Goal: Task Accomplishment & Management: Manage account settings

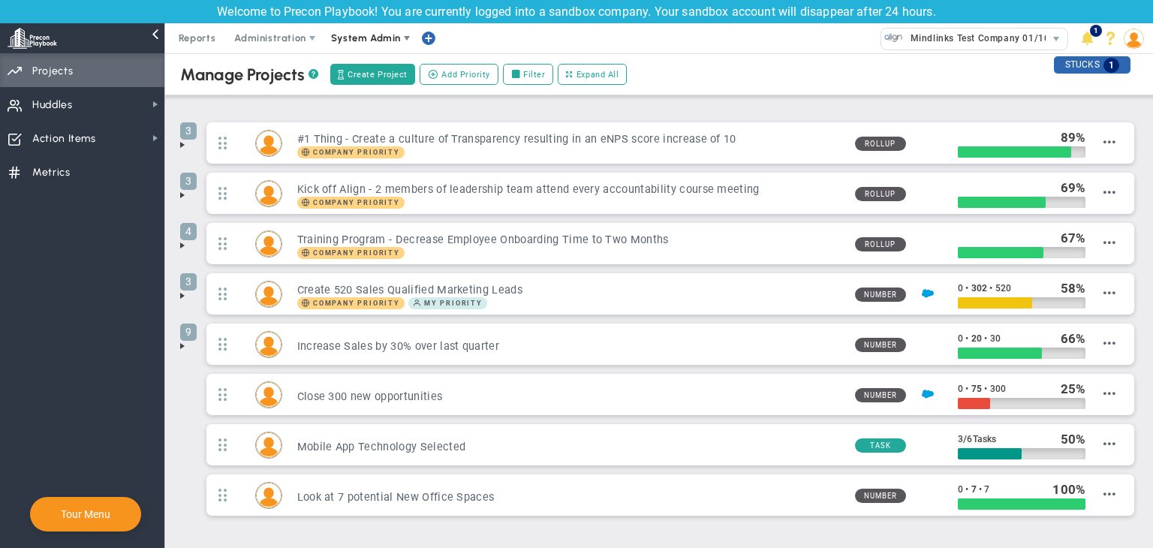
click at [357, 34] on span "System Admin" at bounding box center [366, 37] width 70 height 11
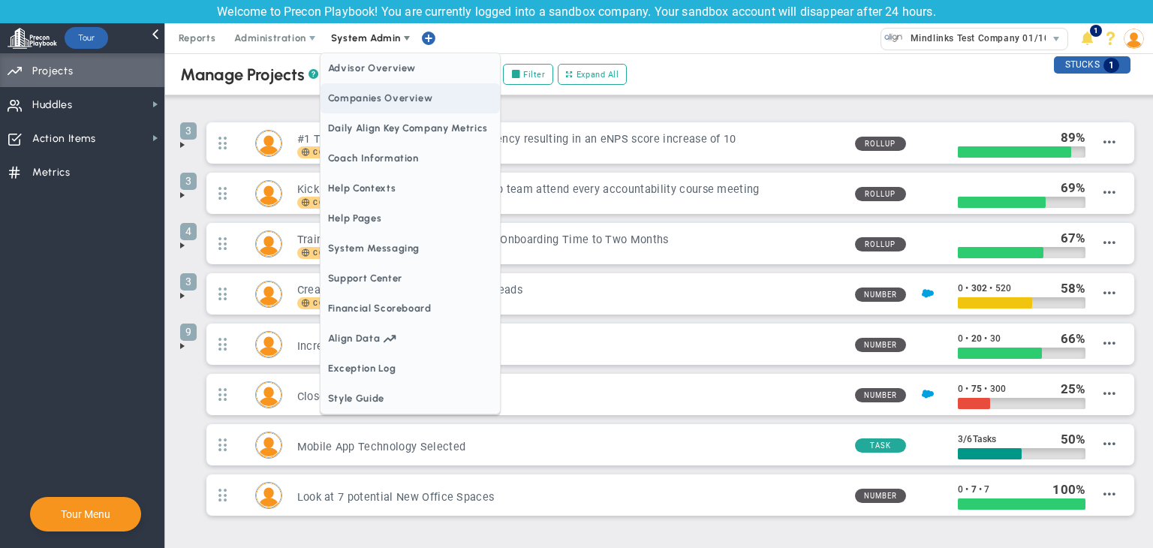
click at [373, 104] on span "Companies Overview" at bounding box center [410, 98] width 179 height 30
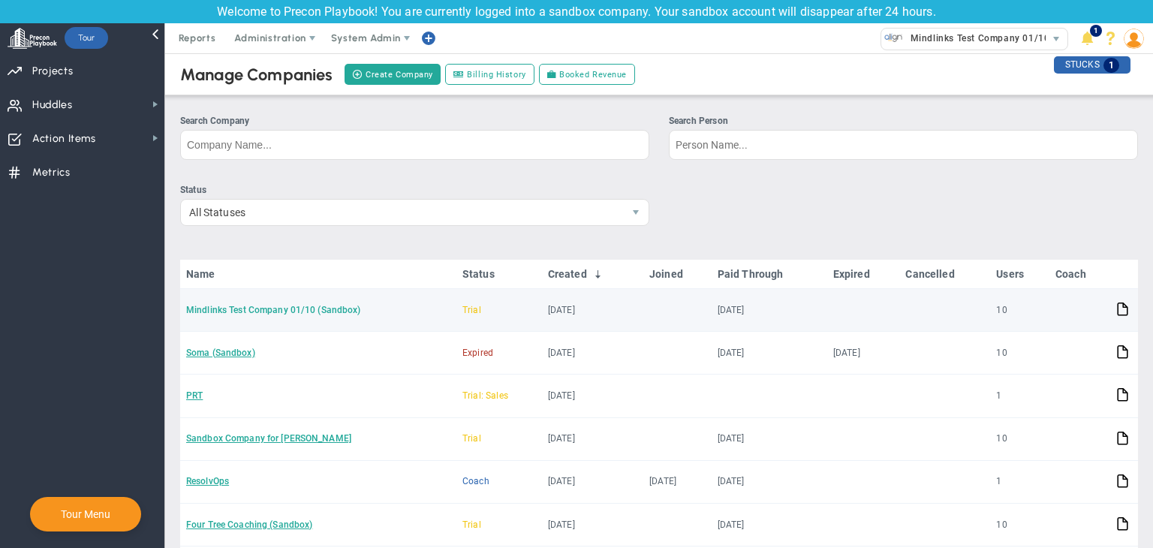
click at [273, 312] on link "Mindlinks Test Company 01/10 (Sandbox)" at bounding box center [273, 310] width 175 height 11
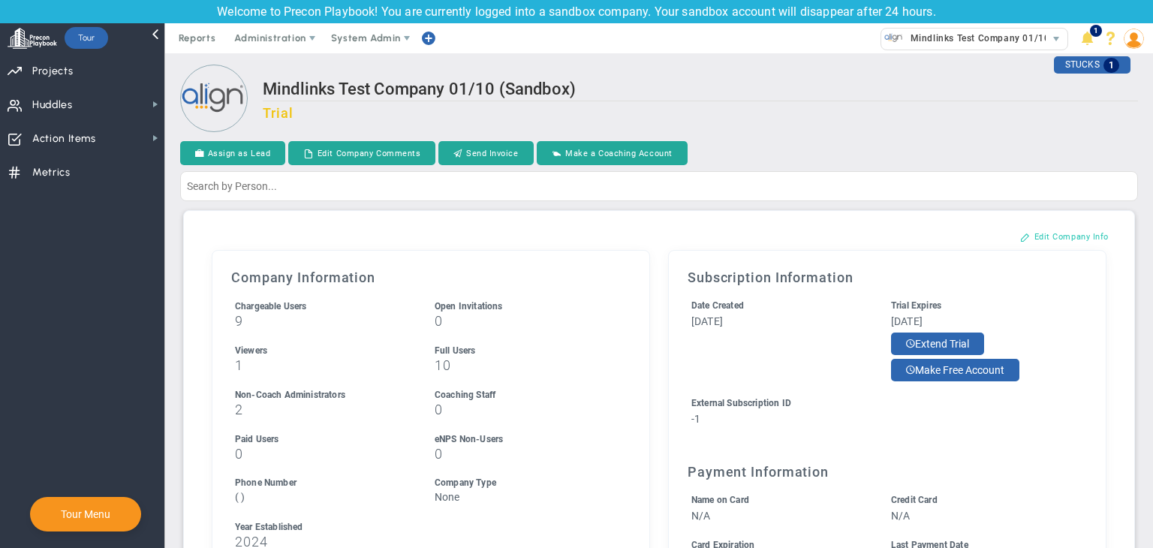
click at [1035, 244] on button "Edit Company Info" at bounding box center [1064, 236] width 119 height 24
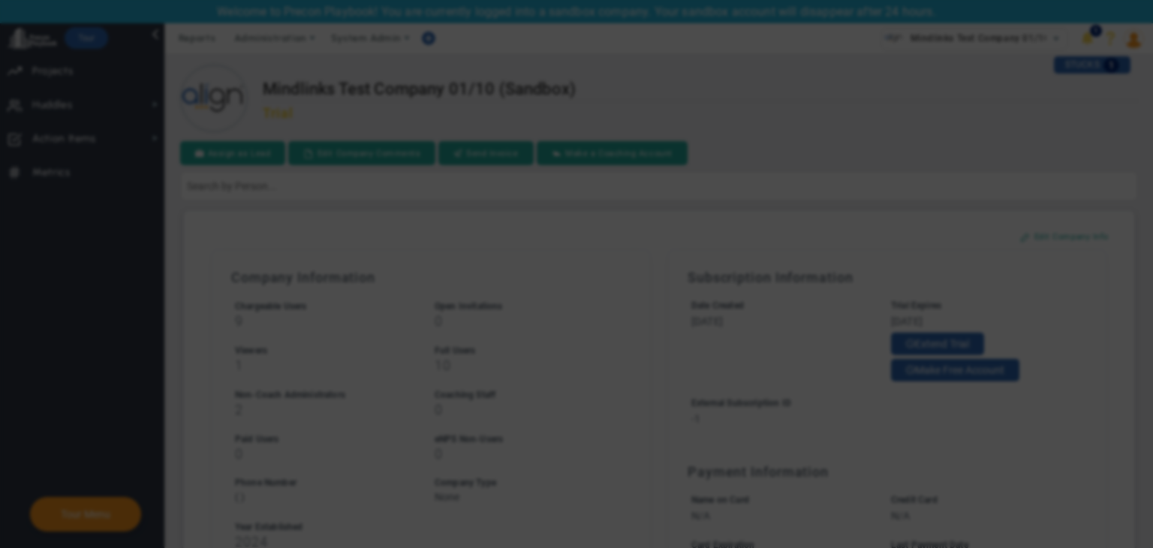
checkbox input "false"
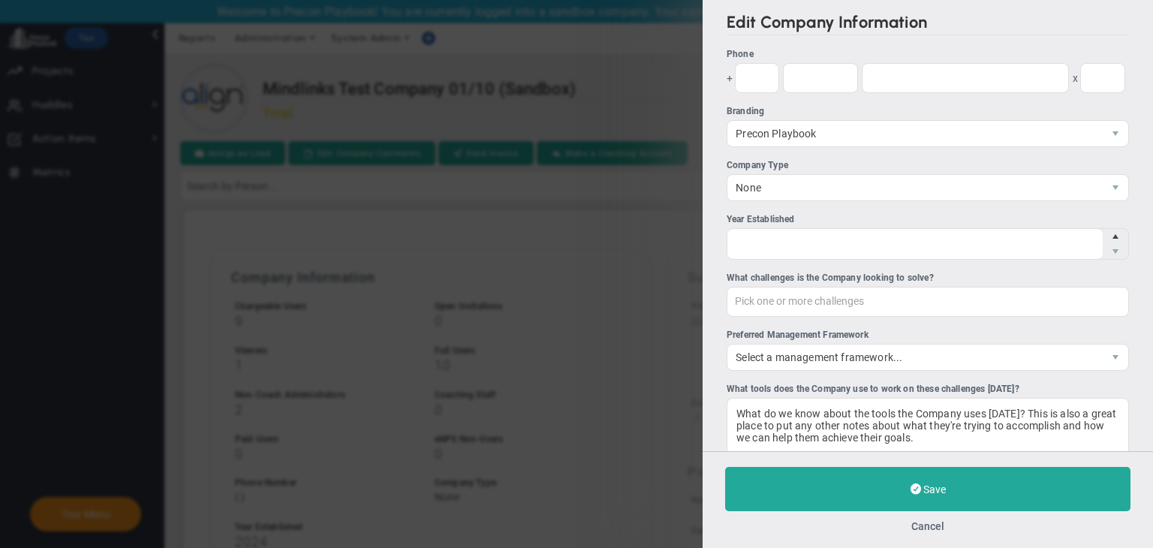
type input "-1"
type input "2024"
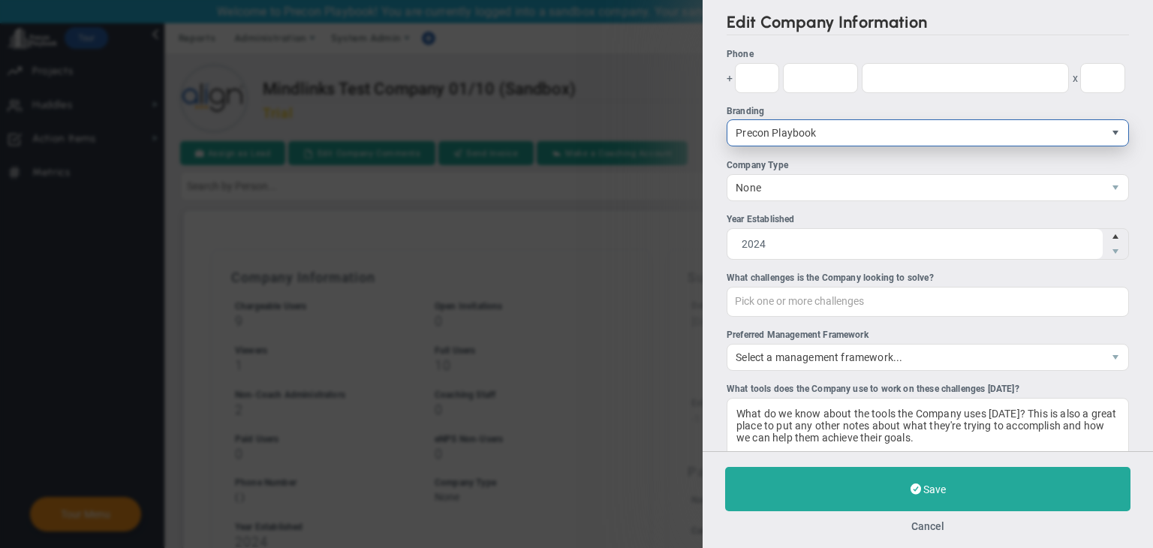
click at [1110, 137] on span "select" at bounding box center [1116, 133] width 12 height 12
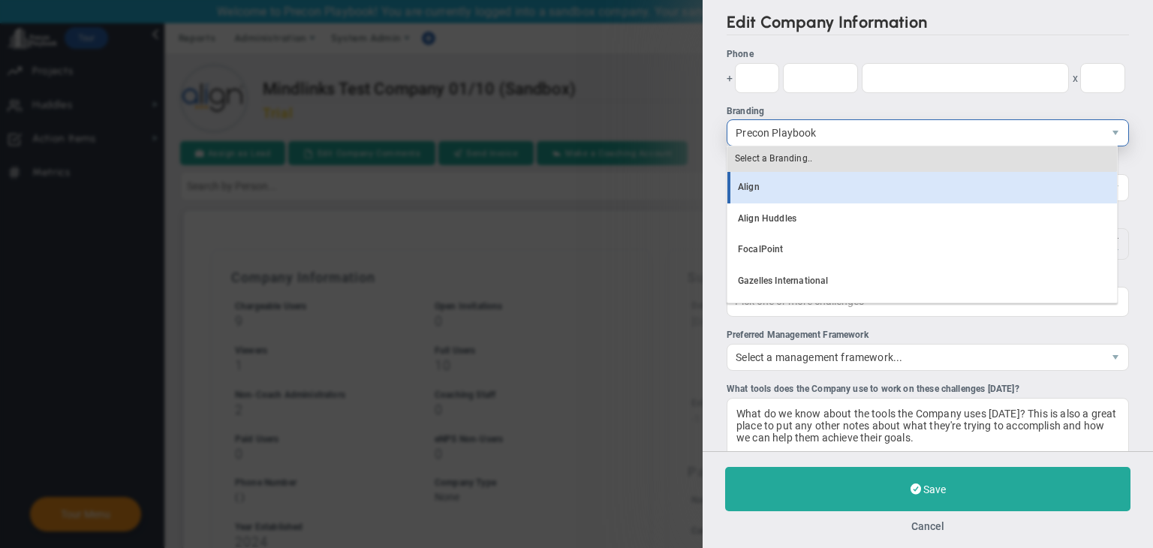
click at [823, 185] on li "Align" at bounding box center [922, 188] width 390 height 32
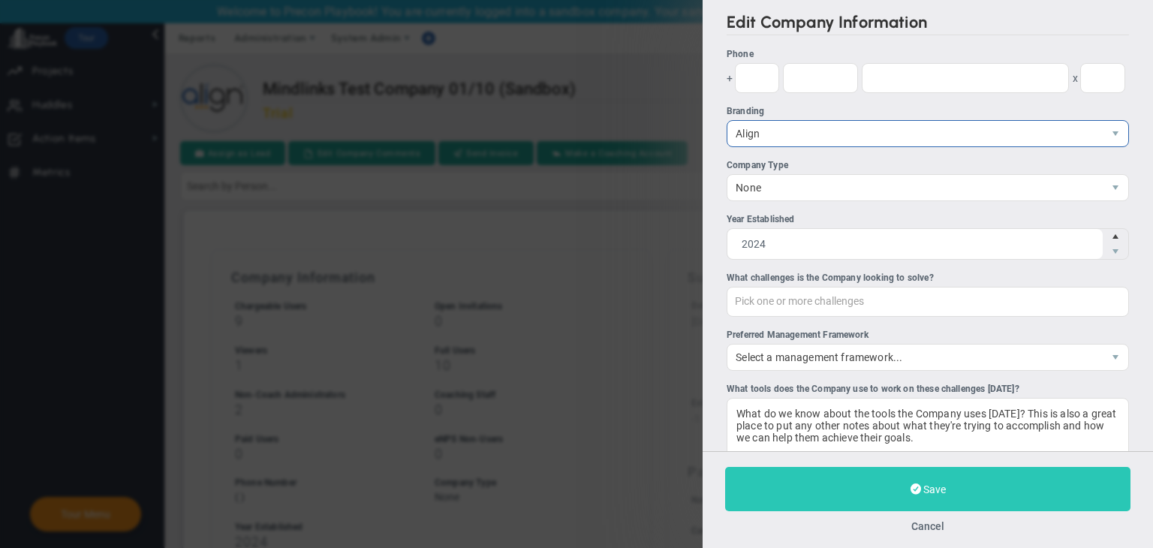
click at [955, 486] on button "Save" at bounding box center [927, 489] width 405 height 44
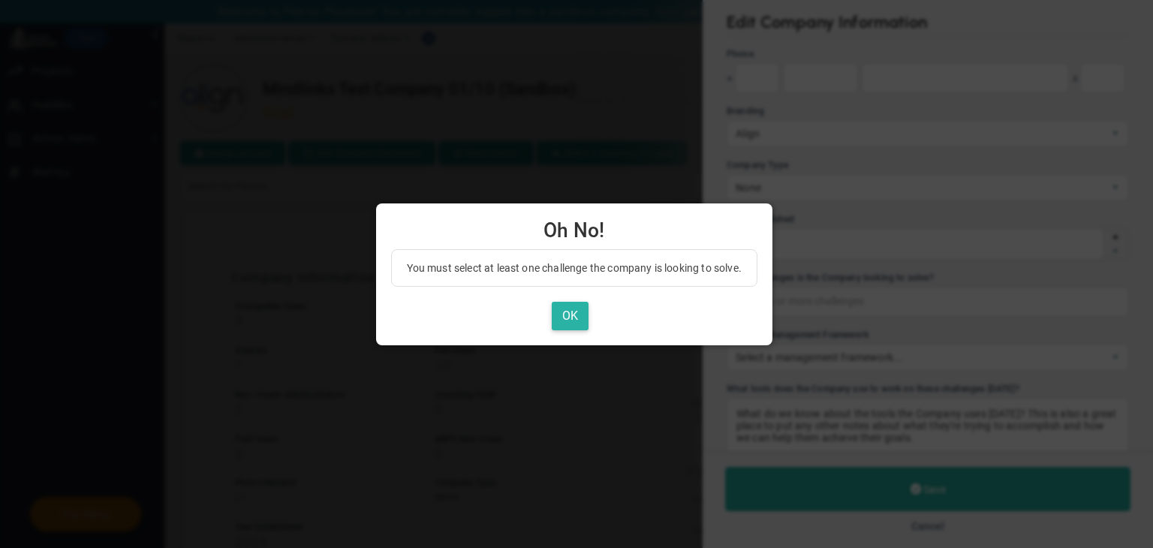
click at [573, 315] on button "OK" at bounding box center [570, 316] width 37 height 29
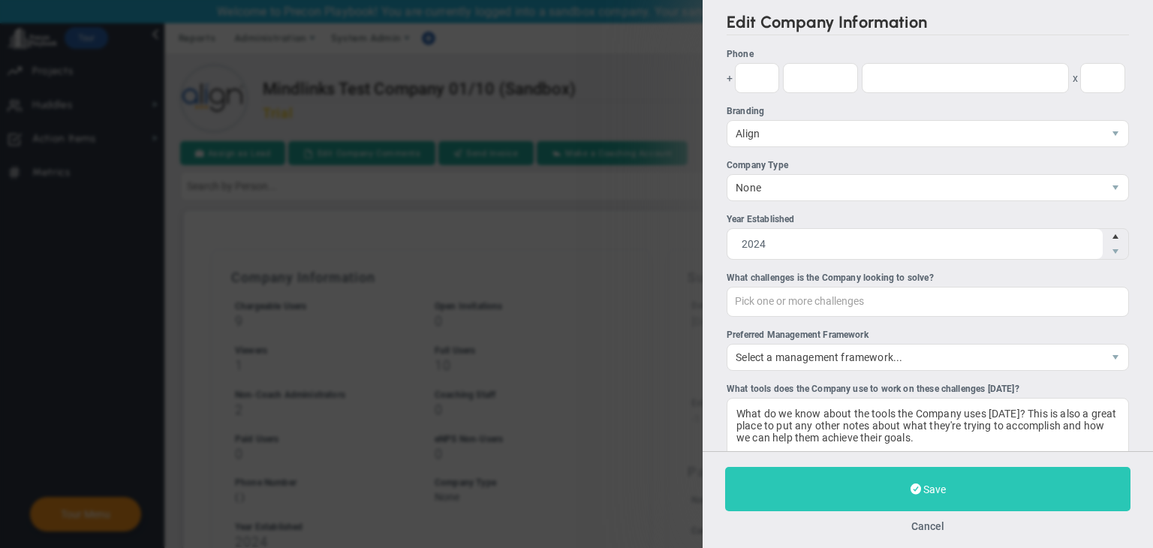
click at [875, 487] on button "Save" at bounding box center [927, 489] width 405 height 44
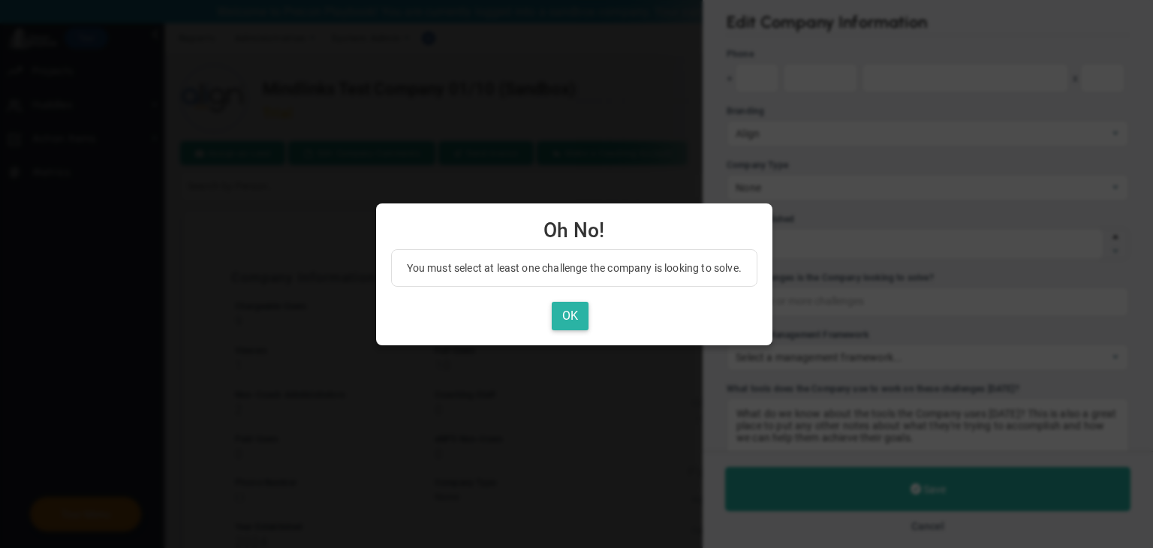
click at [572, 314] on button "OK" at bounding box center [570, 316] width 37 height 29
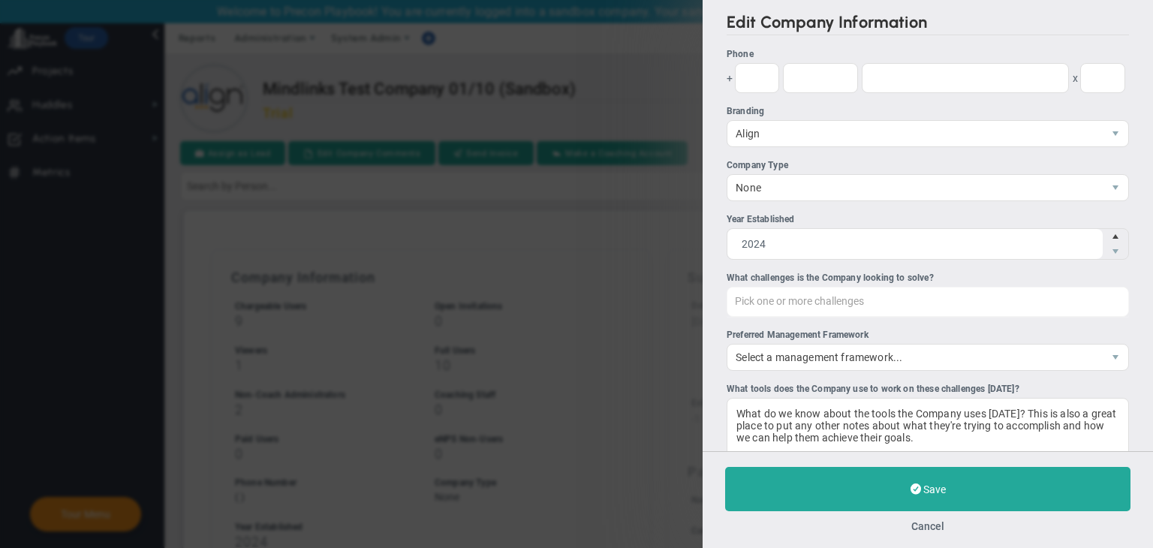
click at [797, 295] on div "Pick one or more challenges Pick one or more challenges" at bounding box center [928, 302] width 402 height 30
click at [797, 295] on input "Pick one or more challenges" at bounding box center [810, 301] width 166 height 27
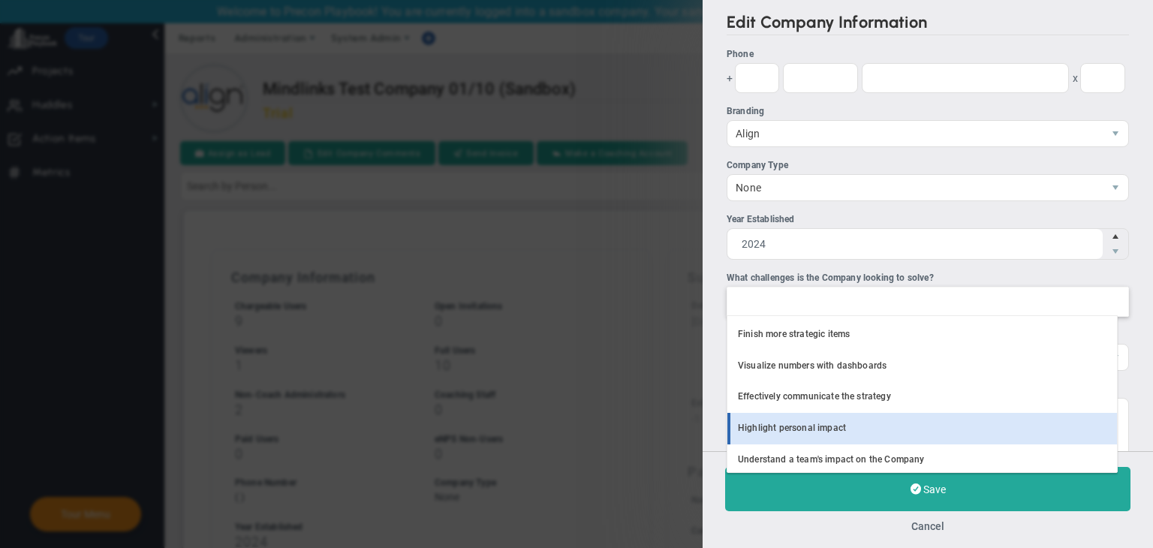
click at [829, 427] on li "Highlight personal impact" at bounding box center [922, 429] width 390 height 32
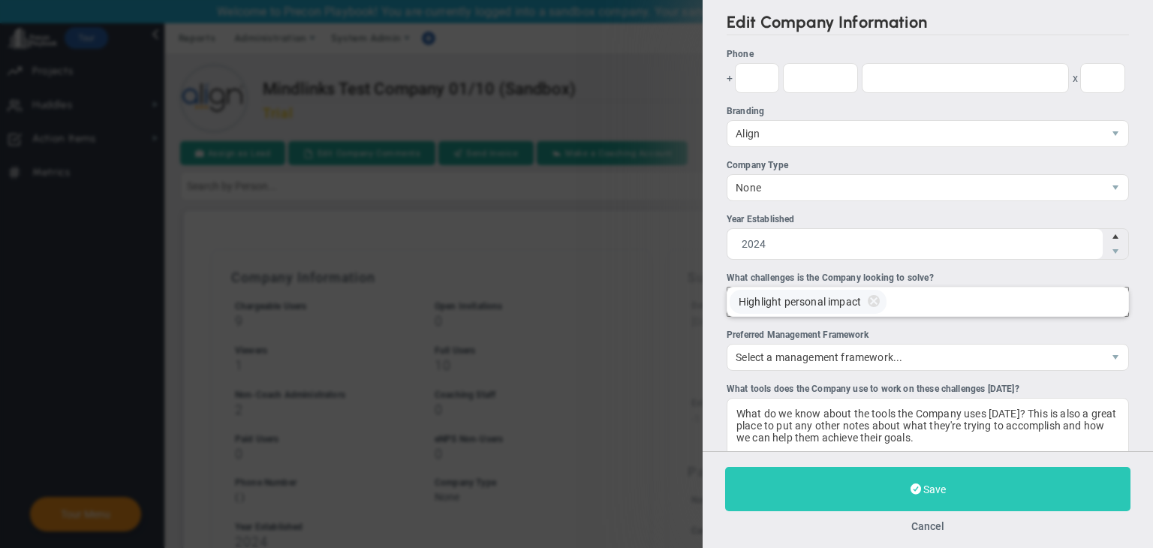
click at [871, 488] on button "Save" at bounding box center [927, 489] width 405 height 44
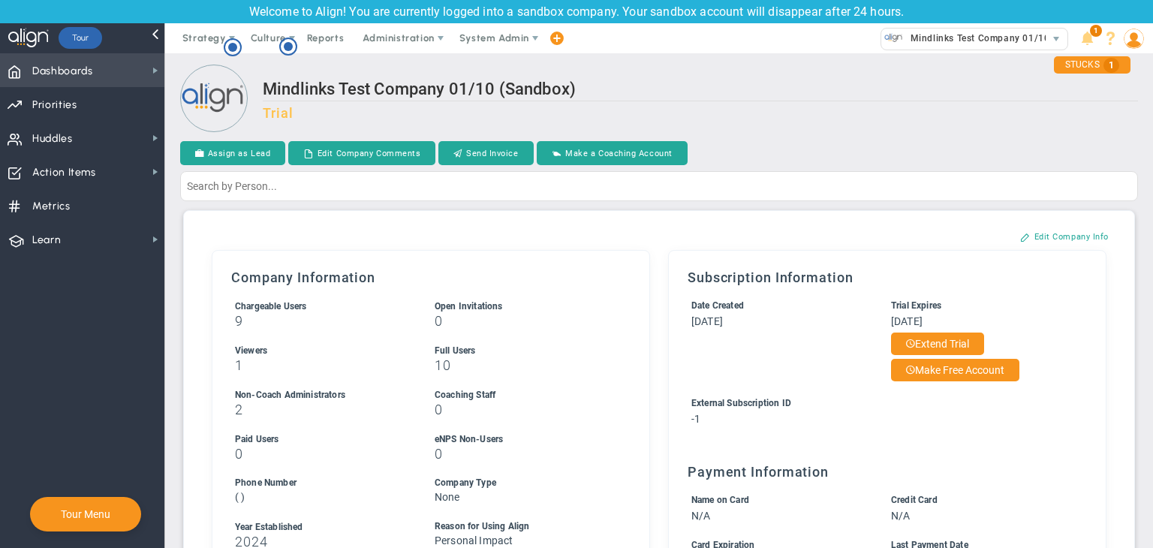
click at [79, 72] on span "Dashboards" at bounding box center [62, 72] width 61 height 32
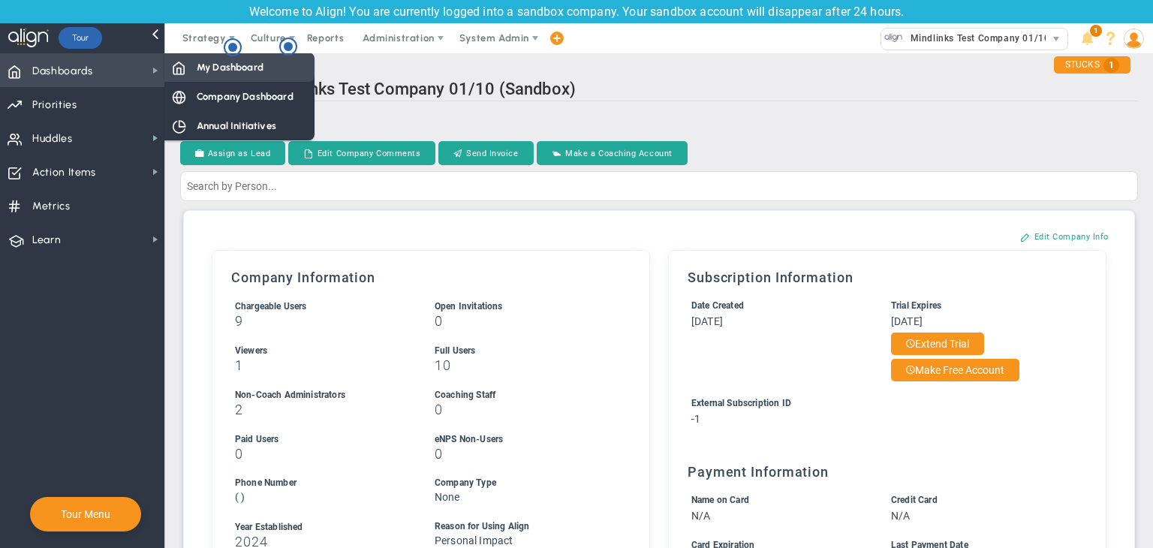
click at [213, 77] on div "My Dashboard" at bounding box center [239, 67] width 150 height 29
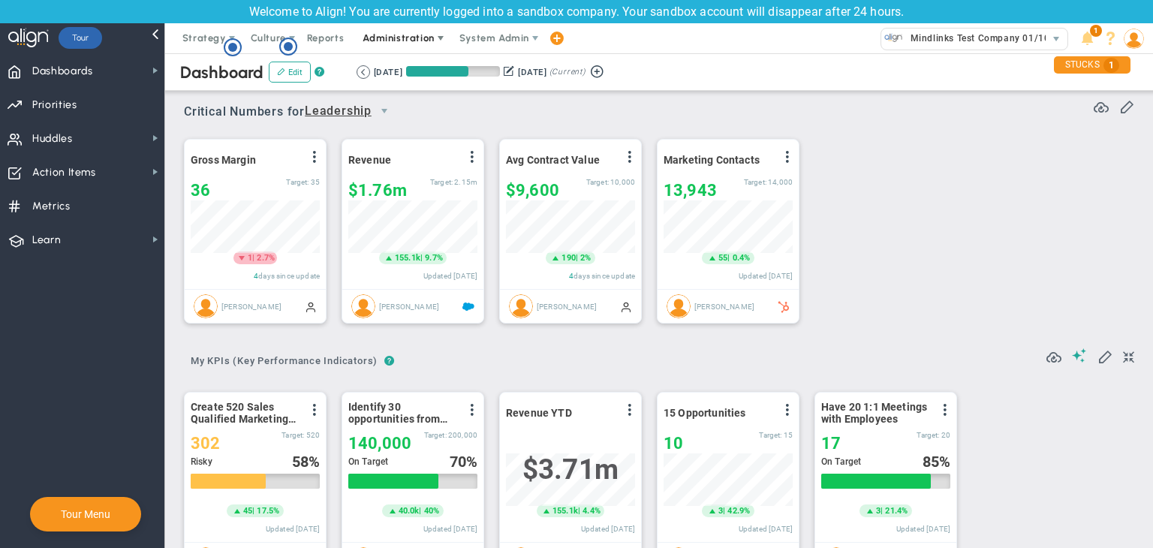
click at [391, 37] on span "Administration" at bounding box center [398, 37] width 71 height 11
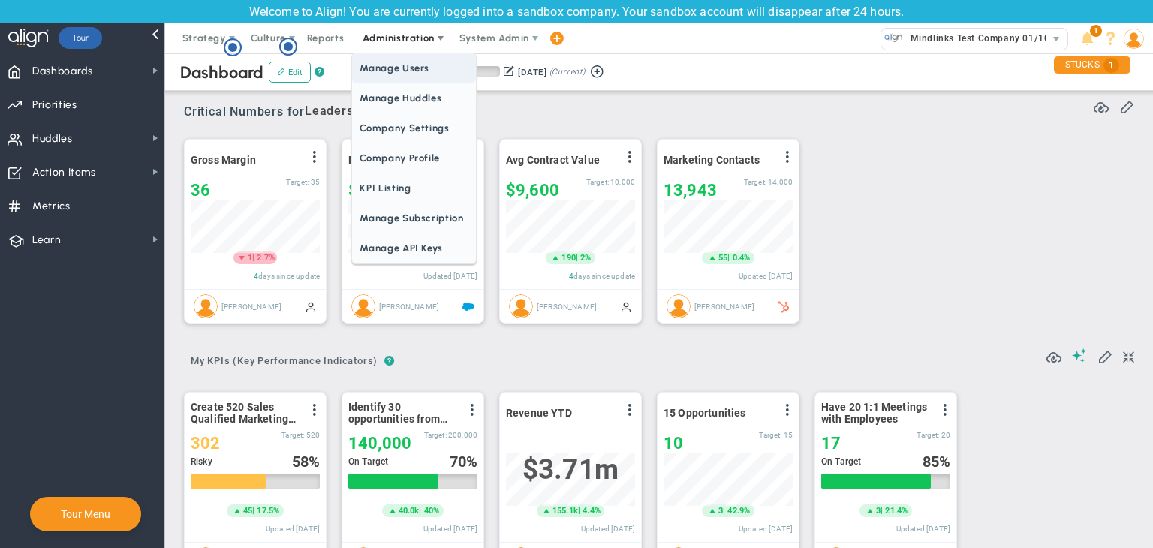
click at [395, 63] on span "Manage Users" at bounding box center [413, 68] width 123 height 30
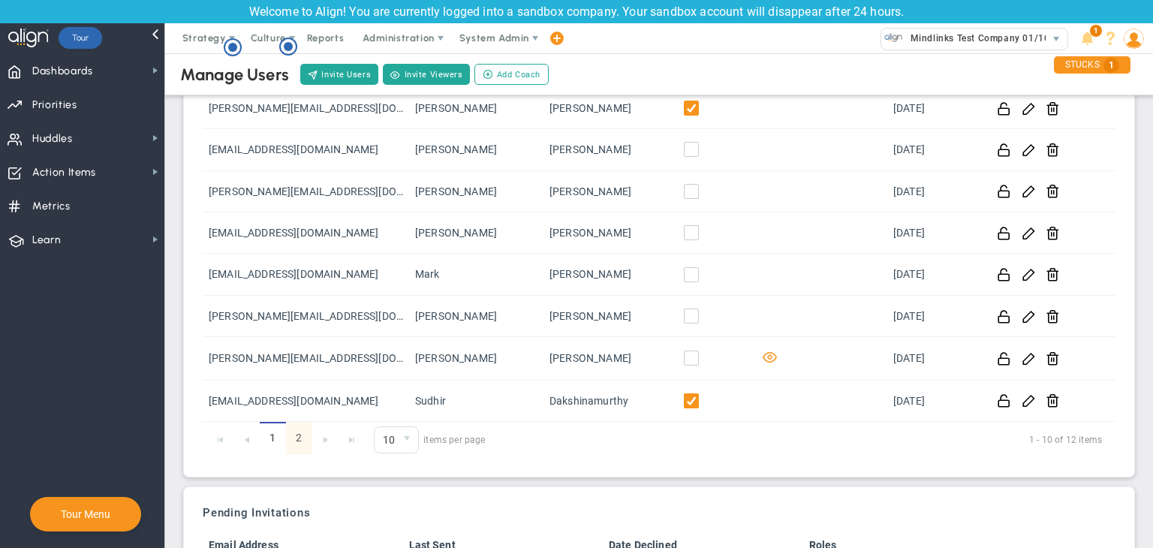
click at [297, 434] on link "2" at bounding box center [299, 438] width 26 height 32
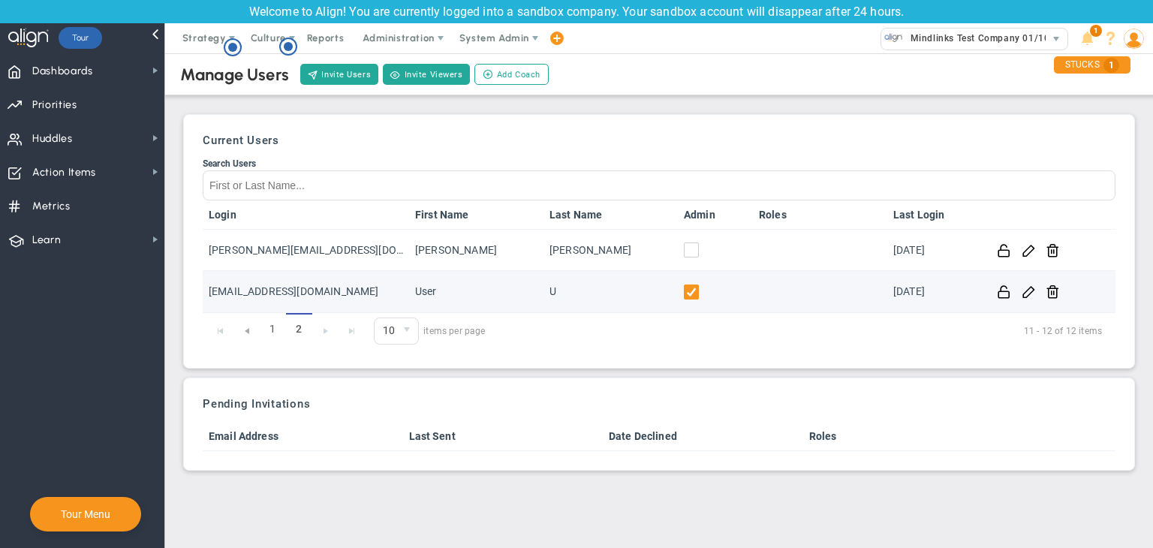
click at [688, 291] on input "checkbox" at bounding box center [695, 295] width 15 height 15
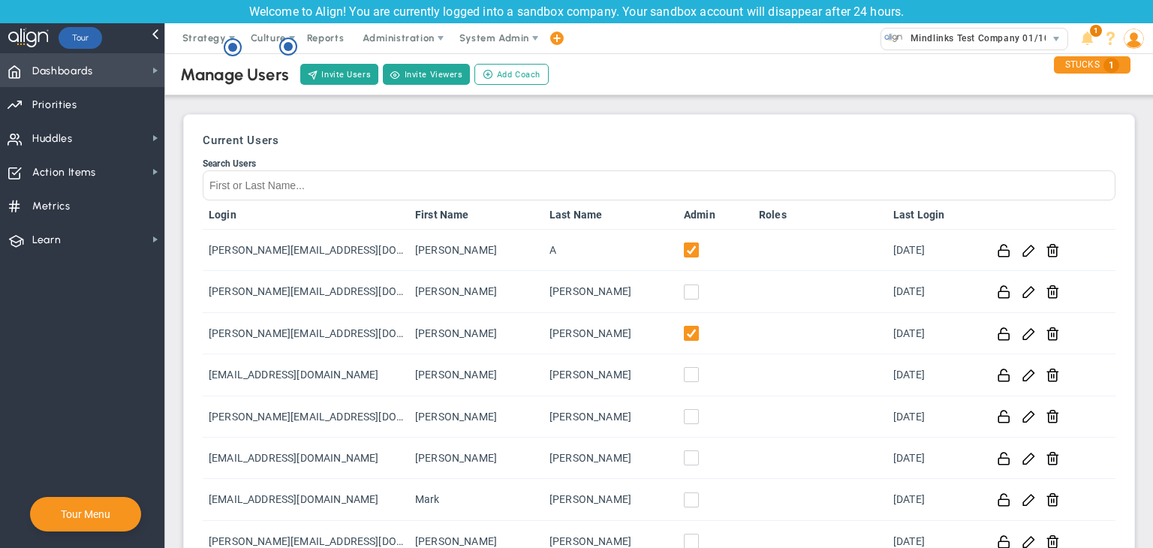
click at [111, 78] on span "Dashboards Dashboards" at bounding box center [82, 70] width 164 height 34
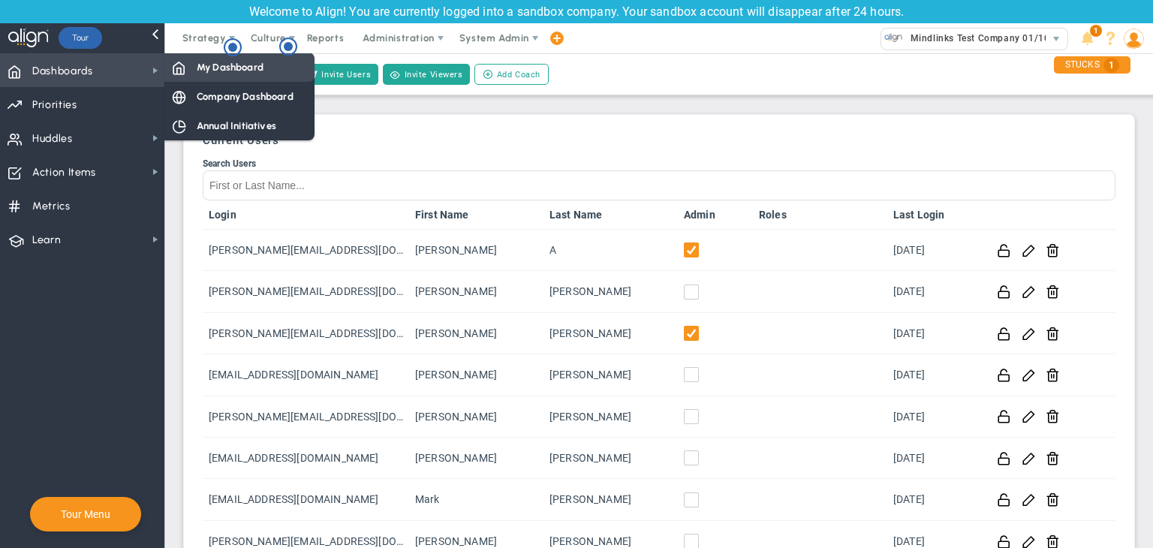
click at [236, 71] on span "My Dashboard" at bounding box center [230, 67] width 67 height 14
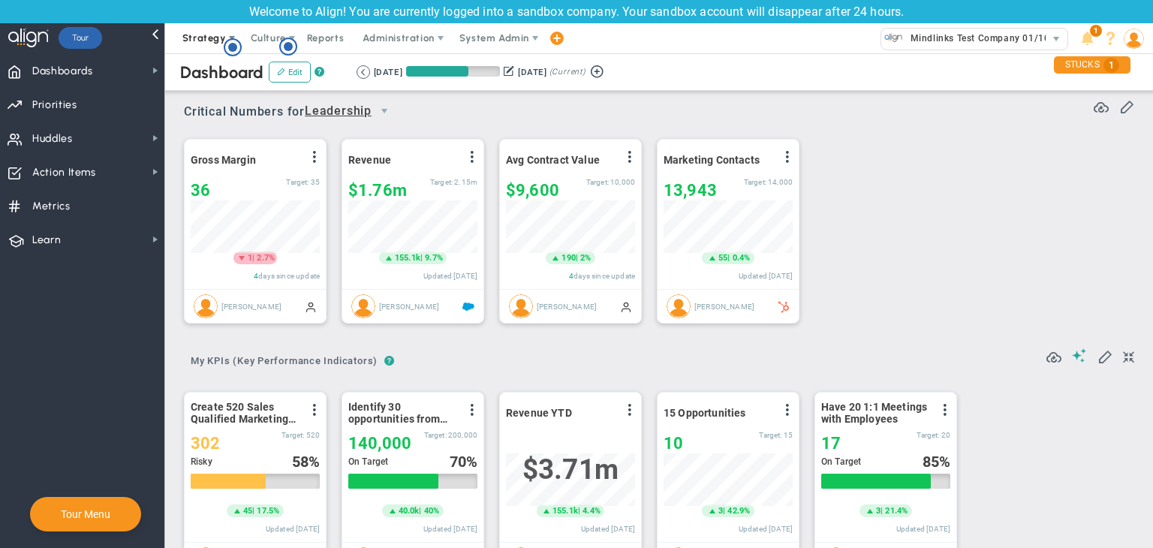
click at [201, 35] on span "Strategy" at bounding box center [204, 37] width 44 height 11
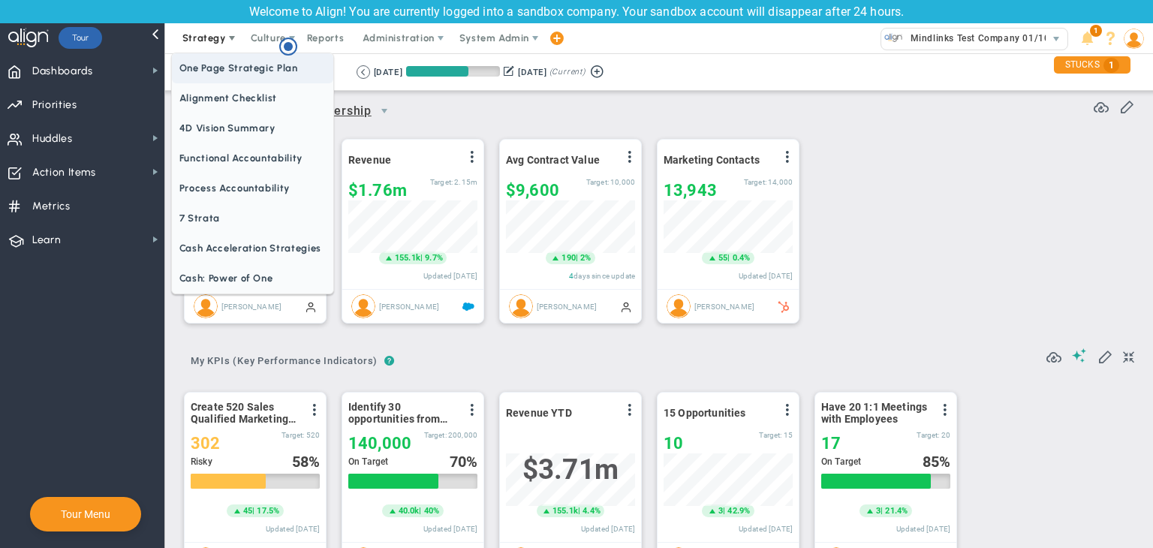
click at [214, 71] on span "One Page Strategic Plan" at bounding box center [252, 68] width 161 height 30
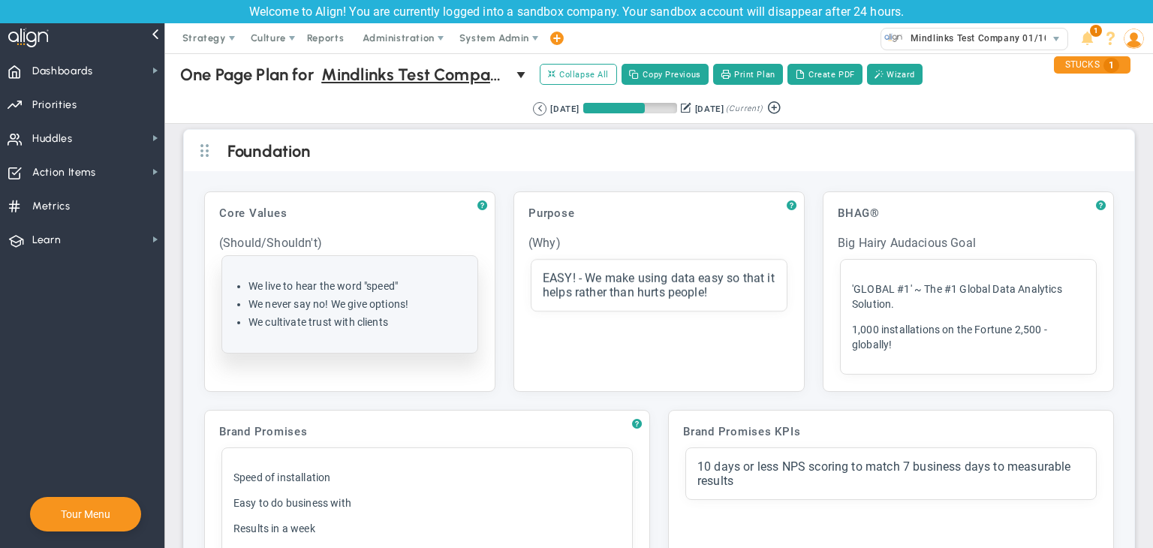
click at [297, 318] on li "We cultivate trust with clients" at bounding box center [357, 322] width 218 height 14
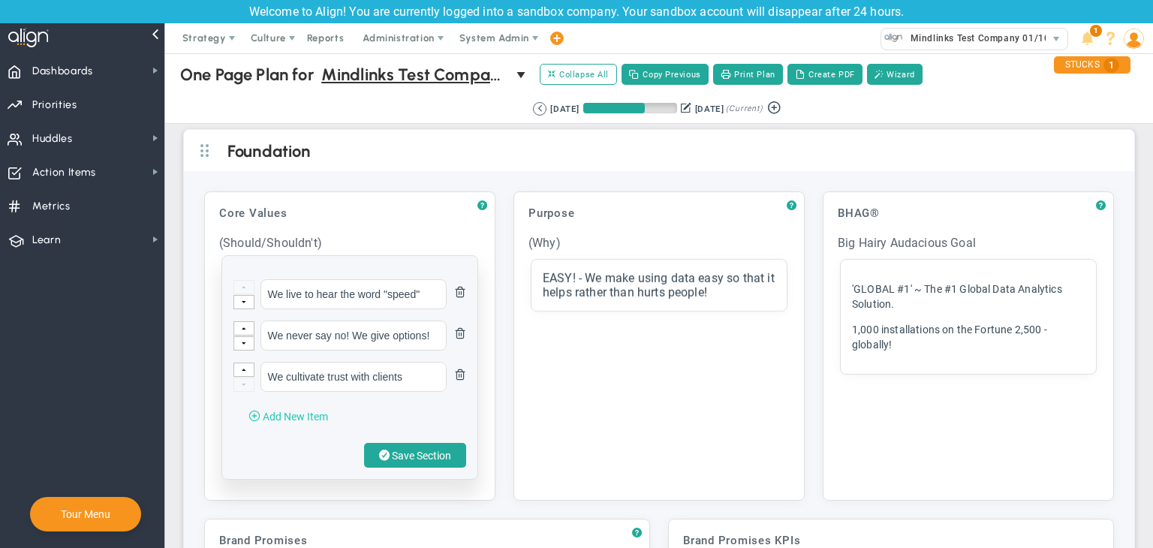
click at [279, 411] on span "Add New Item" at bounding box center [295, 417] width 65 height 12
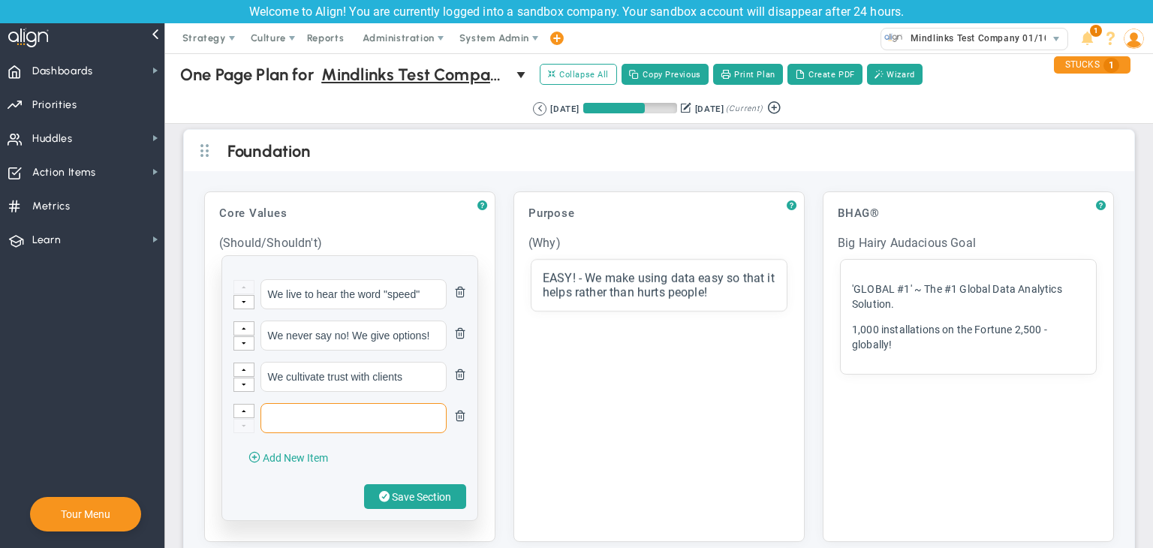
click at [298, 409] on input "text" at bounding box center [354, 418] width 186 height 30
type input "testing"
click at [427, 499] on span "Save Section" at bounding box center [421, 497] width 59 height 12
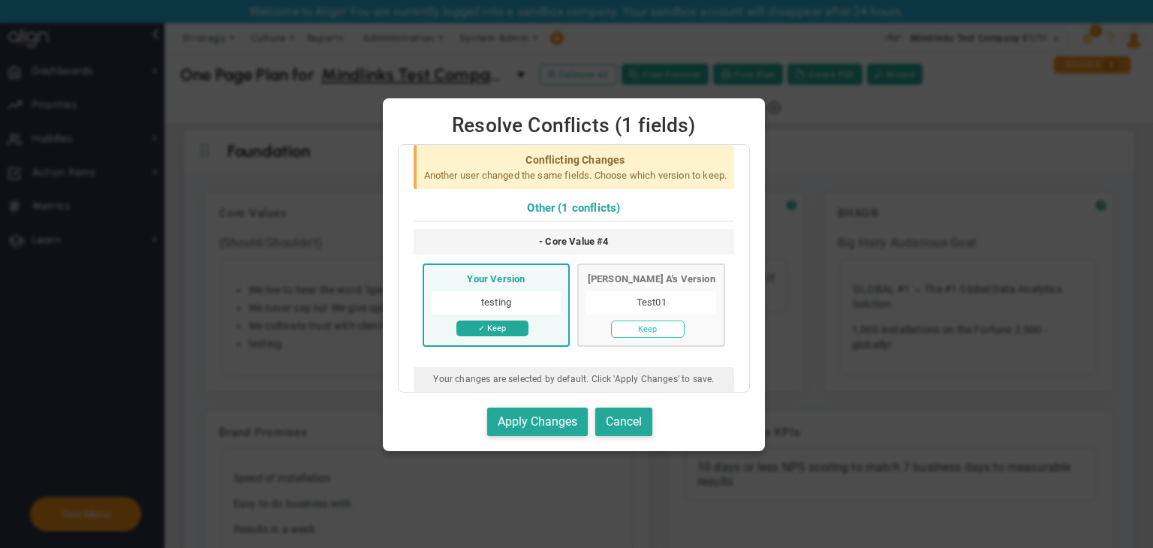
click at [637, 331] on button "Keep" at bounding box center [648, 329] width 74 height 17
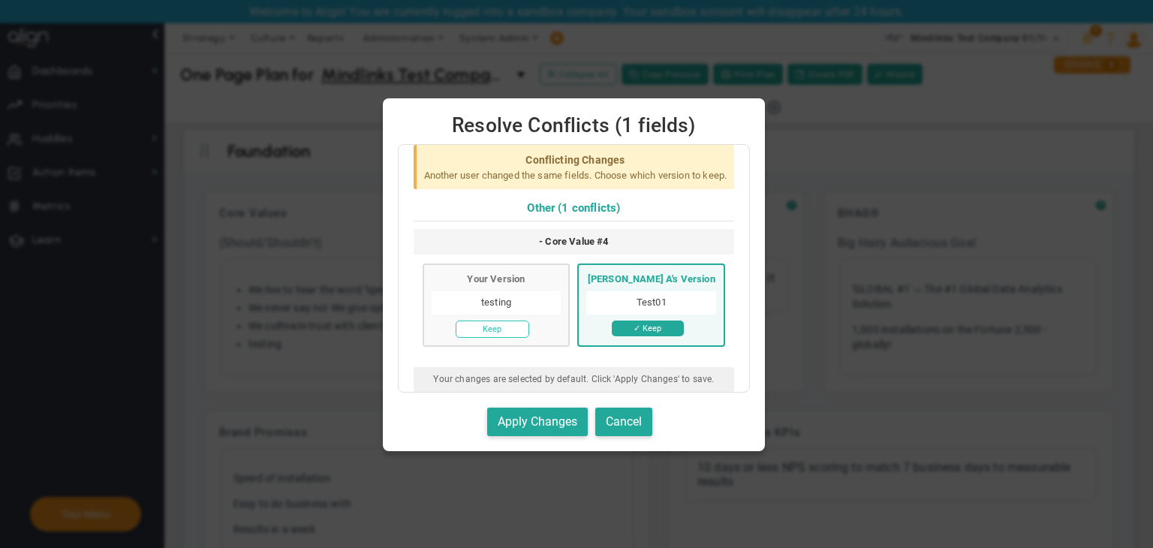
click at [468, 322] on button "Keep" at bounding box center [493, 329] width 74 height 17
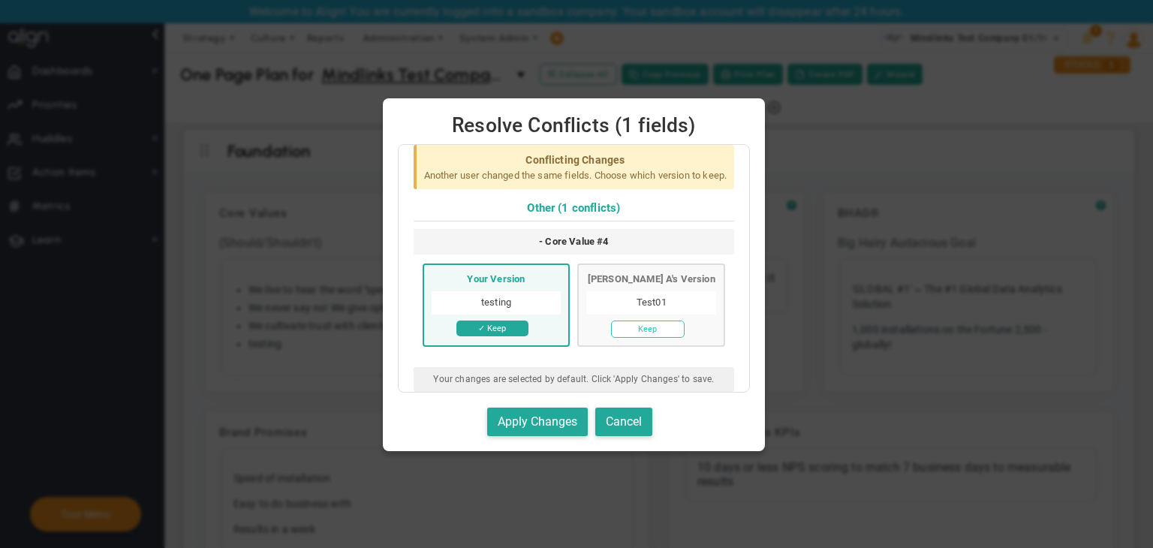
click at [655, 332] on button "Keep" at bounding box center [648, 329] width 74 height 17
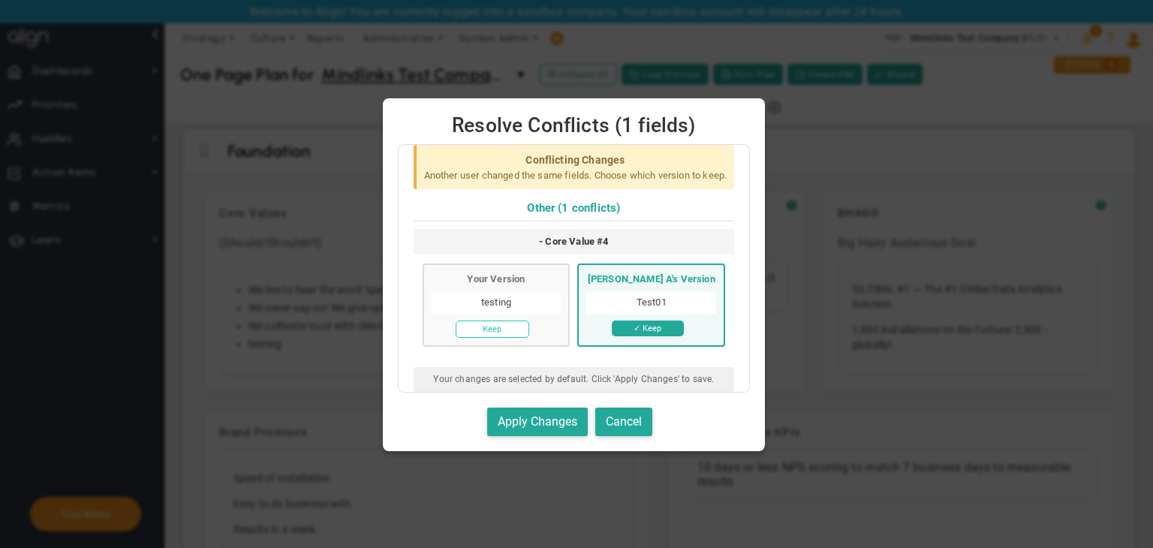
click at [515, 330] on button "Keep" at bounding box center [493, 329] width 74 height 17
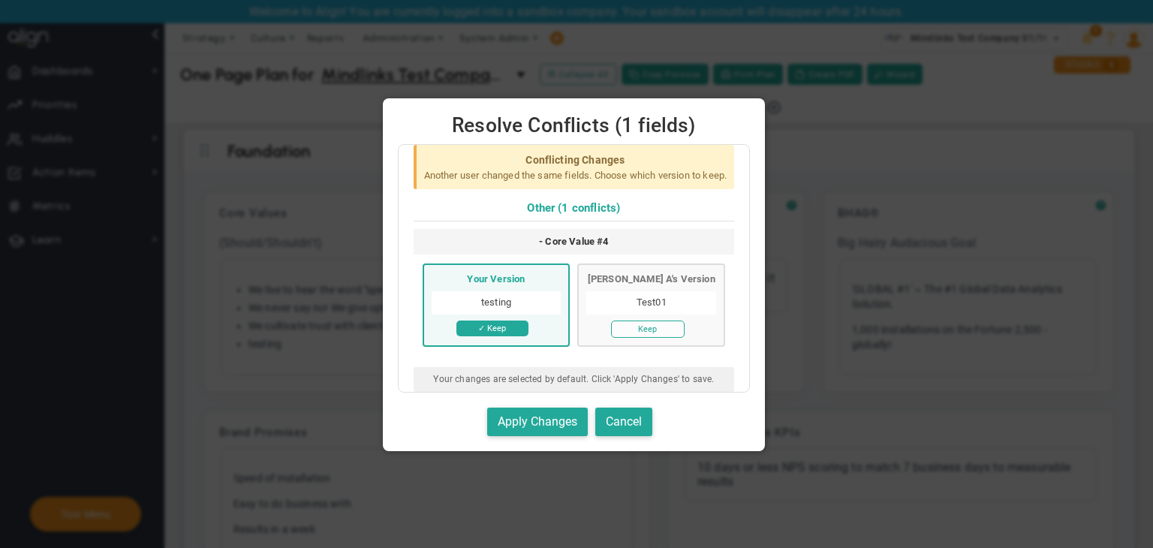
click at [689, 328] on div "Chandrika A's Version Test01 Keep" at bounding box center [651, 305] width 148 height 83
click at [673, 333] on button "Keep" at bounding box center [648, 329] width 74 height 17
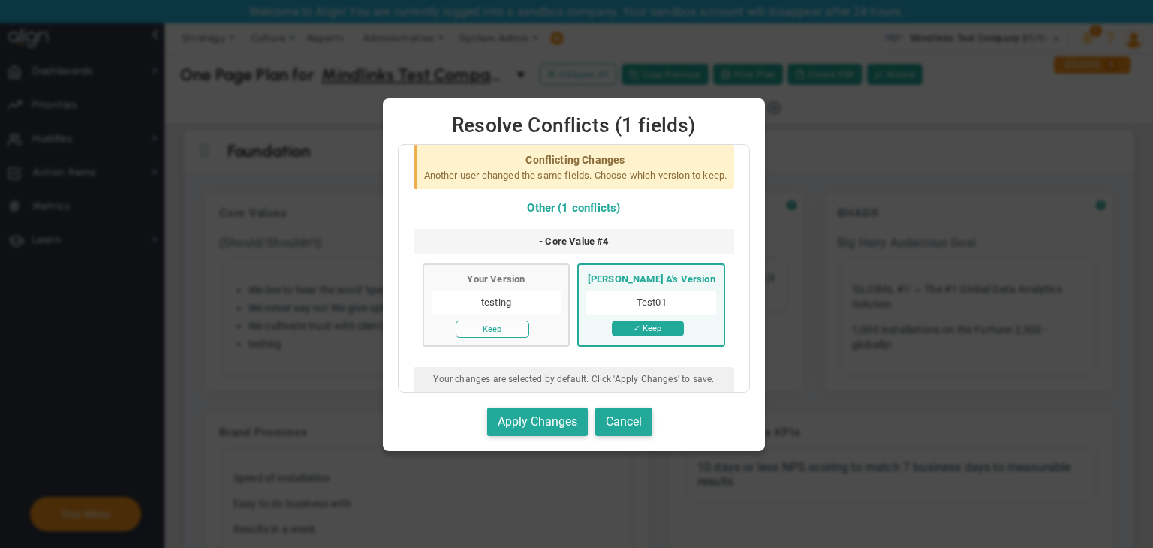
click at [532, 333] on div "Your Version testing Keep" at bounding box center [497, 305] width 148 height 83
click at [547, 419] on button "Apply Changes" at bounding box center [537, 422] width 101 height 29
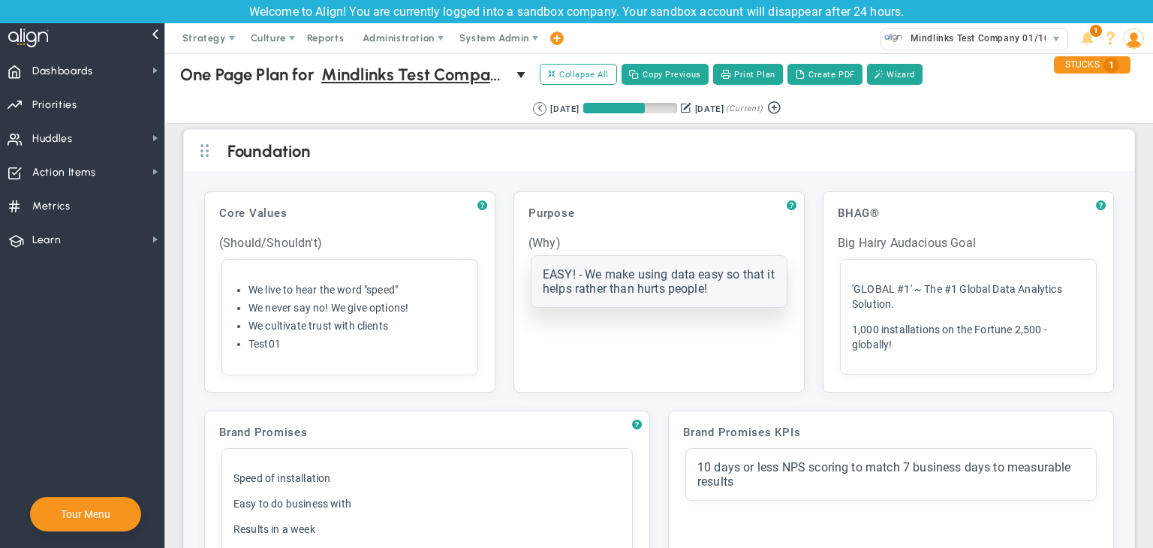
click at [769, 310] on div "Purpose Click to add header Purpose Purpose No header added Purpose (Why) Click…" at bounding box center [659, 292] width 275 height 185
click at [748, 298] on div "Click here to add item EASY! - We make using data easy so that it helps rather …" at bounding box center [659, 281] width 255 height 51
click at [699, 292] on div "EASY! - We make using data easy so that it helps rather than hurts people!" at bounding box center [659, 279] width 255 height 47
click at [675, 285] on div "EASY! - We make using data easy so that it helps rather than hurts people!" at bounding box center [659, 279] width 233 height 24
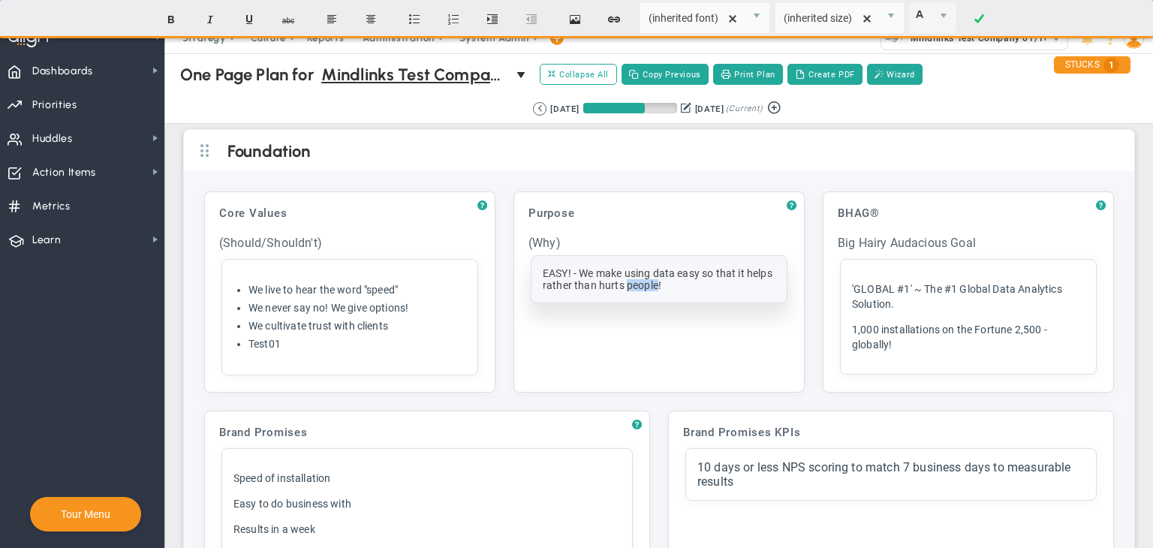
click at [675, 285] on div "EASY! - We make using data easy so that it helps rather than hurts people!" at bounding box center [659, 279] width 233 height 24
click at [694, 292] on div "EASY! - We make using data easy so that it helps rather than hurts people!" at bounding box center [659, 279] width 255 height 47
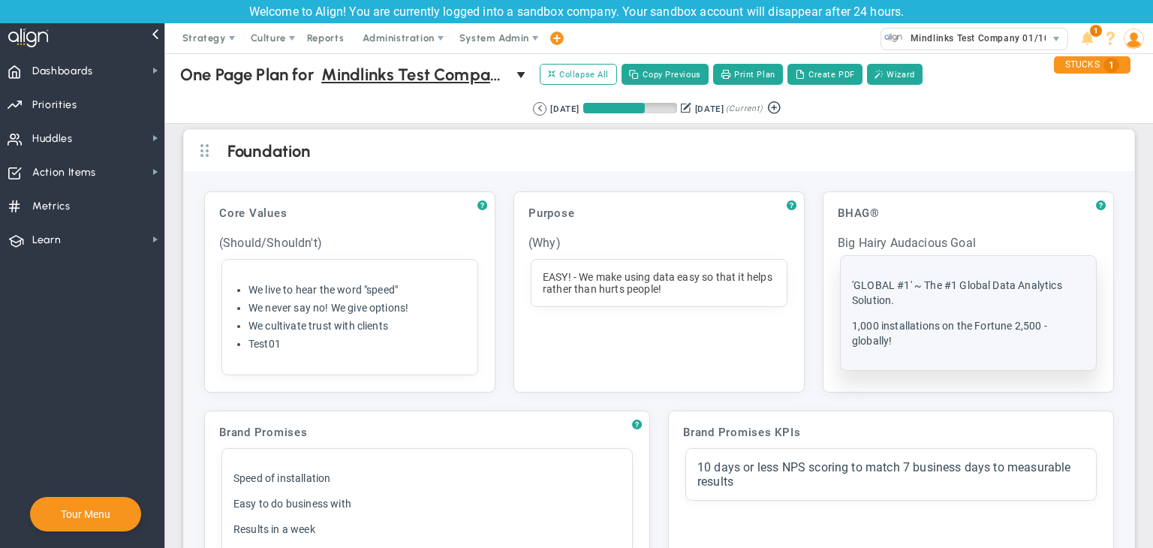
click at [943, 328] on p "1,000 installations on the Fortune 2,500 - globally!" at bounding box center [968, 333] width 233 height 30
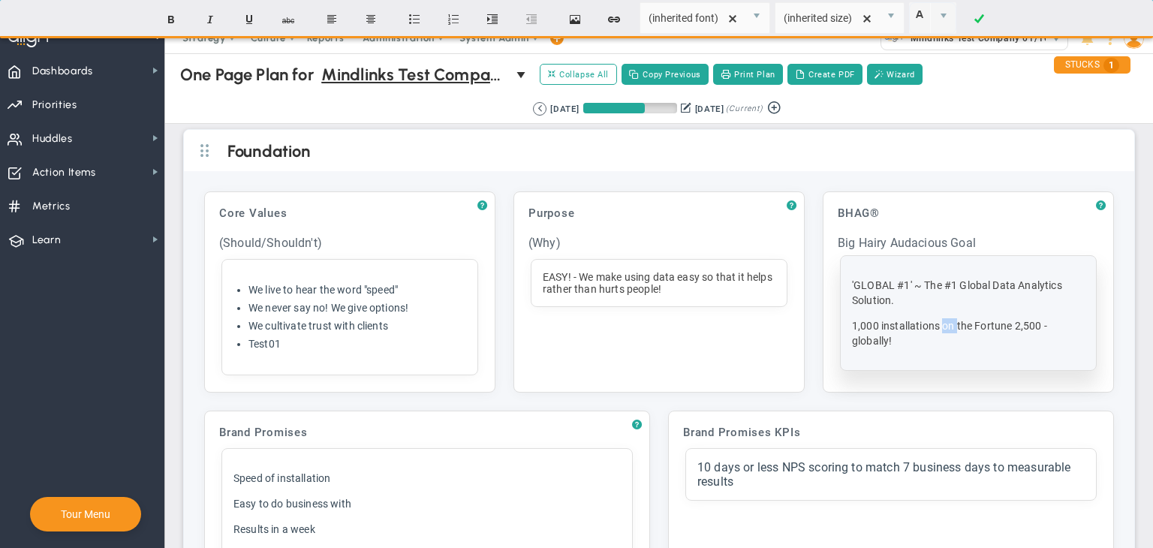
click at [943, 328] on p "1,000 installations on the Fortune 2,500 - globally!" at bounding box center [968, 333] width 233 height 30
click at [889, 342] on p "1,000 installations on the Fortune 2,500 - globally!" at bounding box center [968, 333] width 233 height 30
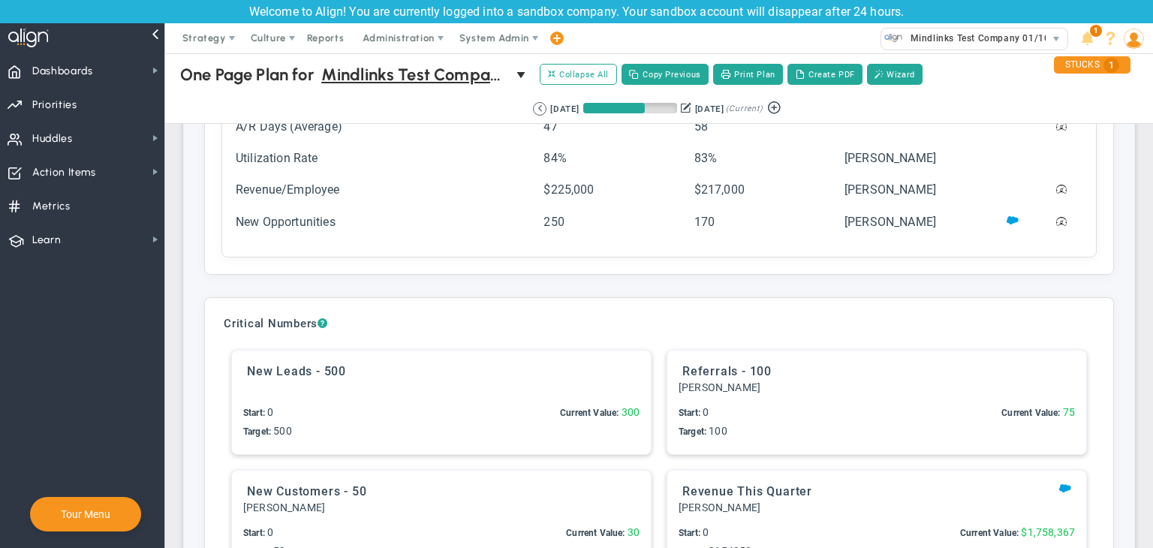
scroll to position [3003, 0]
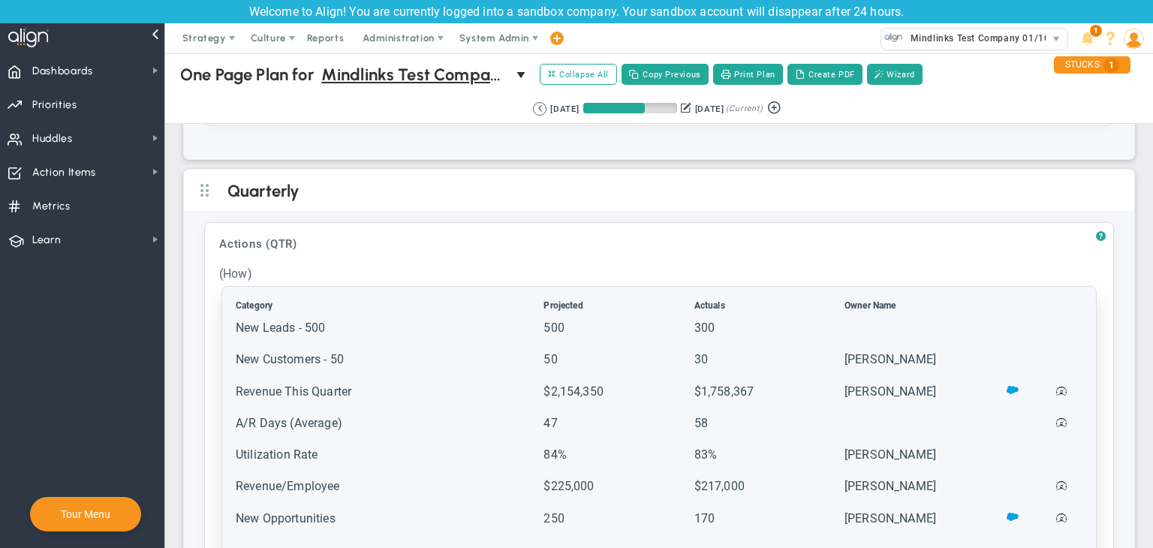
drag, startPoint x: 474, startPoint y: 421, endPoint x: 480, endPoint y: 412, distance: 10.4
click at [475, 420] on td "A/R Days (Average)" at bounding box center [388, 430] width 306 height 30
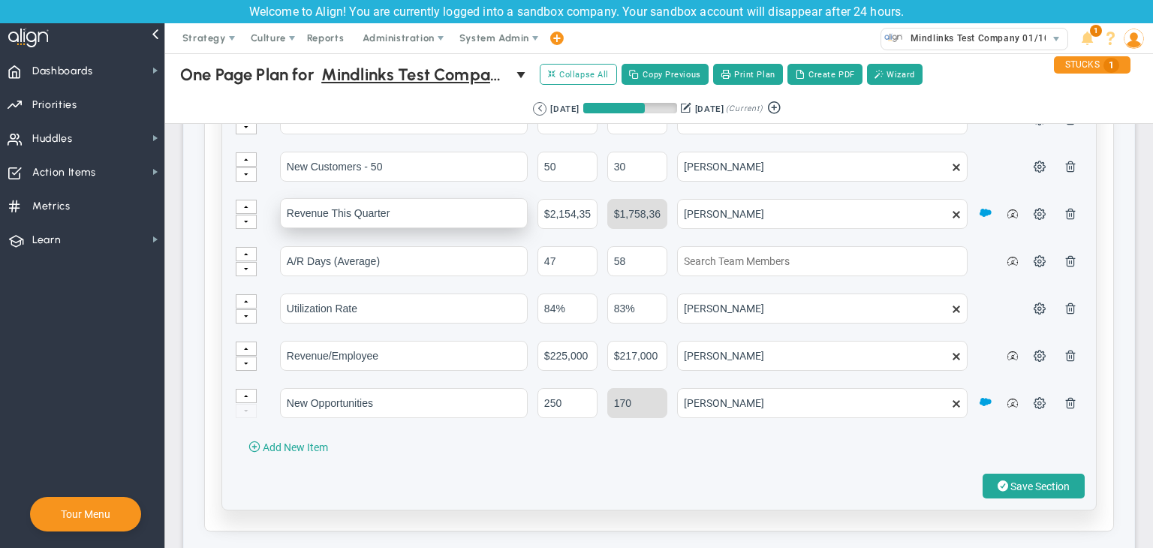
scroll to position [3303, 0]
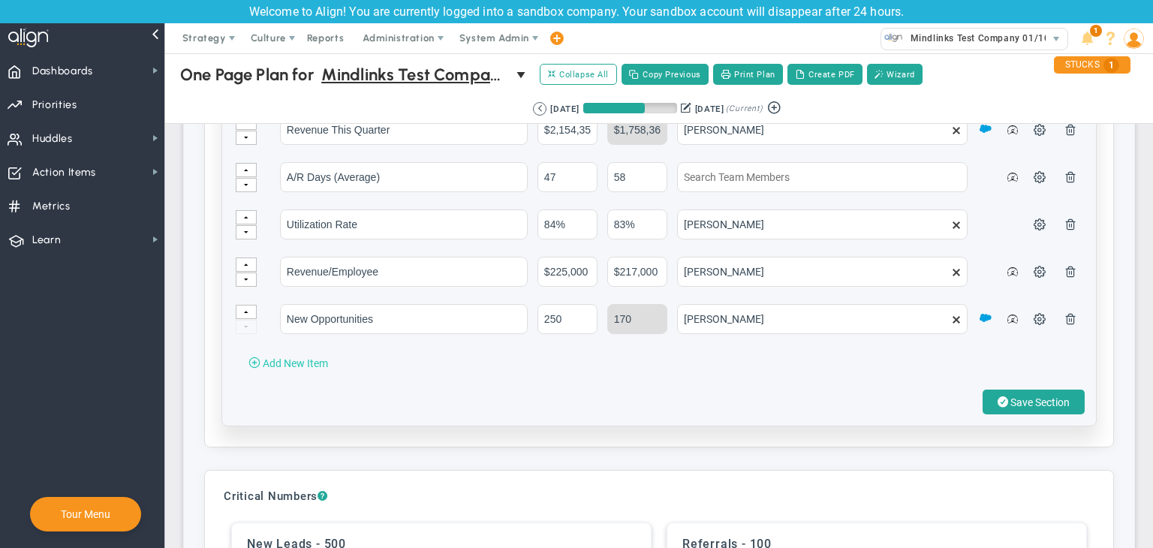
click at [315, 367] on button "Add New Item" at bounding box center [288, 363] width 110 height 24
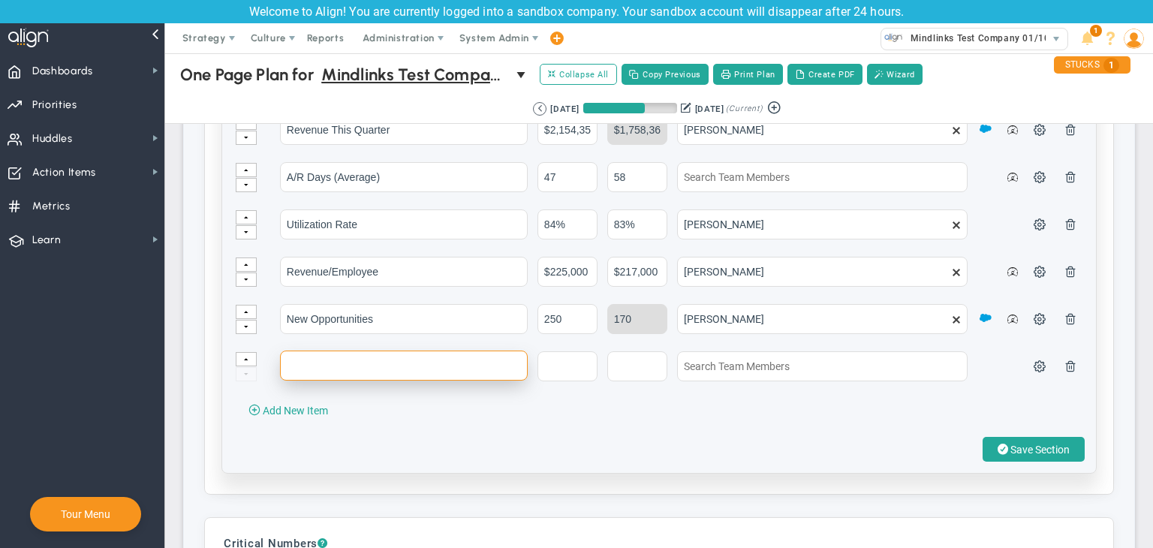
click at [333, 364] on input "text" at bounding box center [404, 366] width 248 height 30
type input "code test"
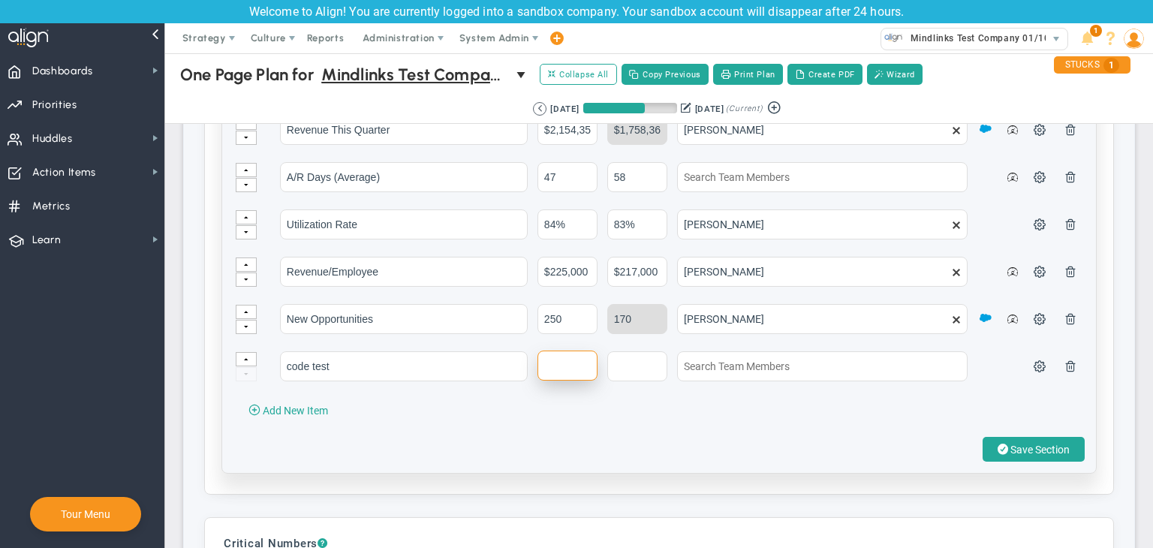
click at [568, 372] on input "text" at bounding box center [568, 366] width 60 height 30
type input "10"
click at [636, 374] on input "text" at bounding box center [637, 366] width 60 height 30
type input "11"
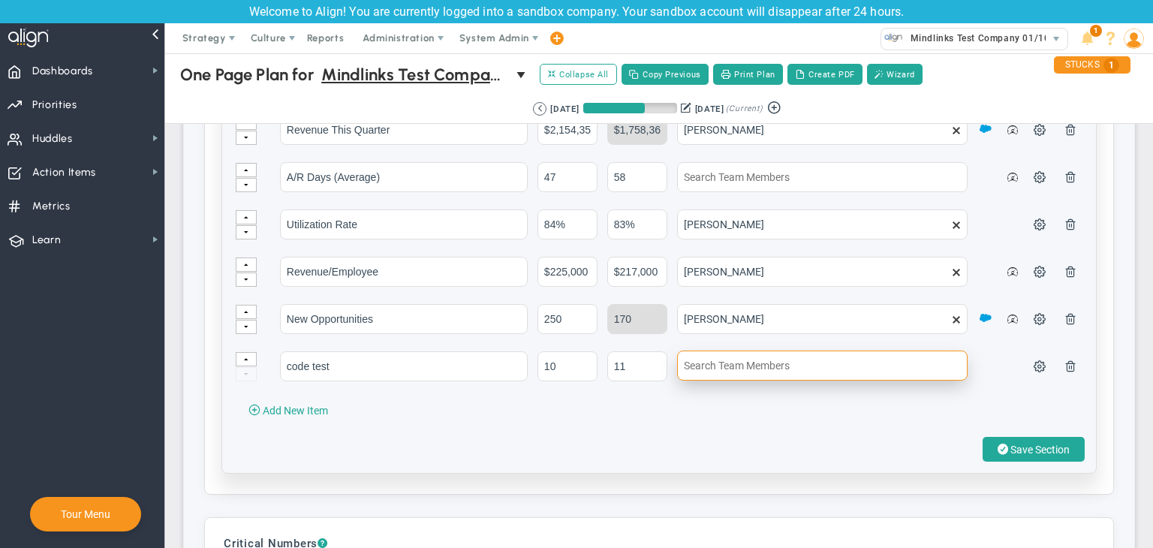
click at [782, 361] on input "text" at bounding box center [822, 366] width 291 height 30
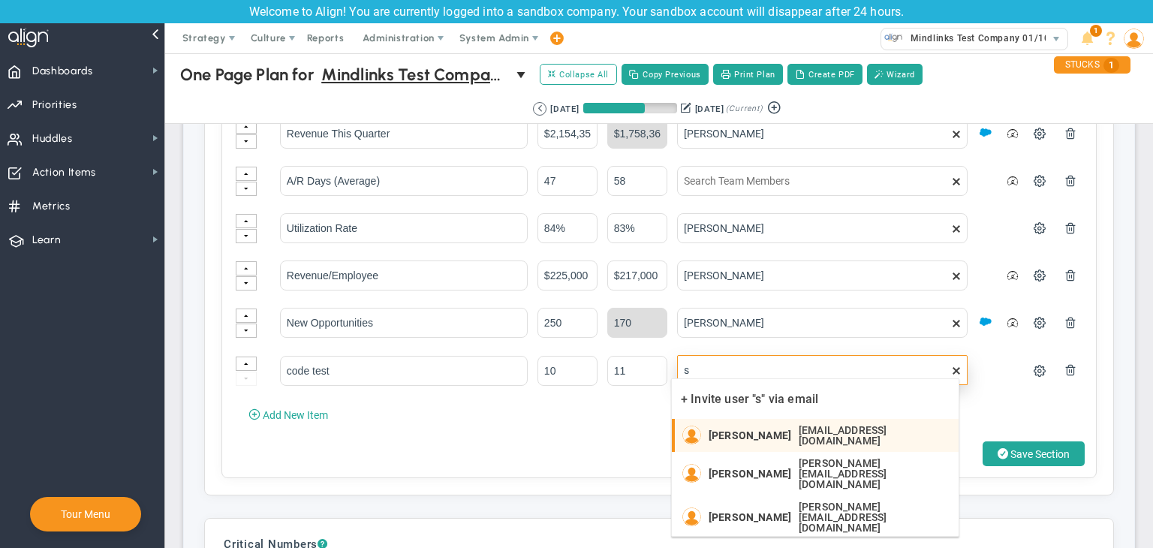
click at [773, 433] on span "[PERSON_NAME]" at bounding box center [750, 435] width 83 height 11
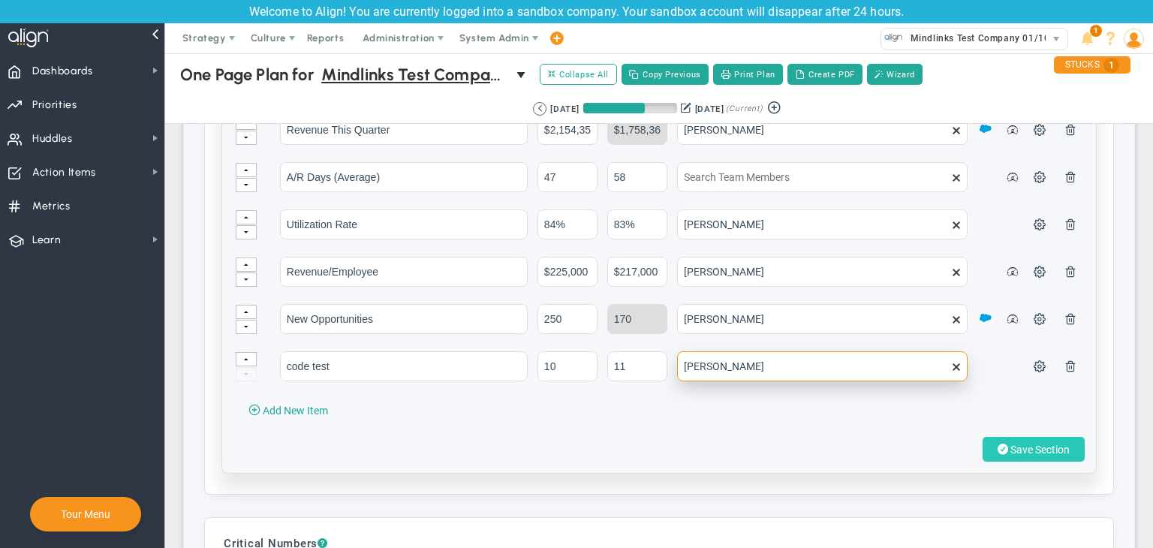
type input "[PERSON_NAME]"
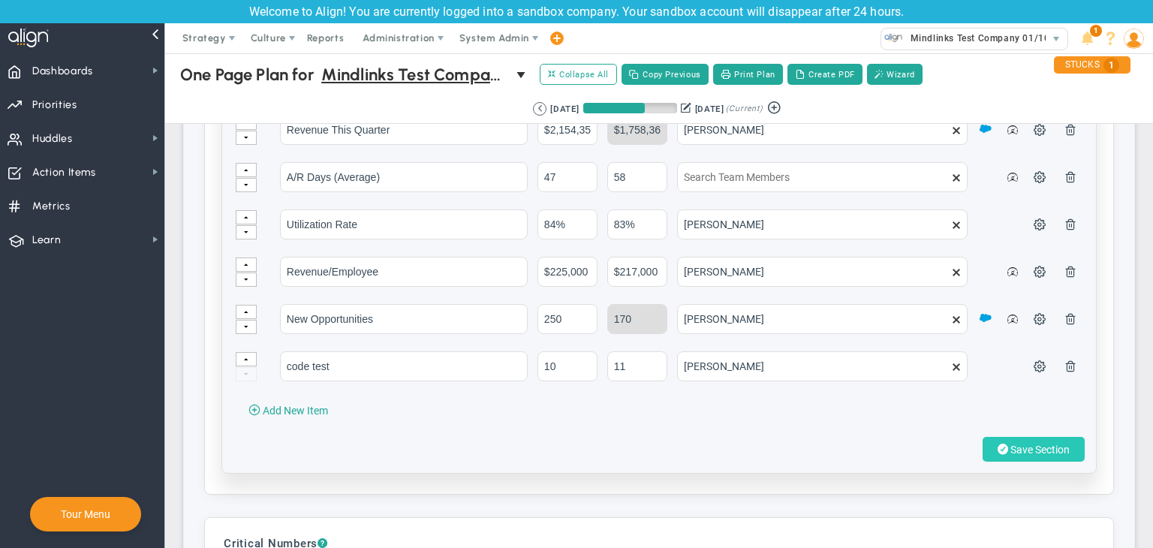
click at [1010, 445] on span "Save Section" at bounding box center [1039, 450] width 59 height 12
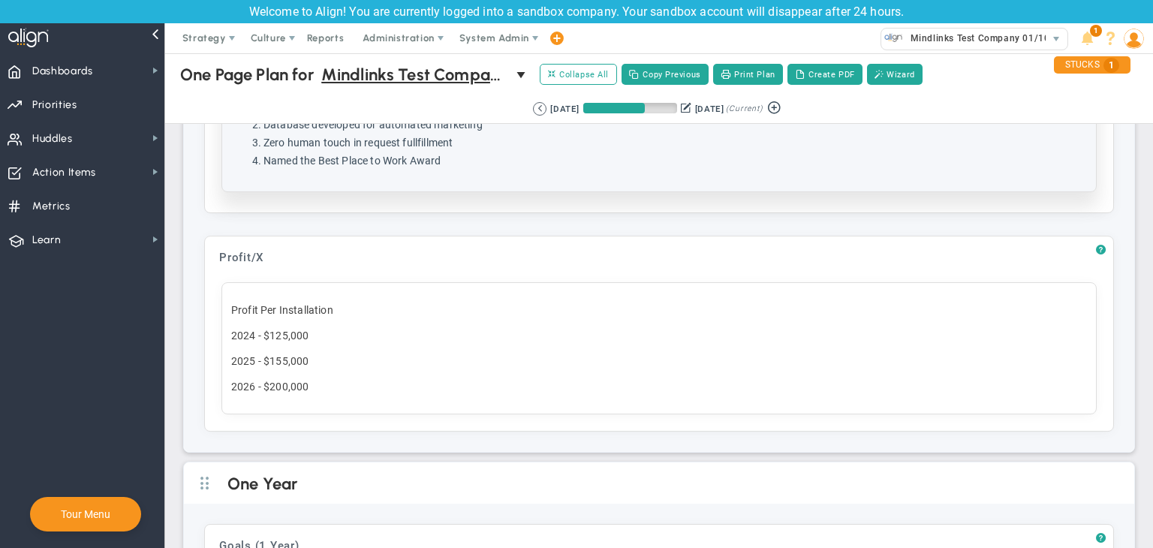
scroll to position [1051, 0]
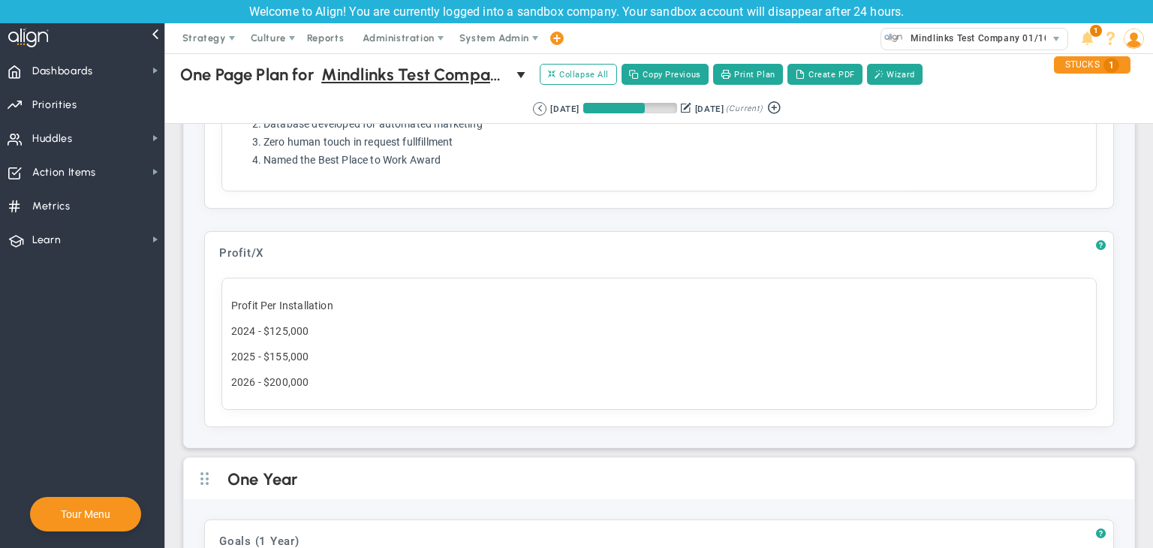
click at [404, 349] on p "2025 - $155,000" at bounding box center [659, 356] width 856 height 15
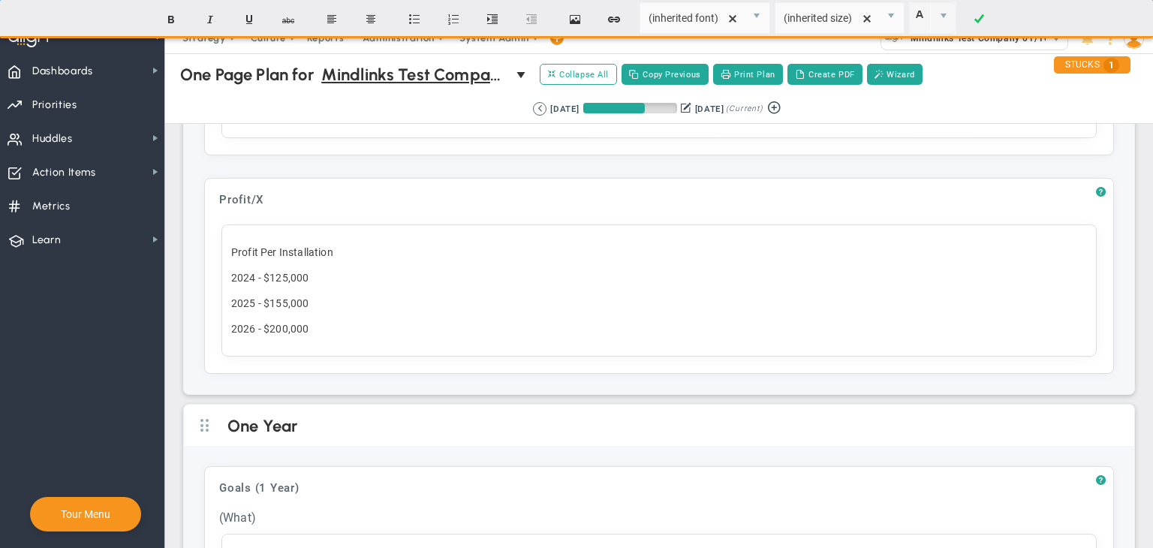
scroll to position [1126, 0]
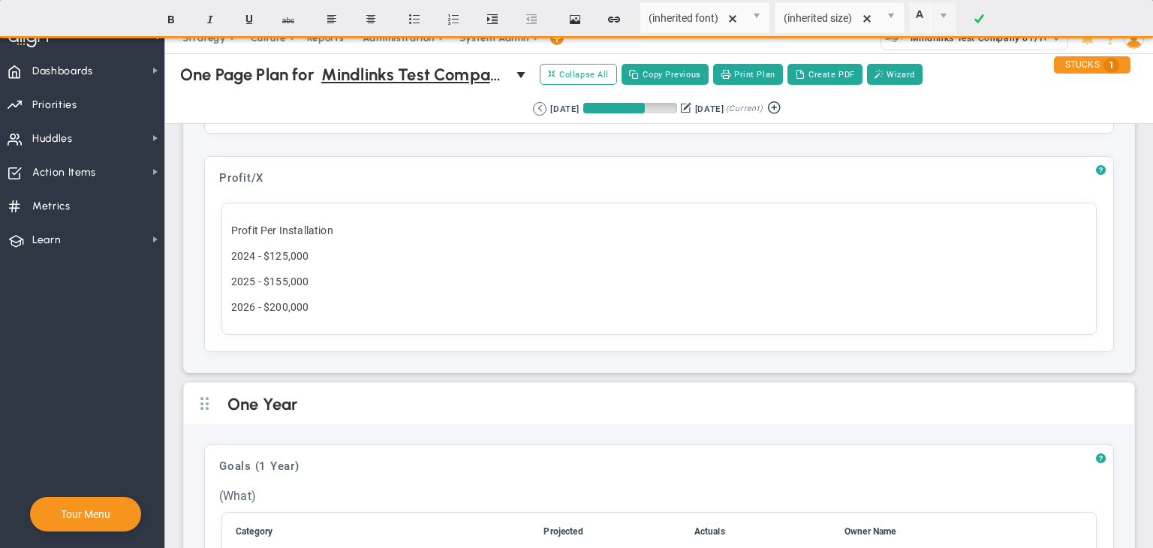
click at [345, 309] on div "Profit Per Installation 2024 - $125,000 2025 - $155,000 2026 - $200,000" at bounding box center [658, 269] width 875 height 132
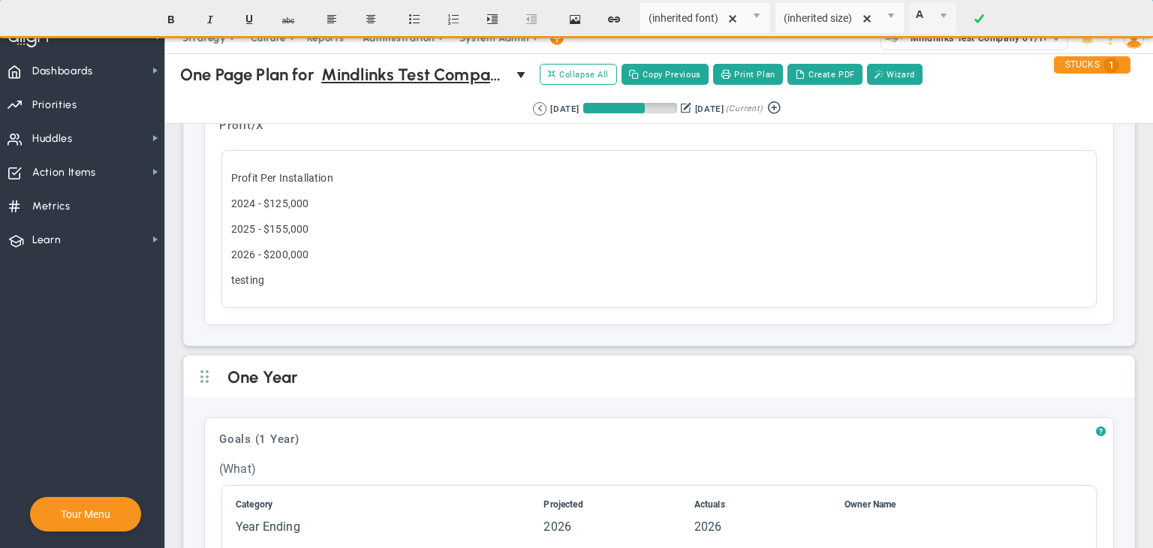
scroll to position [1201, 0]
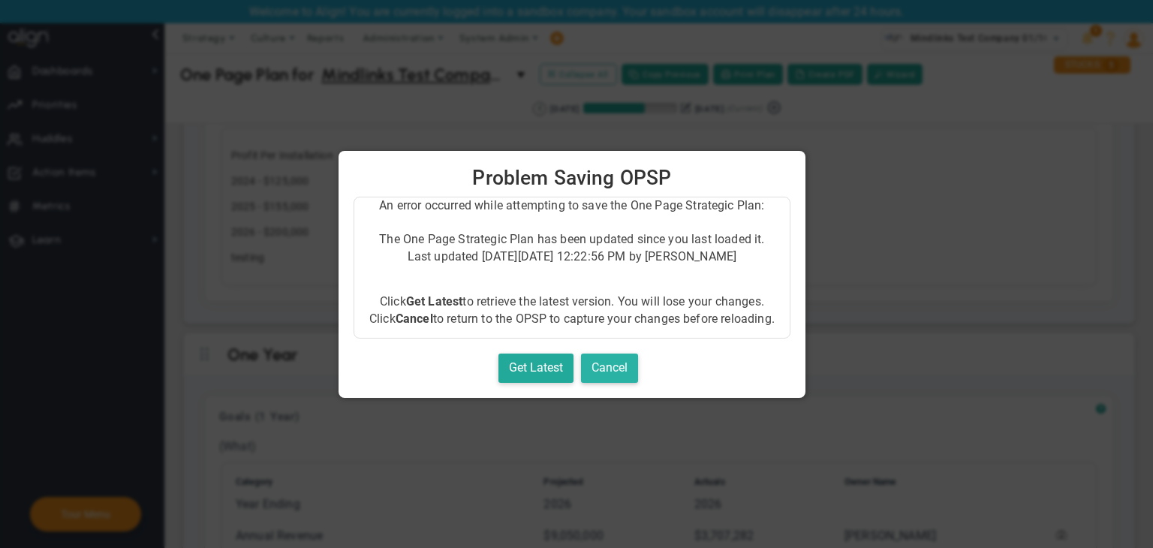
click at [614, 370] on button "Cancel" at bounding box center [609, 368] width 57 height 29
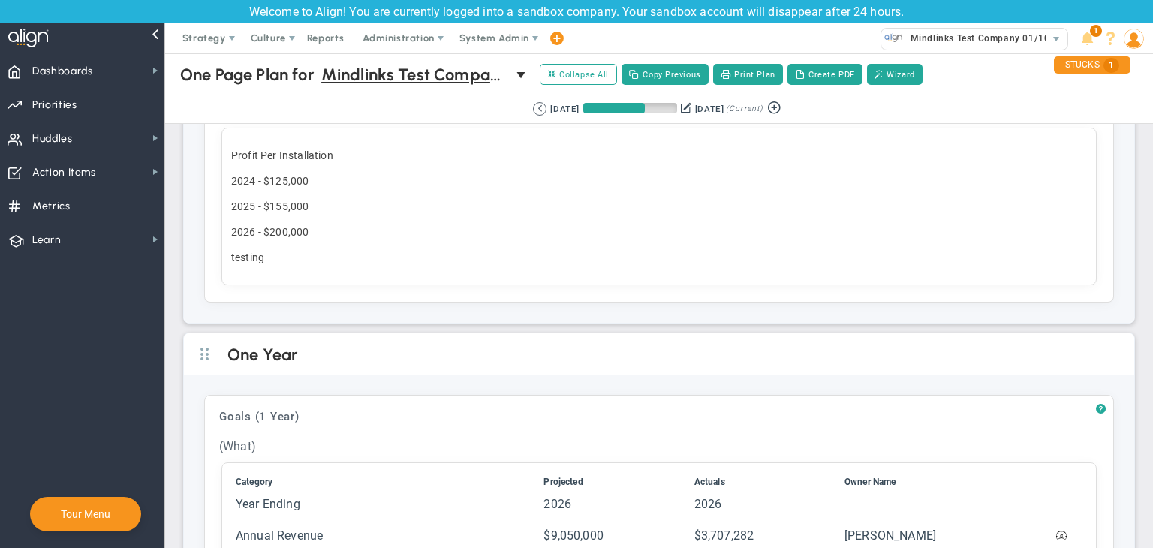
click at [339, 272] on div "Profit Per Installation 2024 - $125,000 2025 - $155,000 2026 - $200,000 testing﻿" at bounding box center [658, 207] width 875 height 158
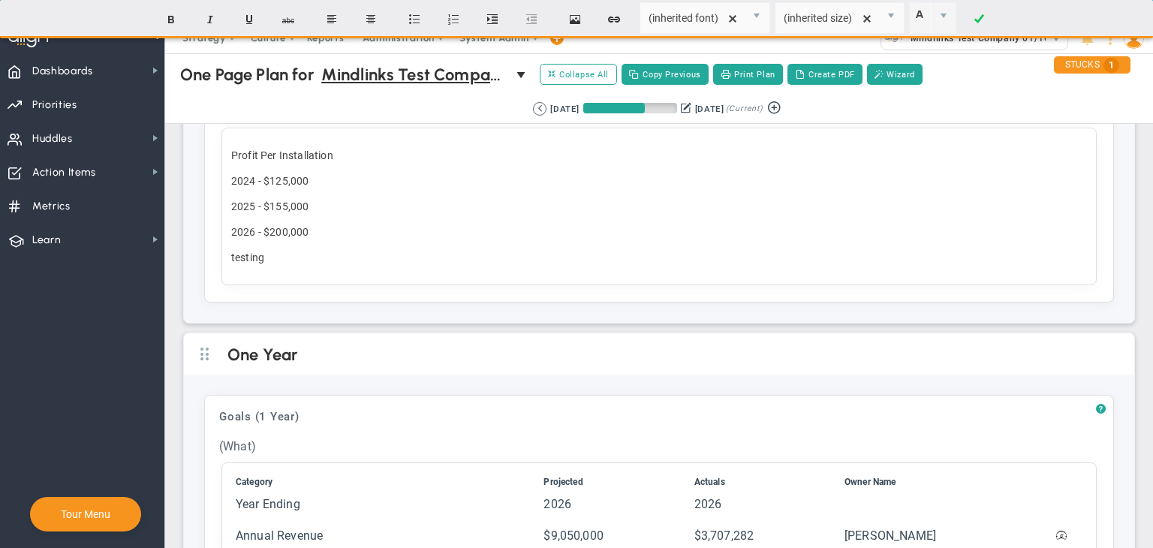
click at [975, 34] on span at bounding box center [979, 20] width 10 height 36
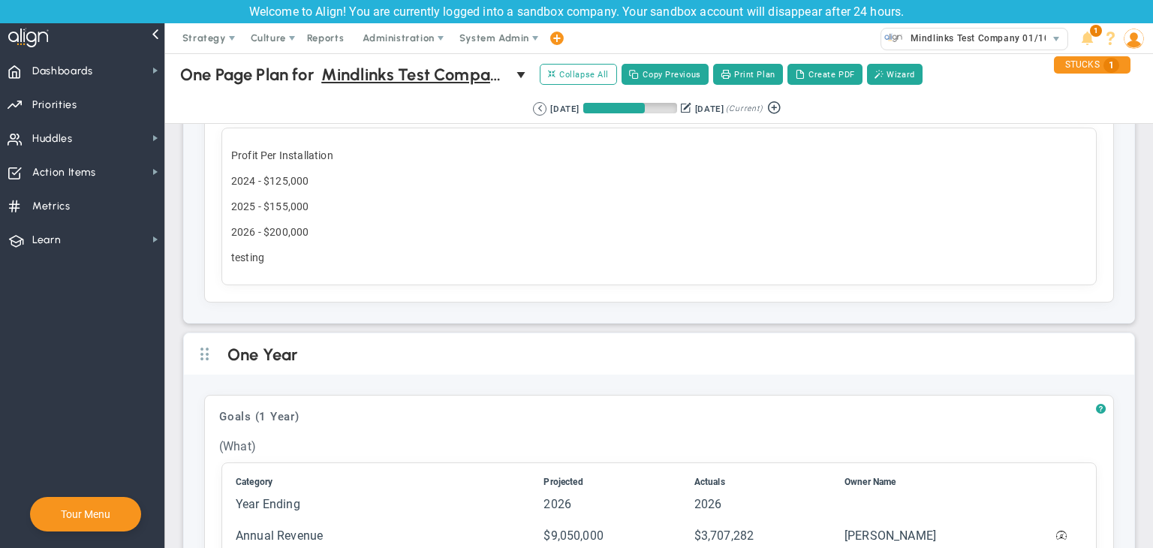
click at [285, 251] on p "testing﻿" at bounding box center [659, 257] width 856 height 15
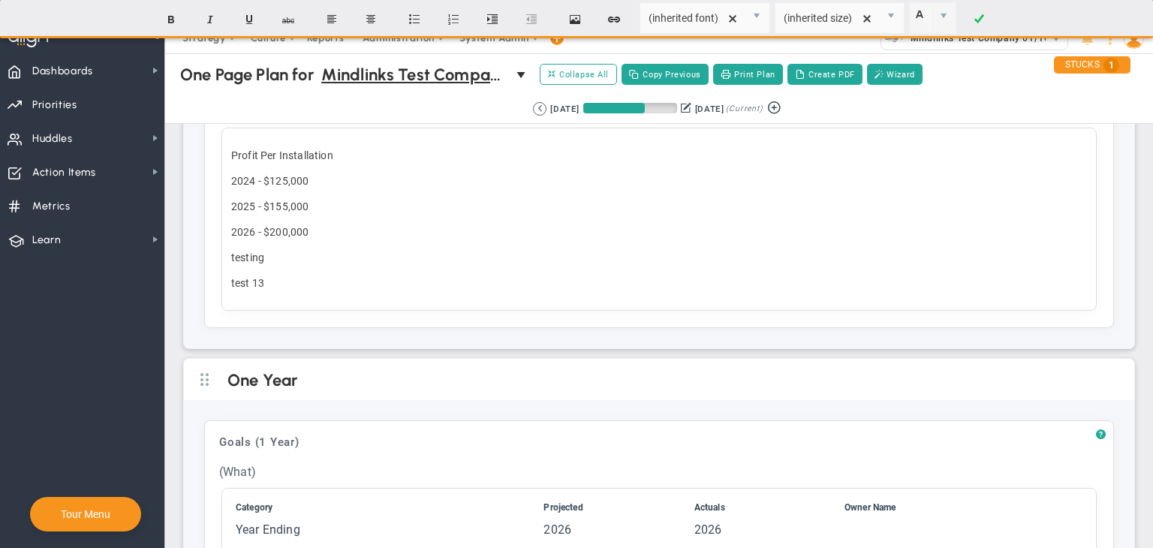
click at [983, 11] on span at bounding box center [979, 20] width 10 height 36
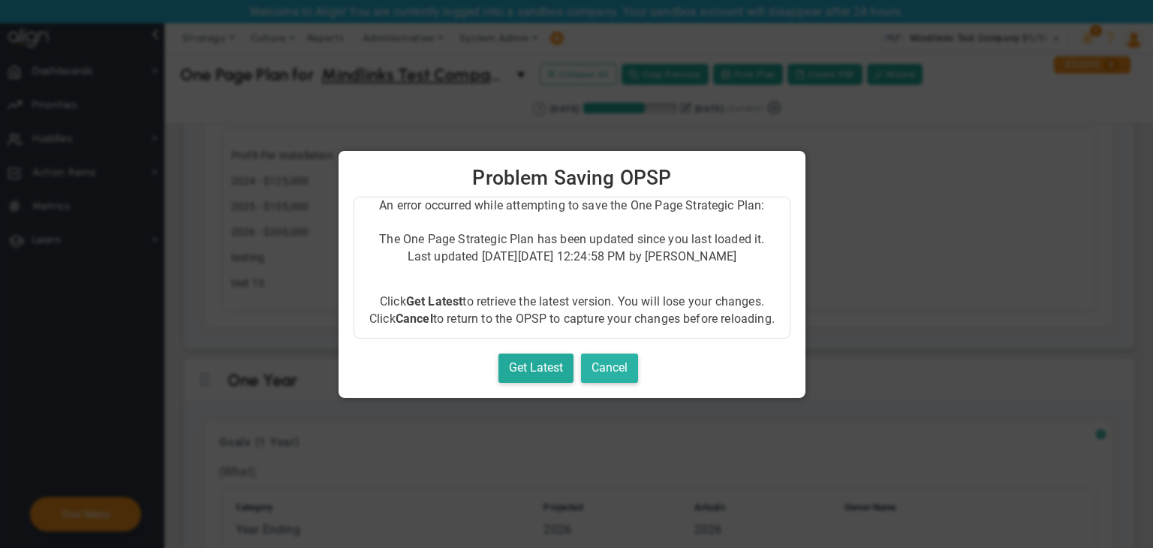
click at [622, 366] on button "Cancel" at bounding box center [609, 368] width 57 height 29
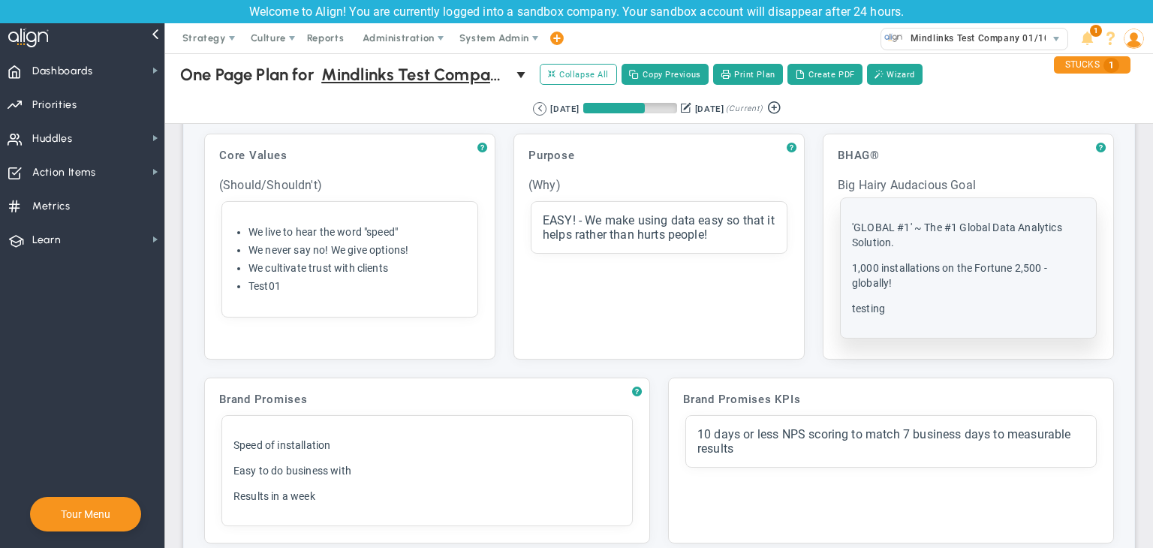
scroll to position [0, 0]
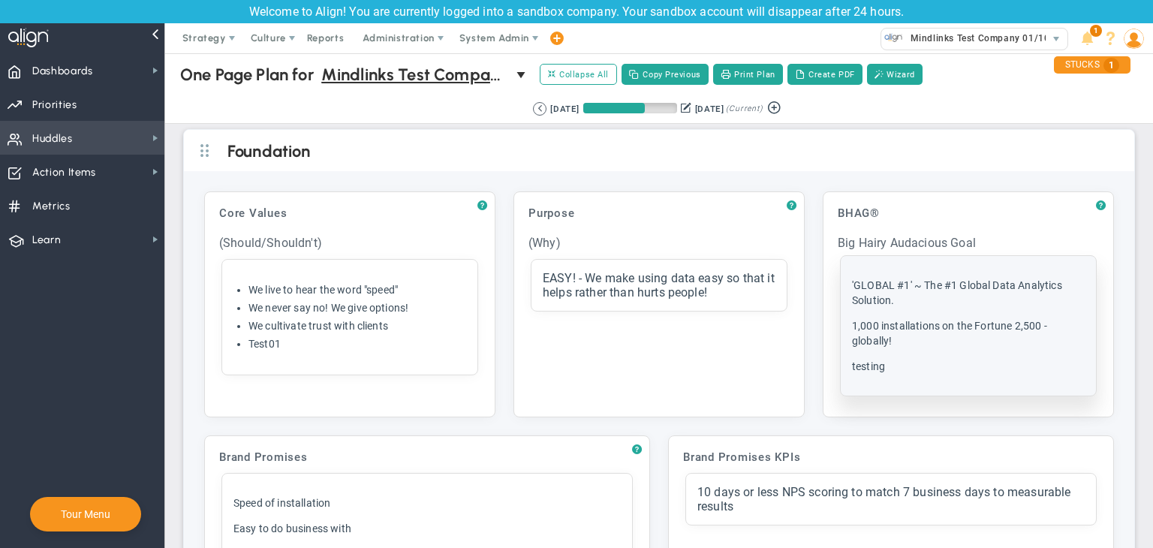
click at [58, 131] on span "Huddles" at bounding box center [52, 139] width 41 height 32
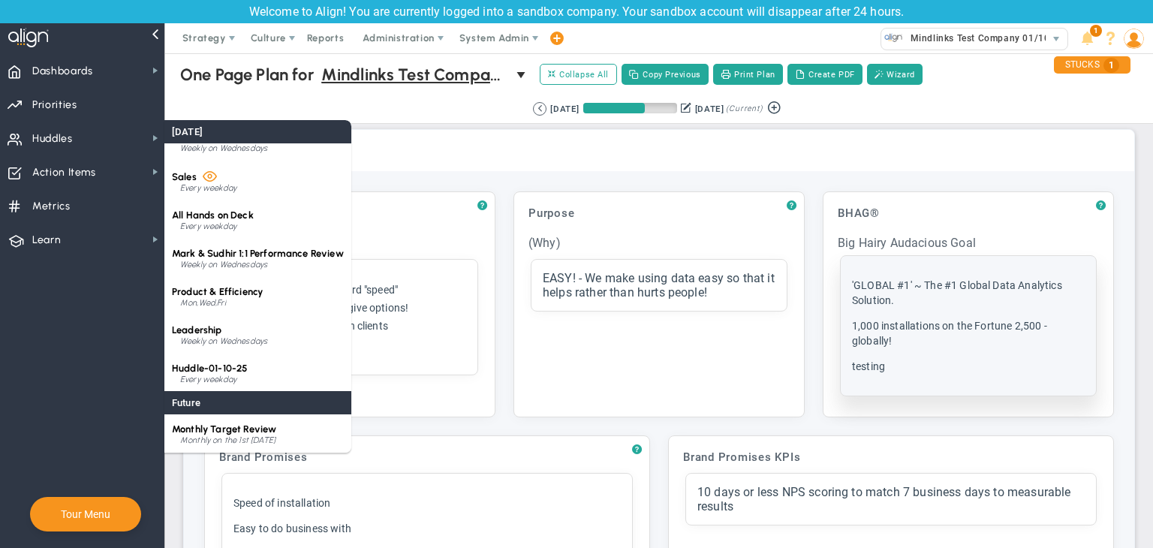
scroll to position [60, 0]
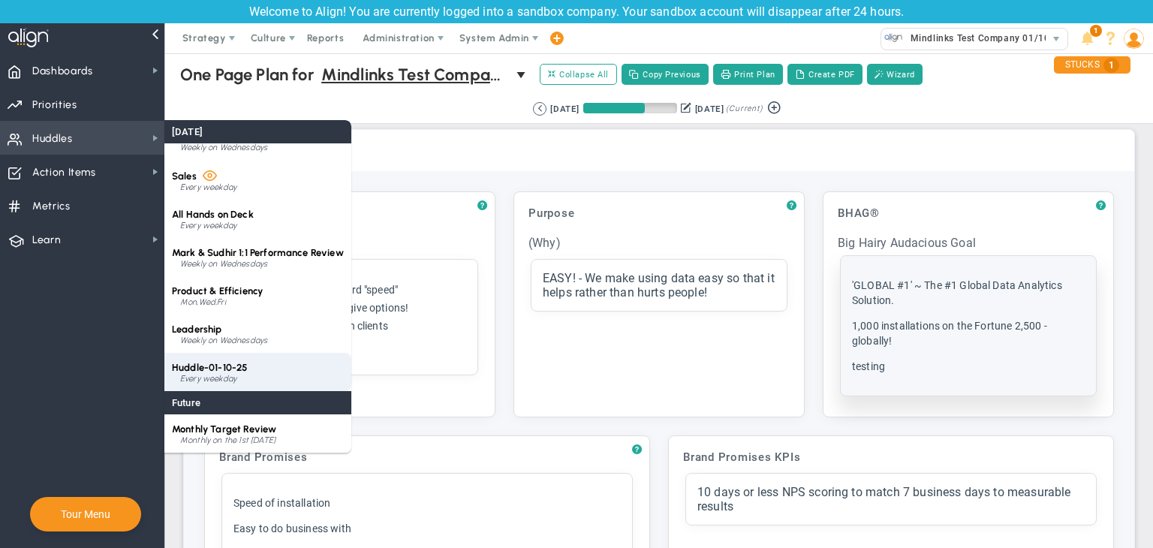
click at [245, 373] on div "Huddle-01-10-25 Every weekday" at bounding box center [257, 372] width 187 height 38
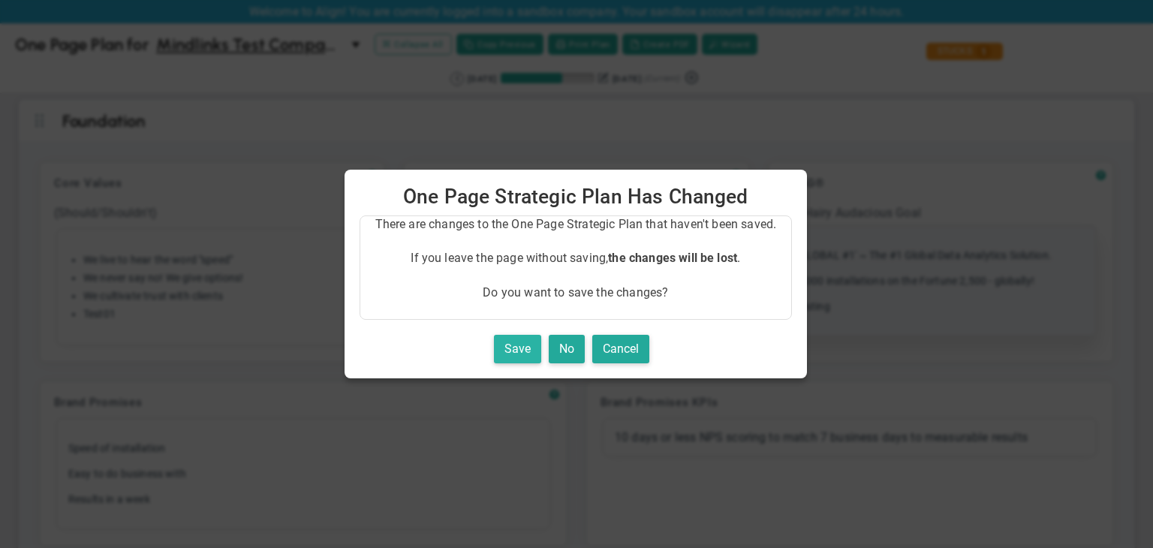
click at [523, 346] on button "Save" at bounding box center [517, 349] width 47 height 29
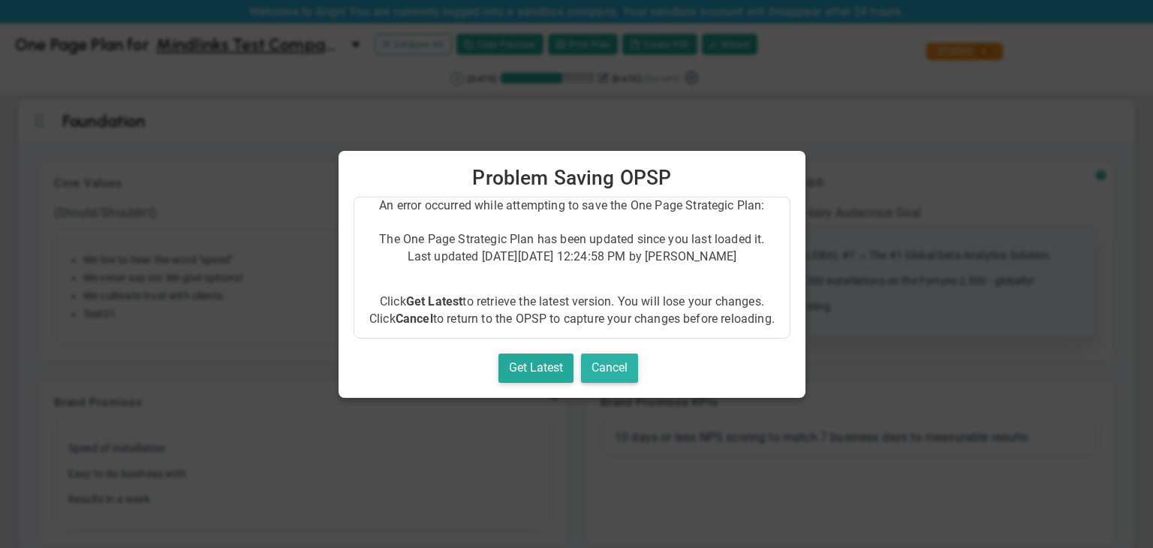
click at [616, 370] on button "Cancel" at bounding box center [609, 368] width 57 height 29
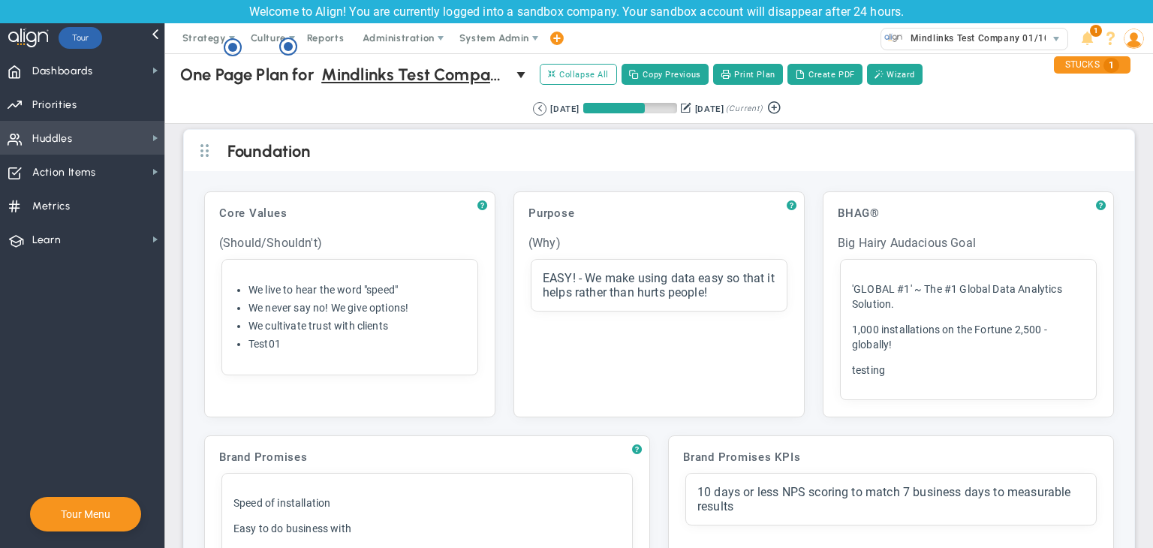
click at [74, 133] on span "Huddles Huddles" at bounding box center [82, 138] width 164 height 34
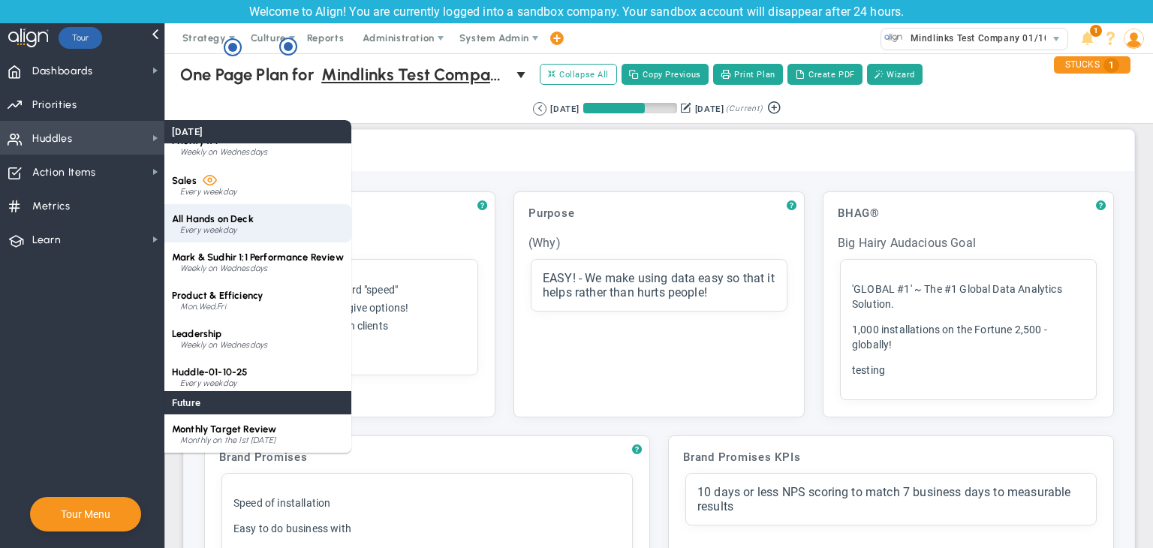
scroll to position [60, 0]
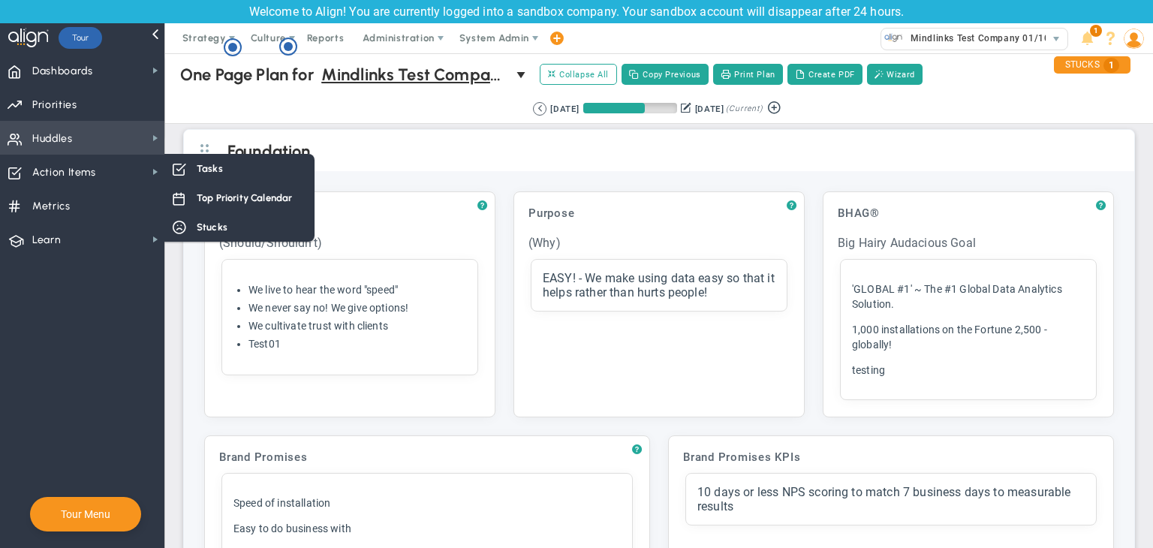
click at [117, 140] on span "Huddles Huddles" at bounding box center [82, 138] width 164 height 34
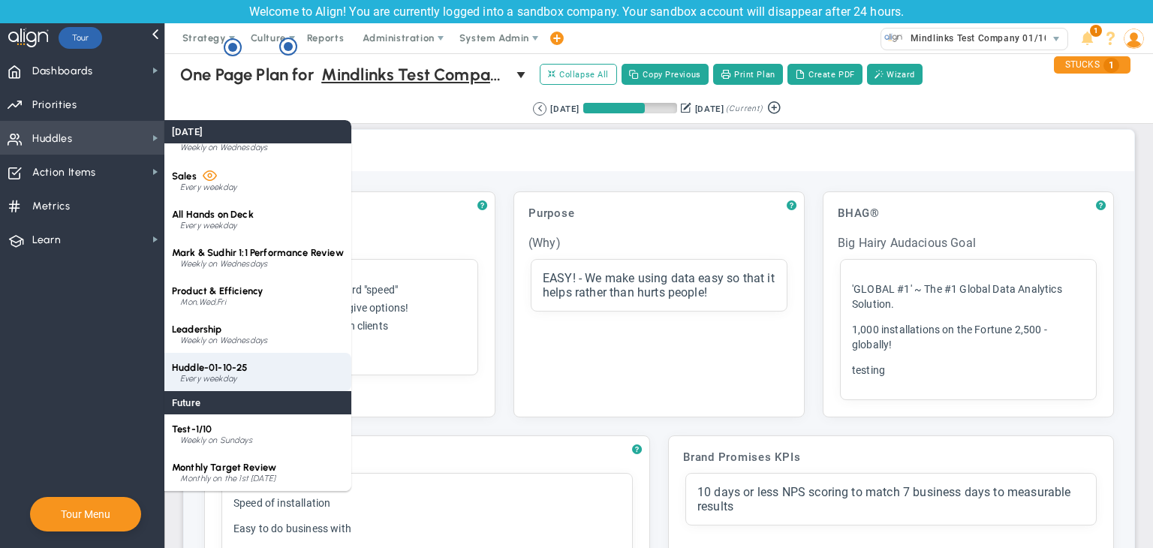
click at [265, 367] on div "Huddle-01-10-25 Every weekday" at bounding box center [257, 372] width 187 height 38
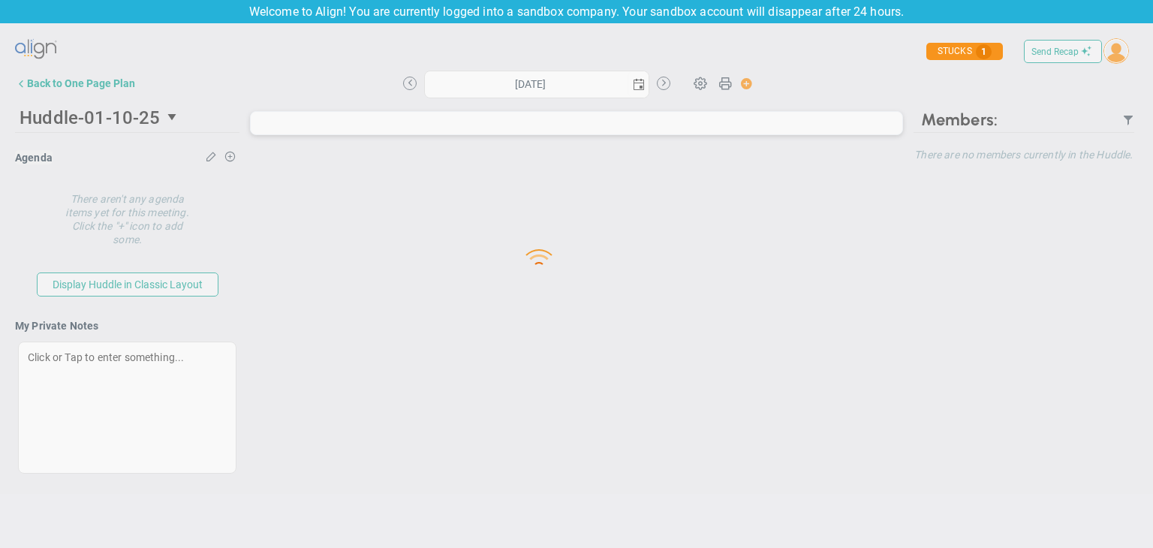
type input "[DATE]"
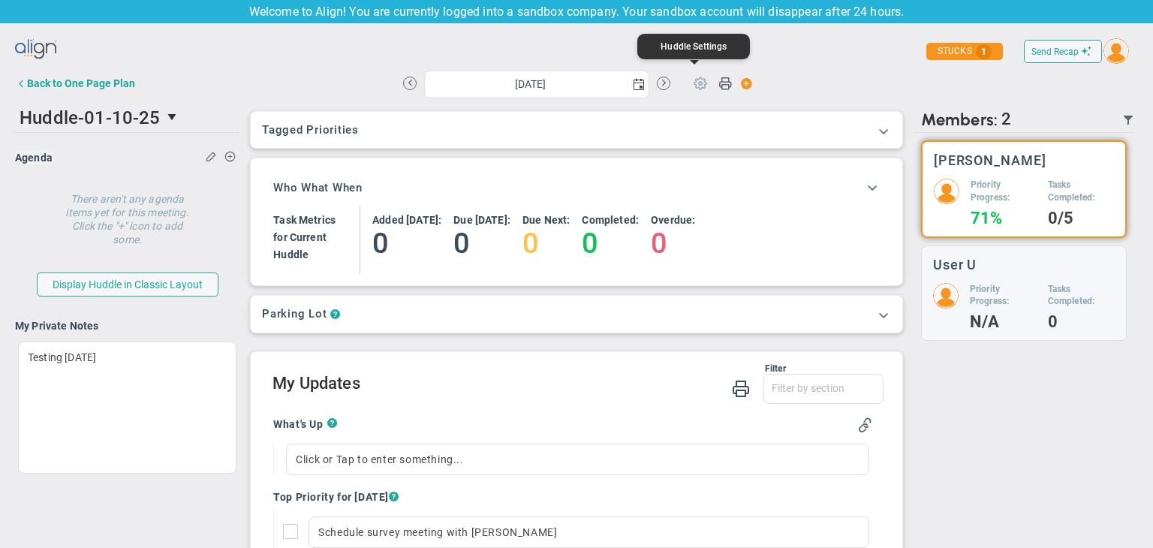
click at [689, 79] on span at bounding box center [700, 82] width 29 height 29
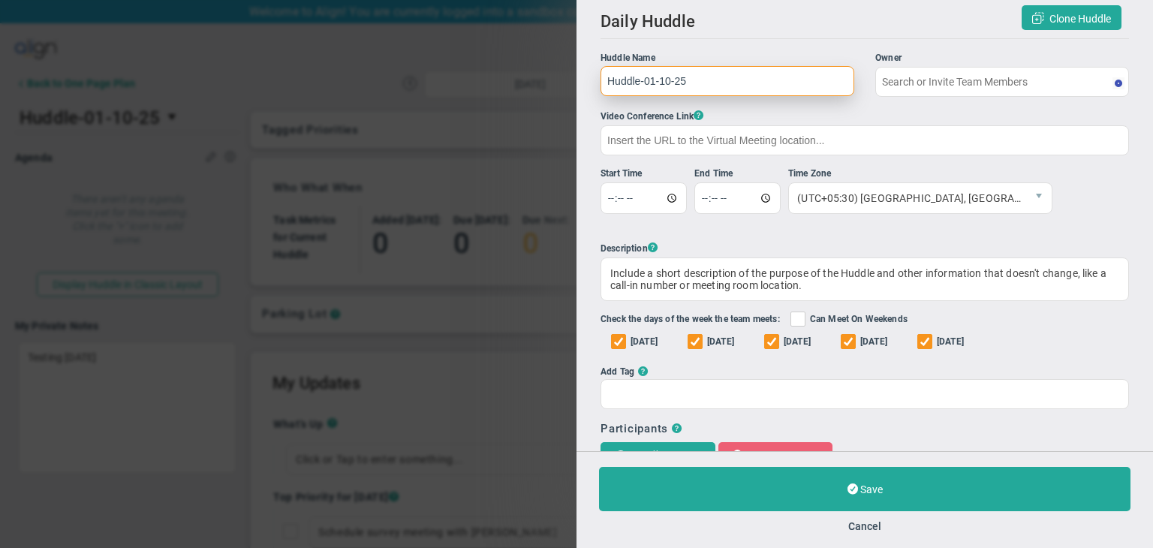
type input "[PERSON_NAME]"
click at [868, 525] on button "Cancel" at bounding box center [864, 526] width 33 height 12
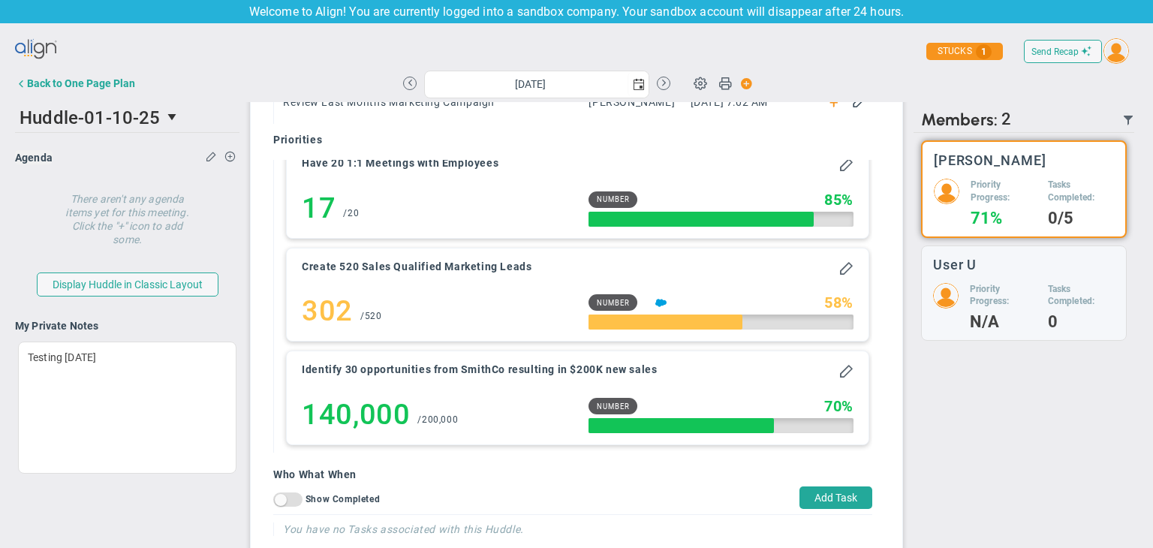
scroll to position [1137, 0]
click at [827, 496] on button "Add Task" at bounding box center [836, 497] width 73 height 23
type input "[DATE]"
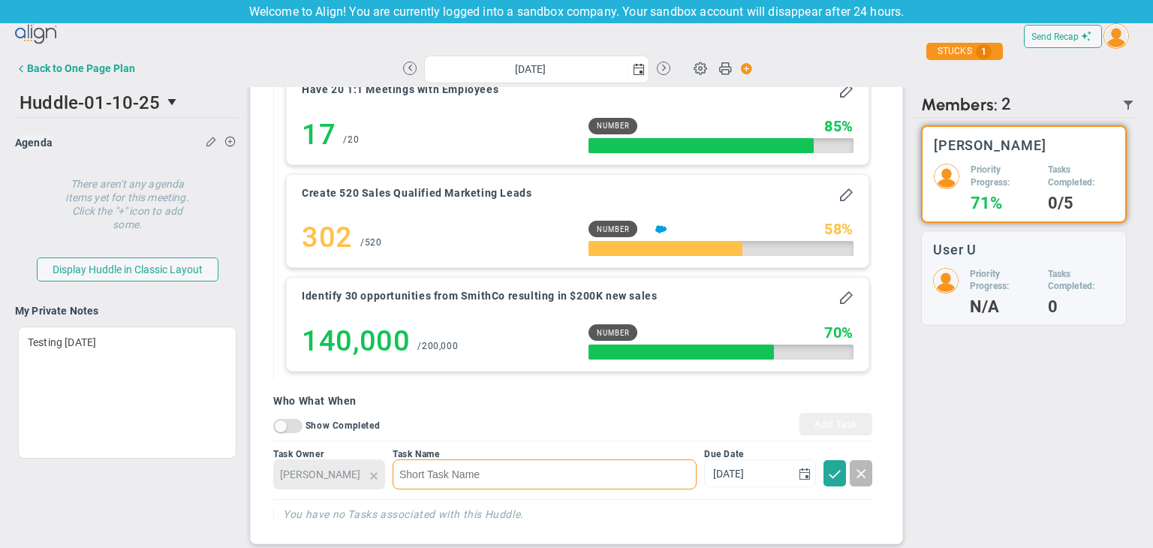
scroll to position [1196, 0]
click at [366, 474] on div "Task Owner Sudhir Dakshinamurthy" at bounding box center [329, 470] width 112 height 43
click at [372, 474] on div "Task Owner Sudhir Dakshinamurthy" at bounding box center [329, 470] width 112 height 43
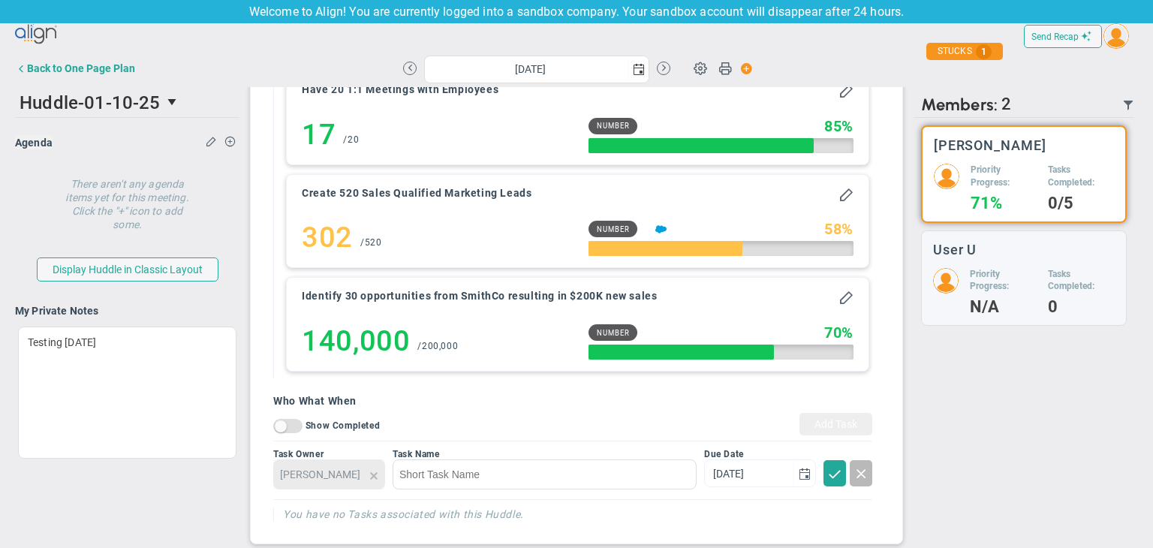
click at [372, 474] on div "Task Owner Sudhir Dakshinamurthy" at bounding box center [329, 470] width 112 height 43
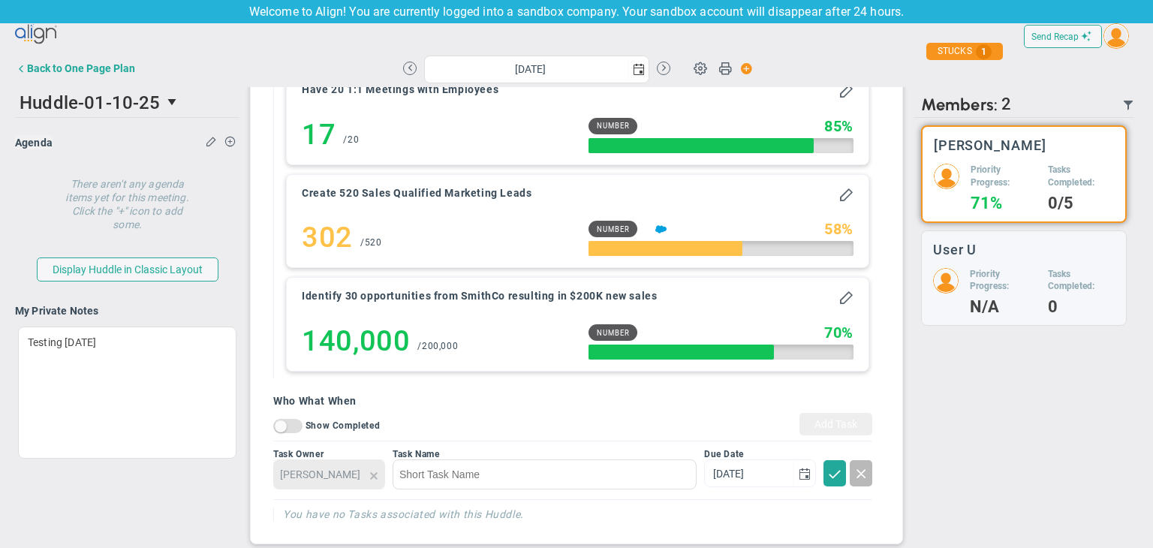
click at [854, 476] on span at bounding box center [861, 472] width 15 height 15
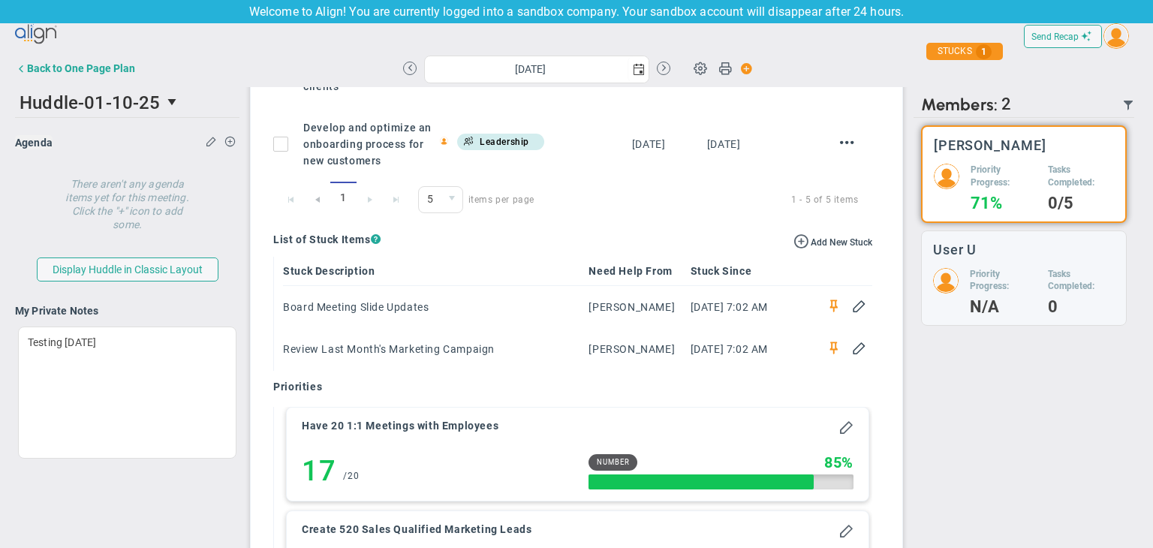
scroll to position [762, 0]
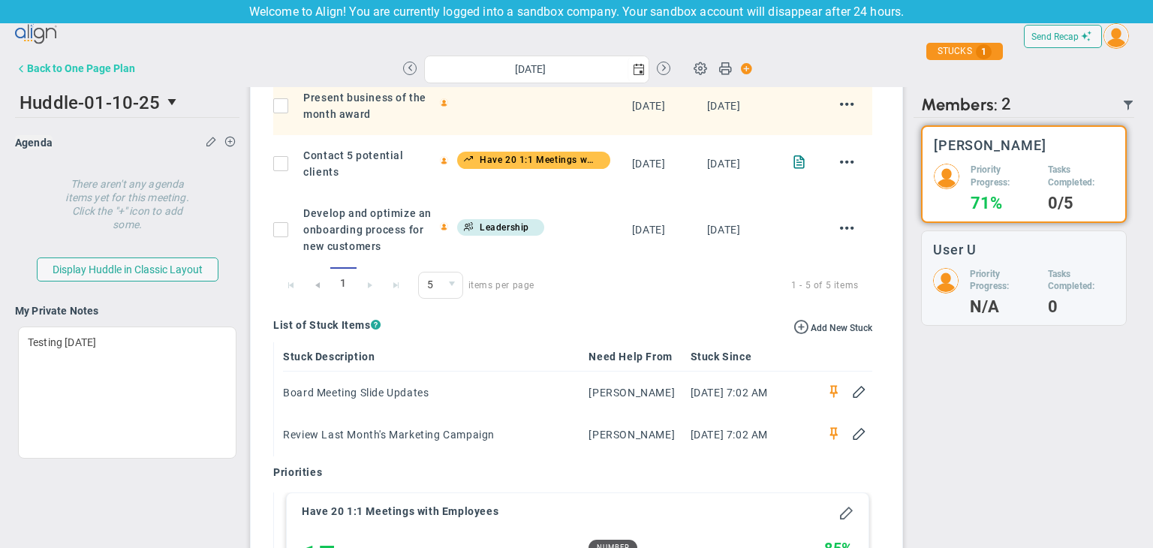
click at [71, 62] on div "Back to One Page Plan" at bounding box center [81, 68] width 108 height 12
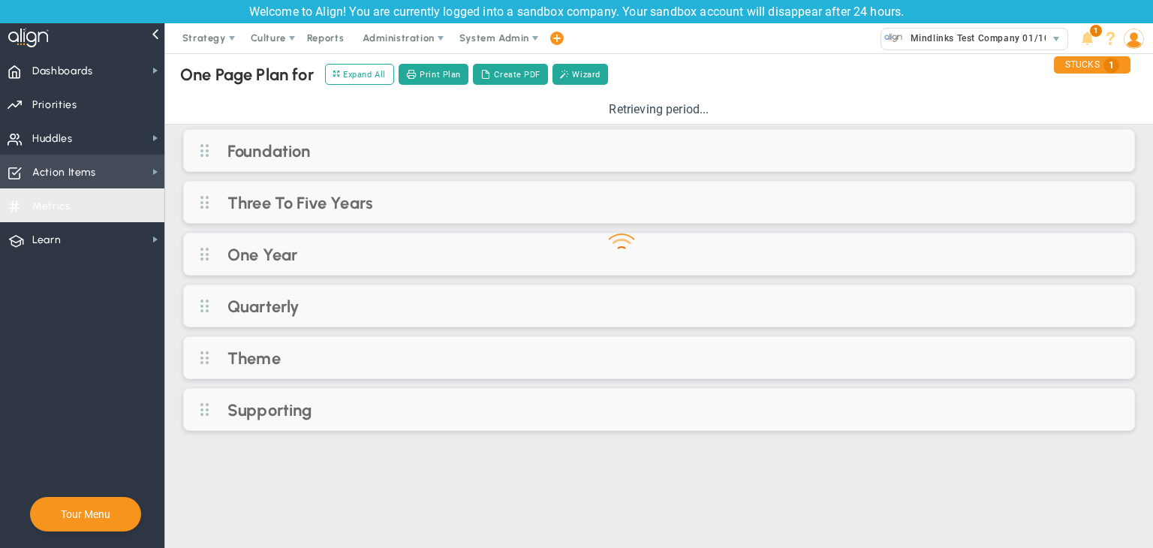
click at [111, 189] on span "Metrics Metrics" at bounding box center [82, 205] width 164 height 34
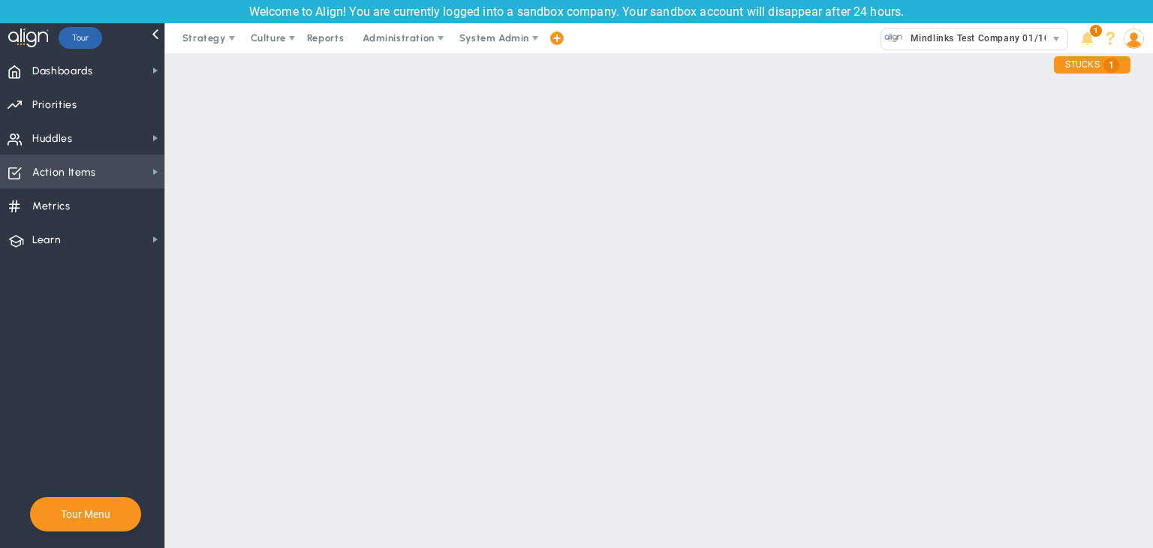
click at [138, 176] on span "Action Items Action Items" at bounding box center [82, 172] width 164 height 34
checkbox input "false"
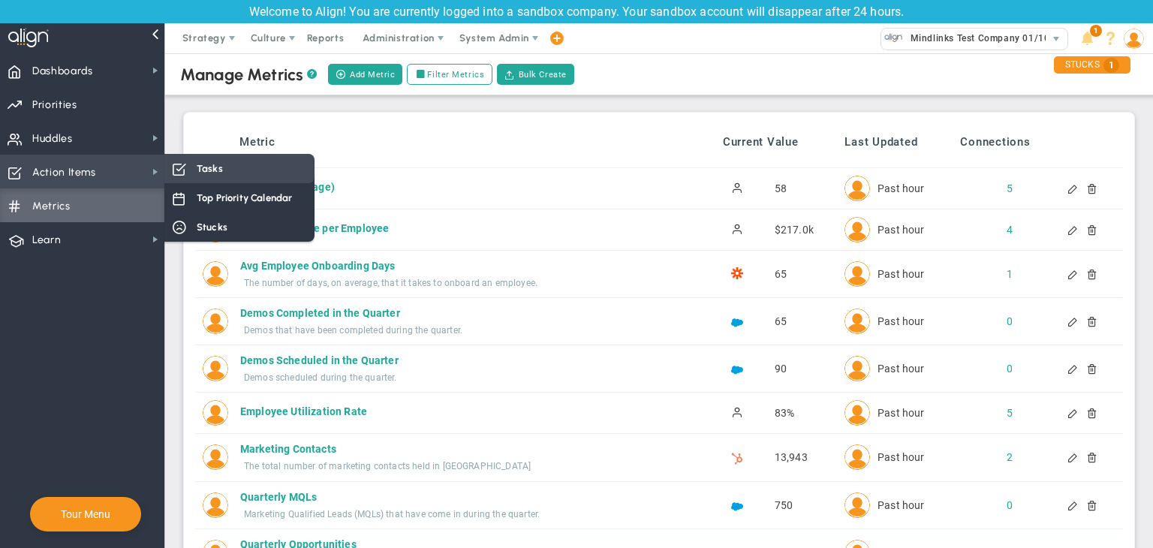
click at [228, 167] on div "Tasks" at bounding box center [239, 168] width 150 height 29
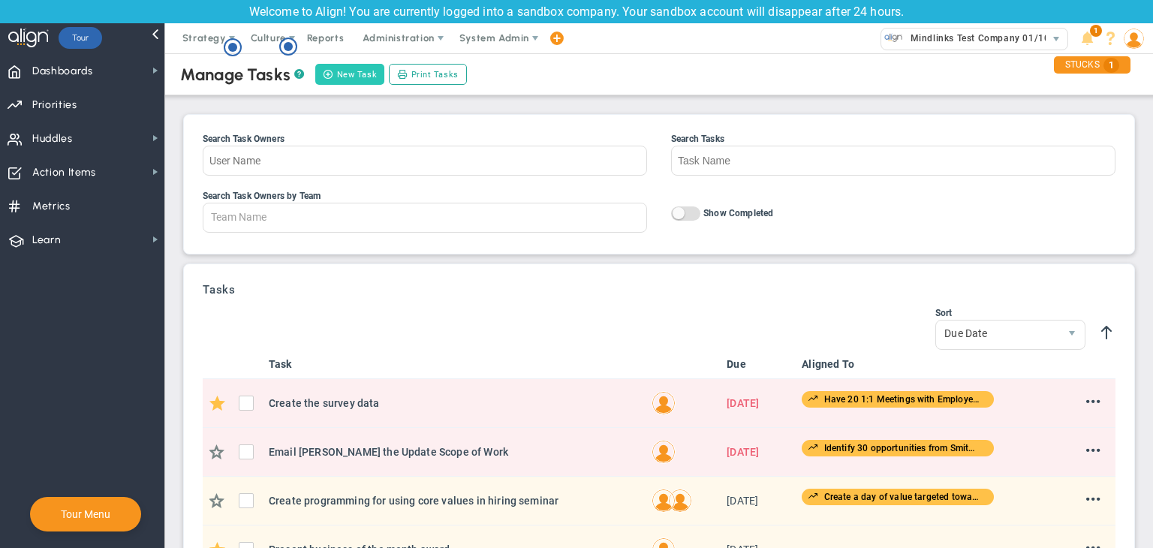
click at [351, 67] on button "New Task" at bounding box center [349, 74] width 69 height 21
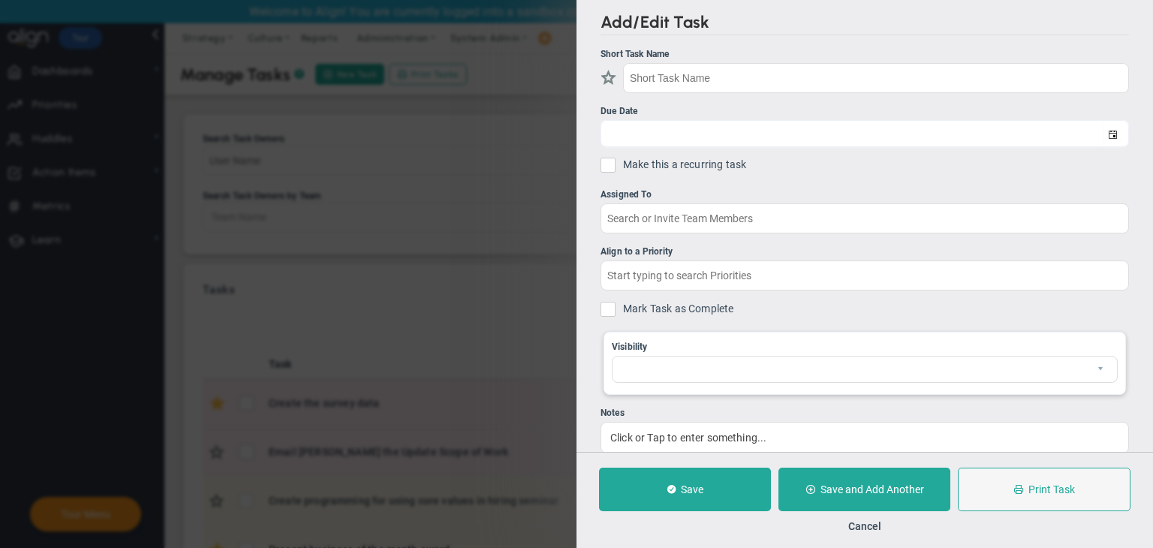
checkbox input "false"
type input "[DATE]"
checkbox input "false"
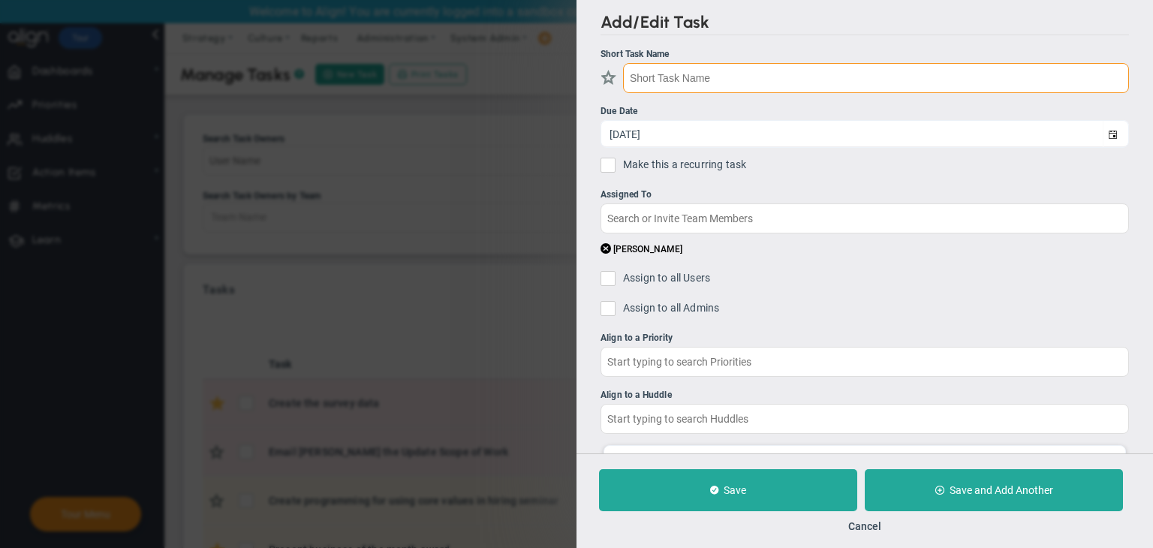
click at [646, 74] on input "text" at bounding box center [876, 78] width 506 height 30
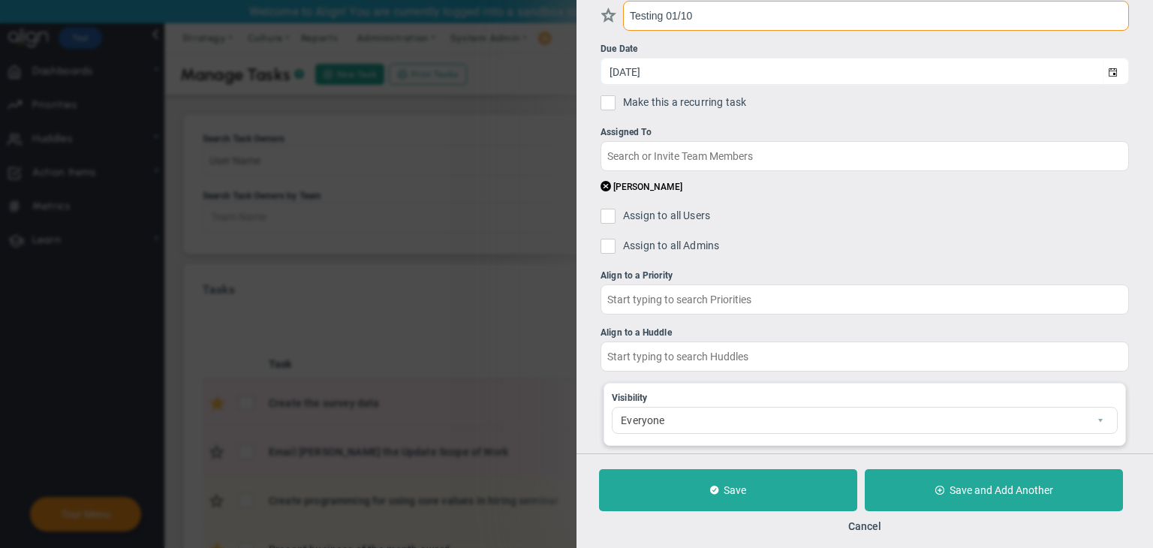
scroll to position [137, 0]
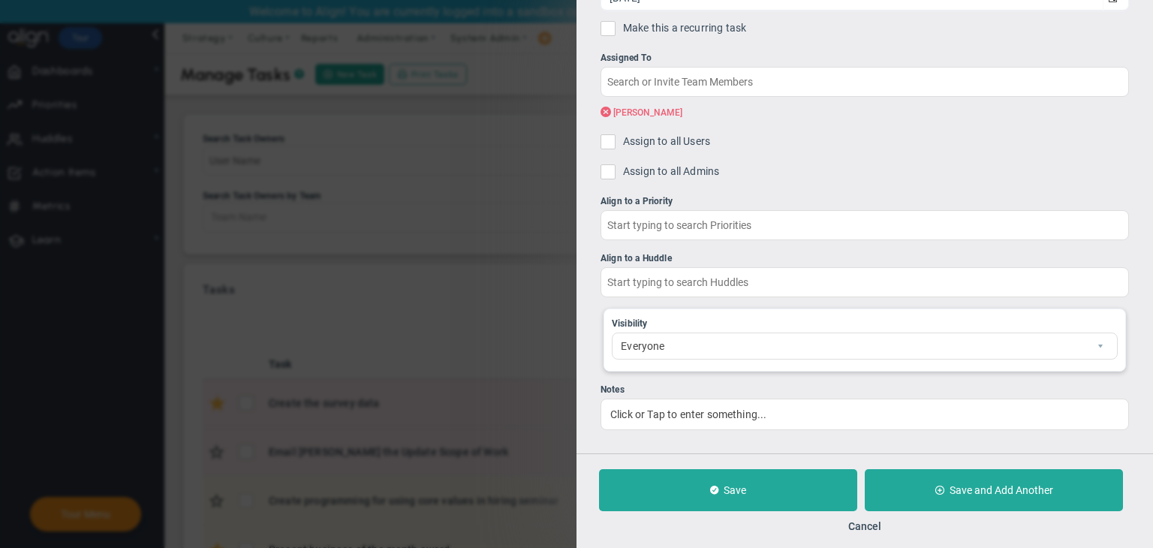
type input "Testing 01/10"
click at [607, 108] on span at bounding box center [606, 112] width 11 height 14
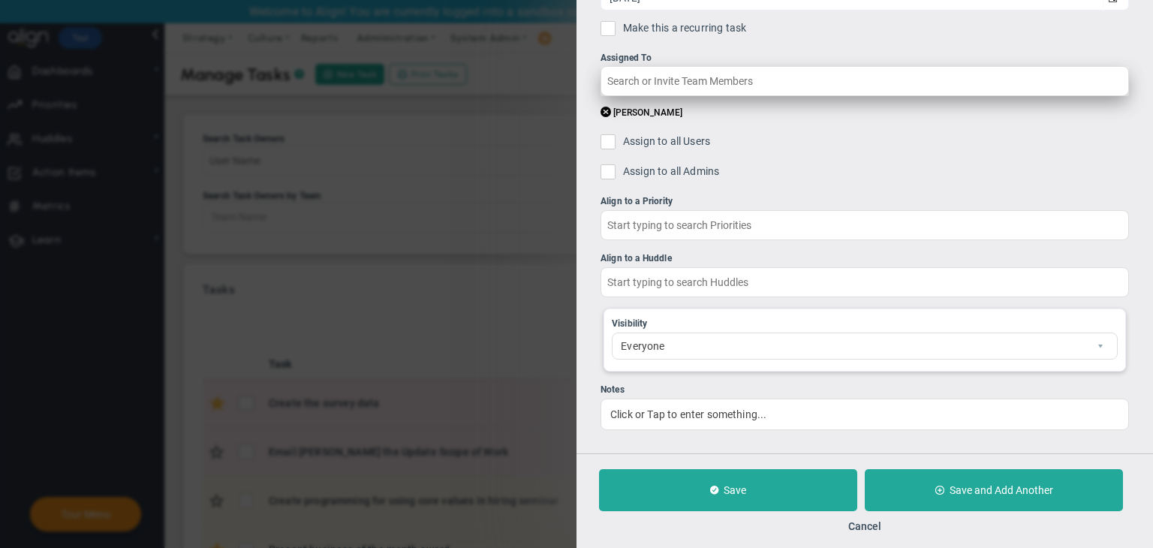
scroll to position [110, 0]
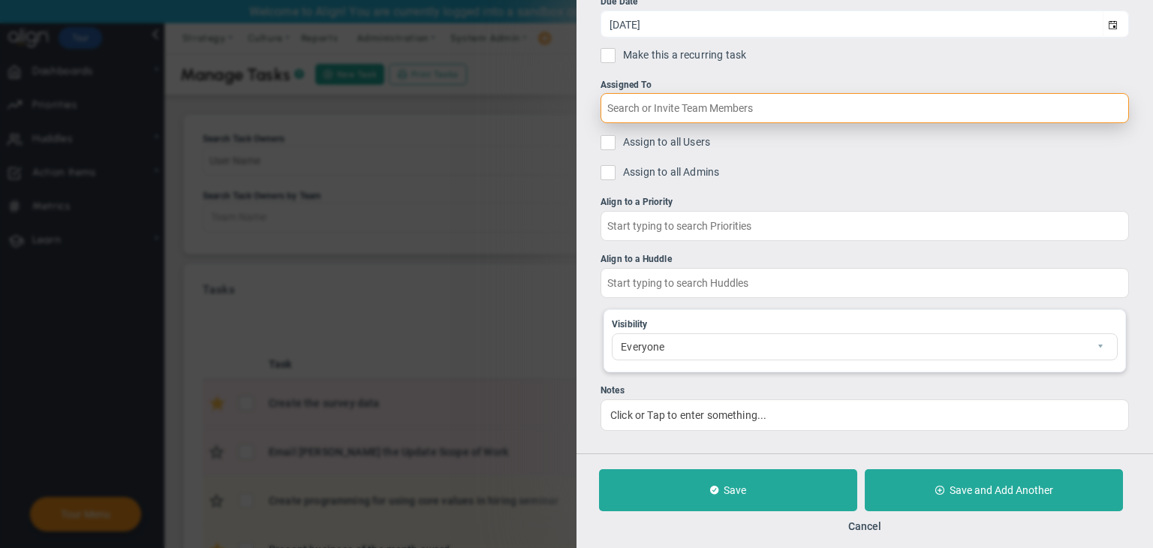
click at [632, 113] on input "text" at bounding box center [865, 108] width 529 height 30
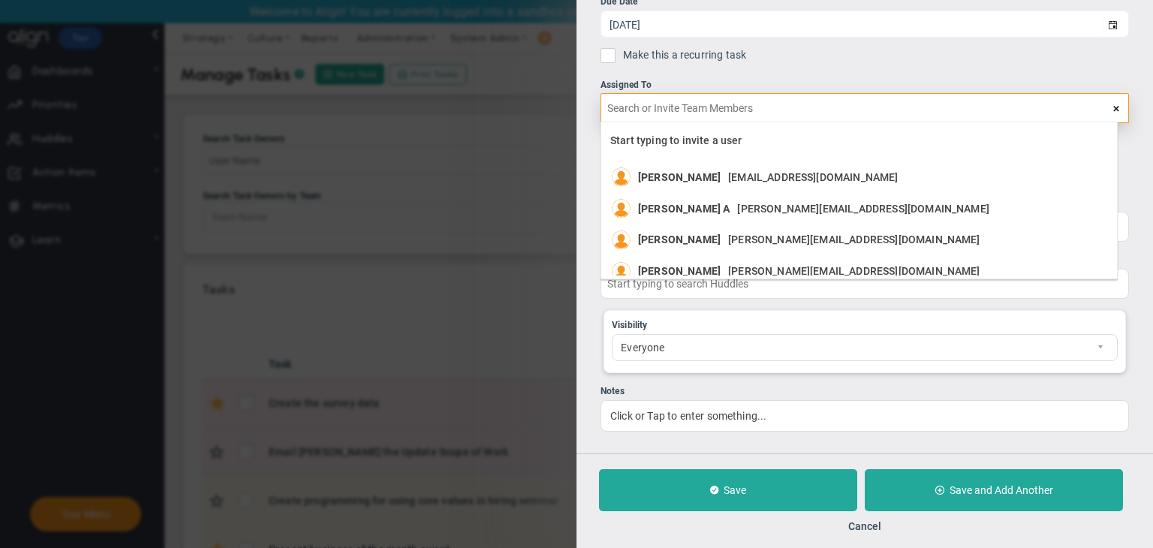
type input "7"
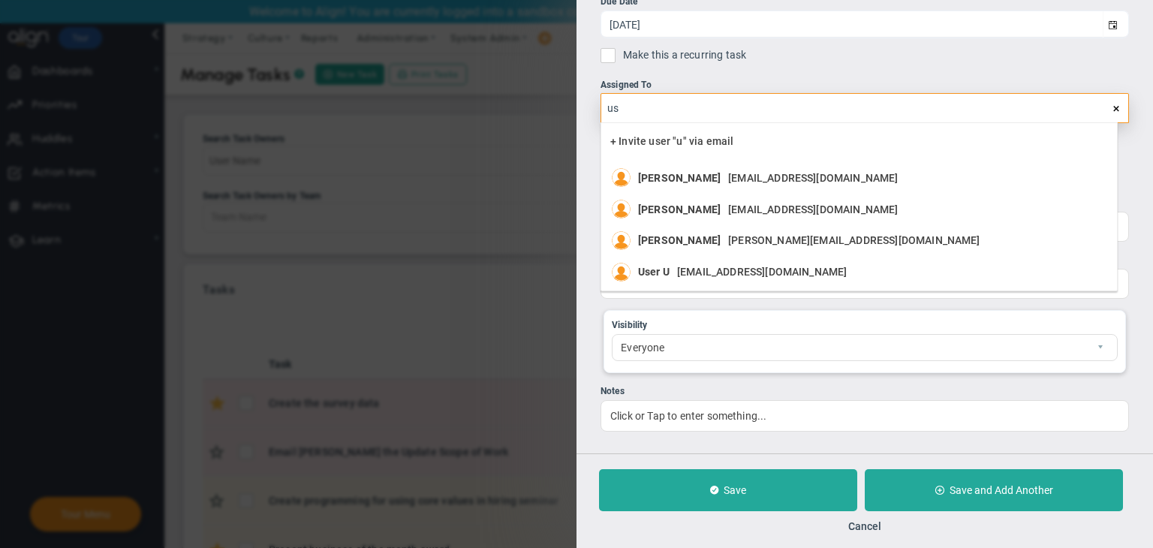
type input "use"
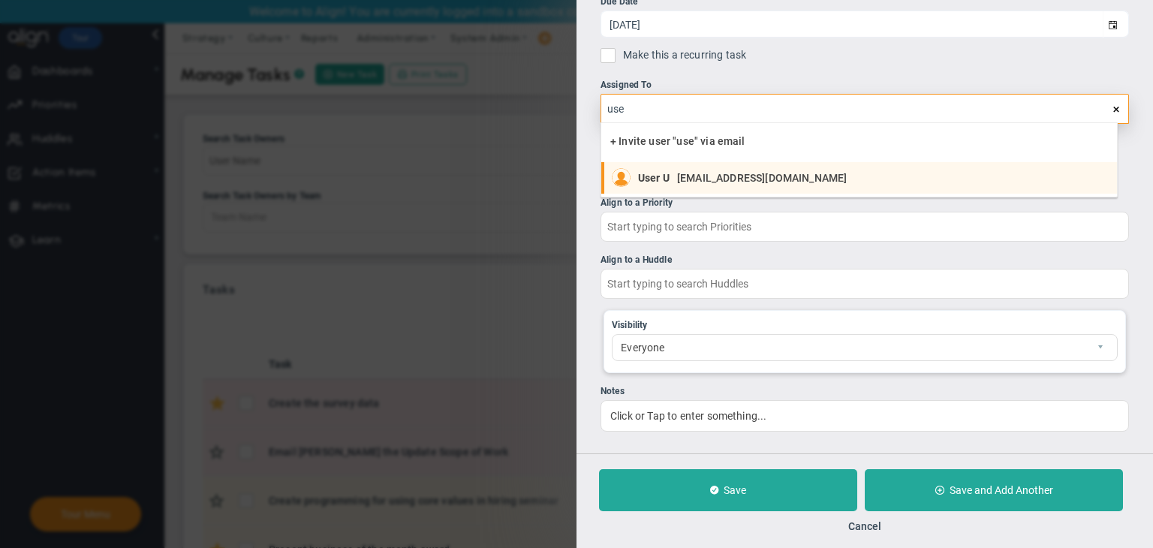
click at [665, 178] on span "User U" at bounding box center [654, 178] width 32 height 11
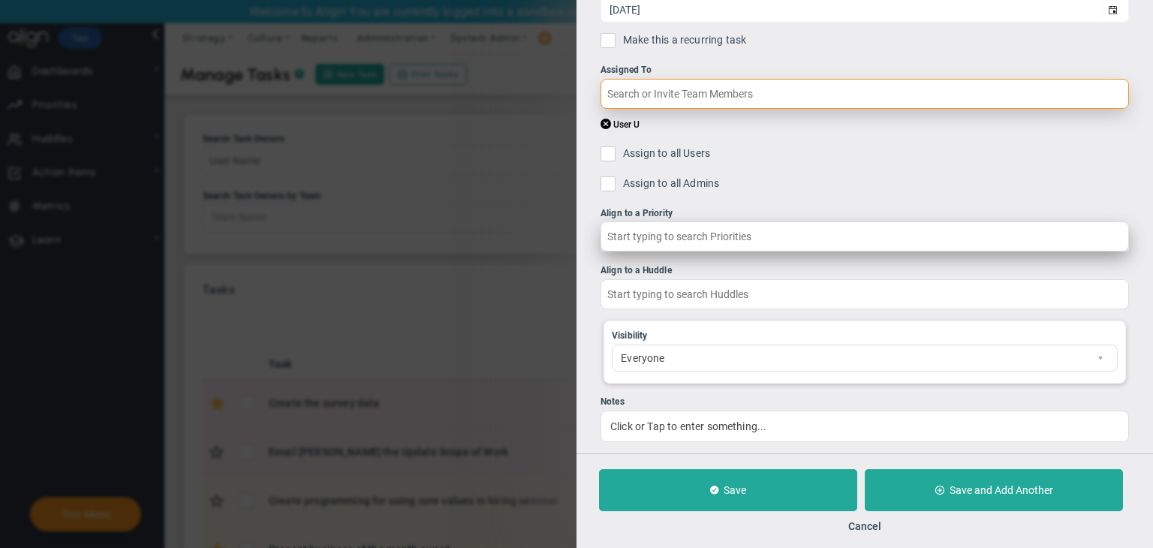
scroll to position [137, 0]
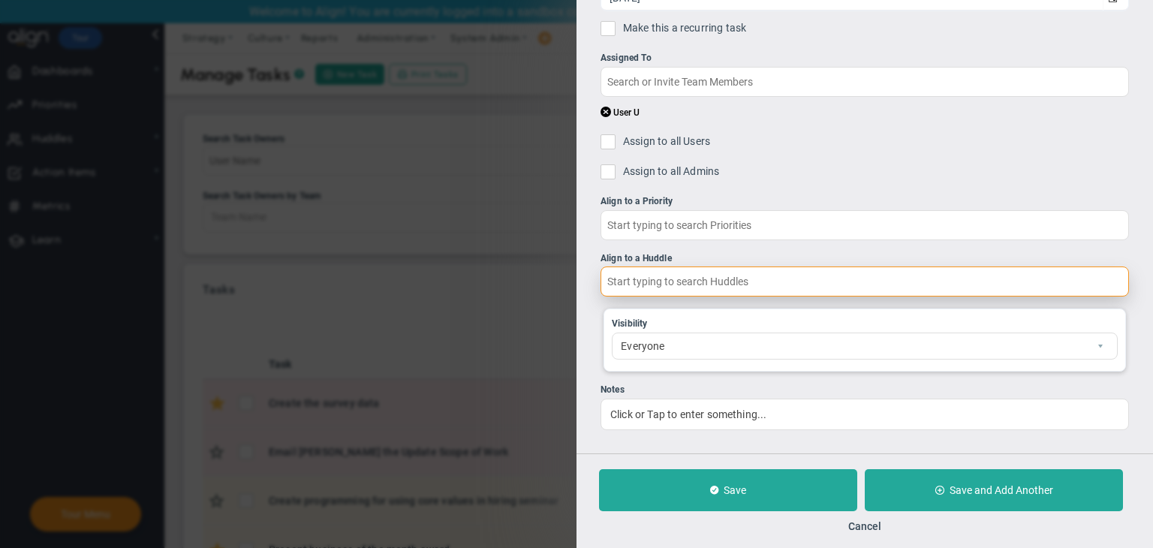
click at [701, 283] on input "text" at bounding box center [865, 282] width 529 height 30
type input "a"
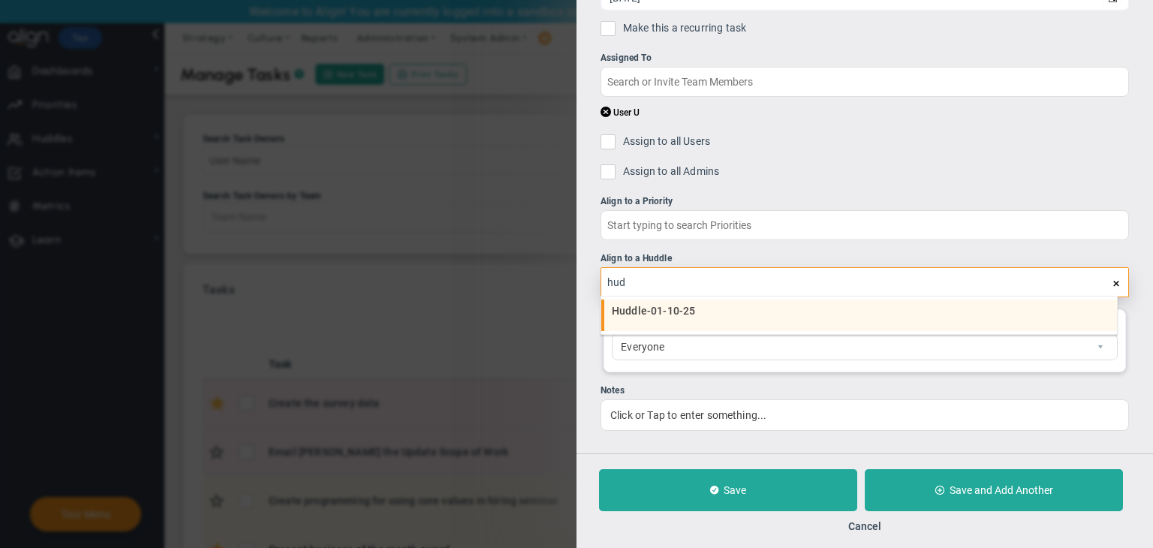
click at [705, 301] on li "Huddle-01-10-25" at bounding box center [859, 316] width 516 height 32
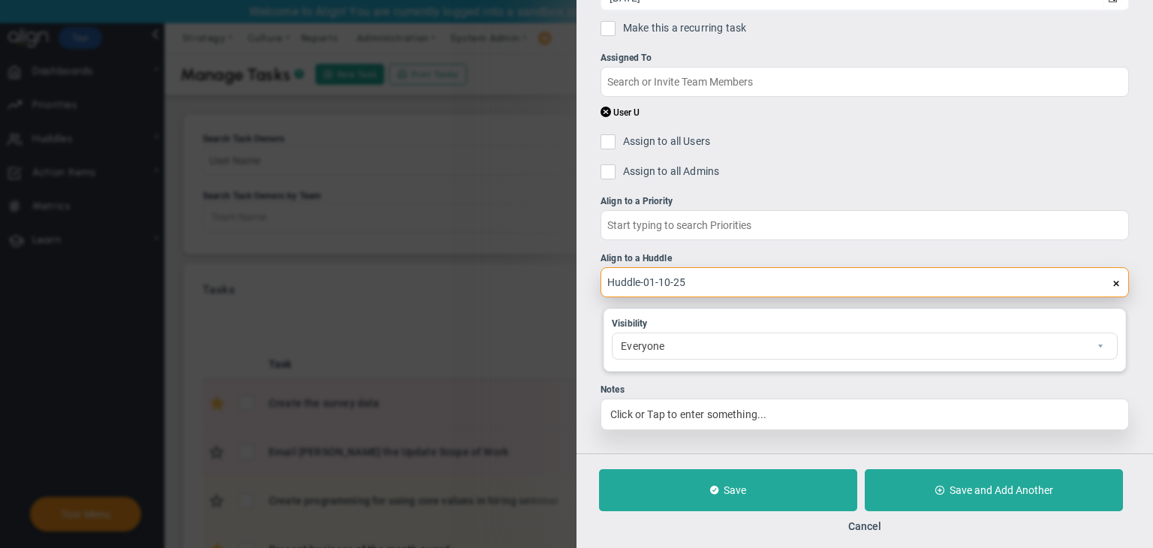
type input "Huddle-01-10-25"
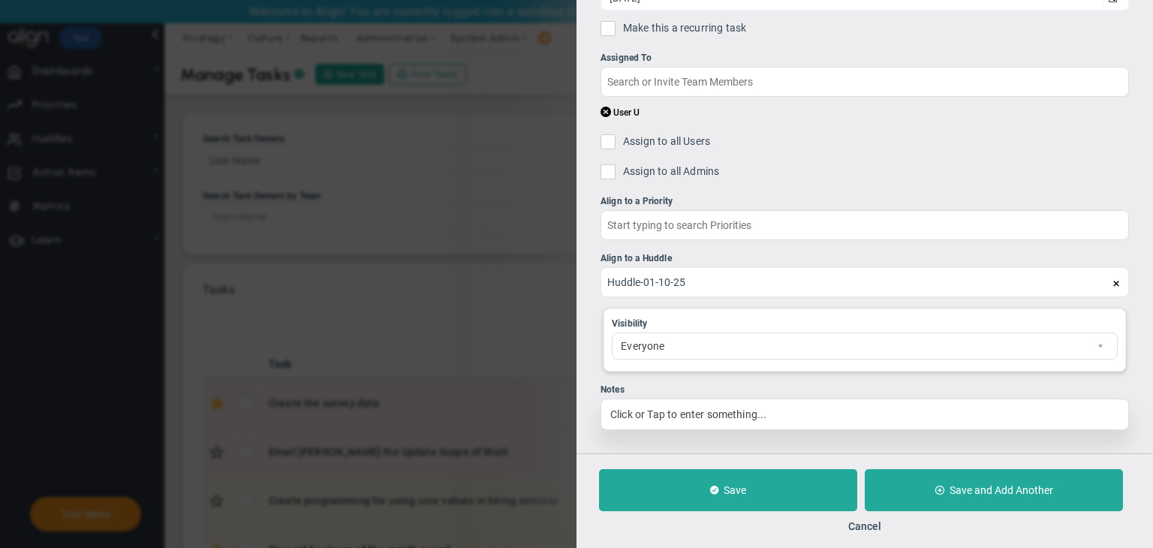
click at [763, 417] on div "Click or Tap to enter something..." at bounding box center [865, 415] width 529 height 32
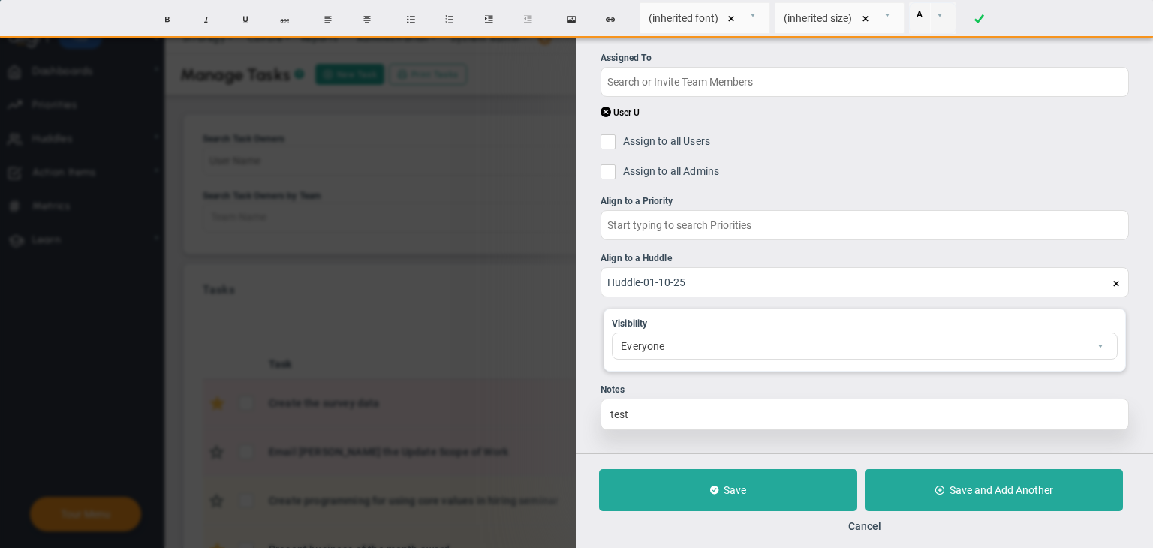
click at [610, 412] on div "test" at bounding box center [865, 415] width 529 height 32
click at [615, 409] on div "test" at bounding box center [865, 415] width 529 height 32
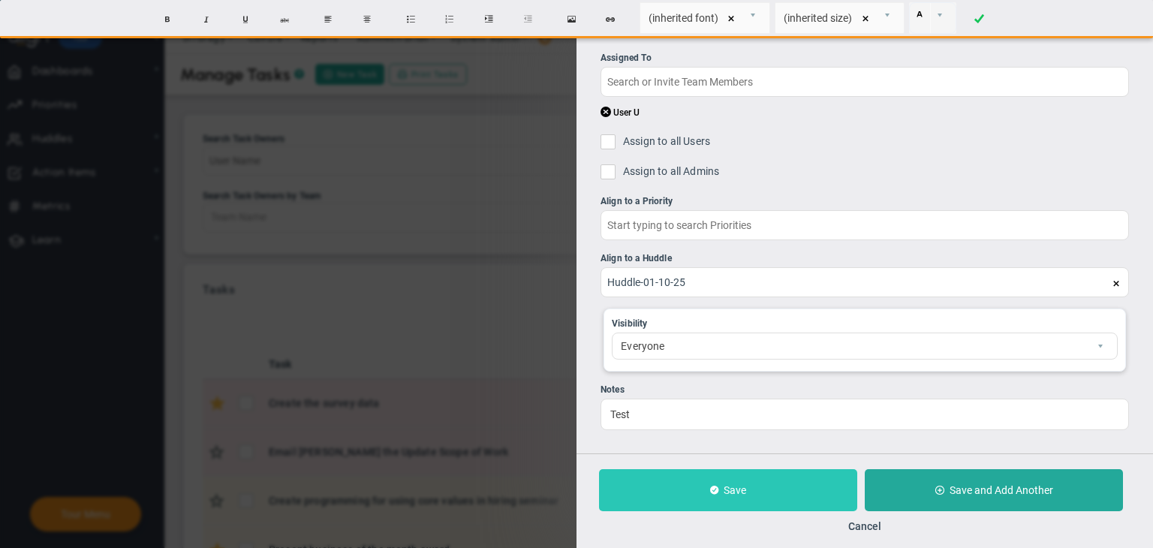
click at [775, 486] on button "Save" at bounding box center [728, 490] width 258 height 42
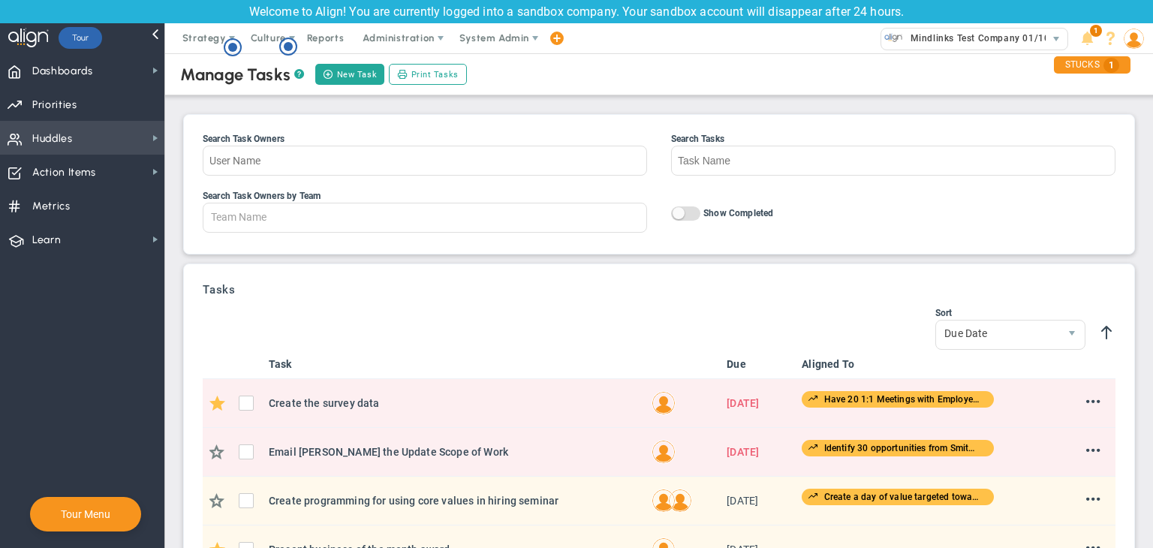
click at [144, 143] on span "Huddles Huddles" at bounding box center [82, 138] width 164 height 34
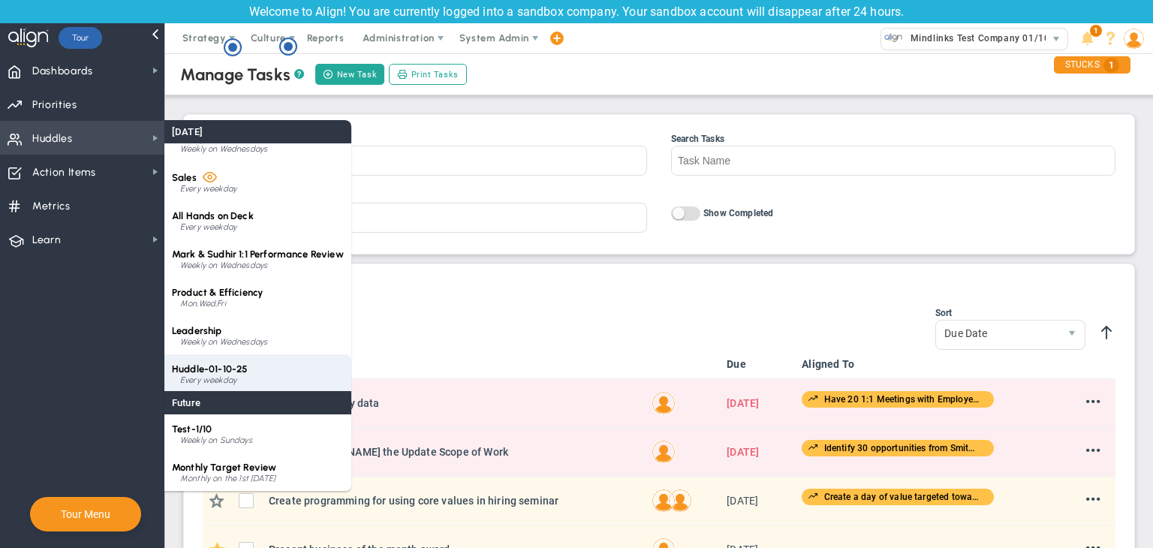
scroll to position [60, 0]
click at [295, 372] on div "Huddle-01-10-25 Every weekday" at bounding box center [257, 372] width 187 height 38
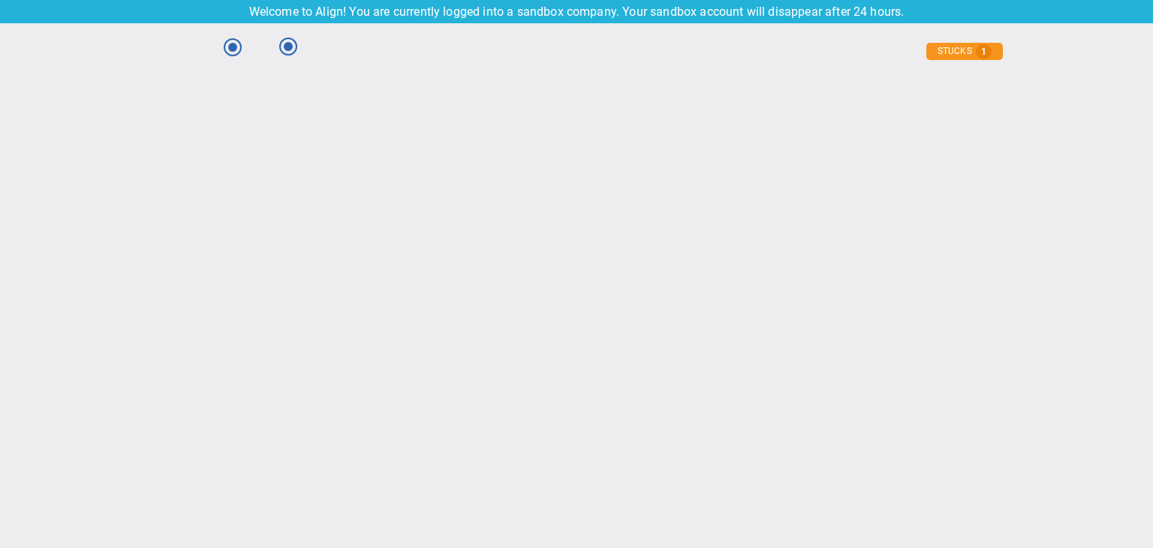
type input "[DATE]"
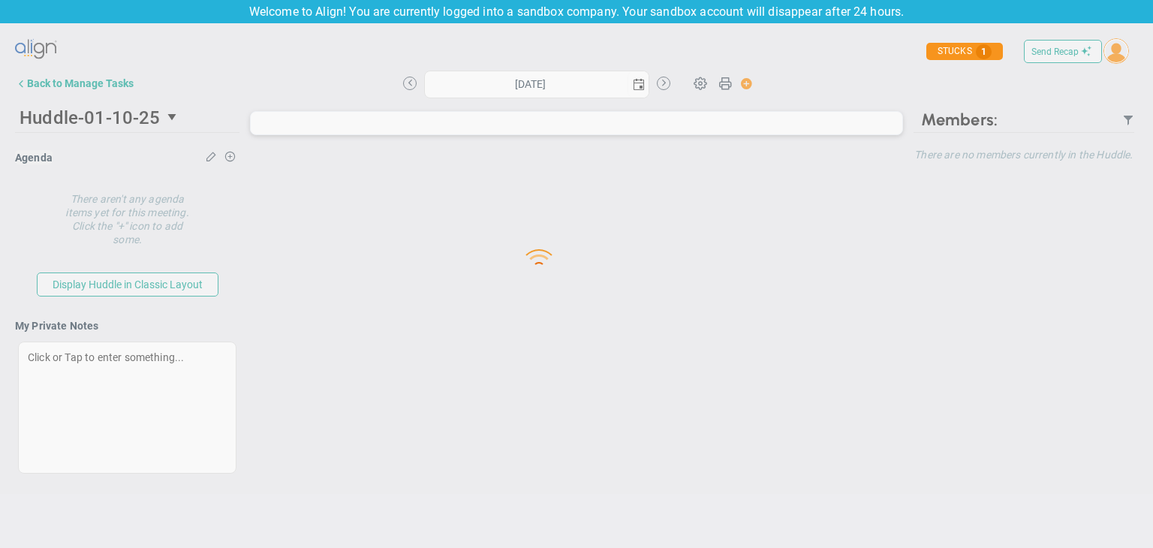
type input "[DATE]"
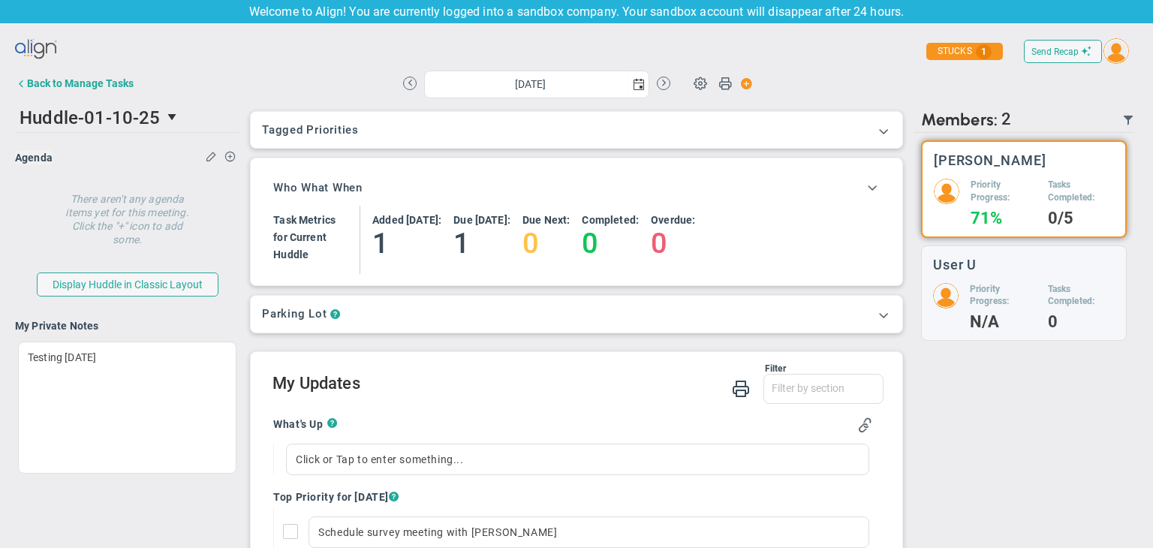
click at [880, 126] on div "Tagged OKRs Tagged Priorities This Huddle doesn’t have a tag. Tagged OKRs Tagge…" at bounding box center [577, 130] width 652 height 36
click at [876, 132] on span at bounding box center [883, 130] width 15 height 15
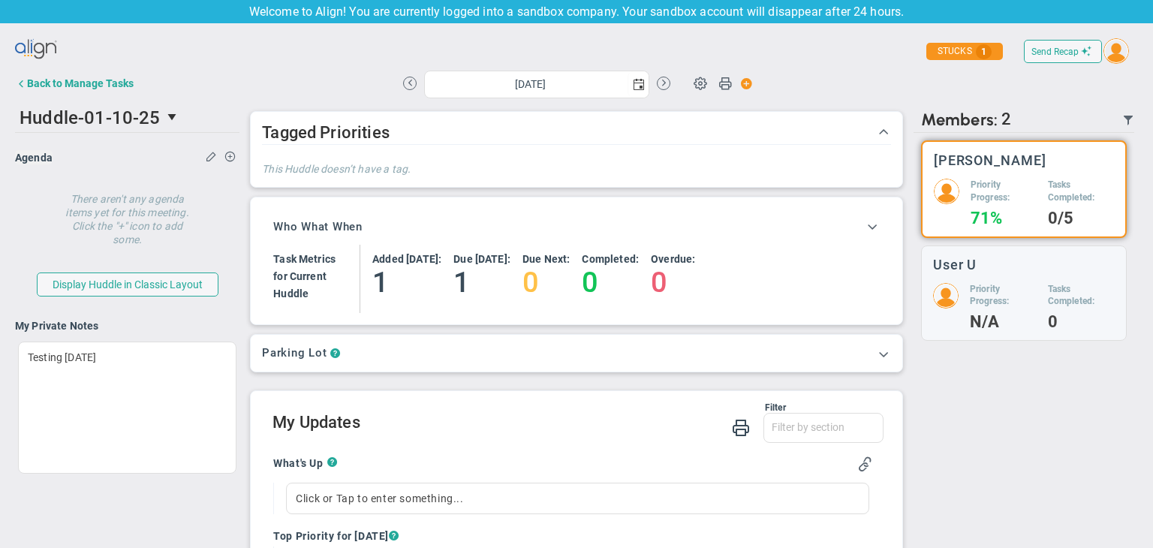
click at [822, 354] on div "Parking Lot ?" at bounding box center [576, 353] width 629 height 14
click at [855, 355] on div "Parking Lot ?" at bounding box center [576, 353] width 629 height 14
click at [876, 353] on span at bounding box center [883, 353] width 15 height 15
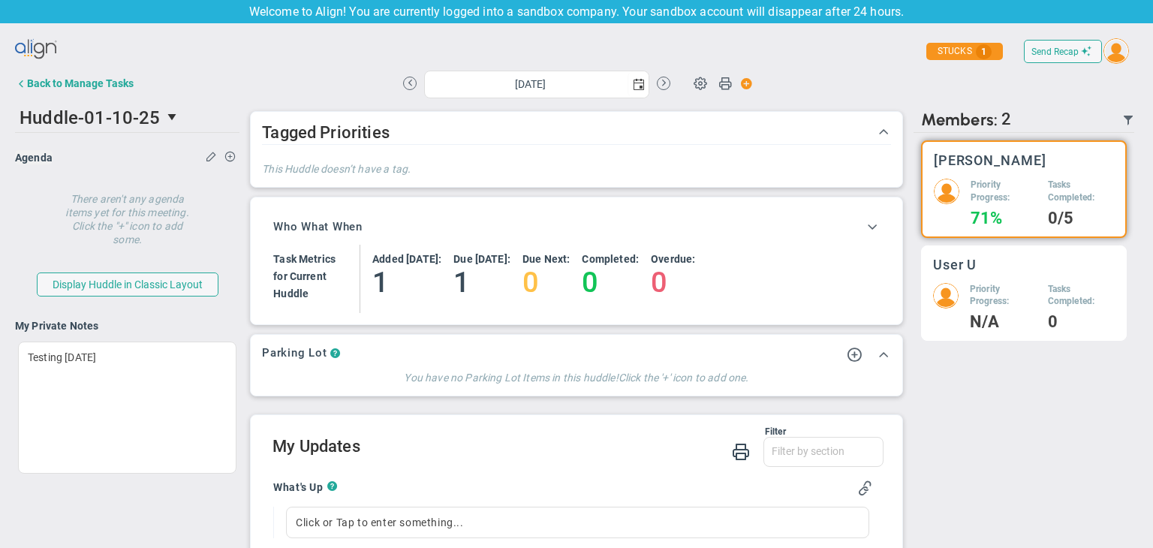
click at [979, 292] on h5 "Priority Progress:" at bounding box center [1003, 296] width 67 height 26
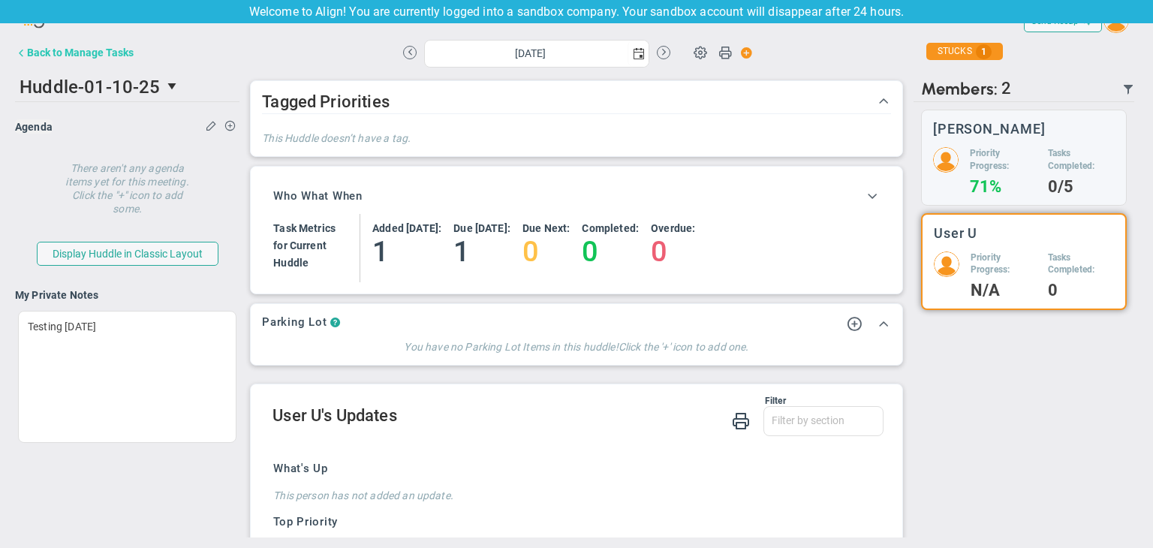
click at [87, 44] on button "Back to Manage Tasks" at bounding box center [74, 53] width 119 height 30
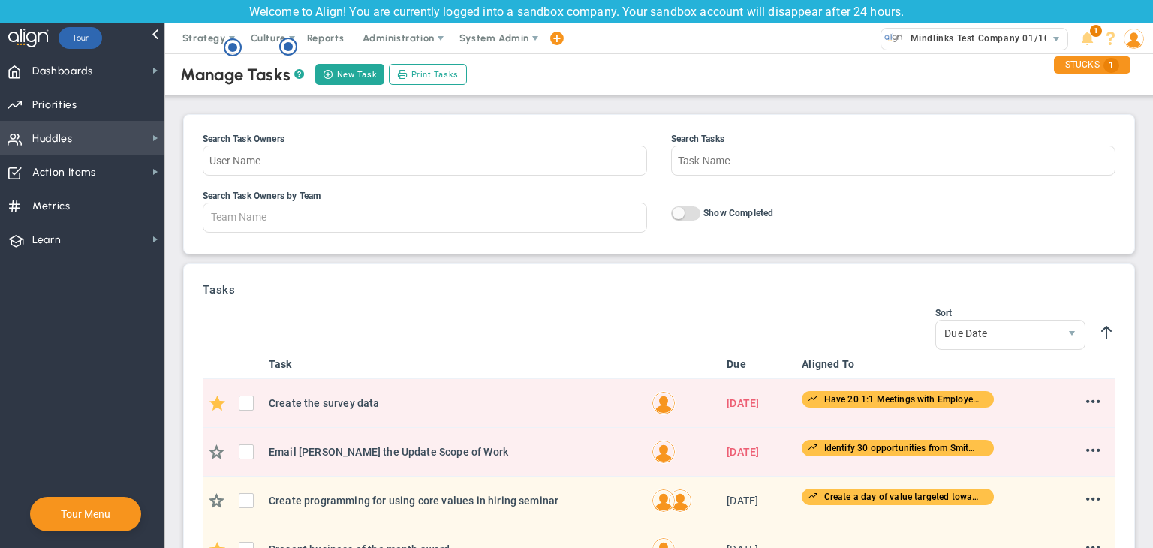
click at [133, 144] on span "Huddles Huddles" at bounding box center [82, 138] width 164 height 34
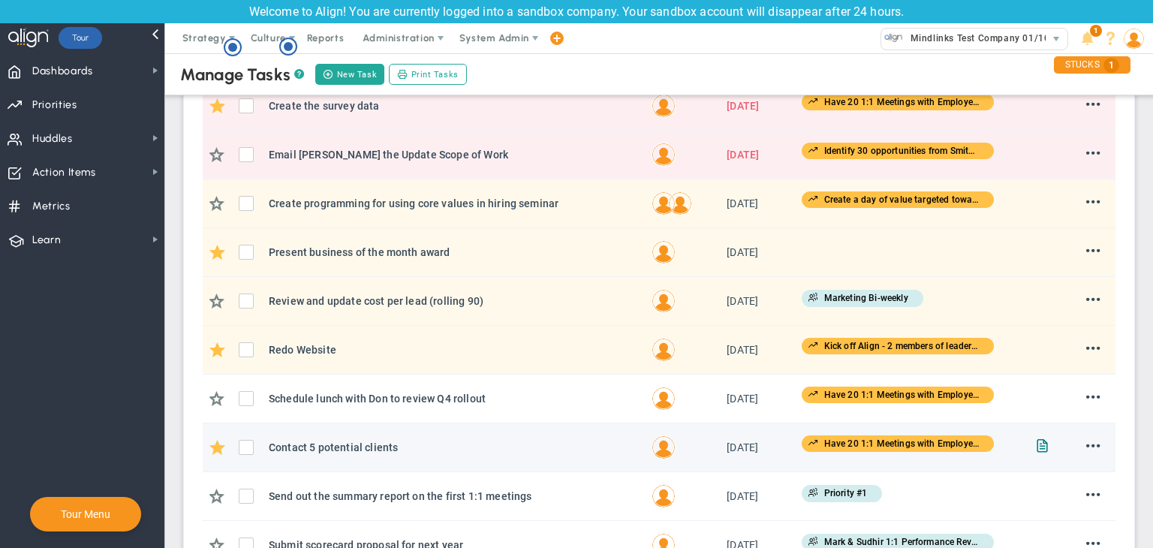
scroll to position [391, 0]
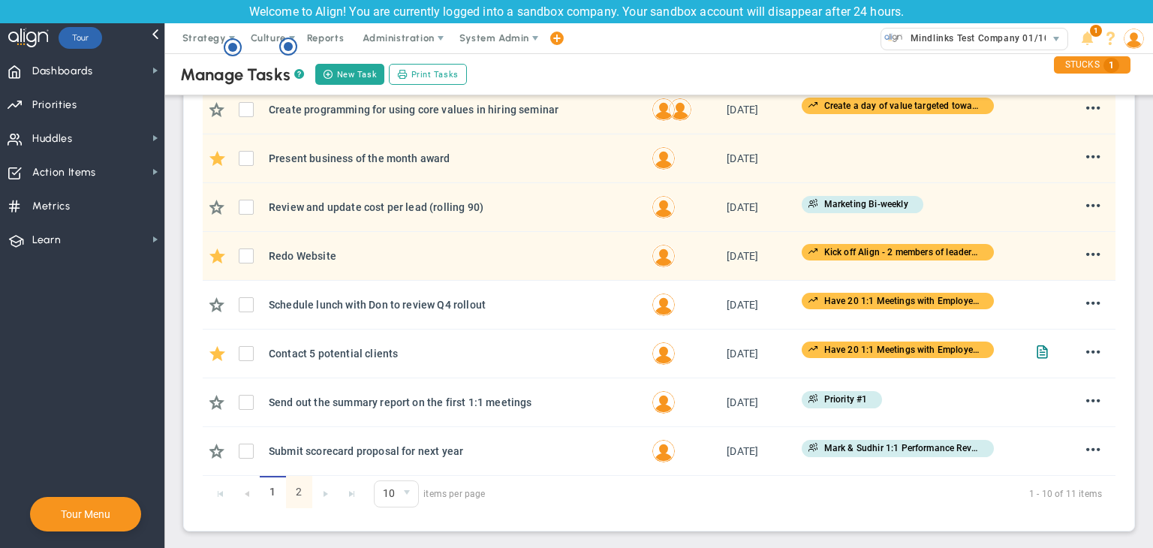
click at [302, 490] on link "2" at bounding box center [299, 492] width 26 height 32
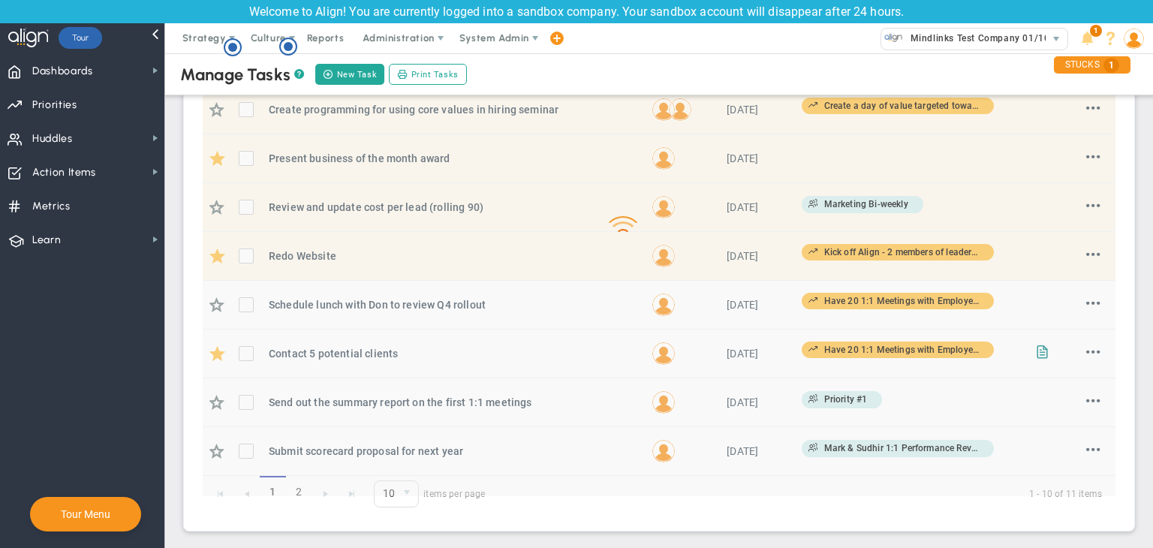
scroll to position [0, 0]
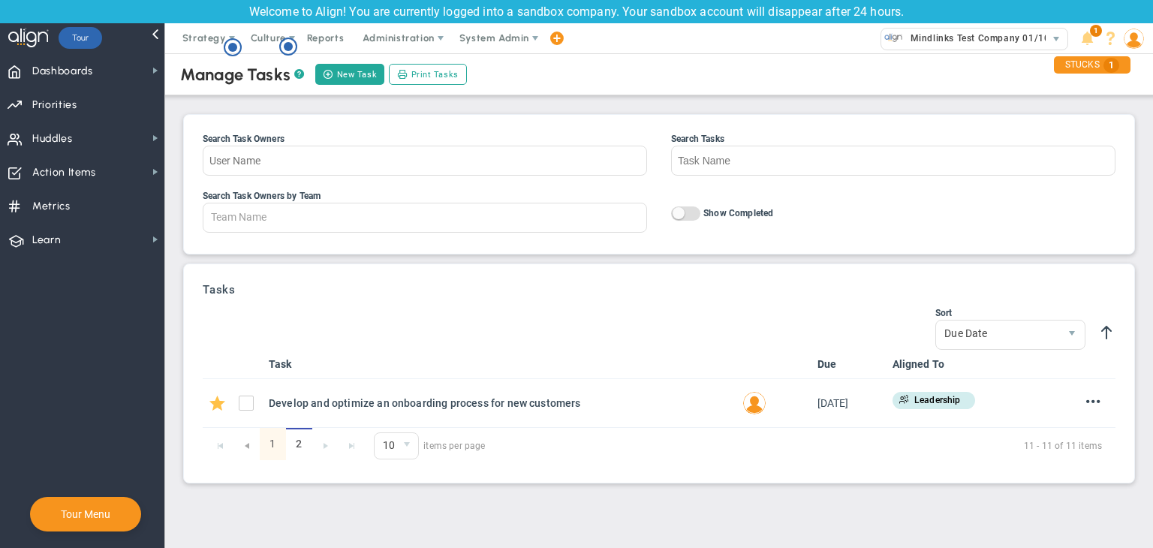
click at [276, 438] on link "1" at bounding box center [273, 444] width 26 height 32
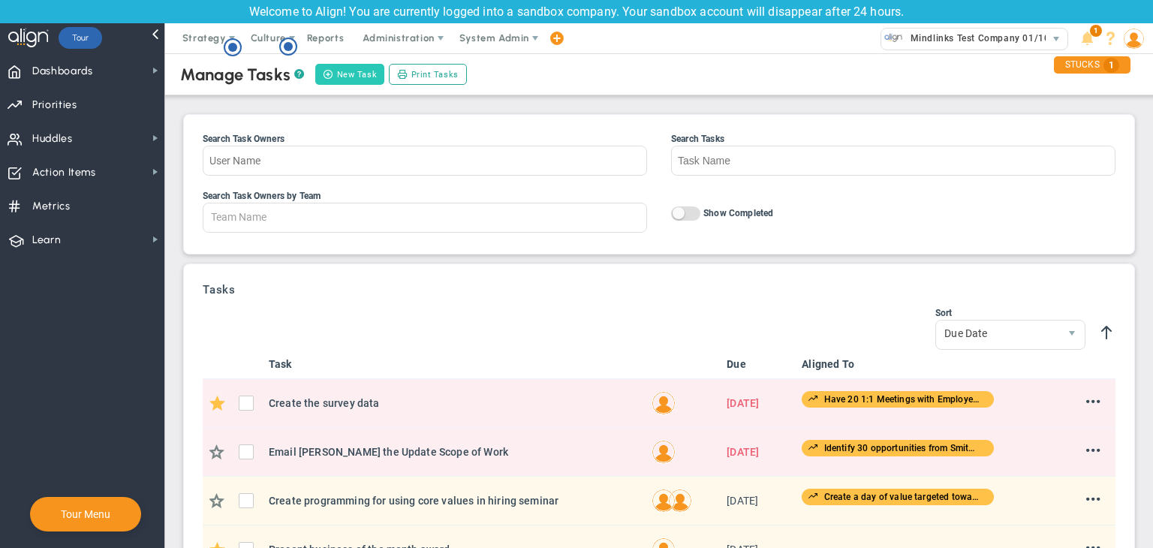
click at [330, 74] on span at bounding box center [328, 74] width 11 height 10
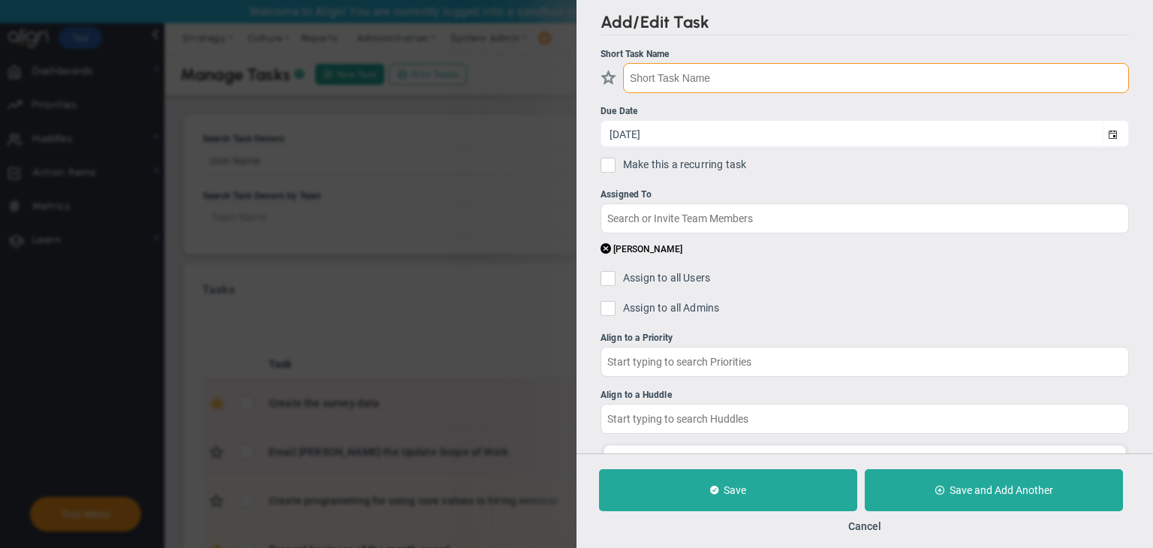
click at [730, 77] on input "text" at bounding box center [876, 78] width 506 height 30
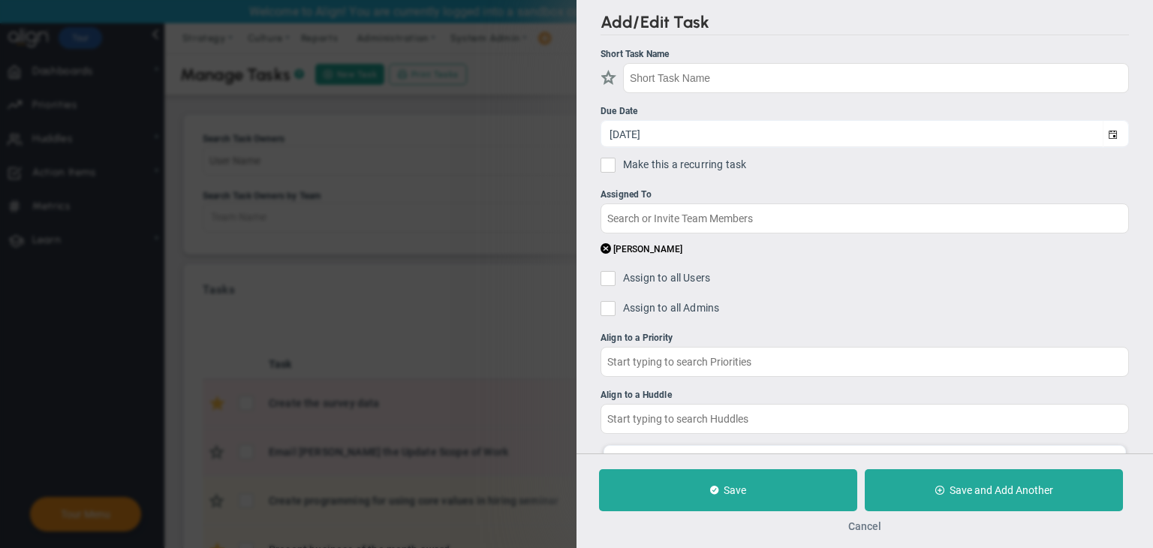
click at [862, 527] on button "Cancel" at bounding box center [864, 526] width 33 height 12
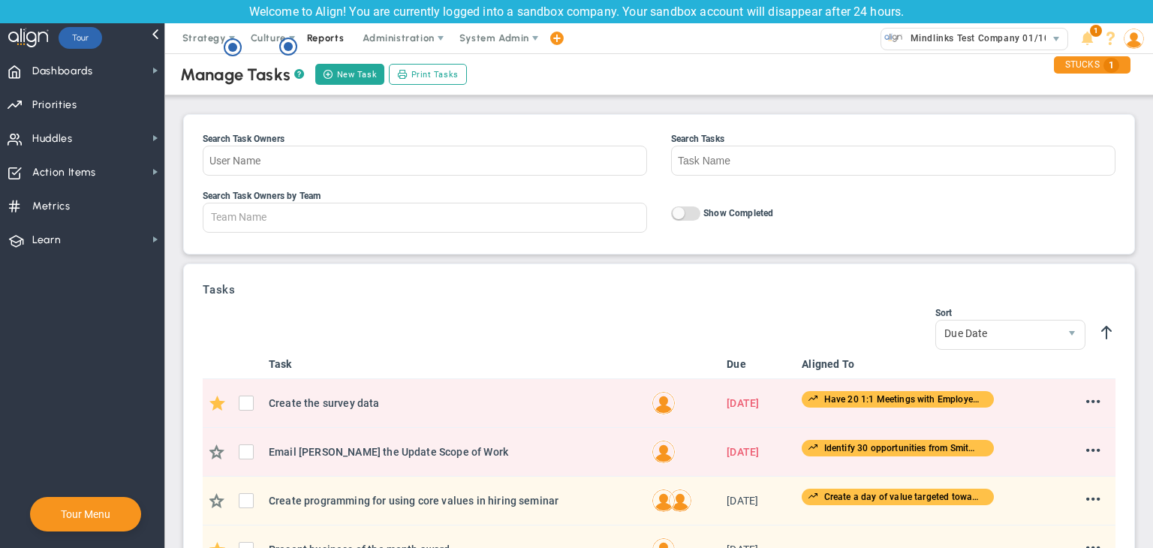
click at [345, 30] on span "Reports" at bounding box center [326, 38] width 53 height 30
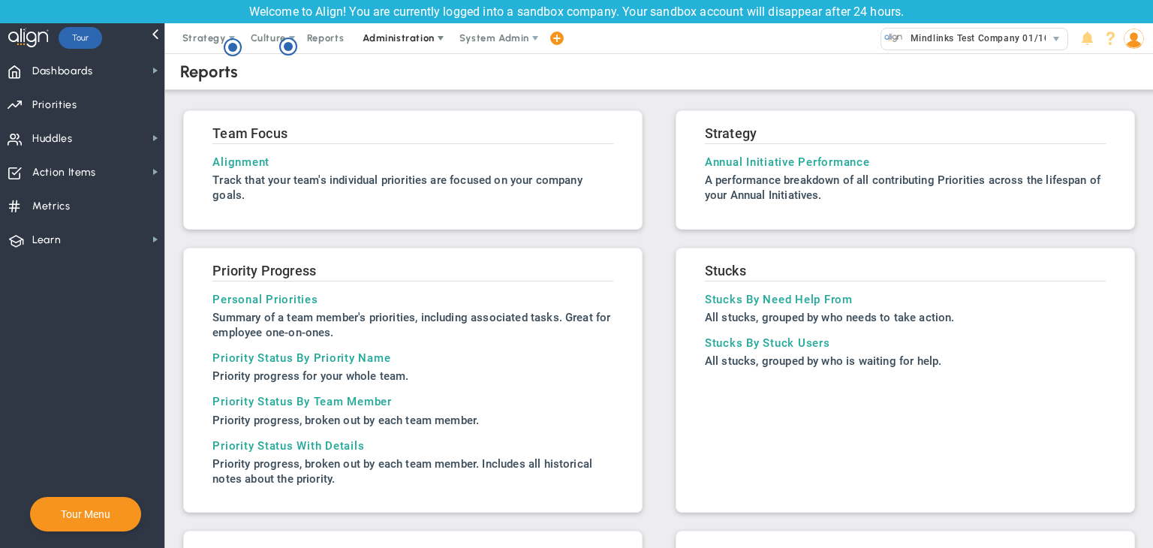
click at [417, 46] on span "Administration" at bounding box center [399, 38] width 96 height 30
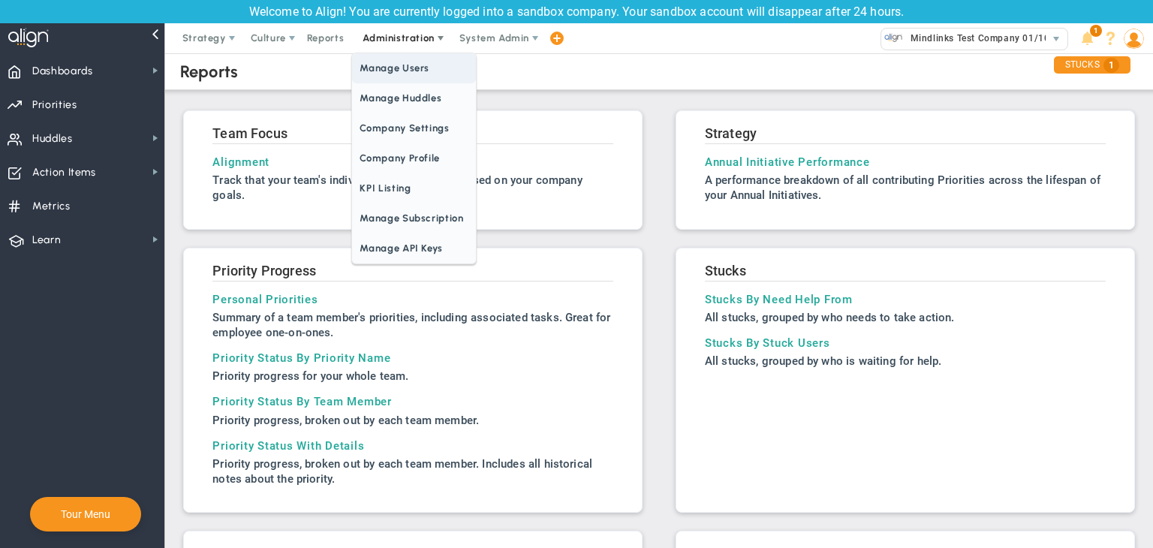
click at [416, 70] on span "Manage Users" at bounding box center [413, 68] width 123 height 30
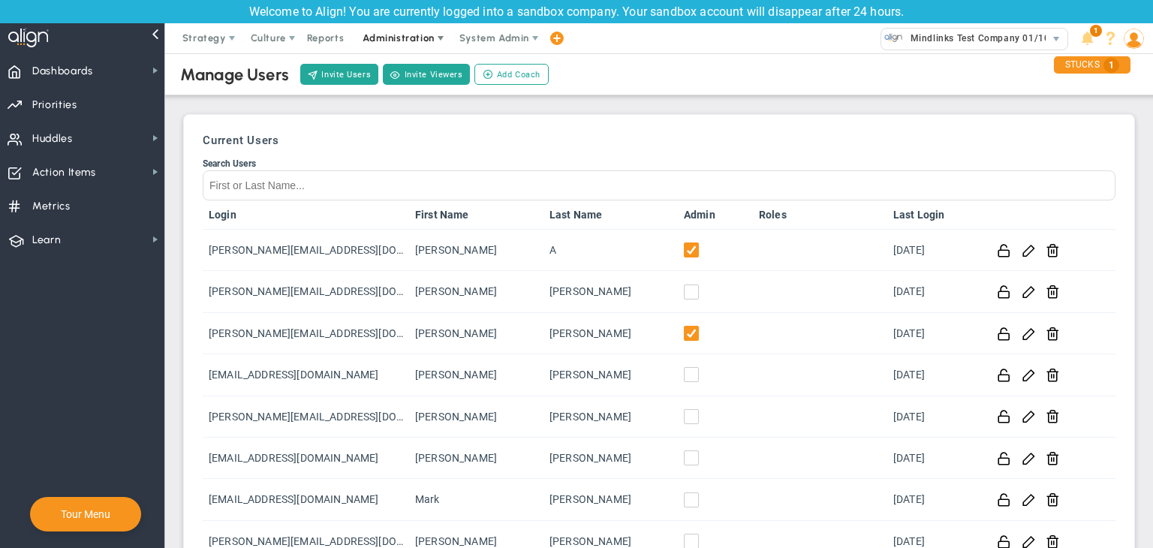
click at [429, 35] on span "Administration" at bounding box center [398, 37] width 71 height 11
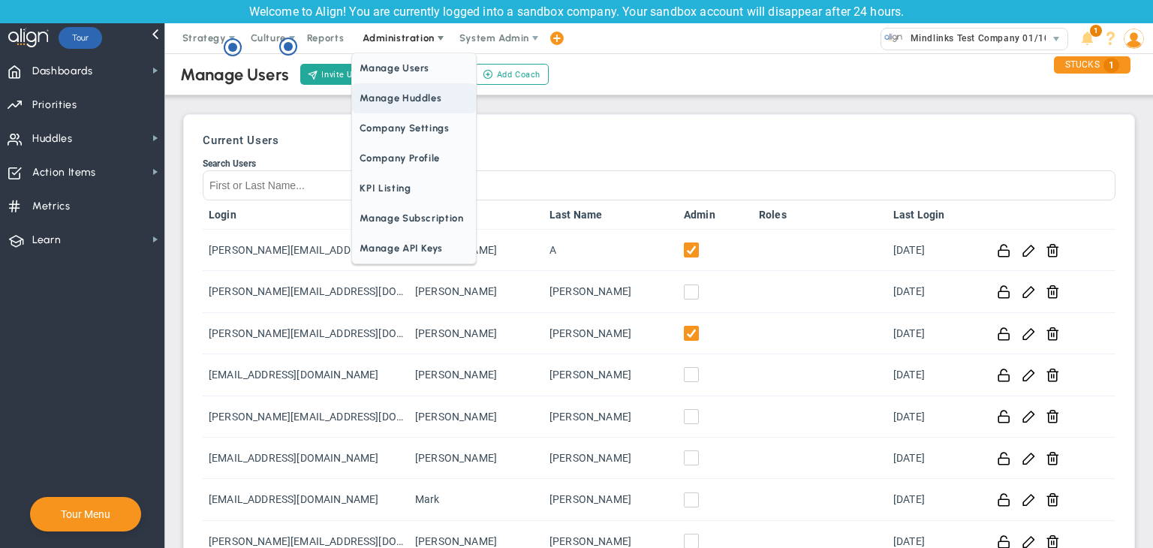
click at [423, 91] on span "Manage Huddles" at bounding box center [413, 98] width 123 height 30
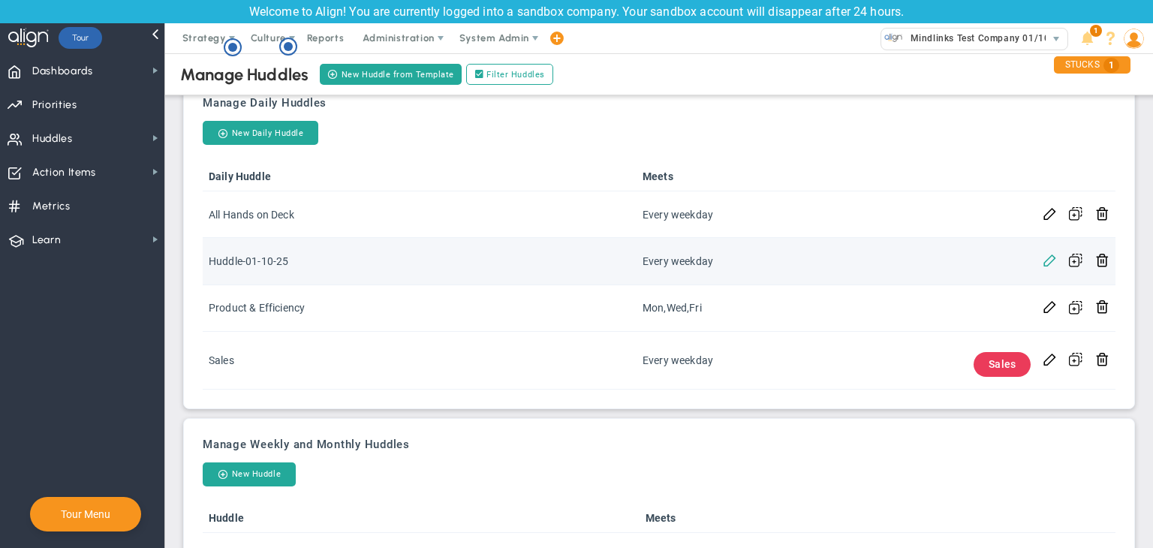
click at [1043, 260] on span at bounding box center [1050, 259] width 14 height 14
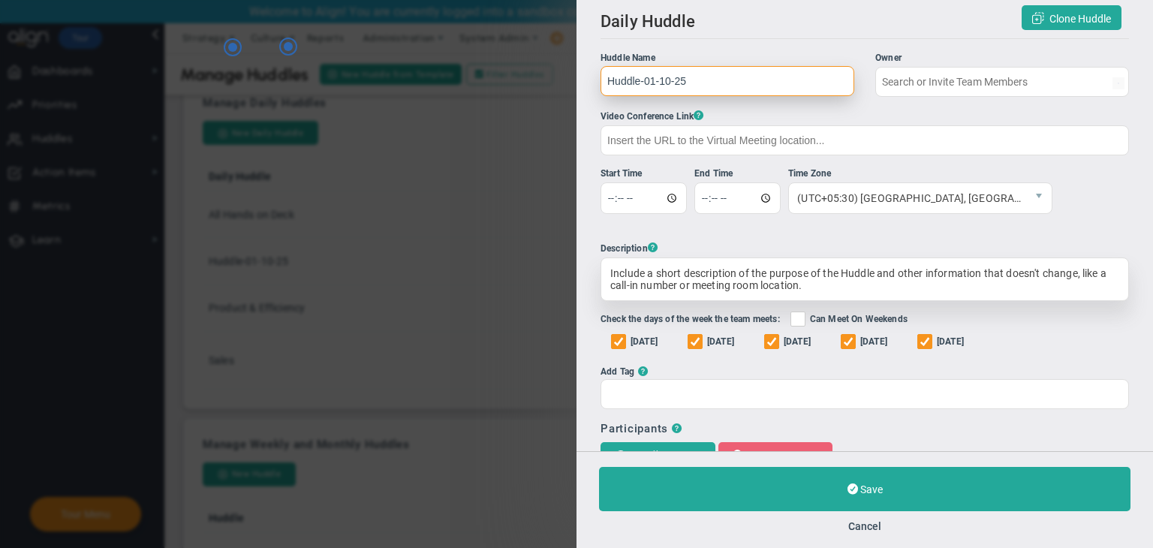
type input "[PERSON_NAME]"
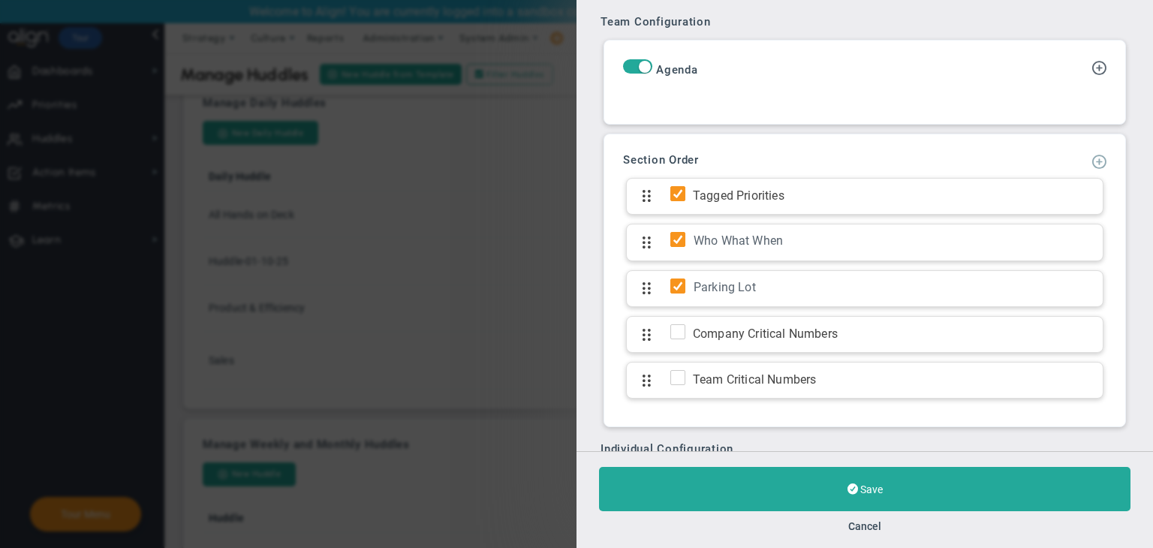
click at [1092, 167] on span at bounding box center [1099, 160] width 15 height 15
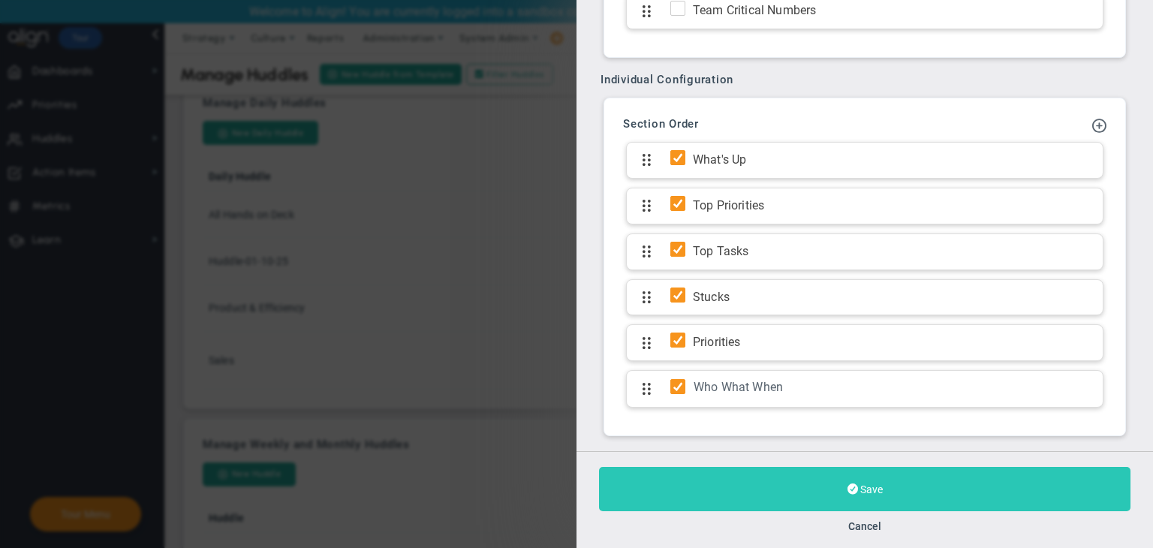
click at [916, 491] on button "Save" at bounding box center [865, 489] width 532 height 44
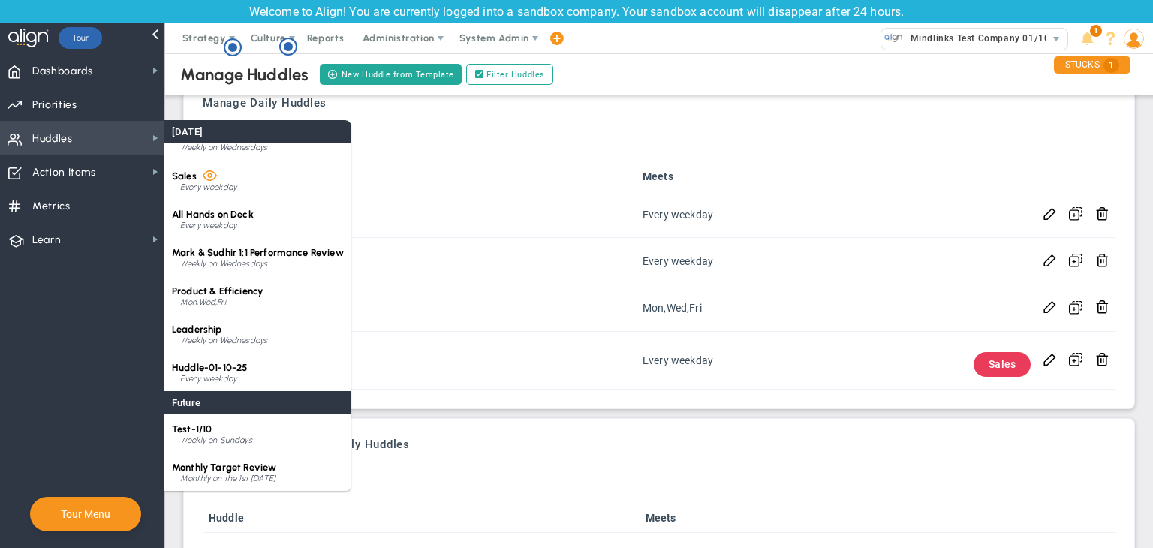
click at [140, 143] on span "Huddles Huddles" at bounding box center [82, 138] width 164 height 34
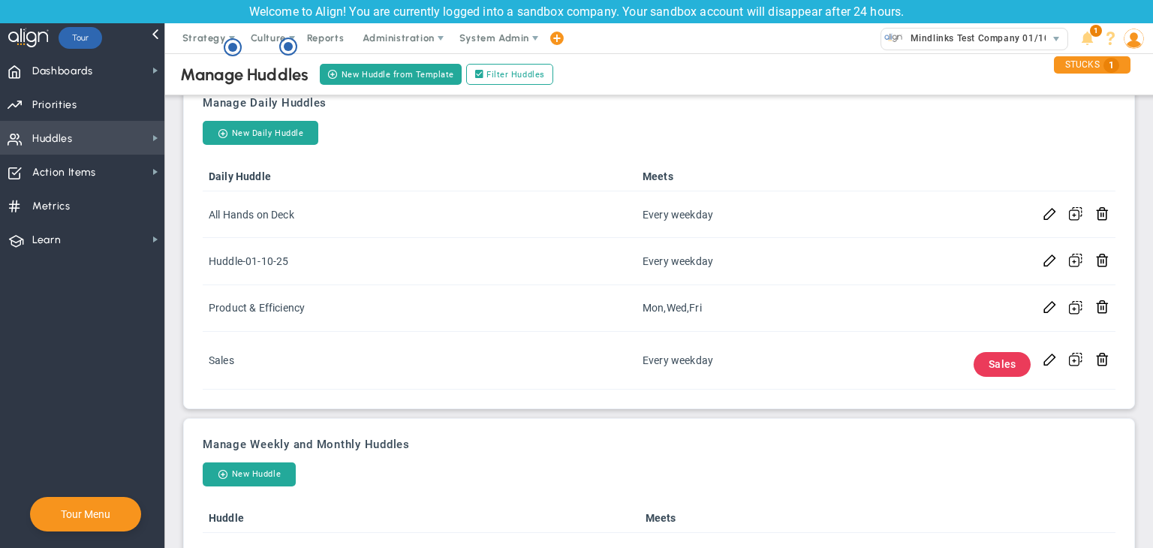
click at [140, 143] on span "Huddles Huddles" at bounding box center [82, 138] width 164 height 34
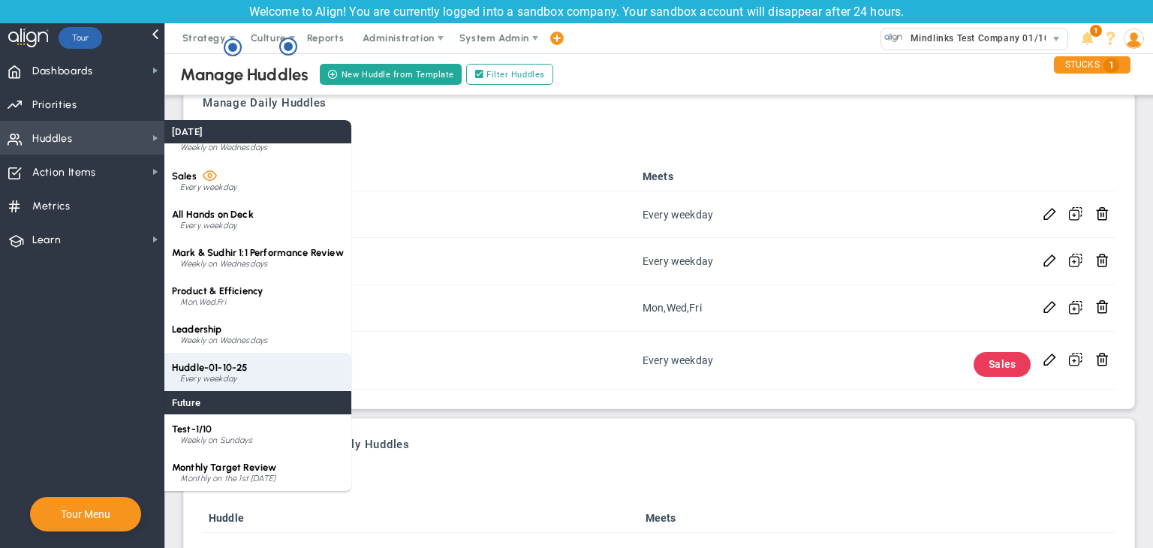
click at [252, 360] on div "Huddle-01-10-25 Every weekday" at bounding box center [257, 372] width 187 height 38
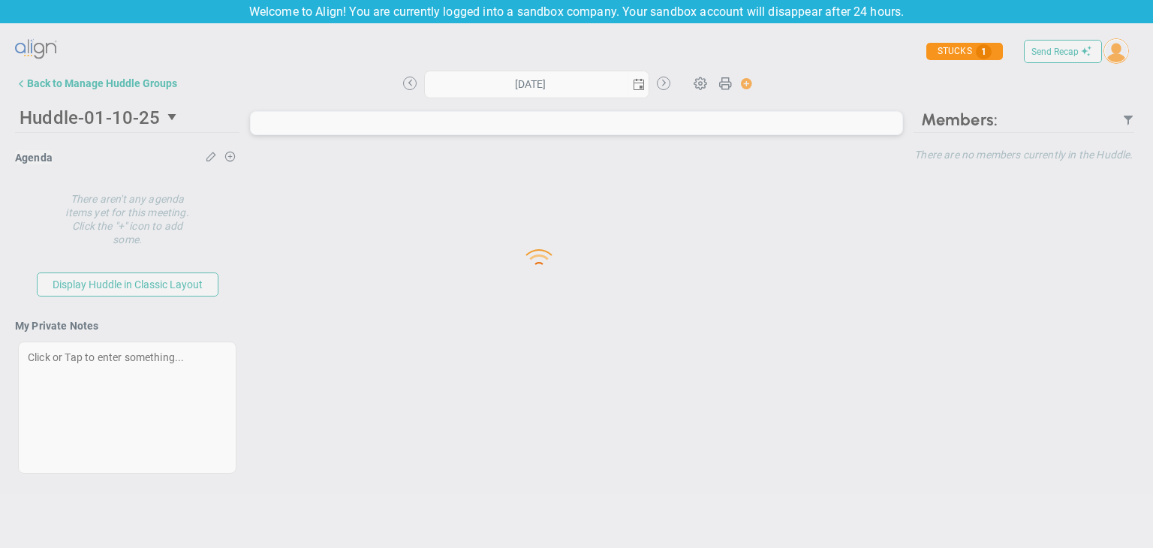
type input "[DATE]"
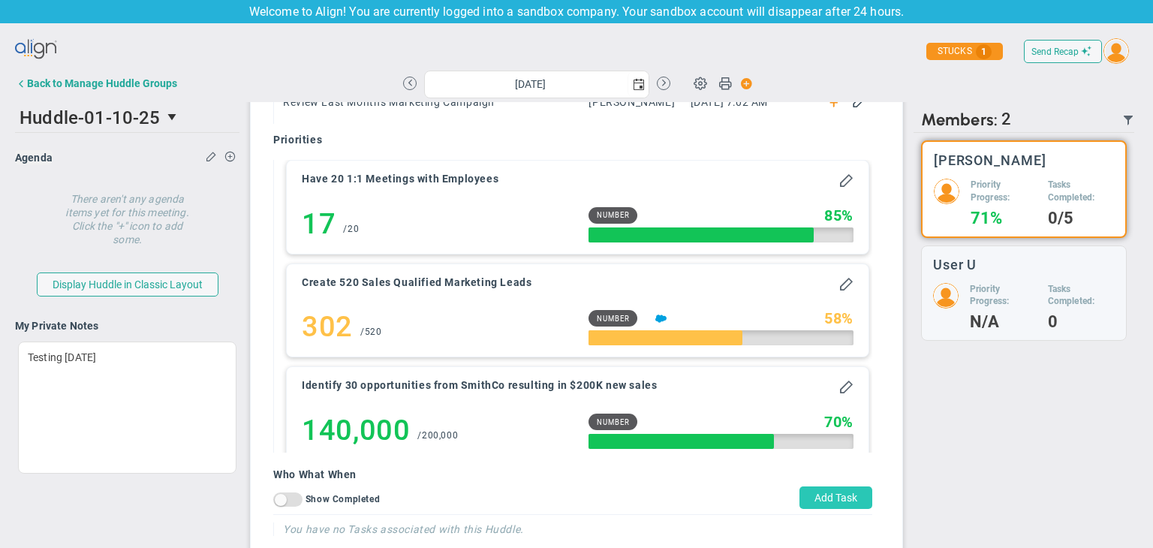
click at [809, 500] on button "Add Task" at bounding box center [836, 497] width 73 height 23
type input "[DATE]"
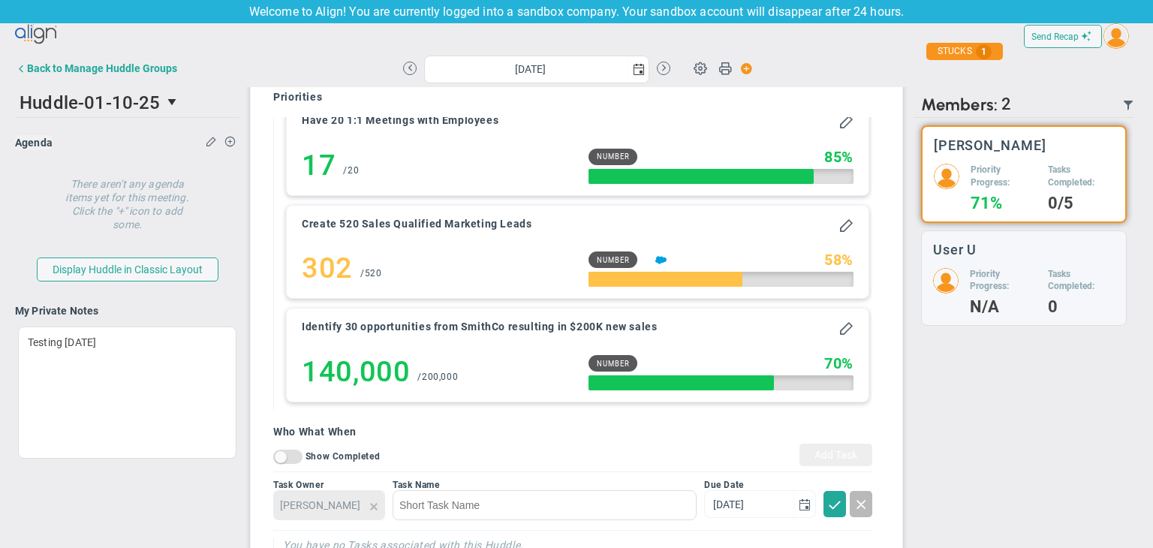
click at [363, 523] on div "Task Owner Sudhir Dakshinamurthy" at bounding box center [329, 501] width 112 height 43
click at [366, 523] on div "Task Owner Sudhir Dakshinamurthy" at bounding box center [329, 501] width 112 height 43
click at [378, 523] on div "Task Owner Sudhir Dakshinamurthy" at bounding box center [329, 501] width 112 height 43
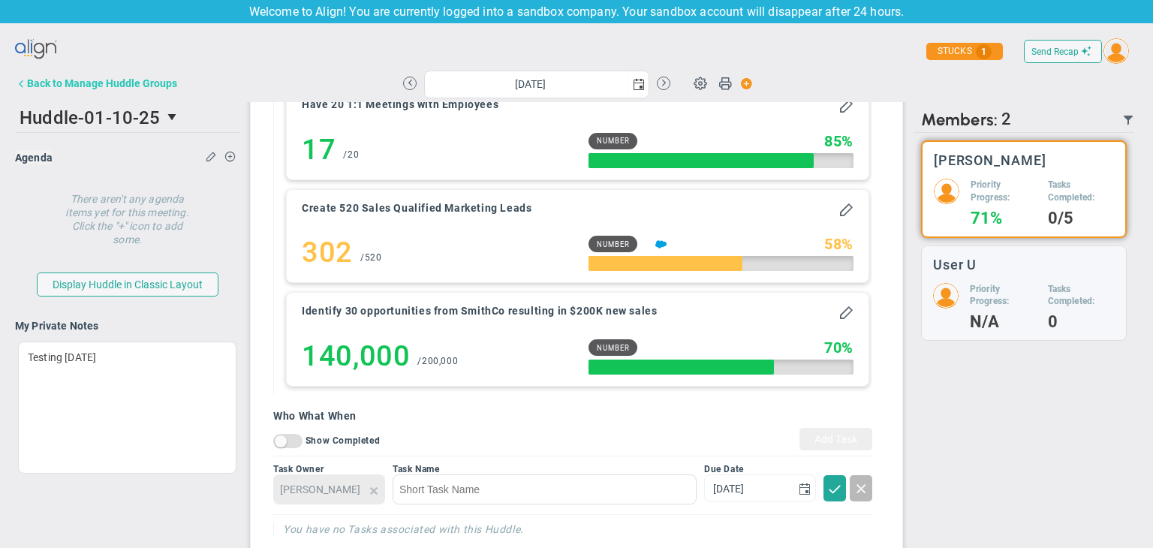
click at [134, 94] on button "Back to Manage Huddle Groups" at bounding box center [96, 83] width 162 height 30
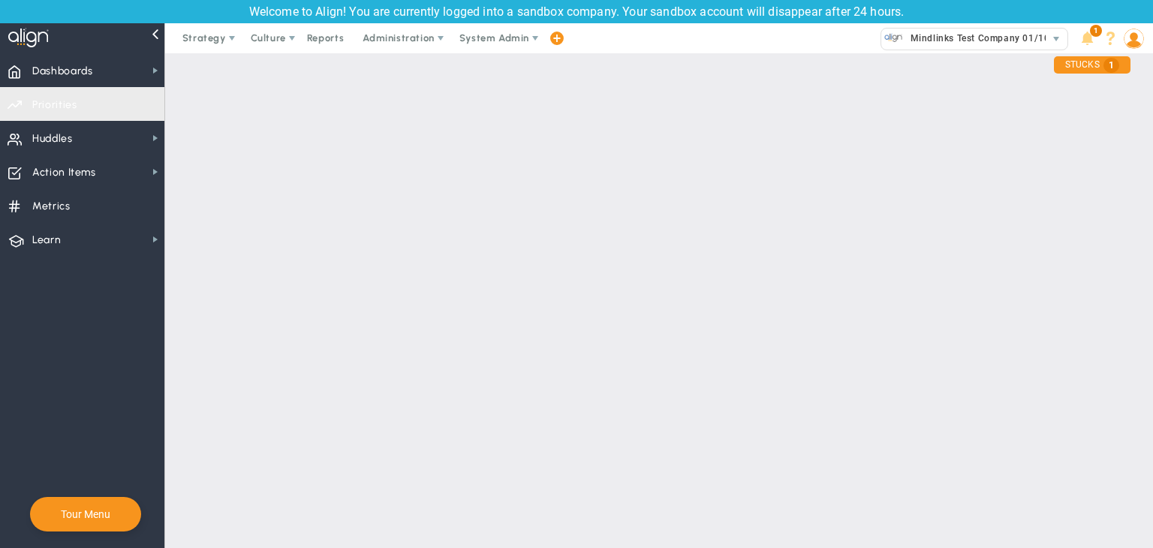
checkbox input "true"
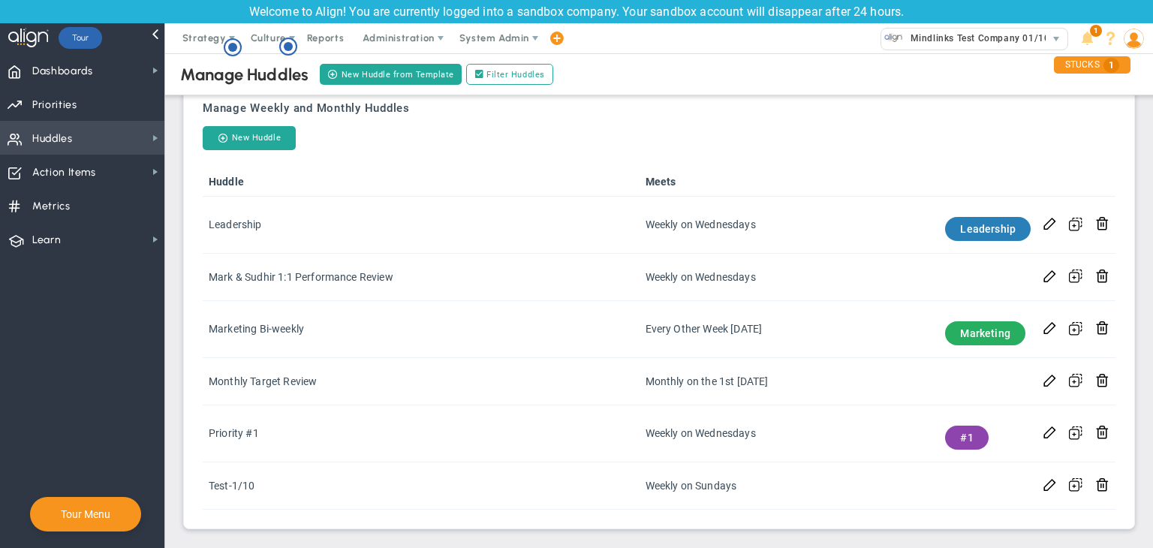
click at [101, 131] on span "Huddles Huddles" at bounding box center [82, 138] width 164 height 34
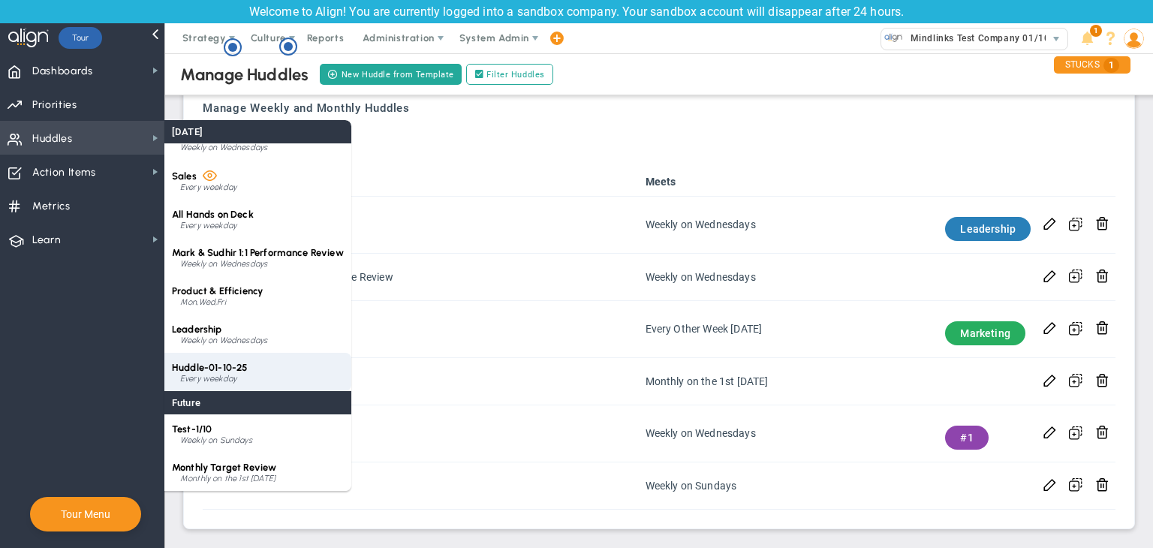
click at [261, 375] on div "Every weekday" at bounding box center [262, 379] width 164 height 9
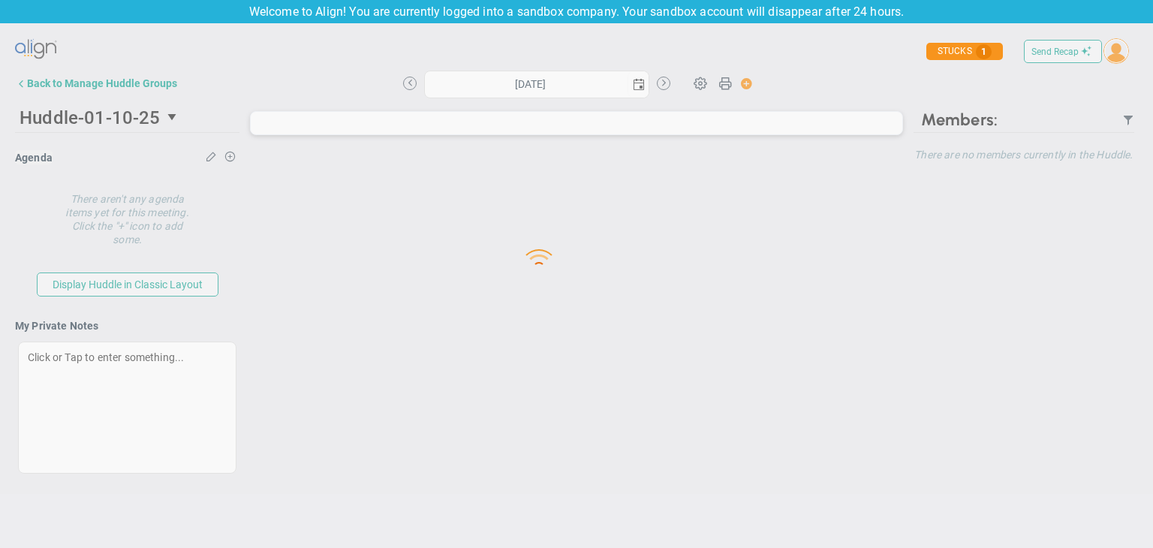
type input "[DATE]"
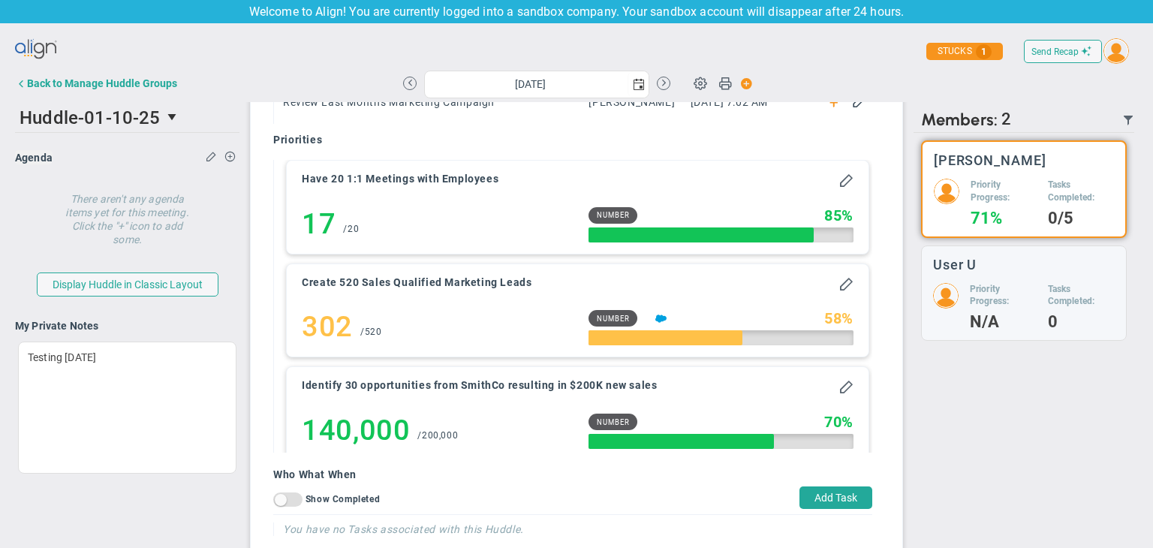
scroll to position [16, 0]
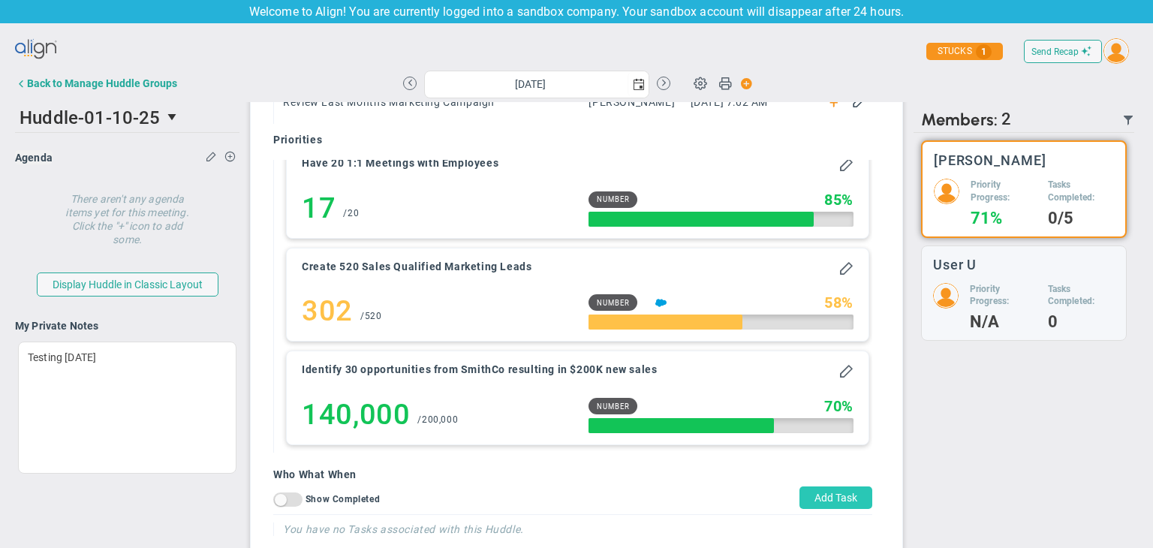
click at [809, 496] on button "Add Task" at bounding box center [836, 497] width 73 height 23
type input "[DATE]"
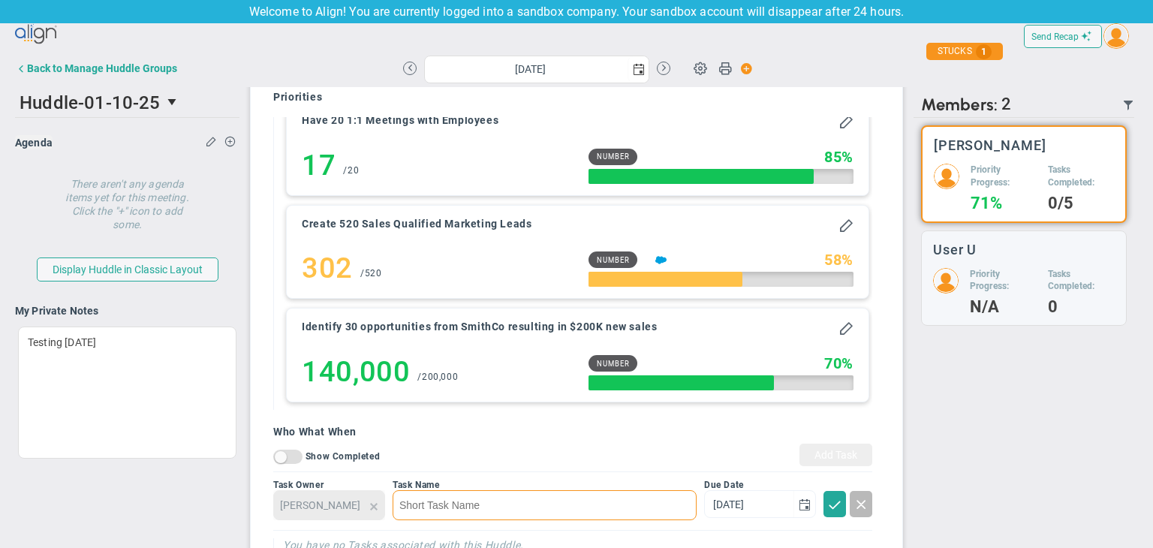
scroll to position [0, 0]
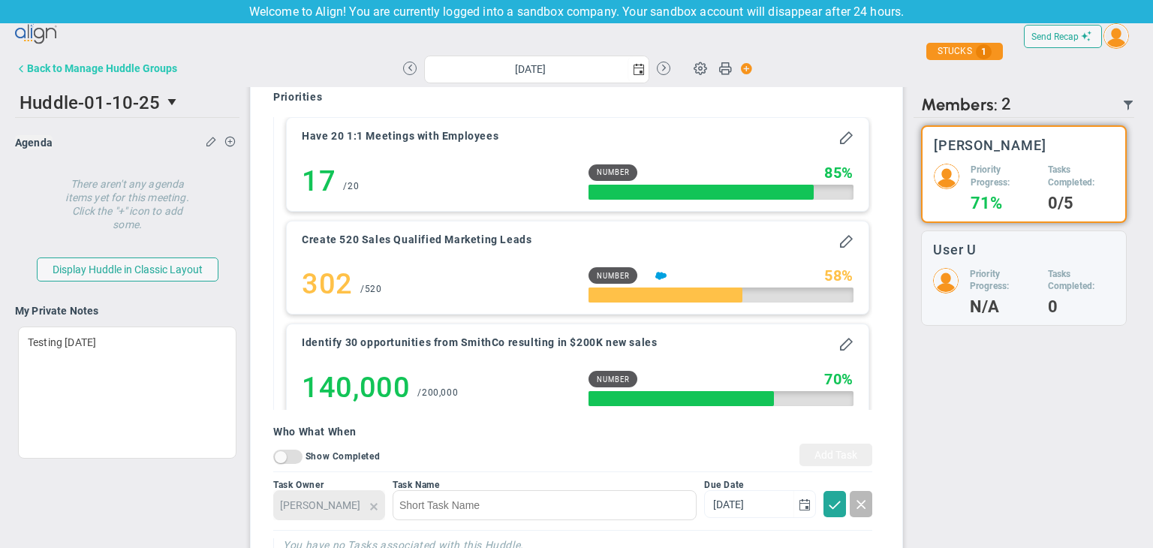
click at [116, 74] on div "Back to Manage Huddle Groups" at bounding box center [102, 68] width 150 height 12
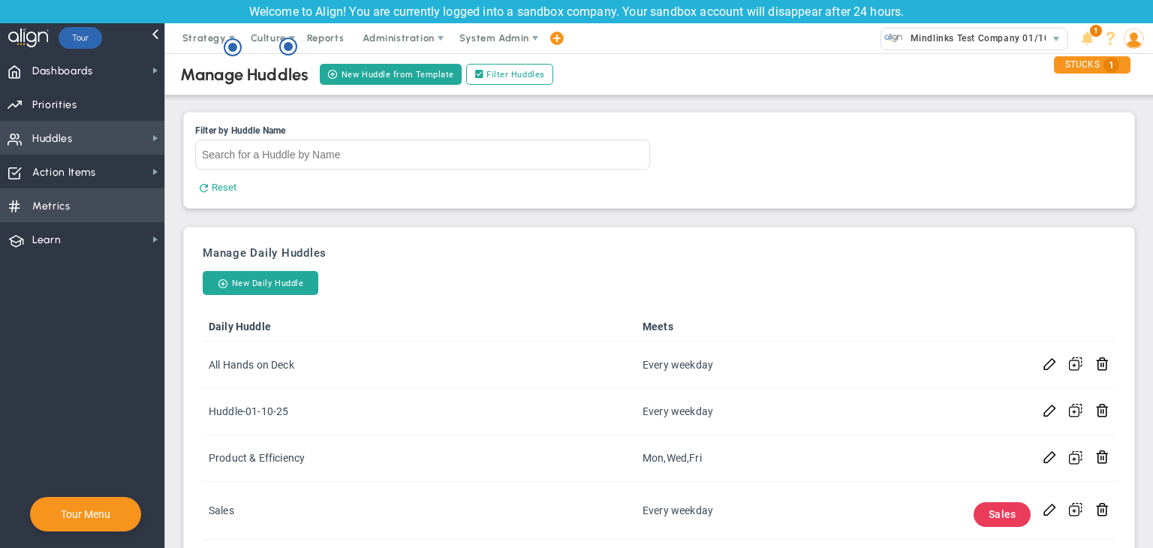
click at [138, 197] on span "Metrics Metrics" at bounding box center [82, 205] width 164 height 34
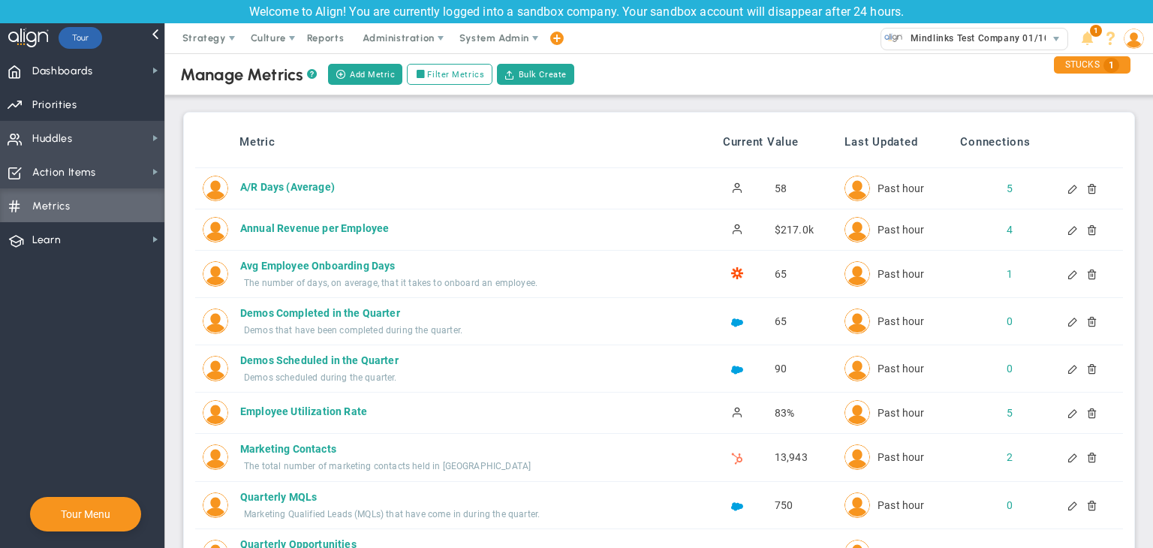
click at [123, 172] on span "Action Items Action Items" at bounding box center [82, 172] width 164 height 34
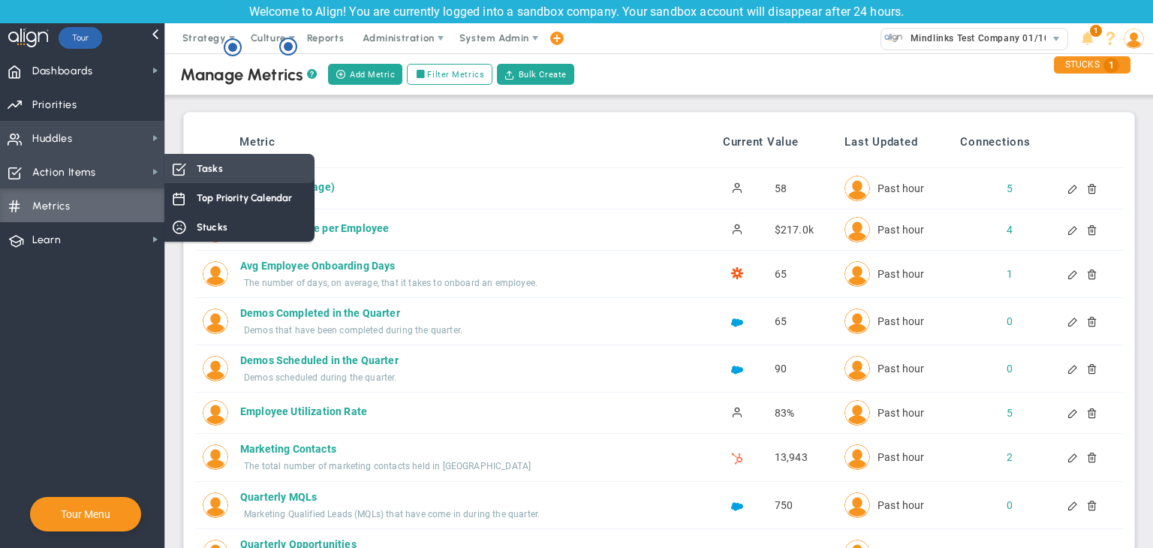
click at [186, 167] on div "Tasks" at bounding box center [239, 168] width 150 height 29
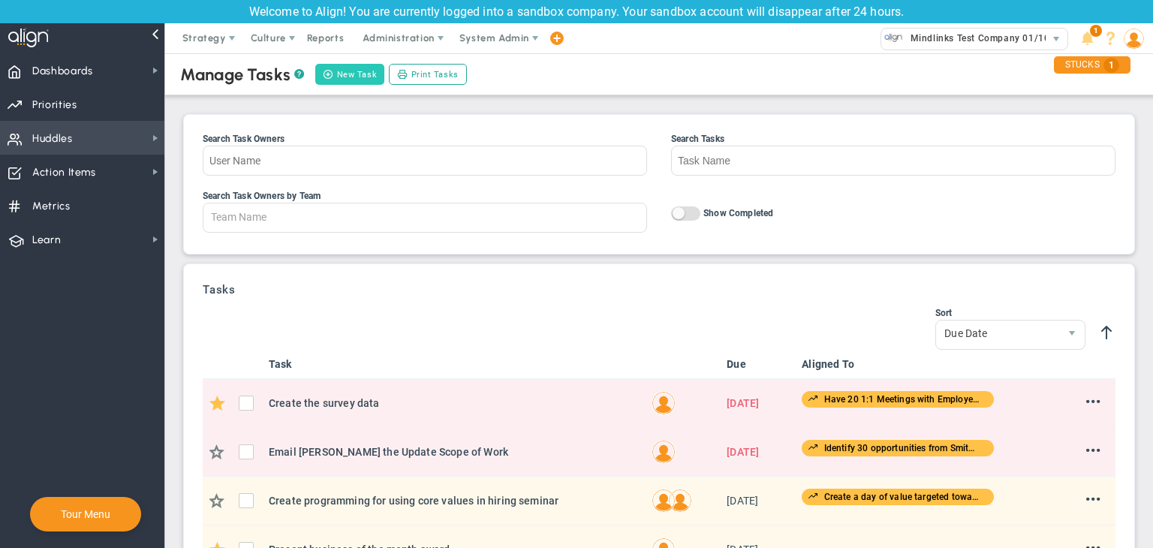
click at [351, 71] on button "New Task" at bounding box center [349, 74] width 69 height 21
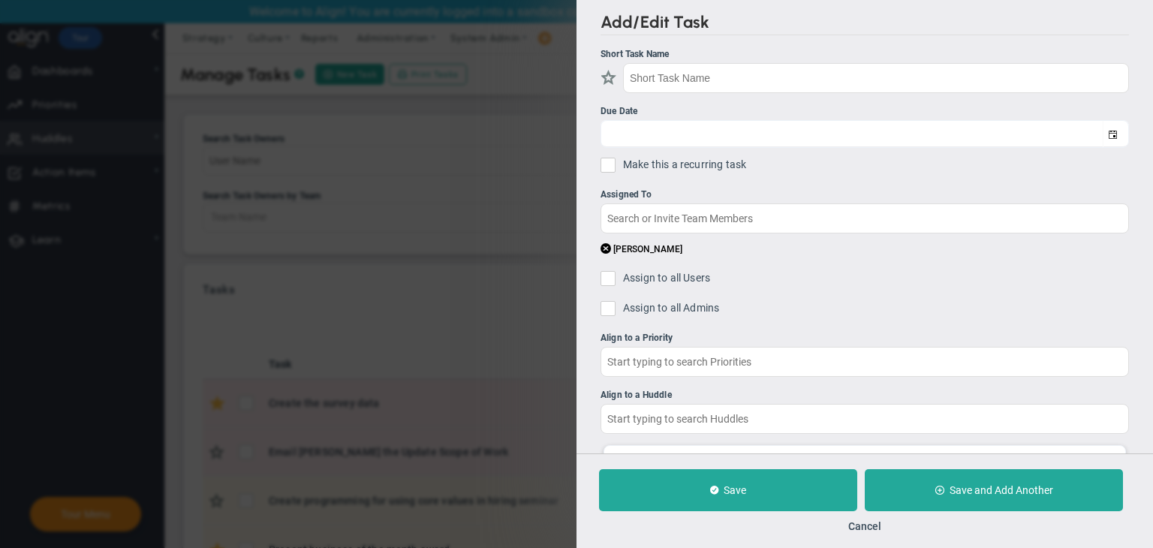
checkbox input "false"
type input "[DATE]"
checkbox input "false"
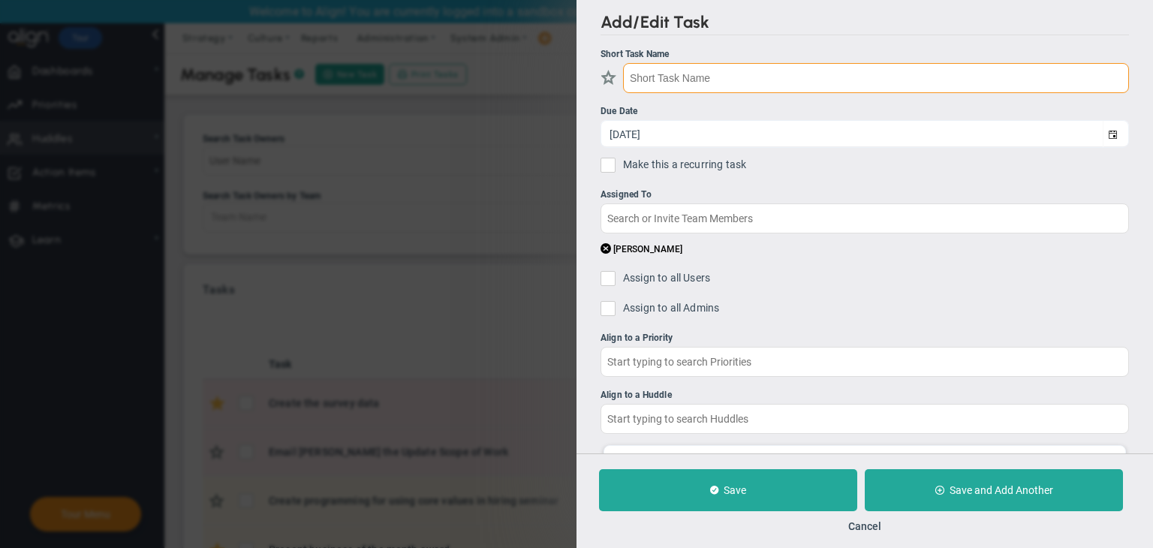
click at [664, 74] on input "text" at bounding box center [876, 78] width 506 height 30
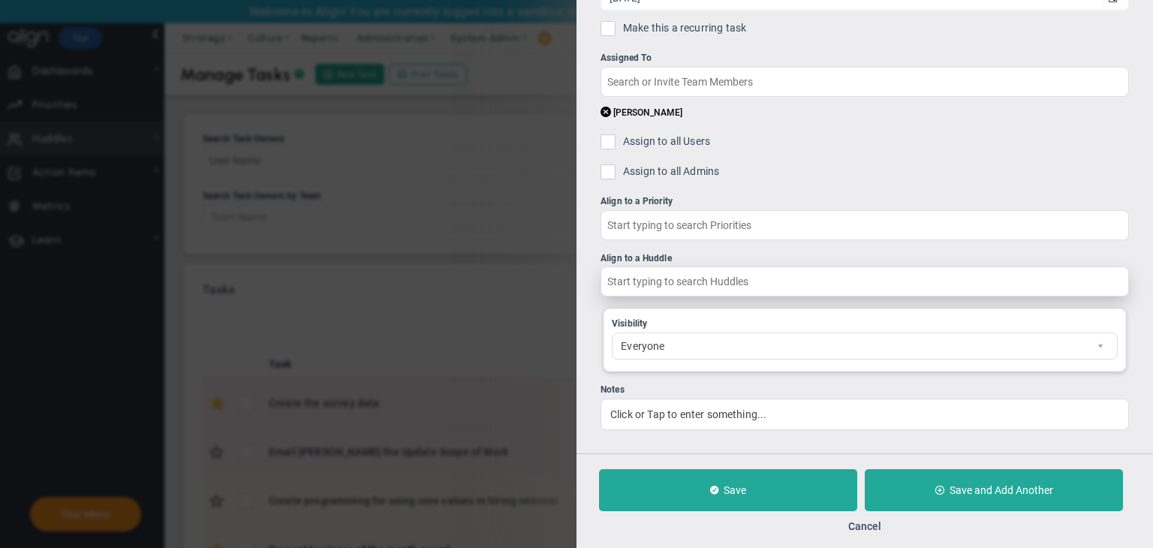
type input "new test 01/10"
click at [674, 283] on input "text" at bounding box center [865, 282] width 529 height 30
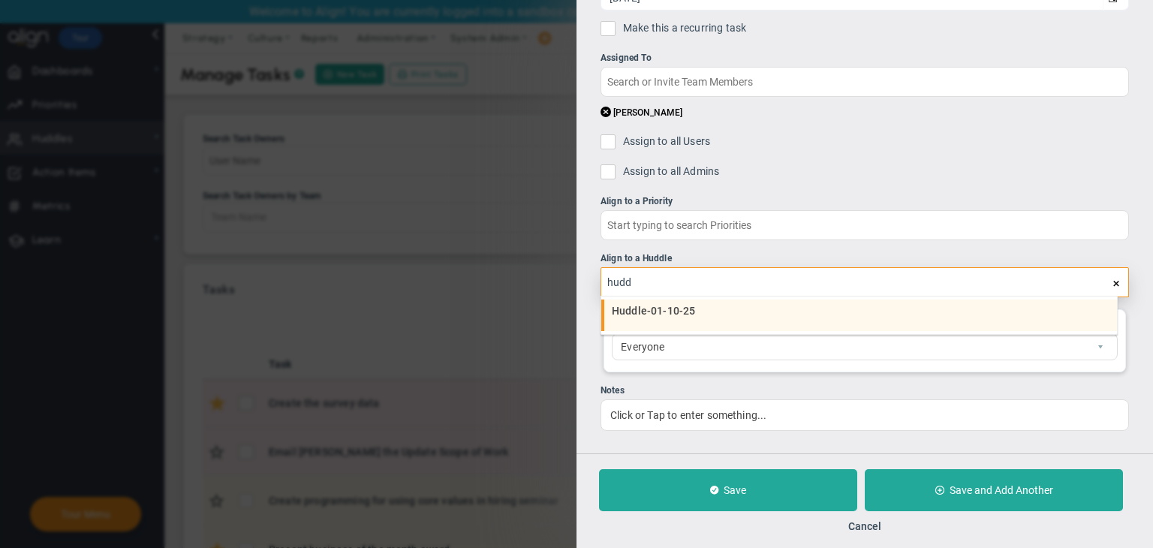
click at [664, 307] on span "Huddle-01-10-25" at bounding box center [653, 311] width 83 height 11
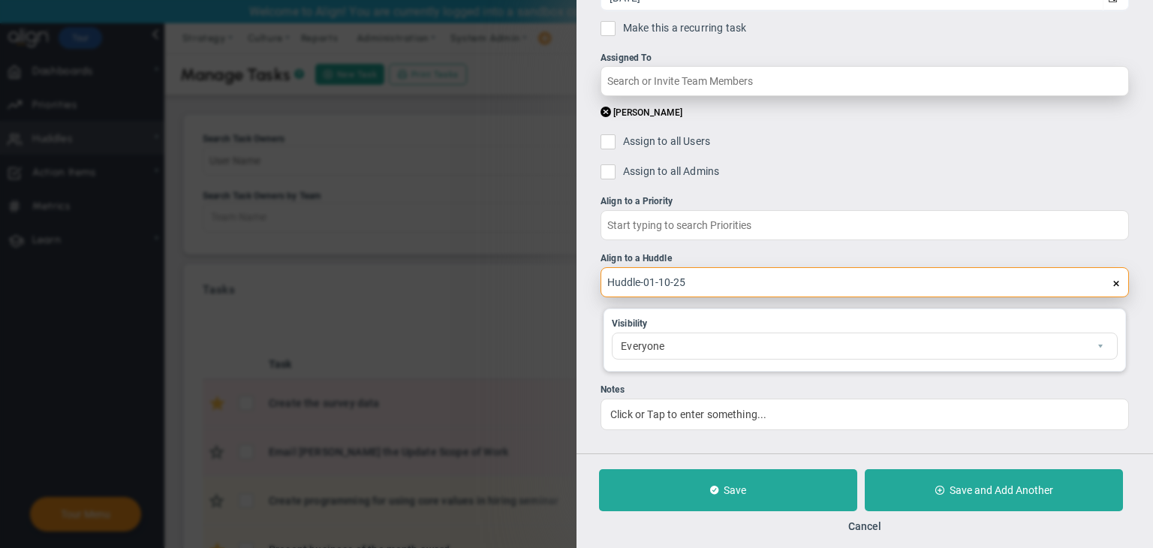
type input "Huddle-01-10-25"
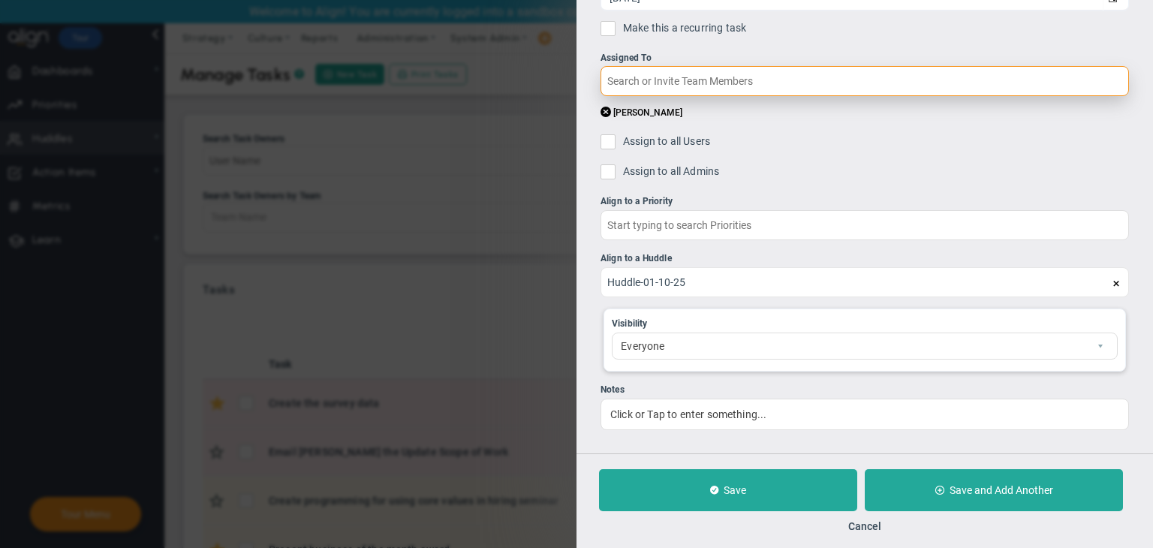
click at [736, 94] on input "text" at bounding box center [865, 81] width 529 height 30
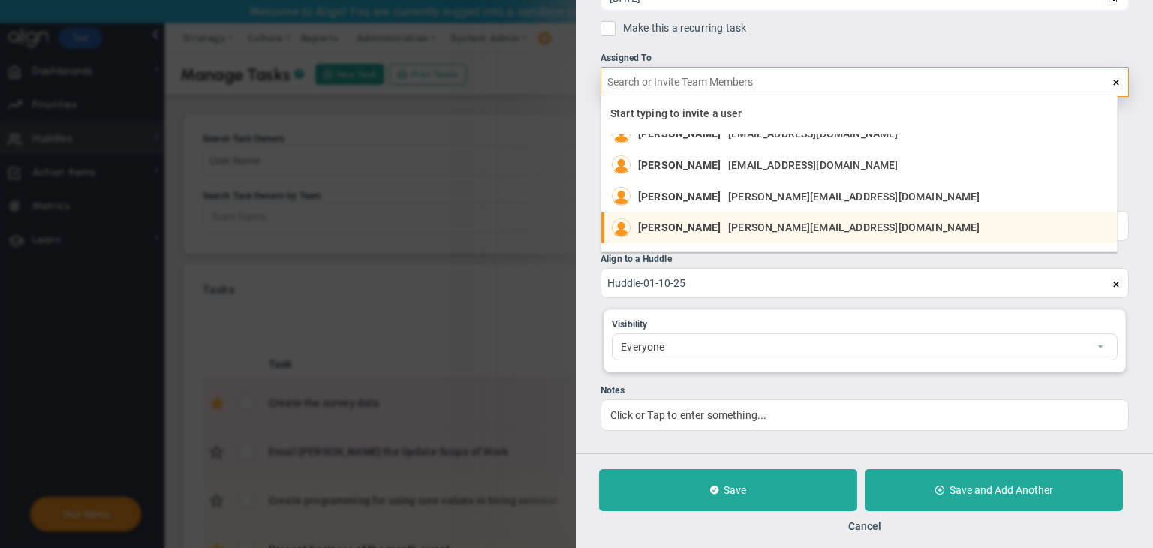
scroll to position [230, 0]
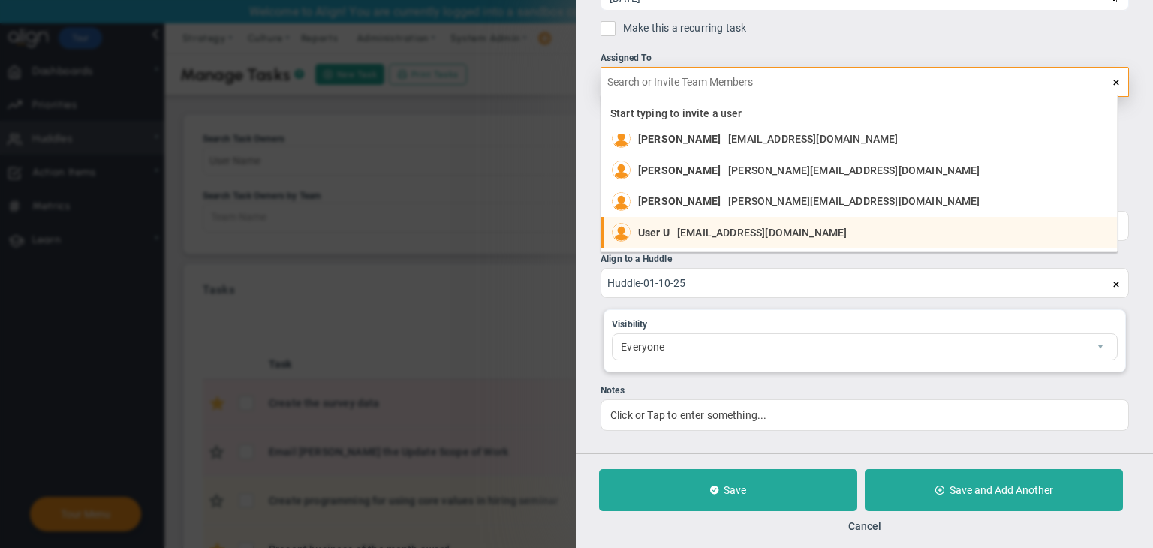
click at [683, 233] on span "[EMAIL_ADDRESS][DOMAIN_NAME]" at bounding box center [762, 232] width 170 height 11
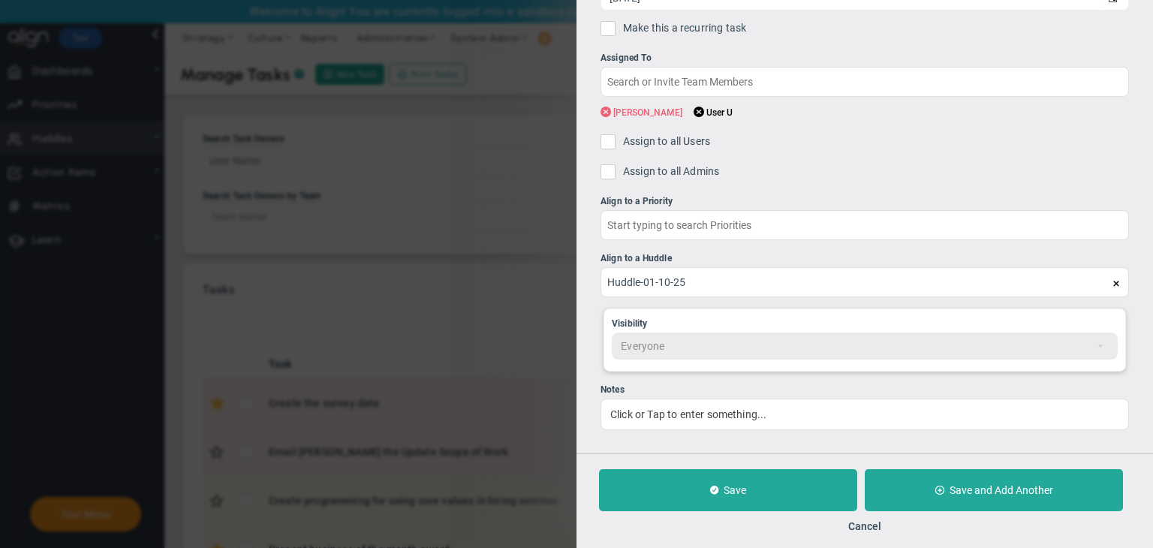
click at [607, 110] on span at bounding box center [606, 112] width 11 height 14
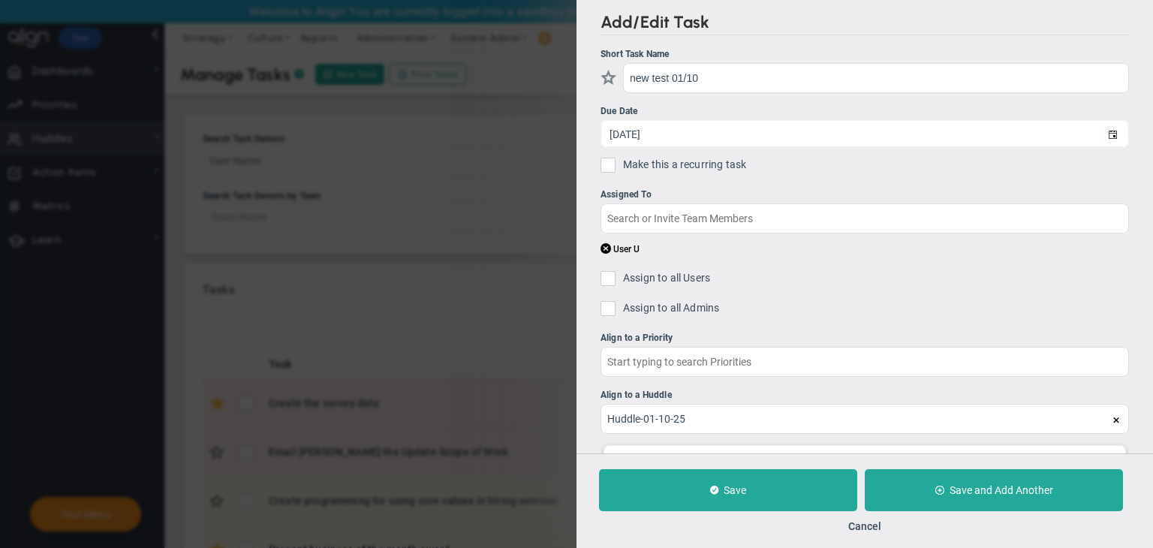
scroll to position [137, 0]
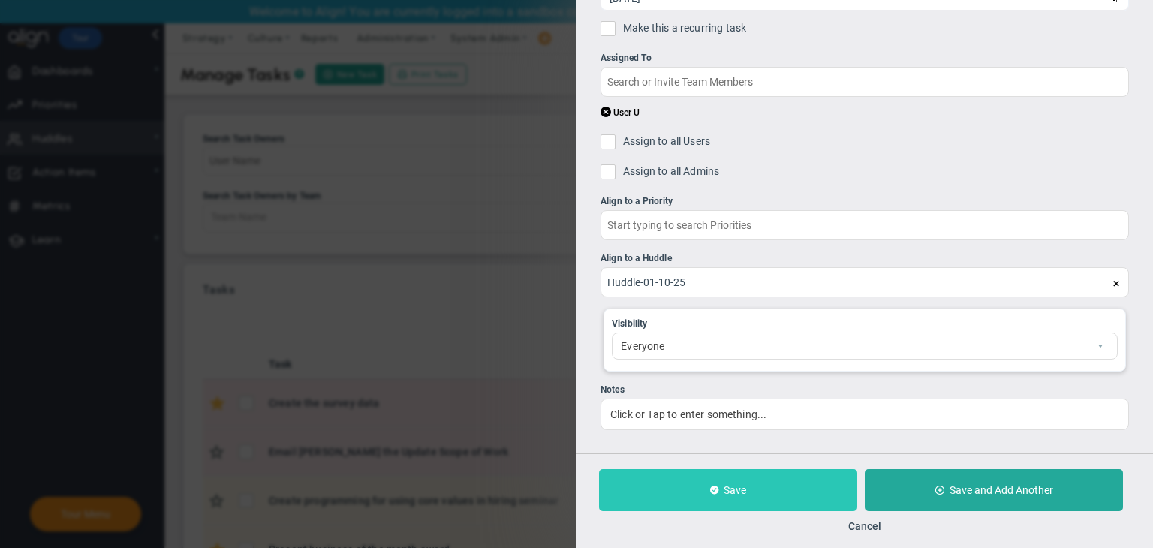
click at [774, 486] on button "Save" at bounding box center [728, 490] width 258 height 42
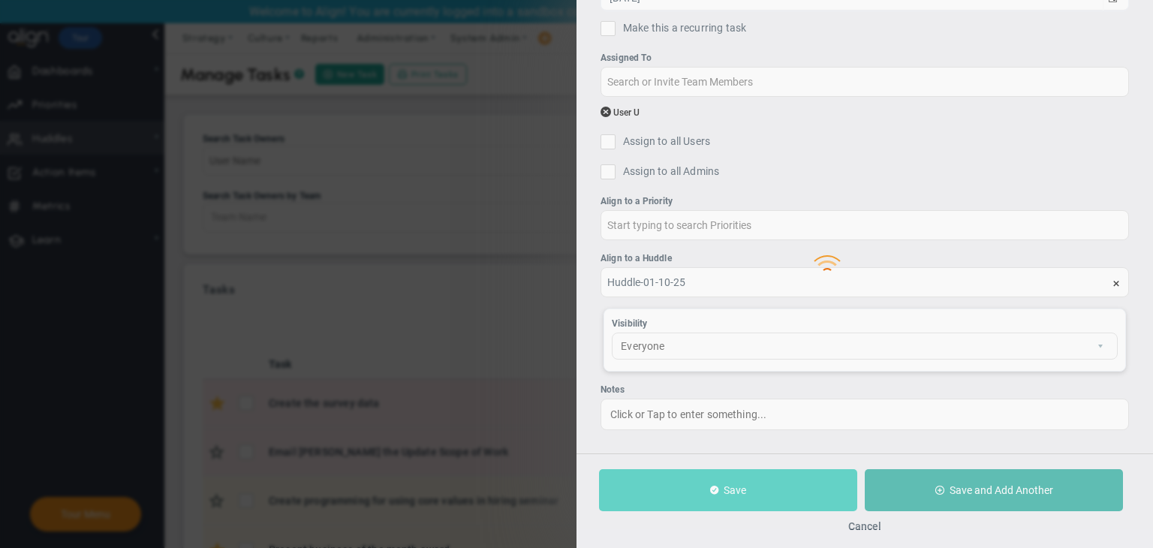
click at [774, 486] on div at bounding box center [865, 255] width 577 height 548
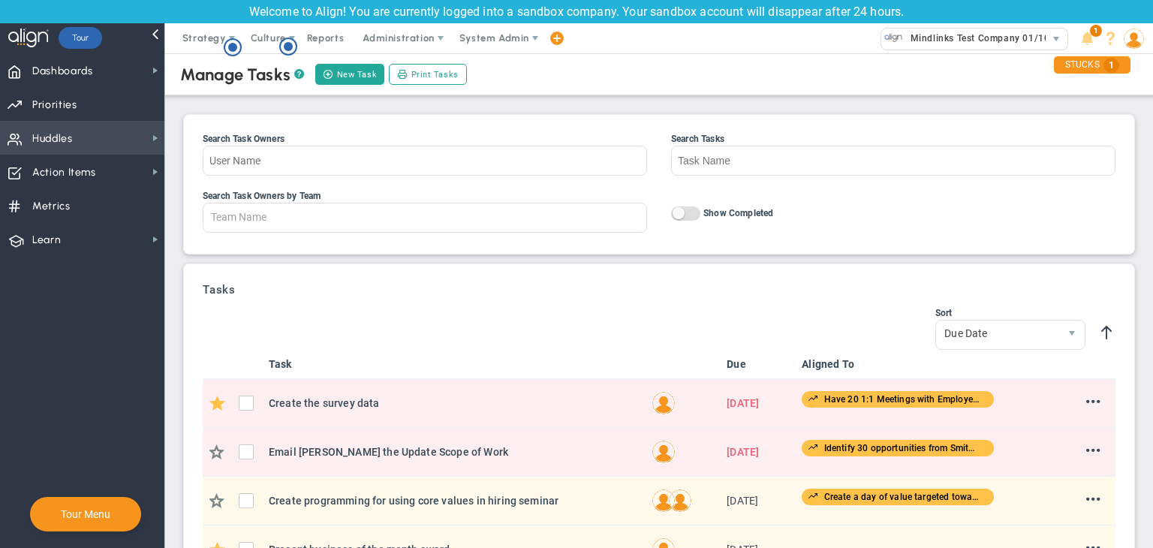
click at [48, 147] on span "Huddles" at bounding box center [52, 139] width 41 height 32
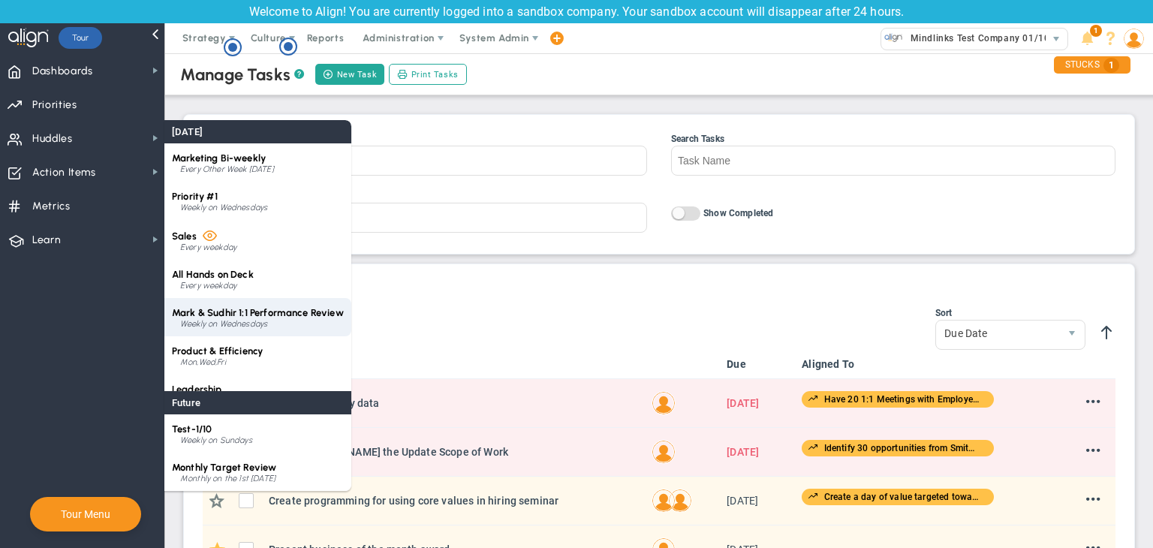
scroll to position [60, 0]
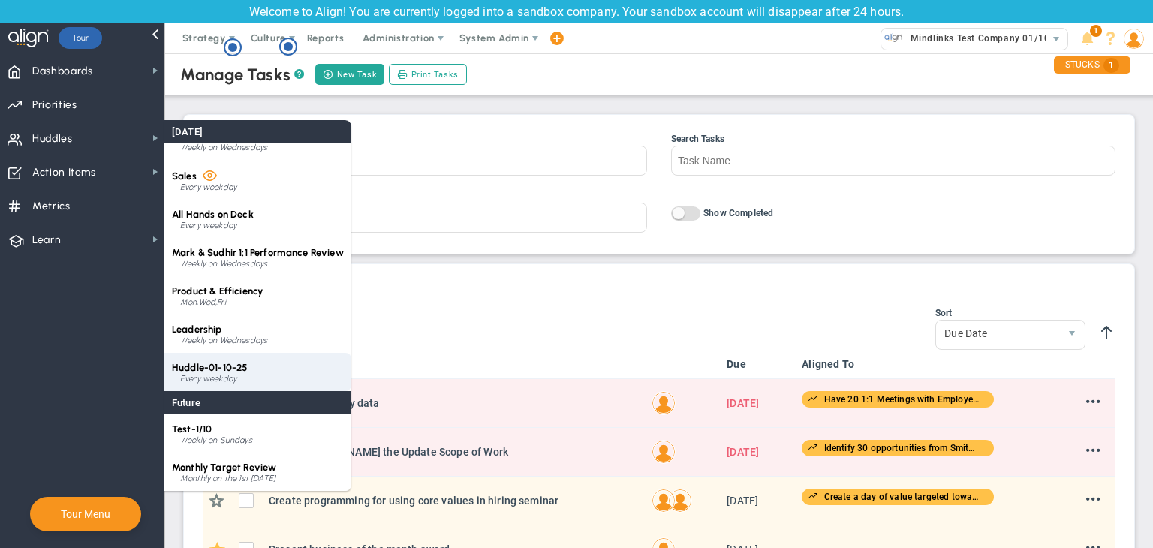
click at [239, 355] on div "Huddle-01-10-25 Every weekday" at bounding box center [257, 372] width 187 height 38
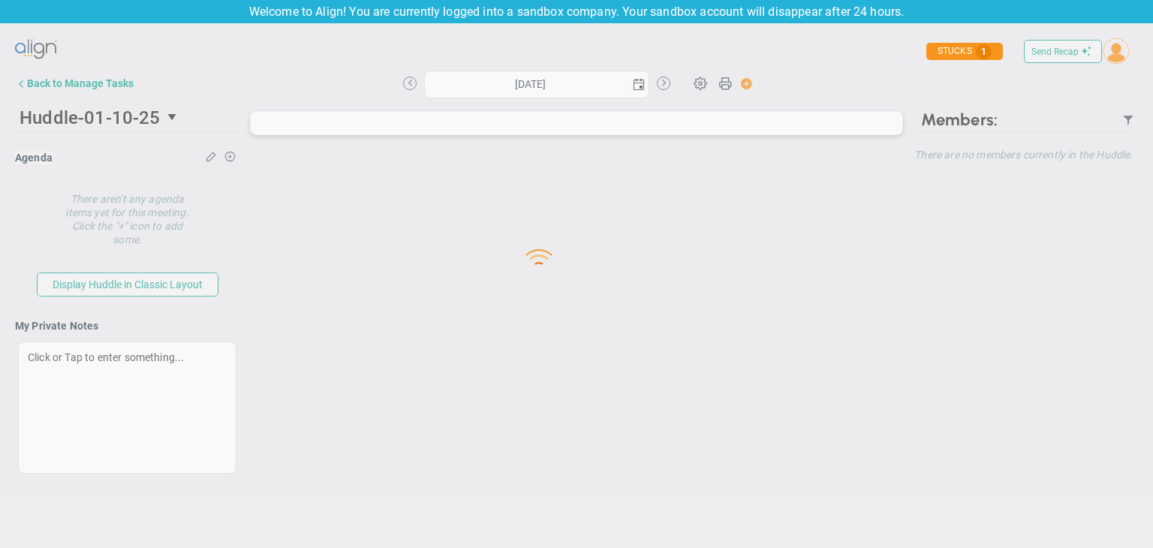
type input "[DATE]"
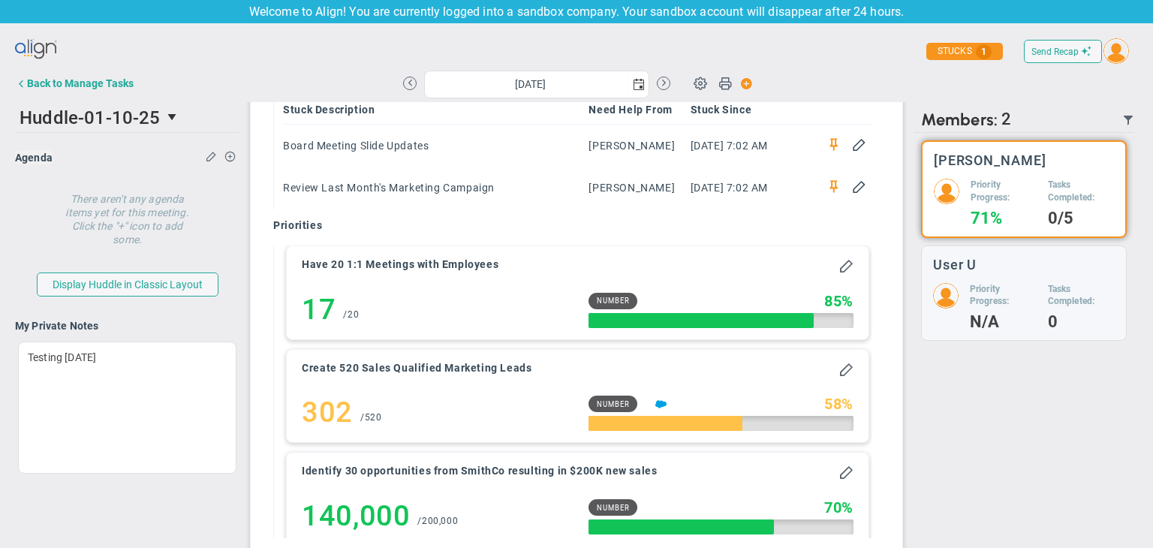
scroll to position [1137, 0]
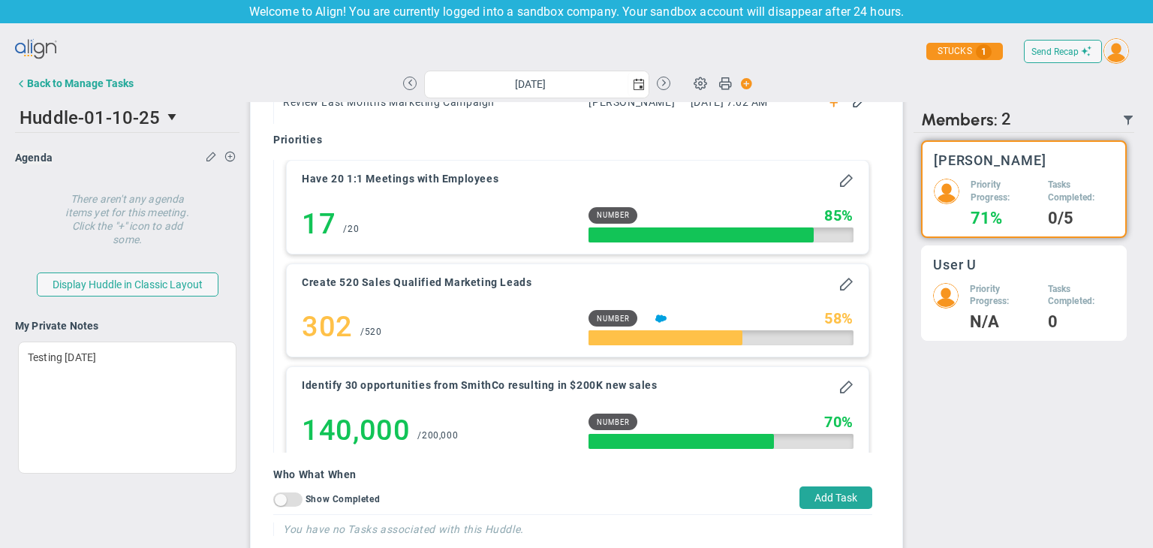
click at [1001, 266] on div "User U" at bounding box center [1024, 265] width 182 height 14
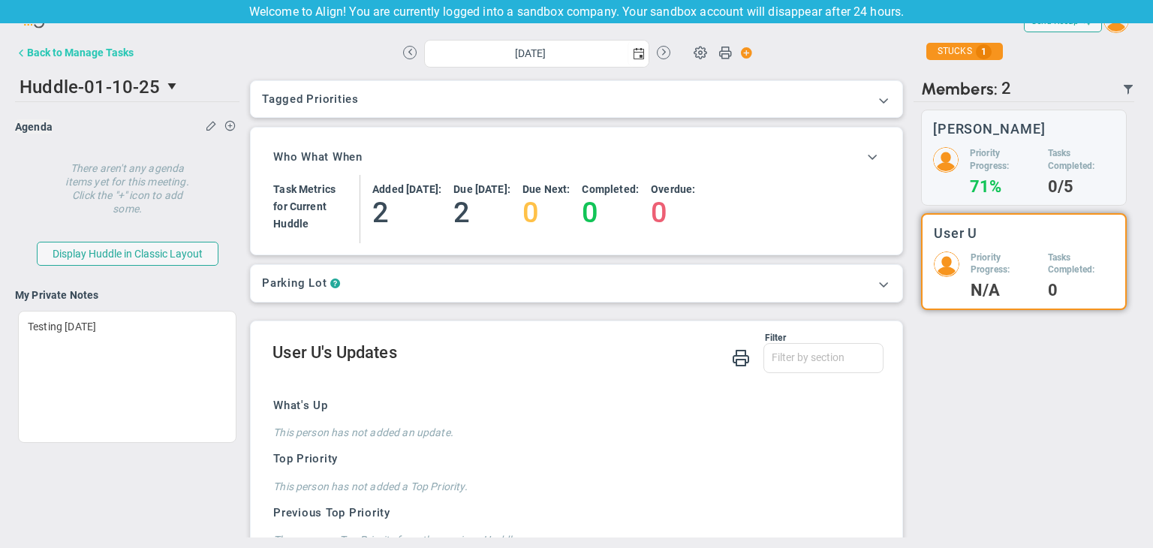
click at [117, 60] on button "Back to Manage Tasks" at bounding box center [74, 53] width 119 height 30
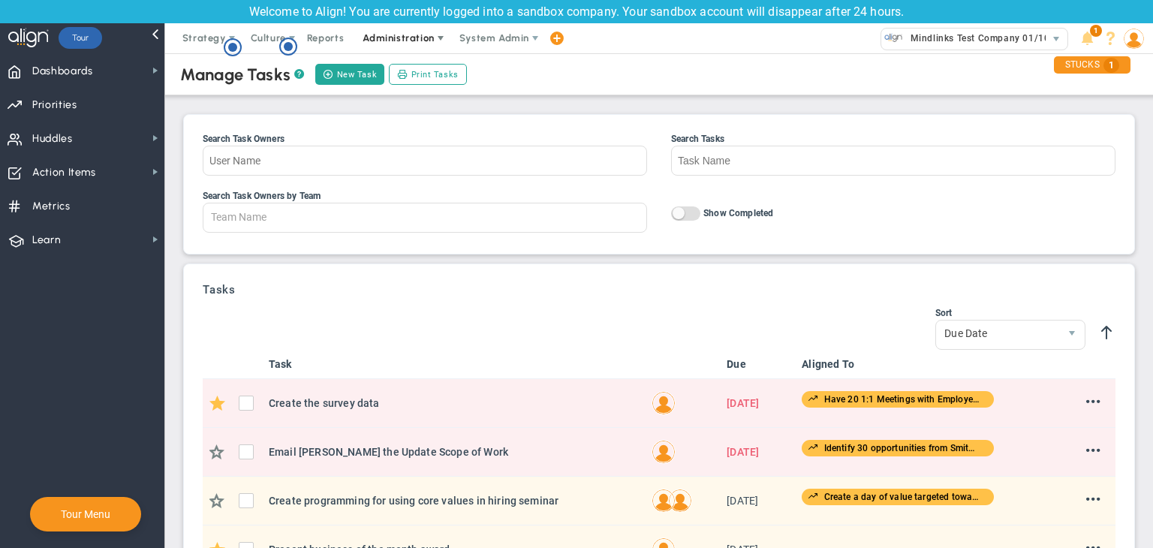
click at [405, 29] on span "Administration" at bounding box center [399, 38] width 96 height 30
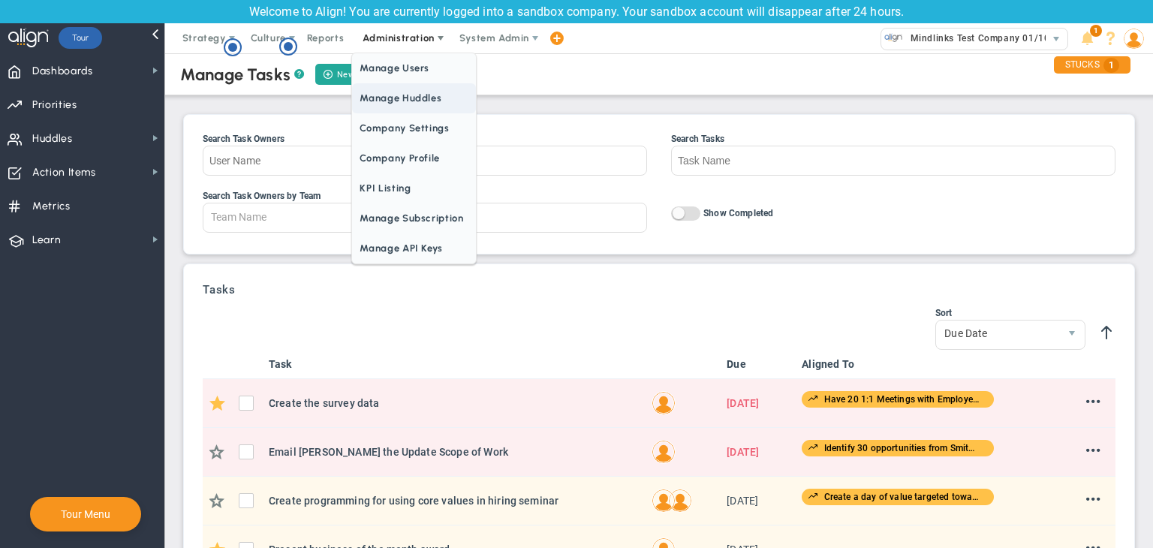
click at [405, 101] on span "Manage Huddles" at bounding box center [413, 98] width 123 height 30
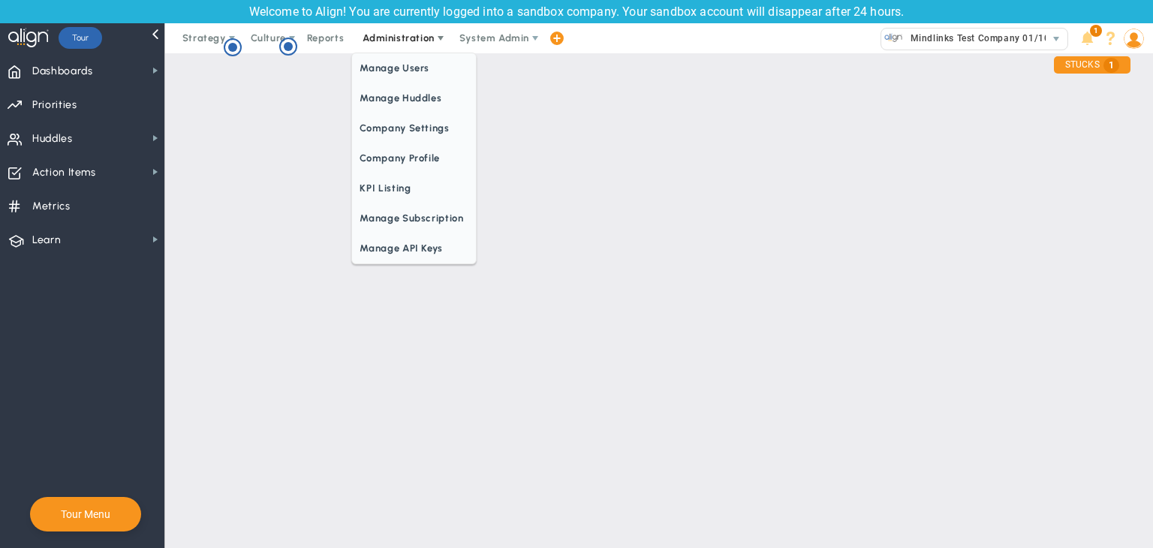
checkbox input "true"
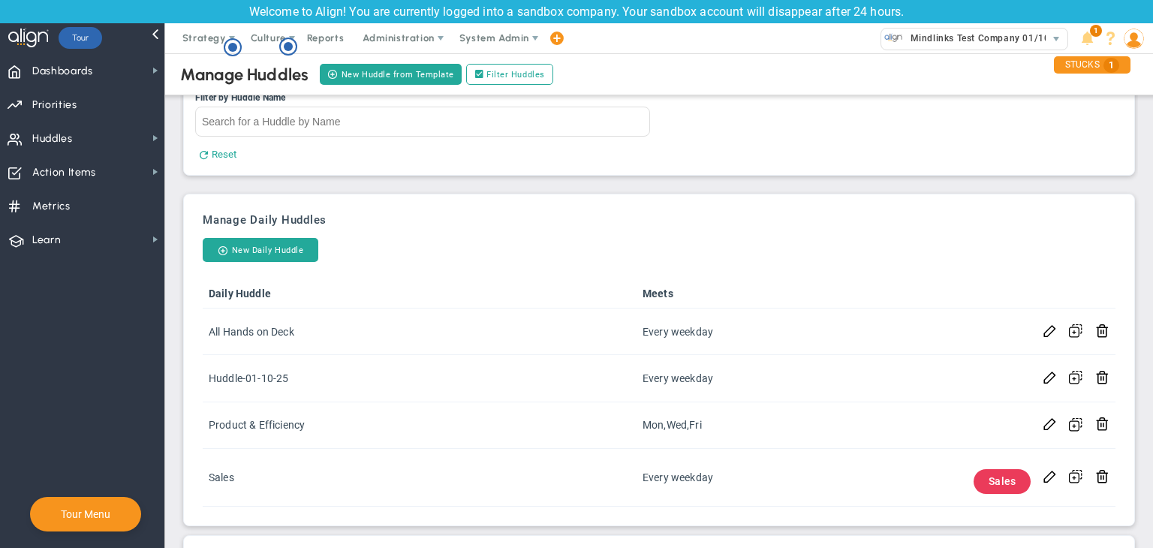
scroll to position [33, 0]
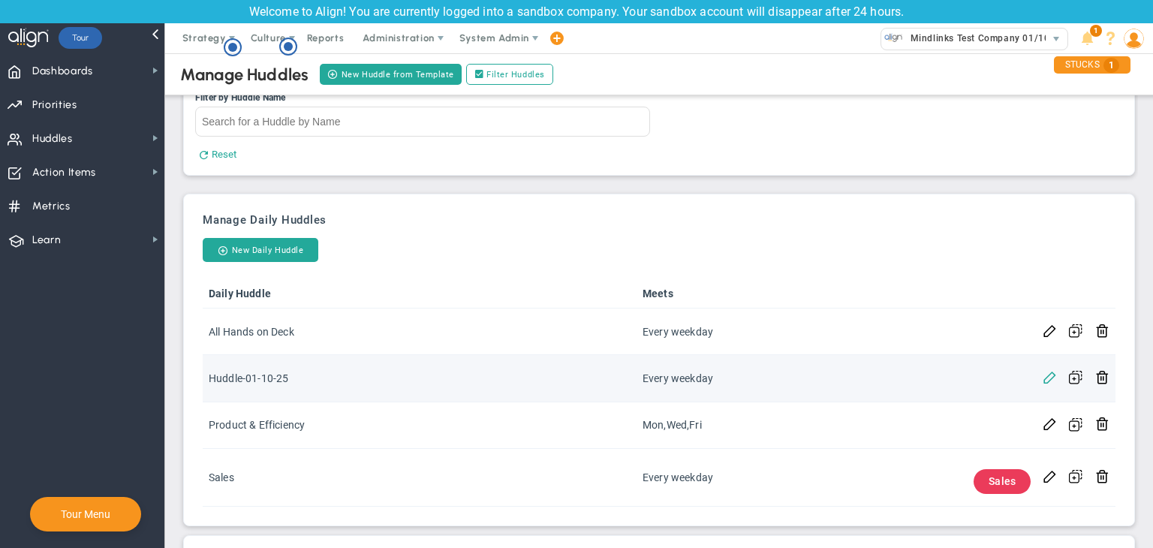
click at [1043, 372] on span at bounding box center [1050, 376] width 14 height 14
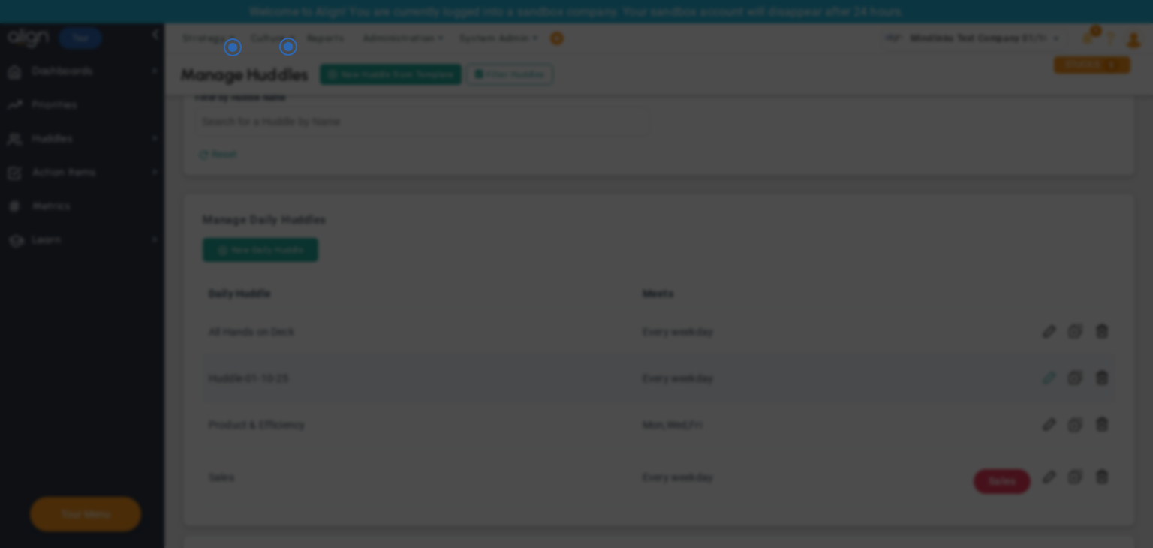
checkbox input "false"
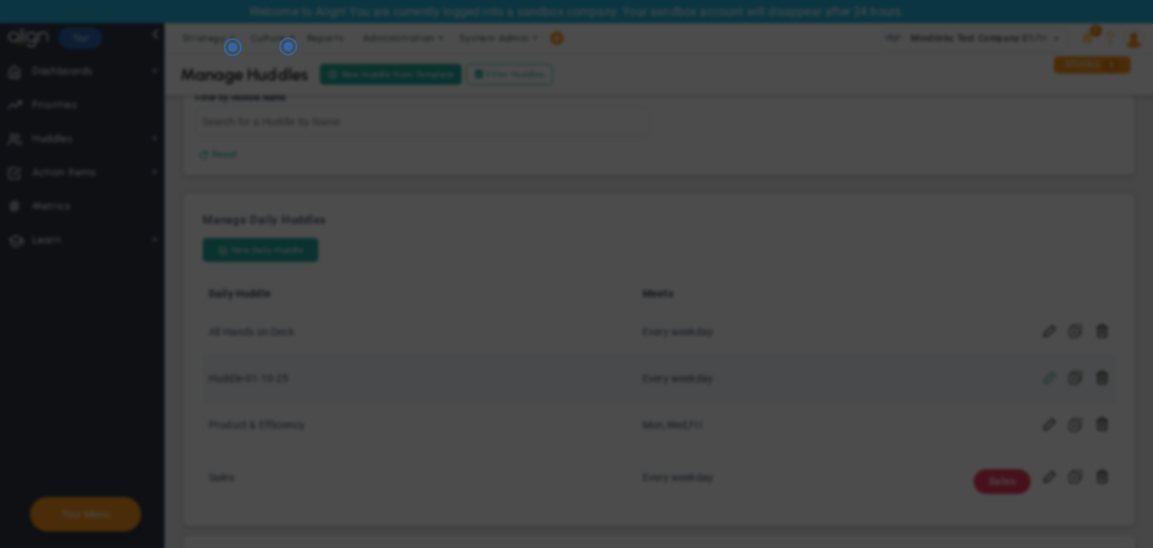
checkbox input "false"
type input "Huddle-01-10-25"
checkbox input "true"
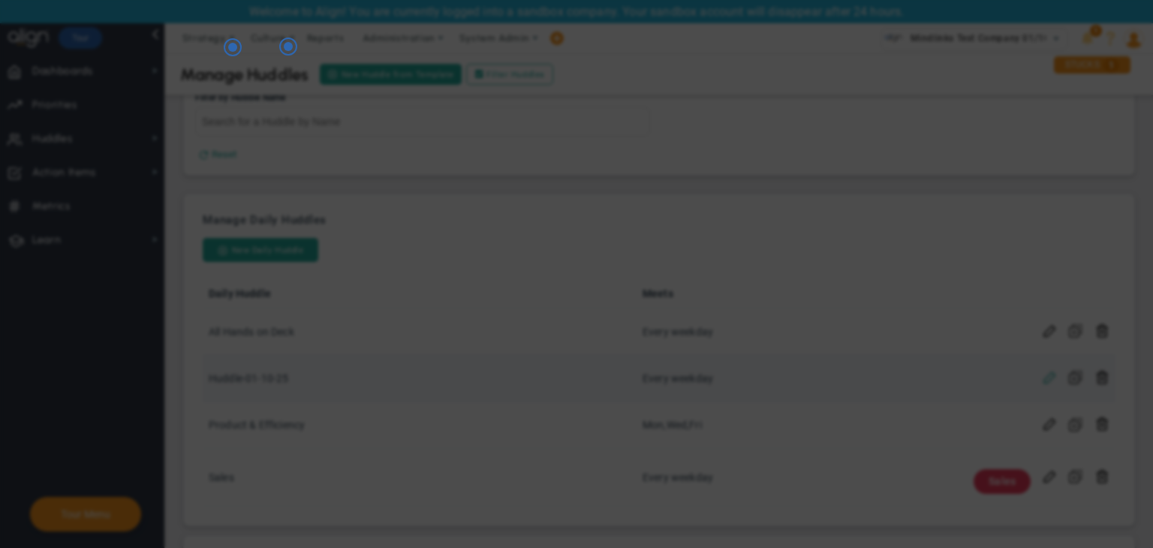
checkbox input "true"
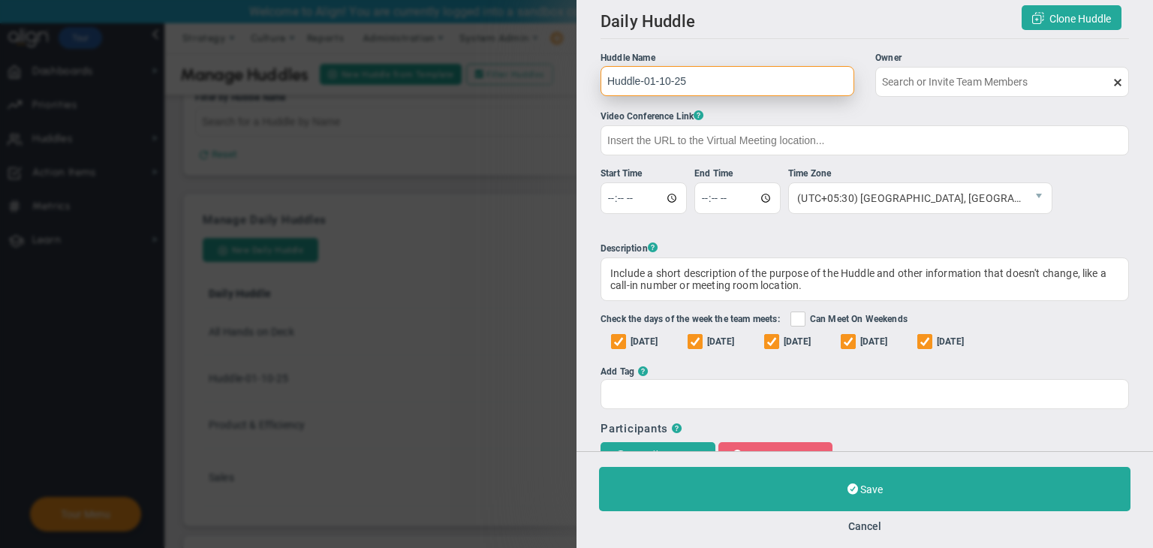
type input "[PERSON_NAME]"
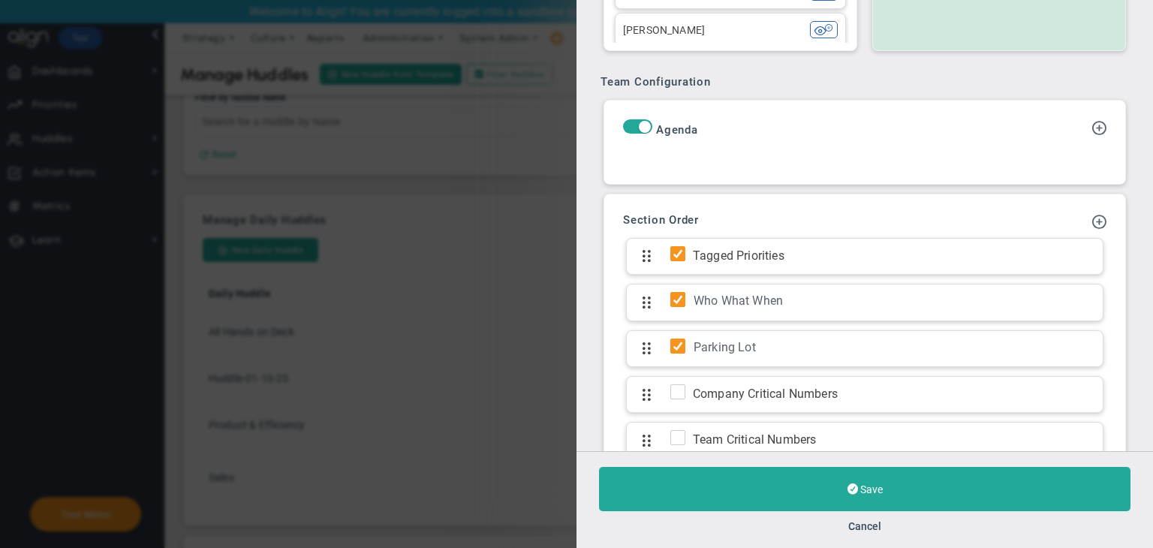
scroll to position [949, 0]
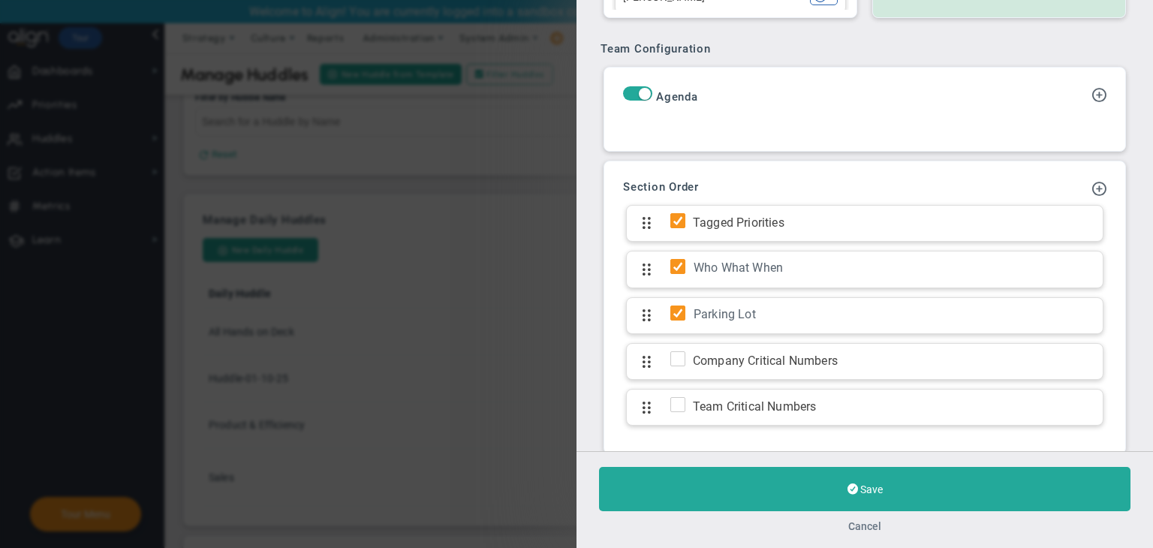
click at [870, 520] on button "Cancel" at bounding box center [864, 526] width 33 height 12
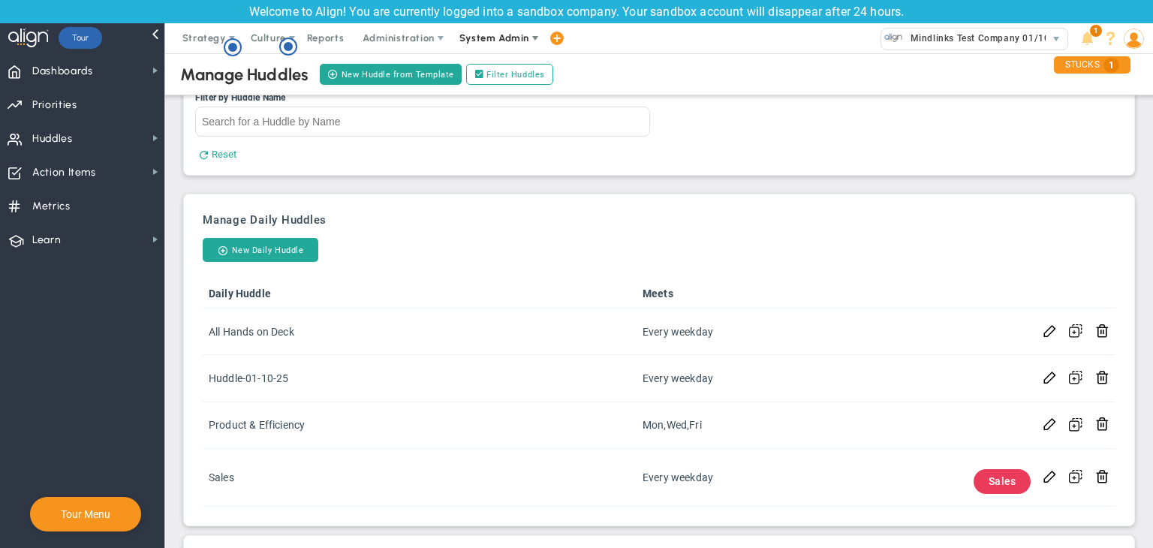
click at [496, 32] on span "System Admin" at bounding box center [494, 37] width 70 height 11
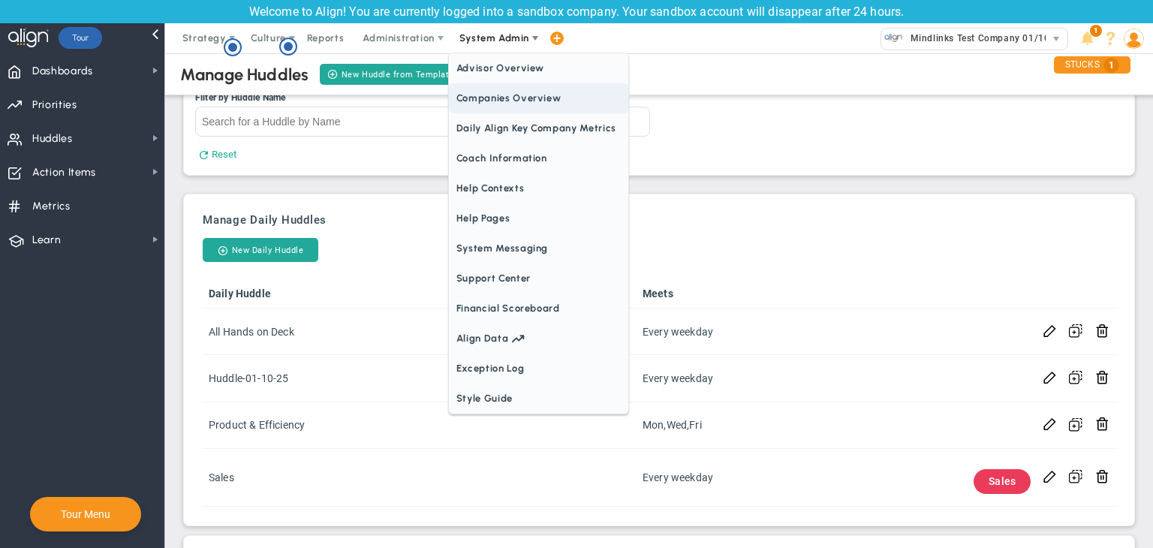
click at [484, 102] on span "Companies Overview" at bounding box center [538, 98] width 179 height 30
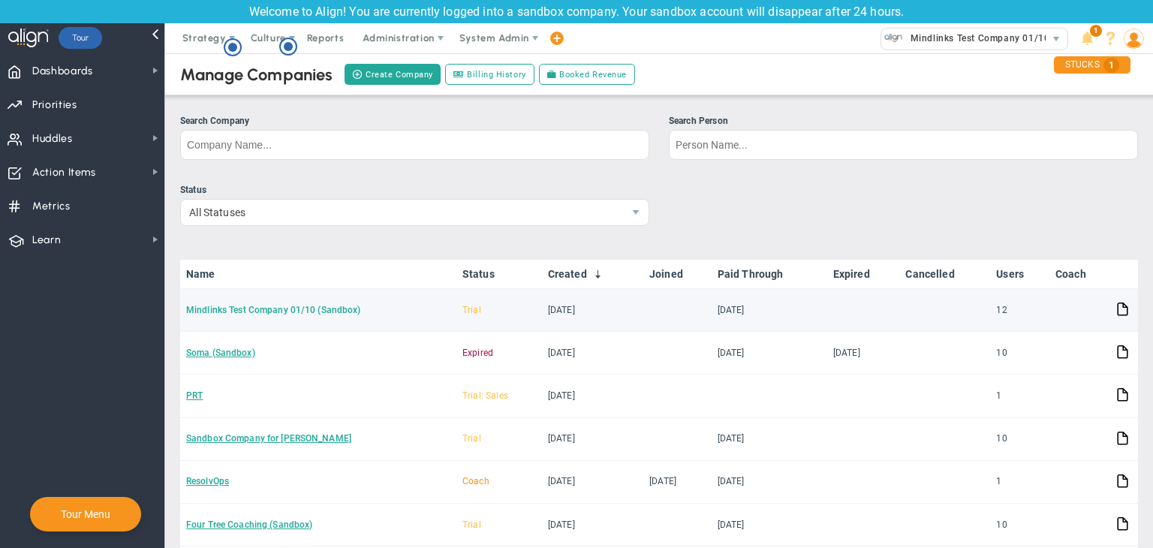
click at [334, 309] on link "Mindlinks Test Company 01/10 (Sandbox)" at bounding box center [273, 310] width 175 height 11
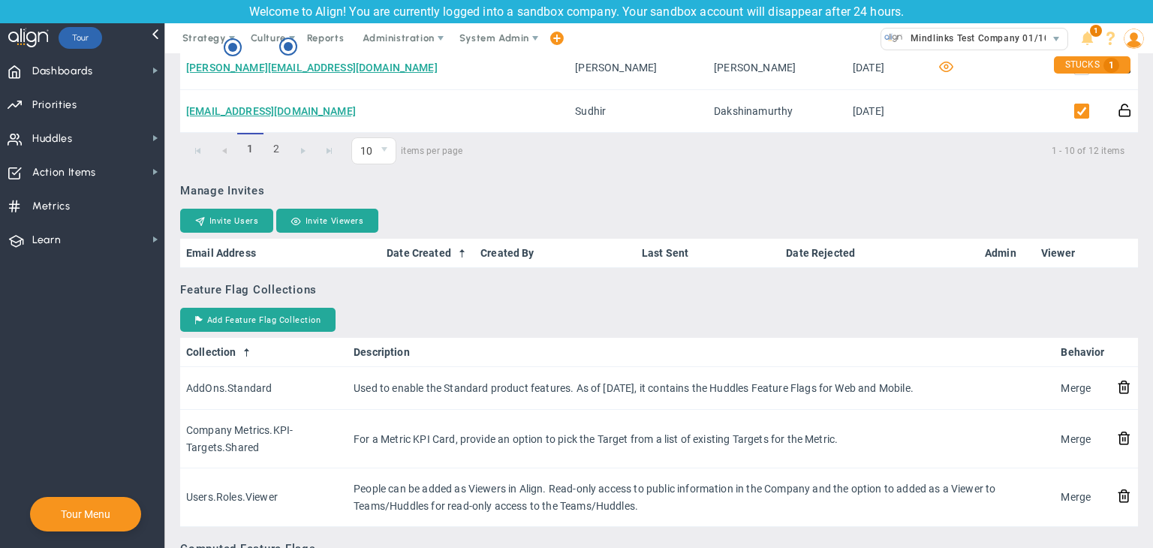
scroll to position [1098, 0]
click at [296, 321] on button "Add Feature Flag Collection" at bounding box center [257, 319] width 155 height 24
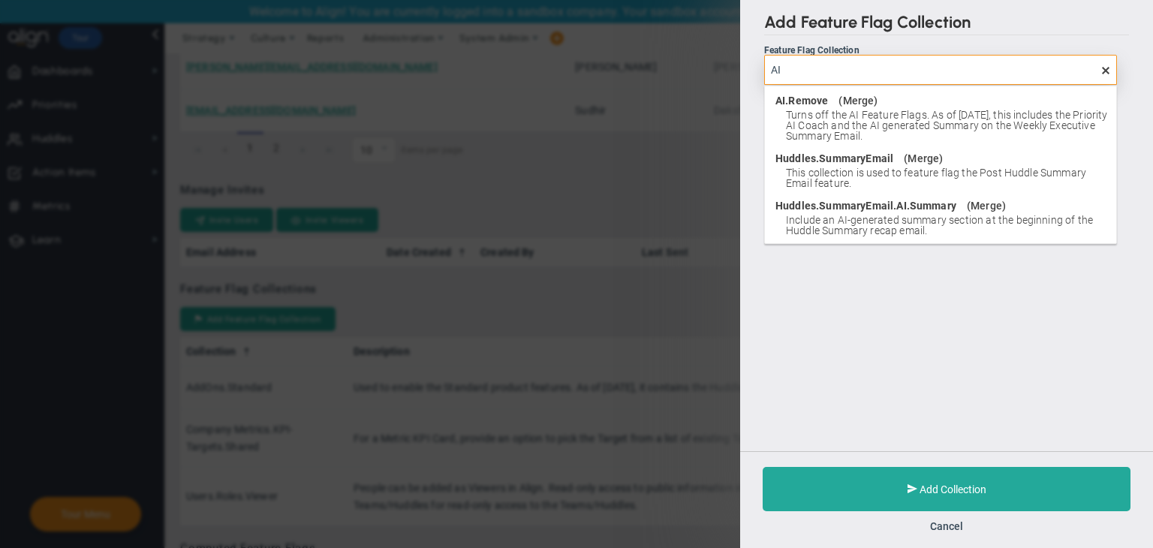
type input "A"
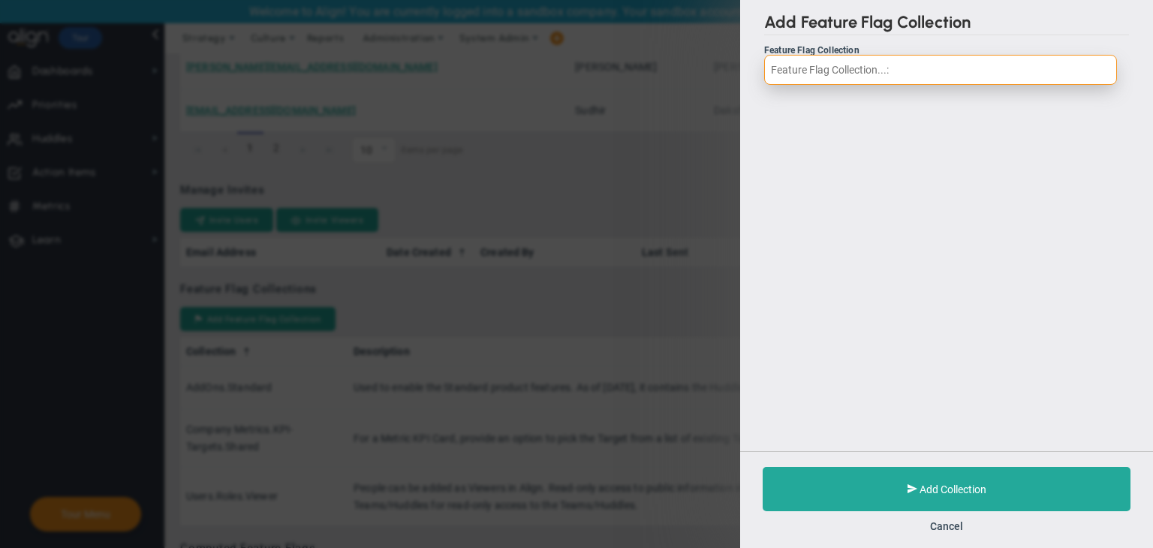
paste input "Priorities.AI.Coach.Conversationa"
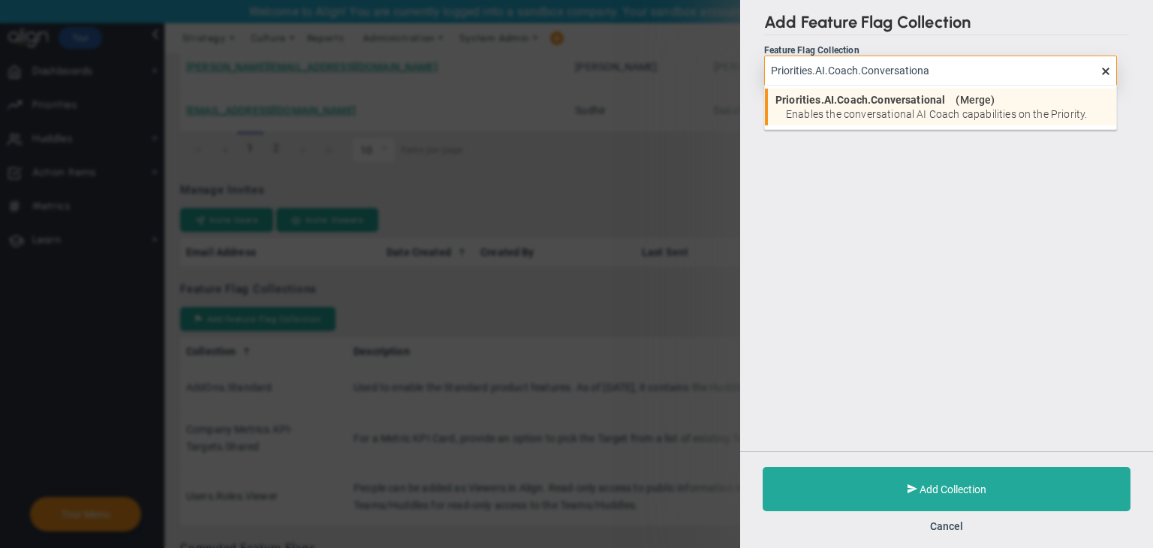
click at [891, 112] on span "Enables the conversational AI Coach capabilities on the Priority." at bounding box center [947, 114] width 323 height 11
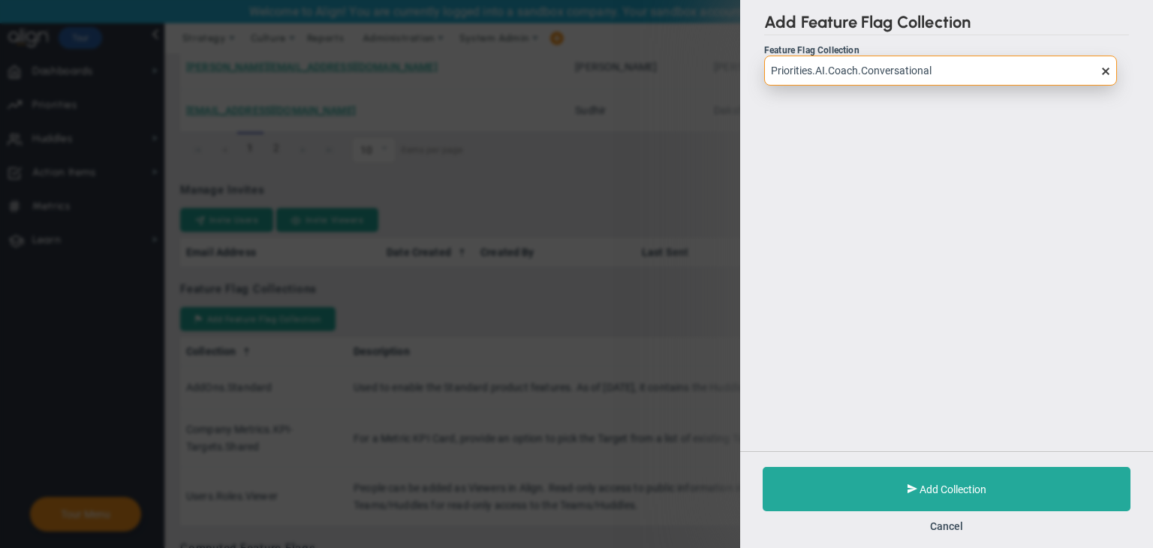
type input "Priorities.AI.Coach.Conversational"
click at [905, 461] on div "Add Collection Cancel" at bounding box center [946, 499] width 413 height 97
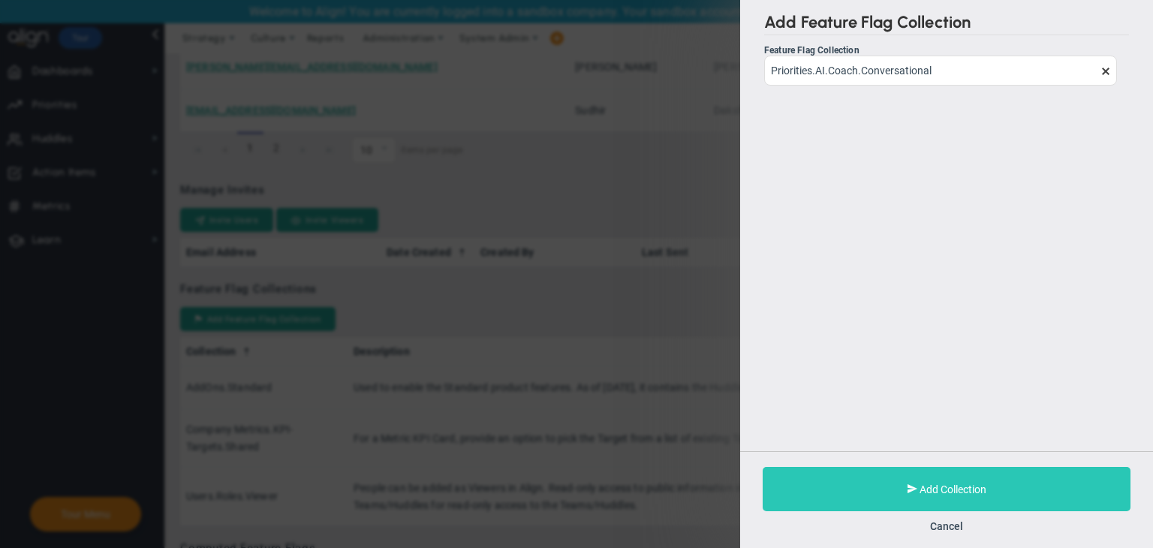
click at [898, 482] on button "Add Collection" at bounding box center [947, 489] width 368 height 44
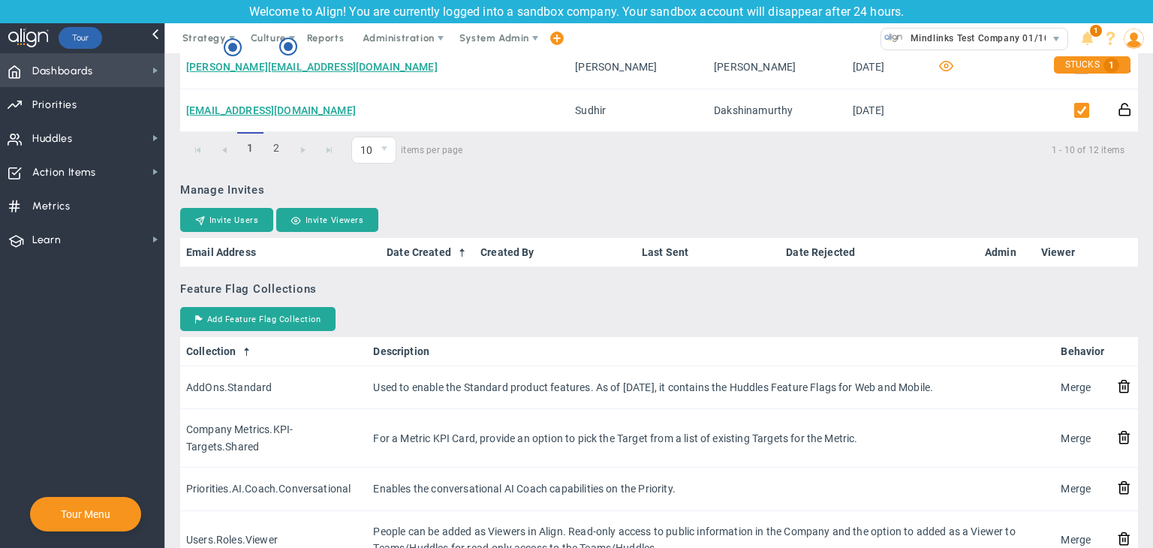
click at [127, 69] on span "Dashboards Dashboards" at bounding box center [82, 70] width 164 height 34
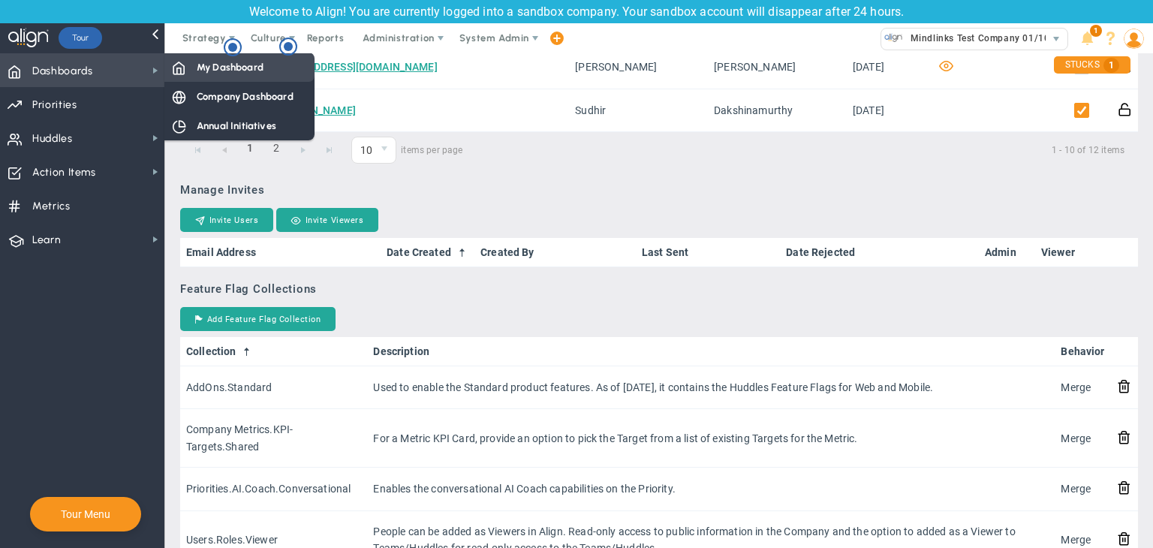
click at [194, 69] on div "My Dashboard" at bounding box center [239, 67] width 150 height 29
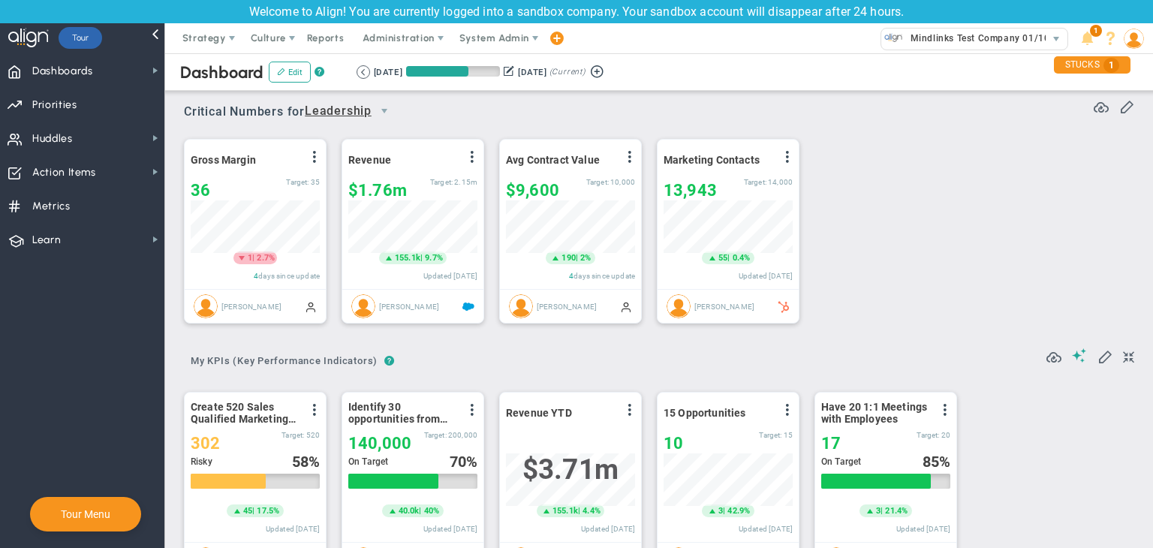
scroll to position [52, 129]
click at [116, 140] on span "Huddles Huddles" at bounding box center [82, 138] width 164 height 34
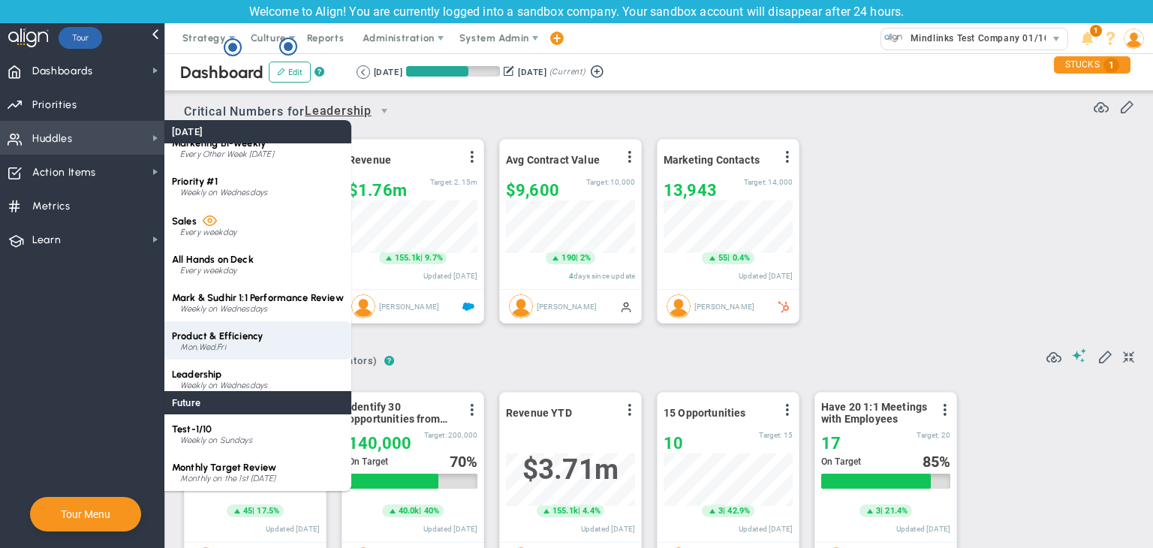
scroll to position [60, 0]
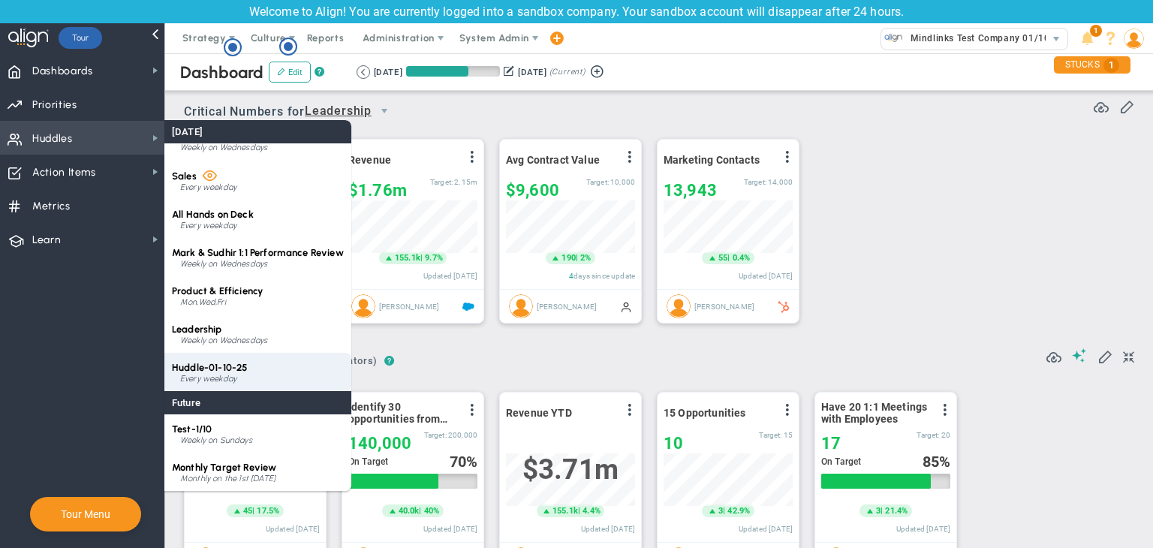
click at [255, 373] on div "Huddle-01-10-25 Every weekday" at bounding box center [257, 372] width 187 height 38
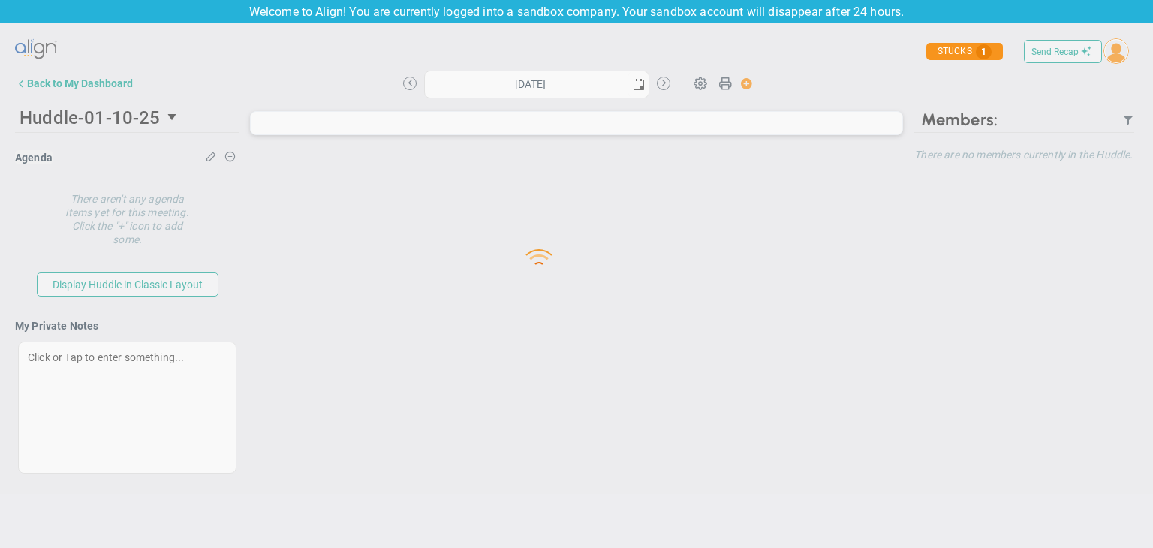
type input "[DATE]"
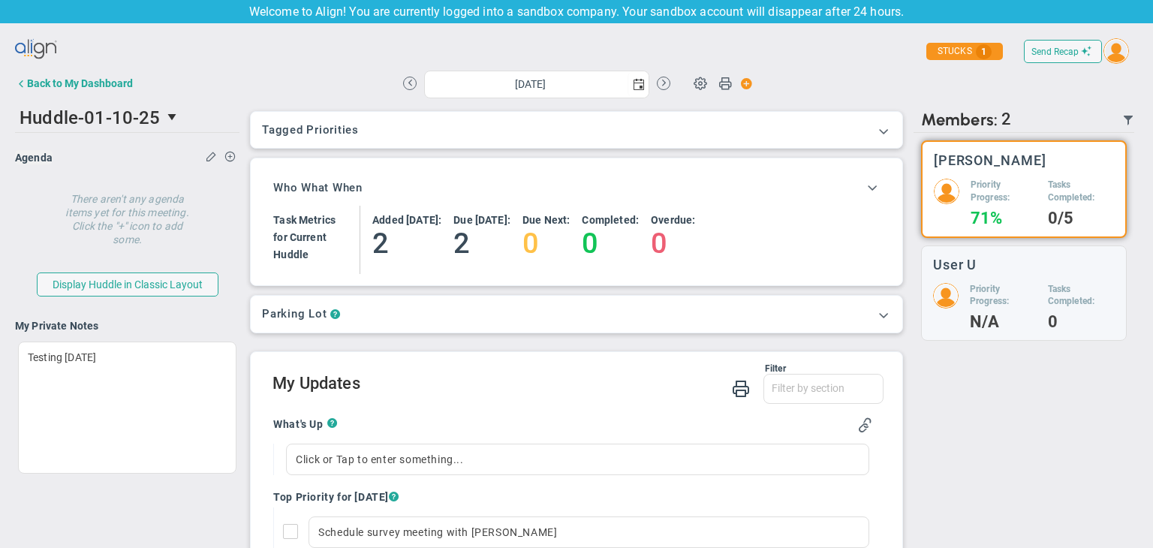
click at [622, 203] on div "Who What When" at bounding box center [576, 188] width 607 height 36
click at [865, 189] on span at bounding box center [872, 186] width 15 height 15
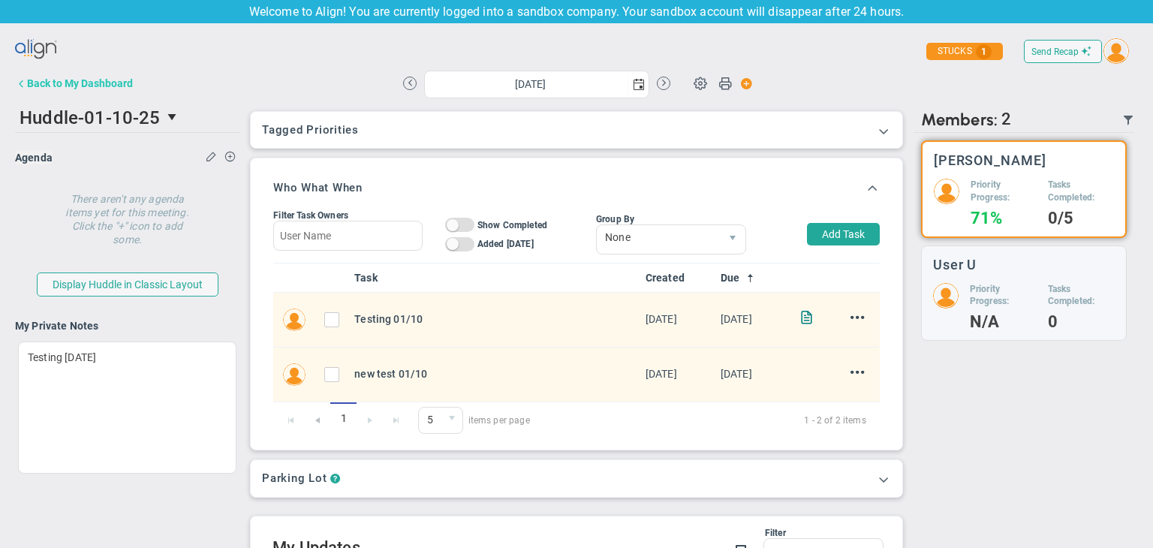
click at [46, 91] on button "Back to My Dashboard" at bounding box center [74, 83] width 118 height 30
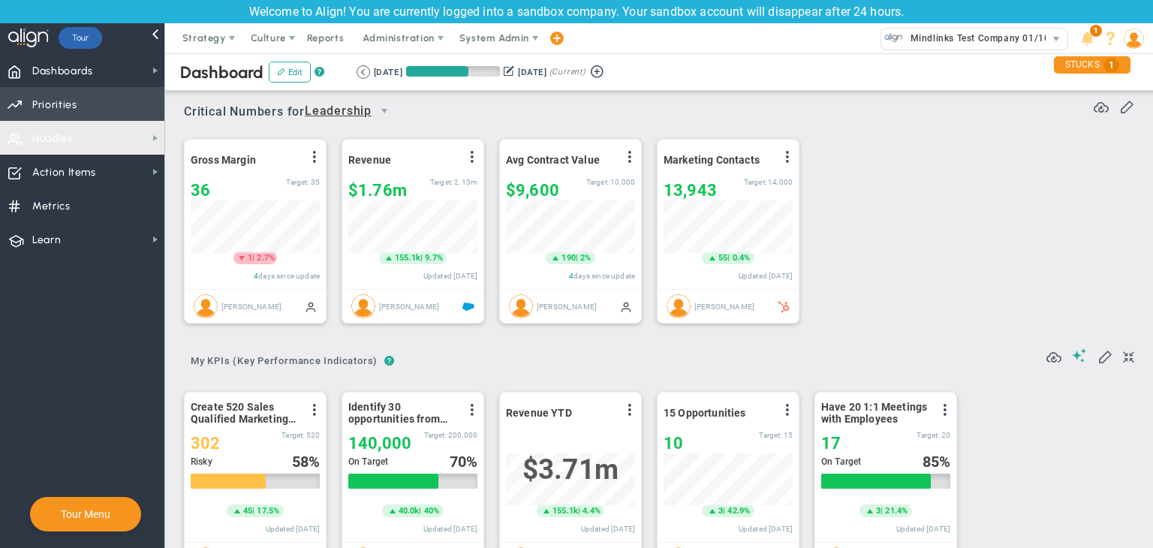
scroll to position [750680, 750604]
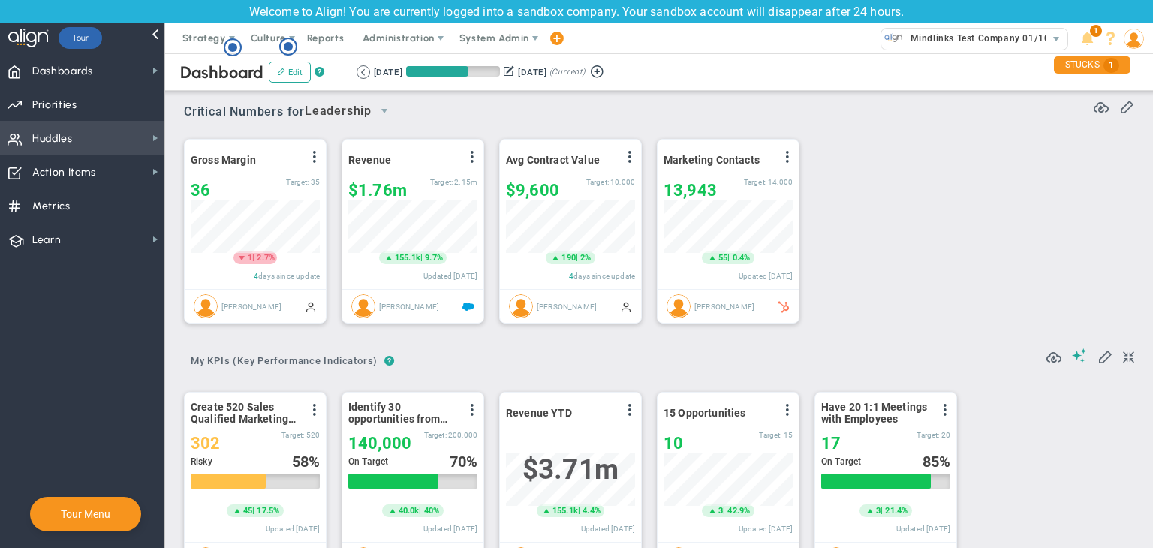
click at [127, 142] on span "Huddles Huddles" at bounding box center [82, 138] width 164 height 34
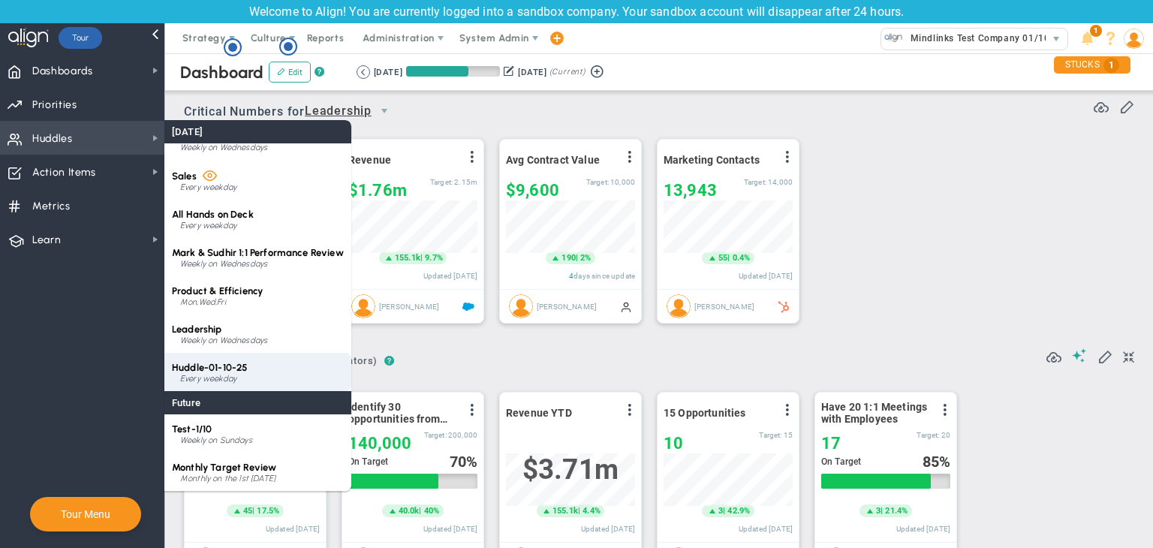
click at [270, 364] on div "Huddle-01-10-25 Every weekday" at bounding box center [257, 372] width 187 height 38
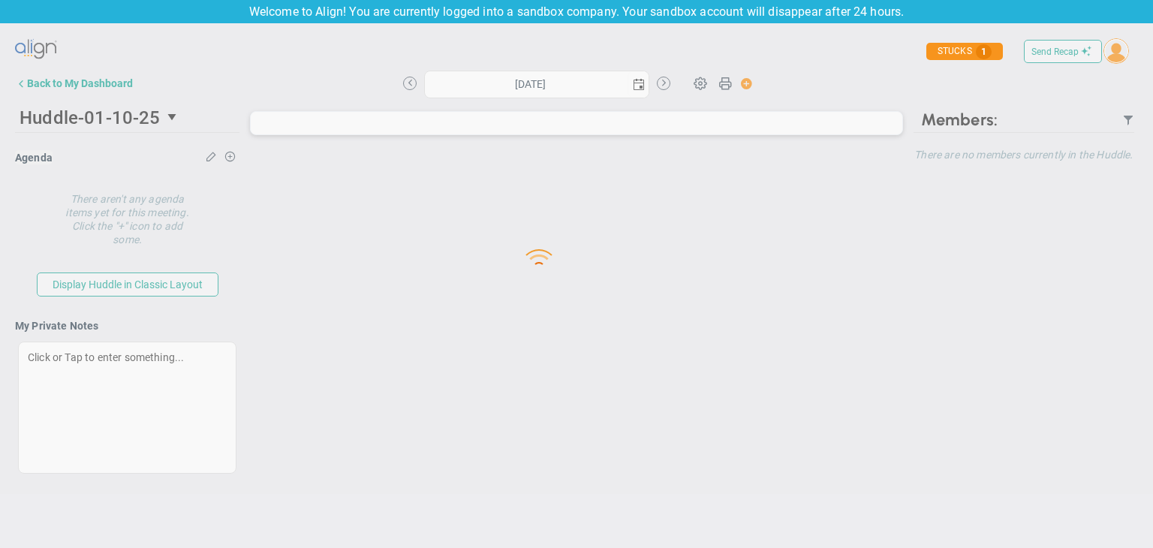
type input "[DATE]"
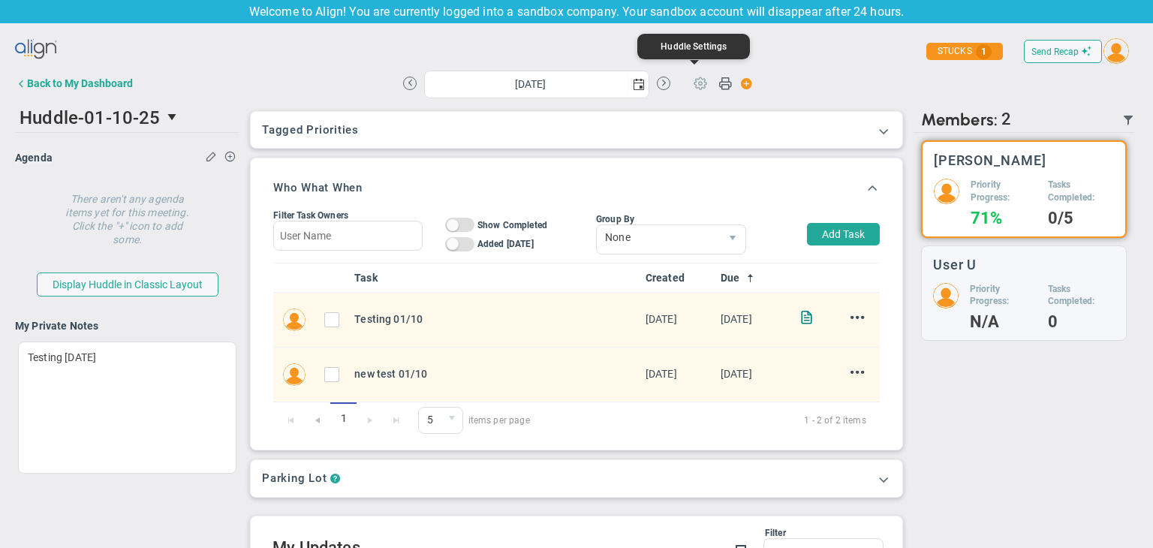
click at [694, 77] on span at bounding box center [700, 82] width 29 height 29
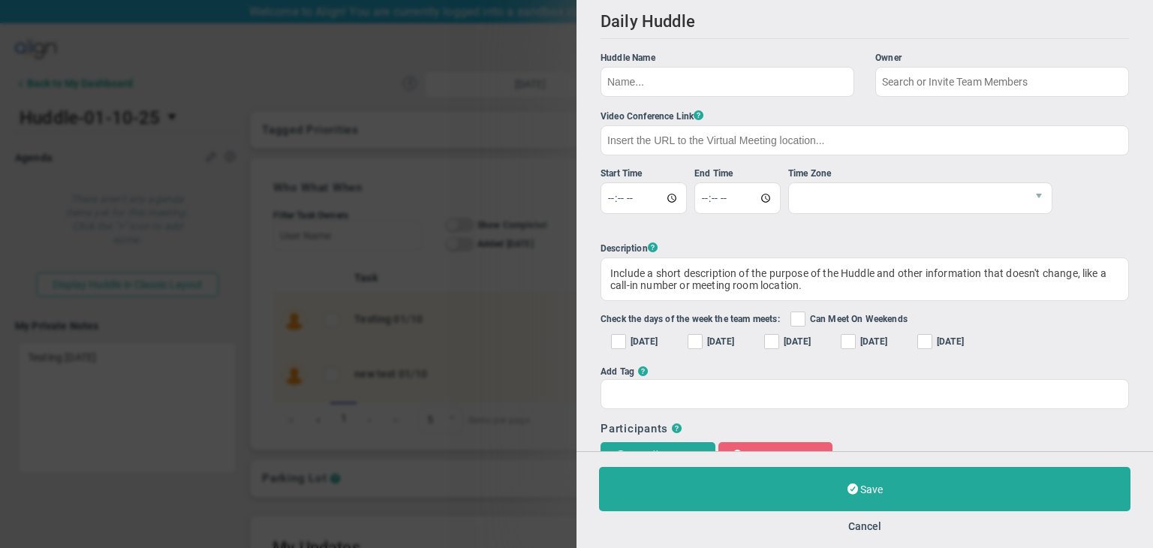
type input "Huddle-01-10-25"
checkbox input "true"
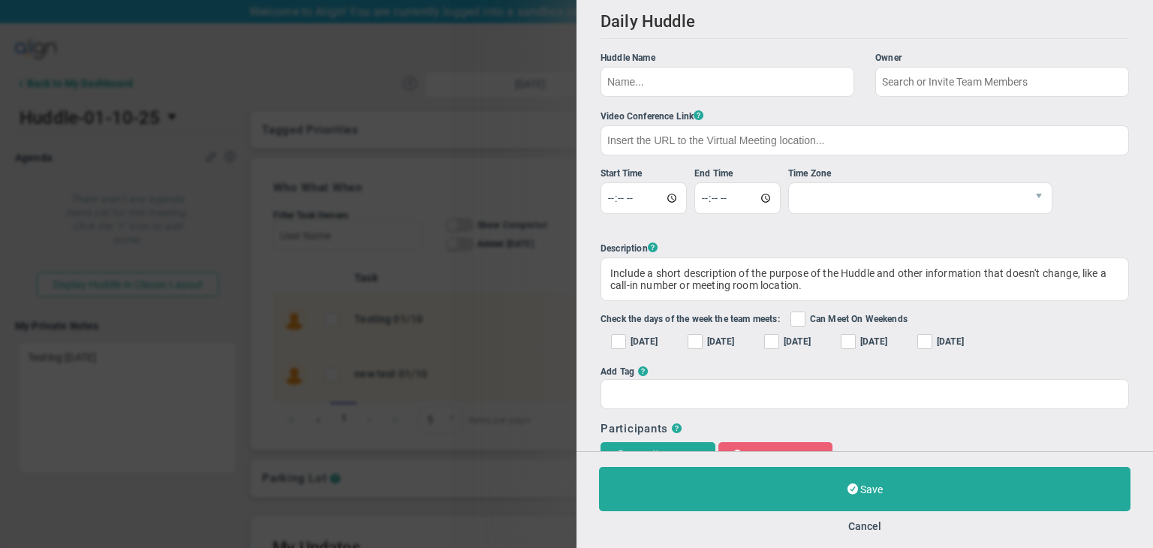
checkbox input "true"
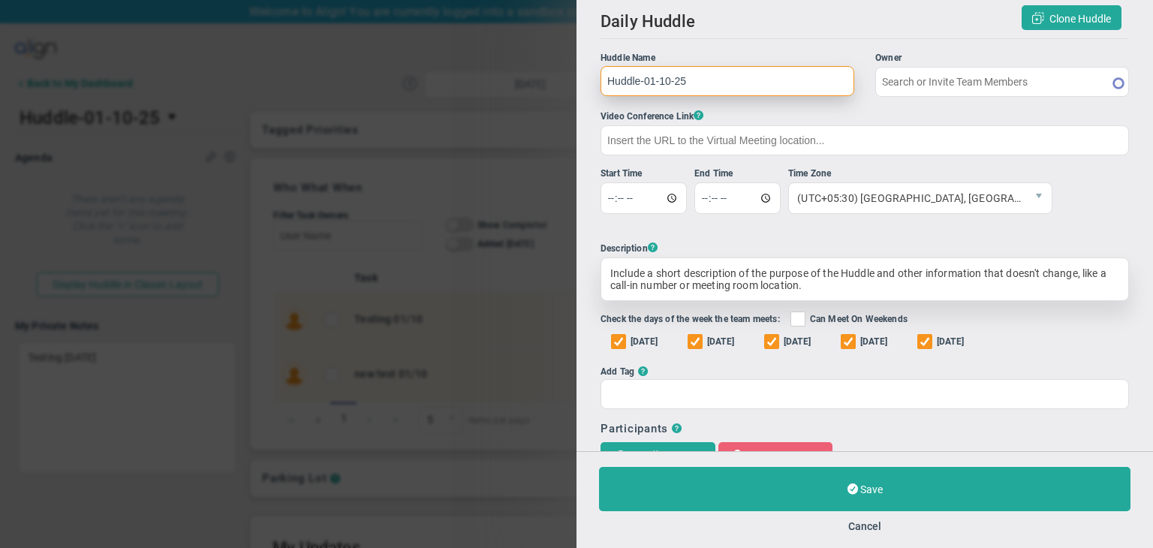
type input "[PERSON_NAME]"
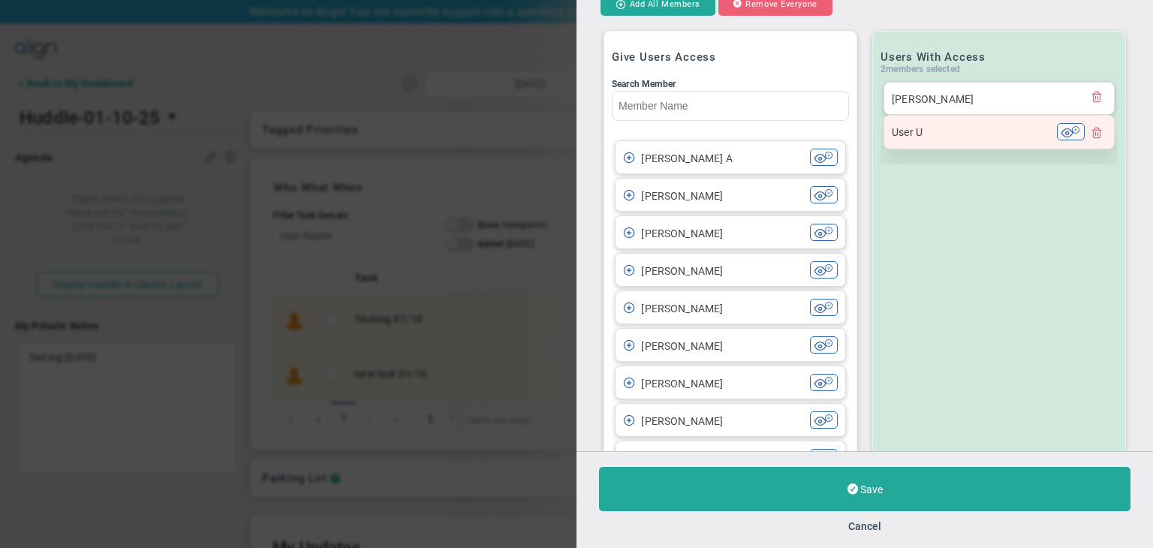
click at [1091, 136] on span at bounding box center [1097, 132] width 12 height 12
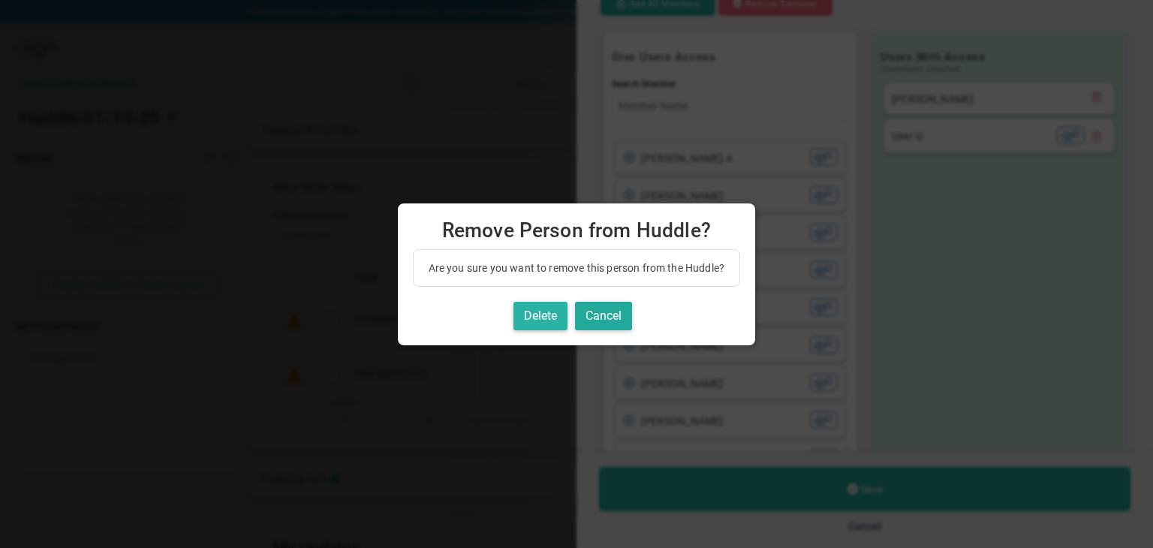
click at [538, 310] on button "Delete" at bounding box center [541, 316] width 54 height 29
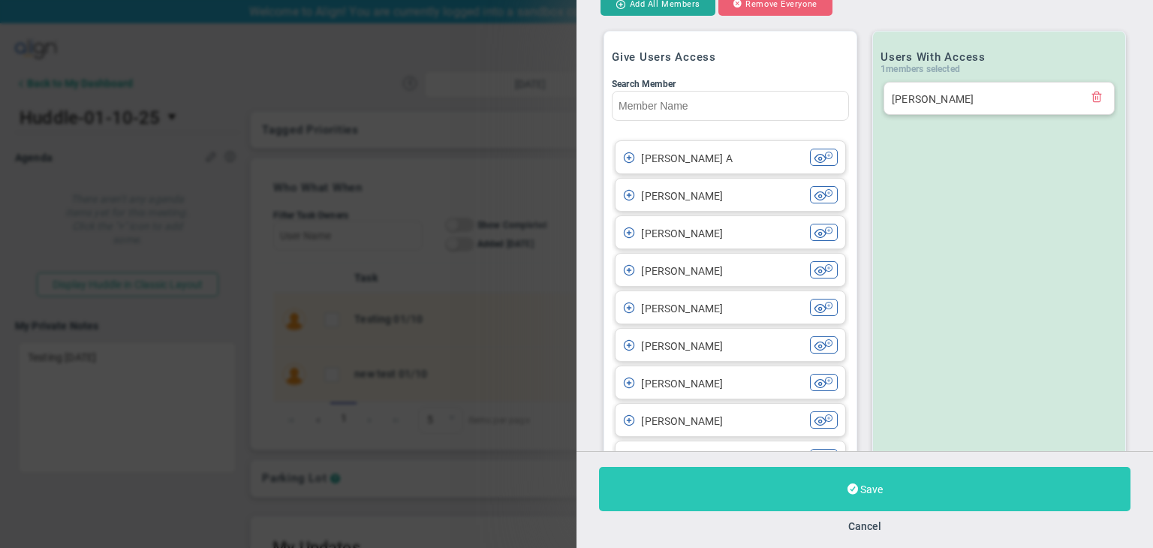
click at [790, 504] on button "Save" at bounding box center [865, 489] width 532 height 44
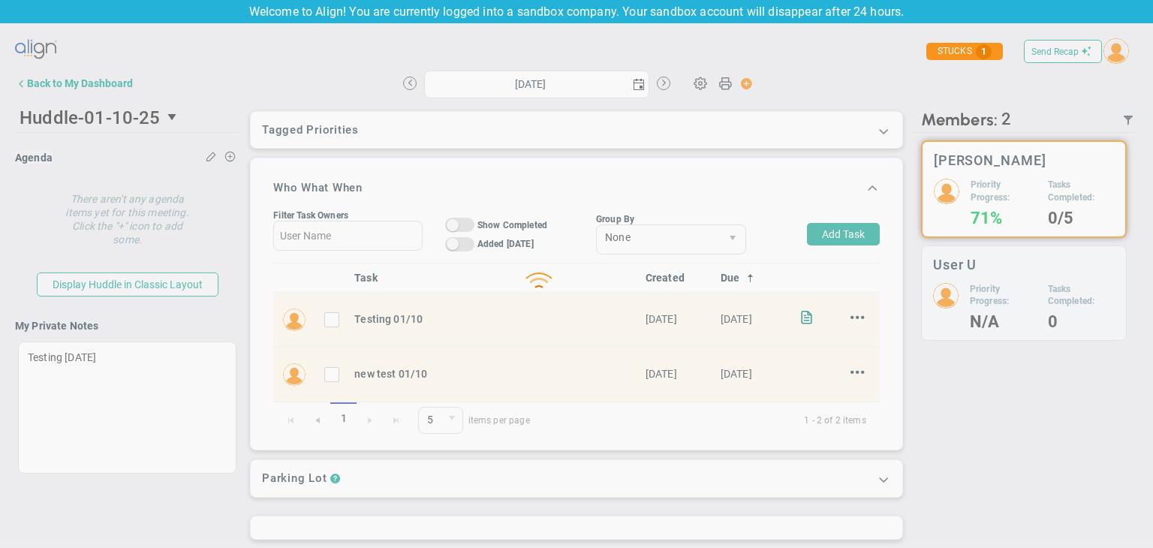
type input "[DATE]"
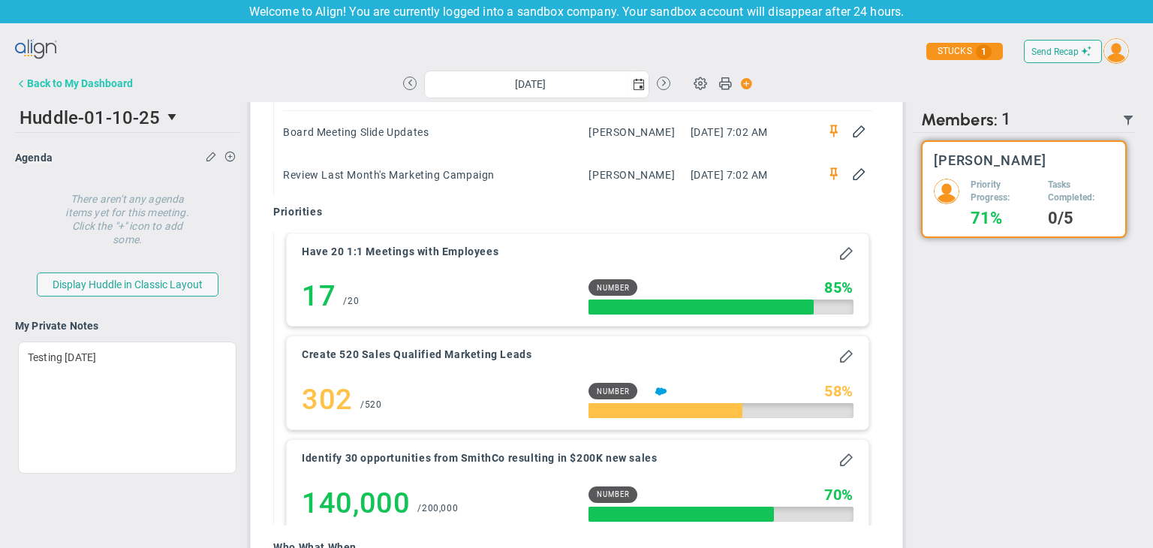
click at [59, 90] on button "Back to My Dashboard" at bounding box center [74, 83] width 118 height 30
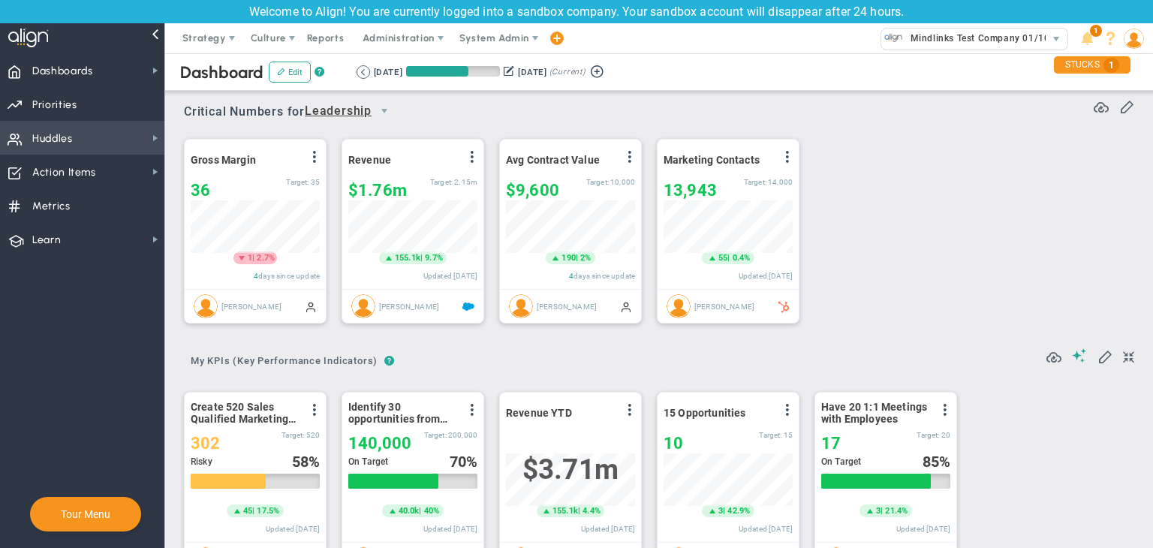
click at [119, 145] on span "Huddles Huddles" at bounding box center [82, 138] width 164 height 34
click at [237, 49] on circle "Hotspot (open by clicking or pressing space/enter)" at bounding box center [233, 48] width 14 height 14
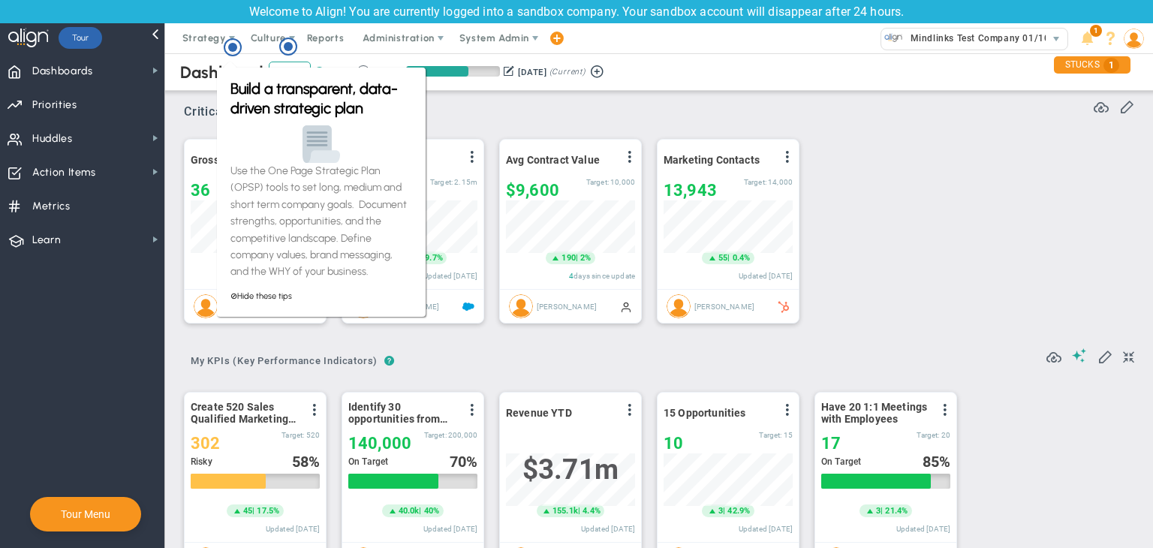
click at [544, 95] on div "Critical Numbers for Leadership 116590 Critical Numbers for Leadership Critical…" at bounding box center [659, 106] width 950 height 39
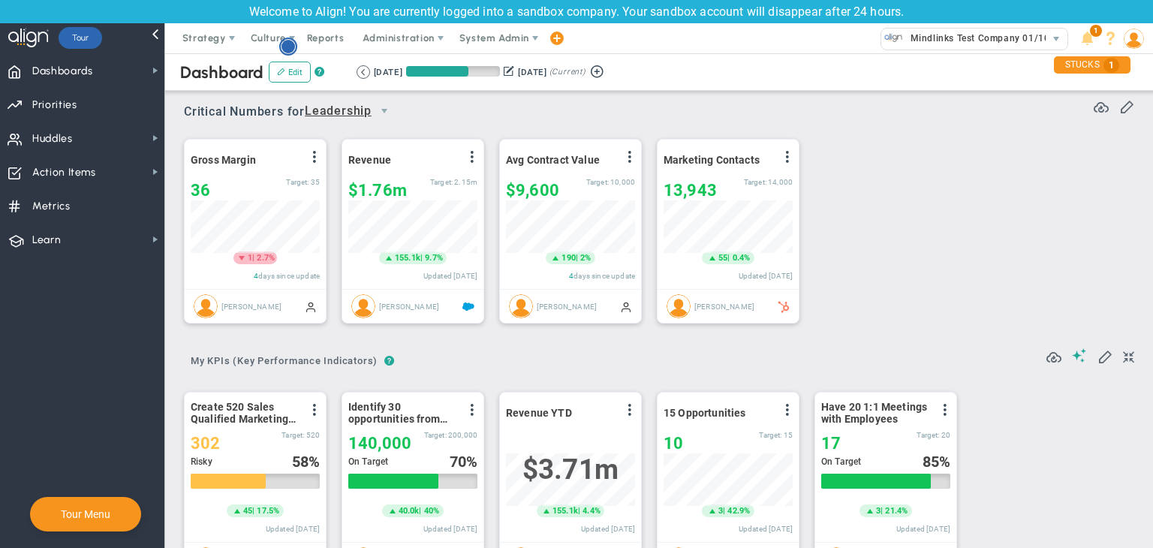
click at [285, 45] on circle "Hotspot (open by clicking or pressing space/enter)" at bounding box center [289, 47] width 14 height 14
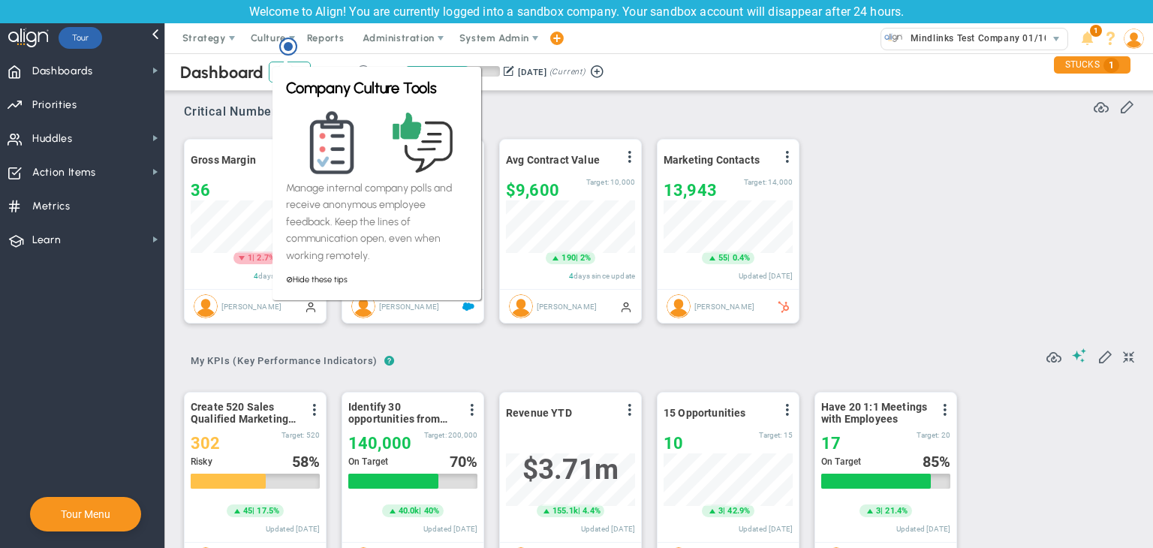
click at [535, 115] on div "Critical Numbers for Leadership 116590 Critical Numbers for Leadership Critical…" at bounding box center [659, 106] width 950 height 39
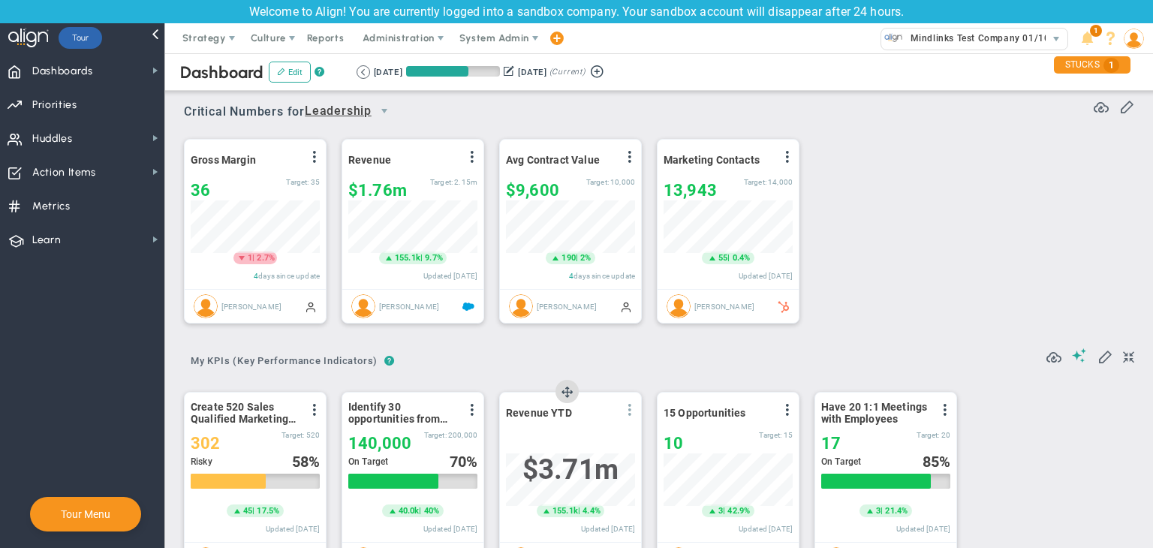
scroll to position [75, 0]
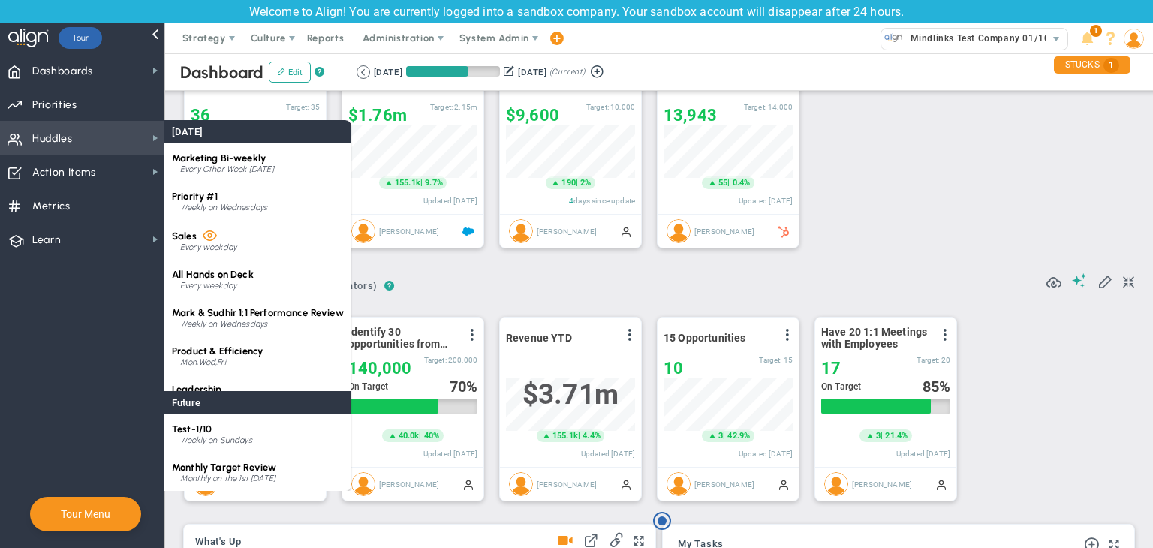
click at [102, 133] on span "Huddles Huddles" at bounding box center [82, 138] width 164 height 34
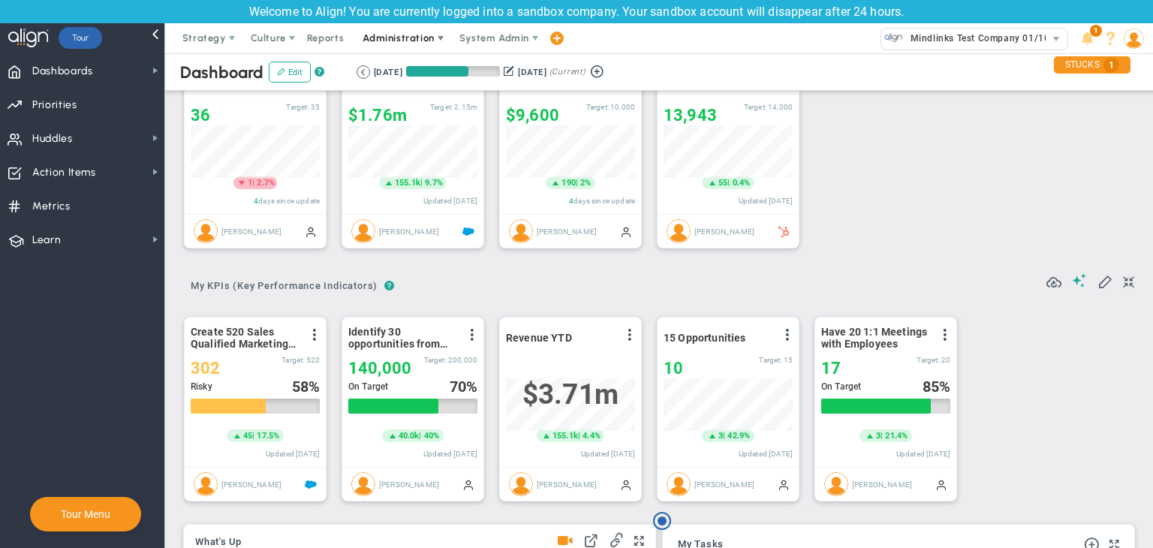
click at [390, 44] on span "Administration" at bounding box center [399, 38] width 96 height 30
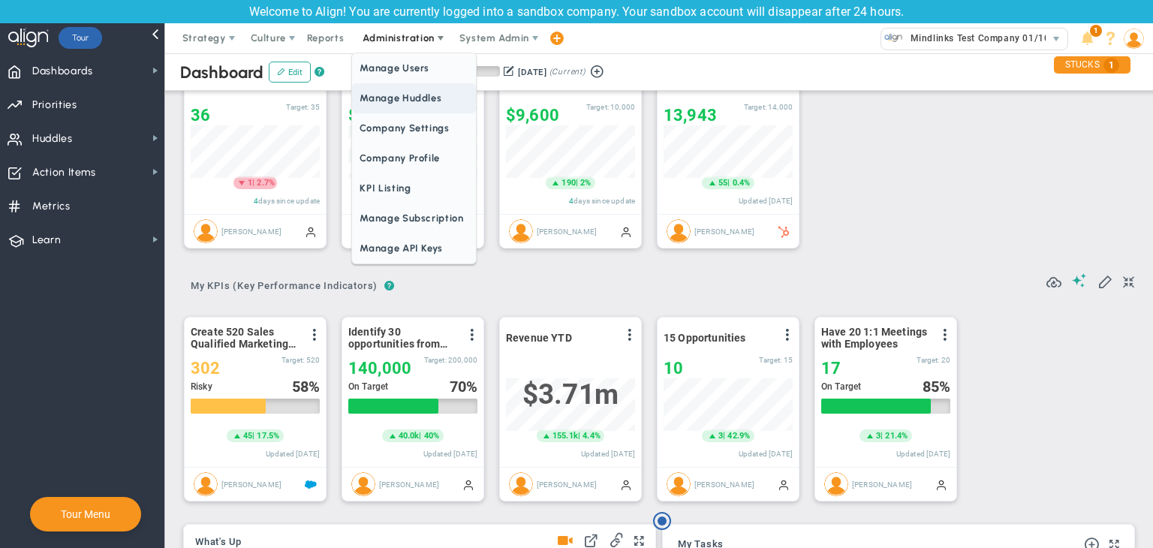
click at [402, 97] on span "Manage Huddles" at bounding box center [413, 98] width 123 height 30
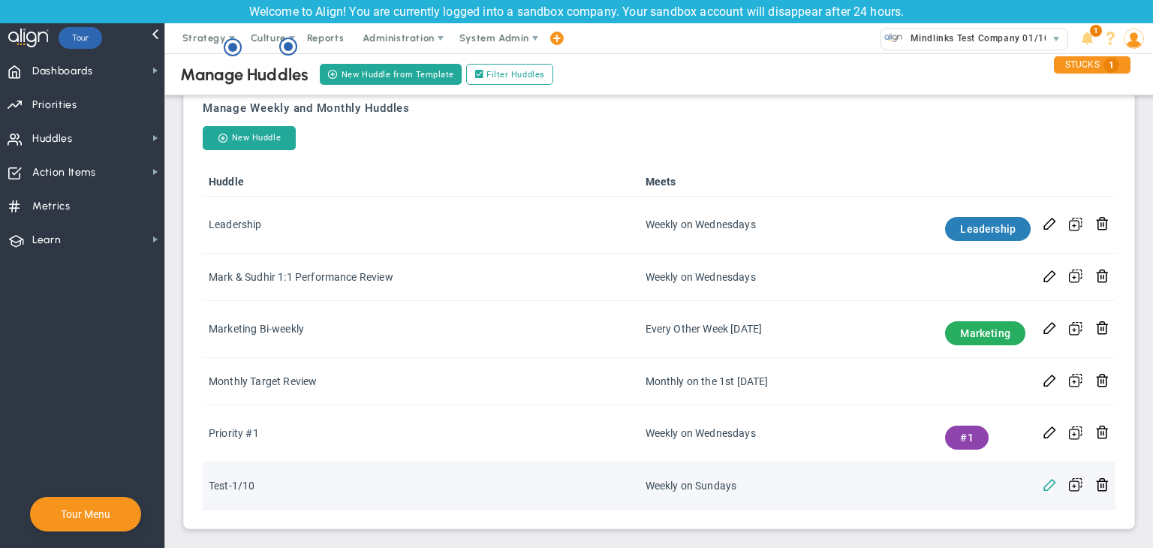
click at [1043, 483] on span at bounding box center [1050, 484] width 14 height 14
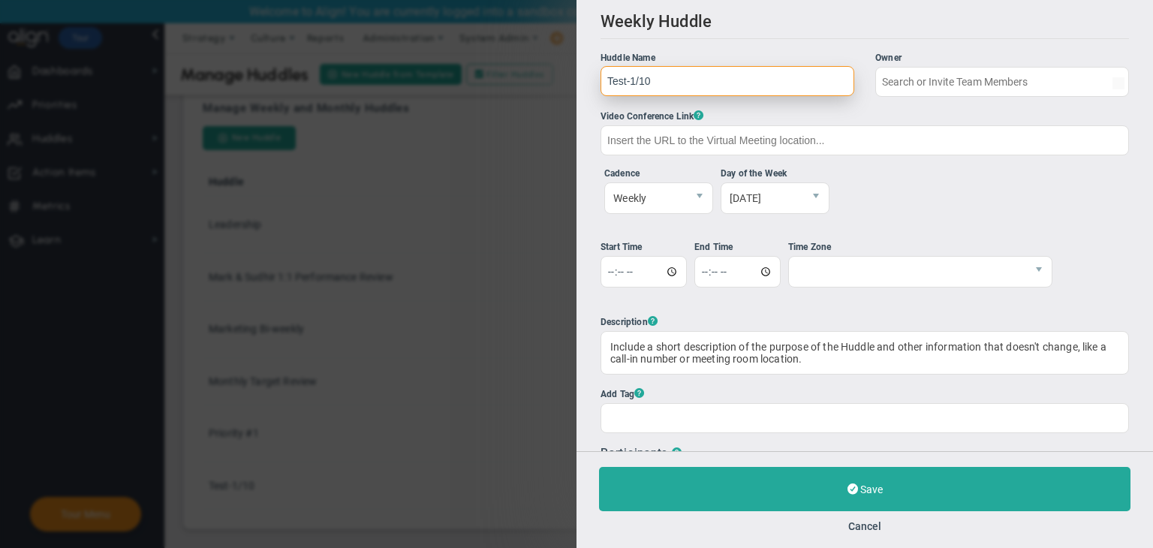
type input "User U"
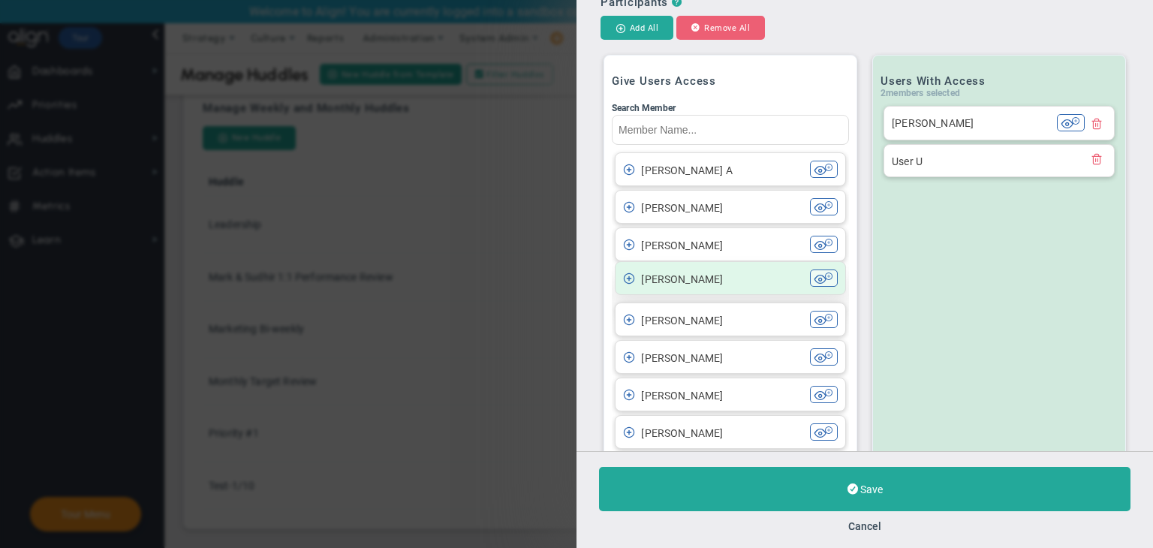
scroll to position [12, 0]
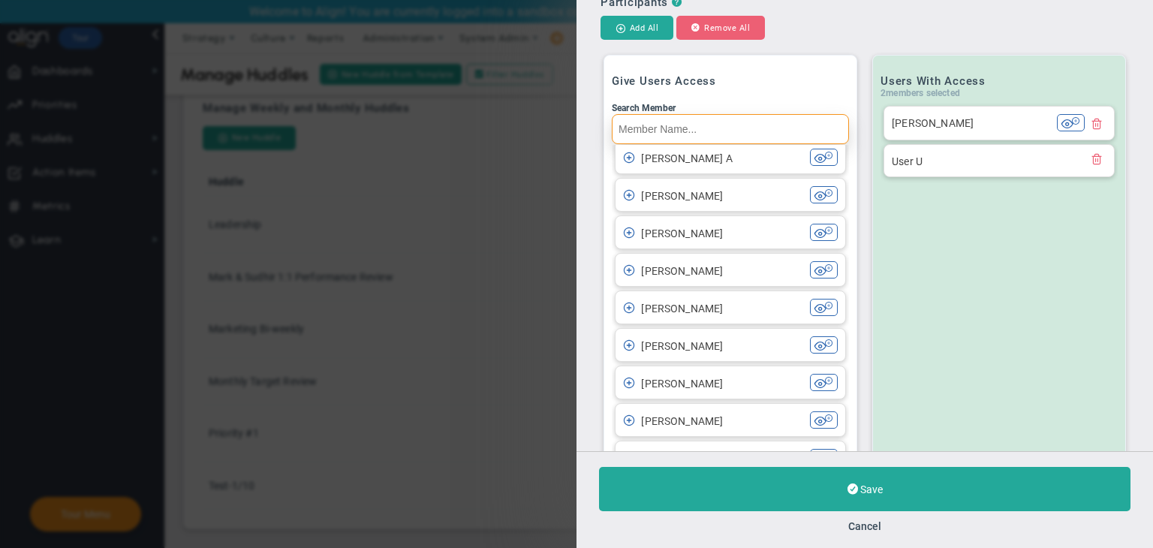
click at [714, 142] on input "Search Member" at bounding box center [730, 129] width 237 height 30
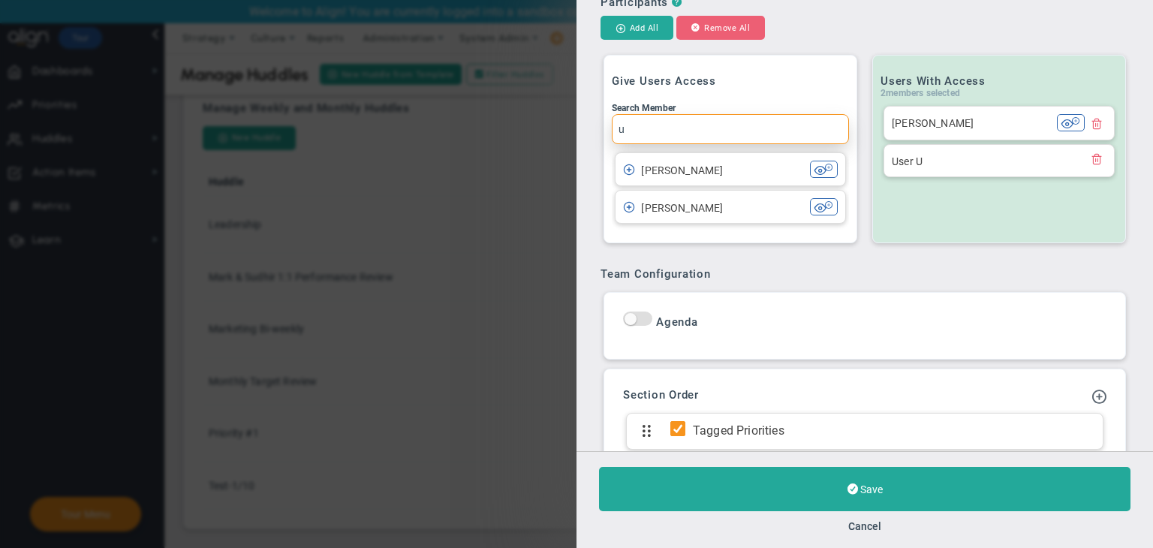
scroll to position [0, 0]
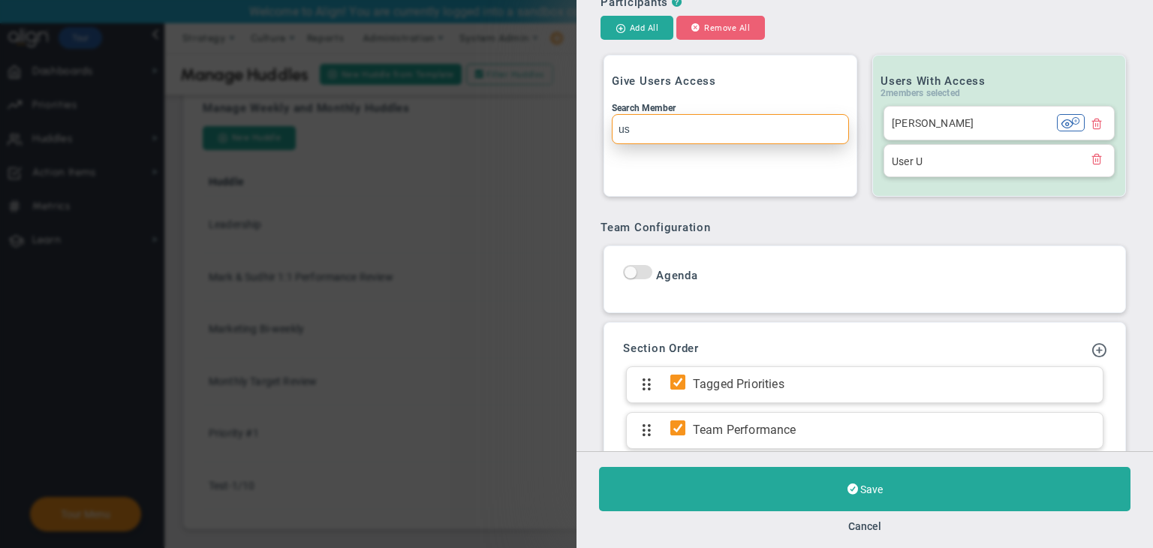
type input "u"
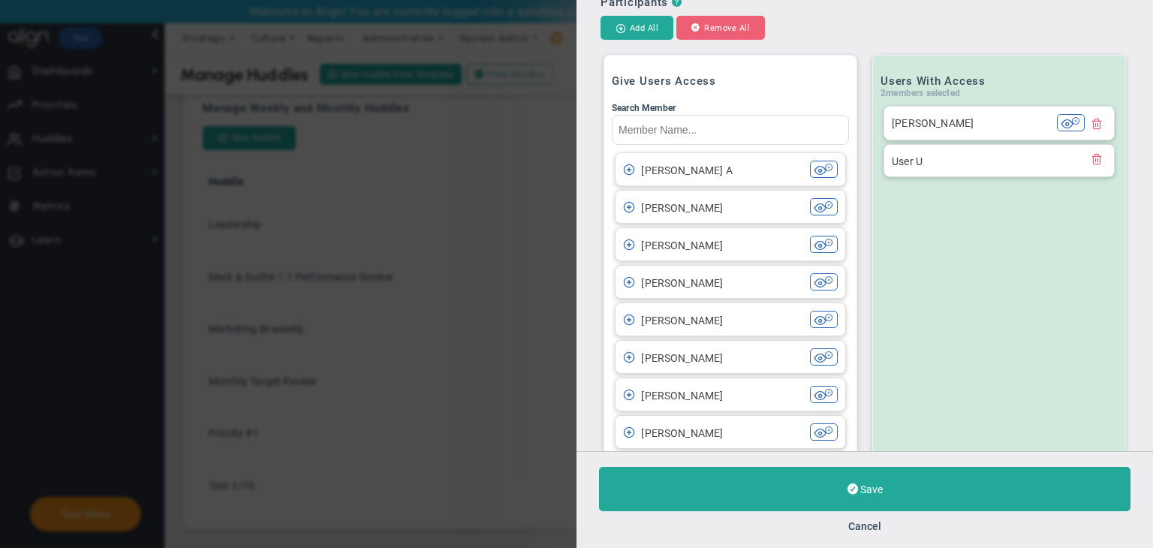
click at [865, 517] on div "Save Cancel" at bounding box center [865, 499] width 577 height 97
click at [880, 520] on button "Cancel" at bounding box center [864, 526] width 33 height 12
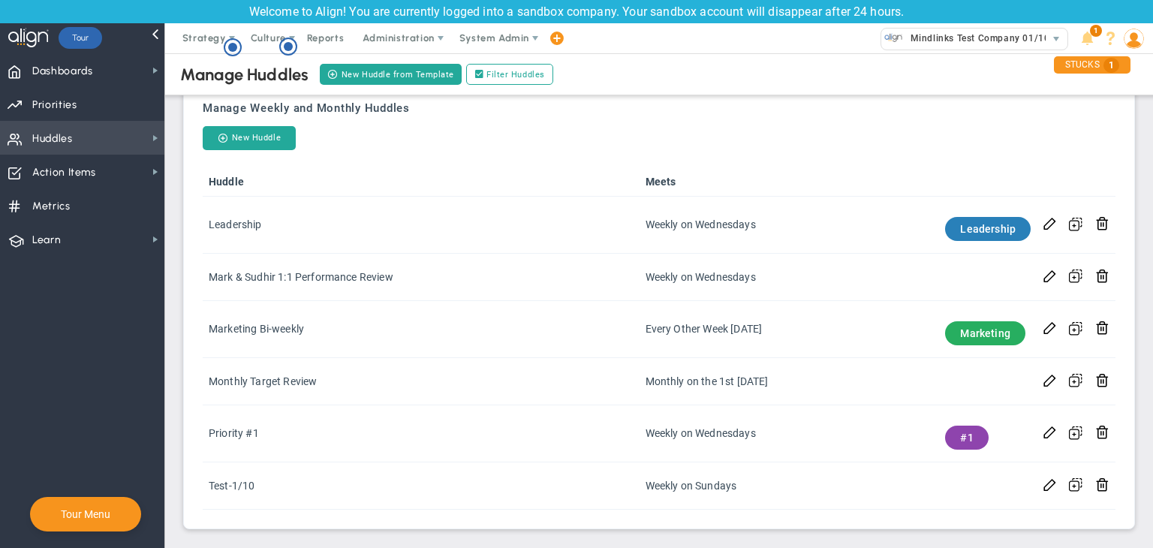
click at [125, 144] on span "Huddles Huddles" at bounding box center [82, 138] width 164 height 34
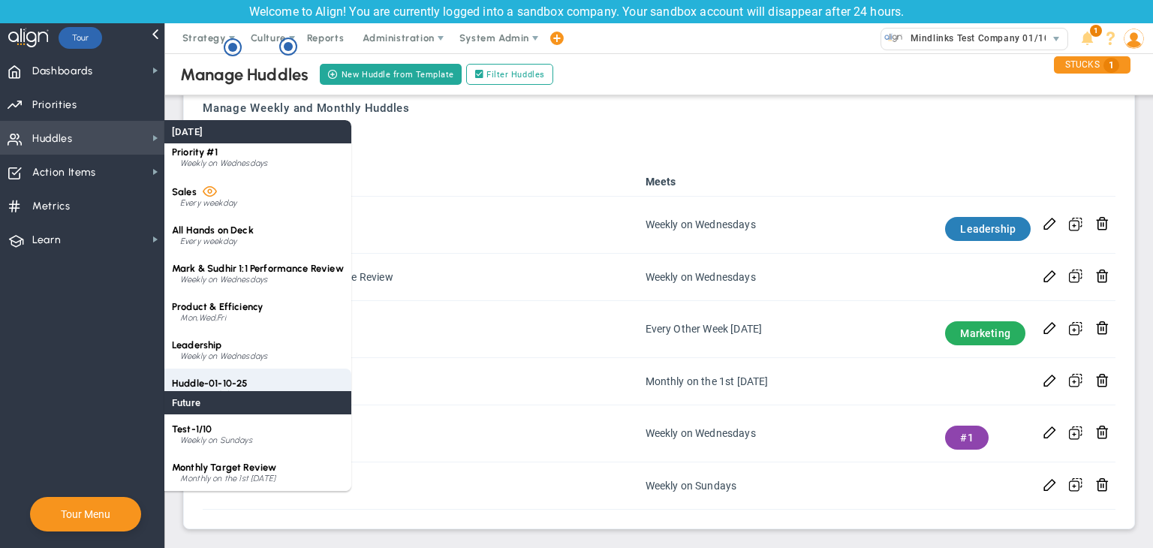
scroll to position [3, 0]
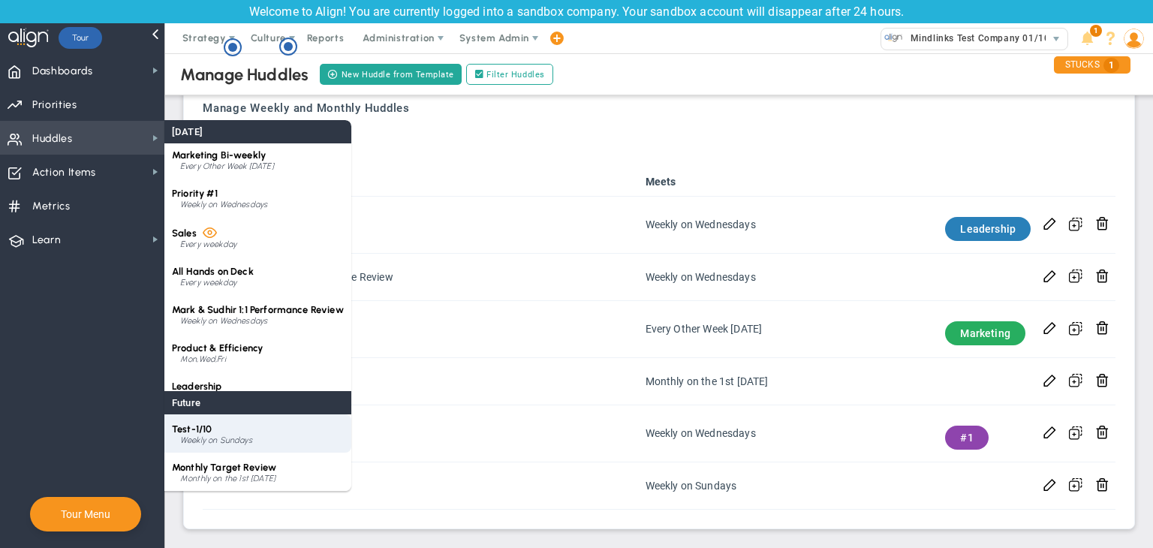
click at [243, 439] on div "Weekly on Sundays" at bounding box center [262, 440] width 164 height 9
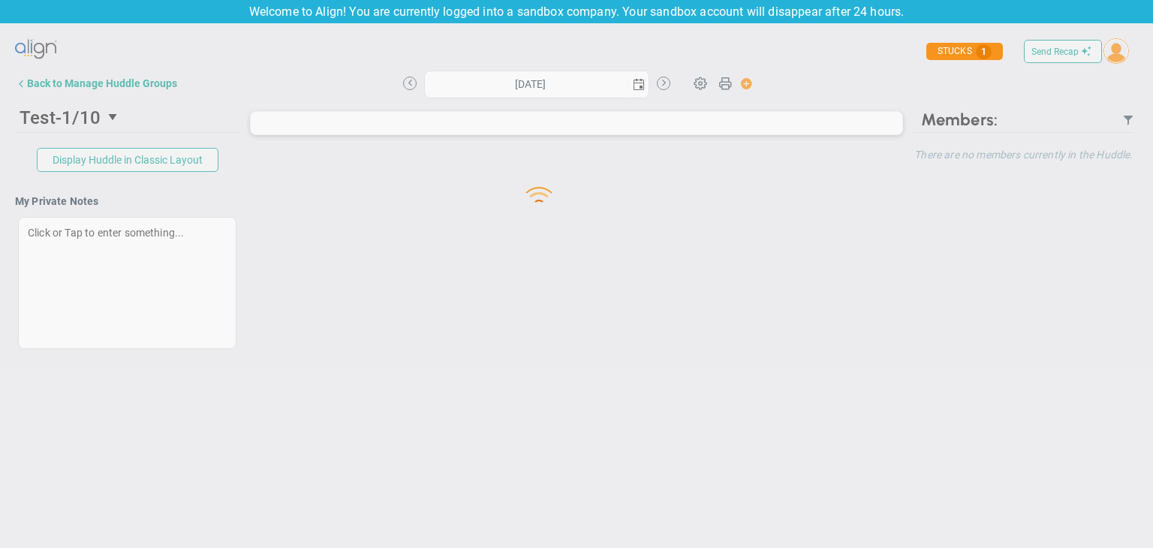
type input "Sunday, September 28, 2025"
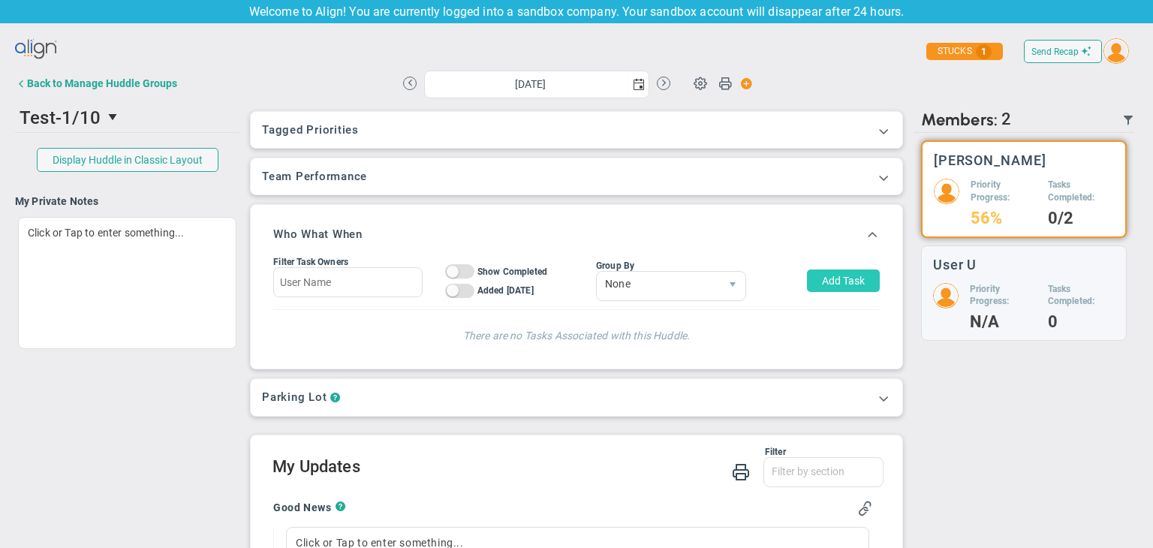
click at [828, 285] on button "Add Task" at bounding box center [843, 281] width 73 height 23
type input "[PERSON_NAME]"
type input "[DATE]"
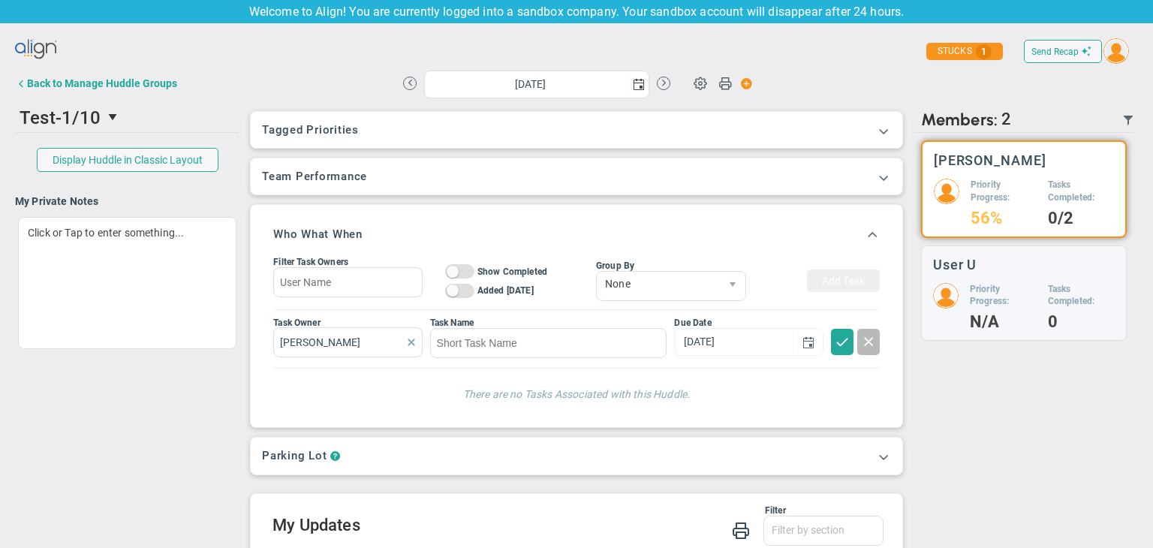
click at [409, 346] on span at bounding box center [411, 342] width 12 height 12
click at [408, 344] on span at bounding box center [411, 342] width 12 height 12
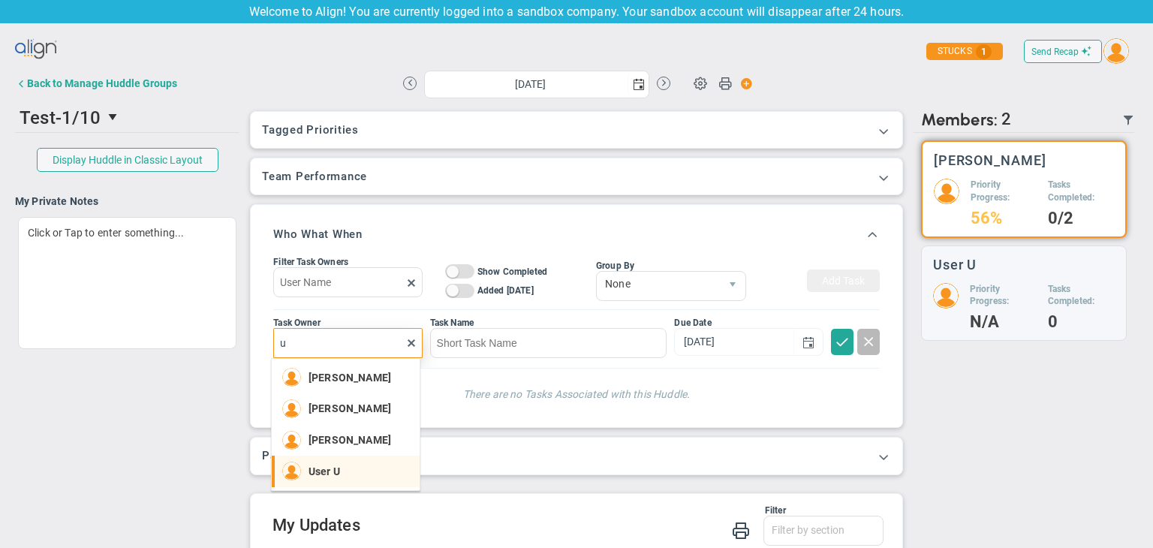
click at [324, 470] on span "User U" at bounding box center [325, 471] width 32 height 11
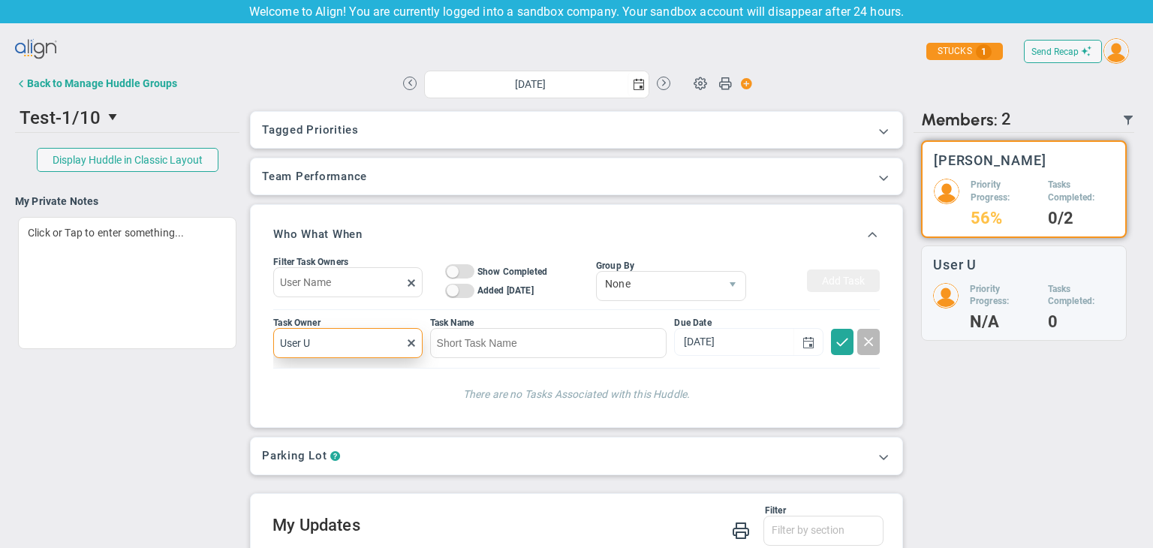
type input "User U"
click at [487, 349] on input at bounding box center [548, 343] width 237 height 30
type input "testing delete 01/10"
click at [835, 342] on span at bounding box center [842, 340] width 15 height 15
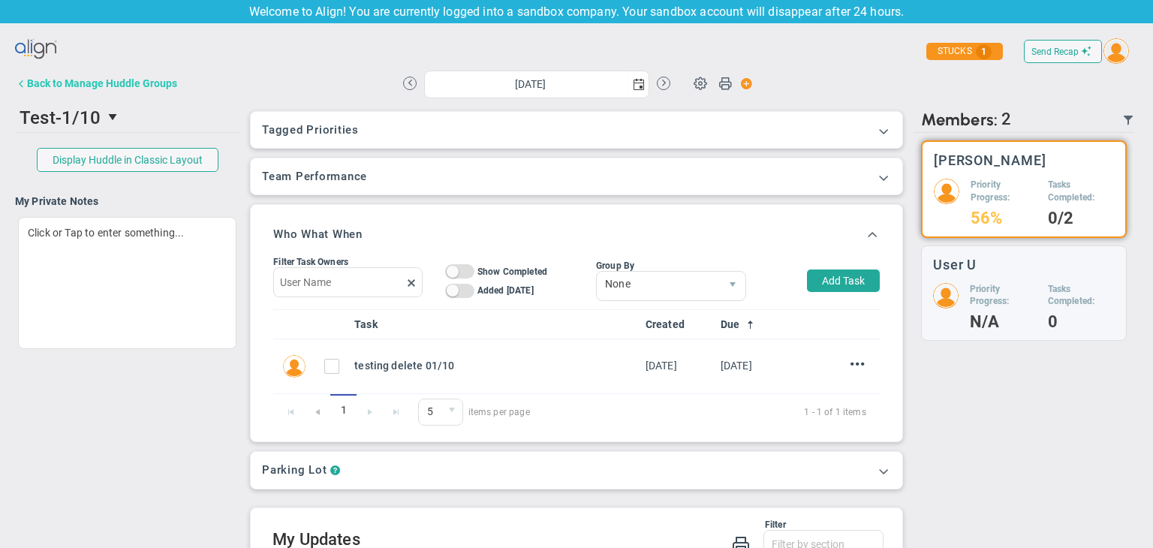
click at [109, 89] on div "Back to Manage Huddle Groups" at bounding box center [102, 83] width 150 height 12
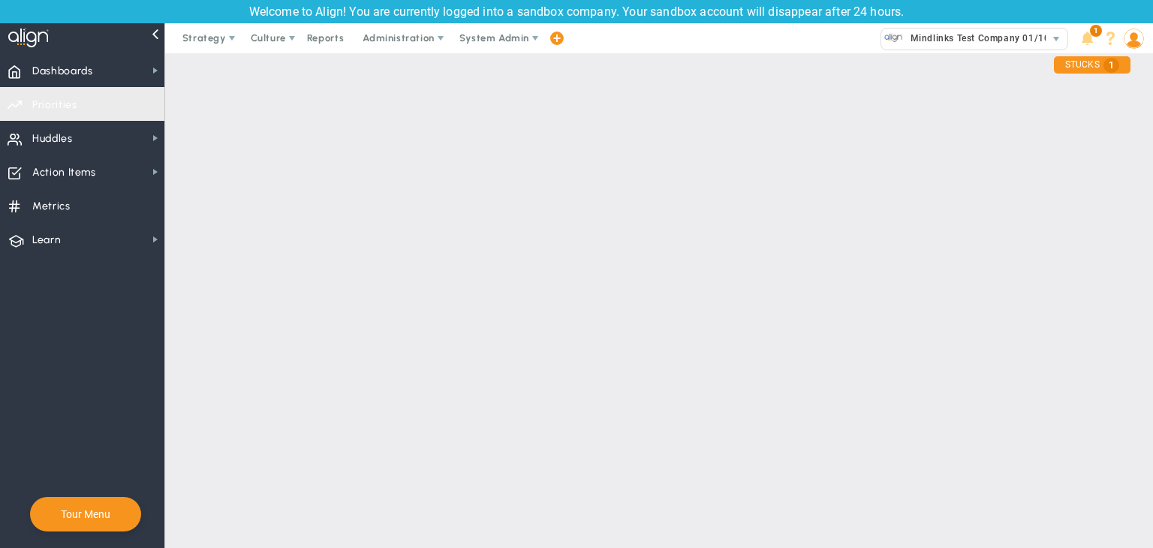
checkbox input "true"
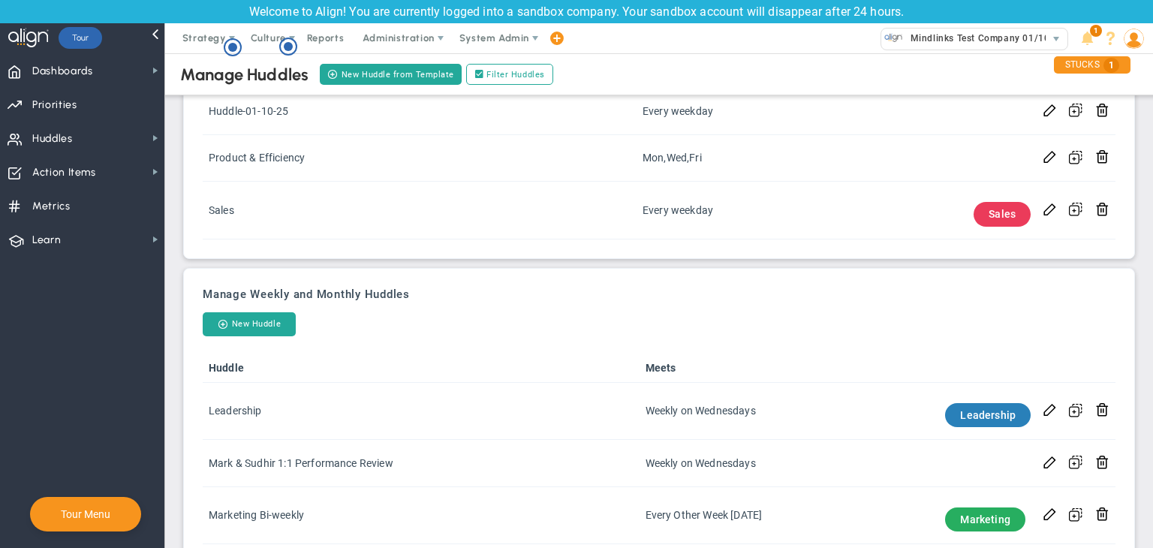
scroll to position [486, 0]
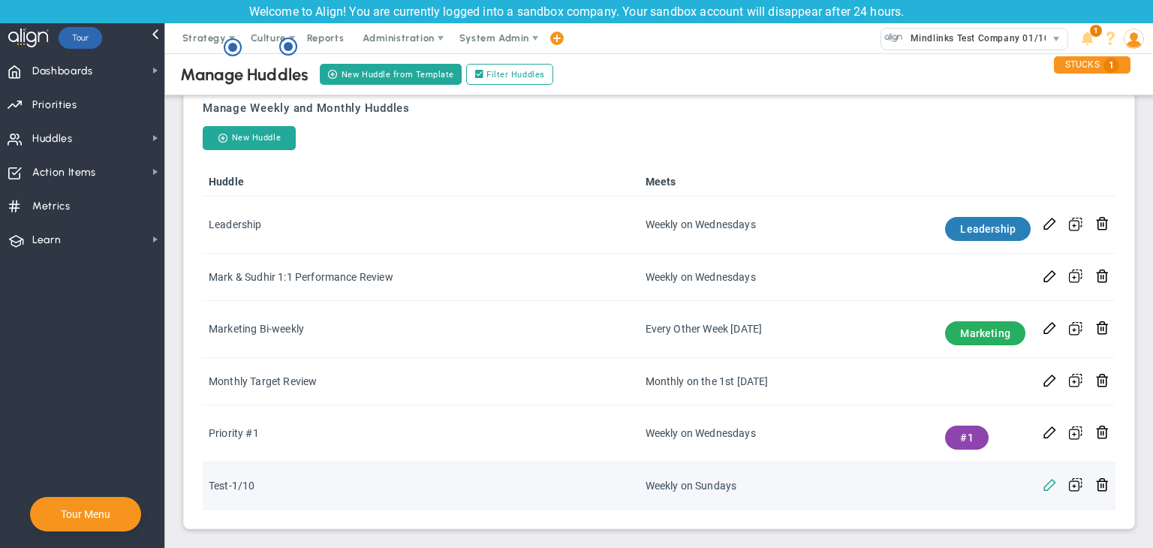
click at [1043, 481] on span at bounding box center [1050, 484] width 14 height 14
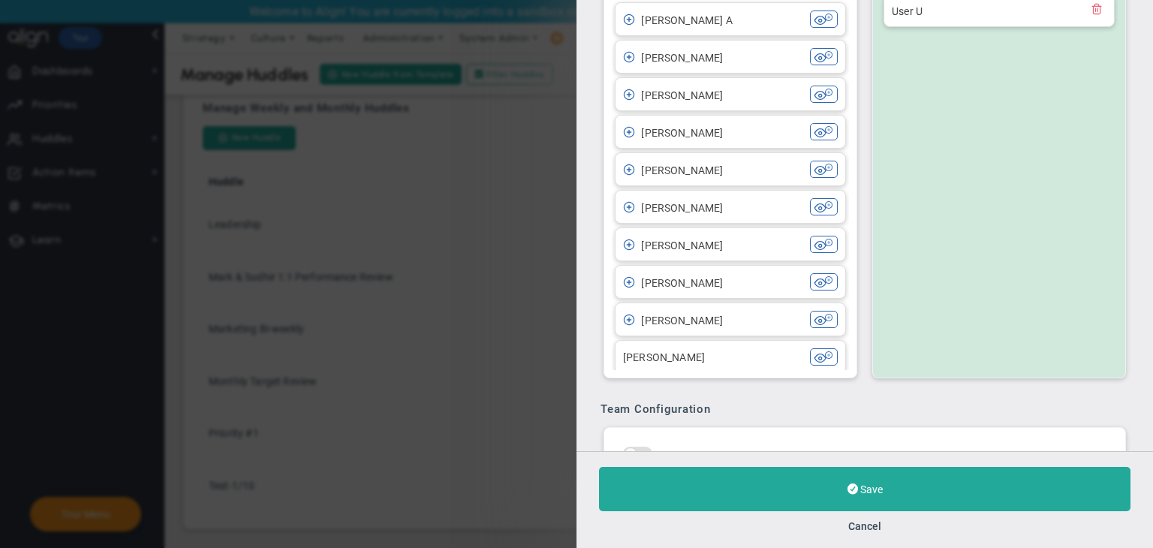
scroll to position [450, 0]
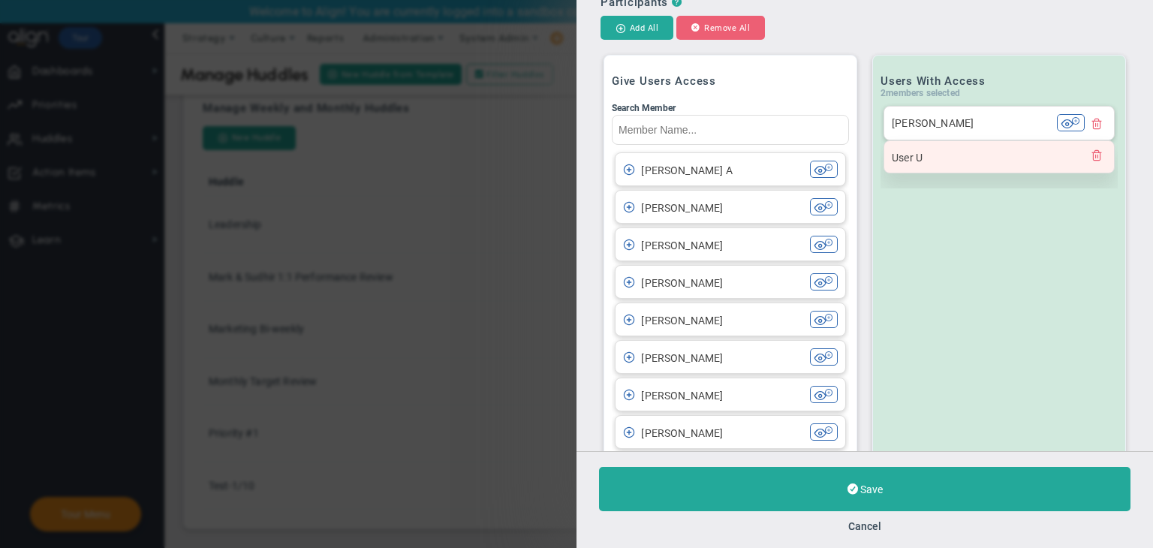
click at [1091, 158] on span at bounding box center [1097, 155] width 12 height 12
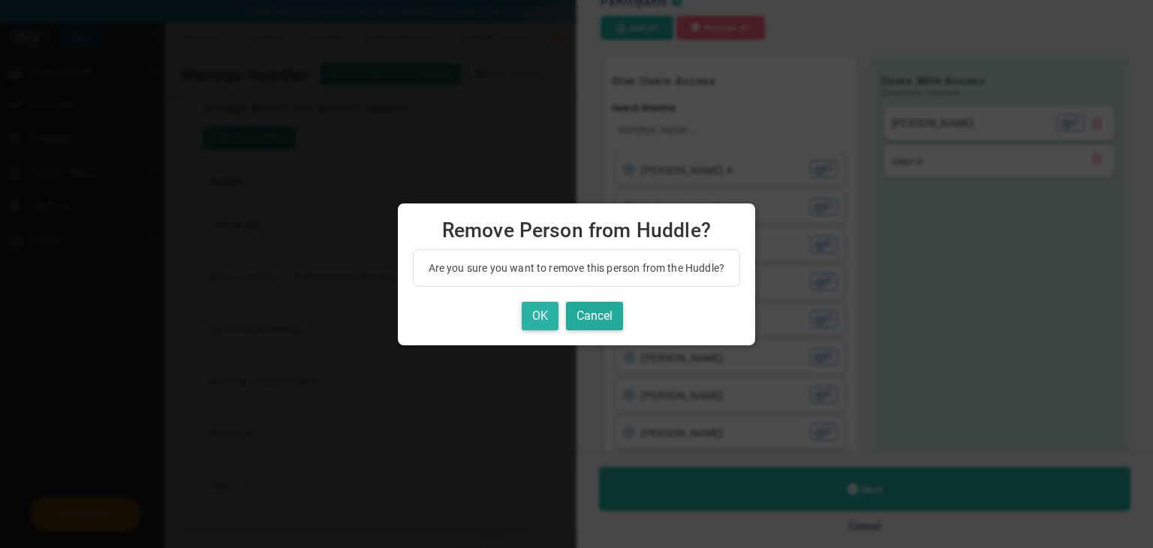
click at [526, 309] on button "OK" at bounding box center [540, 316] width 37 height 29
type input "[PERSON_NAME]"
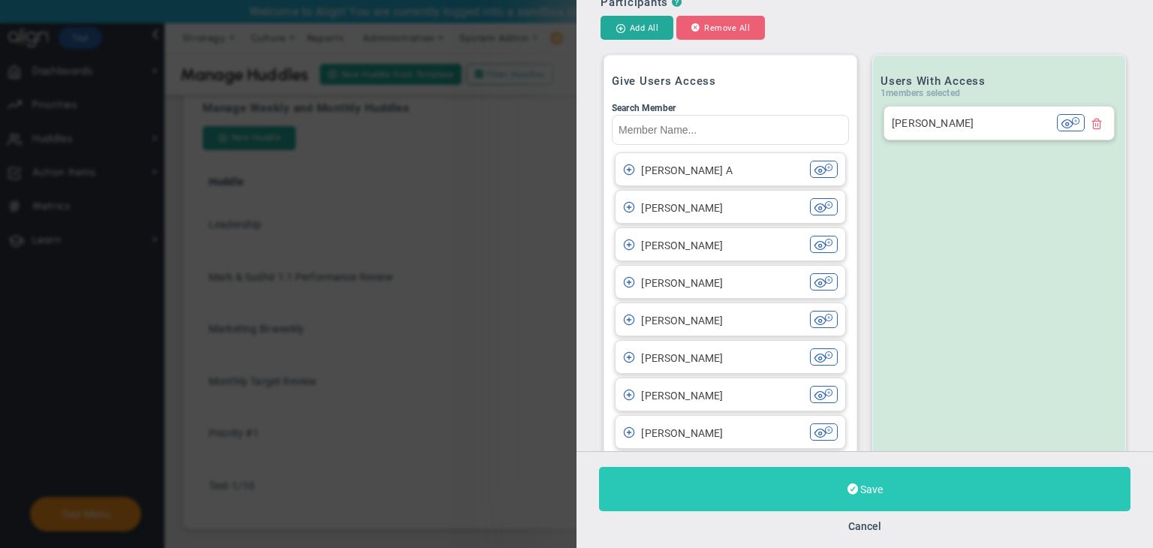
click at [904, 494] on button "Save" at bounding box center [865, 489] width 532 height 44
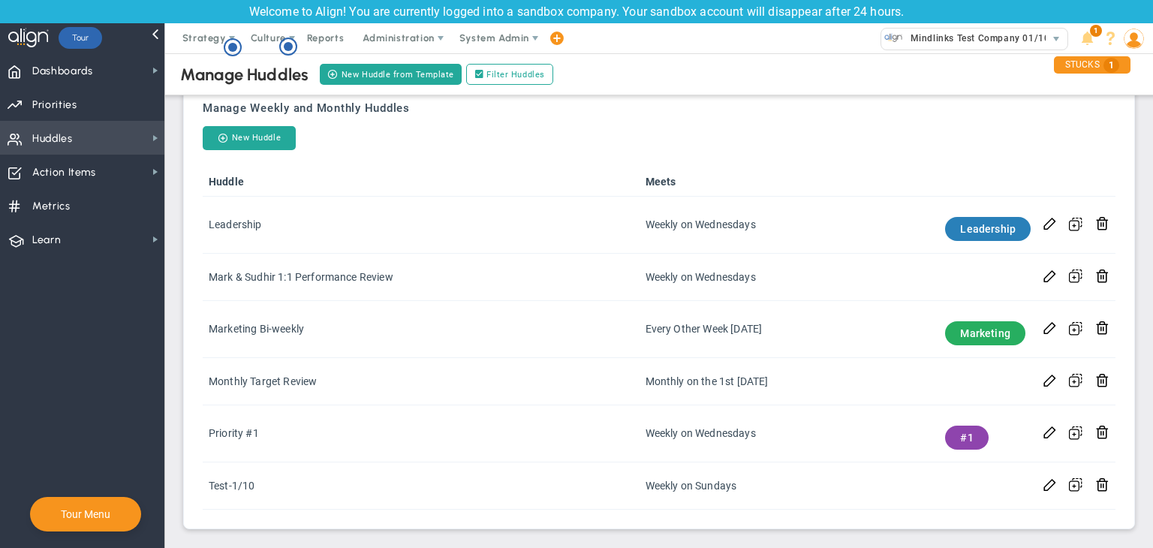
click at [144, 134] on span "Huddles Huddles" at bounding box center [82, 138] width 164 height 34
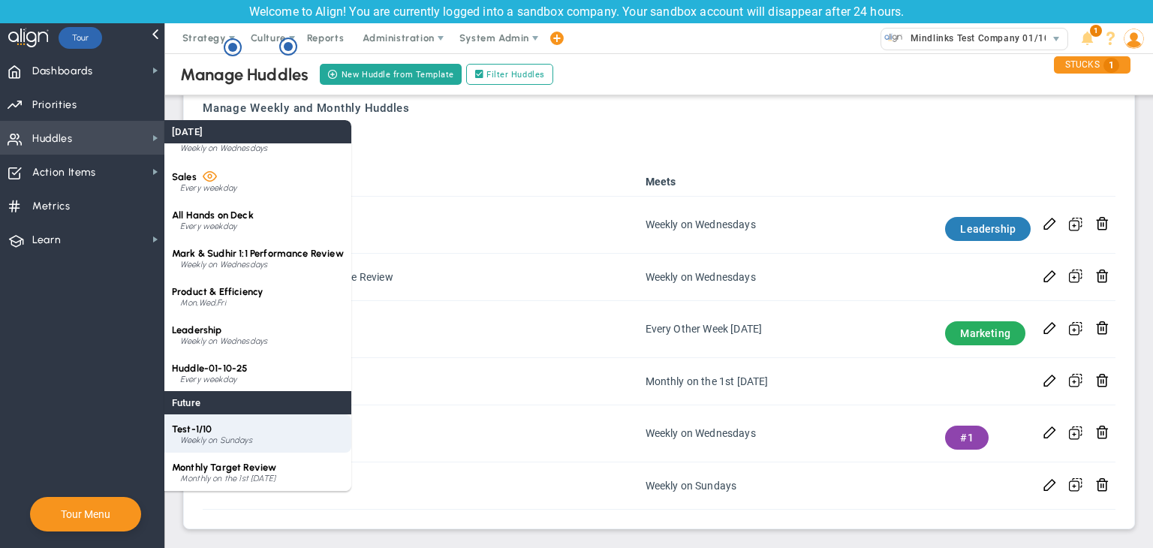
scroll to position [60, 0]
click at [268, 432] on div "Test-1/10 Weekly on Sundays" at bounding box center [257, 433] width 187 height 38
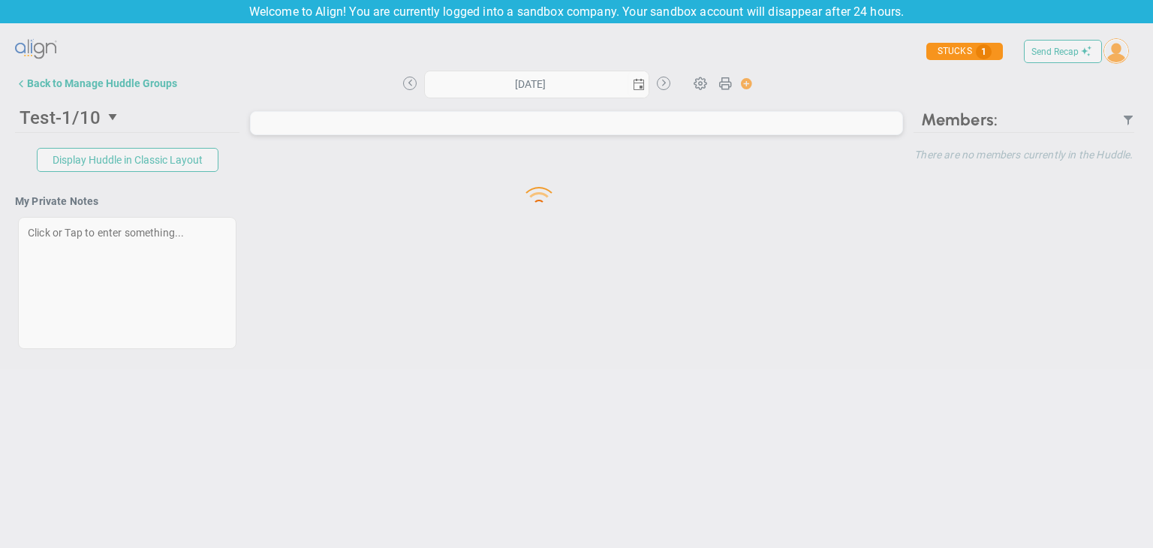
type input "Sunday, September 28, 2025"
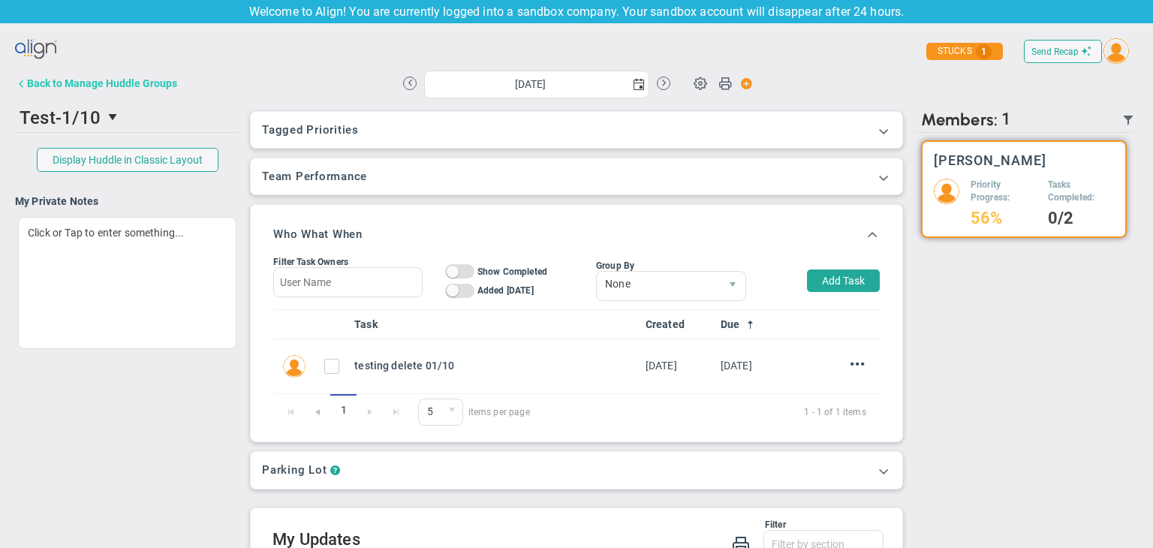
click at [92, 83] on div "Back to Manage Huddle Groups" at bounding box center [102, 83] width 150 height 12
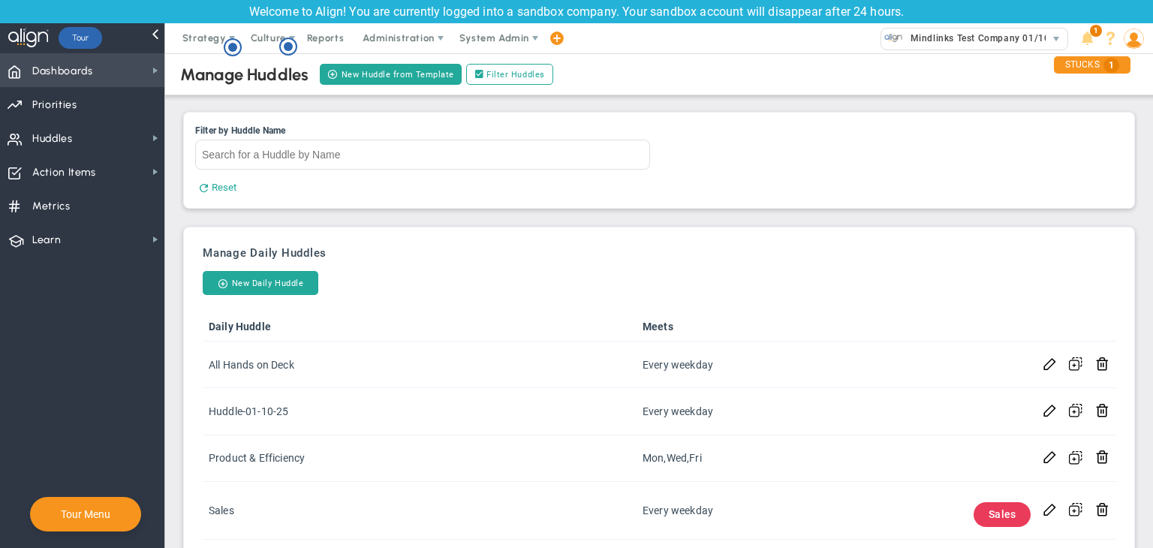
click at [130, 67] on span "Dashboards Dashboards" at bounding box center [82, 70] width 164 height 34
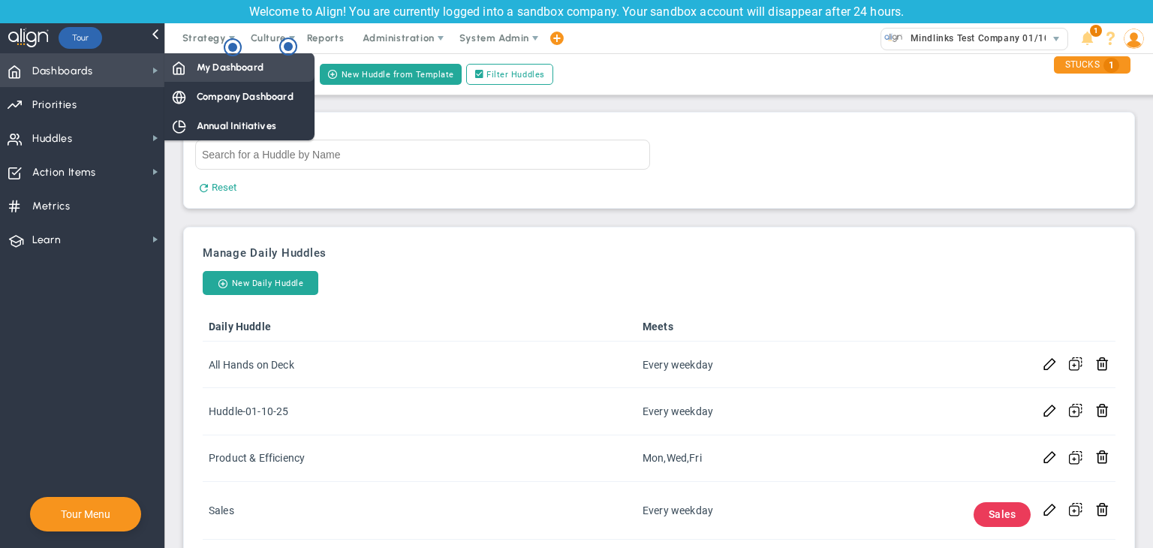
click at [219, 69] on span "My Dashboard" at bounding box center [230, 67] width 67 height 14
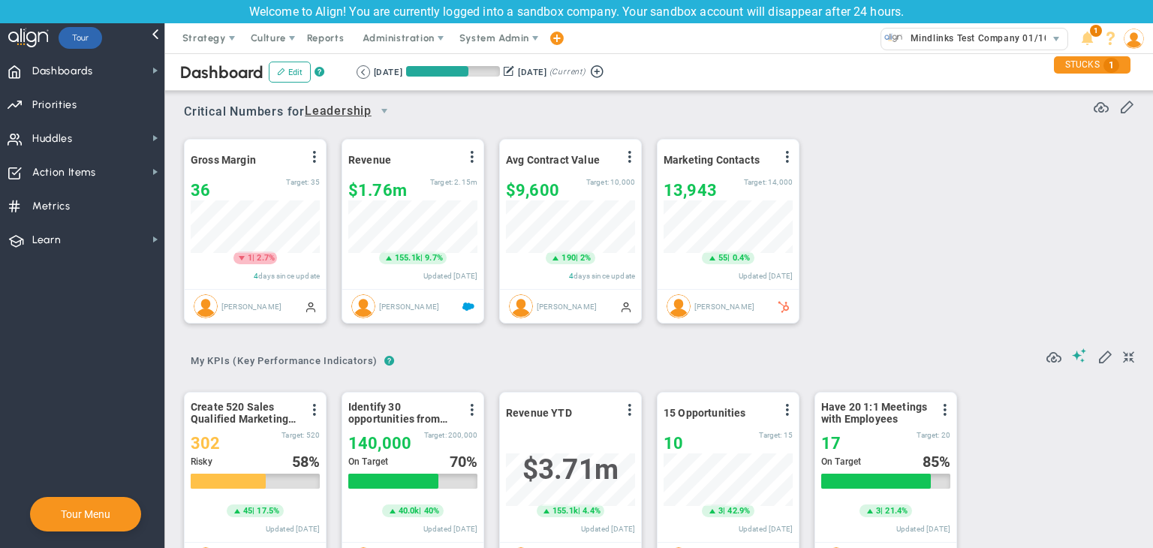
scroll to position [52, 129]
click at [126, 207] on span "Metrics Metrics" at bounding box center [82, 205] width 164 height 34
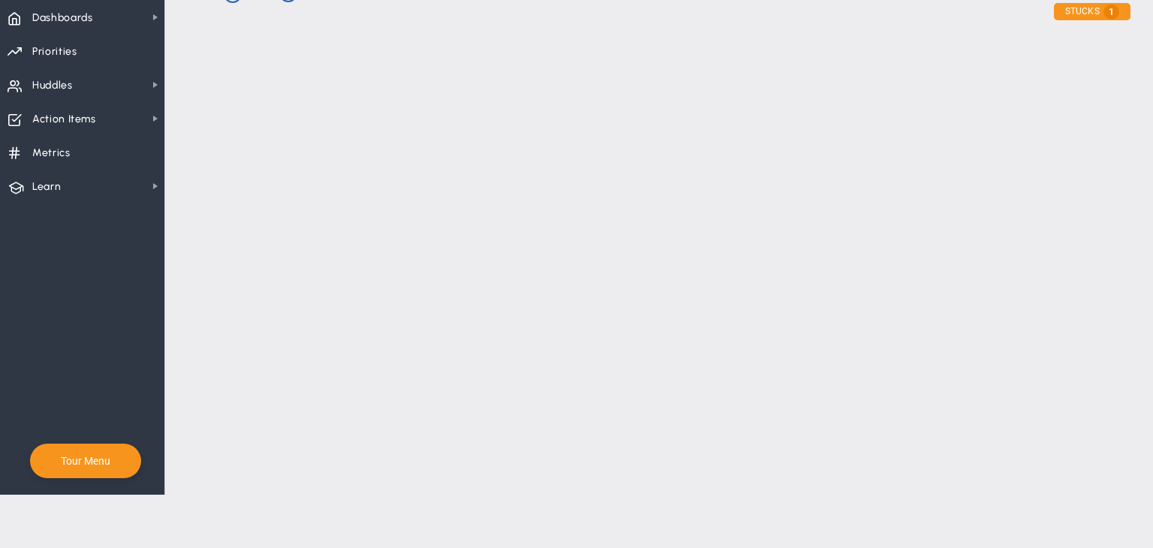
checkbox input "false"
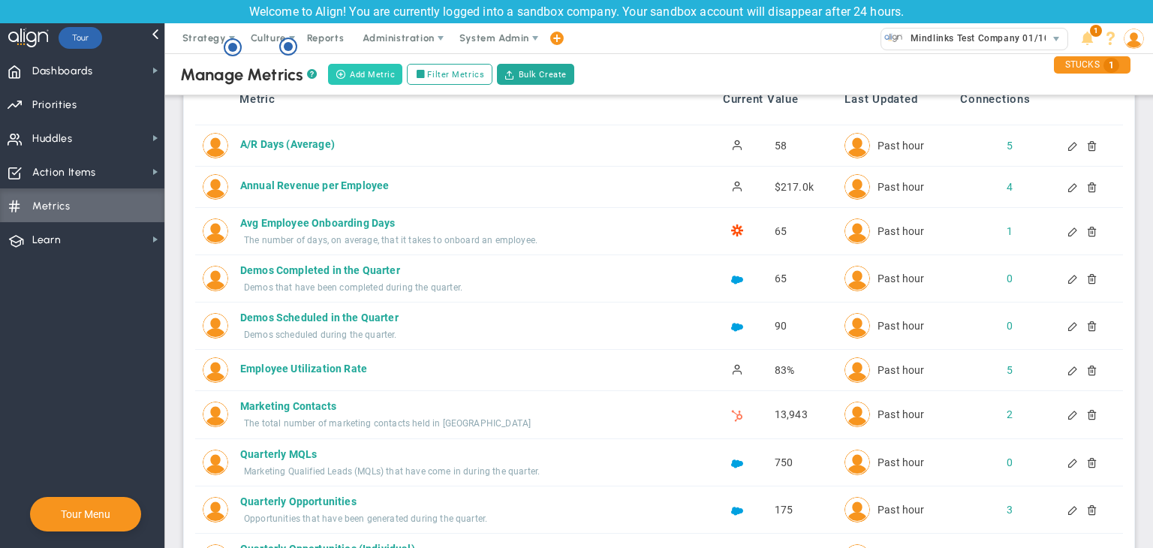
click at [362, 69] on button "Add Metric" at bounding box center [365, 74] width 74 height 21
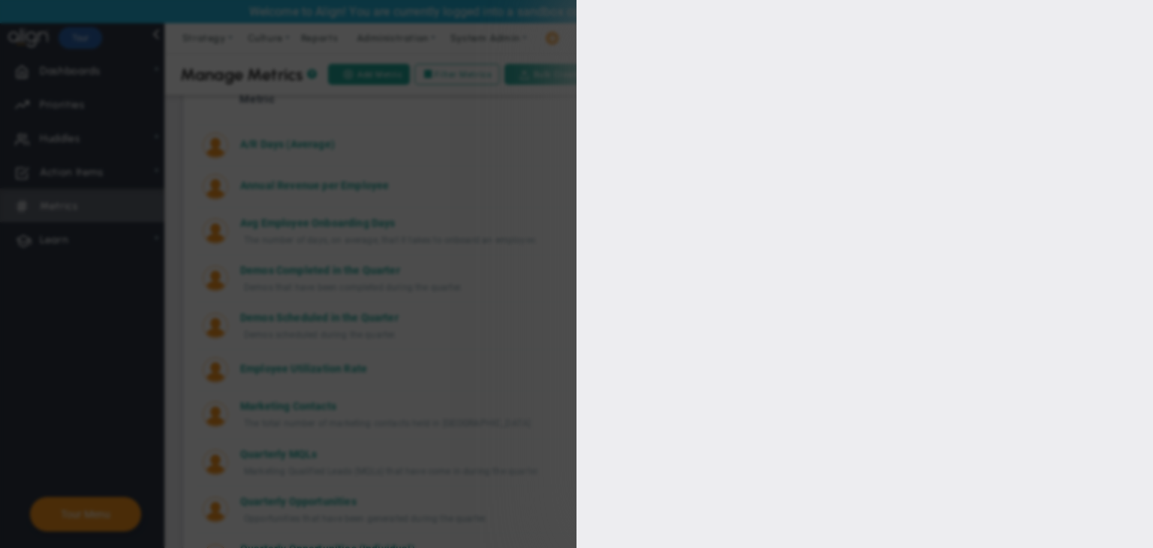
type input "[PERSON_NAME]"
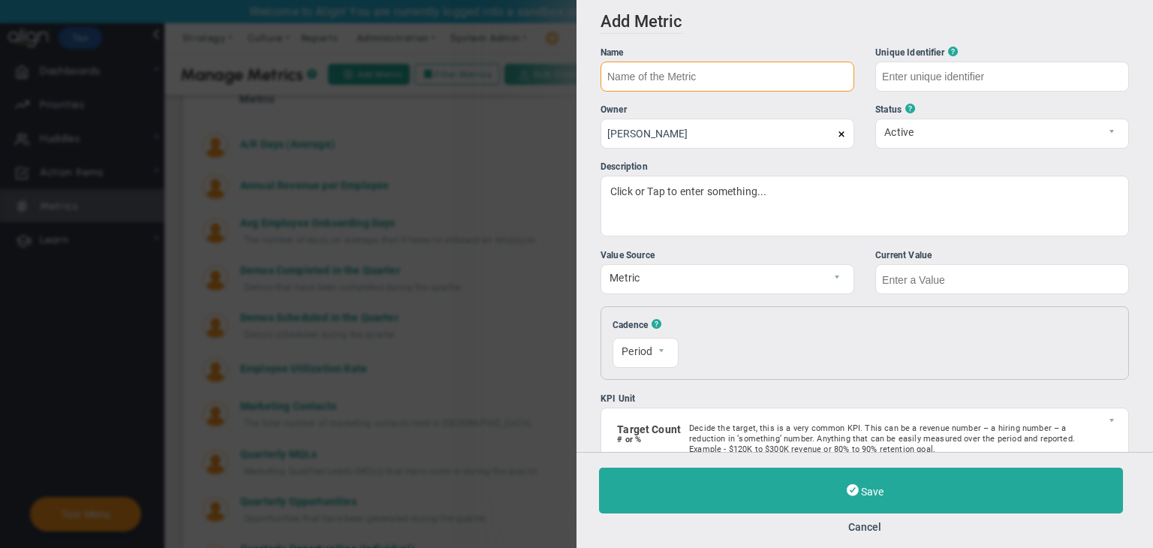
click at [683, 83] on input "text" at bounding box center [728, 77] width 254 height 30
type input "Add Metric [DATE]"
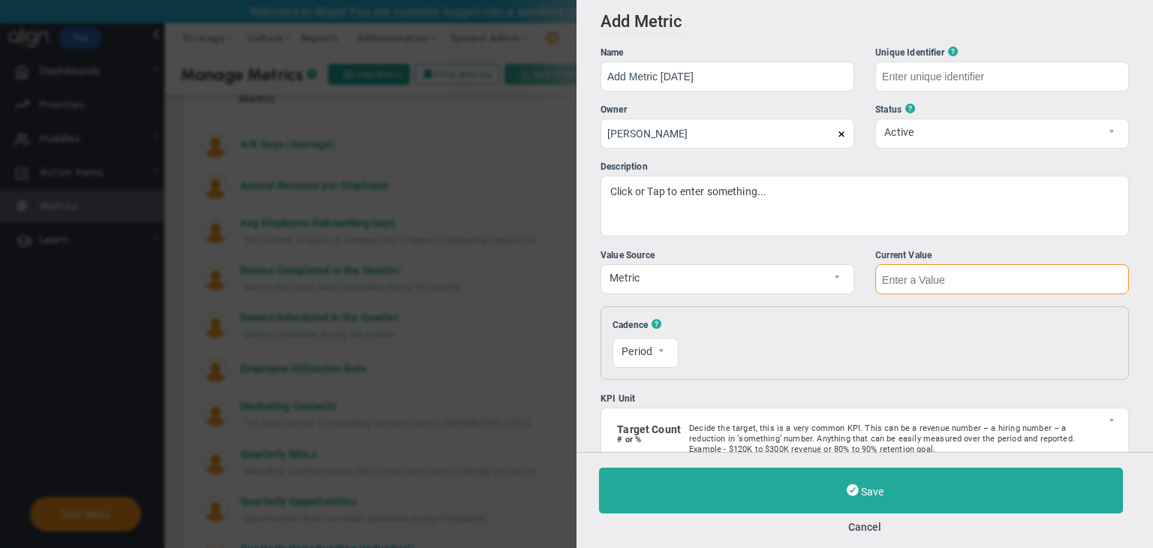
click at [929, 277] on input "text" at bounding box center [1002, 279] width 254 height 30
type input "Add-Metric-01/10/2025"
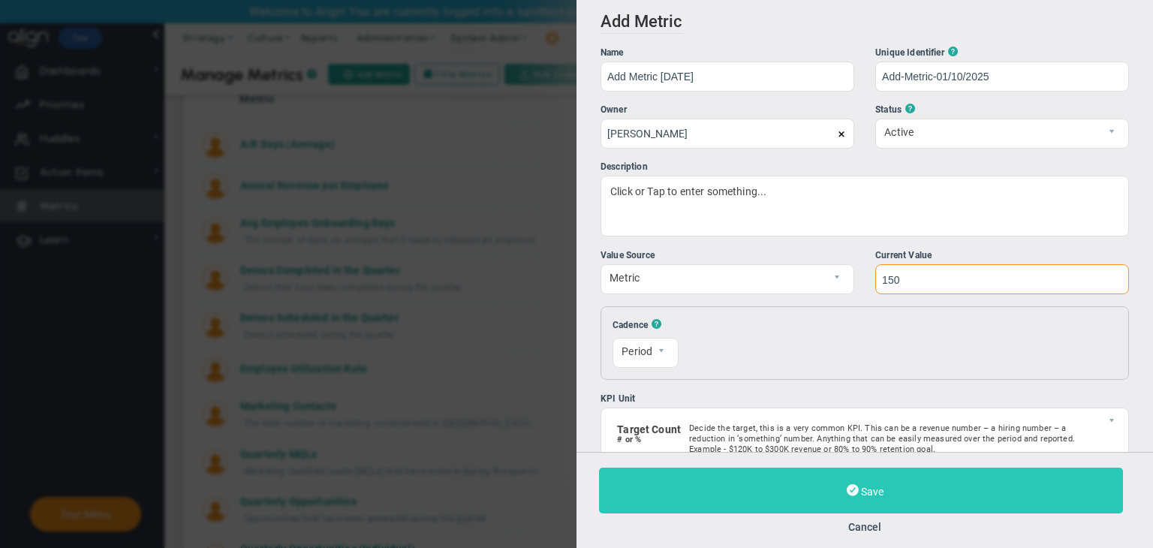
type input "150"
click at [835, 474] on button "Save" at bounding box center [861, 491] width 524 height 46
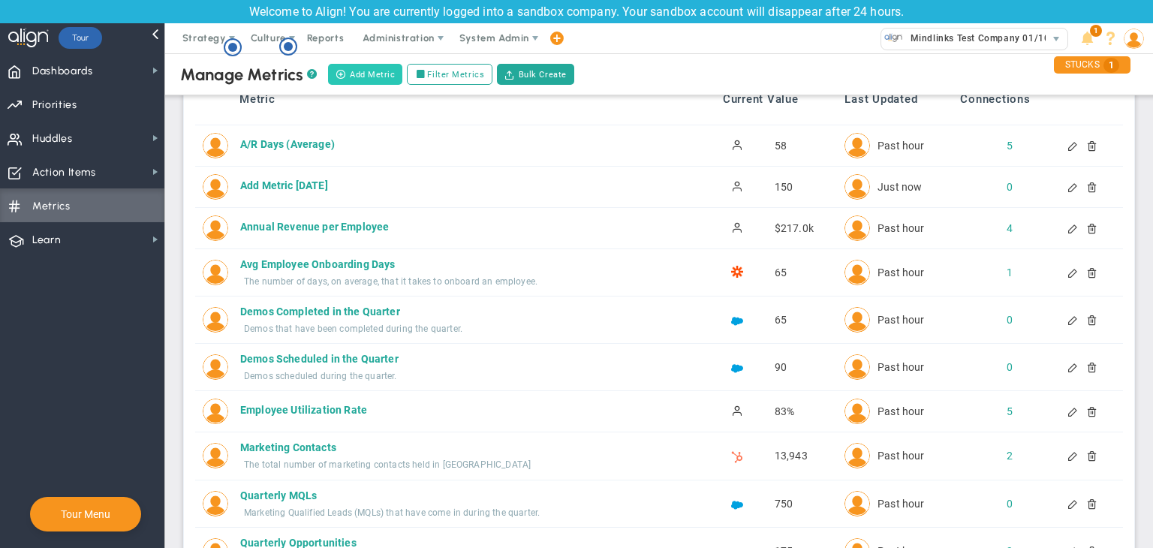
click at [391, 77] on button "Add Metric" at bounding box center [365, 74] width 74 height 21
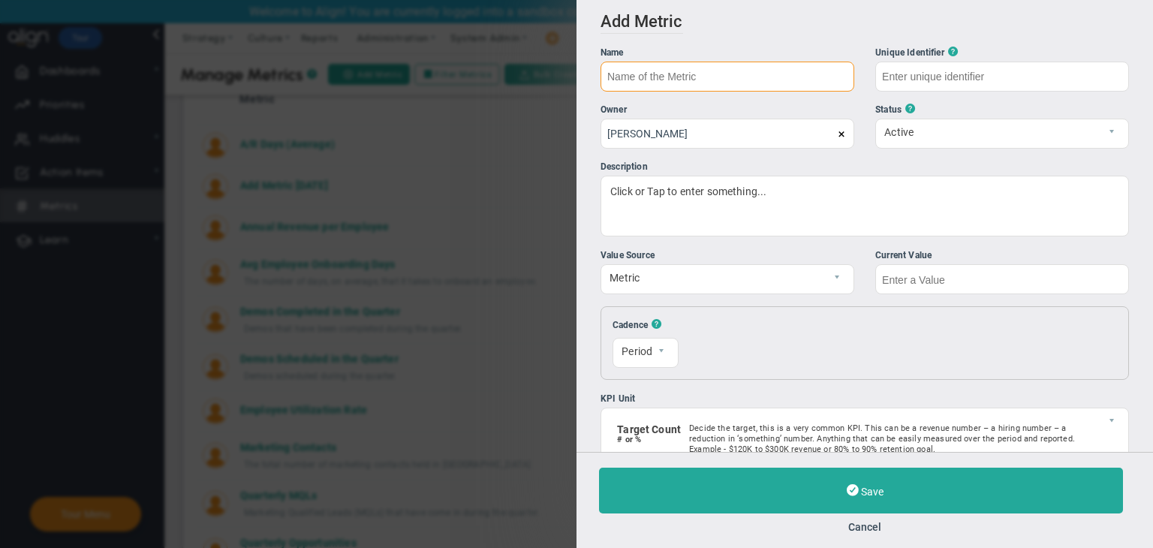
click at [649, 82] on input "text" at bounding box center [728, 77] width 254 height 30
type input "test 01/10"
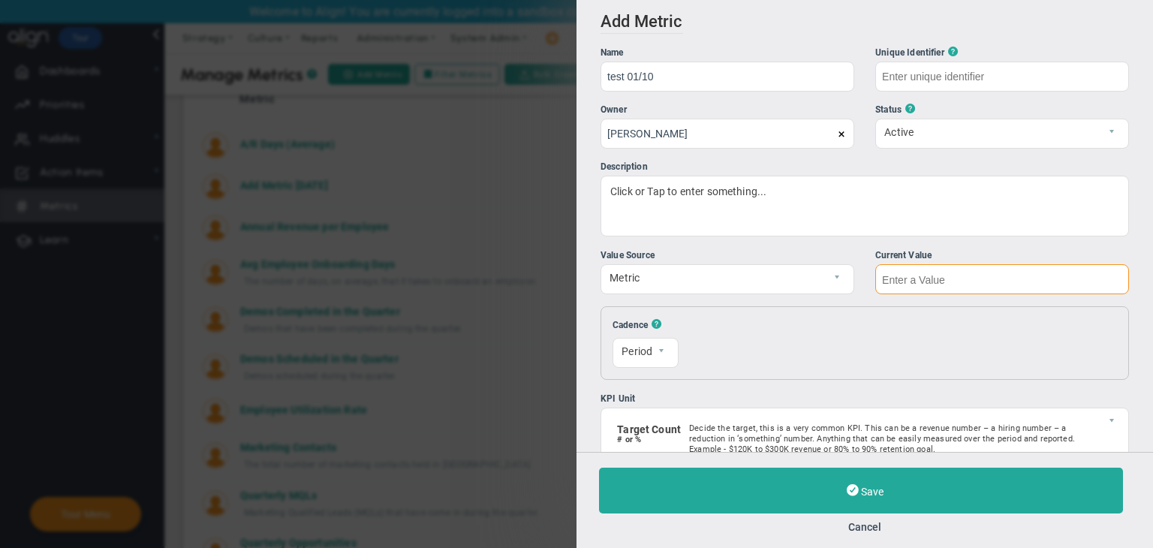
click at [939, 280] on input "text" at bounding box center [1002, 279] width 254 height 30
type input "test-01/10"
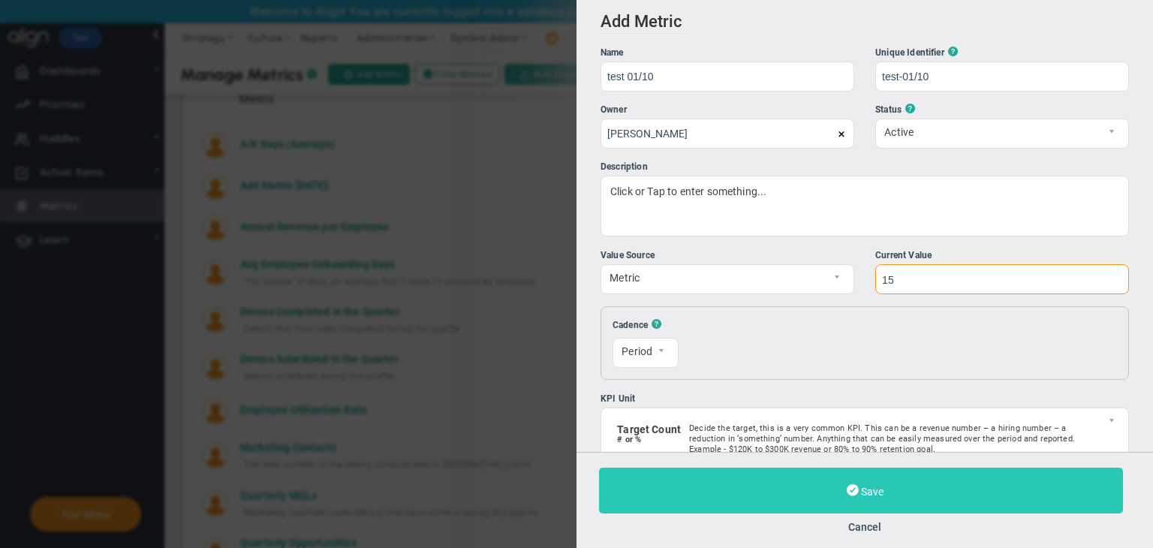
type input "15"
click at [892, 493] on button "Save" at bounding box center [861, 491] width 524 height 46
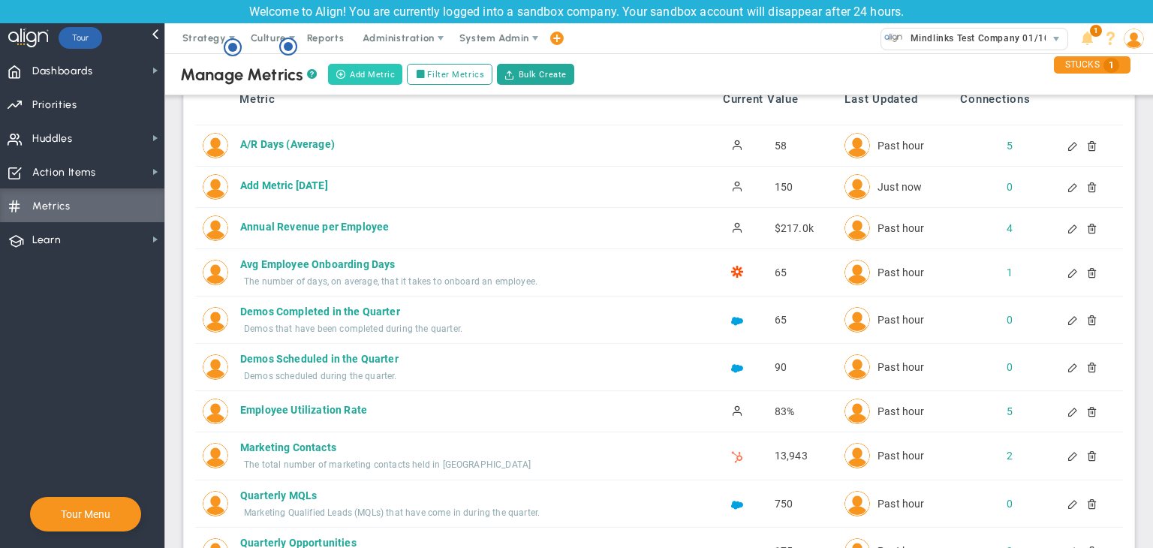
click at [369, 76] on button "Add Metric" at bounding box center [365, 74] width 74 height 21
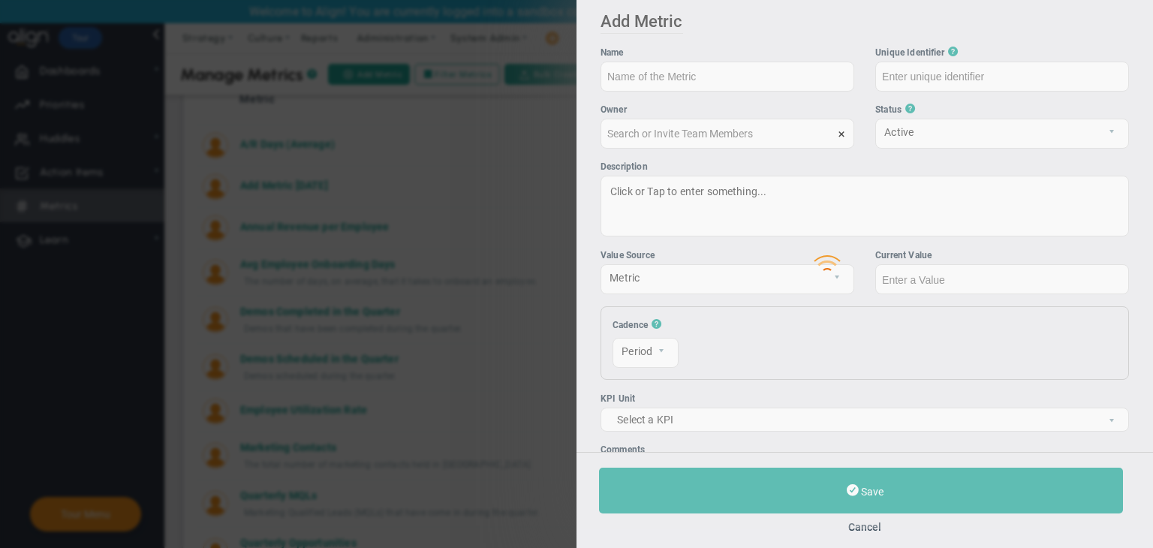
type input "[PERSON_NAME]"
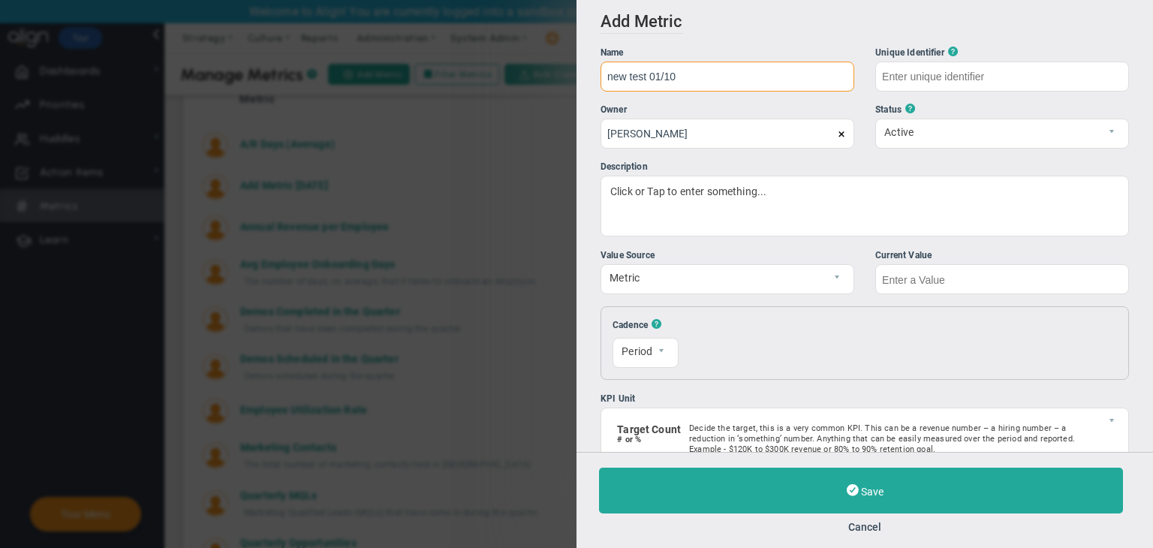
type input "new test 01/10"
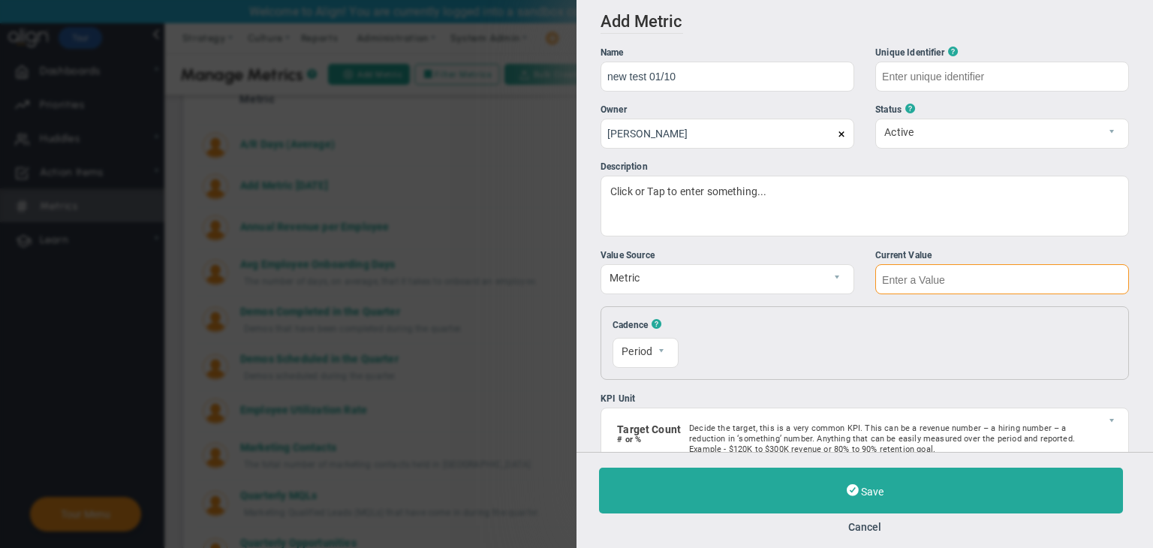
click at [958, 291] on input "text" at bounding box center [1002, 279] width 254 height 30
type input "new-test-01/10"
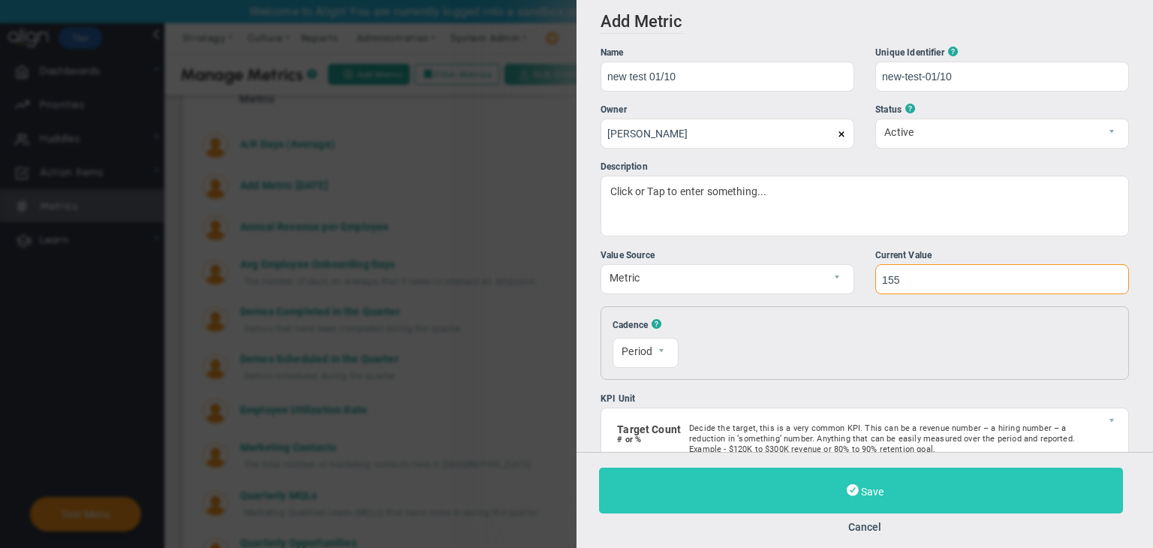
type input "155"
click at [905, 489] on button "Save" at bounding box center [861, 491] width 524 height 46
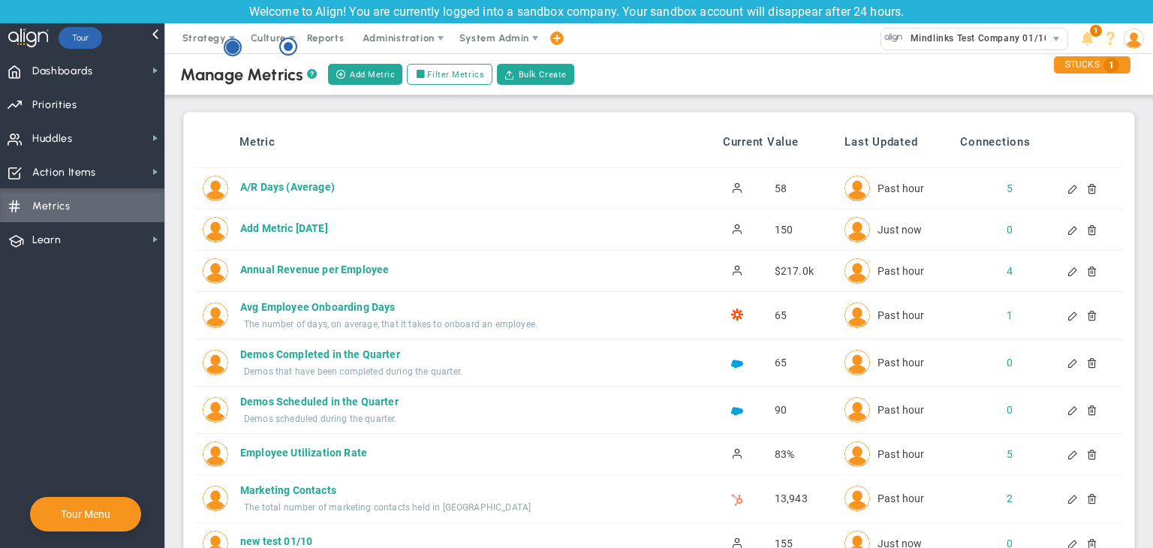
click at [226, 47] on circle "Hotspot (open by clicking or pressing space/enter)" at bounding box center [233, 48] width 14 height 14
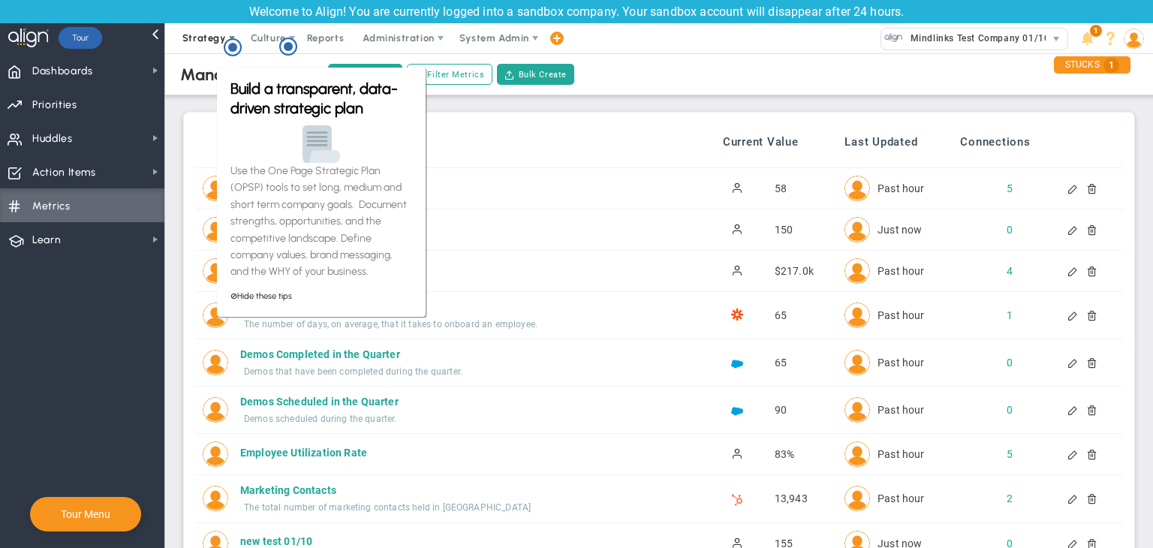
click at [221, 48] on span "Strategy" at bounding box center [205, 38] width 68 height 30
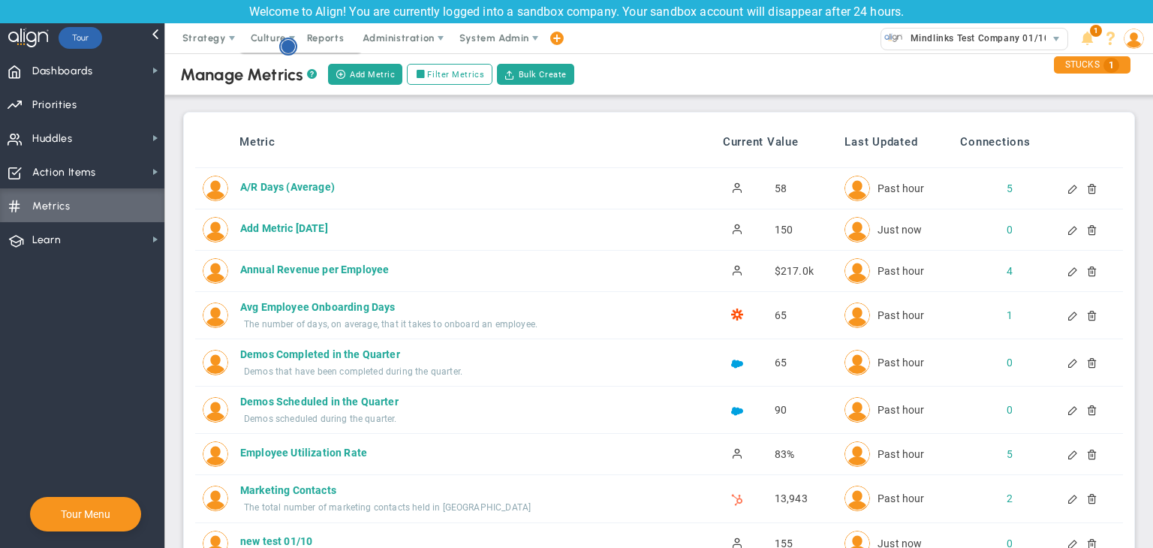
click at [281, 45] on icon "Hotspot (open by clicking or pressing space/enter)" at bounding box center [288, 47] width 18 height 18
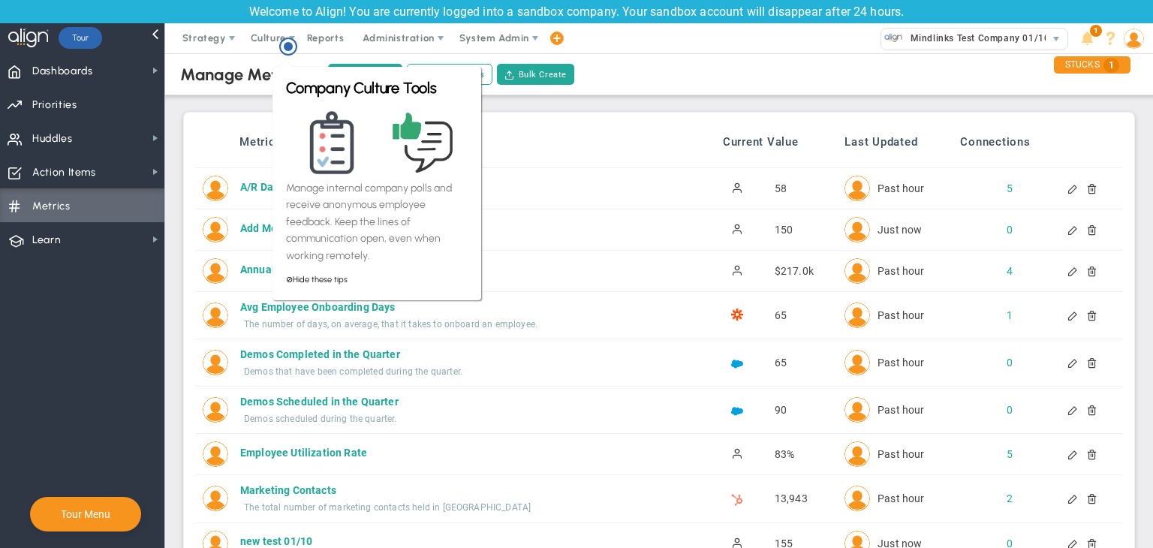
click at [629, 56] on div "Manage Metrics ? Add Metric Filter Metrics Bulk Create" at bounding box center [659, 74] width 1018 height 42
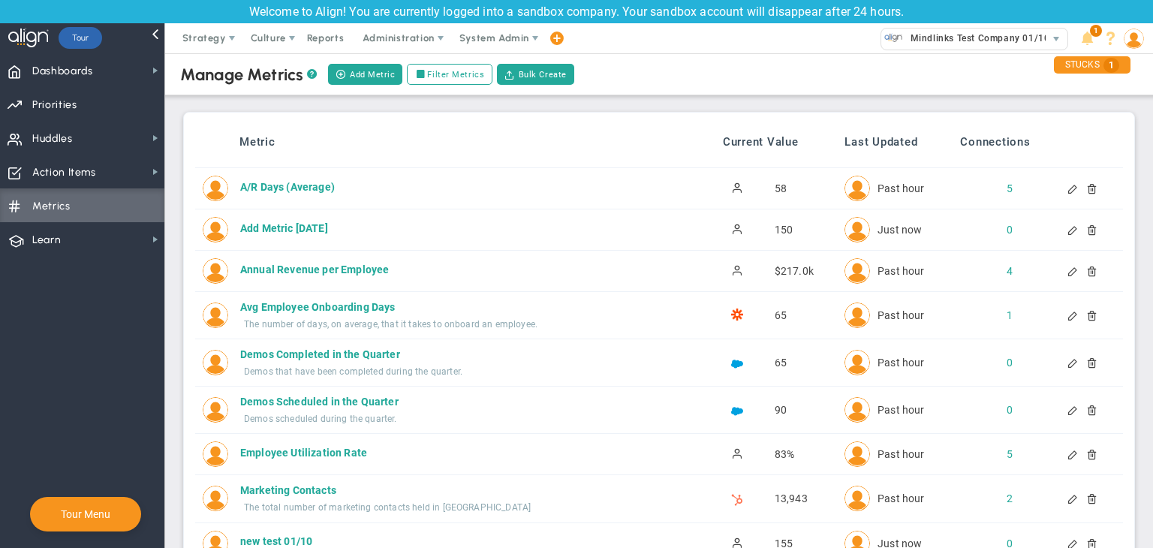
click at [1068, 230] on div at bounding box center [1074, 229] width 12 height 11
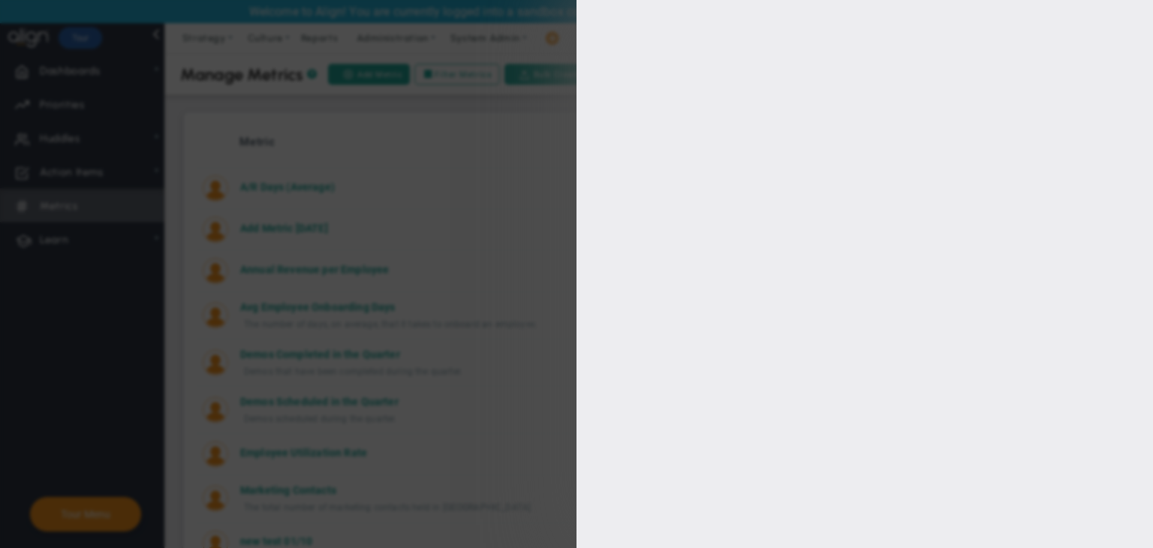
type input "Add Metric [DATE]"
type input "Add-Metric-01/10/2025"
type input "[PERSON_NAME]"
type input "150"
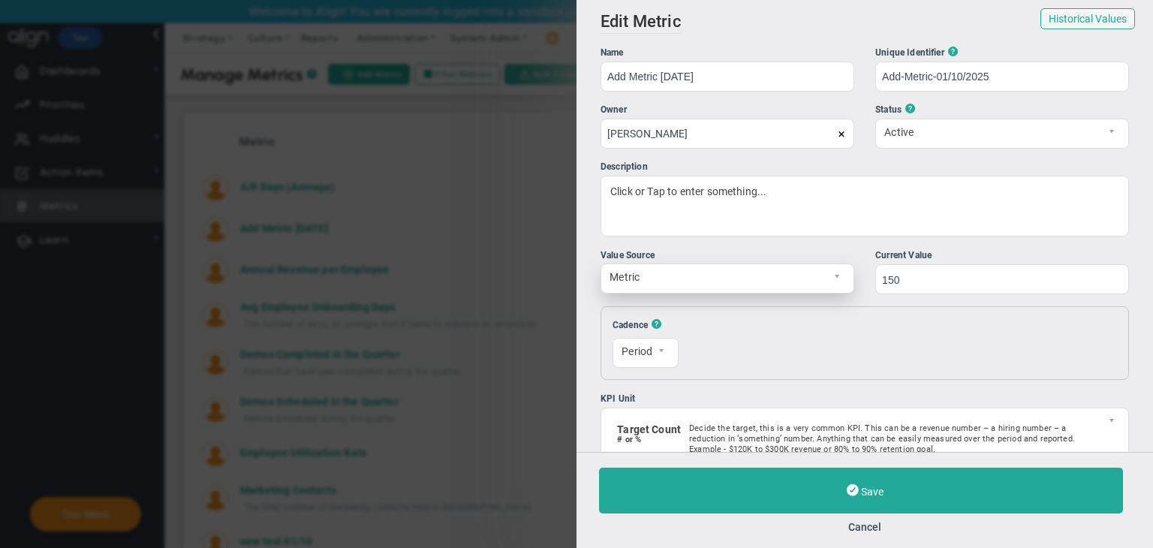
click at [843, 280] on span "select" at bounding box center [841, 278] width 26 height 29
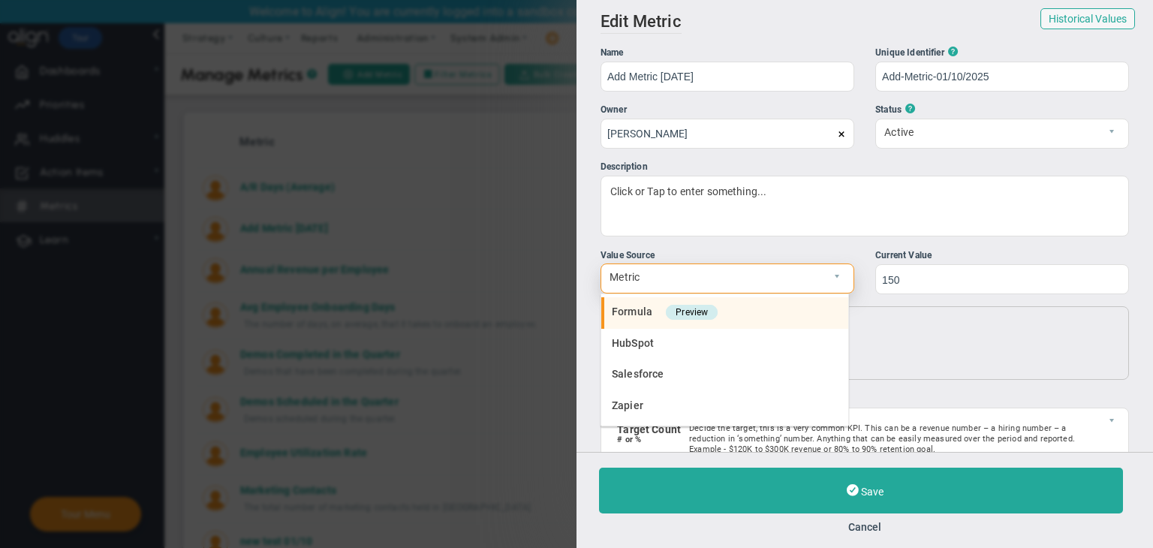
click at [757, 305] on li "Formula Preview" at bounding box center [724, 313] width 247 height 32
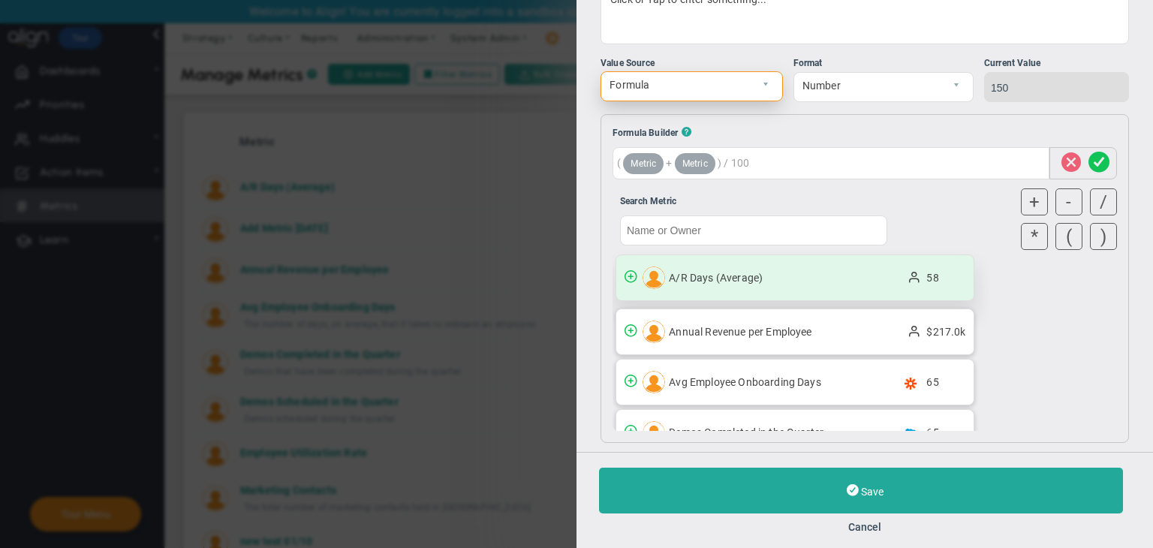
scroll to position [225, 0]
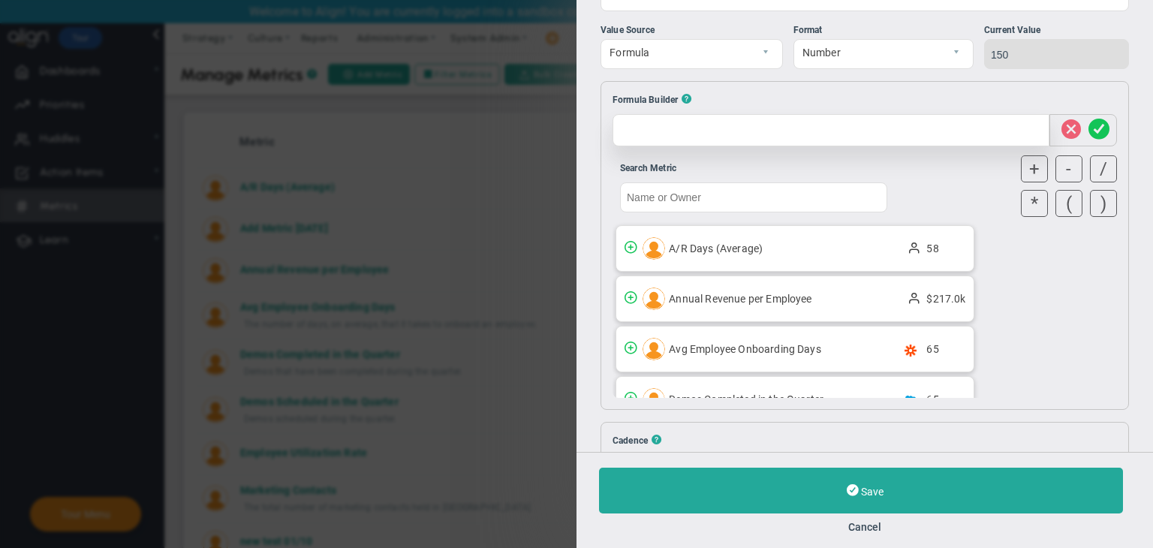
click at [660, 131] on div at bounding box center [831, 130] width 437 height 32
click at [660, 187] on input "text" at bounding box center [753, 197] width 267 height 30
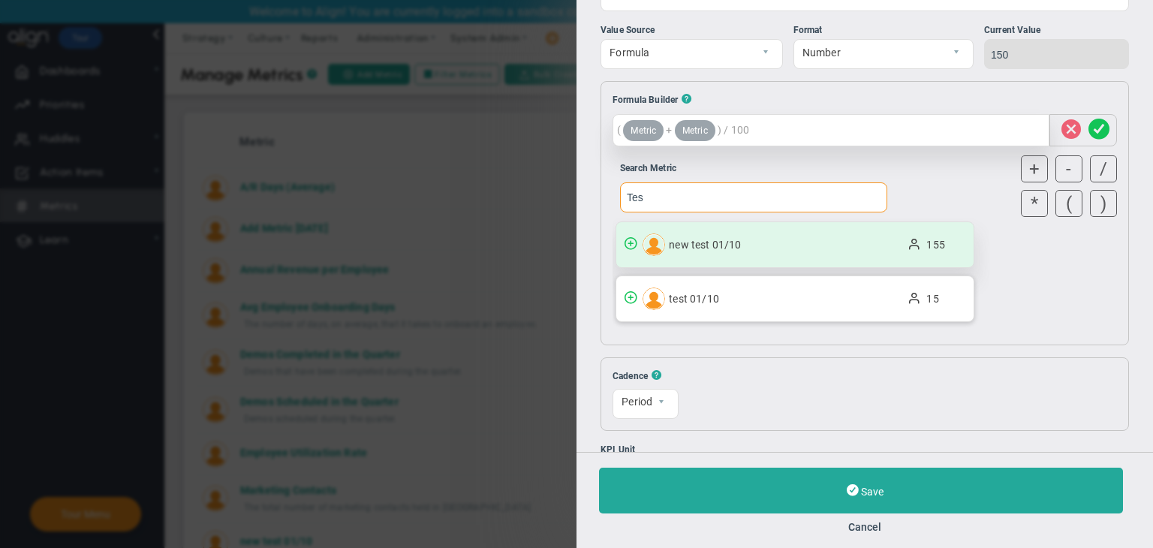
type input "Tes"
click at [715, 254] on div "new test 01/10 155" at bounding box center [794, 244] width 357 height 45
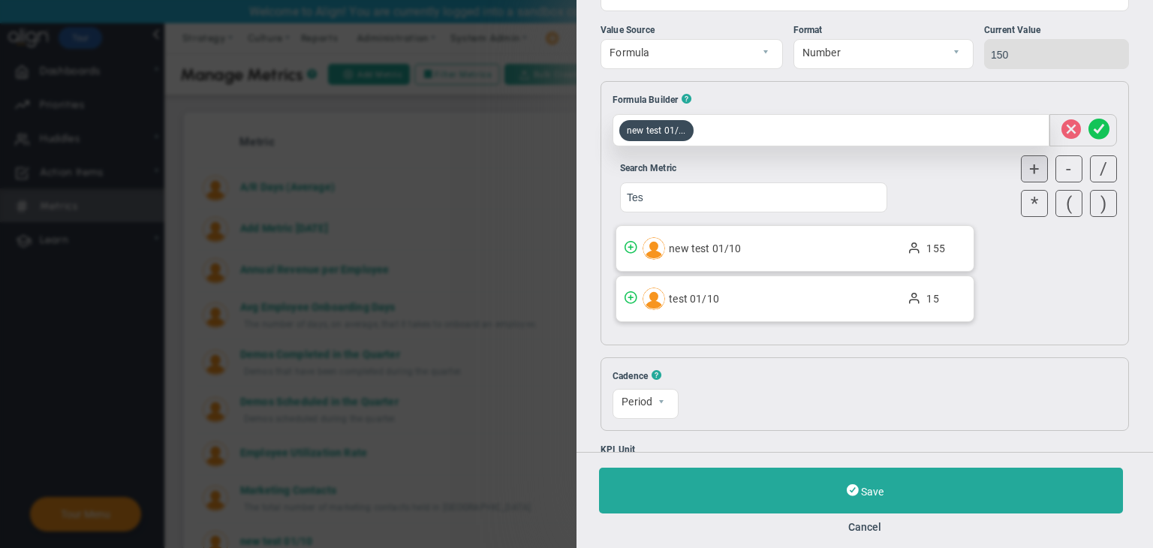
click at [1031, 172] on div "+" at bounding box center [1034, 168] width 27 height 27
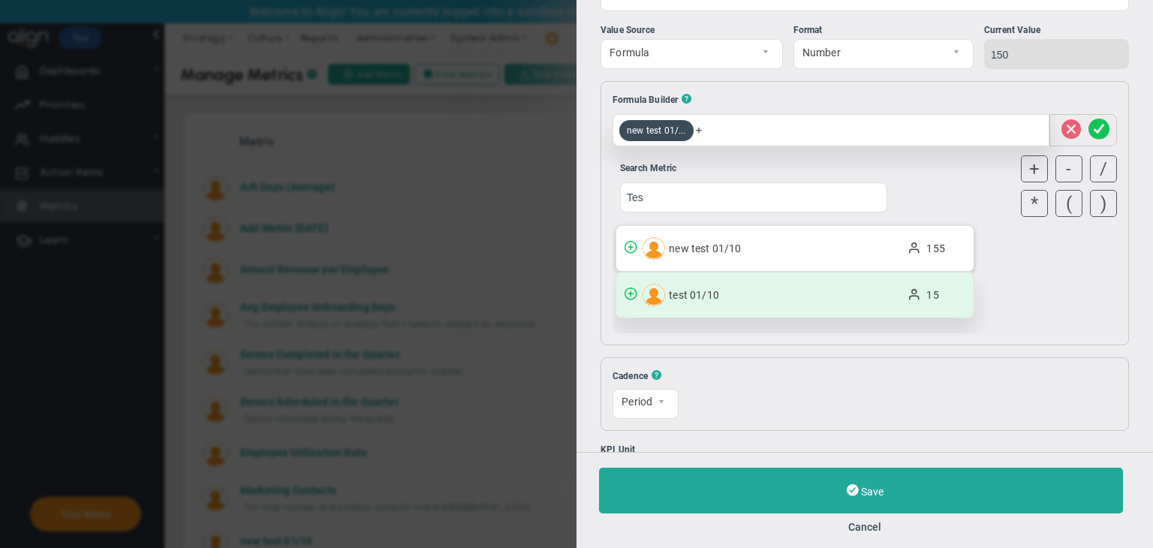
click at [835, 291] on span "test 01/10" at bounding box center [779, 295] width 221 height 12
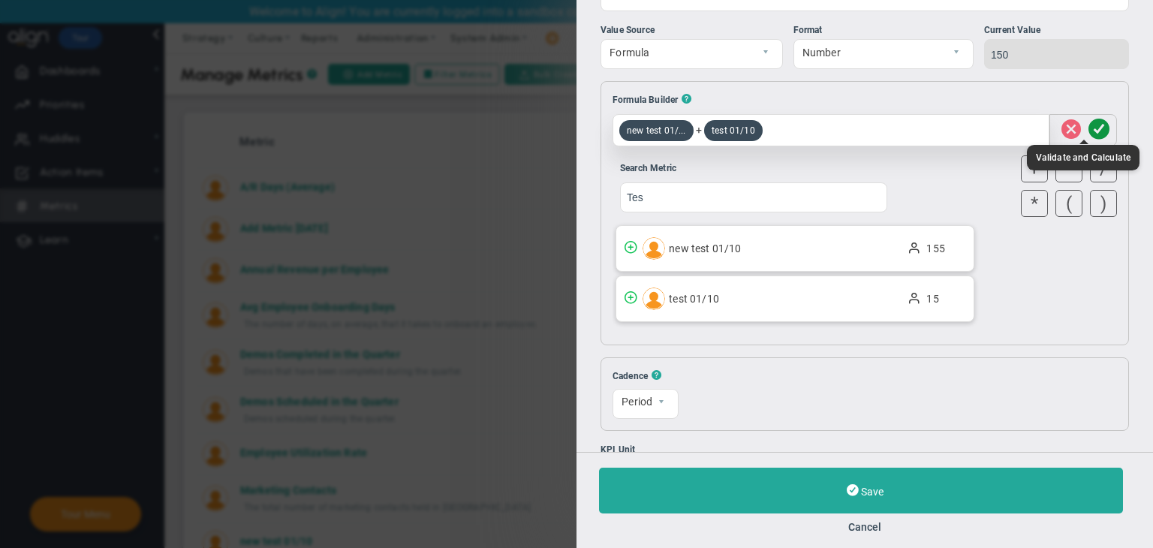
click at [1089, 123] on span at bounding box center [1099, 130] width 21 height 29
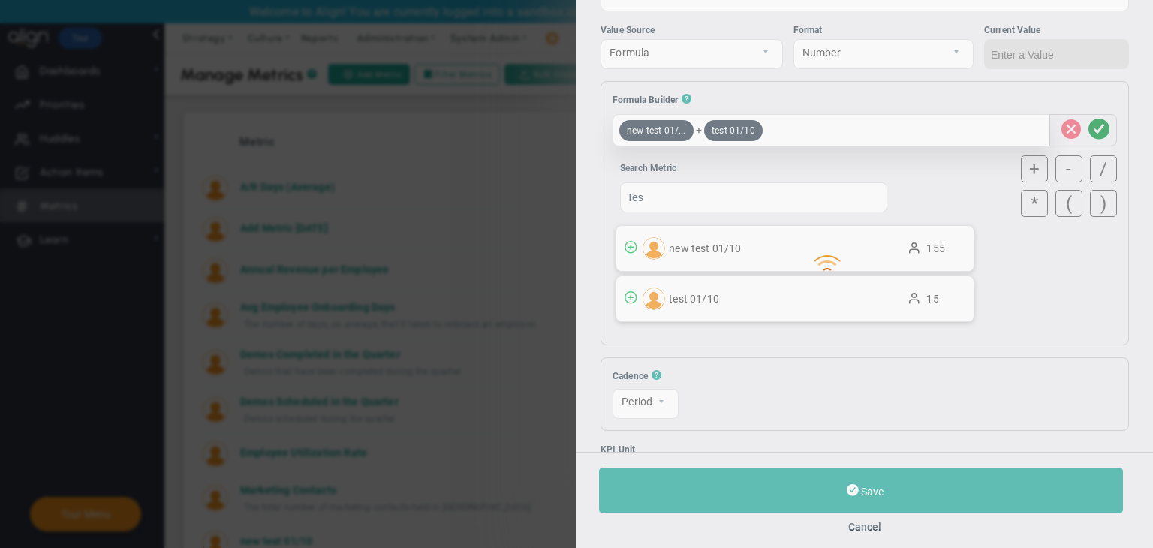
type input "170"
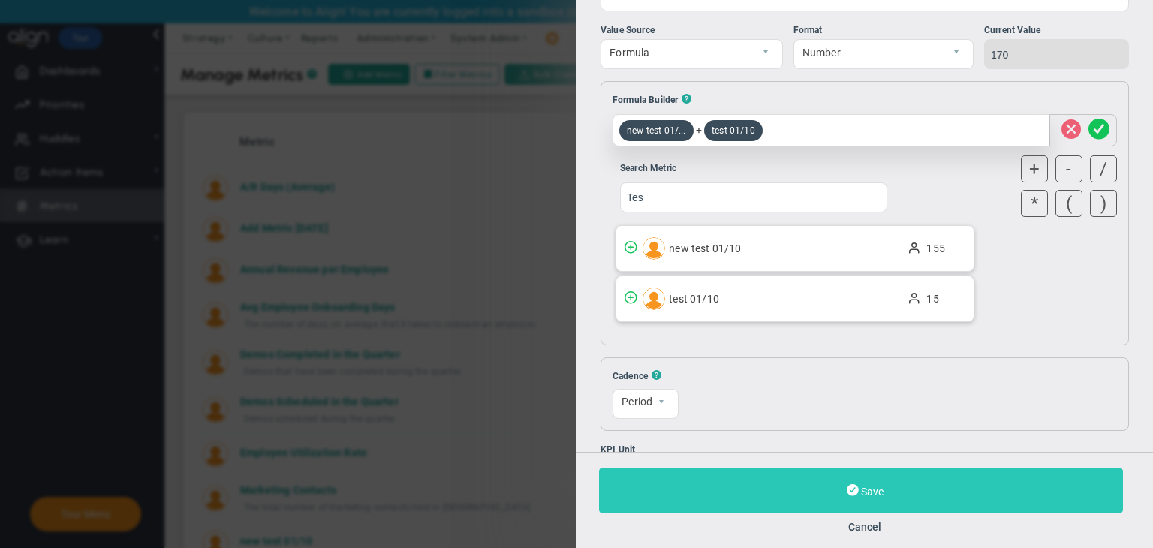
click at [909, 492] on button "Save" at bounding box center [861, 491] width 524 height 46
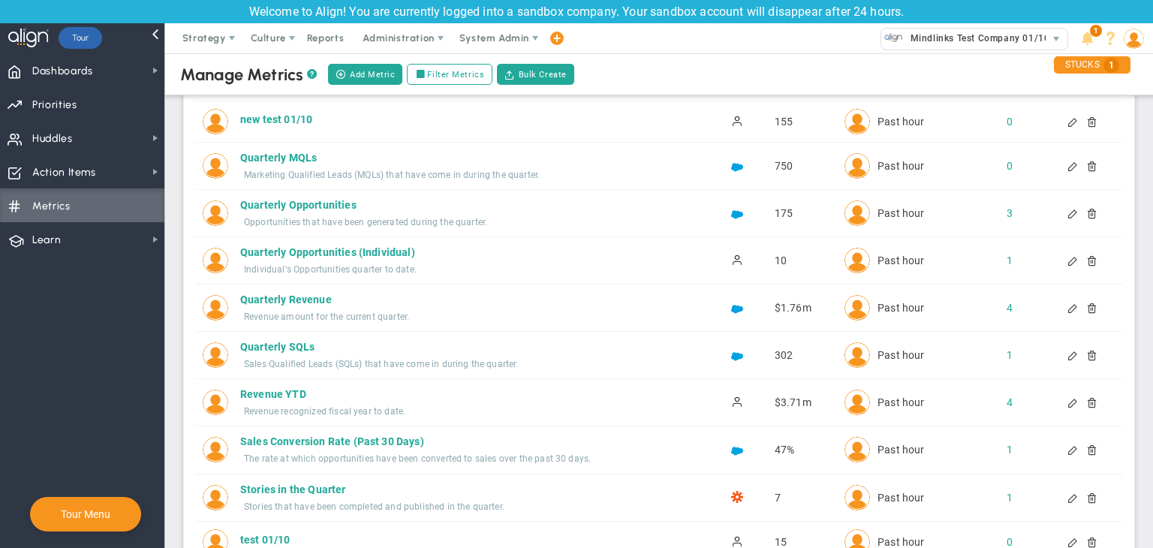
scroll to position [466, 0]
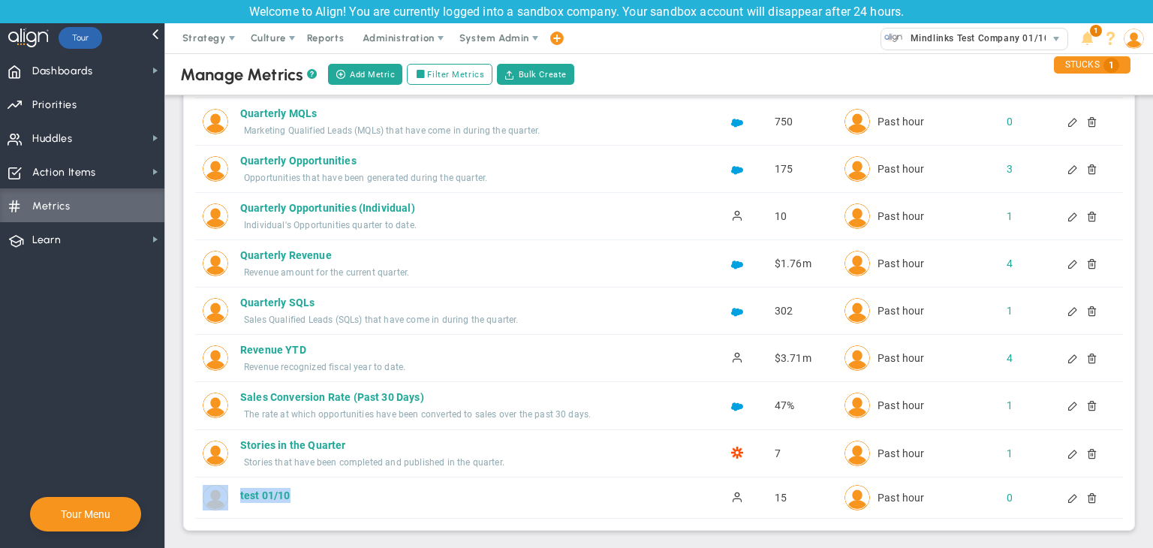
drag, startPoint x: 300, startPoint y: 490, endPoint x: 231, endPoint y: 495, distance: 69.2
click at [231, 495] on div "test 01/10 test 01/10 Active 15 0" at bounding box center [659, 497] width 928 height 41
copy div "test 01/10"
click at [128, 77] on span "Dashboards Dashboards" at bounding box center [82, 70] width 164 height 34
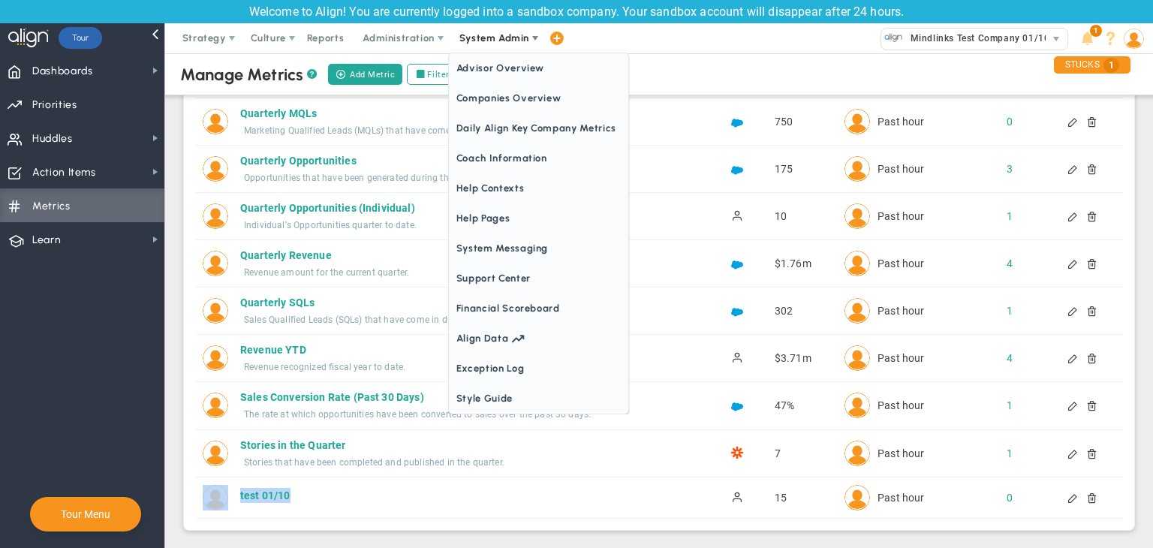
click at [477, 35] on span "System Admin" at bounding box center [494, 37] width 70 height 11
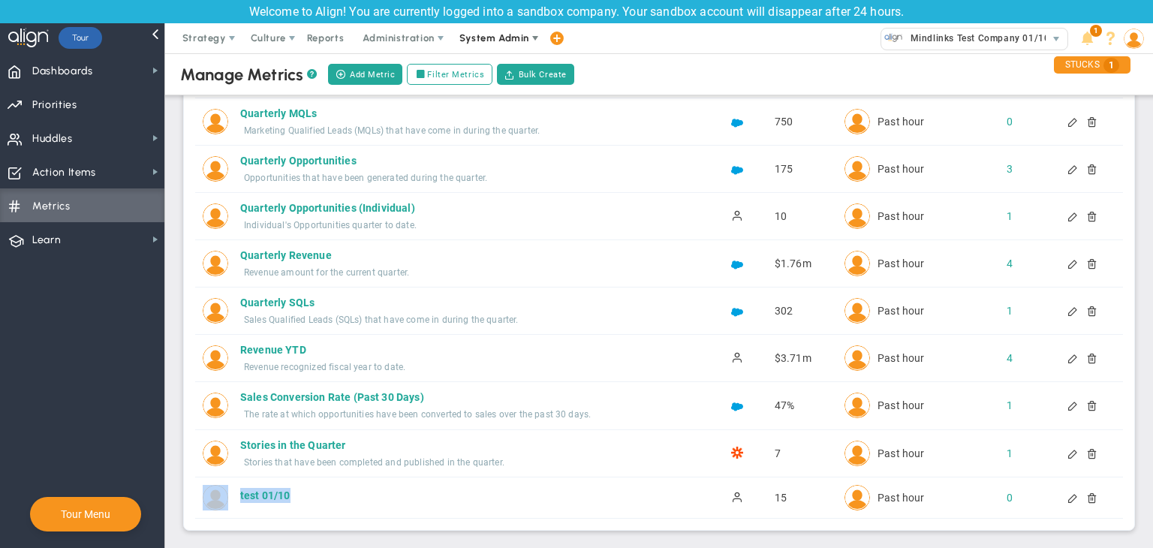
click at [476, 38] on span "System Admin" at bounding box center [494, 37] width 70 height 11
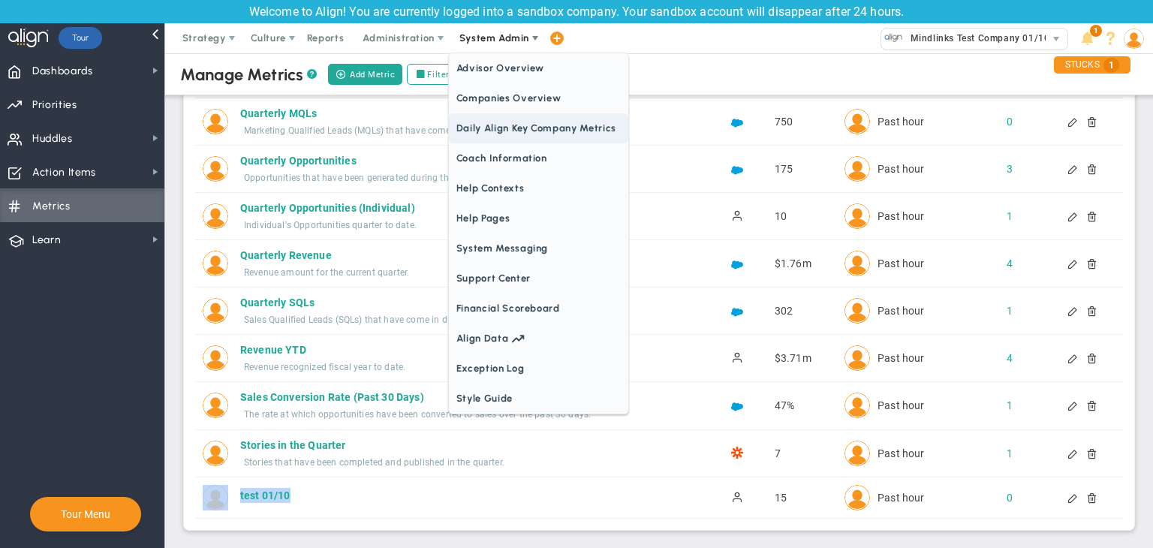
click at [490, 98] on span "Companies Overview" at bounding box center [538, 98] width 179 height 30
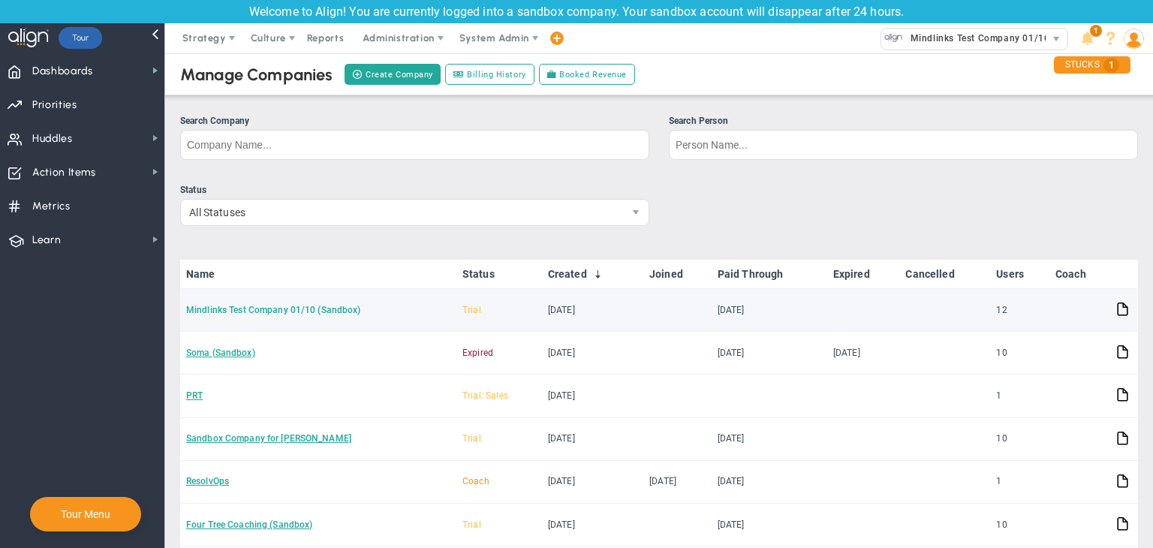
click at [273, 305] on link "Mindlinks Test Company 01/10 (Sandbox)" at bounding box center [273, 310] width 175 height 11
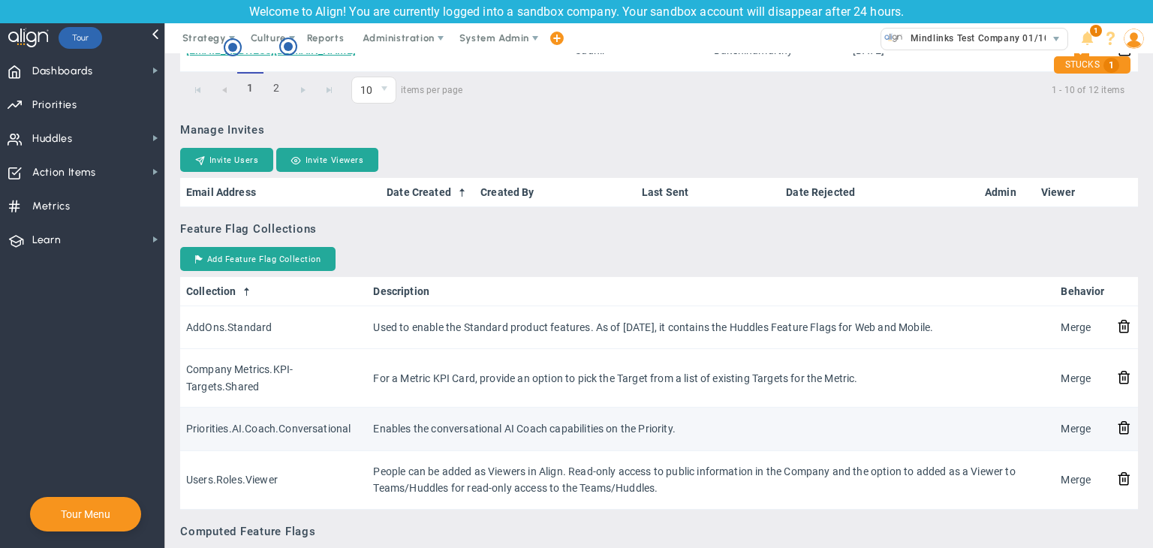
scroll to position [1276, 0]
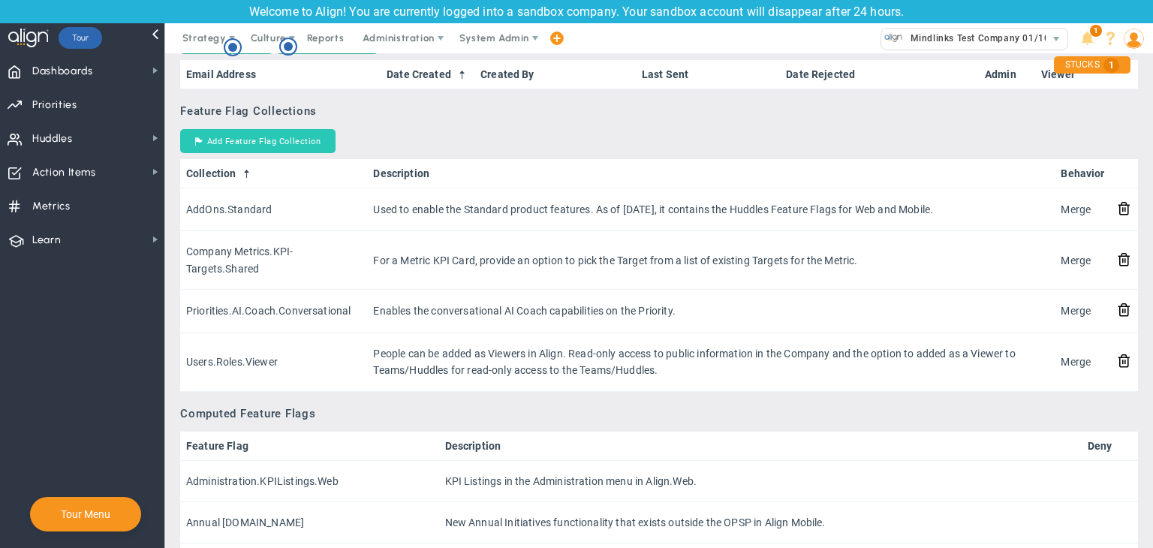
click at [303, 146] on button "Add Feature Flag Collection" at bounding box center [257, 141] width 155 height 24
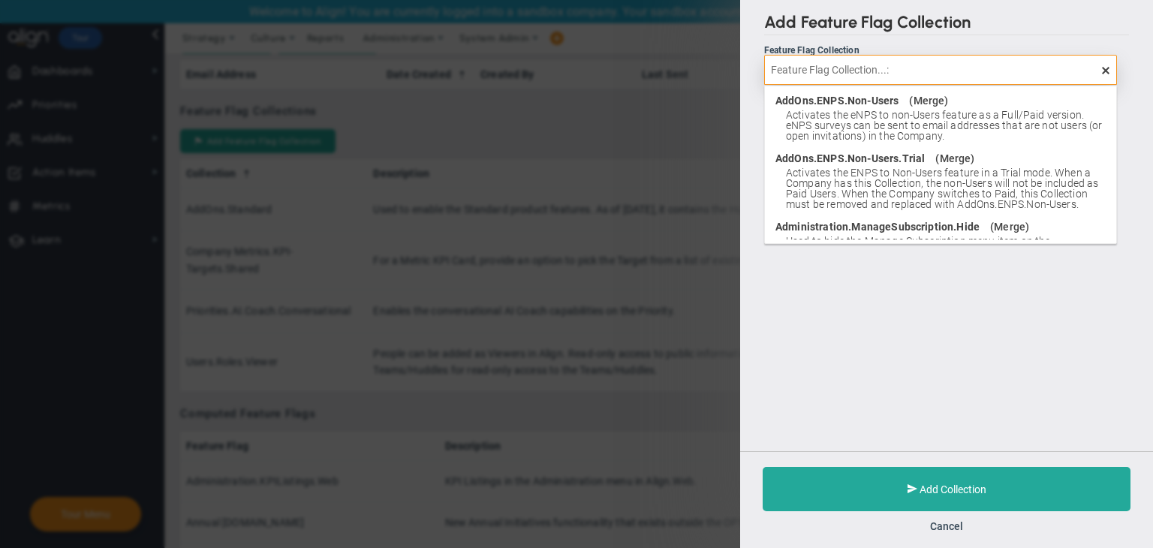
click at [852, 74] on input "text" at bounding box center [940, 70] width 353 height 30
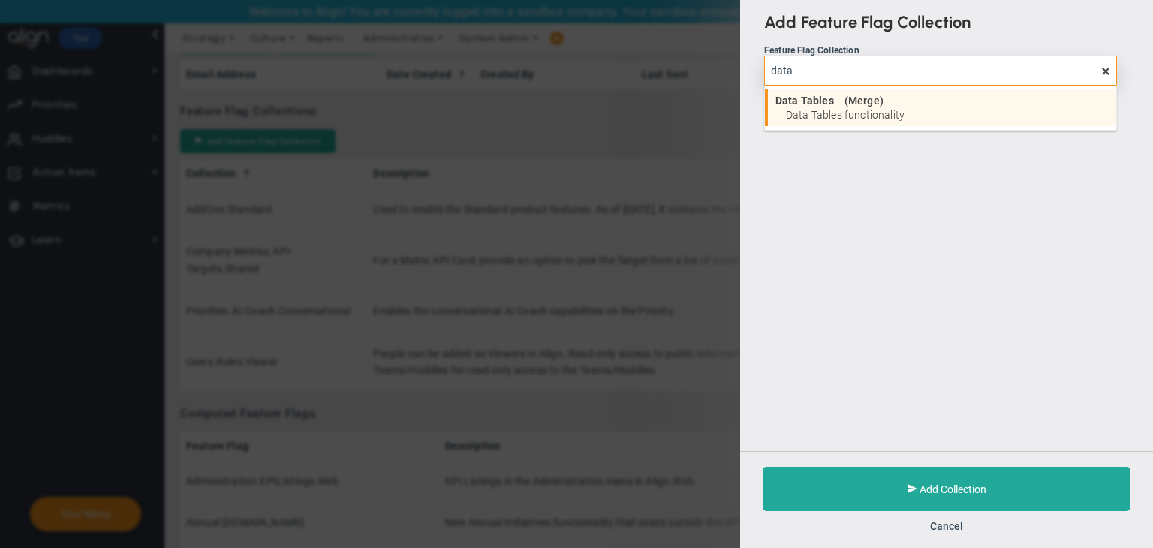
click at [866, 125] on li "Data Tables ( Merge ) Data Tables functionality" at bounding box center [940, 107] width 351 height 37
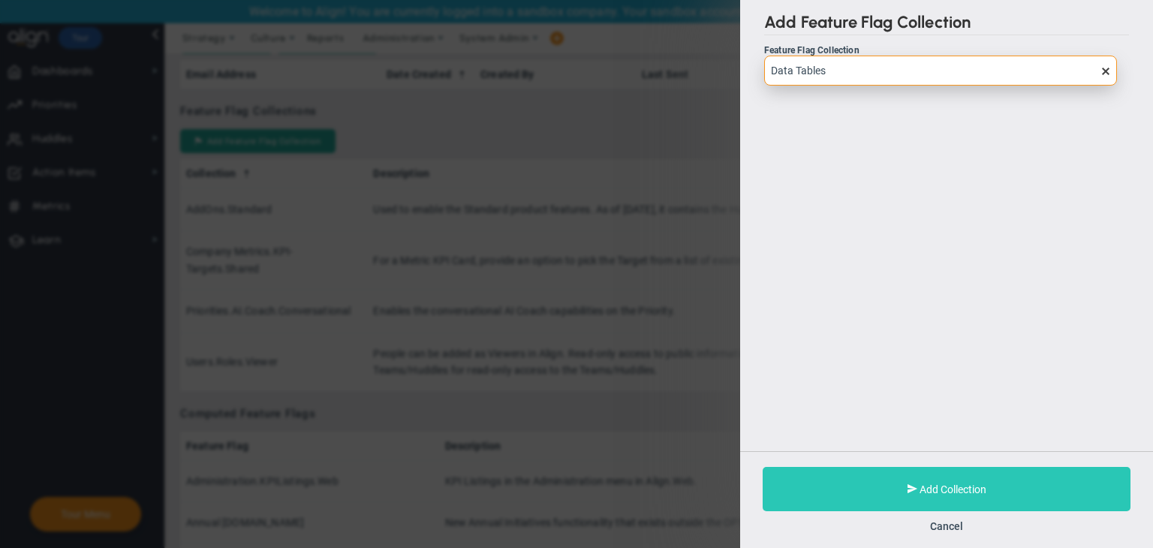
type input "Data Tables"
click at [1018, 493] on button "Add Collection" at bounding box center [947, 489] width 368 height 44
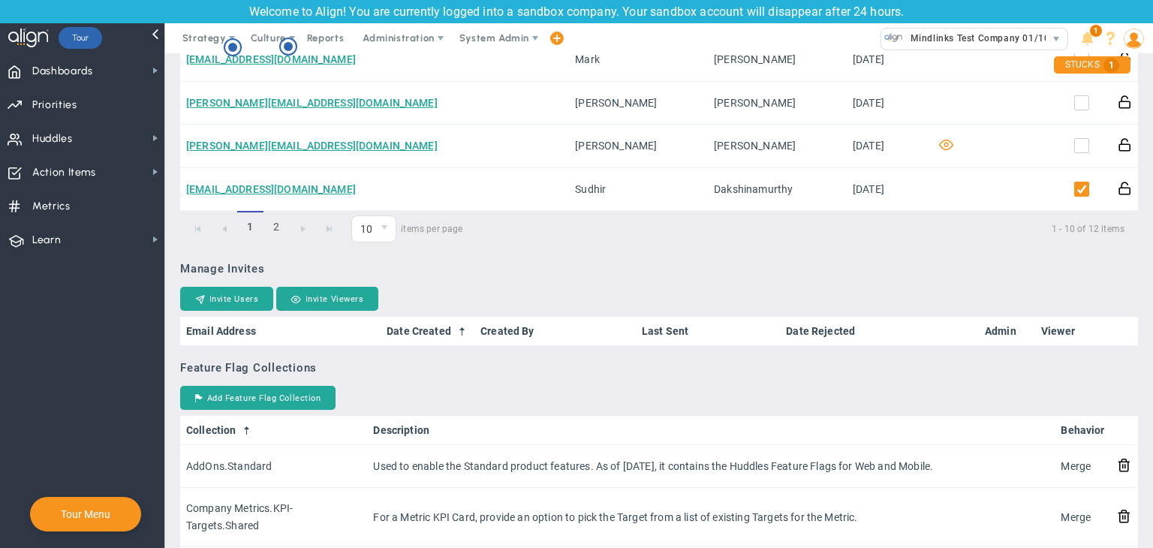
scroll to position [826, 0]
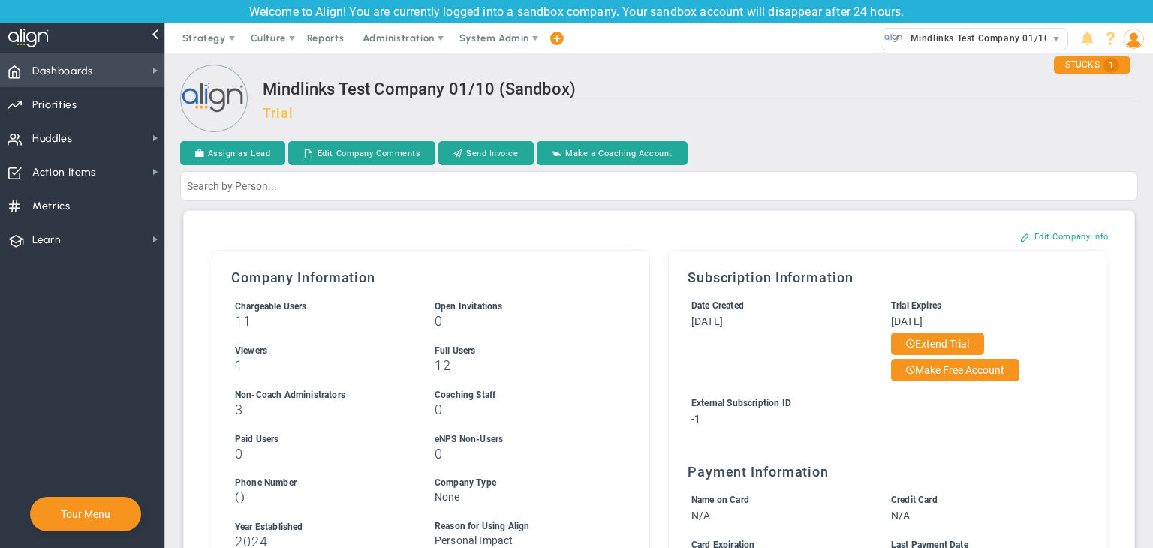
click at [122, 73] on span "Dashboards Dashboards" at bounding box center [82, 70] width 164 height 34
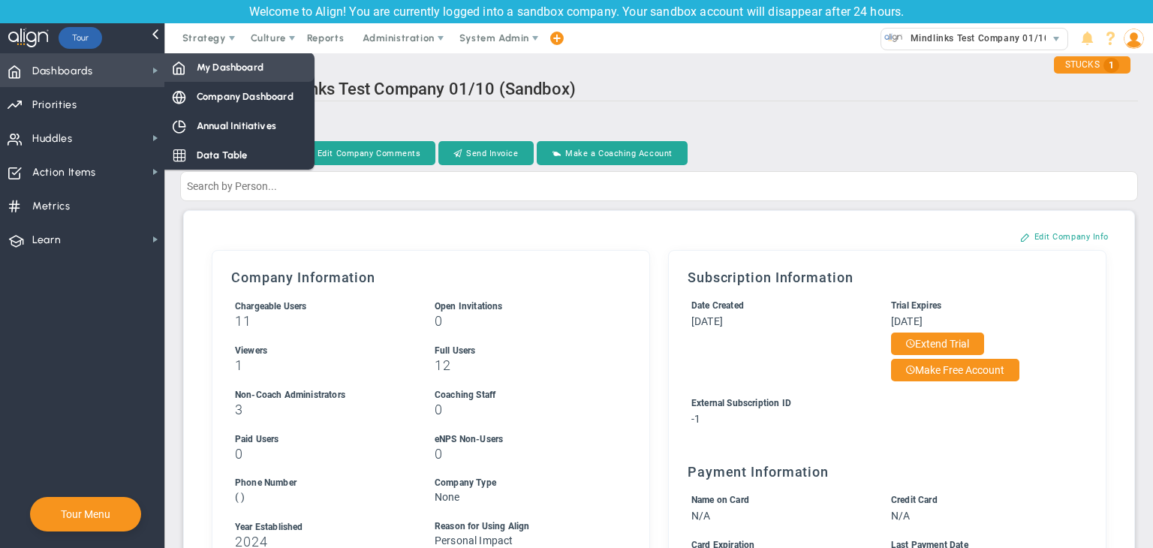
click at [185, 67] on span at bounding box center [179, 67] width 14 height 14
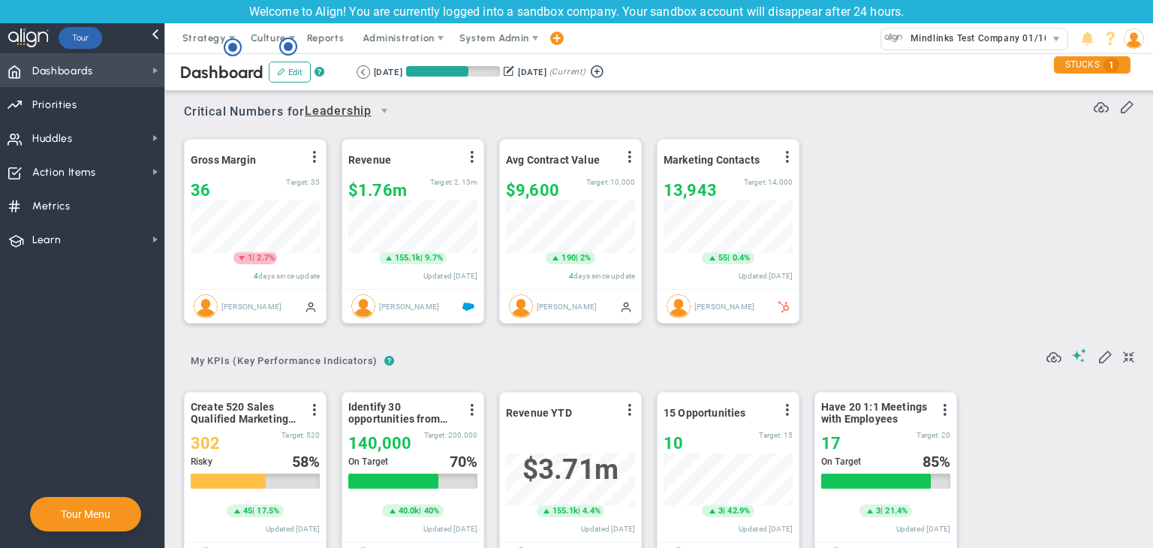
click at [156, 63] on span "Dashboards Dashboards" at bounding box center [82, 70] width 164 height 34
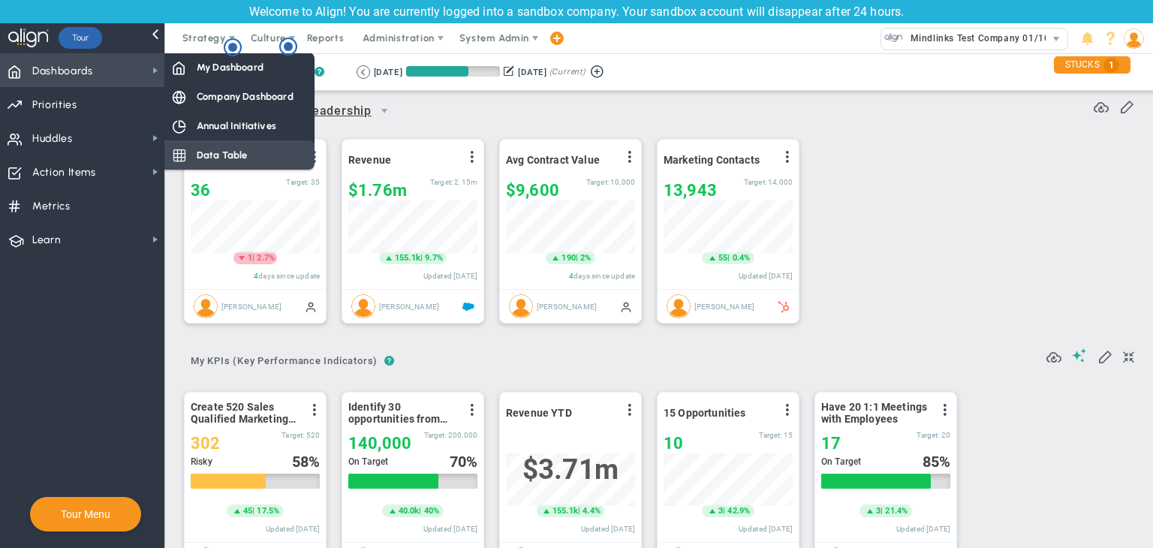
click at [246, 160] on div "Data Table" at bounding box center [239, 154] width 150 height 29
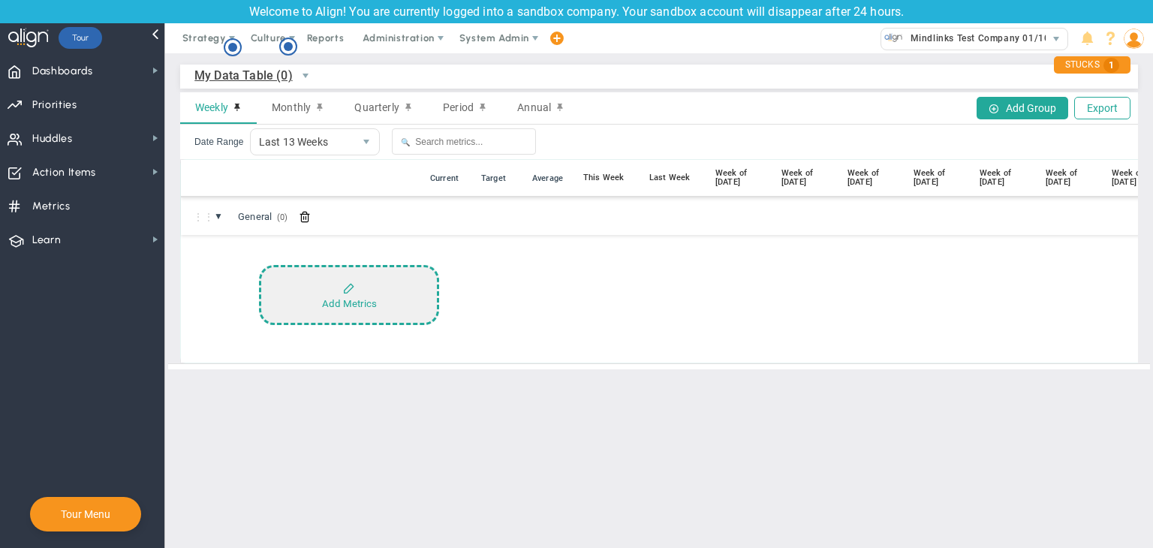
click at [427, 289] on button "Add Metrics" at bounding box center [349, 295] width 180 height 60
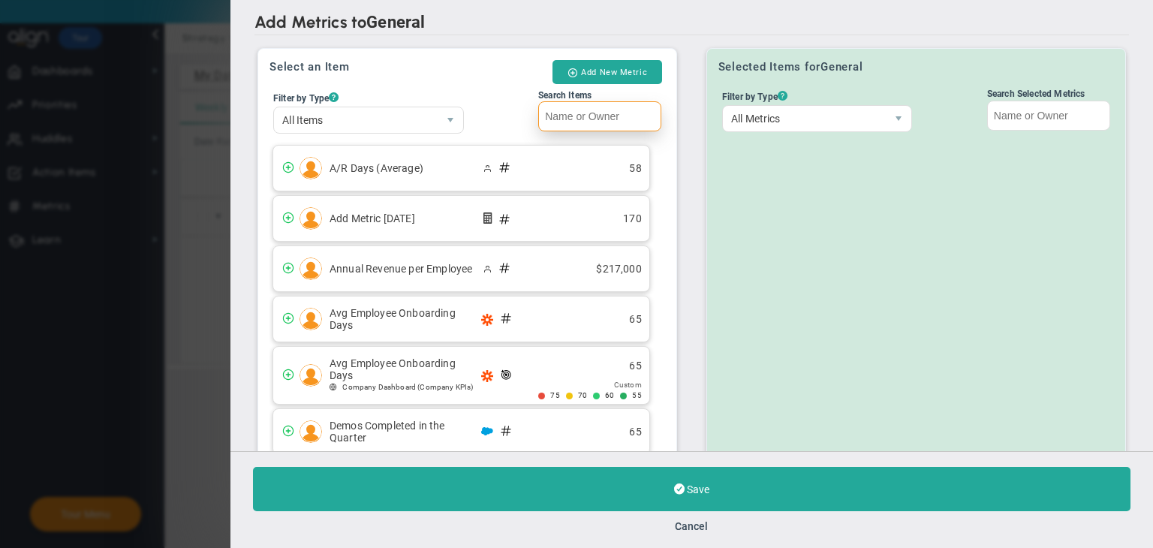
click at [622, 116] on input "Search Items" at bounding box center [599, 116] width 123 height 30
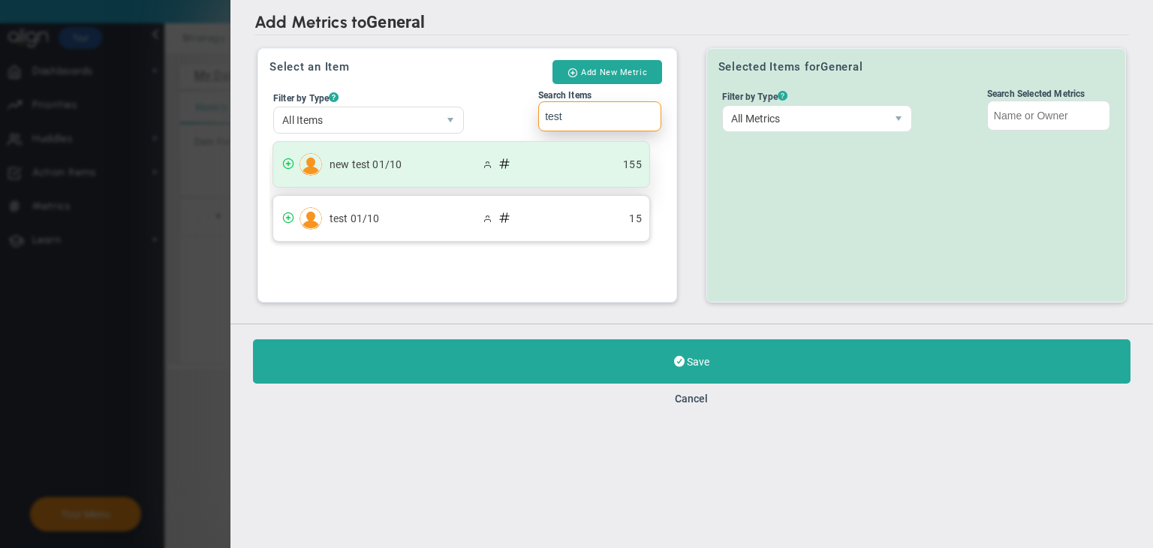
type input "test"
click at [617, 172] on span "155" at bounding box center [621, 165] width 56 height 38
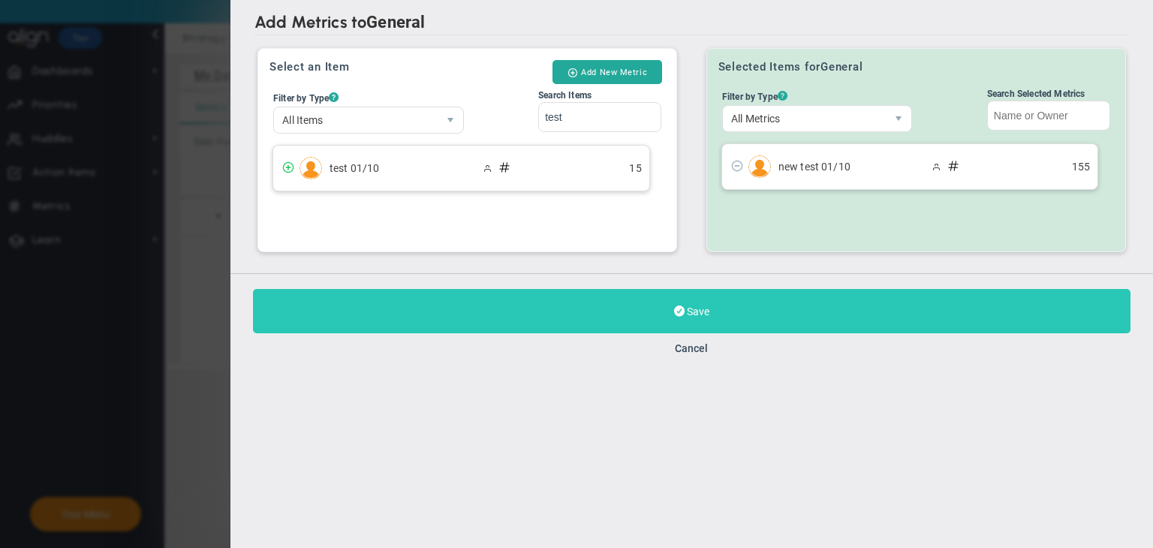
click at [718, 313] on button "Save" at bounding box center [692, 311] width 878 height 44
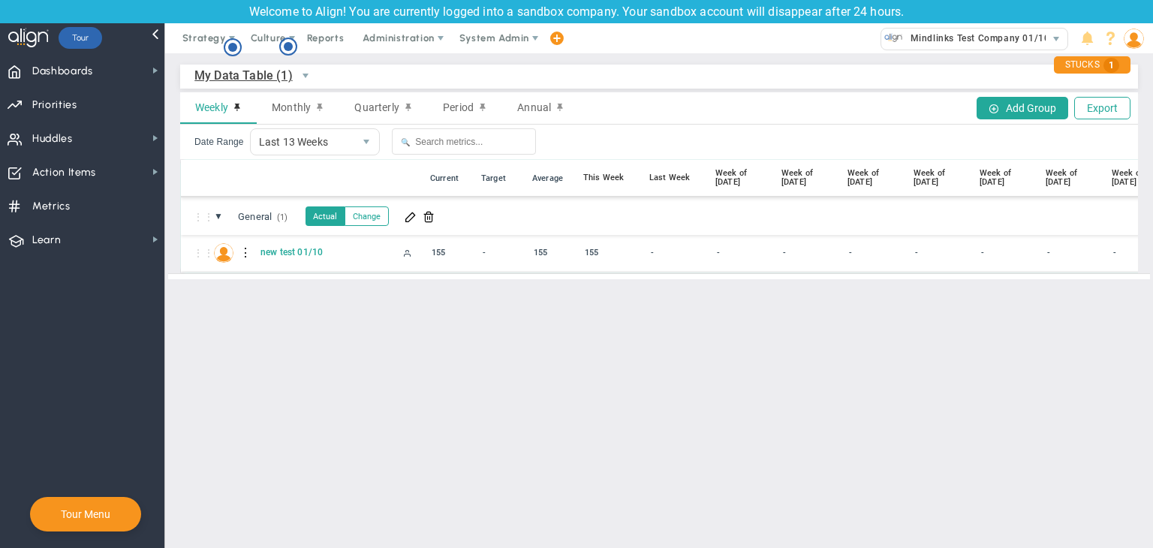
click at [245, 256] on div at bounding box center [246, 253] width 11 height 24
click at [282, 256] on div "Edit" at bounding box center [308, 257] width 104 height 31
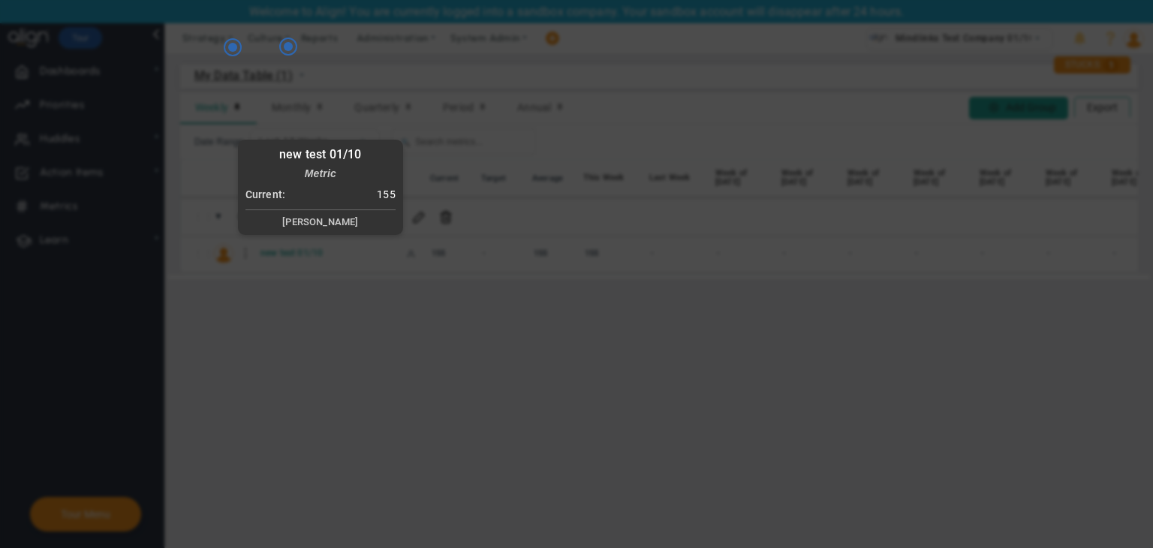
radio input "true"
checkbox input "false"
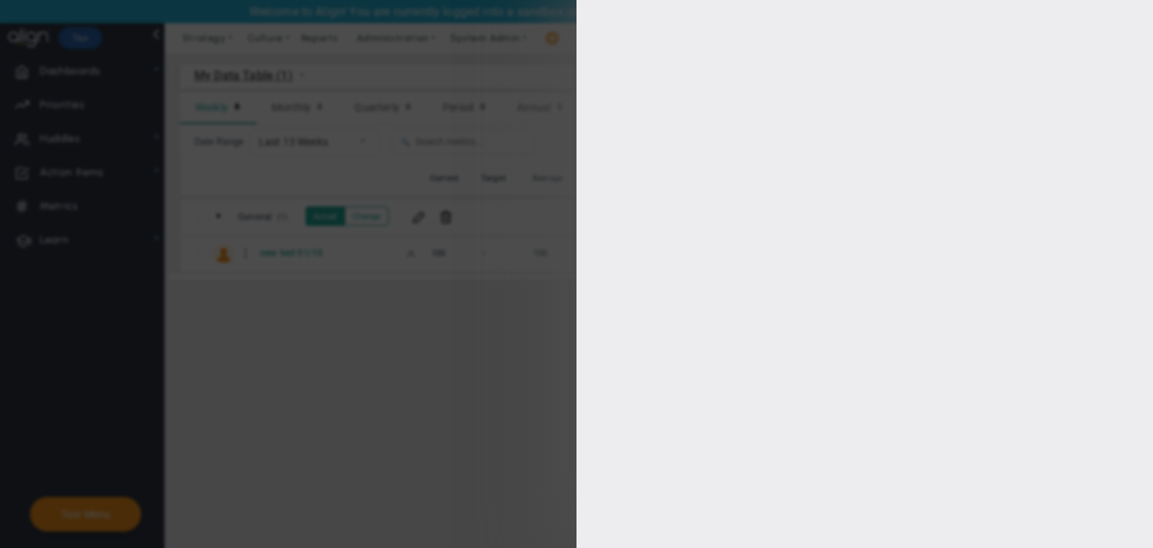
type input "0"
checkbox input "true"
type input "[PERSON_NAME]"
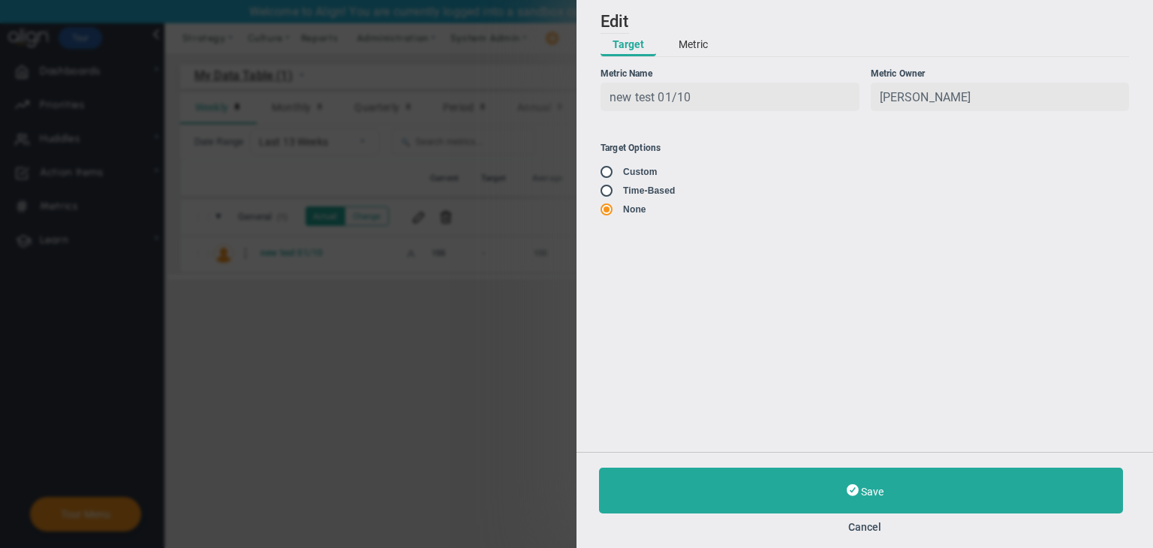
click at [610, 193] on input "radio" at bounding box center [611, 191] width 15 height 12
radio input "true"
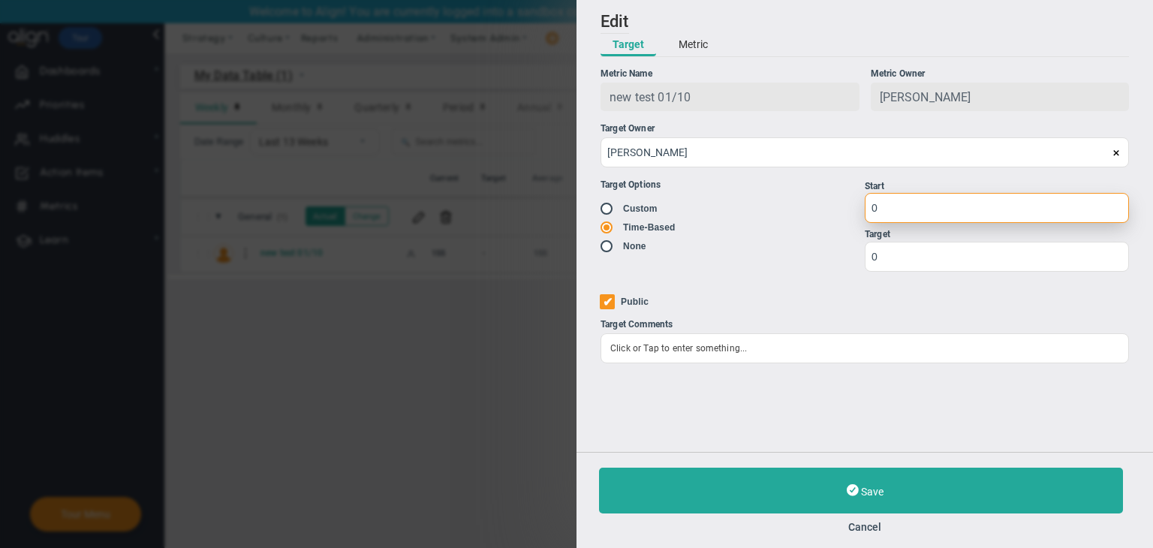
click at [922, 215] on input "0" at bounding box center [997, 208] width 264 height 30
type input "1"
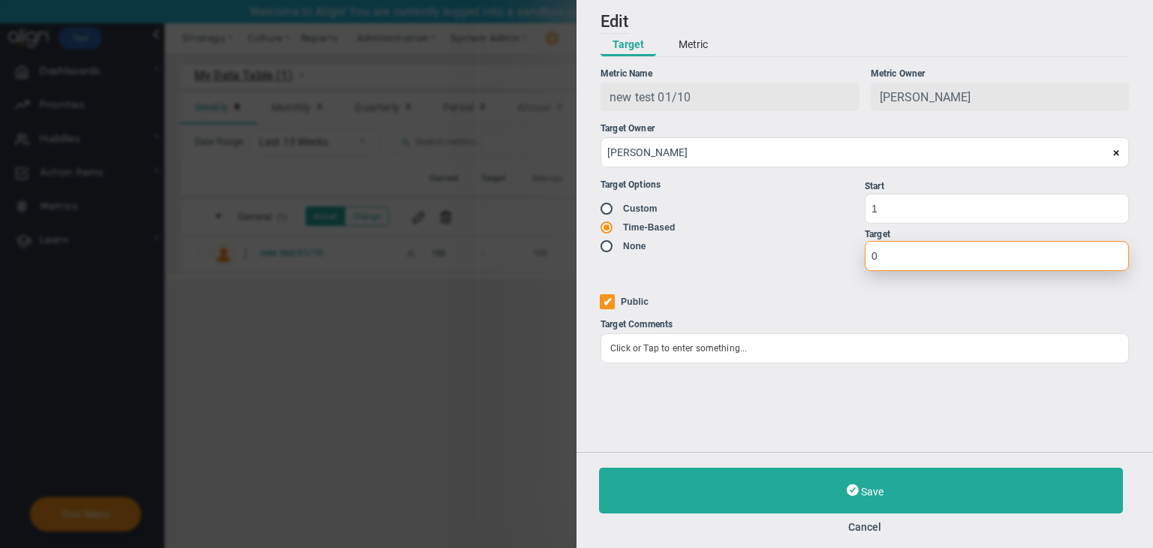
click at [926, 248] on input "0" at bounding box center [997, 256] width 264 height 30
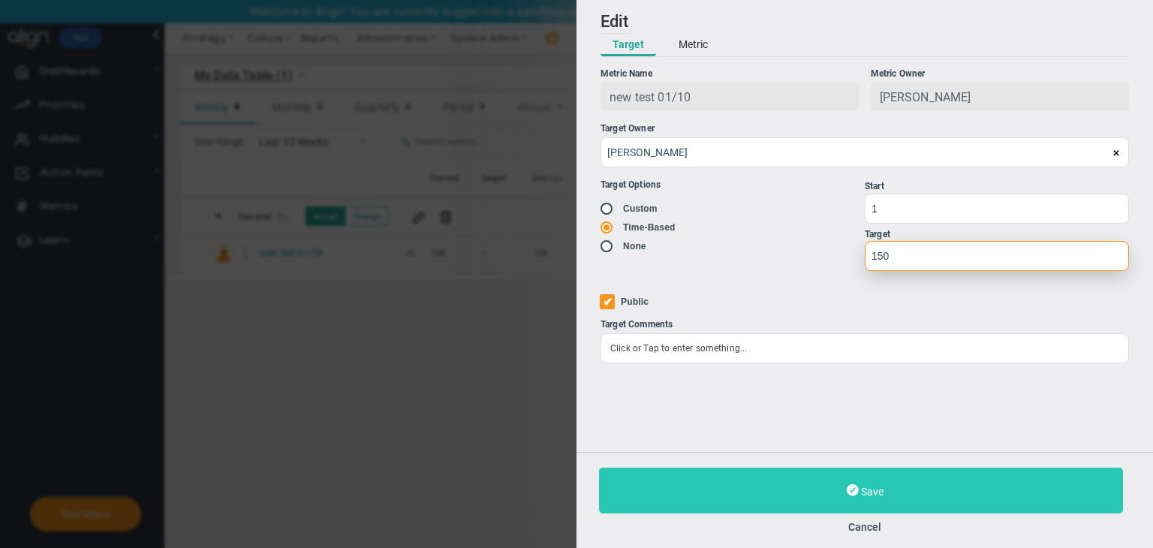
type input "150"
click at [893, 478] on button "Save" at bounding box center [861, 491] width 524 height 46
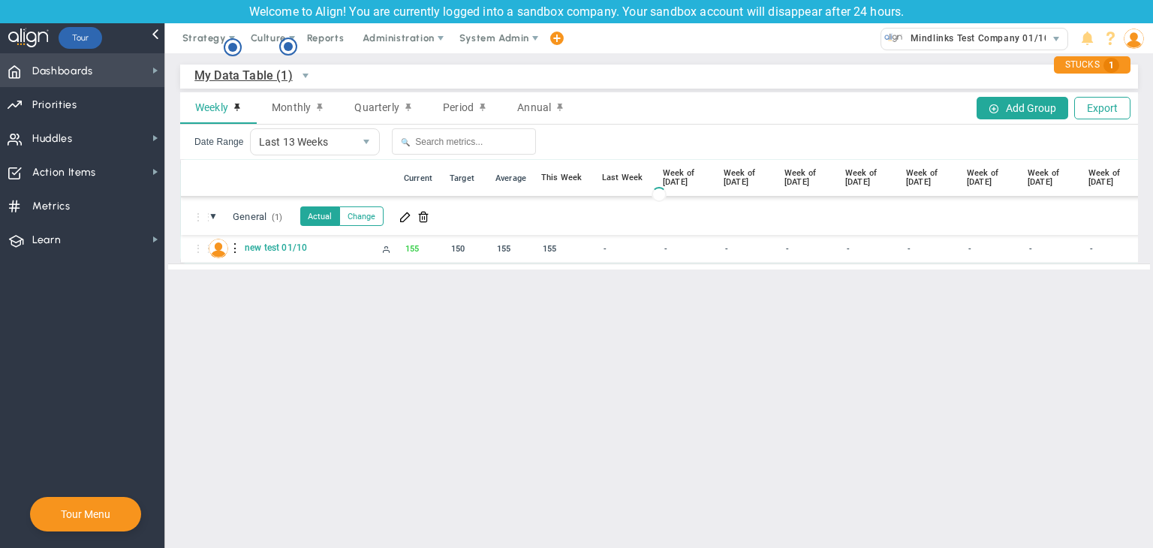
click at [142, 75] on span "Dashboards Dashboards" at bounding box center [82, 70] width 164 height 34
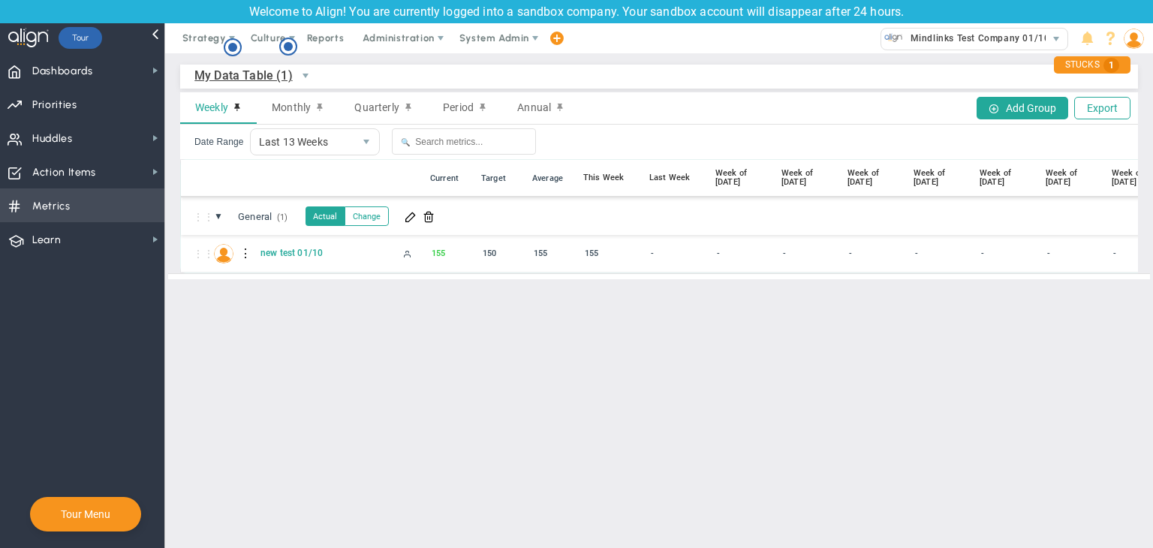
click at [106, 197] on span "Metrics Metrics" at bounding box center [82, 205] width 164 height 34
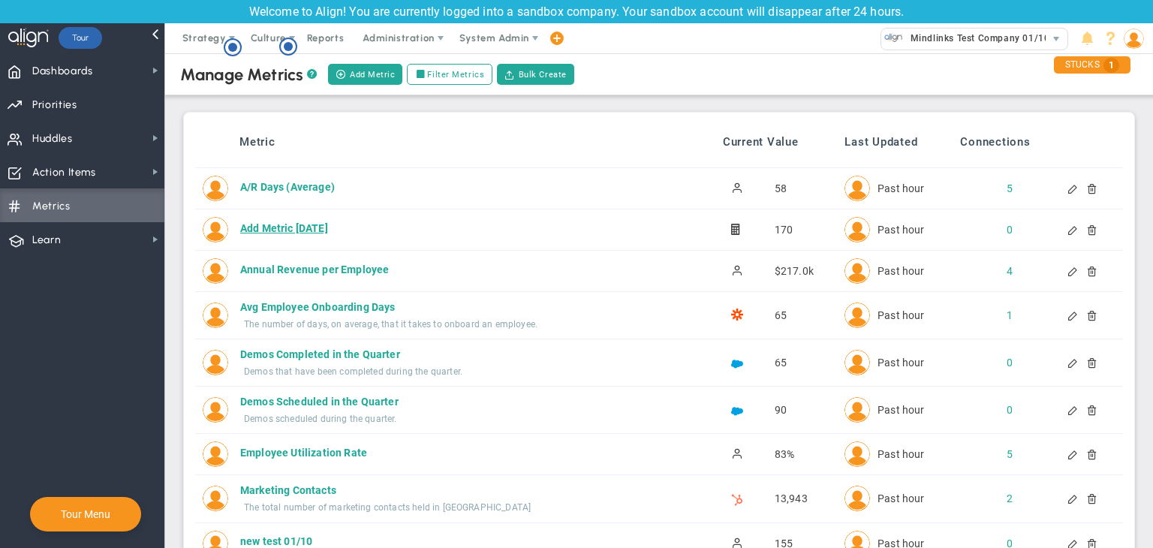
copy div "Add Metric [DATE]"
drag, startPoint x: 364, startPoint y: 220, endPoint x: 243, endPoint y: 232, distance: 121.5
click at [243, 232] on div "Add Metric [DATE]" at bounding box center [459, 228] width 439 height 15
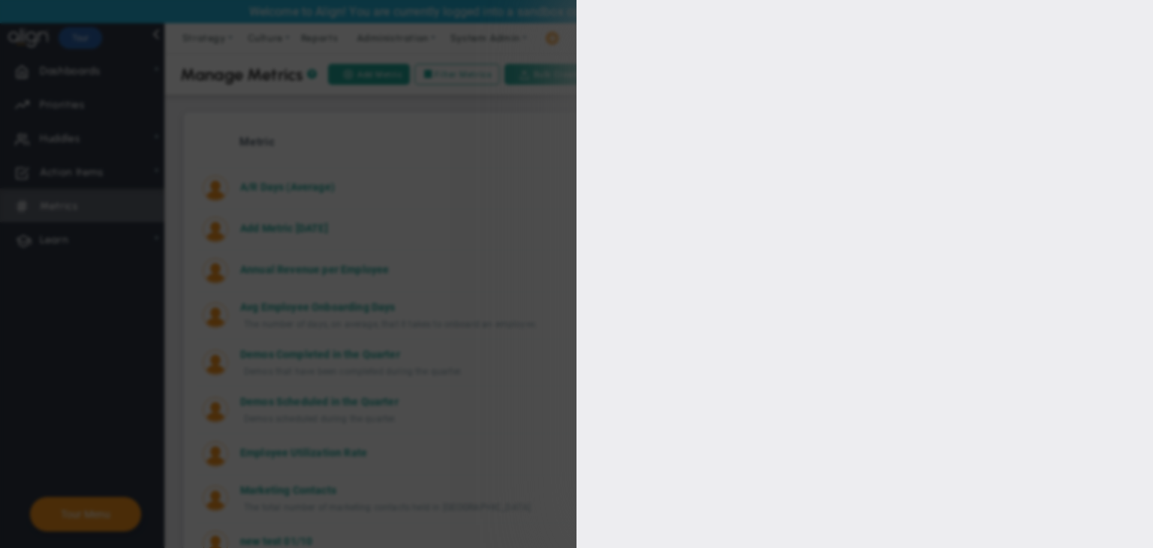
type input "Add Metric [DATE]"
type input "Add-Metric-01/10/2025"
type input "[PERSON_NAME]"
type input "170.00"
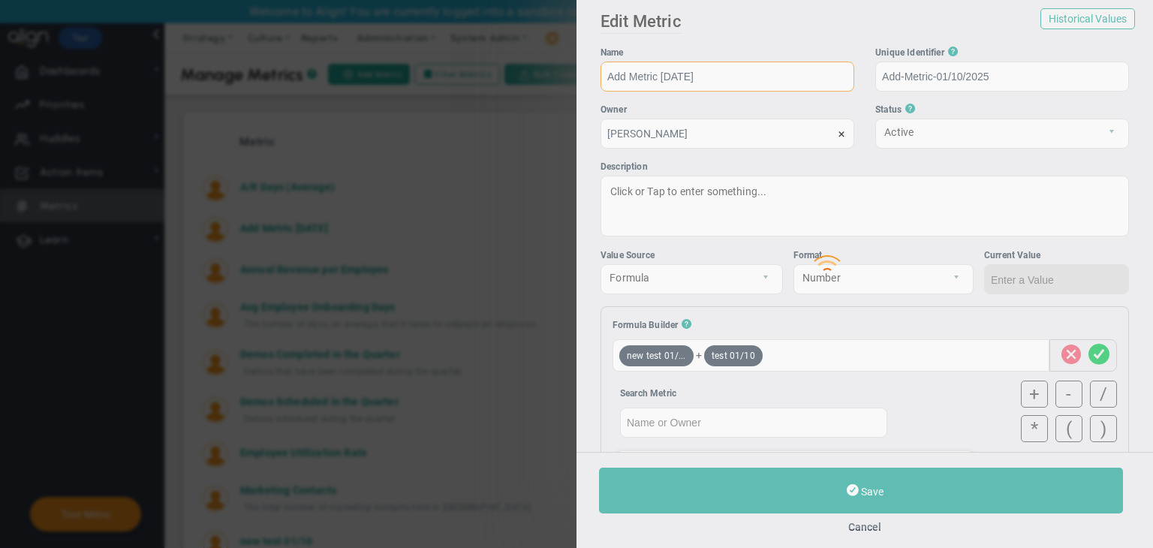
type input "170"
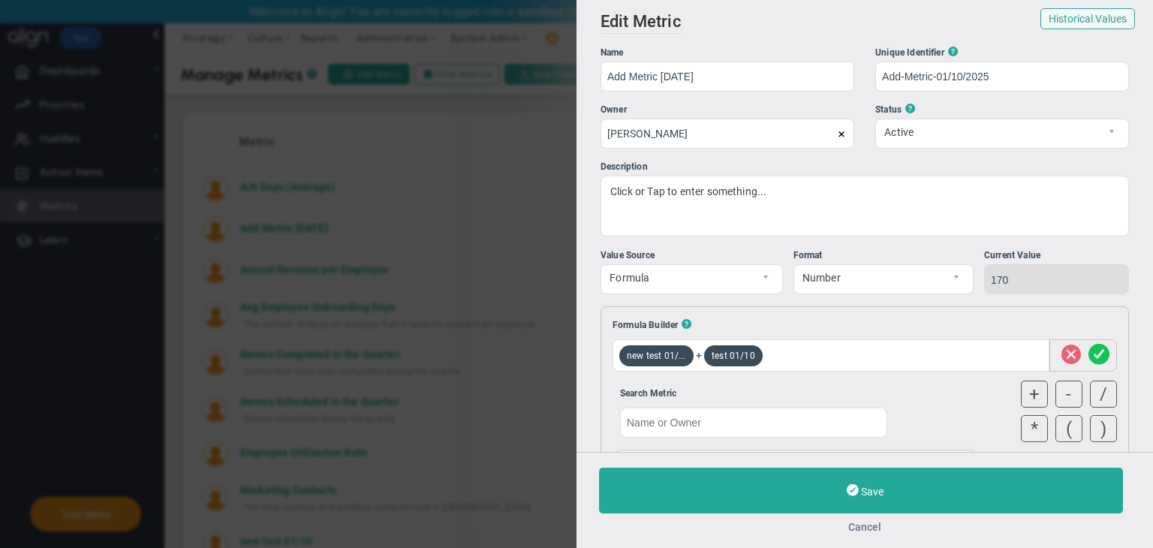
click at [868, 526] on button "Cancel" at bounding box center [865, 527] width 532 height 12
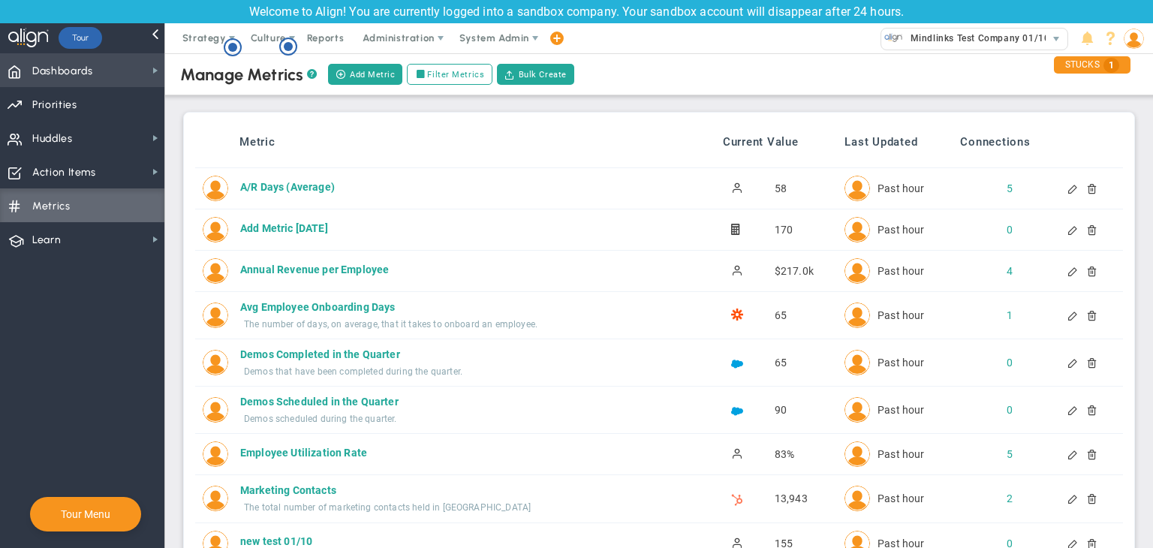
click at [114, 77] on span "Dashboards Dashboards" at bounding box center [82, 70] width 164 height 34
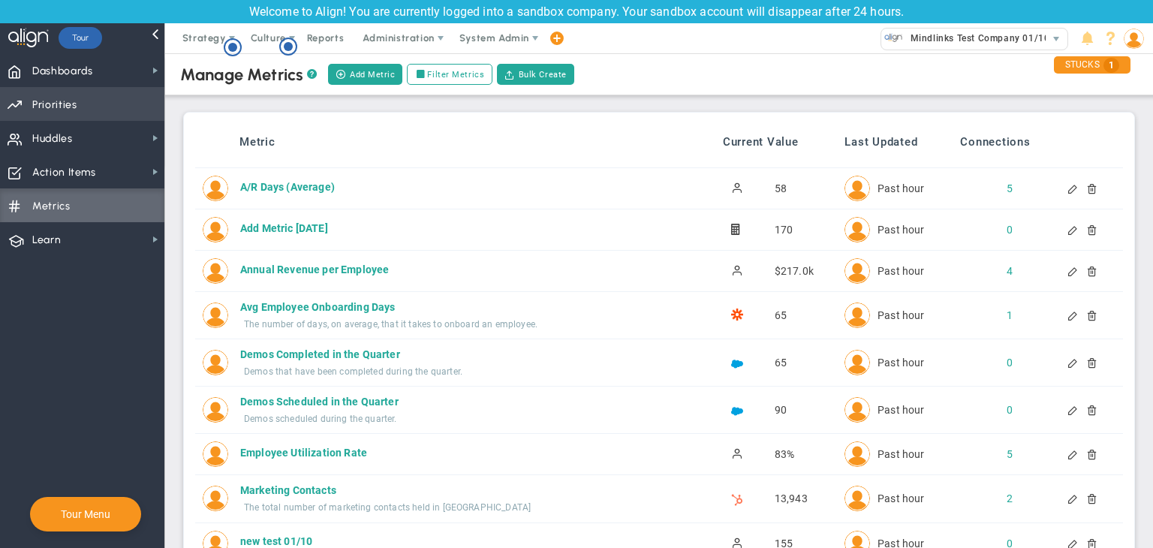
click at [106, 109] on span "Priorities Projects OKR Tree Priorities Projects OKRs" at bounding box center [82, 104] width 164 height 34
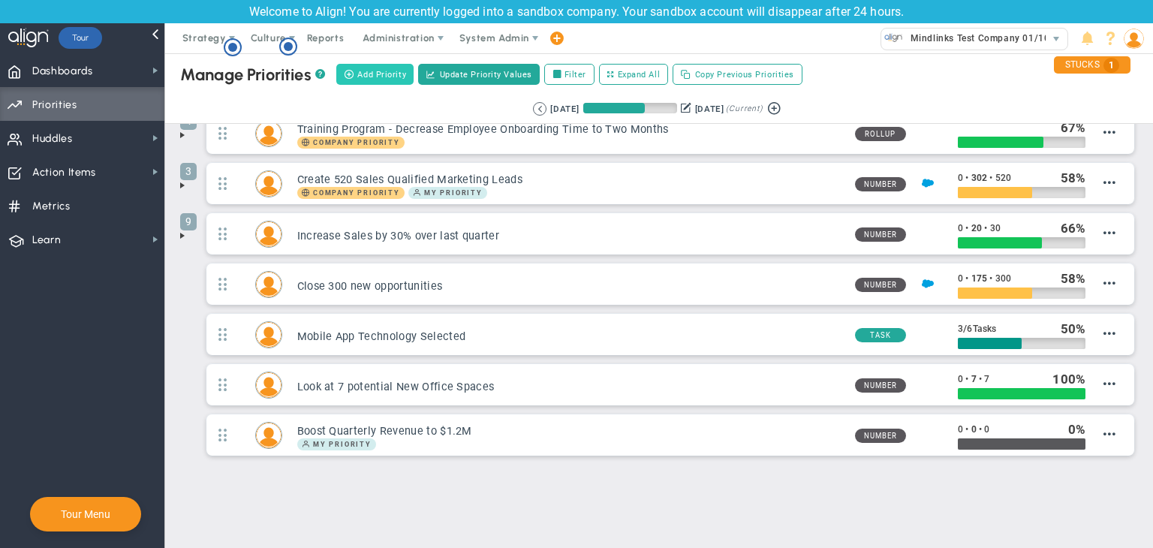
click at [384, 76] on span "Add Priority" at bounding box center [381, 74] width 49 height 13
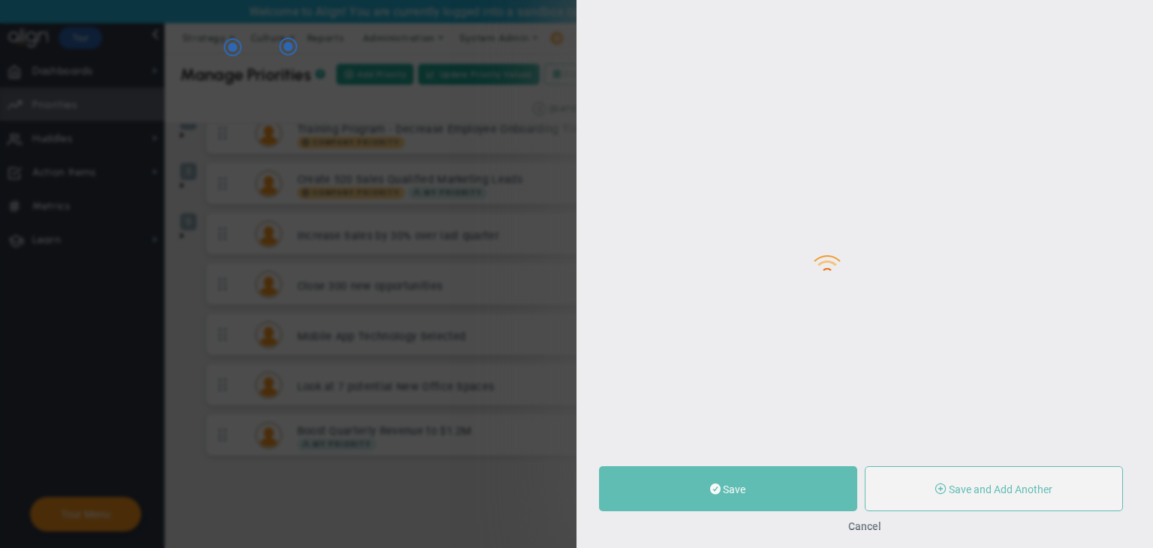
type input "0"
radio input "true"
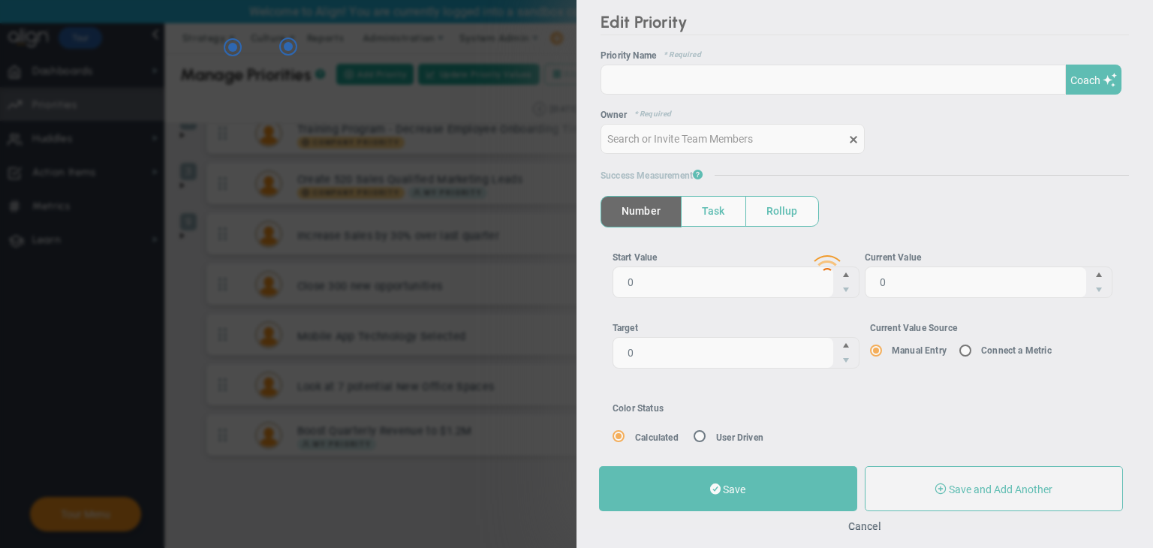
type input "[PERSON_NAME]"
type input "0"
radio input "true"
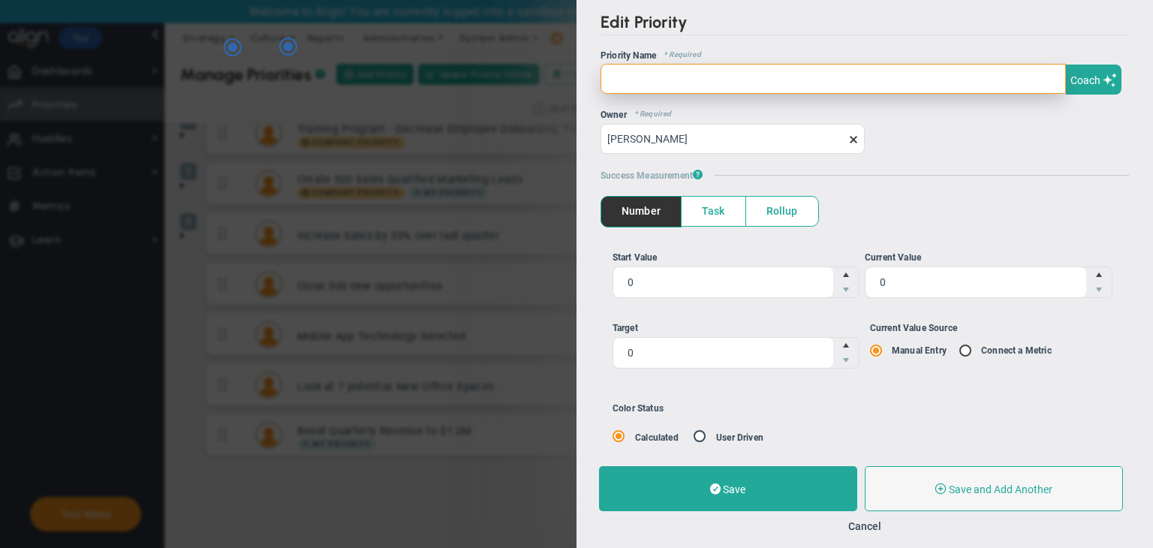
click at [693, 71] on input "text" at bounding box center [833, 79] width 465 height 30
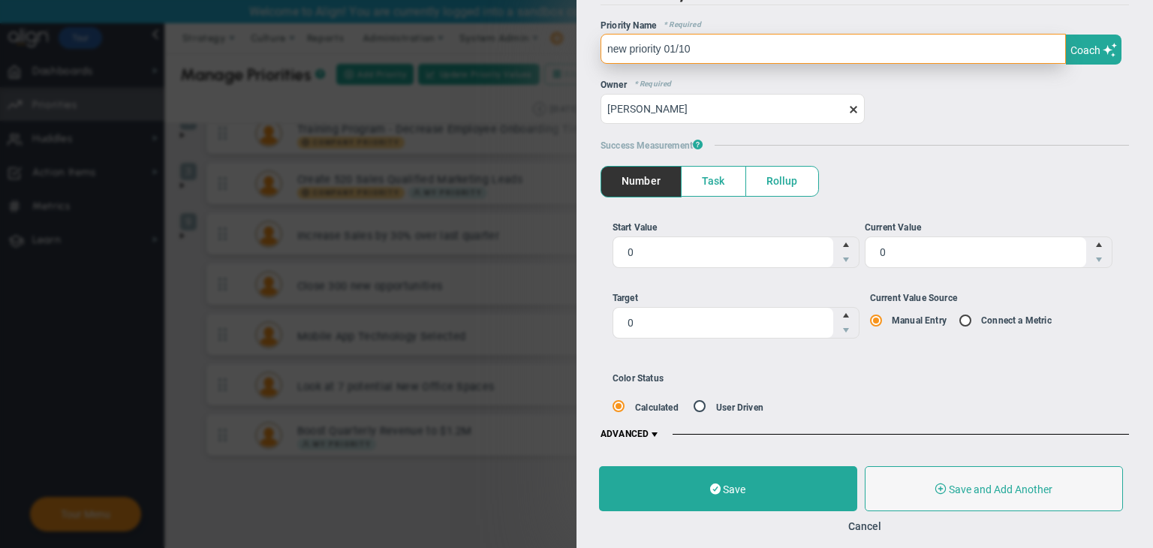
type input "new priority 01/10"
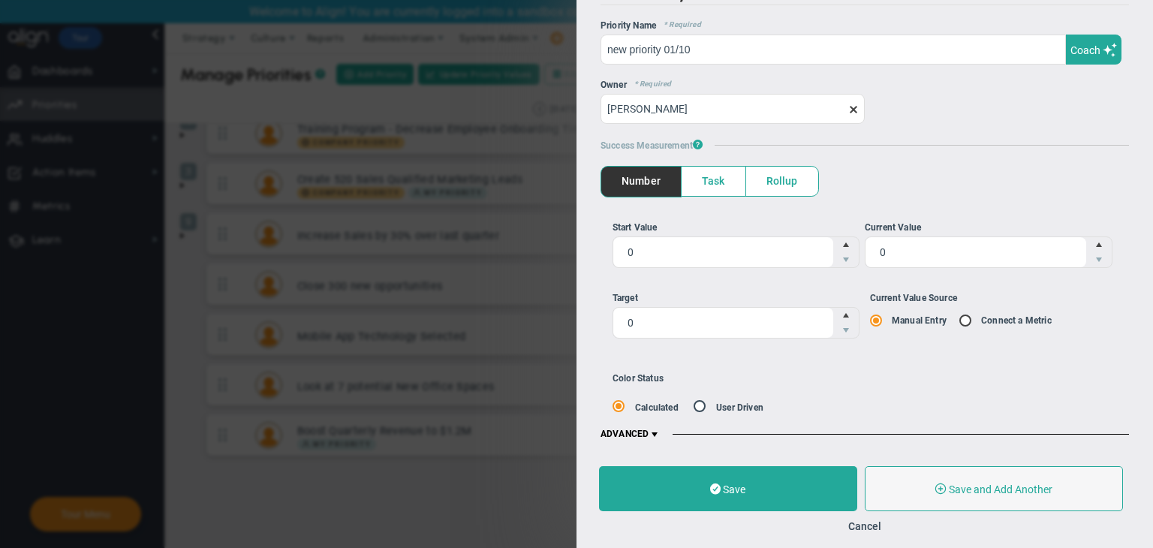
click at [959, 321] on span at bounding box center [966, 320] width 15 height 12
click at [889, 321] on input "Current Value Source Manual Entry Connect a Metric" at bounding box center [881, 321] width 15 height 12
click at [963, 321] on input "Current Value Source Manual Entry Connect a Metric" at bounding box center [970, 321] width 15 height 12
radio input "true"
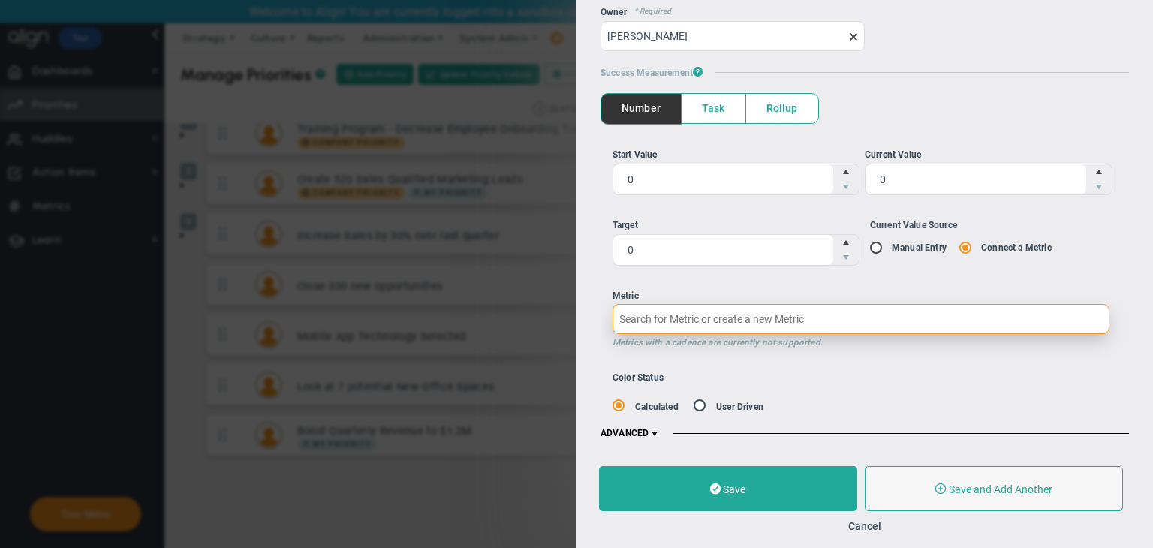
click at [773, 309] on input "Metric Metrics with a cadence are currently not supported." at bounding box center [861, 319] width 497 height 30
paste input "Add Metric [DATE]"
type input "Add Metric [DATE]"
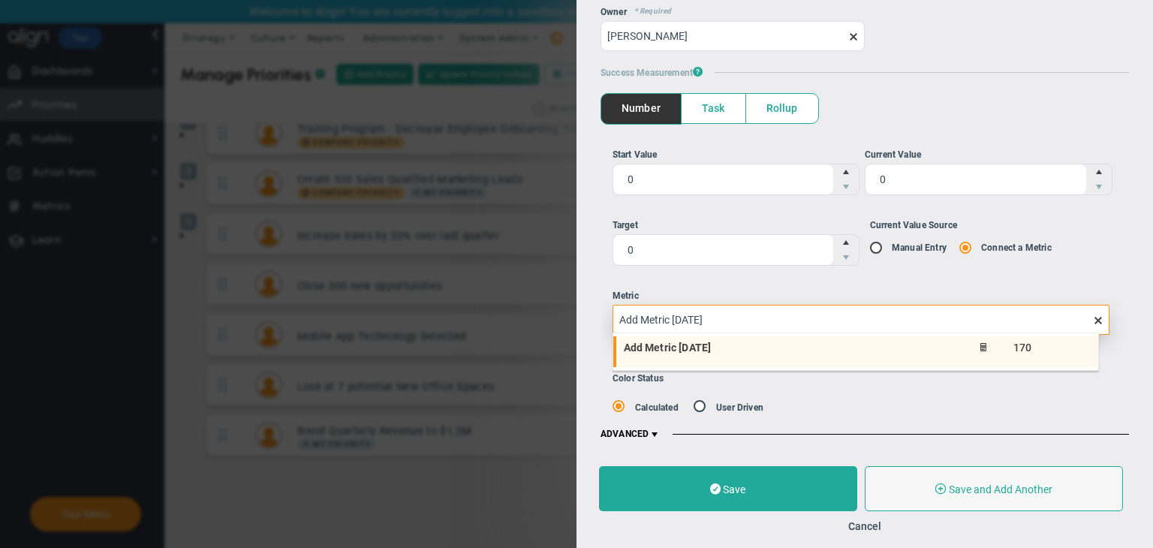
click at [690, 354] on li "Add Metric 01/10/2025 170" at bounding box center [855, 352] width 485 height 32
type input "170"
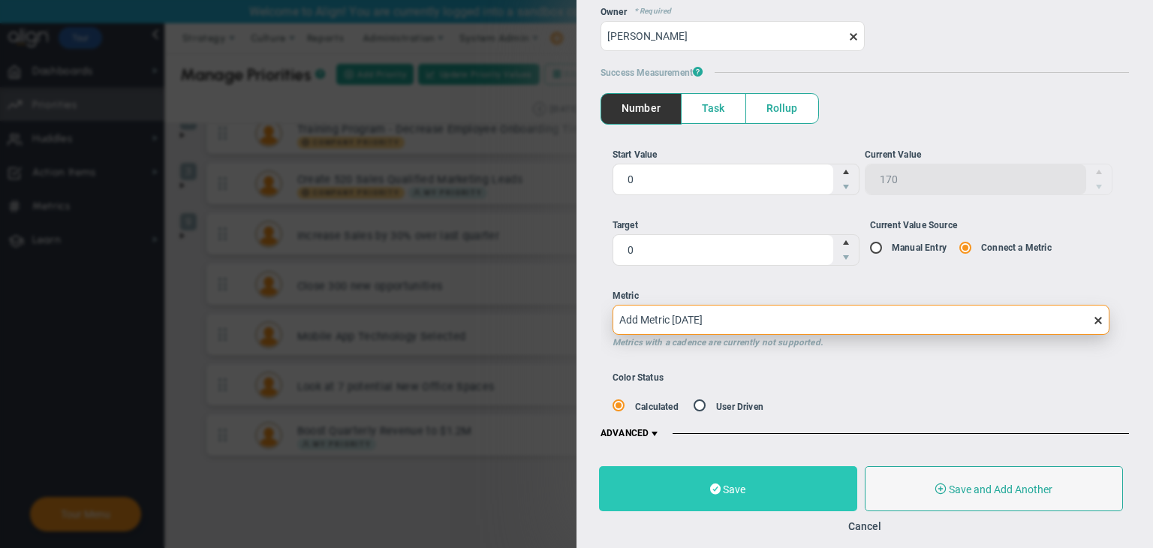
type input "Add Metric [DATE]"
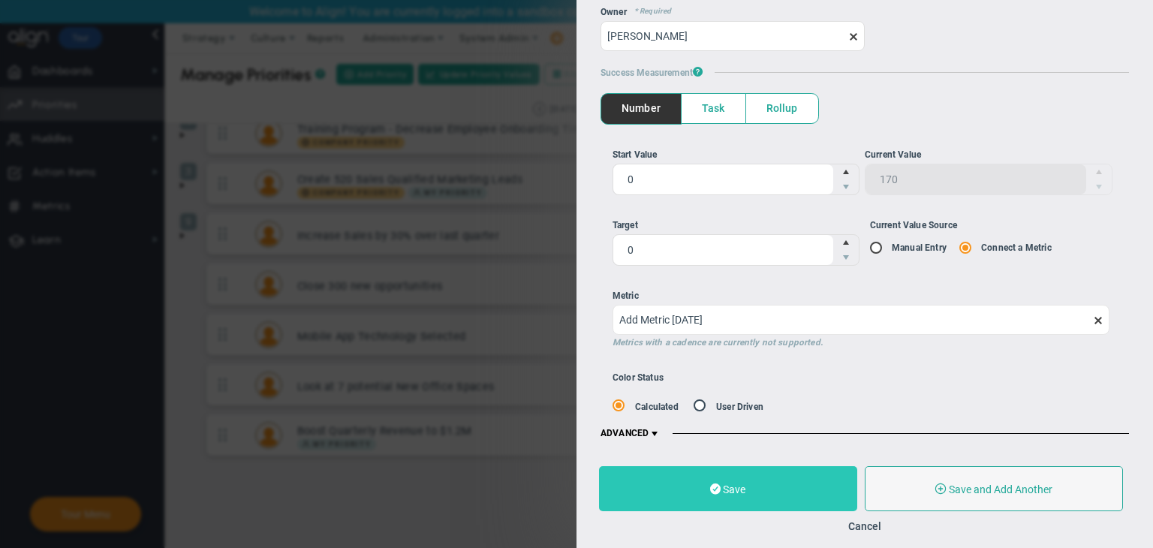
click at [791, 484] on button "Save" at bounding box center [728, 488] width 258 height 45
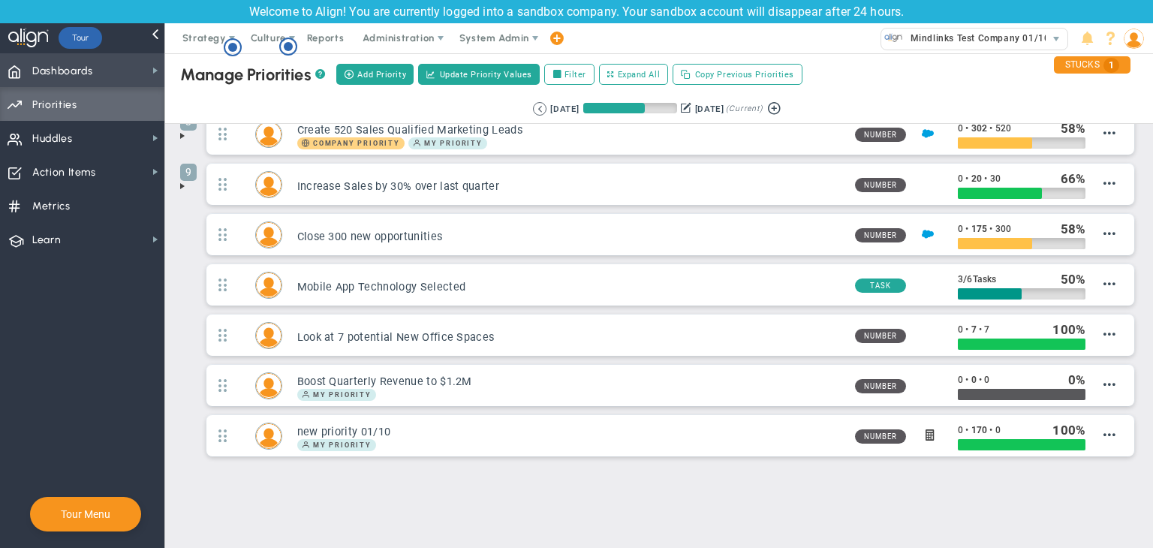
click at [131, 77] on span "Dashboards Dashboards" at bounding box center [82, 70] width 164 height 34
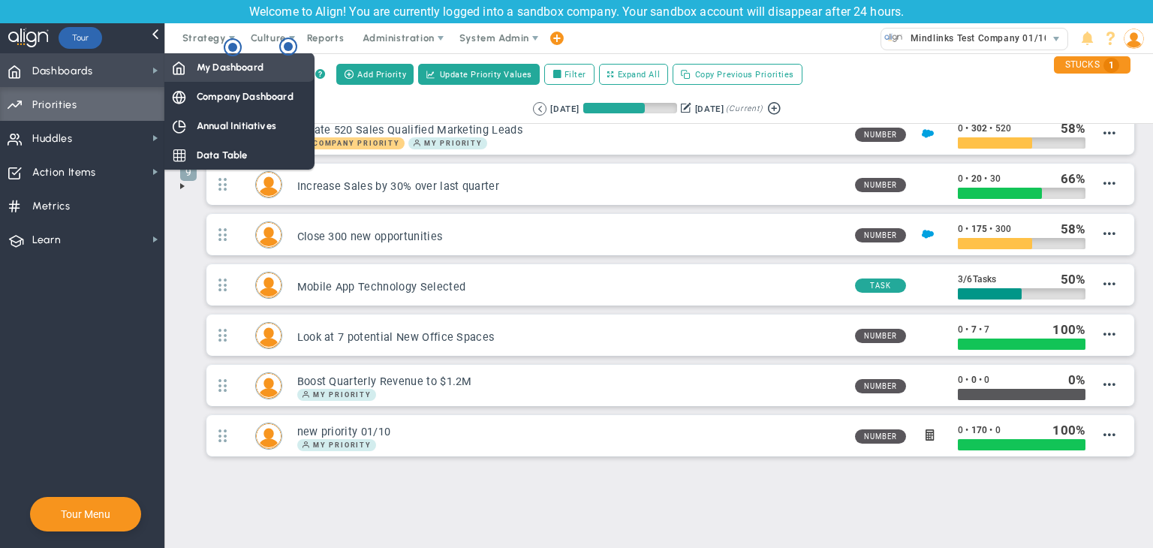
click at [216, 74] on div "My Dashboard" at bounding box center [239, 67] width 150 height 29
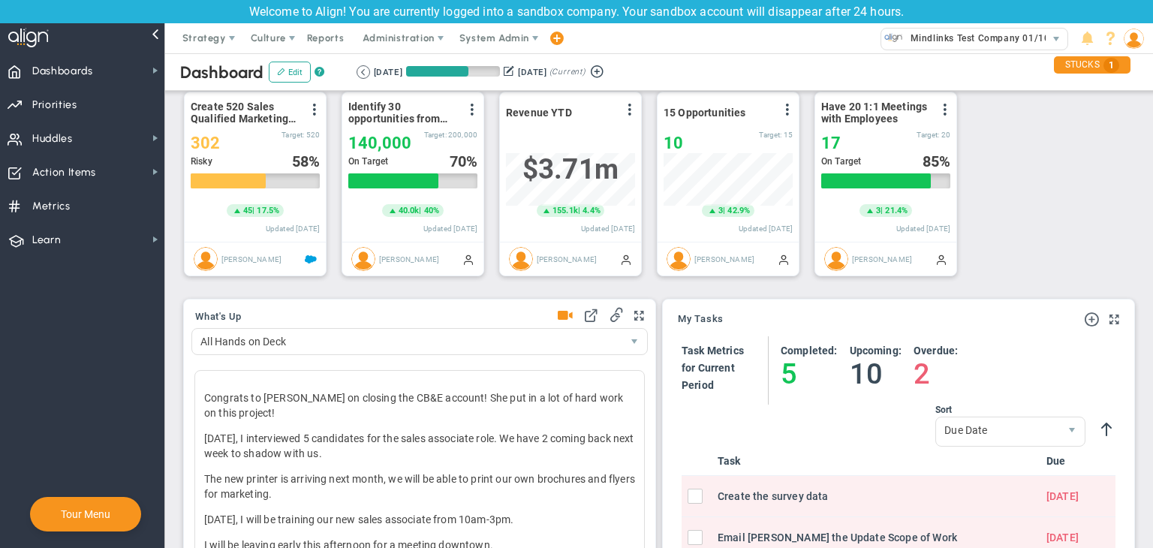
scroll to position [750680, 750604]
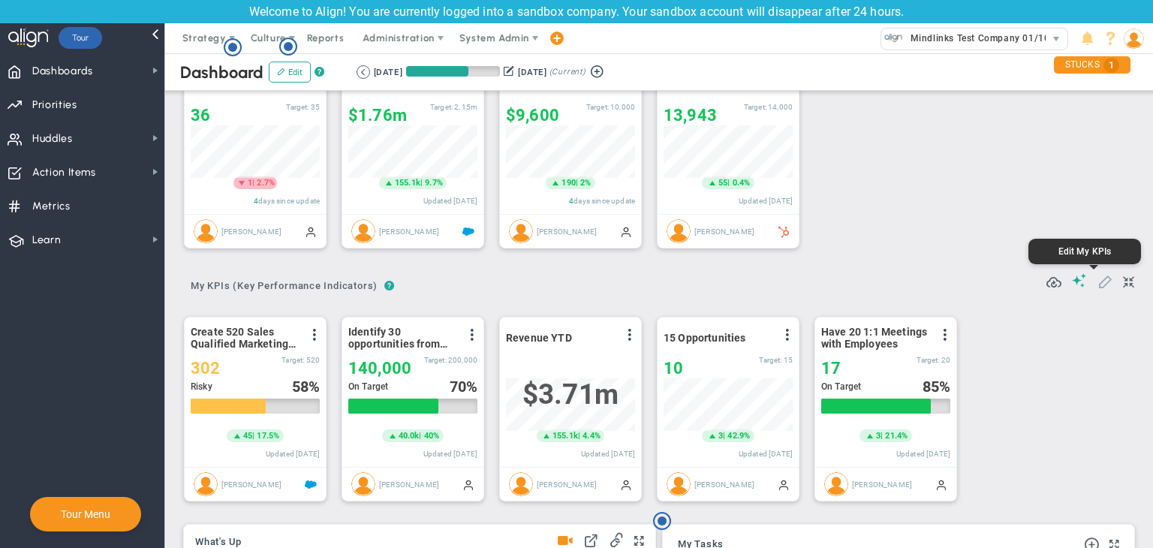
click at [1098, 286] on span at bounding box center [1105, 280] width 15 height 15
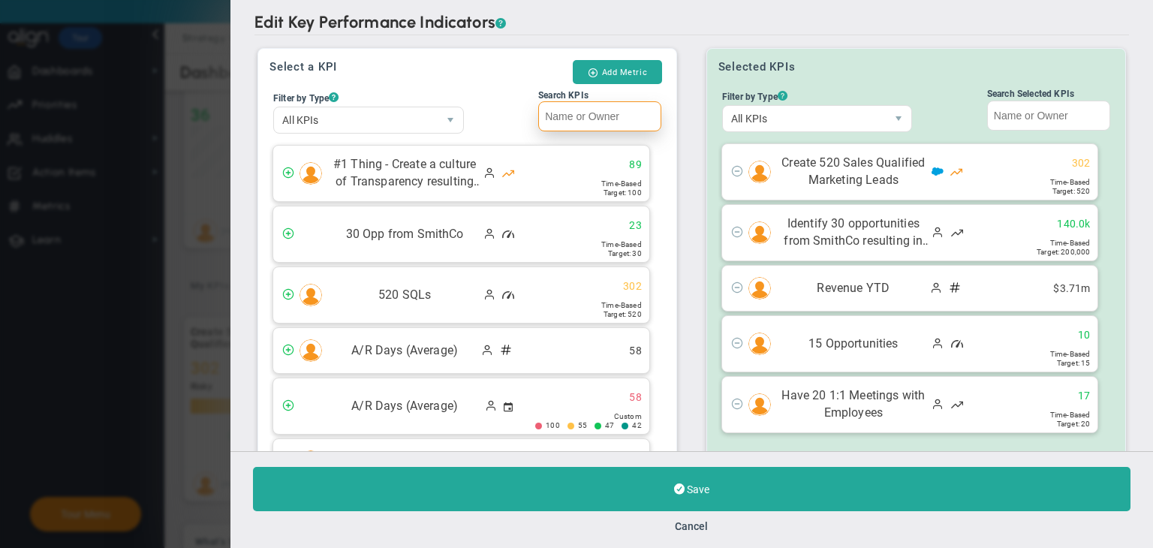
click at [583, 109] on input "Search KPIs" at bounding box center [599, 116] width 123 height 30
paste input "Add Metric [DATE]"
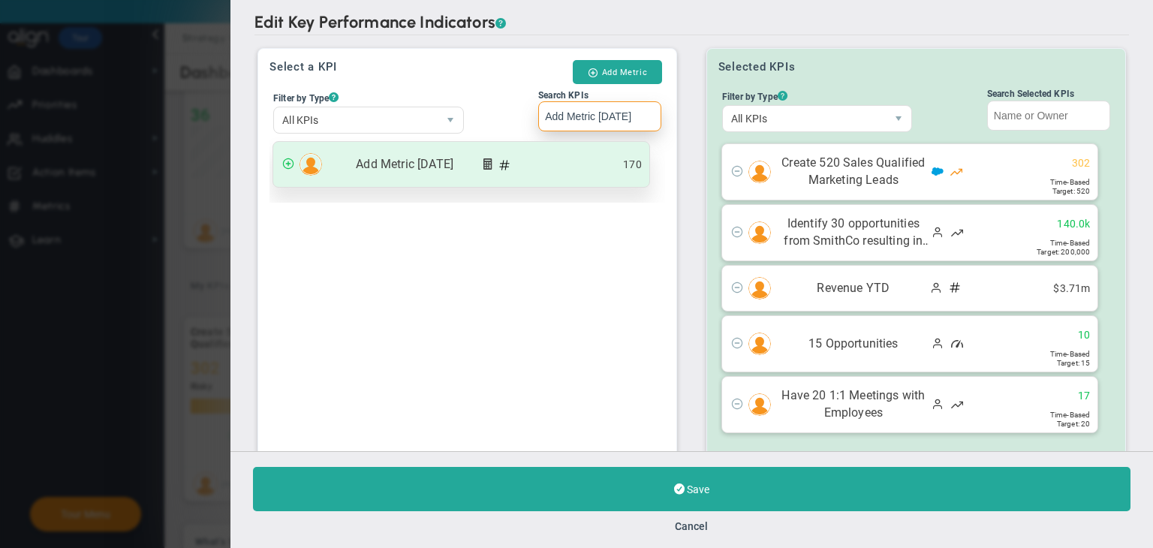
click at [468, 153] on div "Add Metric 01/10/2025 170" at bounding box center [461, 164] width 376 height 45
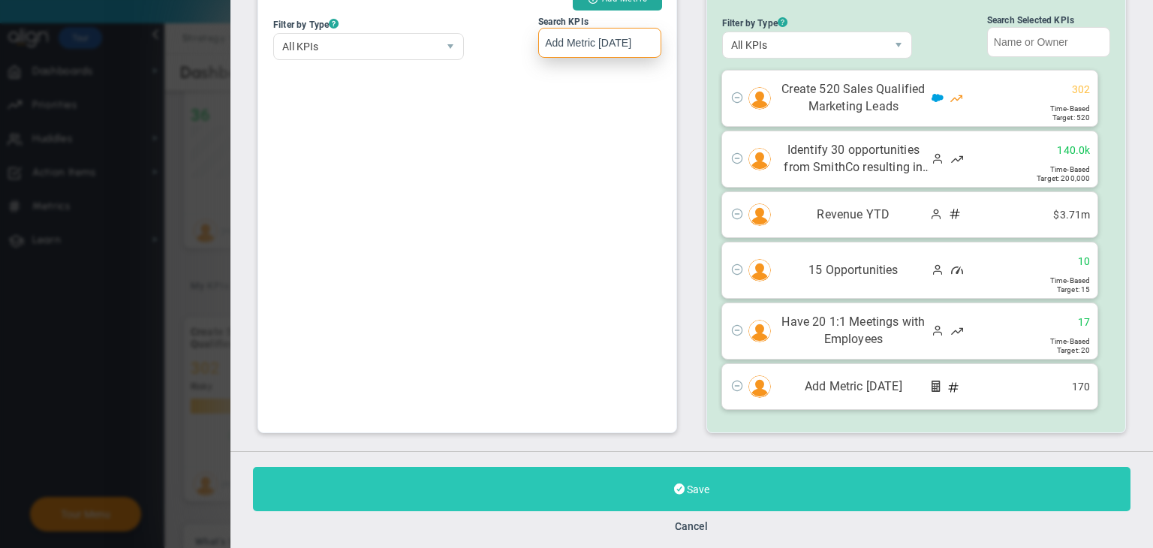
type input "Add Metric [DATE]"
click at [671, 481] on button "Save" at bounding box center [692, 489] width 878 height 44
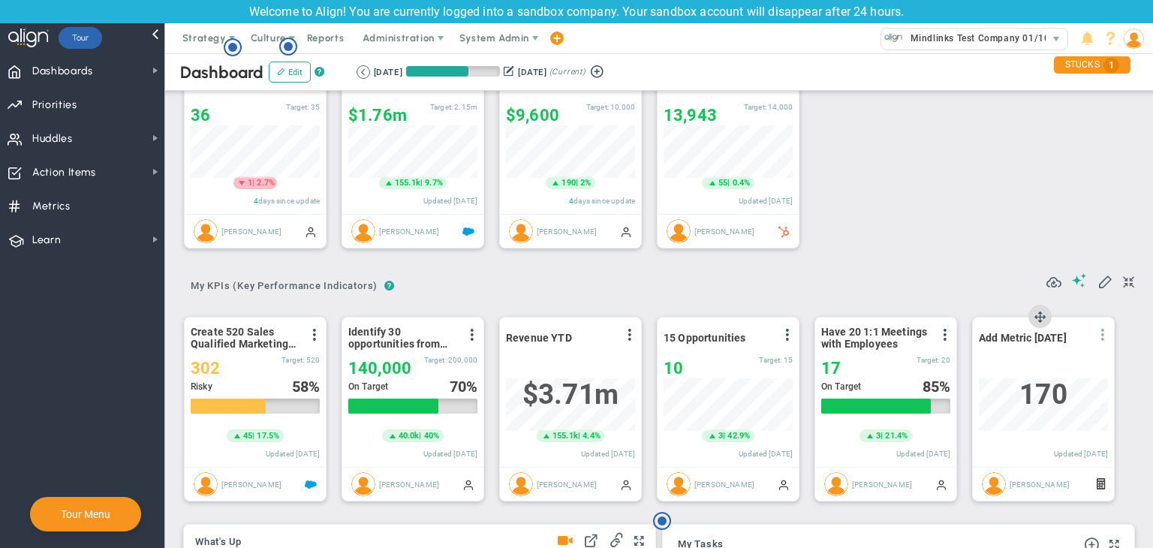
click at [1103, 337] on span at bounding box center [1103, 335] width 12 height 12
click at [1038, 370] on li "Edit" at bounding box center [1060, 365] width 107 height 19
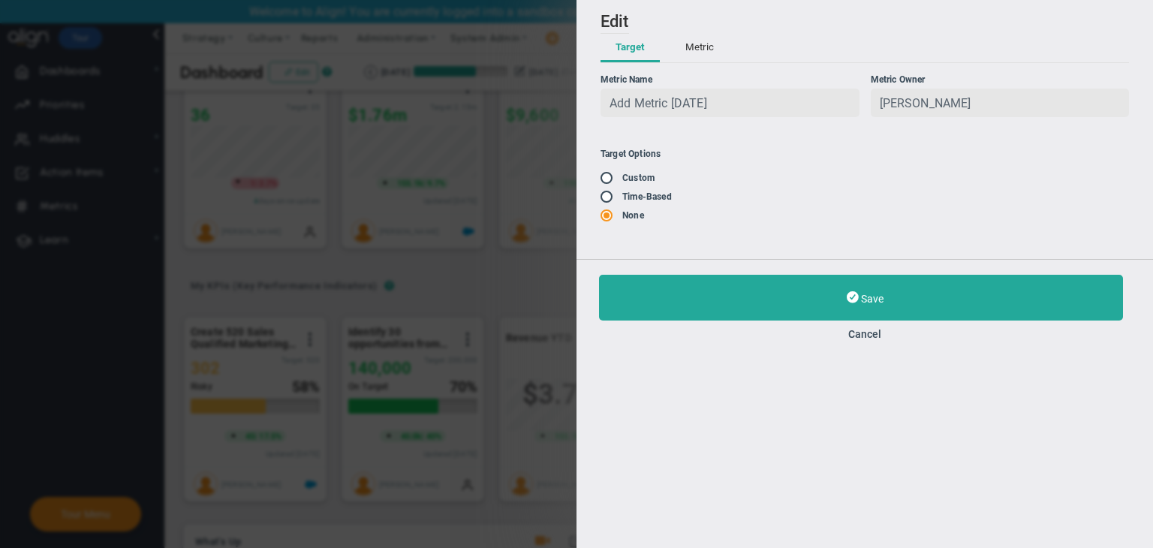
click at [613, 203] on input "radio" at bounding box center [611, 197] width 15 height 12
radio input "true"
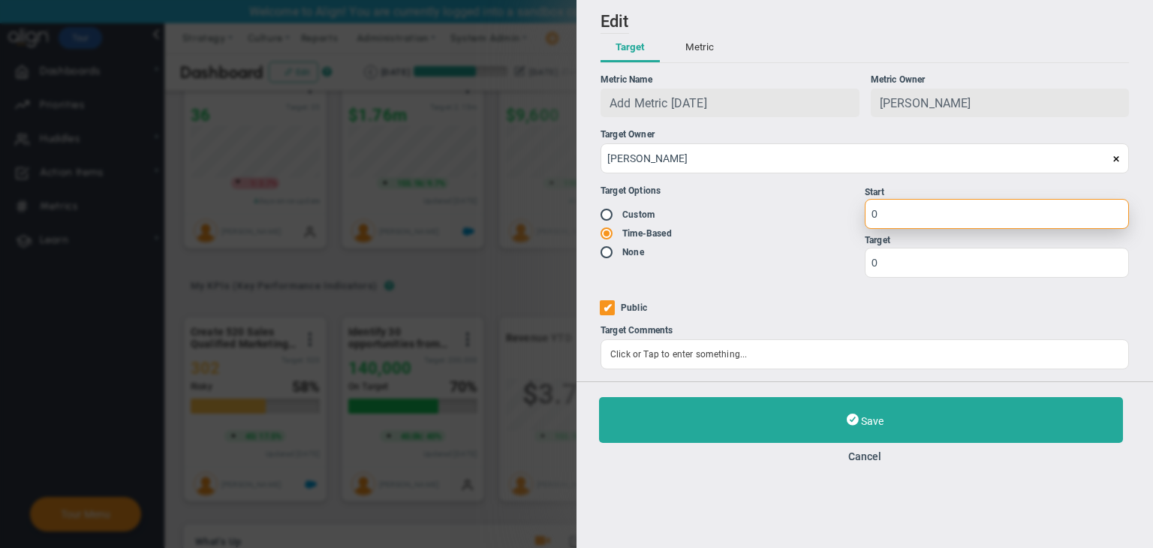
click at [910, 214] on input "0" at bounding box center [997, 214] width 264 height 30
type input "1"
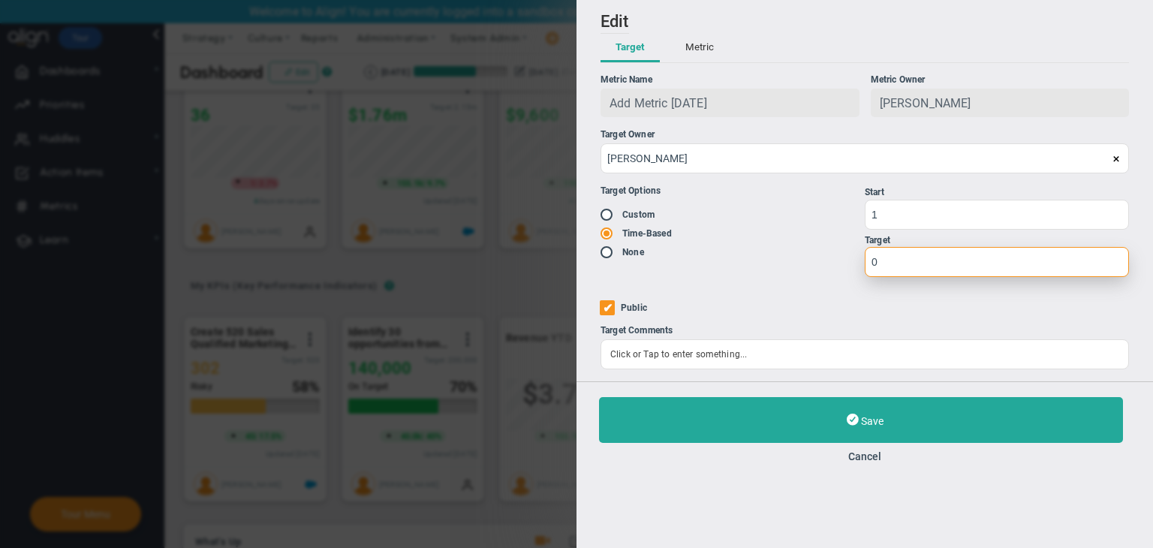
click at [894, 272] on input "0" at bounding box center [997, 262] width 264 height 30
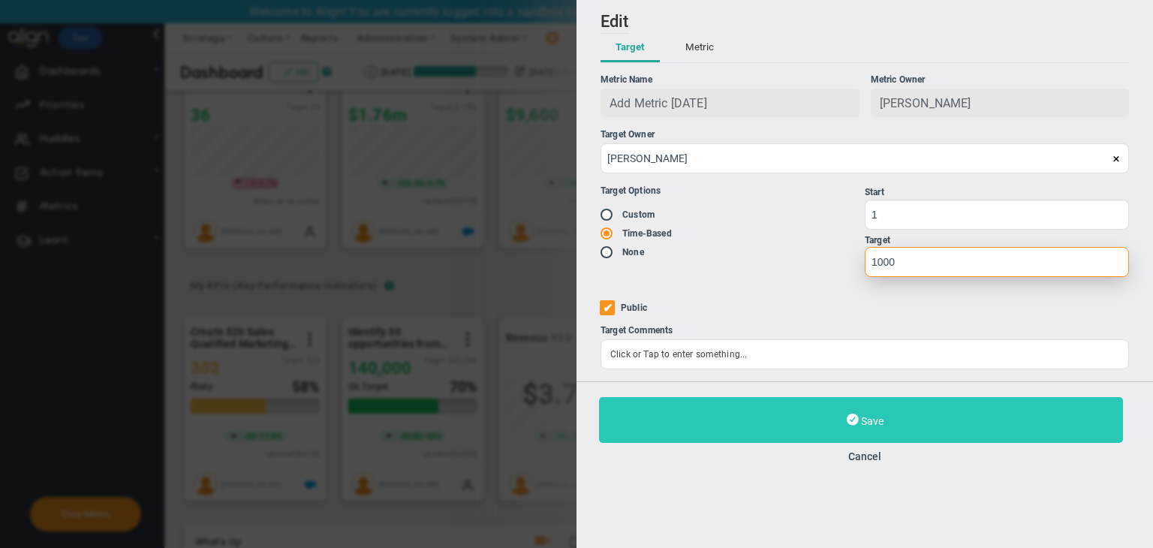
type input "1000"
click at [920, 415] on button "Save" at bounding box center [861, 420] width 524 height 46
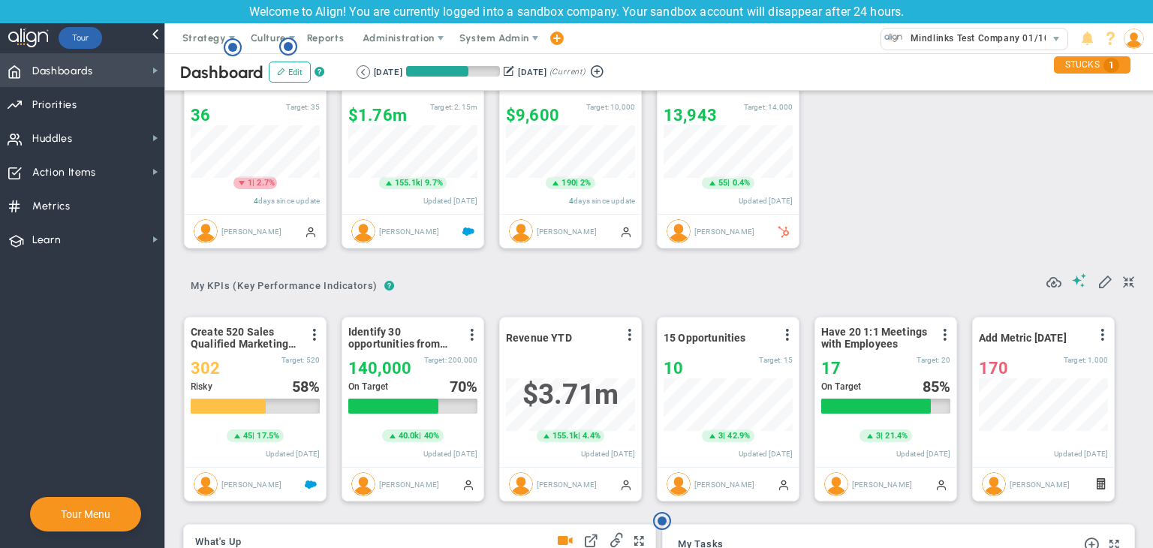
click at [128, 71] on span "Dashboards Dashboards" at bounding box center [82, 70] width 164 height 34
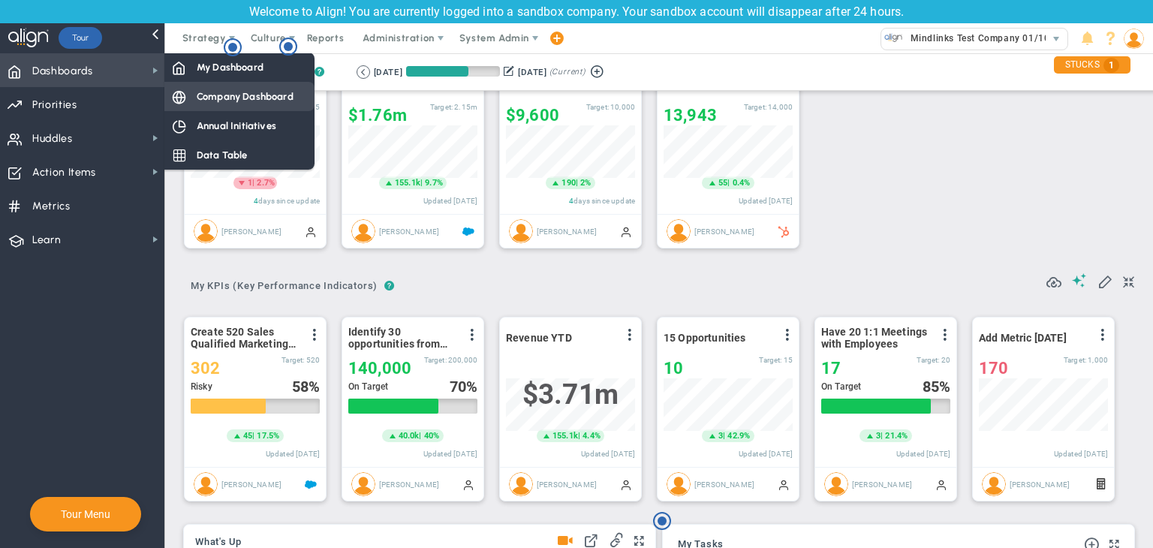
click at [201, 96] on span "Company Dashboard" at bounding box center [245, 96] width 97 height 14
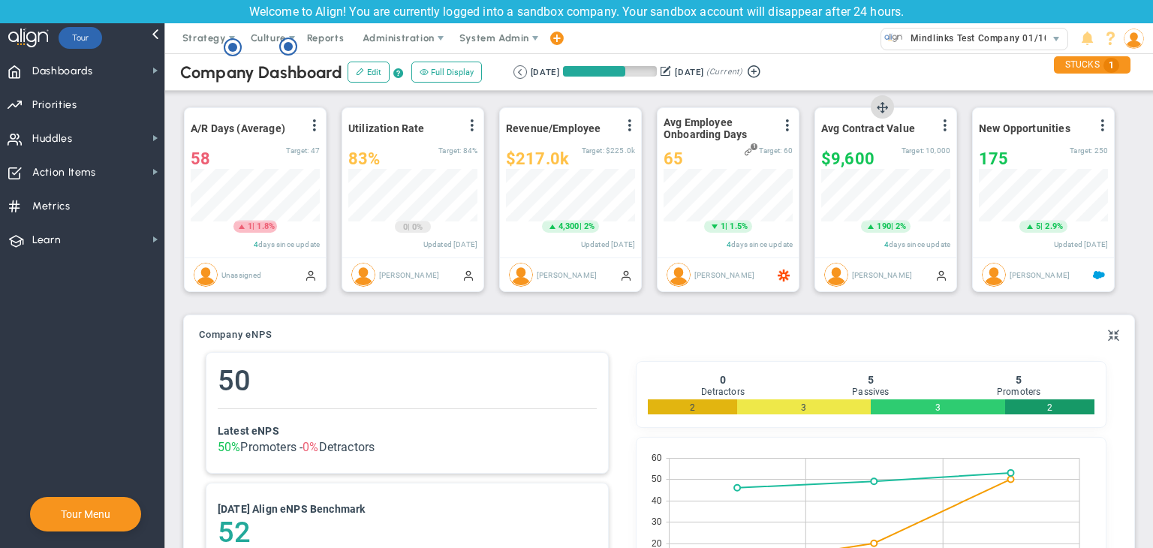
scroll to position [300, 0]
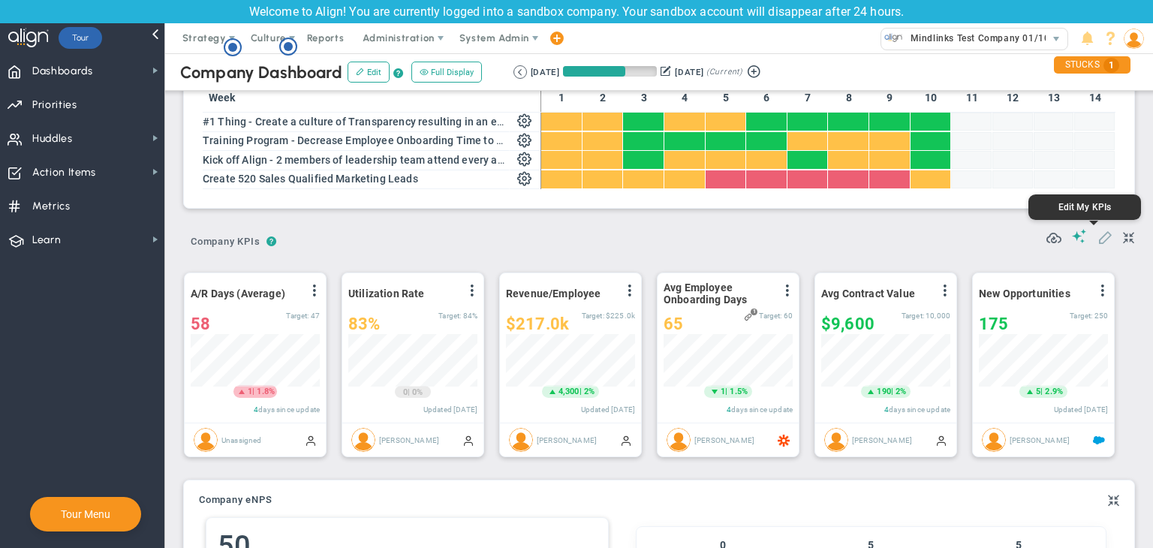
click at [1098, 237] on span at bounding box center [1105, 236] width 15 height 15
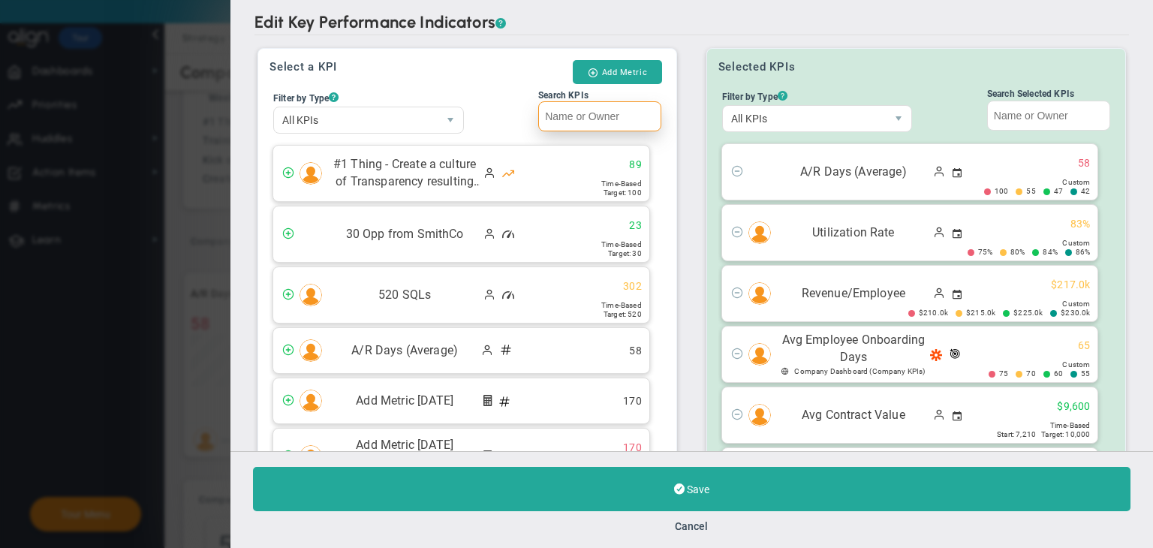
click at [617, 121] on input "Search KPIs" at bounding box center [599, 116] width 123 height 30
paste input "Add Metric [DATE]"
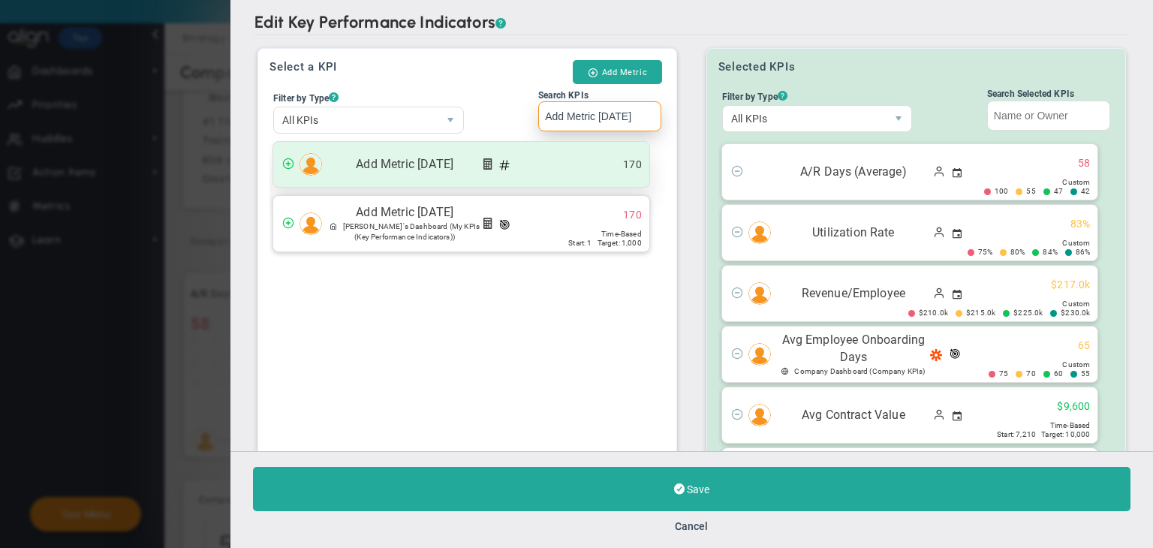
click at [571, 181] on div "Add Metric 01/10/2025 170" at bounding box center [461, 164] width 376 height 45
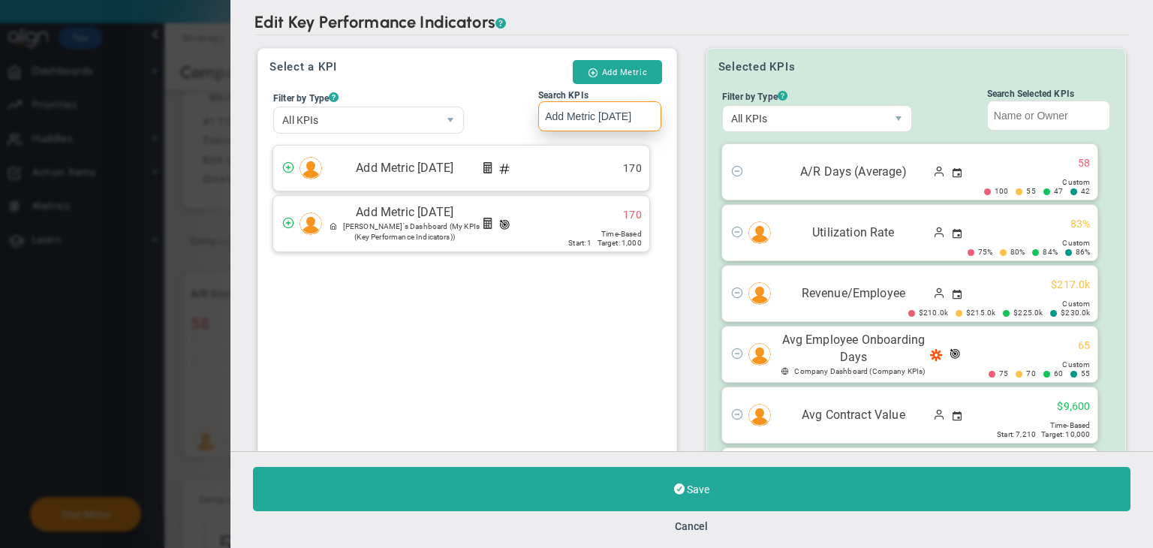
scroll to position [145, 0]
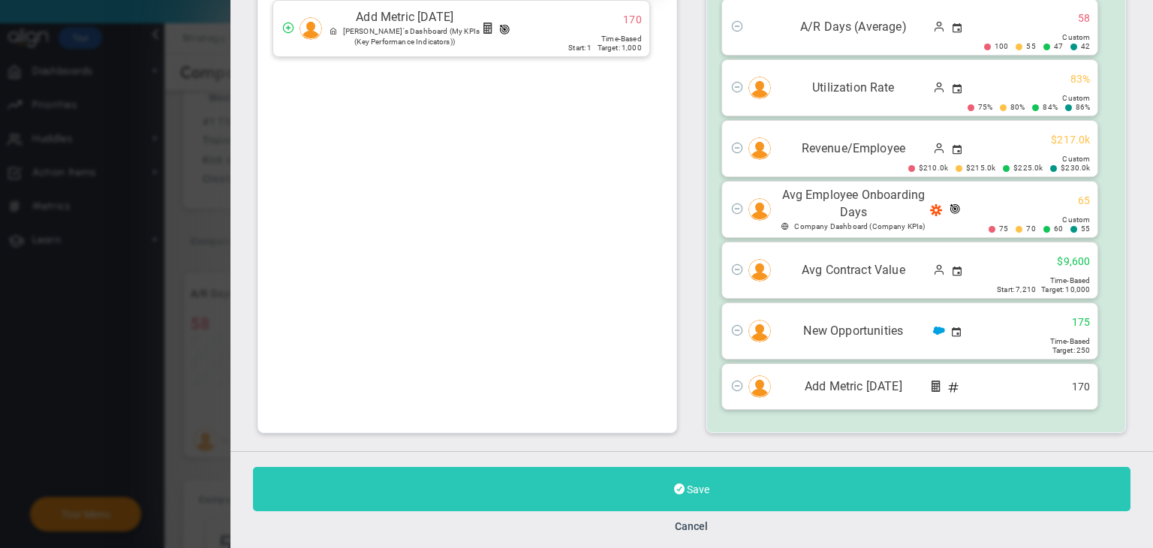
type input "Add Metric [DATE]"
click at [714, 478] on button "Save" at bounding box center [692, 489] width 878 height 44
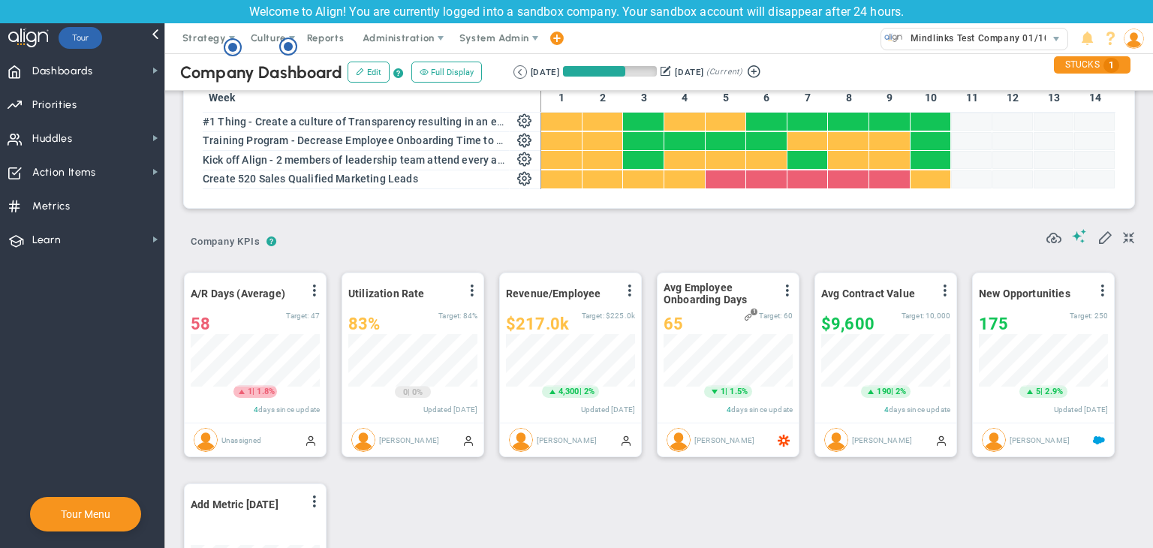
scroll to position [52, 129]
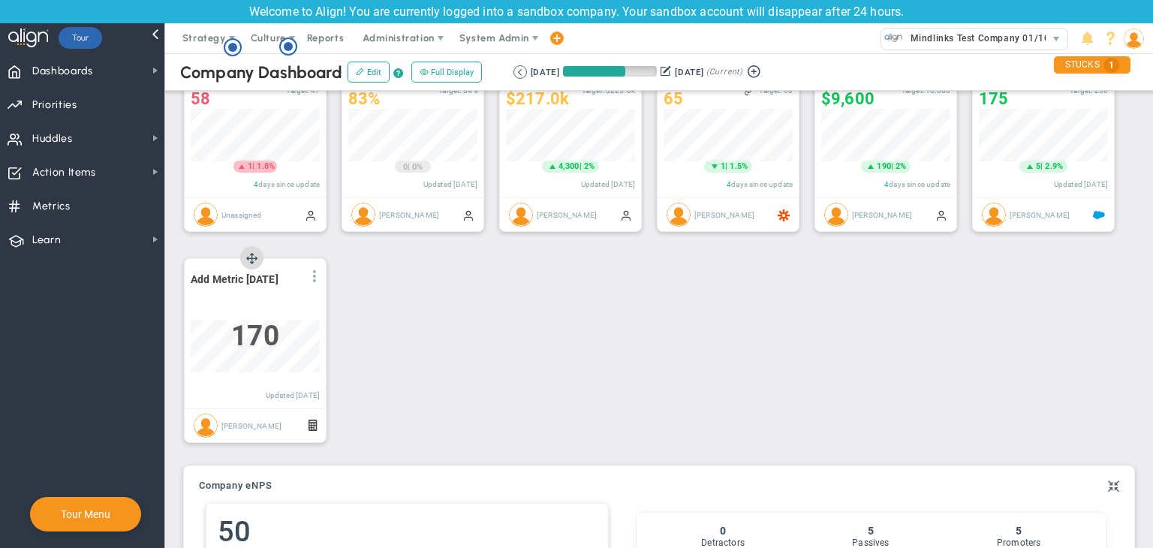
click at [317, 277] on span at bounding box center [315, 276] width 12 height 12
click at [291, 301] on li "Edit" at bounding box center [272, 306] width 107 height 19
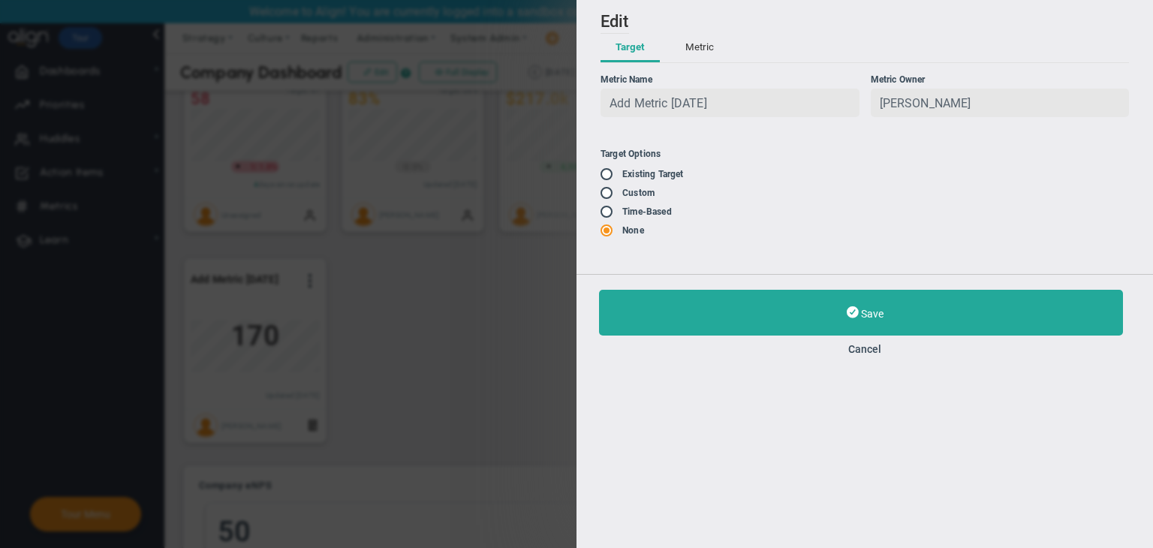
click at [606, 194] on input "radio" at bounding box center [611, 194] width 15 height 12
radio input "true"
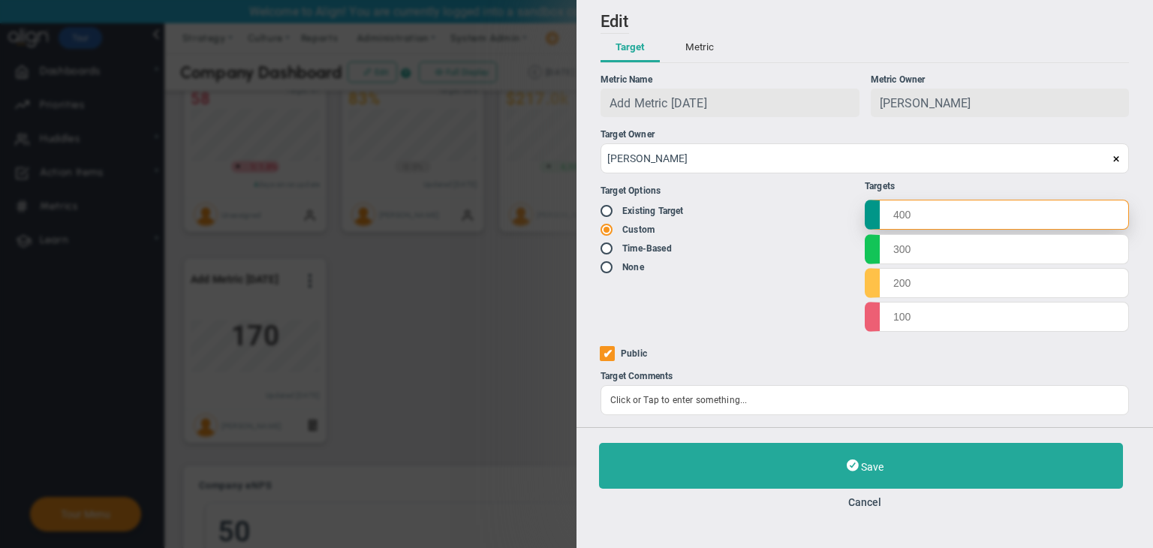
click at [961, 225] on input "text" at bounding box center [997, 215] width 264 height 30
type input "1000"
click at [946, 255] on input "text" at bounding box center [997, 248] width 264 height 30
type input "800"
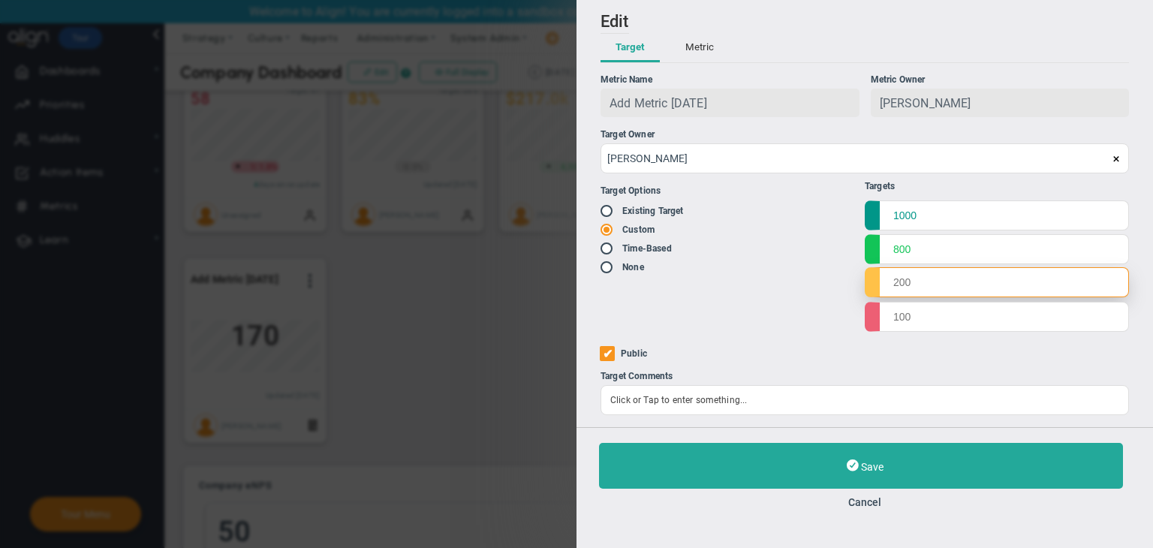
click at [947, 286] on input "text" at bounding box center [997, 282] width 264 height 30
click at [947, 286] on input "6" at bounding box center [997, 282] width 264 height 30
type input "600"
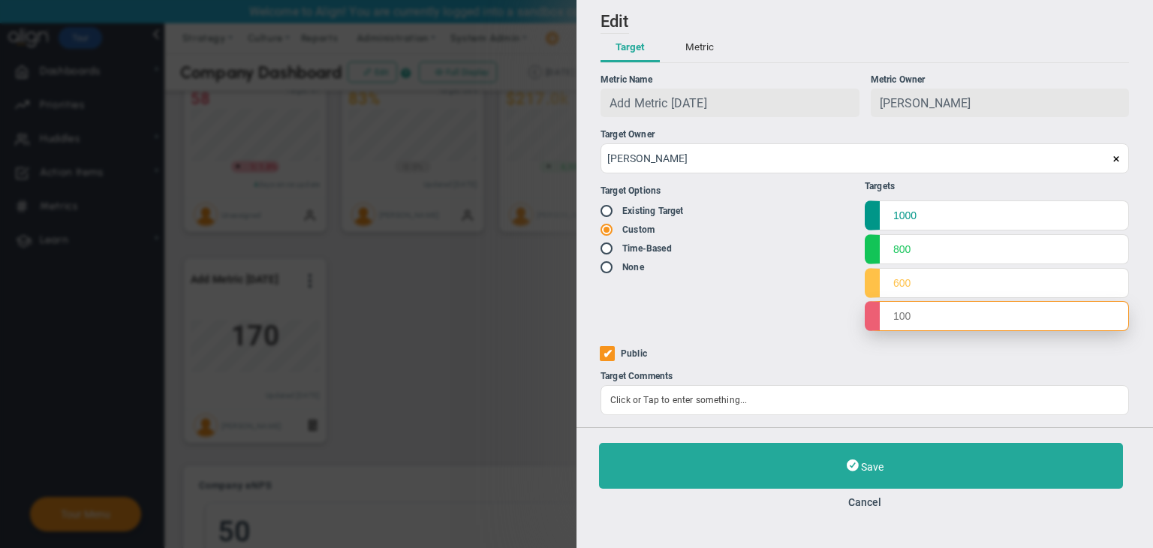
click at [936, 324] on input "text" at bounding box center [997, 316] width 264 height 30
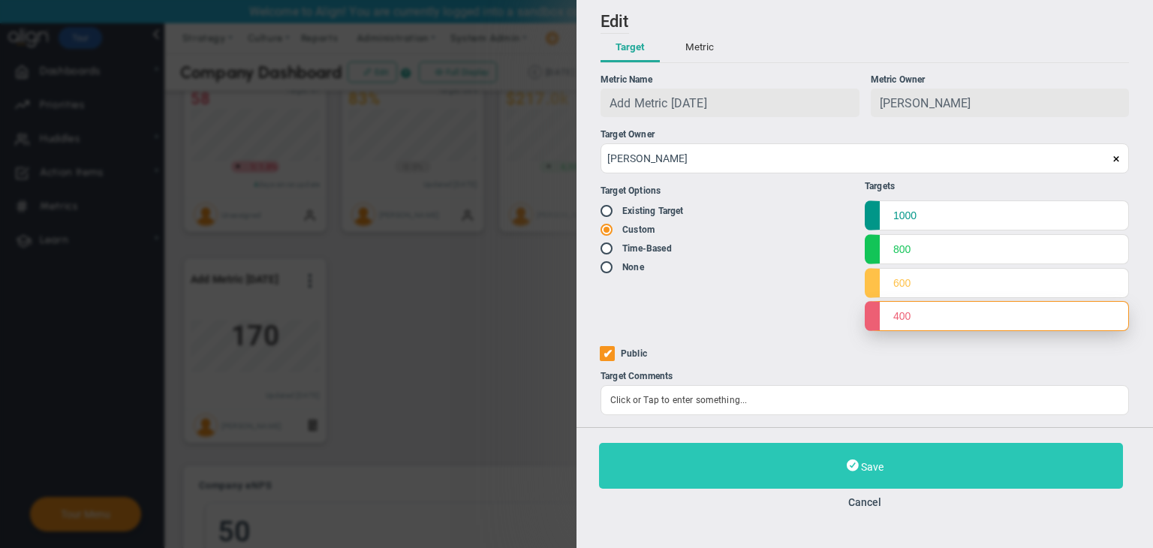
type input "400"
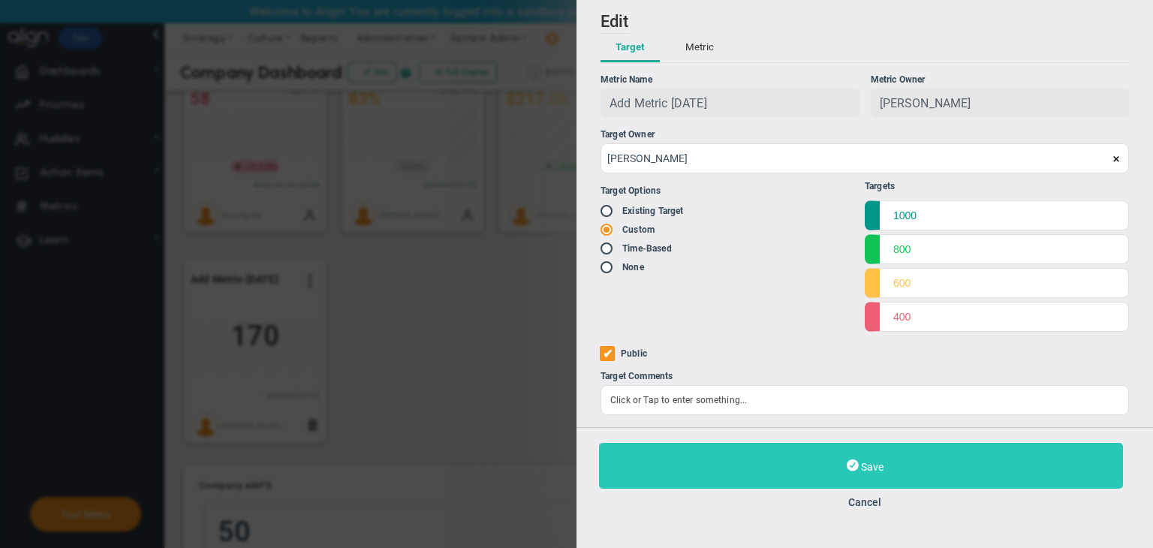
click at [944, 454] on button "Save" at bounding box center [861, 466] width 524 height 46
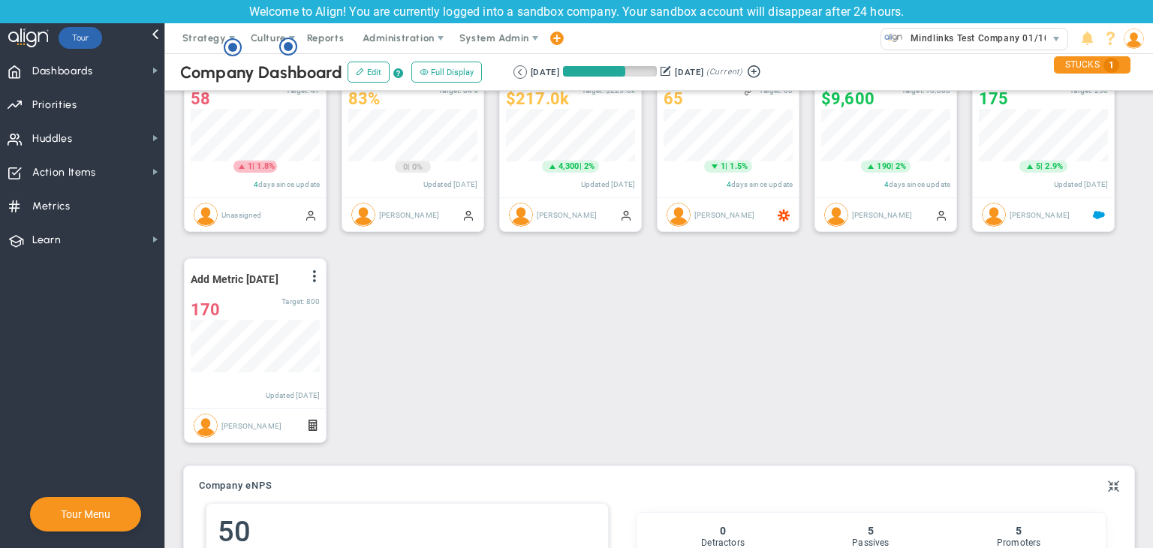
scroll to position [52, 129]
click at [128, 141] on span "Huddles Huddles" at bounding box center [82, 138] width 164 height 34
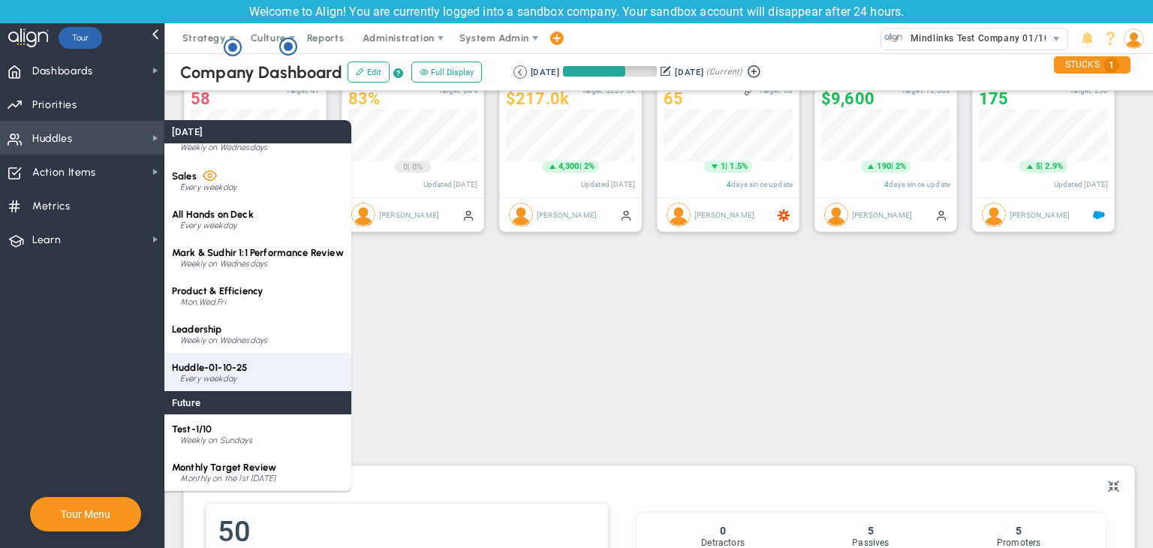
click at [270, 369] on div "Huddle-01-10-25 Every weekday" at bounding box center [257, 372] width 187 height 38
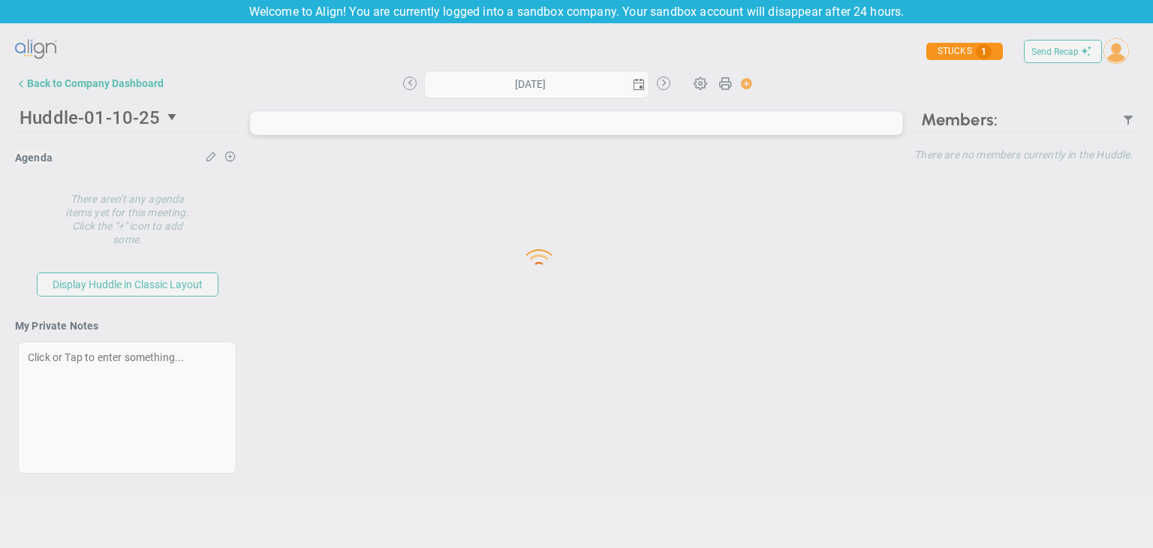
type input "[DATE]"
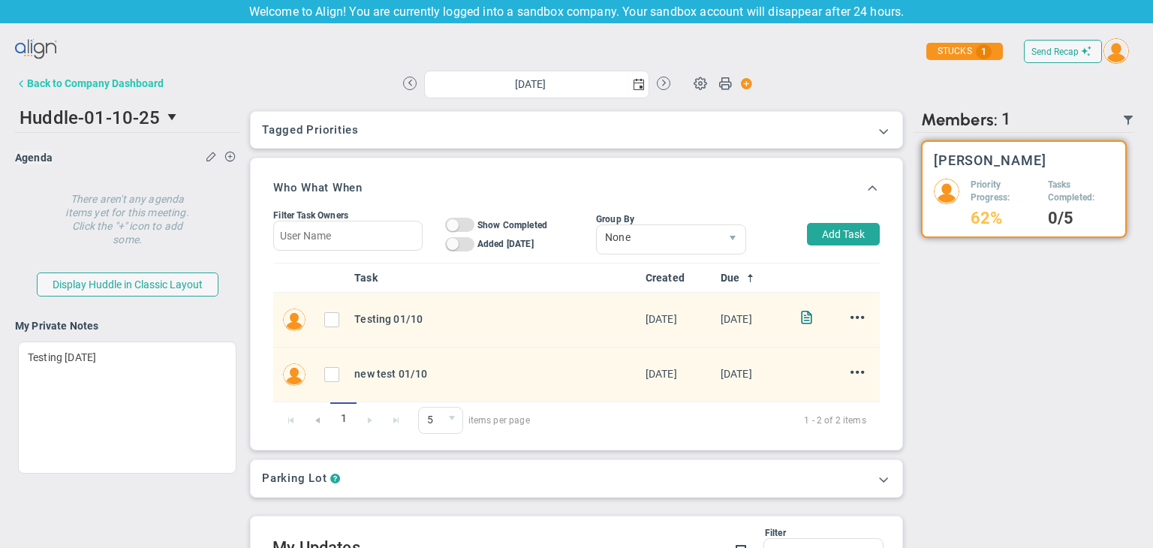
click at [74, 86] on div "Back to Company Dashboard" at bounding box center [95, 83] width 137 height 12
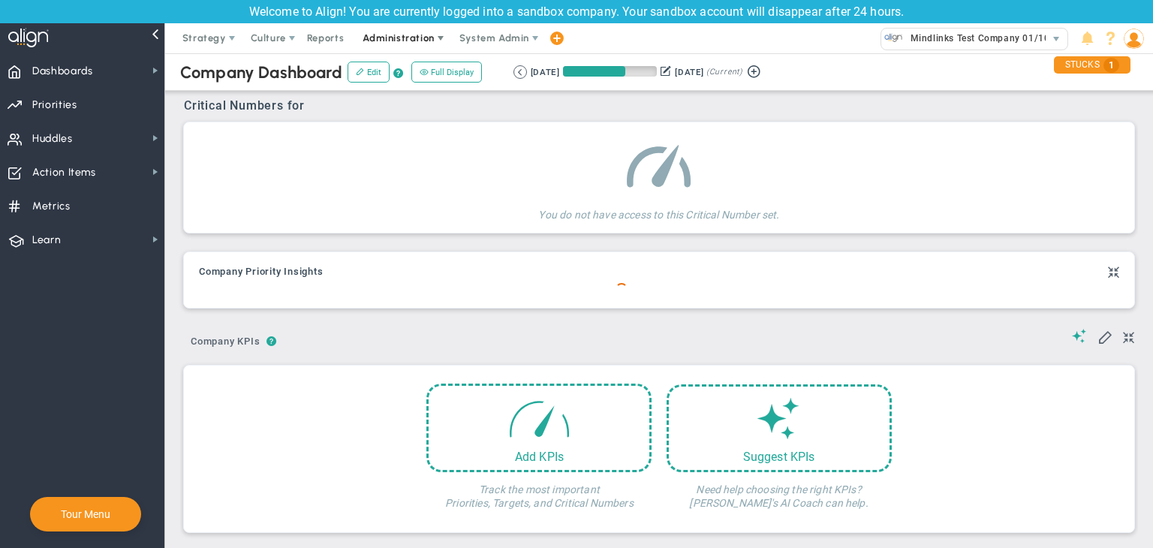
click at [406, 35] on span "Administration" at bounding box center [398, 37] width 71 height 11
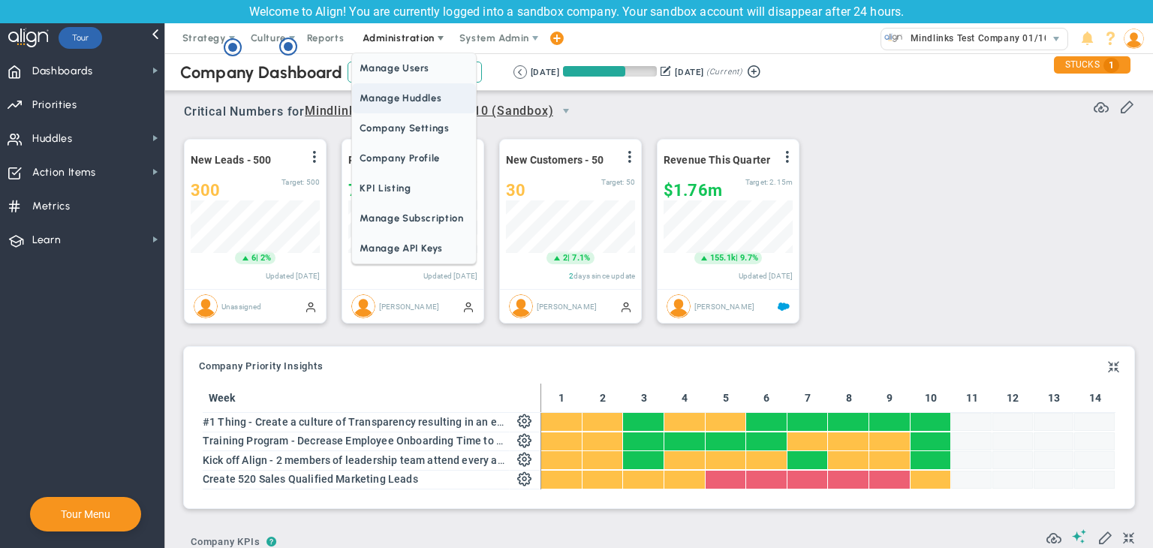
click at [411, 91] on span "Manage Huddles" at bounding box center [413, 98] width 123 height 30
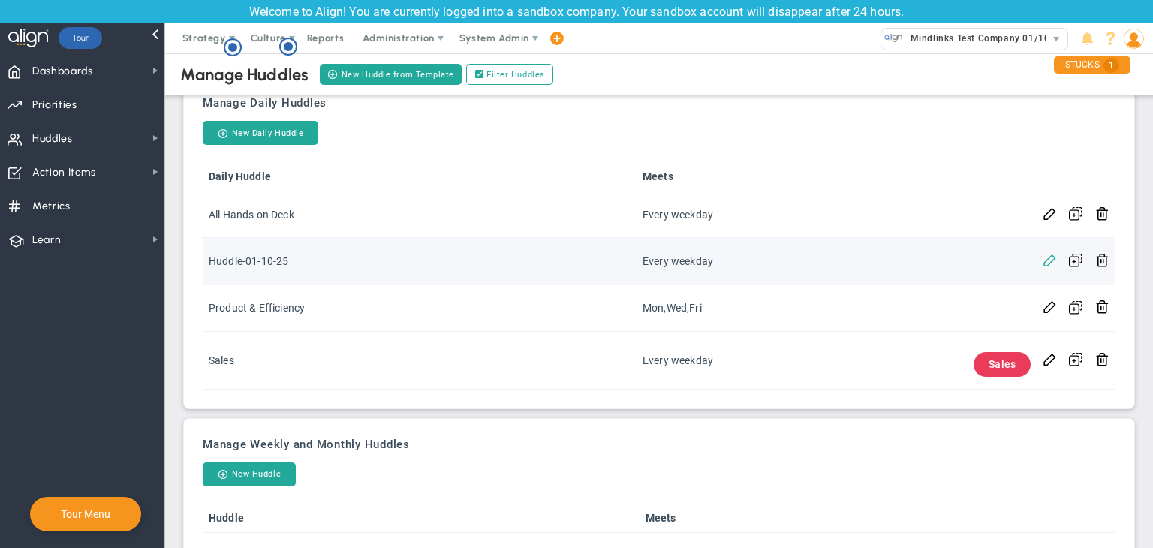
click at [1043, 264] on span at bounding box center [1050, 259] width 14 height 14
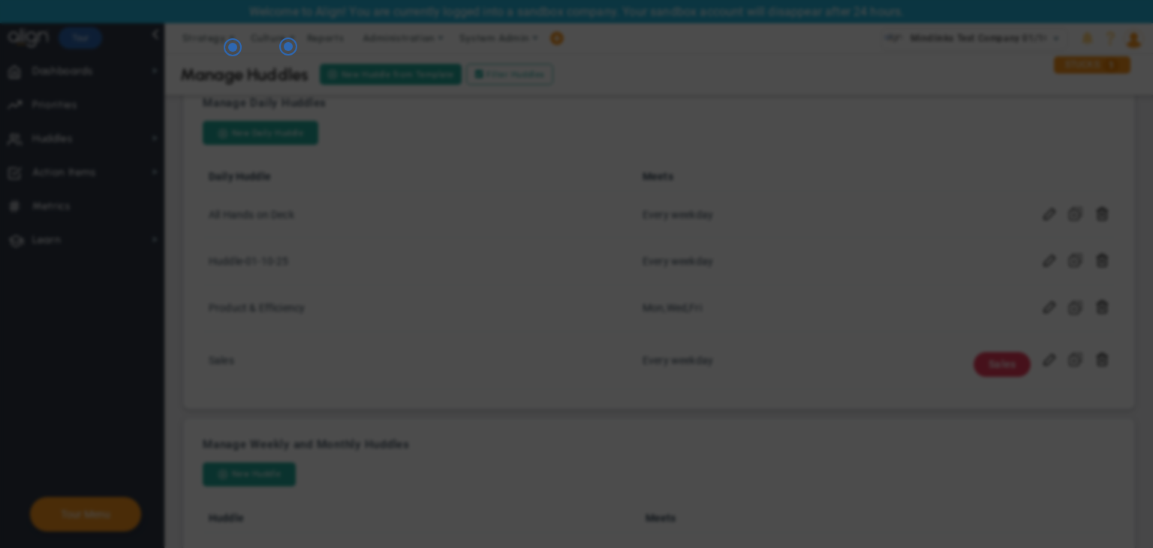
checkbox input "false"
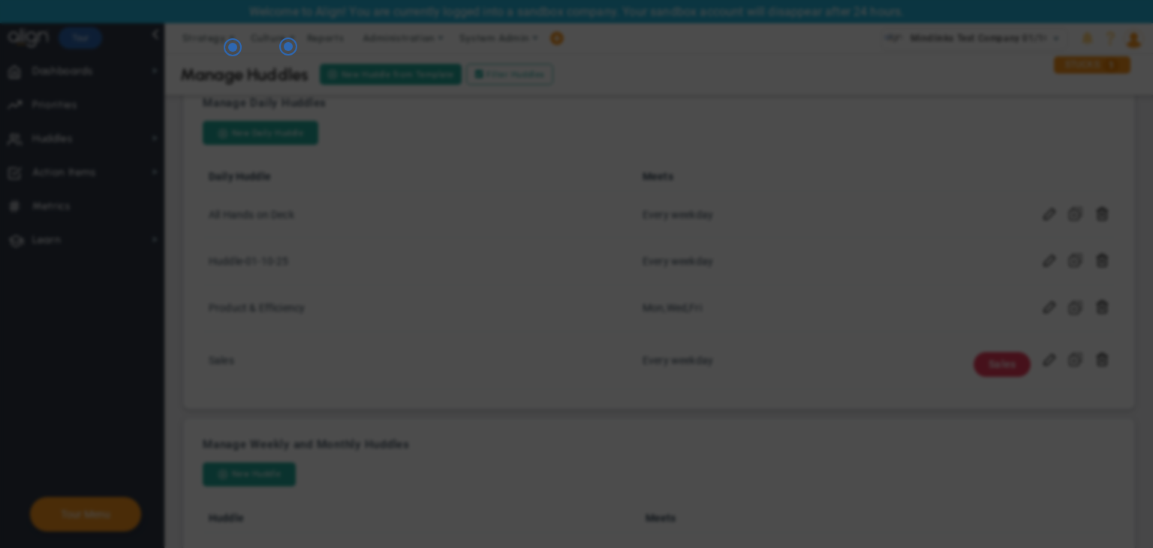
checkbox input "false"
type input "Huddle-01-10-25"
checkbox input "true"
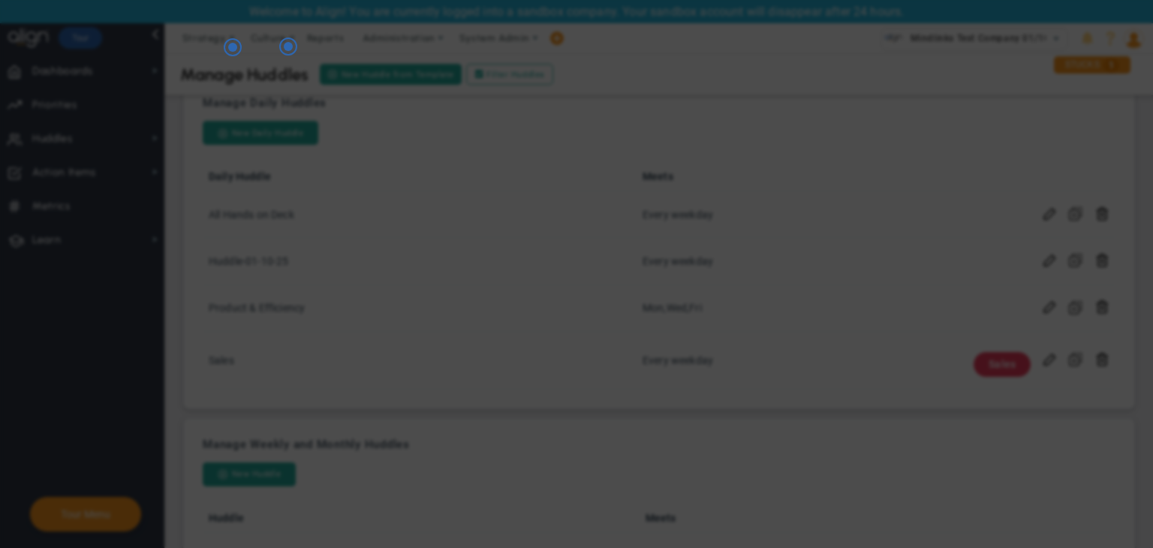
checkbox input "true"
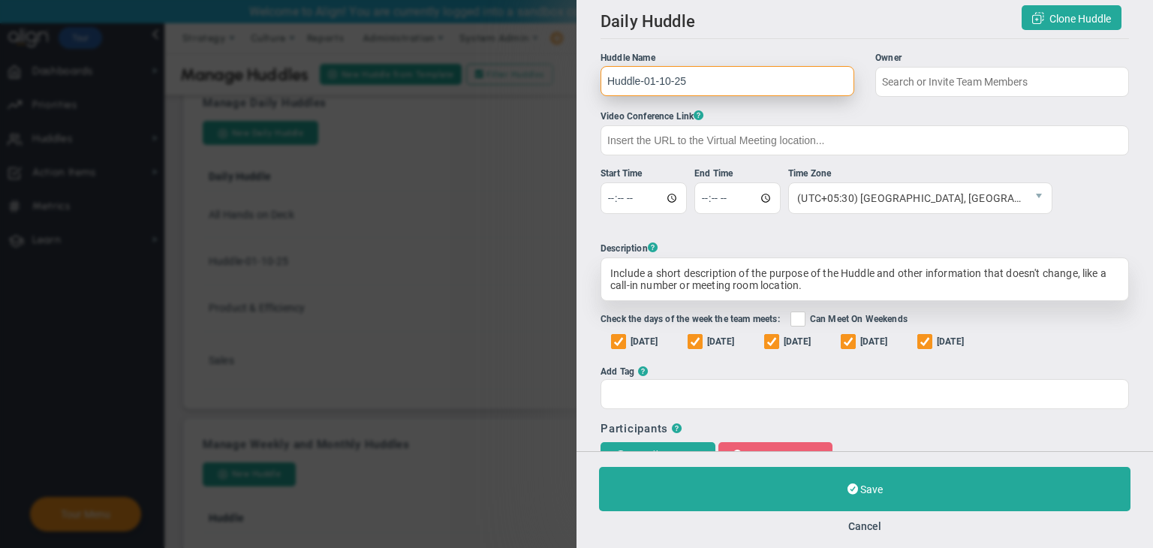
type input "[PERSON_NAME]"
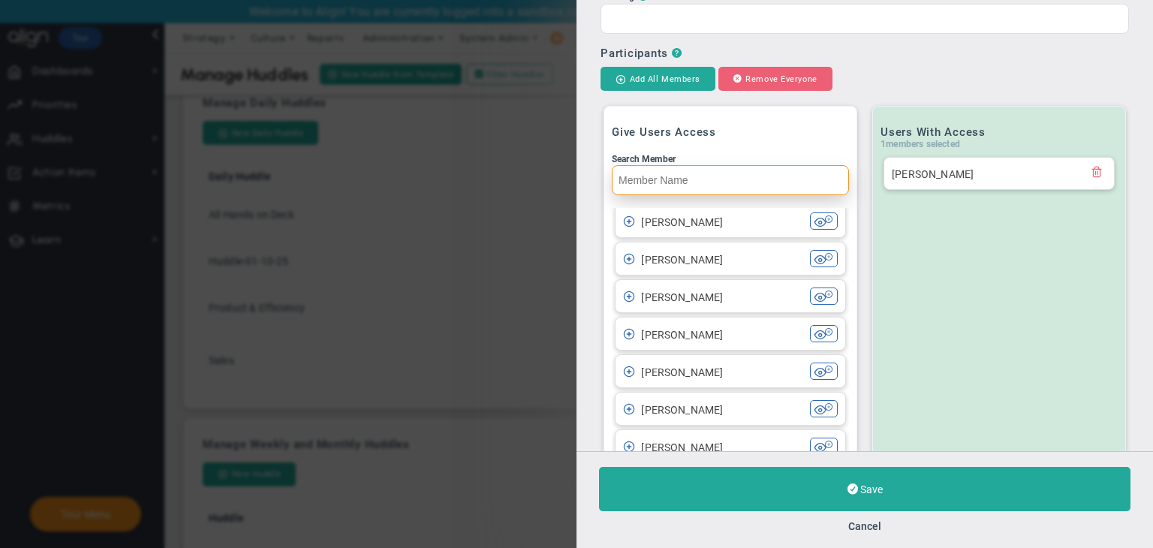
click at [764, 184] on input "Search Member" at bounding box center [730, 180] width 237 height 30
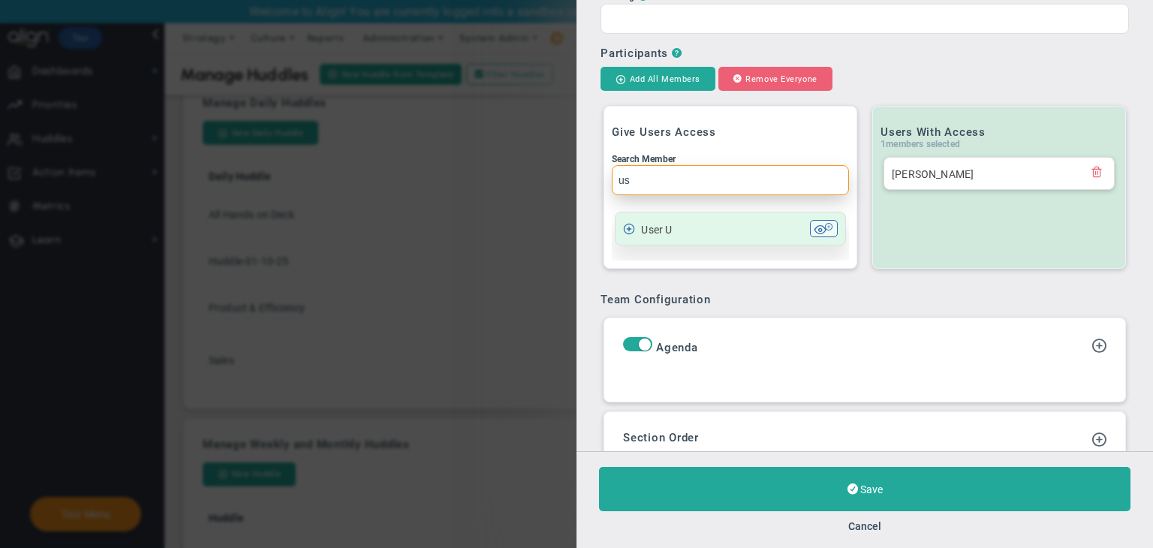
click at [757, 241] on li "User U User U" at bounding box center [730, 229] width 231 height 34
type input "u"
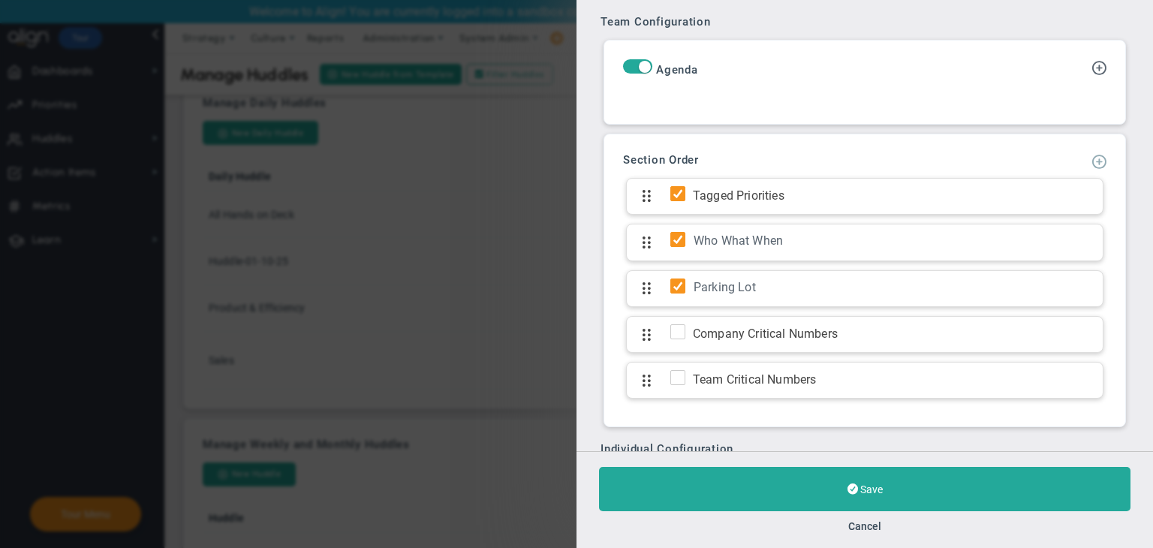
click at [1092, 160] on span at bounding box center [1099, 160] width 15 height 15
click at [1085, 202] on span "Add KPI Section" at bounding box center [1061, 211] width 127 height 25
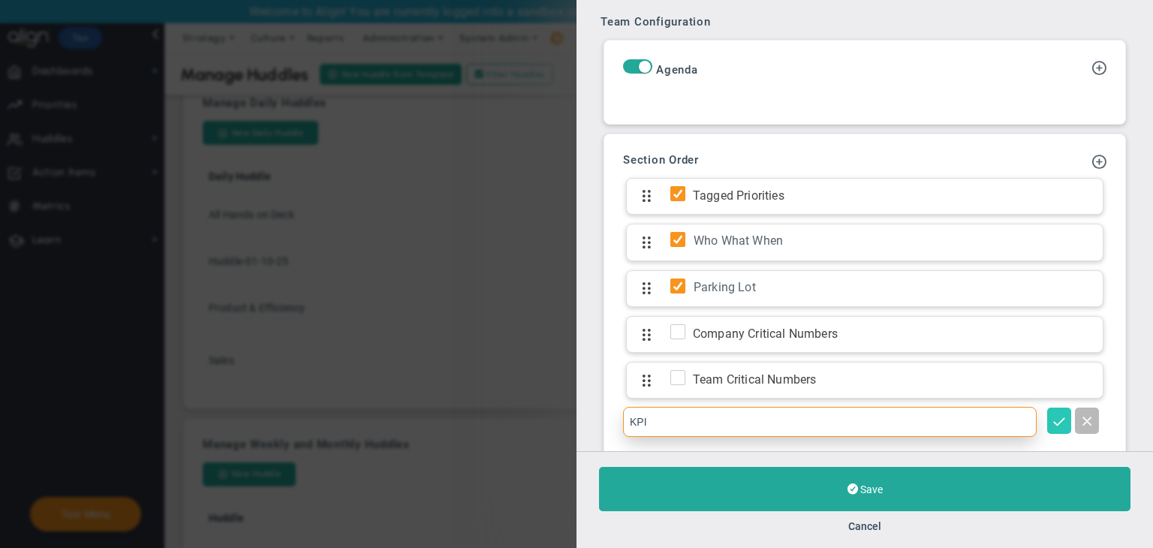
type input "KPI"
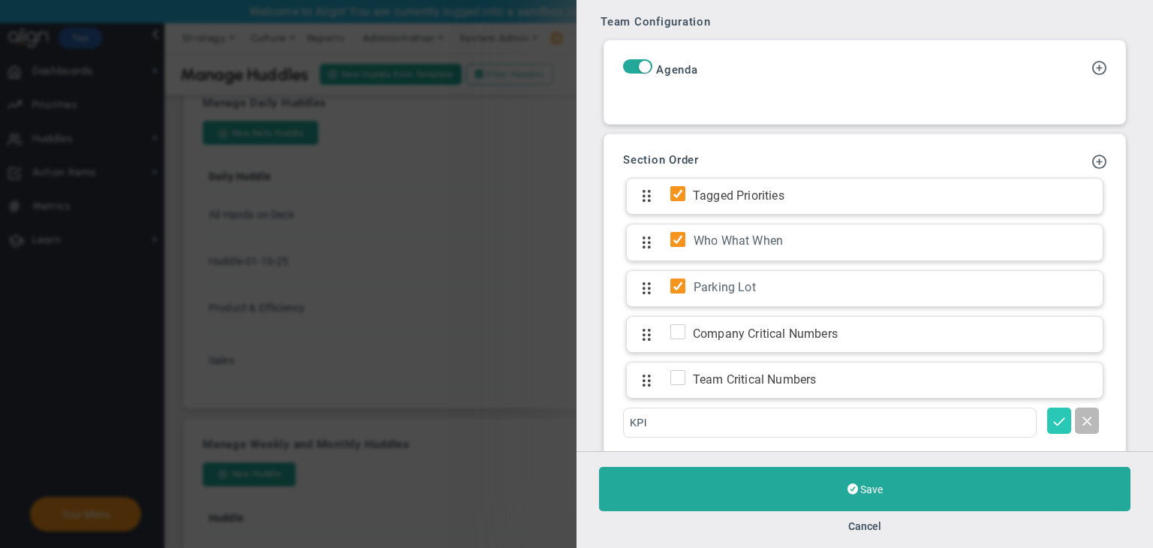
click at [1049, 408] on button at bounding box center [1059, 421] width 24 height 26
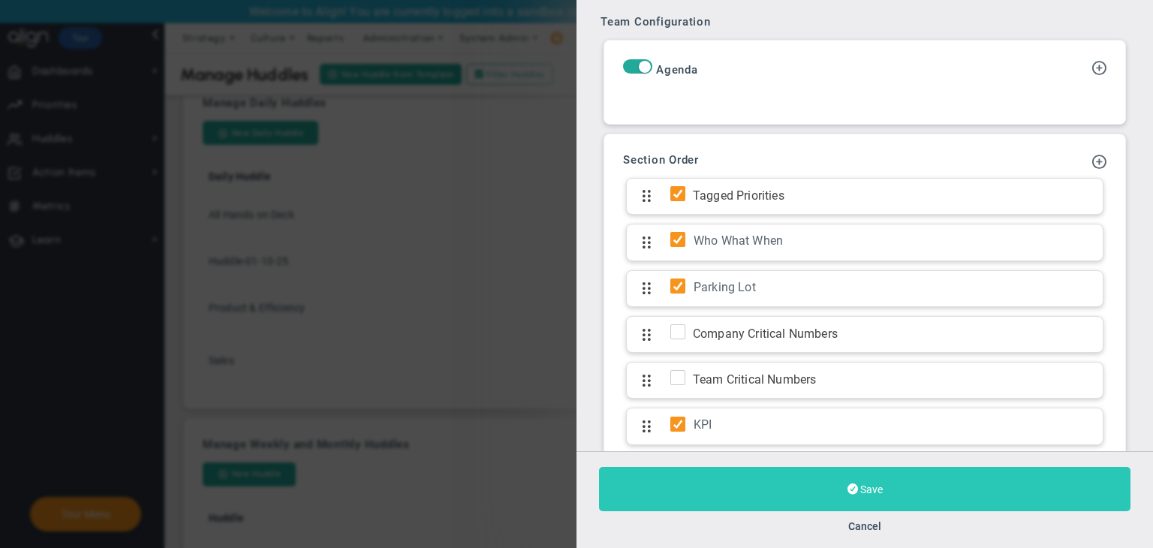
click at [1021, 474] on button "Save" at bounding box center [865, 489] width 532 height 44
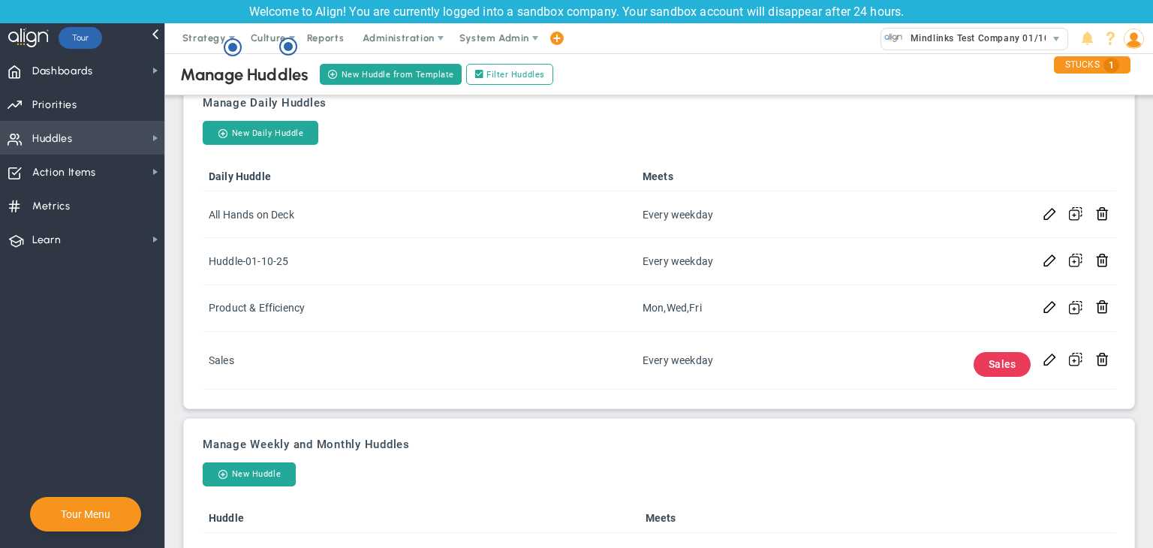
click at [126, 128] on span "Huddles Huddles" at bounding box center [82, 138] width 164 height 34
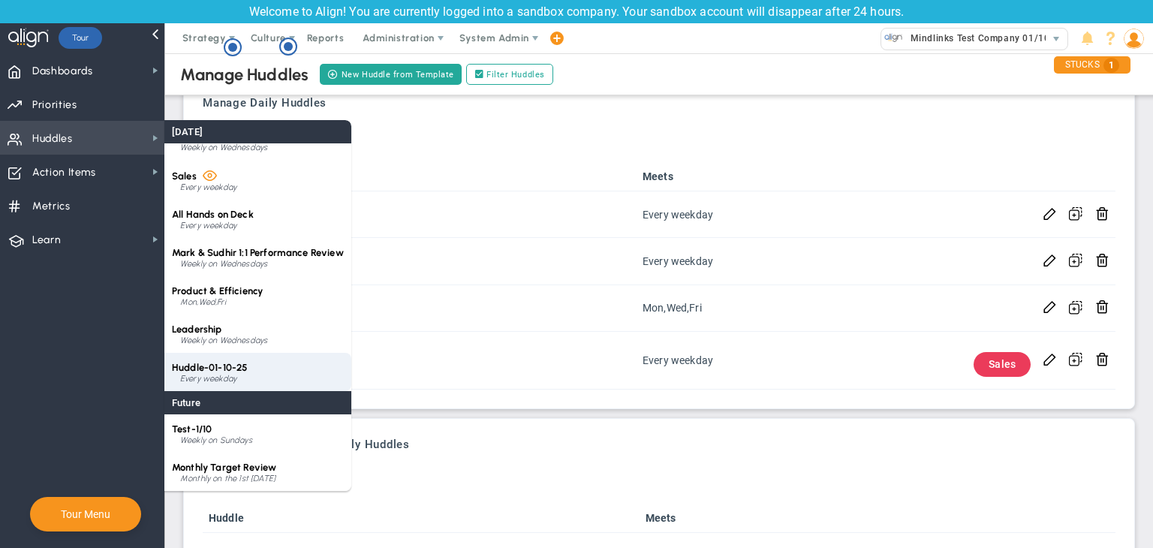
click at [279, 369] on div "Huddle-01-10-25 Every weekday" at bounding box center [257, 372] width 187 height 38
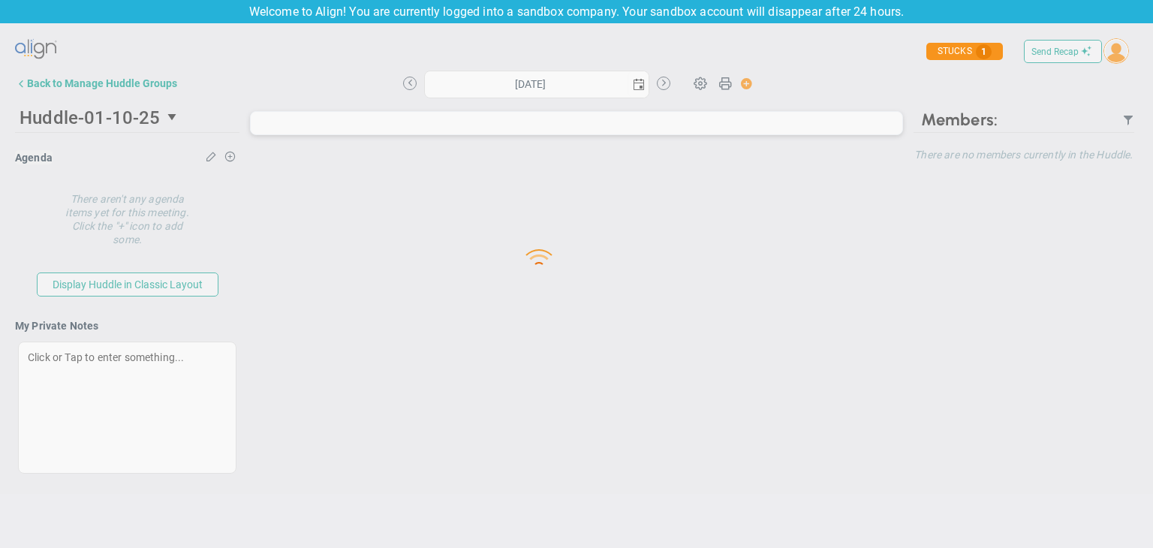
type input "[DATE]"
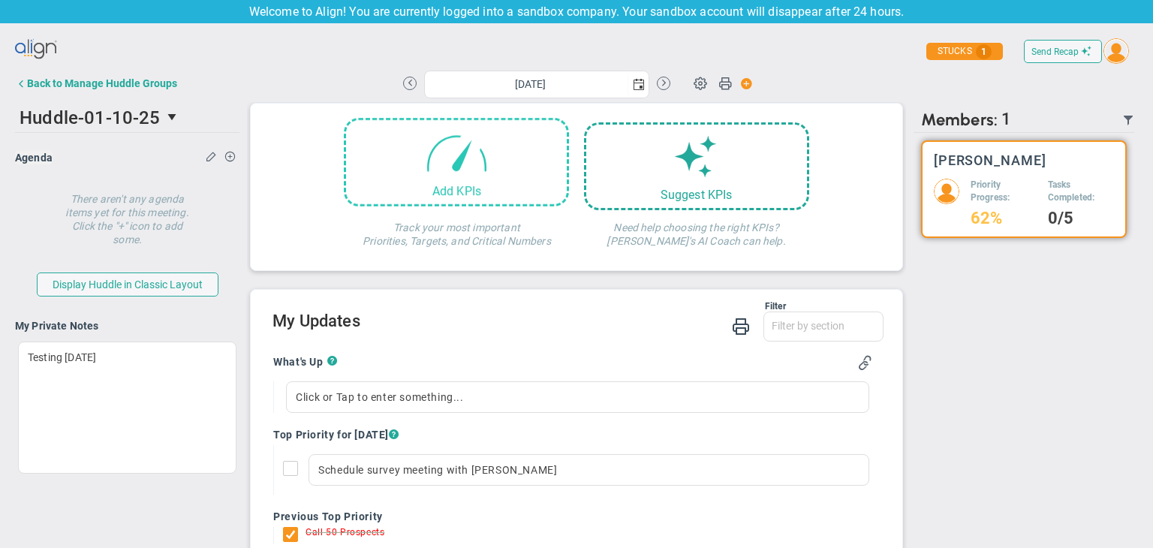
click at [520, 197] on div "Add KPIs" at bounding box center [456, 191] width 221 height 14
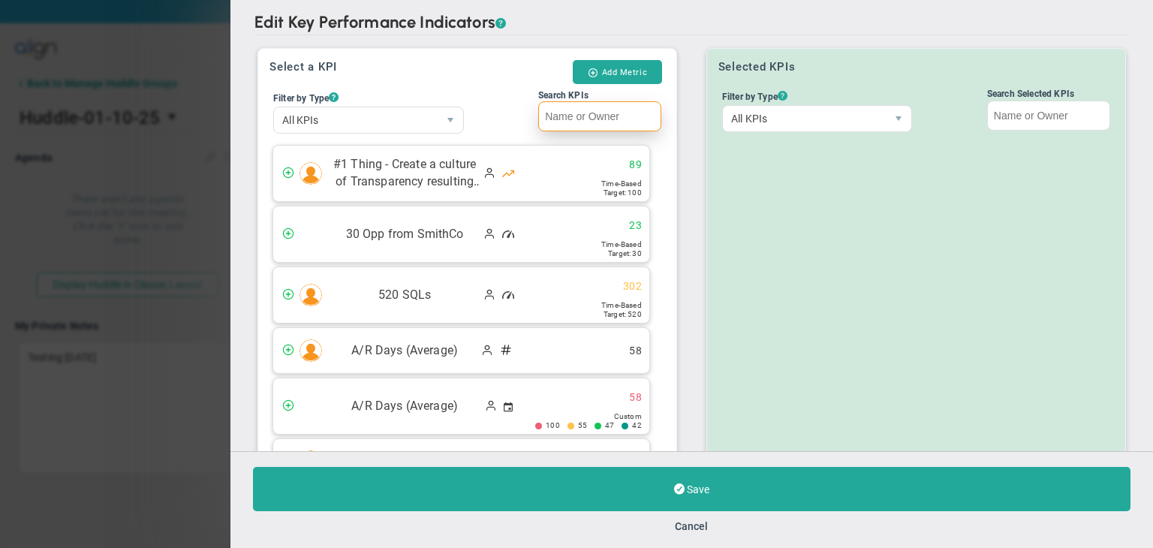
click at [598, 120] on input "Search KPIs" at bounding box center [599, 116] width 123 height 30
paste input "Add Metric [DATE]"
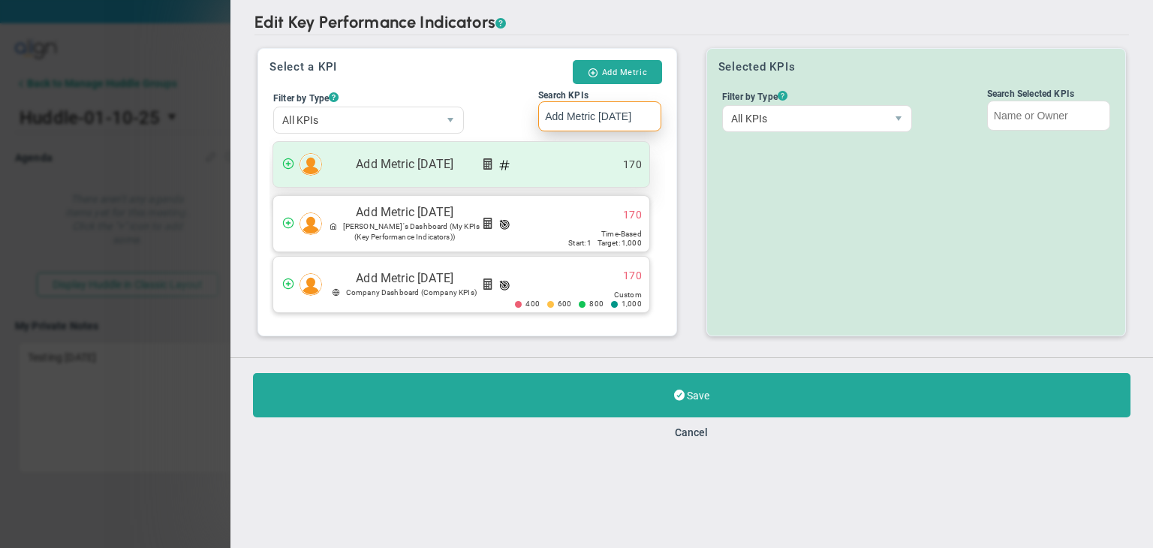
click at [574, 168] on div "Add Metric 01/10/2025 170" at bounding box center [461, 164] width 376 height 45
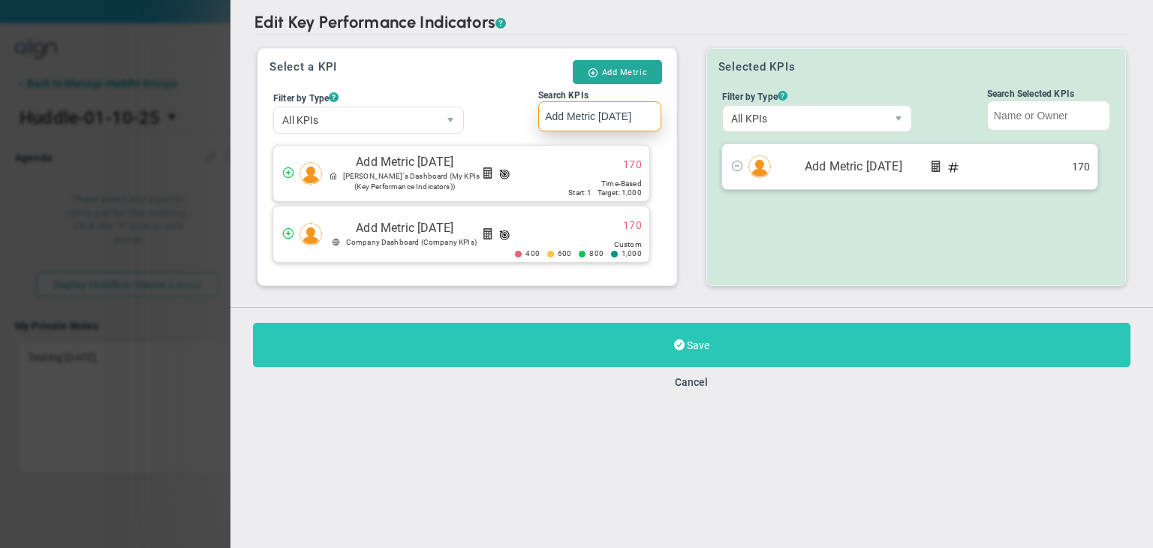
type input "Add Metric [DATE]"
click at [769, 329] on button "Save" at bounding box center [692, 345] width 878 height 44
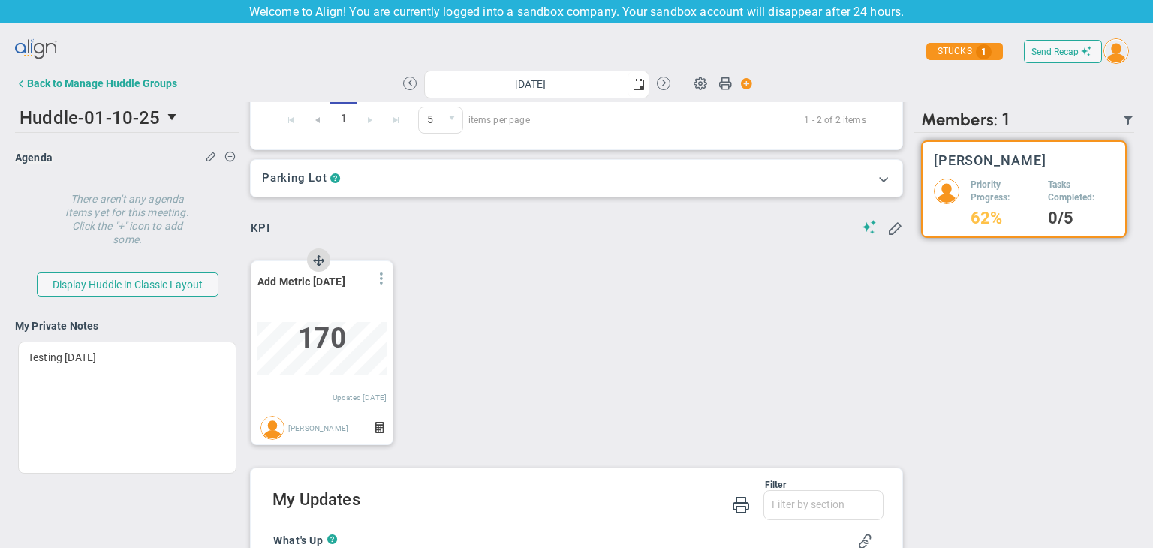
click at [384, 283] on span at bounding box center [381, 279] width 12 height 12
click at [0, 0] on li "Edit" at bounding box center [0, 0] width 0 height 0
type input "[DATE]"
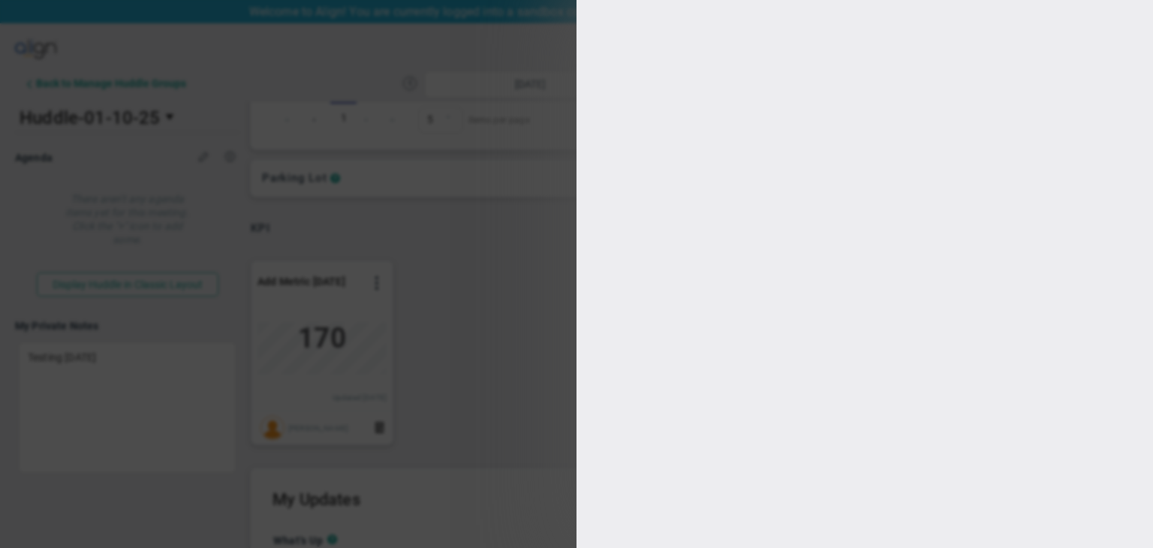
type input "[PERSON_NAME]"
type input "0"
checkbox input "true"
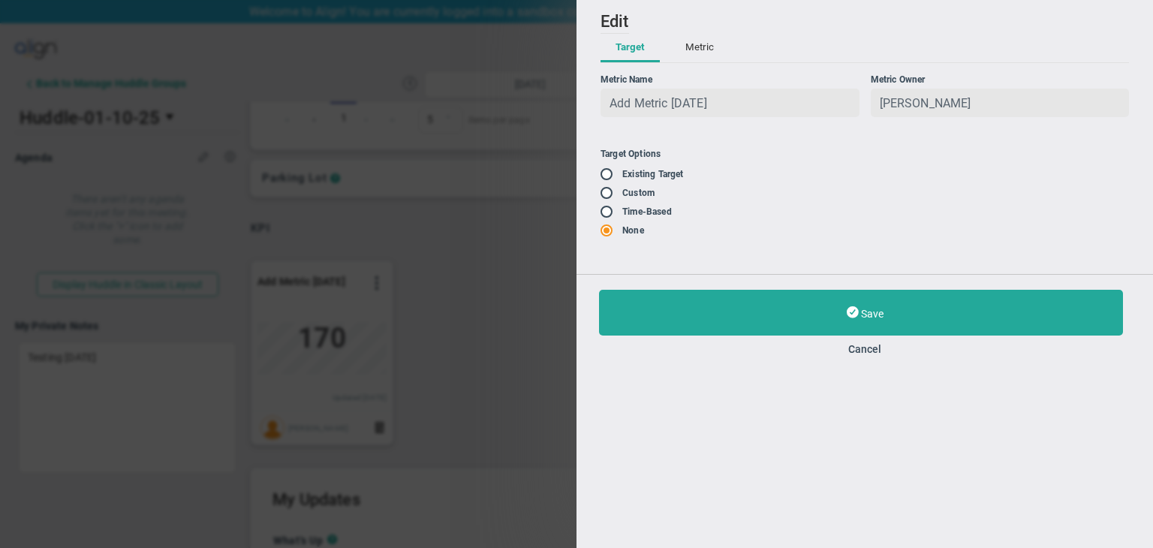
click at [607, 179] on input "radio" at bounding box center [611, 175] width 15 height 12
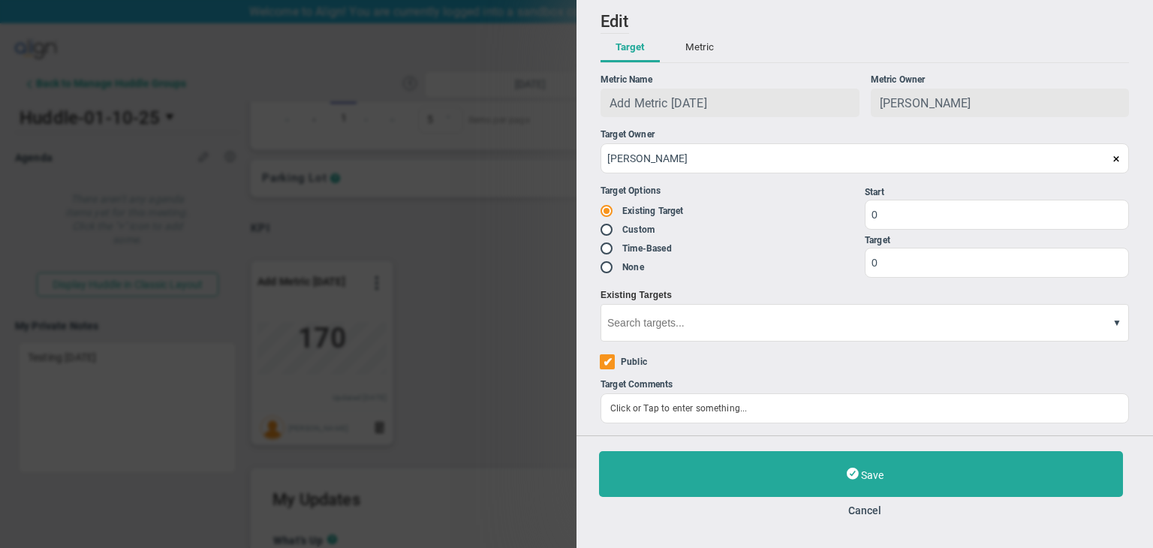
click at [1118, 330] on button at bounding box center [1113, 324] width 17 height 40
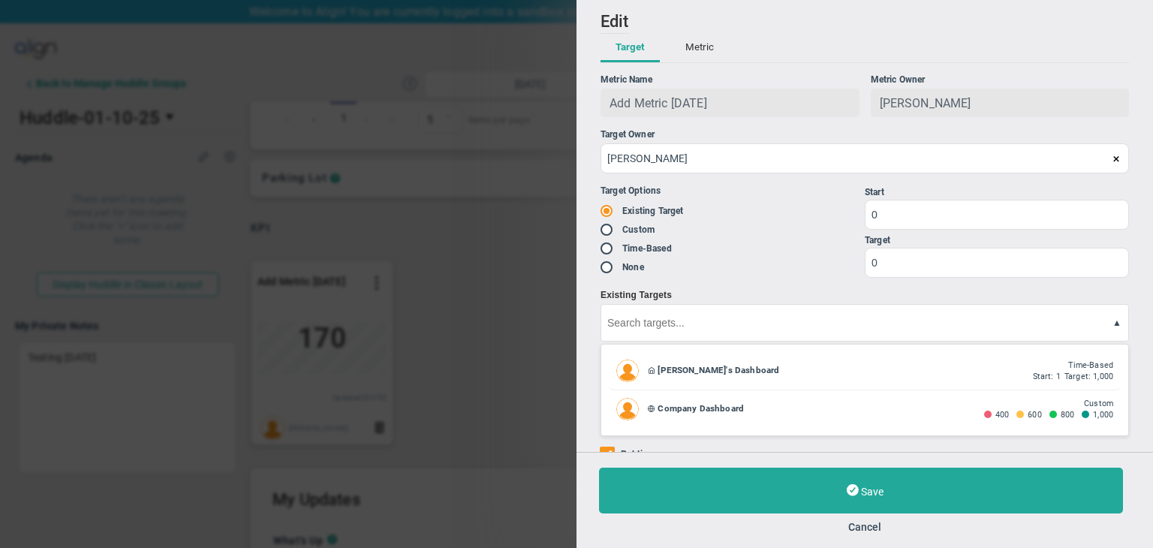
click at [755, 411] on div "Company Dashboard" at bounding box center [816, 408] width 336 height 11
radio input "false"
radio input "true"
radio input "false"
type input "1000"
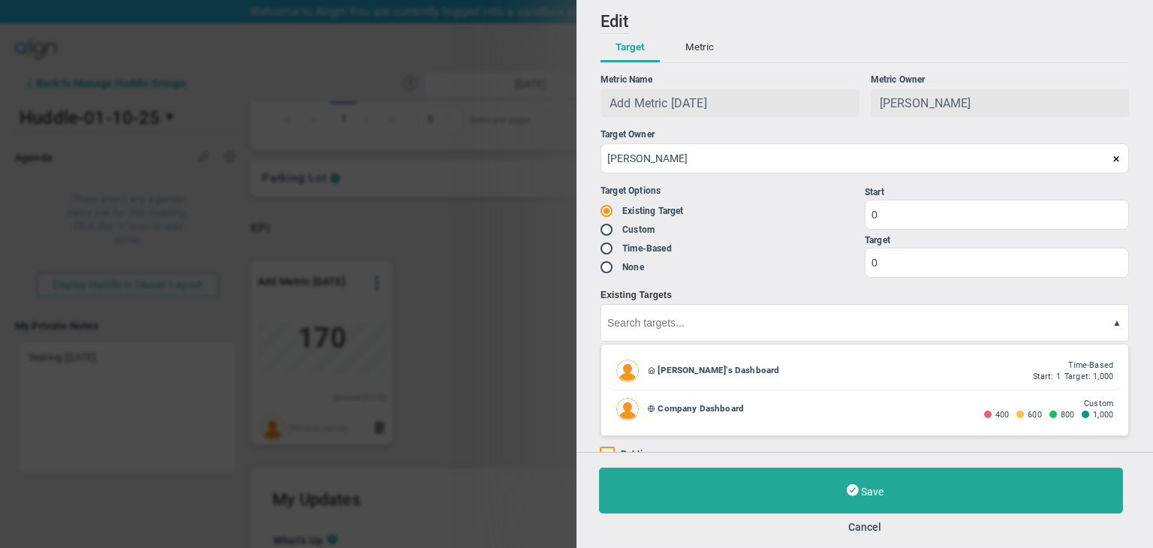
type input "800"
type input "600"
type input "400"
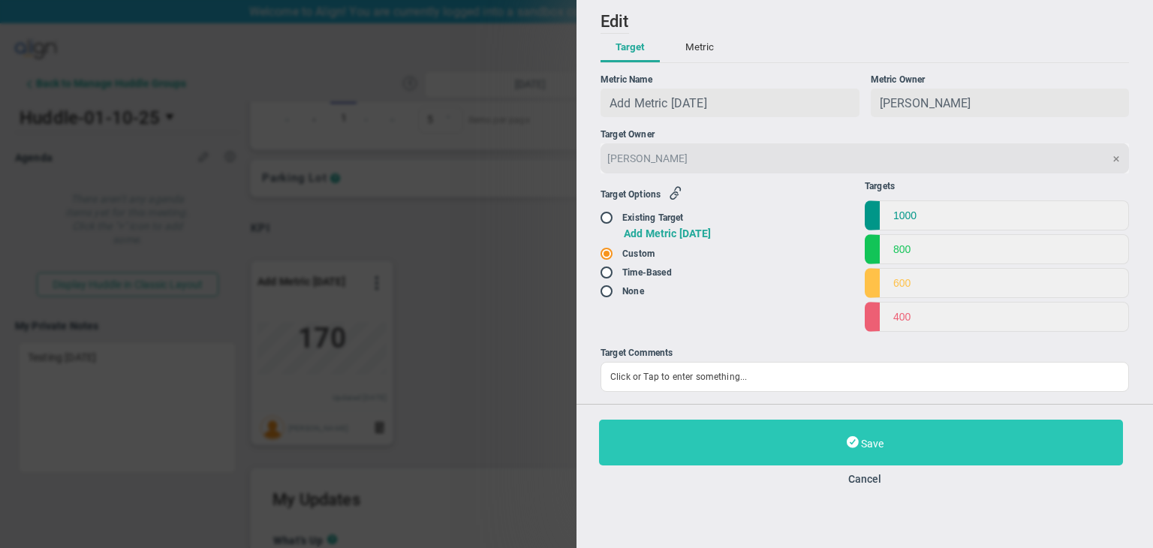
click at [812, 427] on button "Save" at bounding box center [861, 443] width 524 height 46
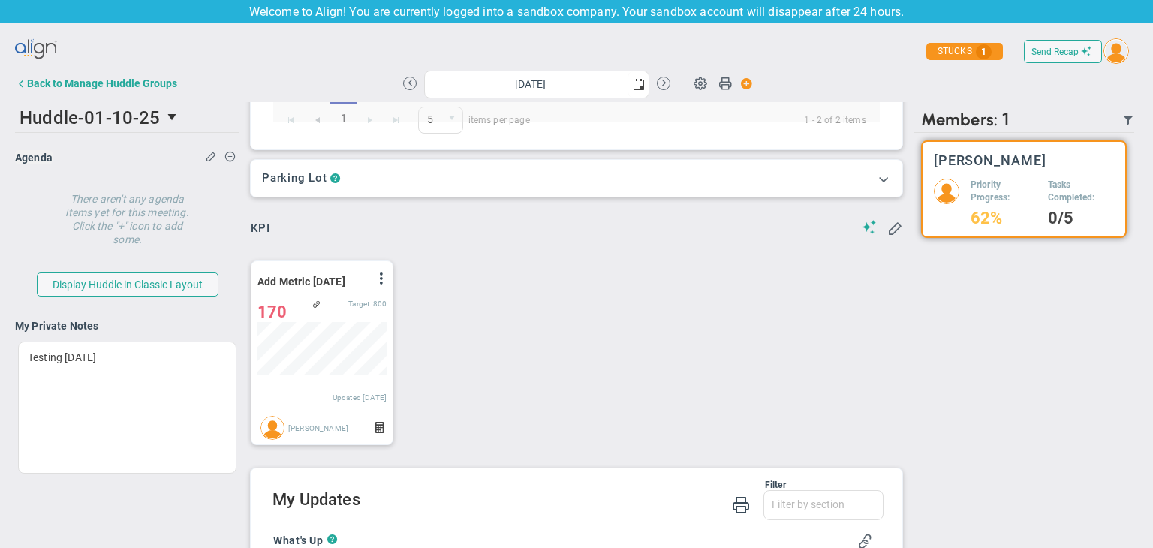
scroll to position [52, 129]
click at [73, 83] on div "Back to Manage Huddle Groups" at bounding box center [102, 83] width 150 height 12
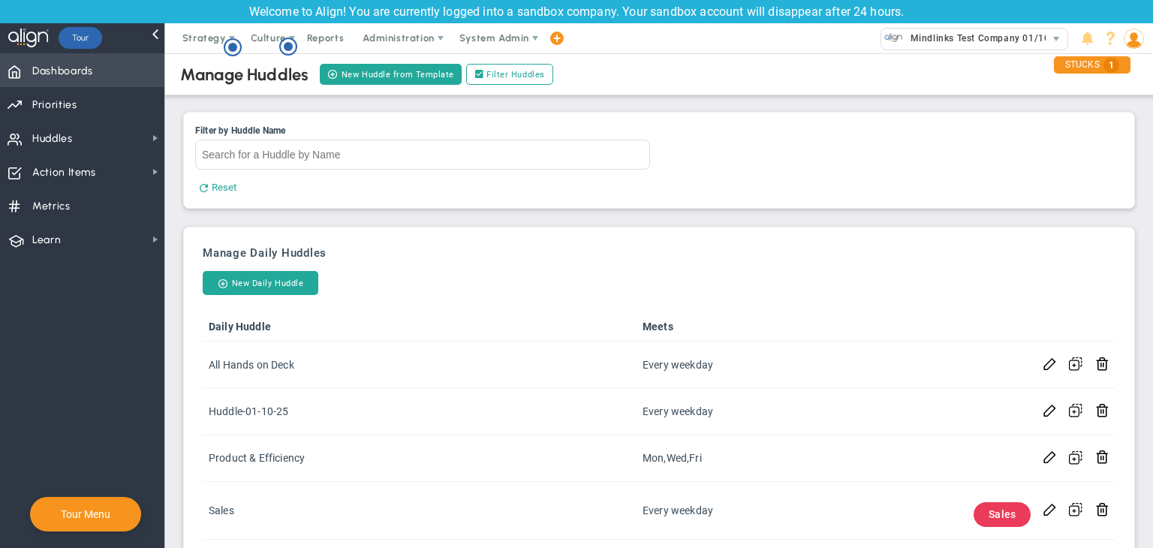
click at [149, 67] on span at bounding box center [155, 71] width 12 height 12
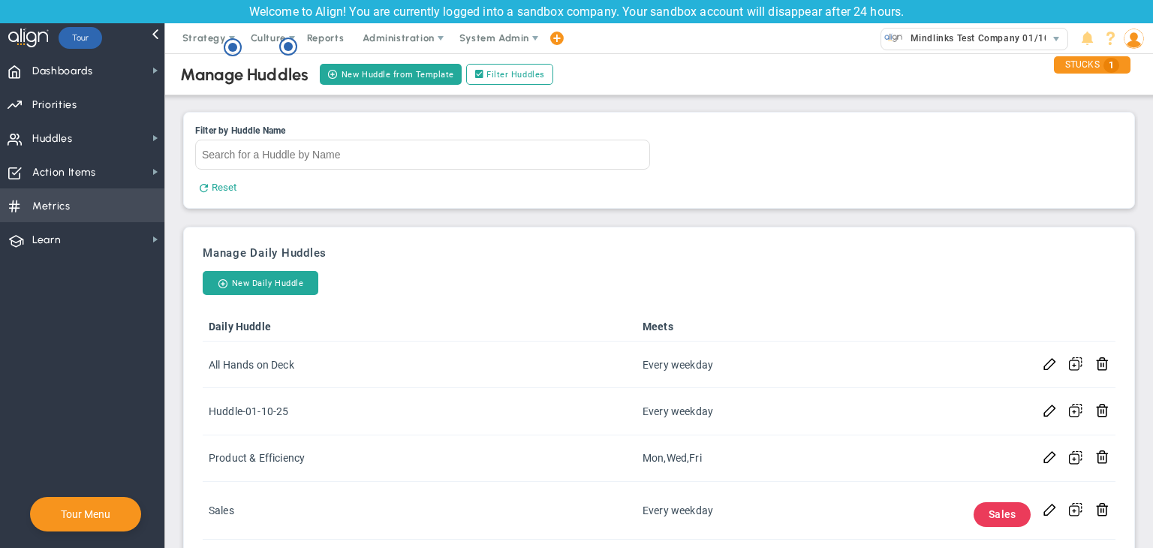
click at [123, 206] on span "Metrics Metrics" at bounding box center [82, 205] width 164 height 34
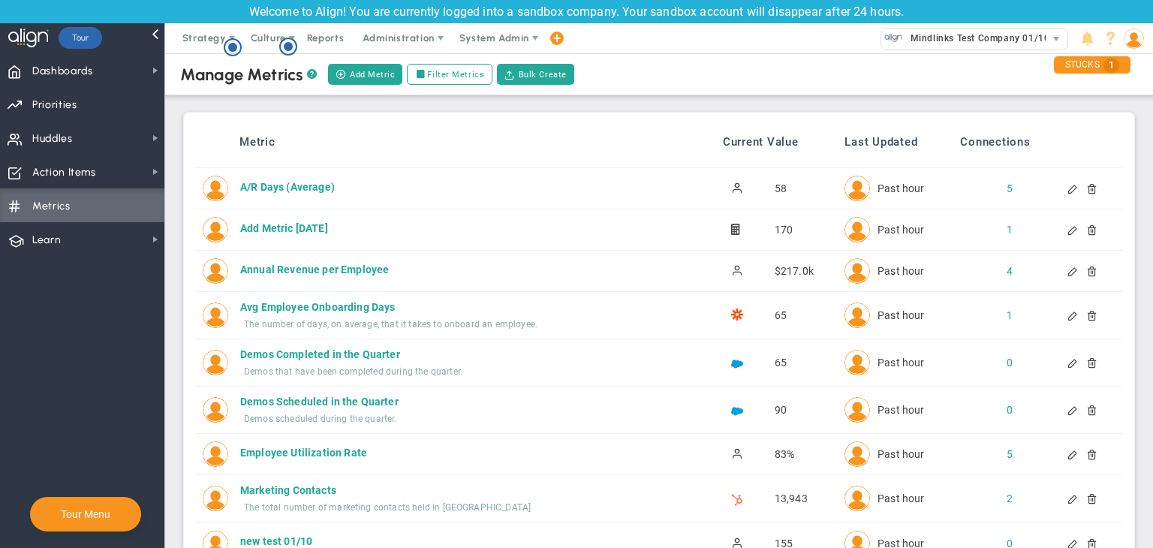
click at [1081, 232] on div at bounding box center [1086, 229] width 12 height 11
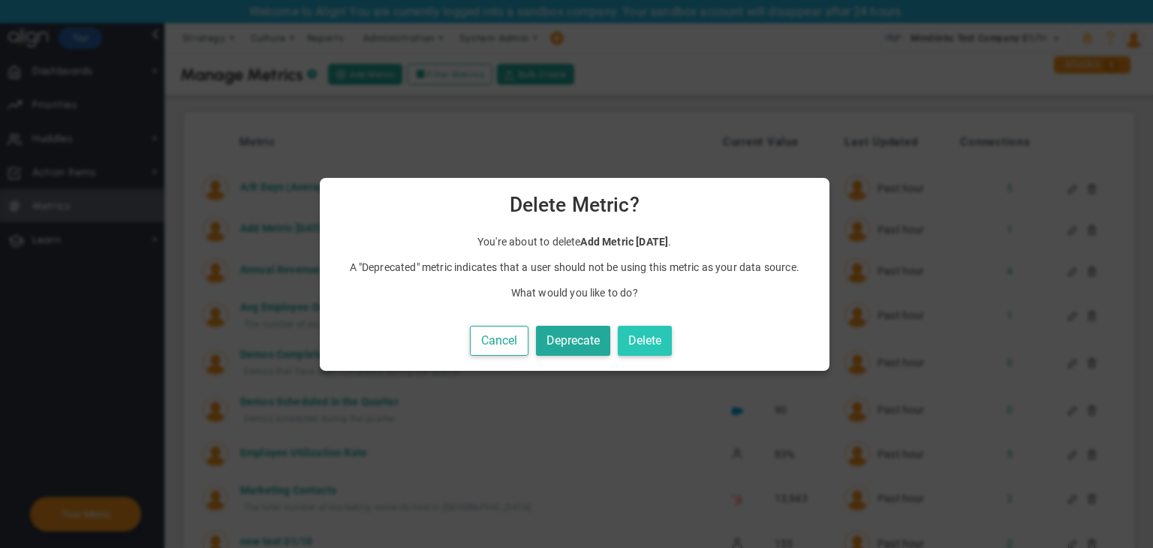
click at [652, 336] on button "Delete" at bounding box center [645, 341] width 54 height 31
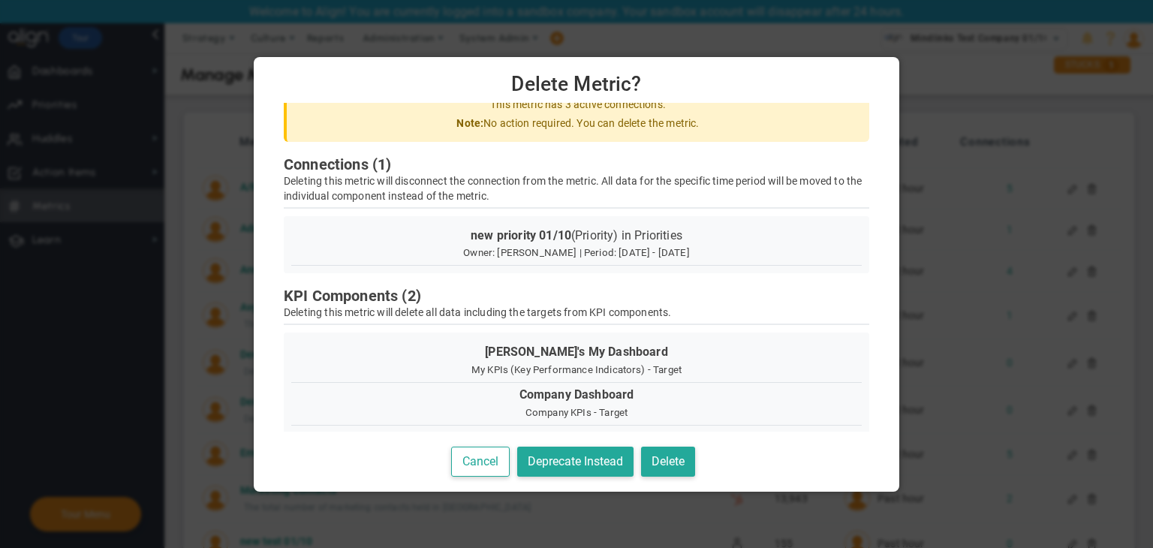
scroll to position [32, 0]
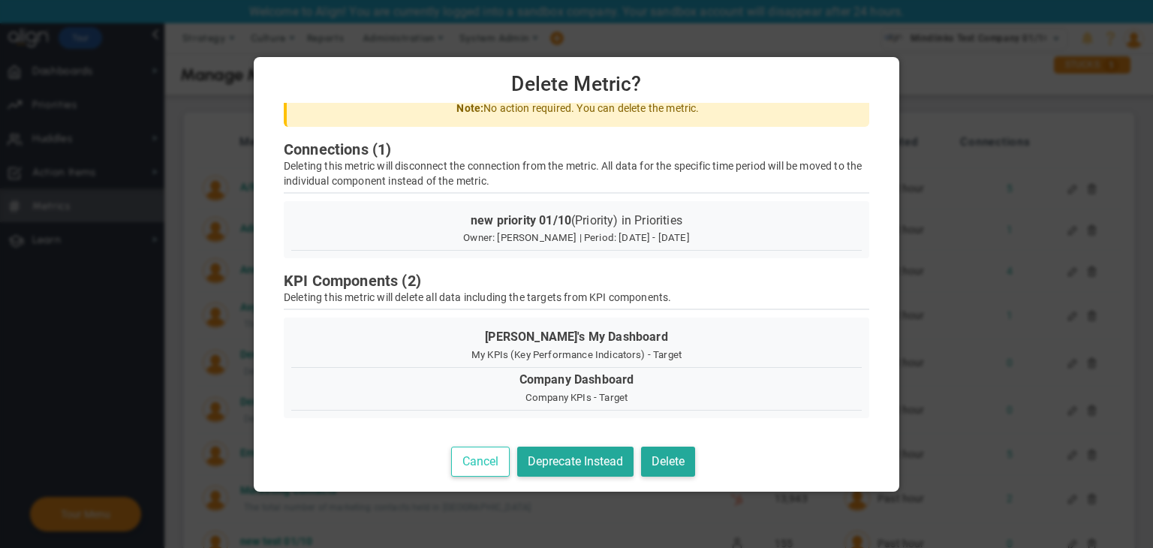
click at [470, 466] on button "Cancel" at bounding box center [480, 462] width 59 height 31
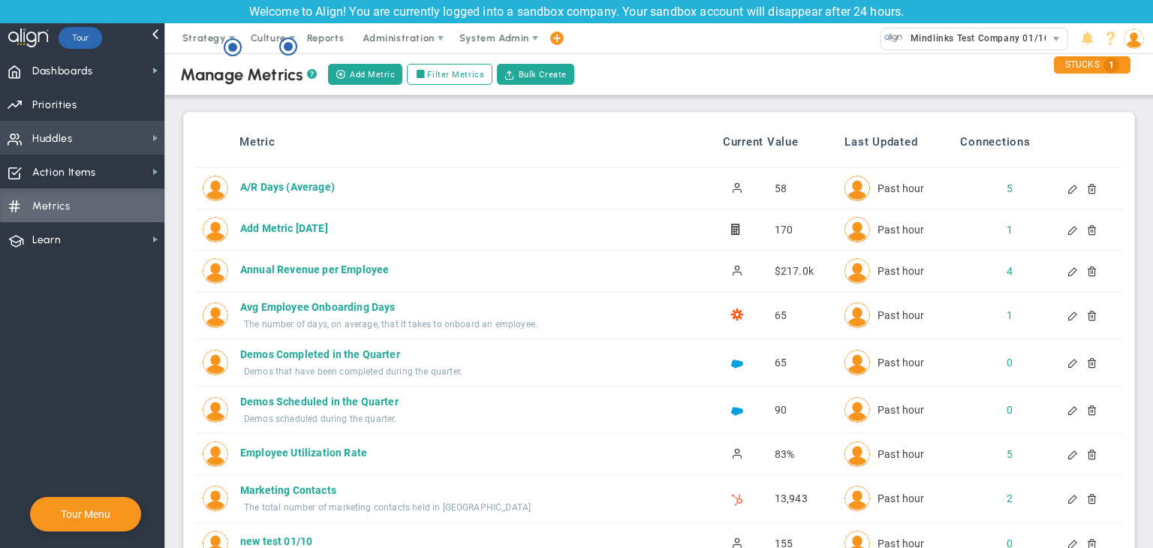
click at [115, 138] on span "Huddles Huddles" at bounding box center [82, 138] width 164 height 34
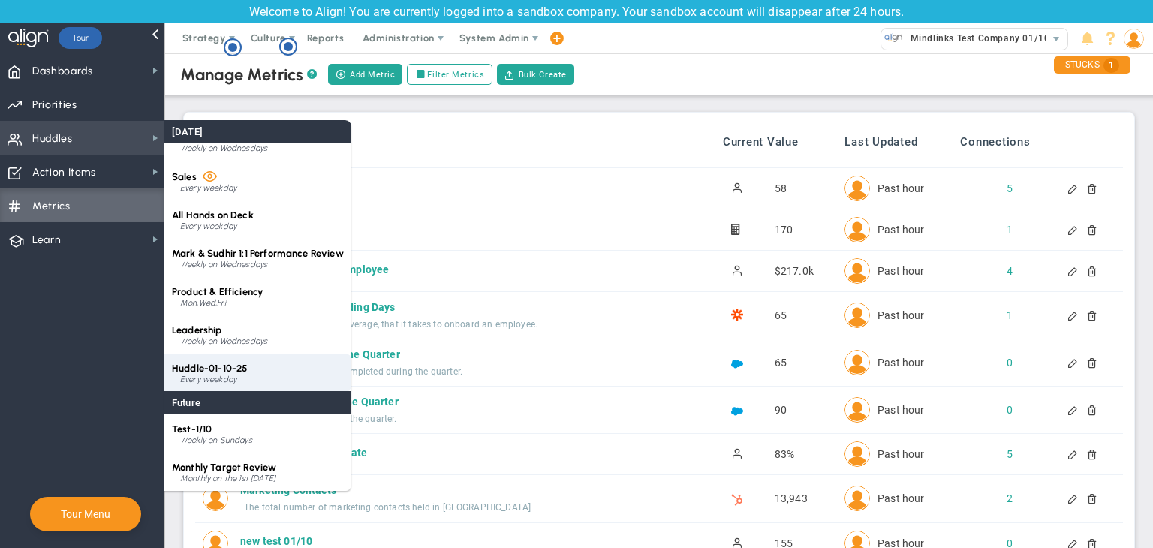
scroll to position [60, 0]
click at [257, 372] on div "Huddle-01-10-25 Every weekday" at bounding box center [257, 372] width 187 height 38
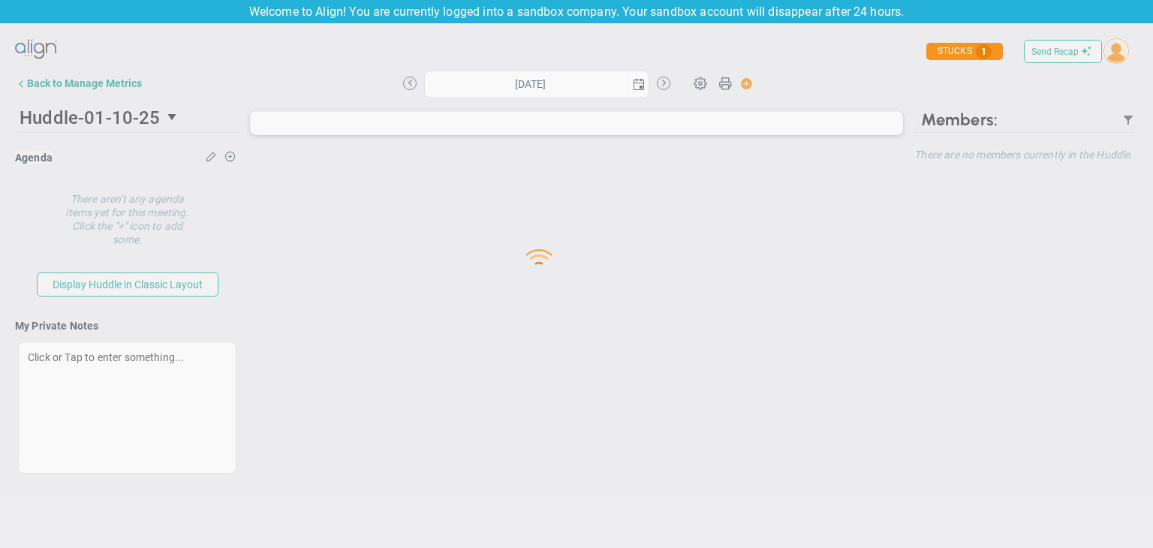
type input "[DATE]"
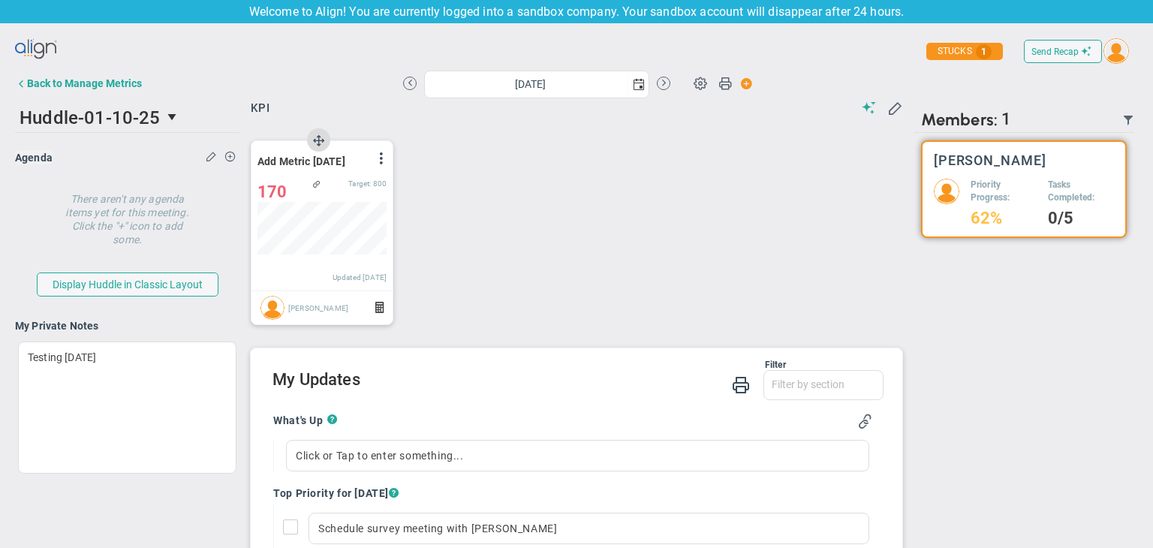
scroll to position [450, 0]
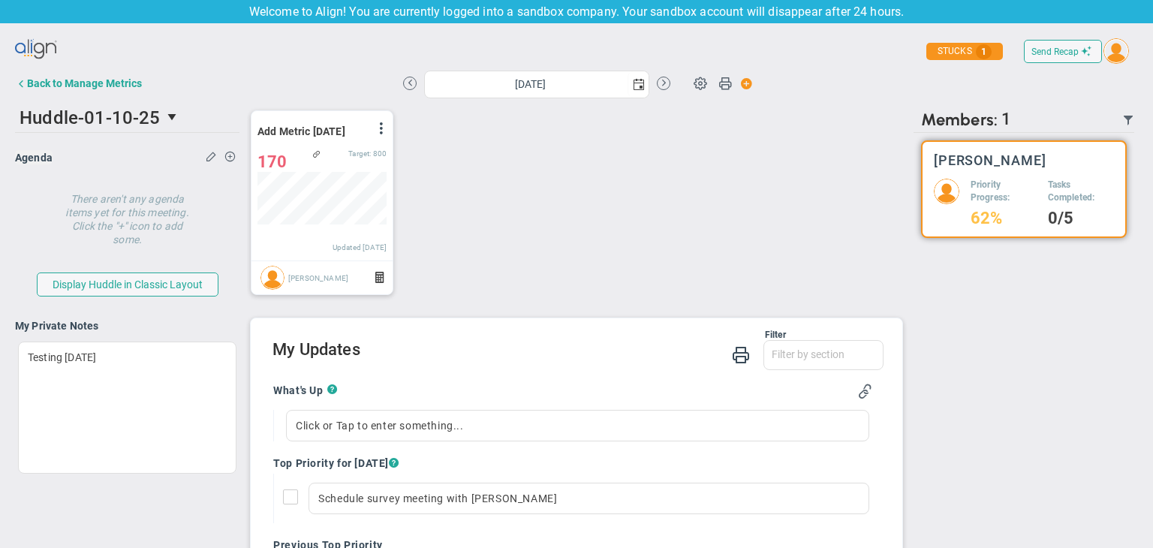
click at [67, 85] on div "Back to Manage Metrics" at bounding box center [84, 83] width 115 height 12
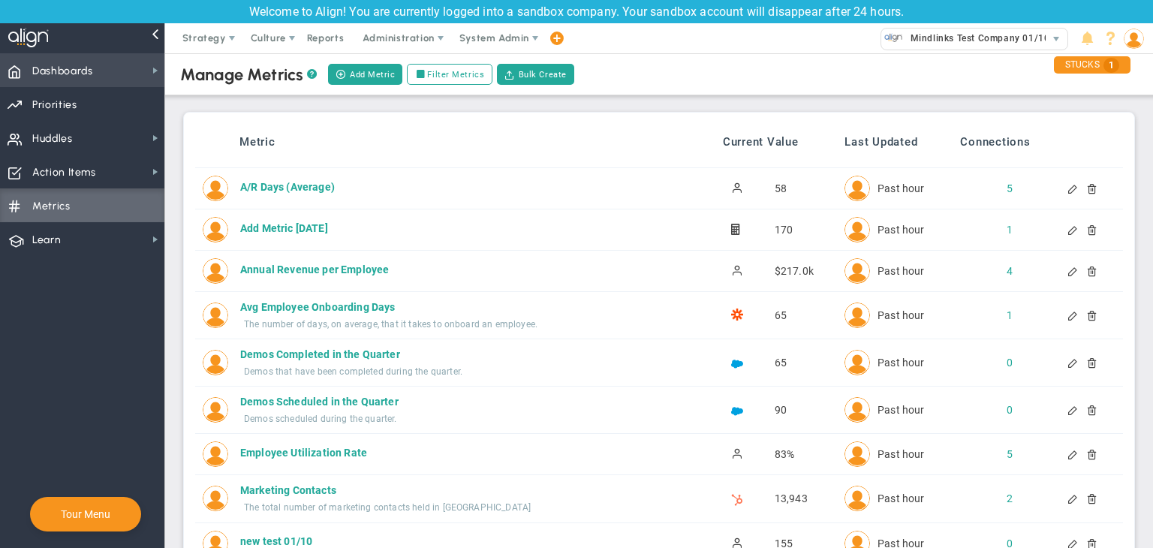
click at [114, 75] on span "Dashboards Dashboards" at bounding box center [82, 70] width 164 height 34
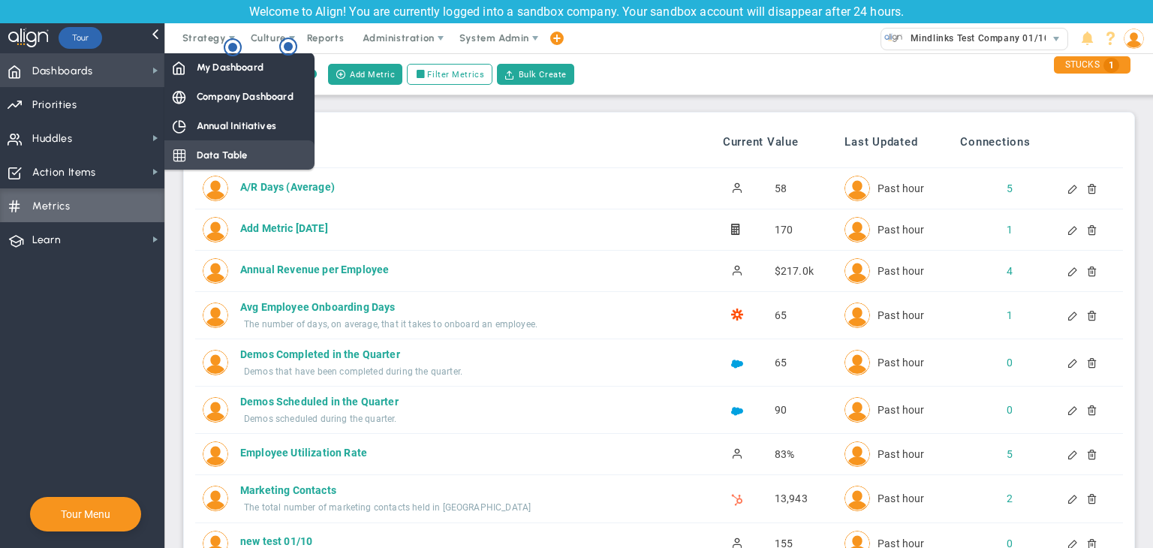
click at [239, 154] on span "Data Table" at bounding box center [222, 155] width 51 height 14
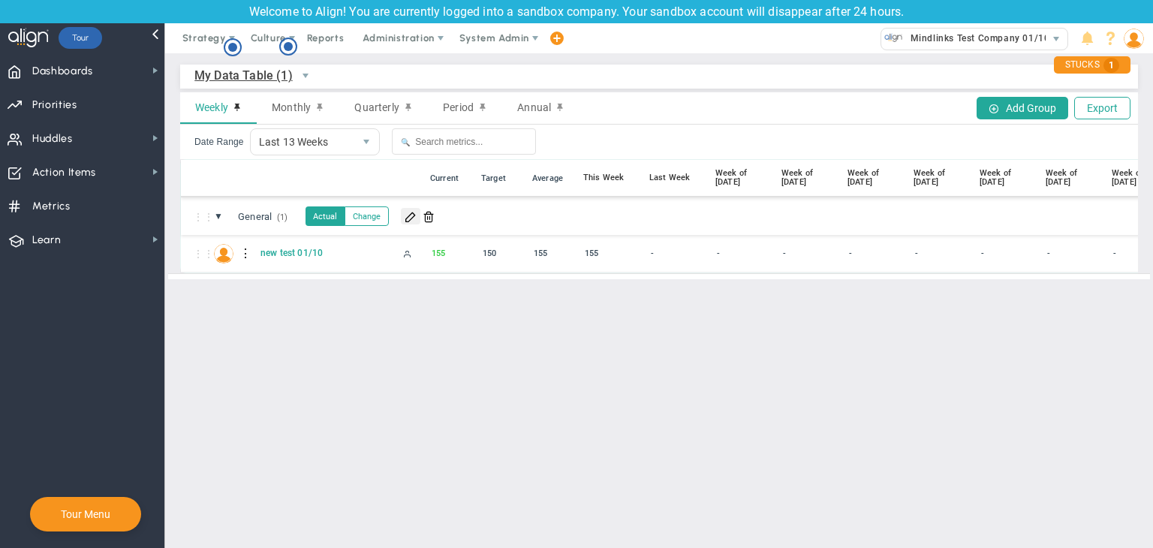
click at [413, 216] on span at bounding box center [411, 216] width 12 height 12
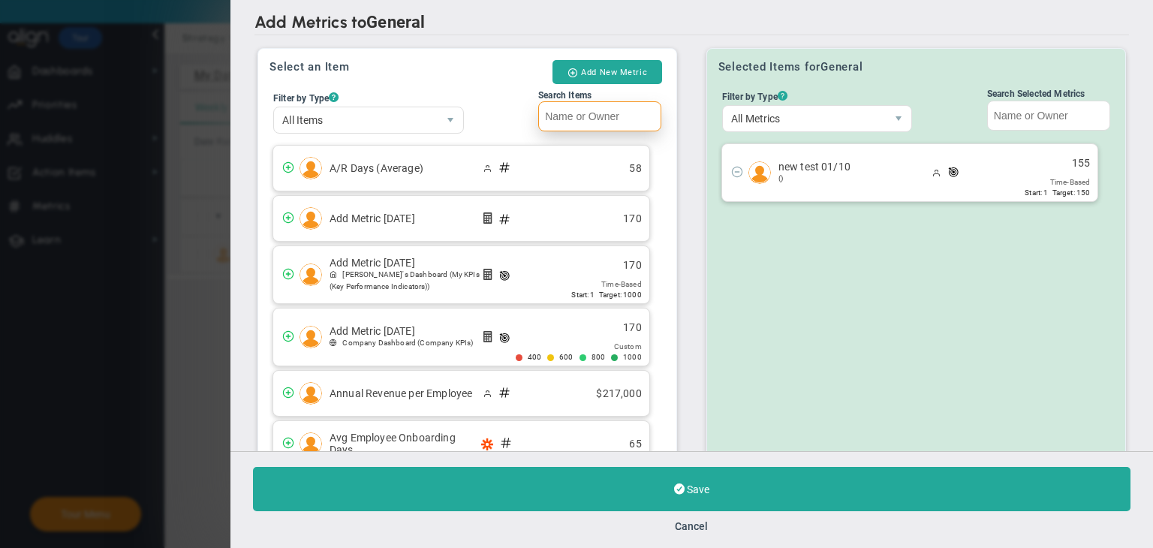
click at [577, 115] on input "Search Items" at bounding box center [599, 116] width 123 height 30
paste input "Add Metric [DATE]"
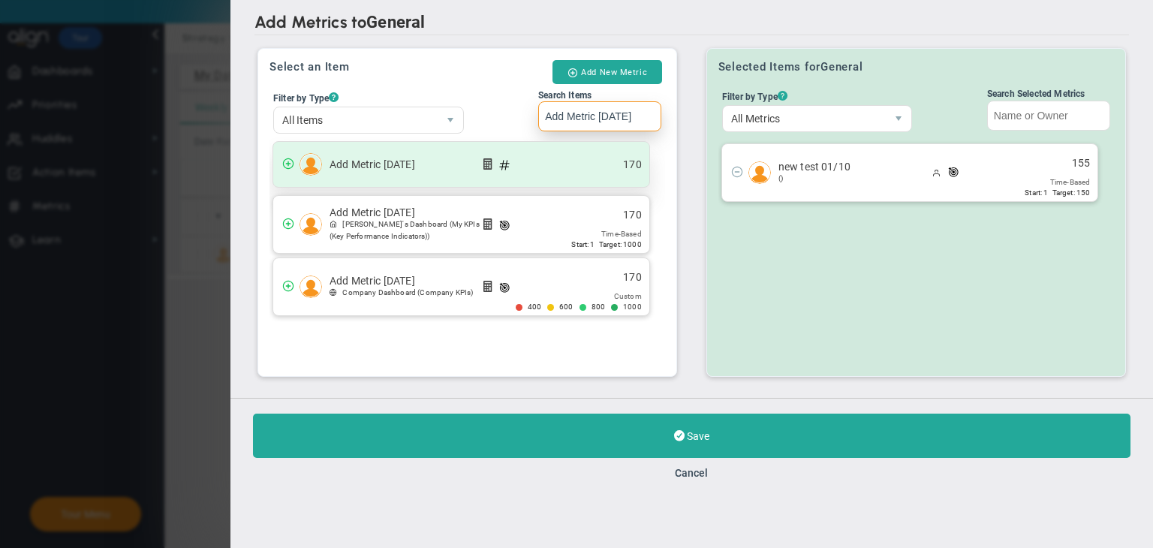
type input "Add Metric [DATE]"
click at [560, 176] on div "Add Metric 01/10/2025 170" at bounding box center [461, 164] width 376 height 45
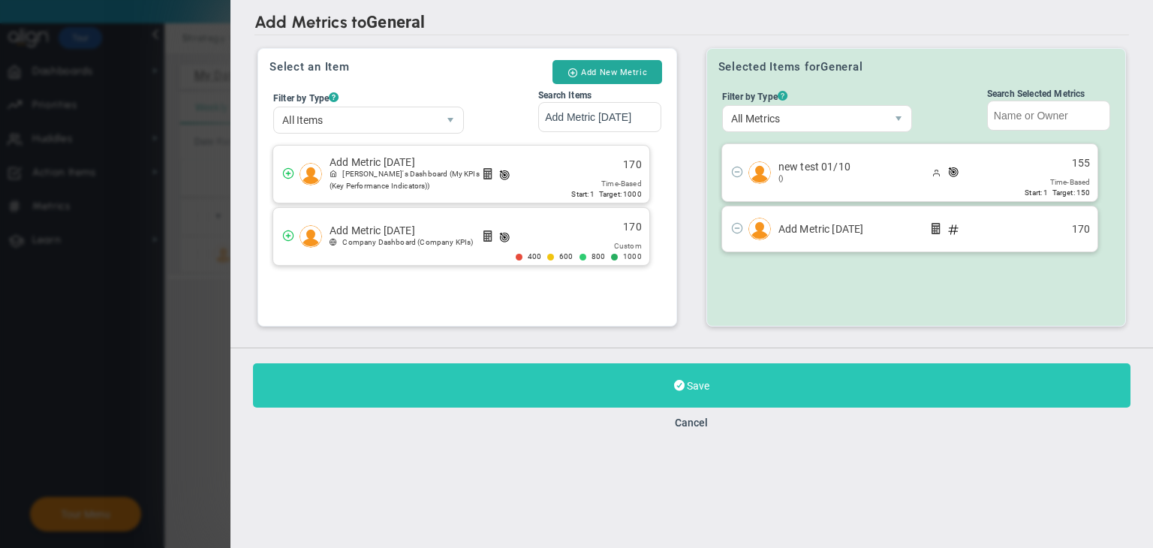
click at [666, 366] on button "Save" at bounding box center [692, 385] width 878 height 44
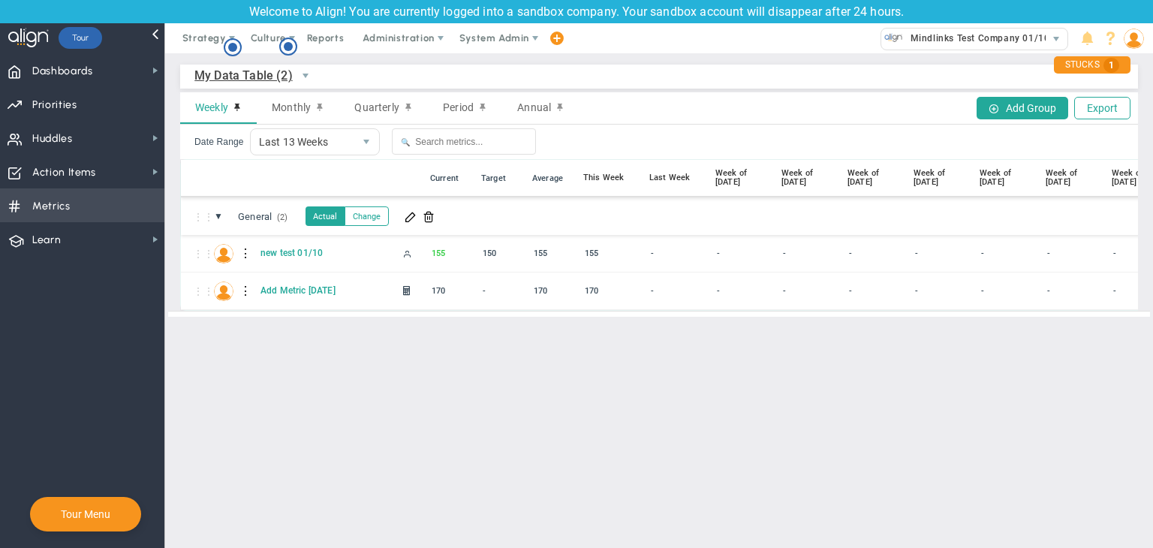
click at [123, 200] on span "Metrics Metrics" at bounding box center [82, 205] width 164 height 34
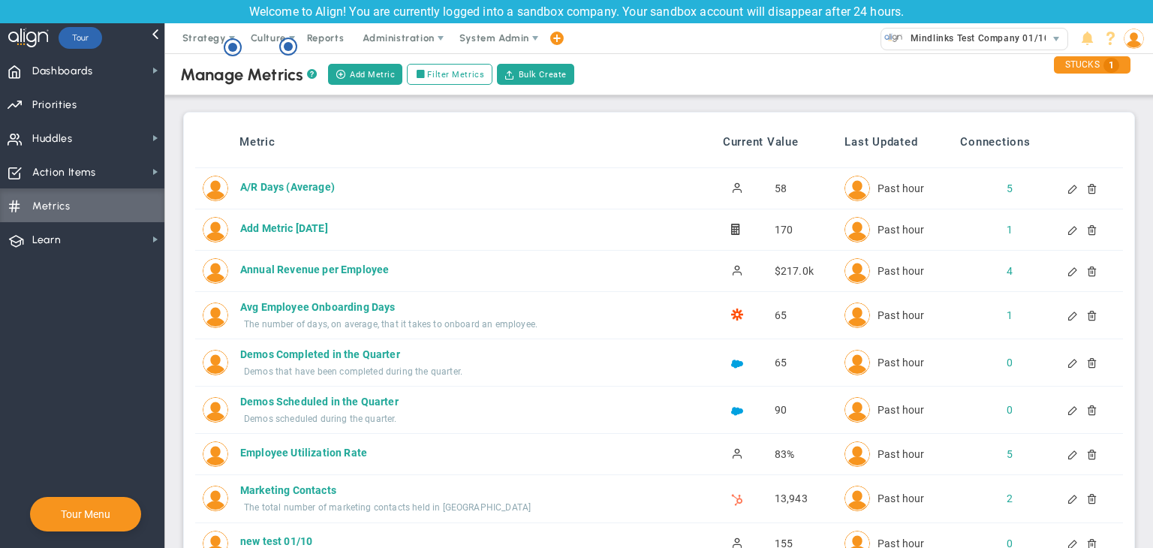
click at [1080, 228] on div at bounding box center [1086, 229] width 12 height 11
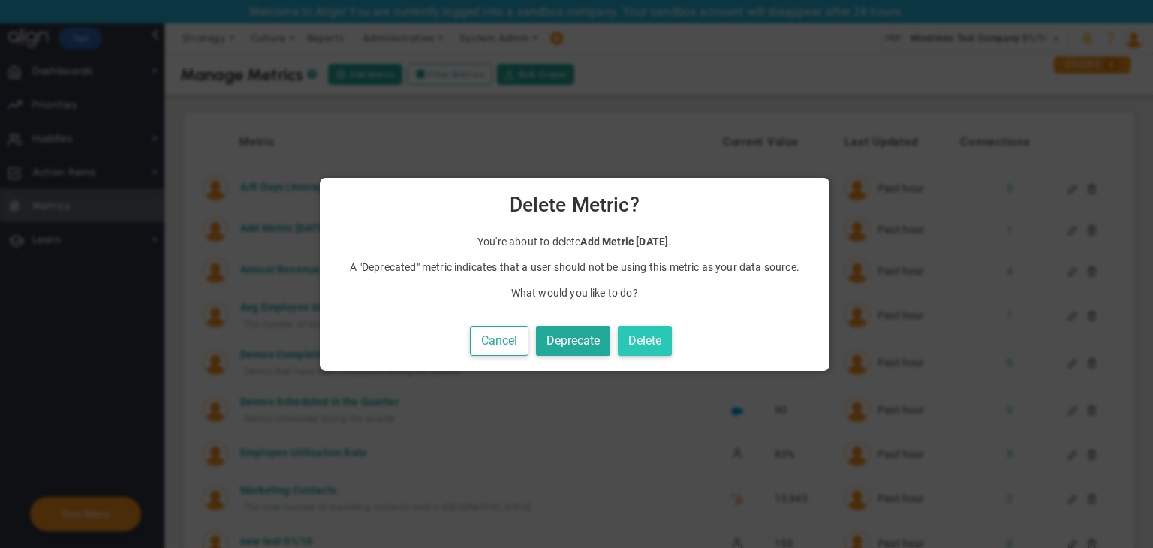
click at [641, 341] on button "Delete" at bounding box center [645, 341] width 54 height 31
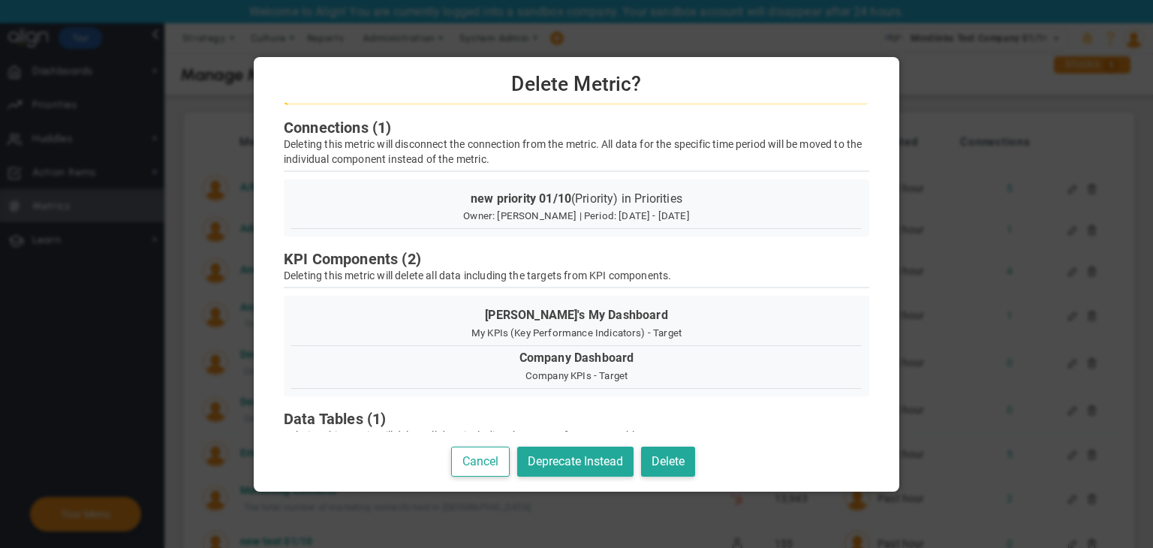
scroll to position [133, 0]
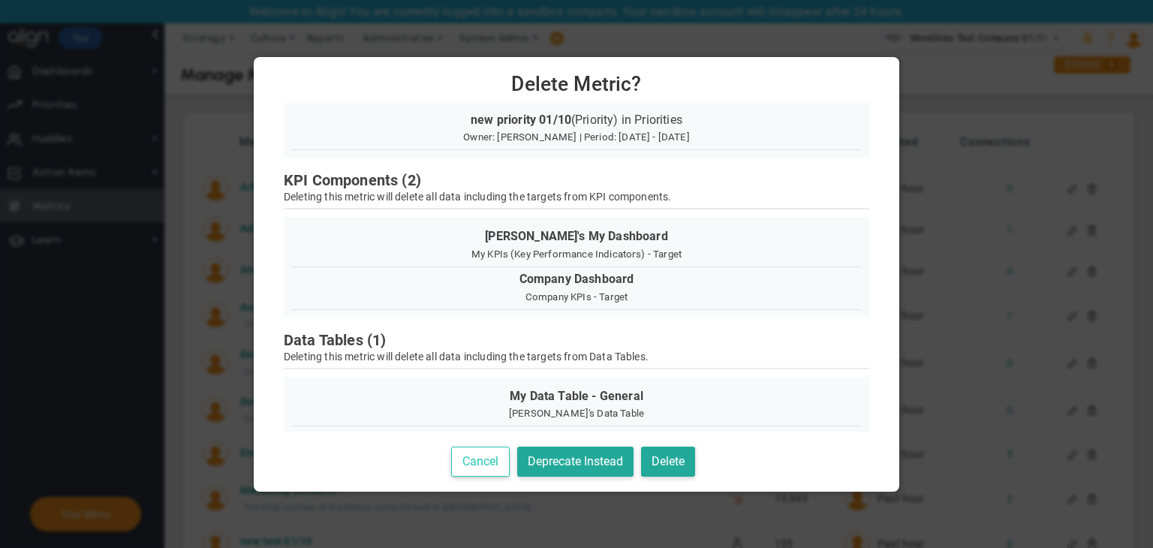
click at [498, 454] on button "Cancel" at bounding box center [480, 462] width 59 height 31
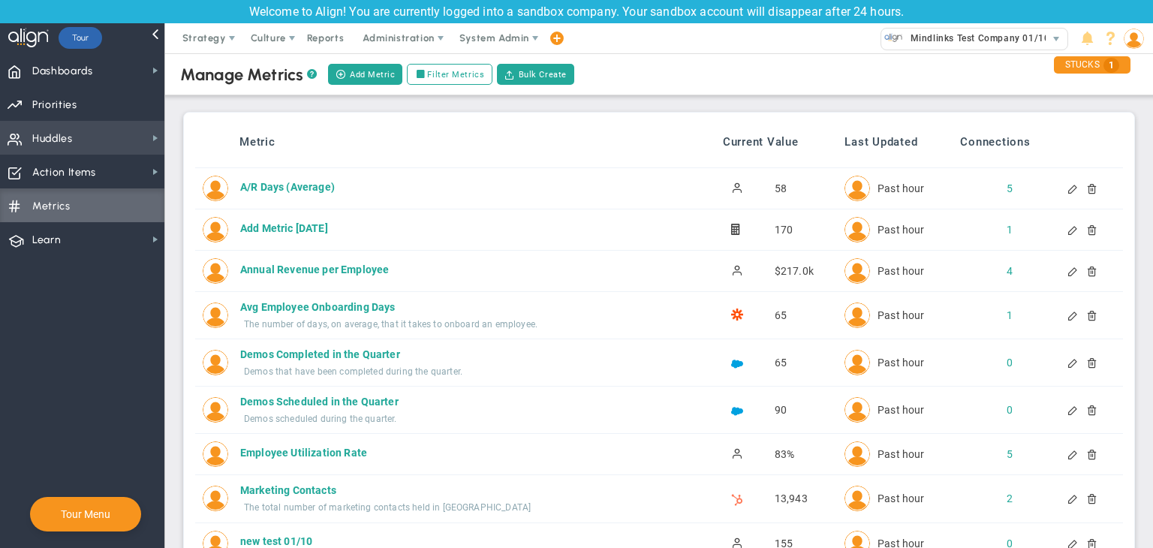
click at [117, 149] on span "Huddles Huddles" at bounding box center [82, 138] width 164 height 34
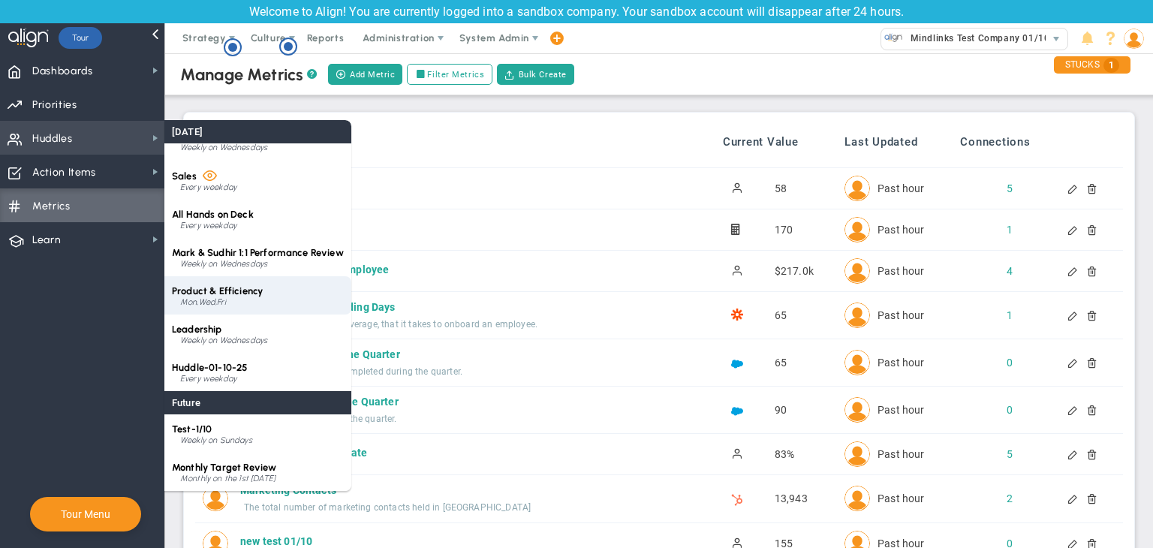
scroll to position [0, 0]
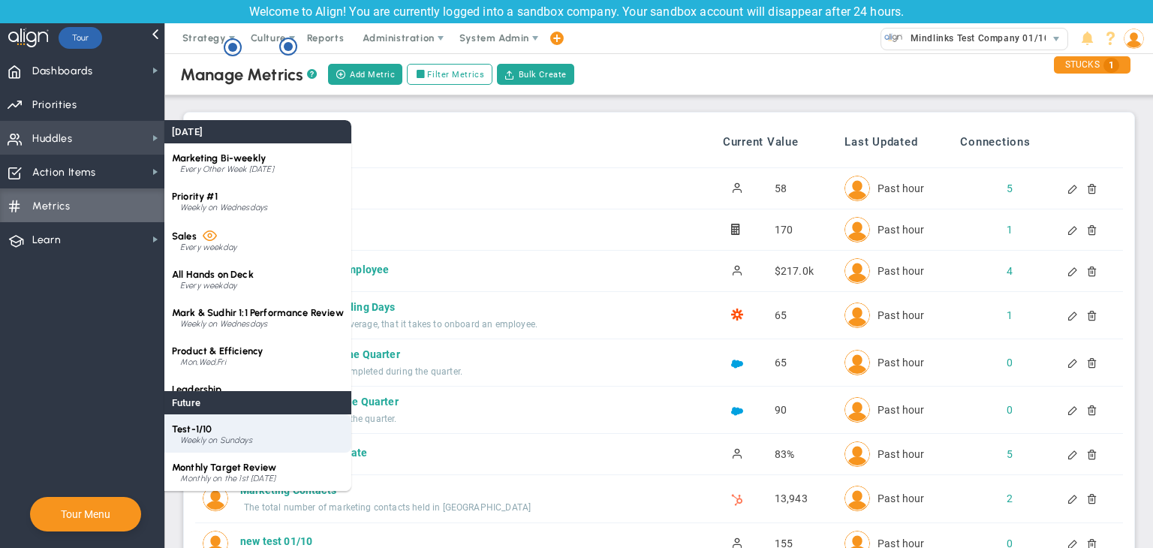
click at [257, 430] on div "Test-1/10 Weekly on Sundays" at bounding box center [257, 433] width 187 height 38
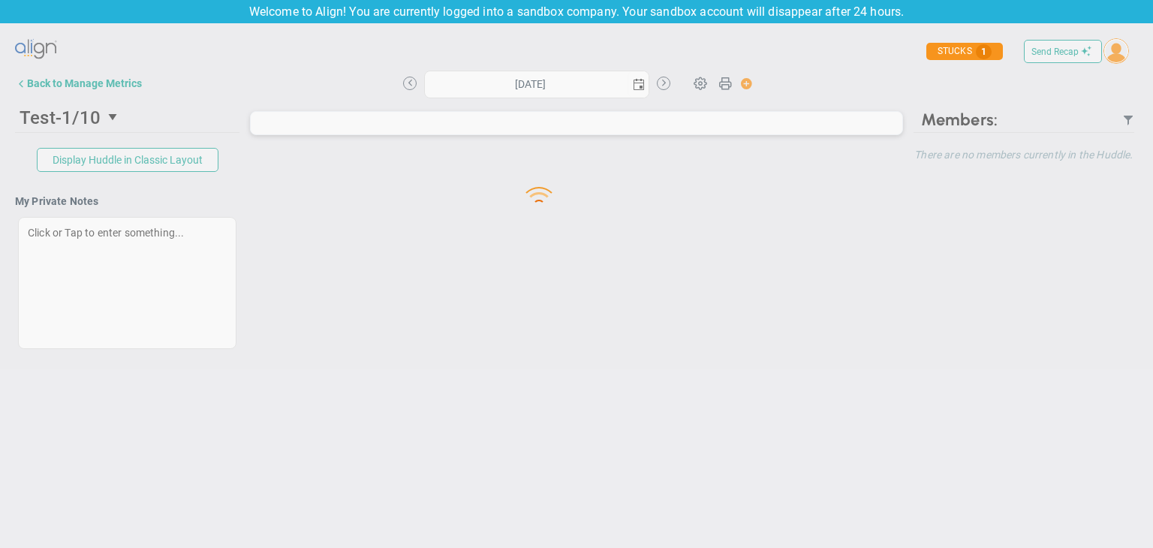
type input "Sunday, September 28, 2025"
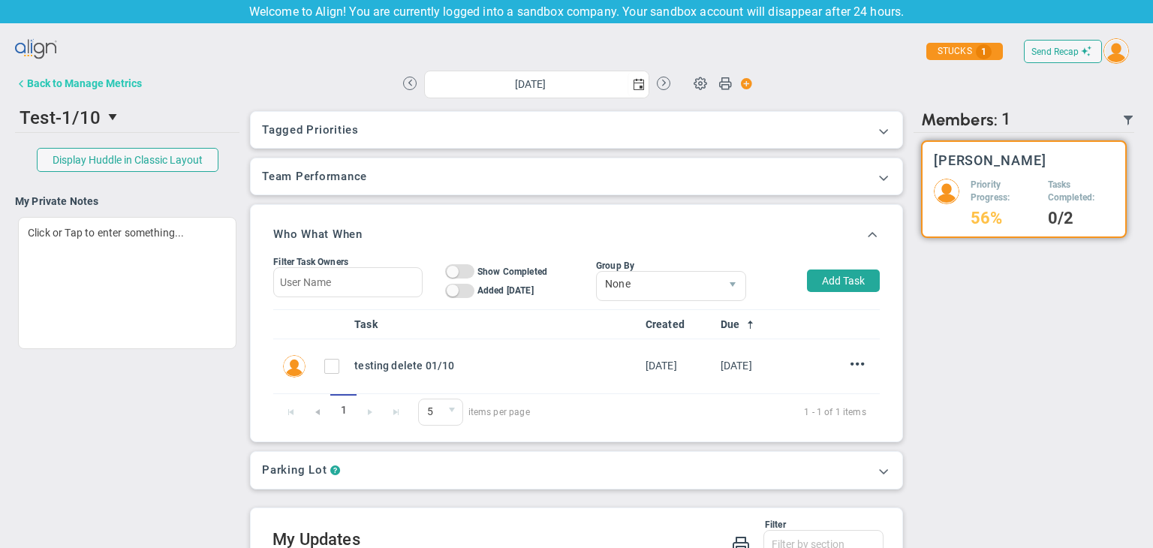
click at [46, 77] on div "Back to Manage Metrics" at bounding box center [84, 83] width 115 height 12
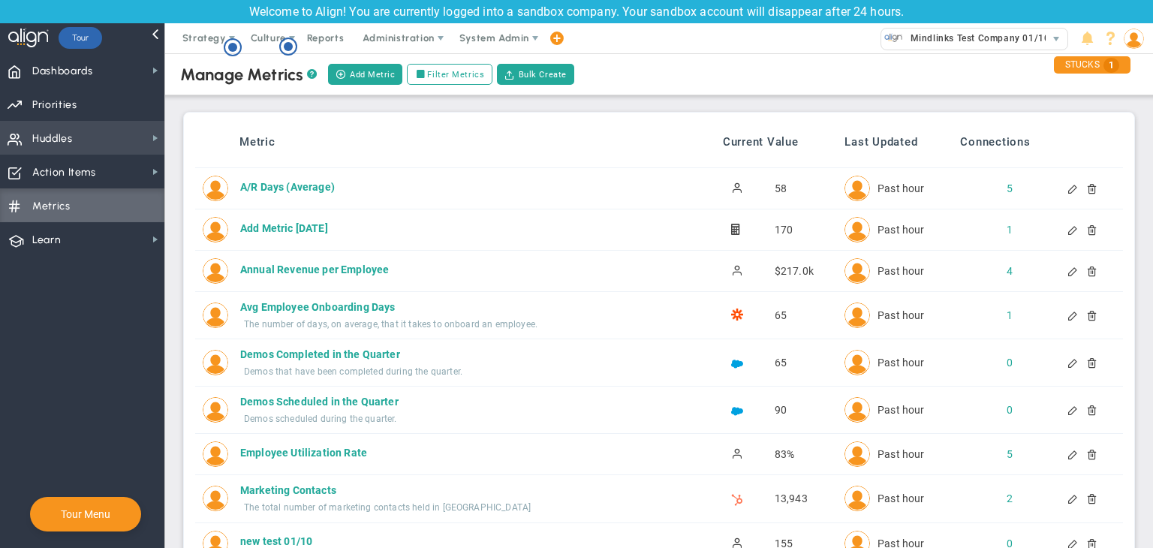
click at [126, 145] on span "Huddles Huddles" at bounding box center [82, 138] width 164 height 34
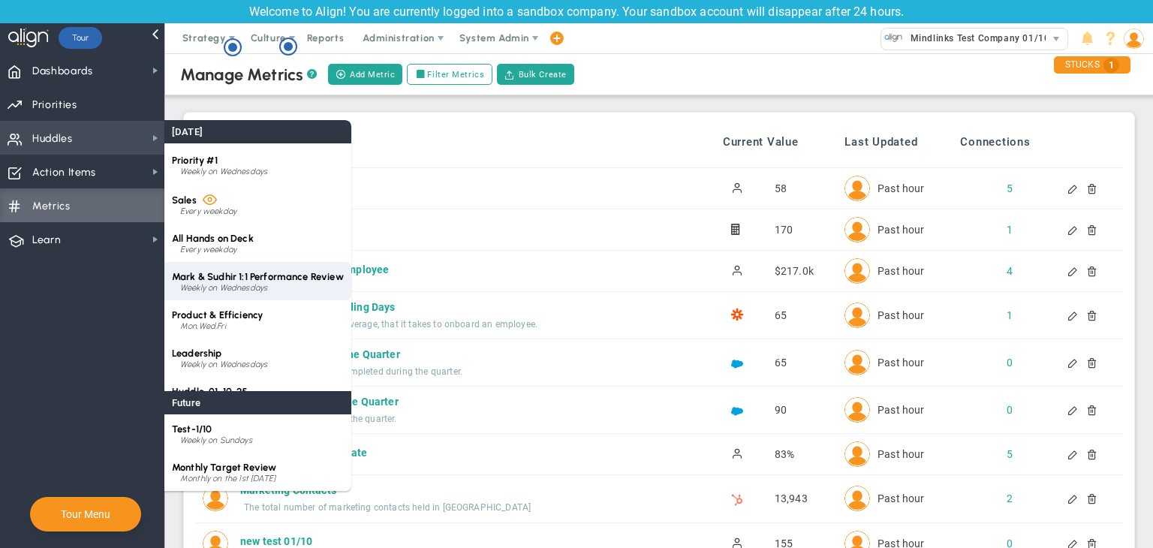
scroll to position [8, 0]
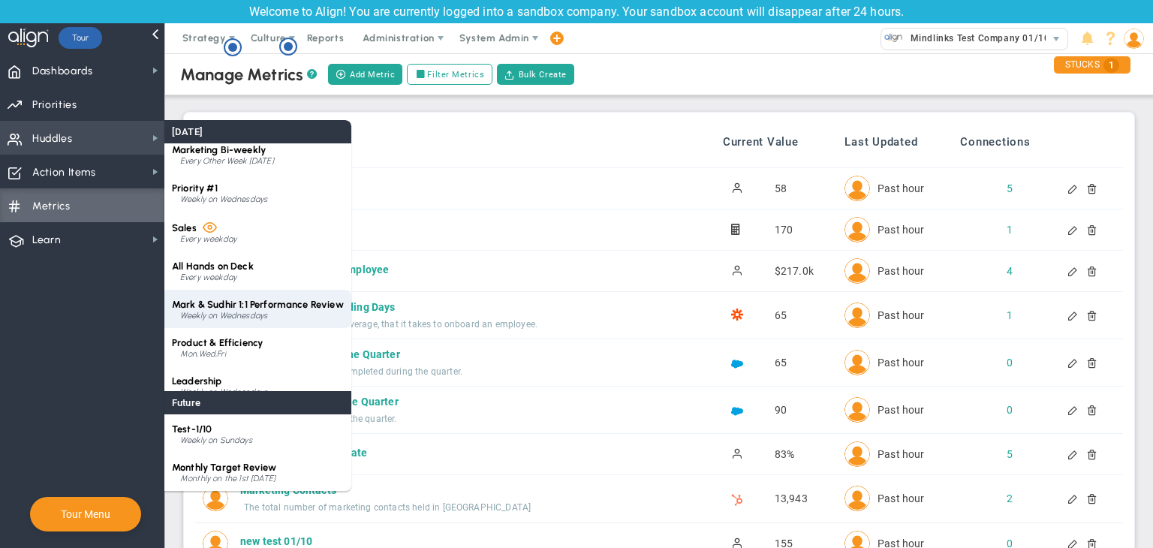
click at [232, 310] on div "Mark & Sudhir 1:1 Performance Review Weekly on Wednesdays" at bounding box center [257, 309] width 187 height 38
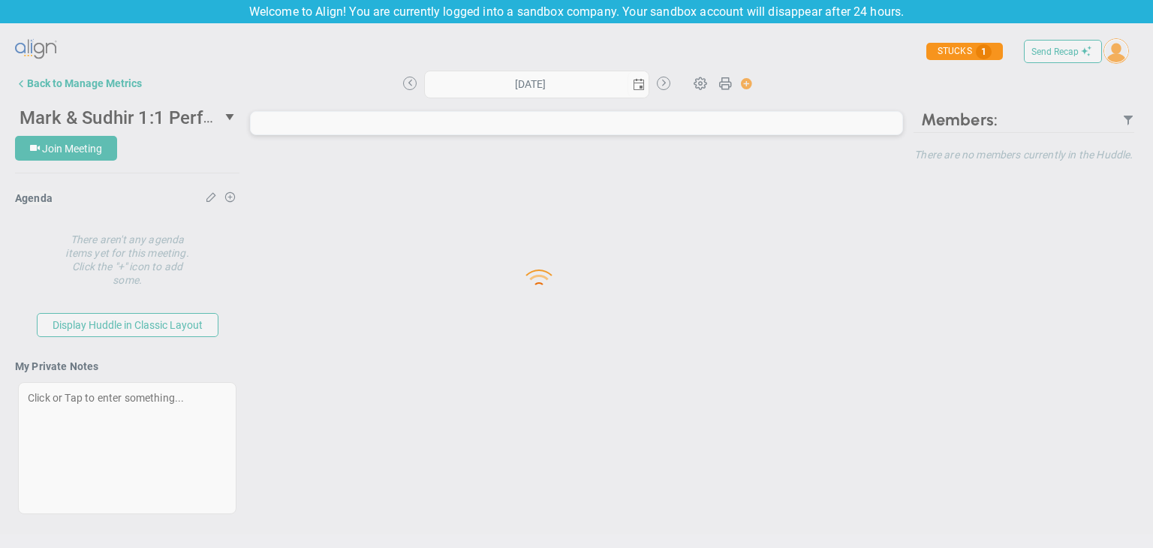
type input "[DATE]"
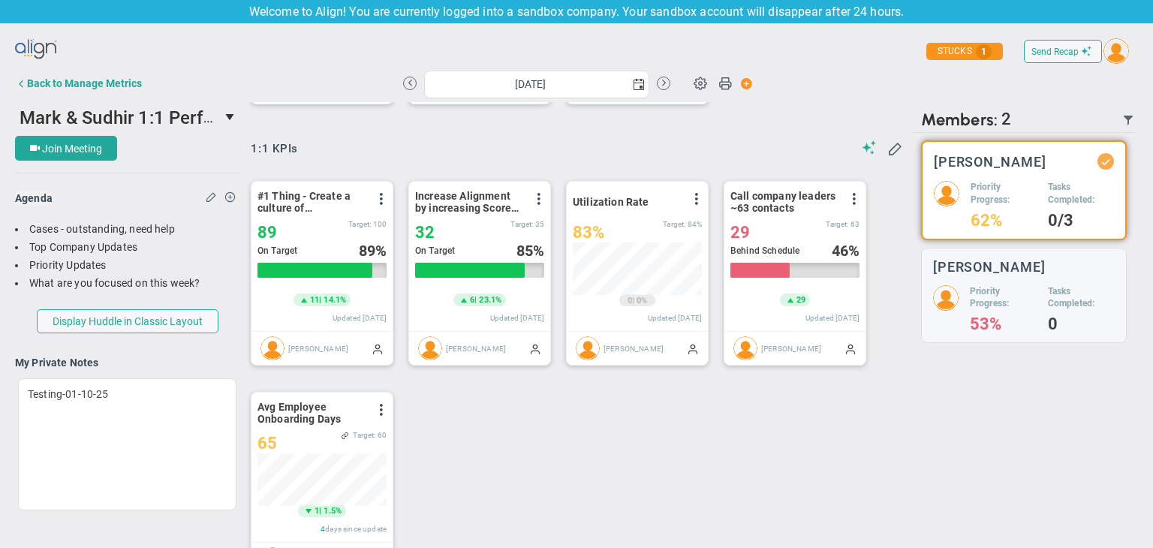
scroll to position [52, 129]
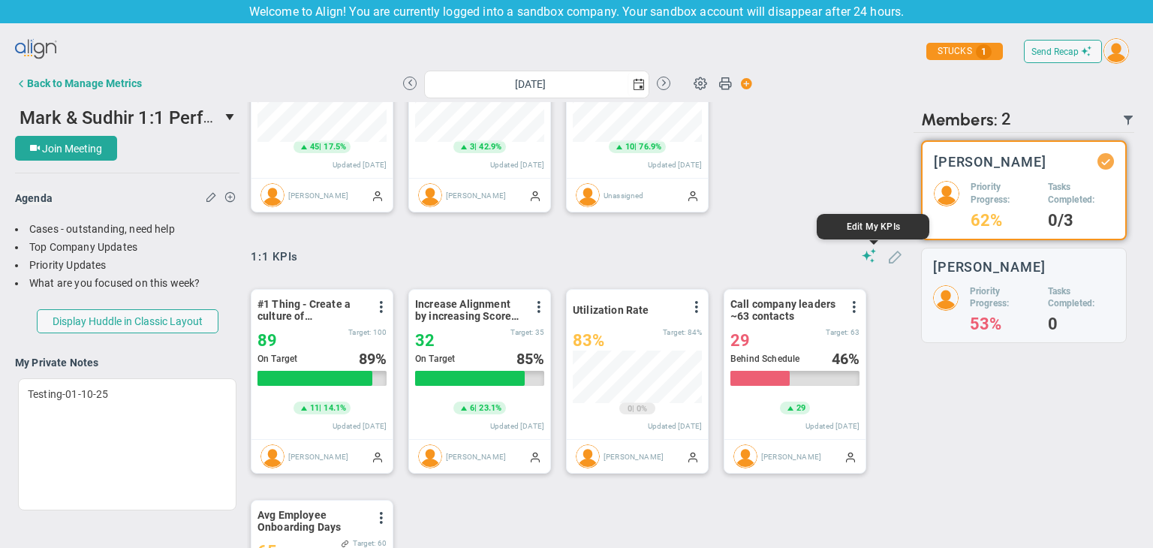
click at [887, 256] on span at bounding box center [894, 255] width 15 height 15
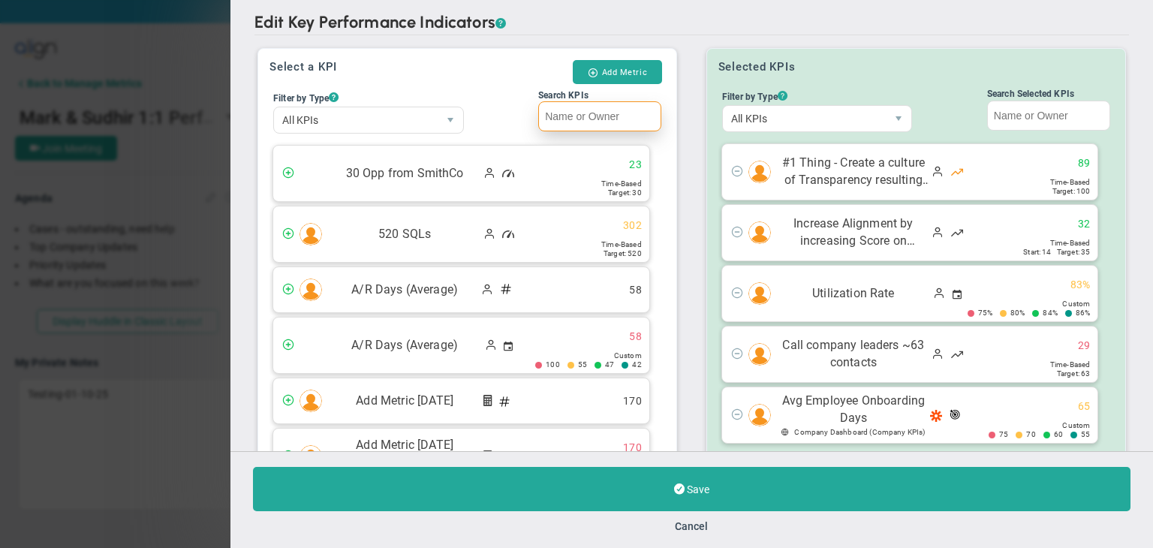
click at [587, 121] on input "Search KPIs" at bounding box center [599, 116] width 123 height 30
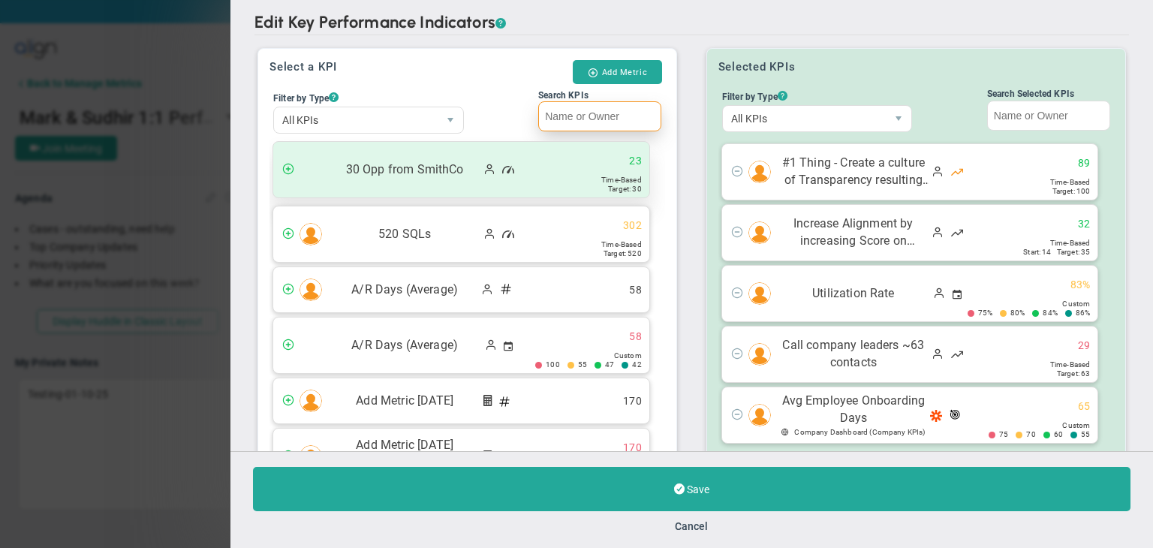
paste input "Add Metric [DATE]"
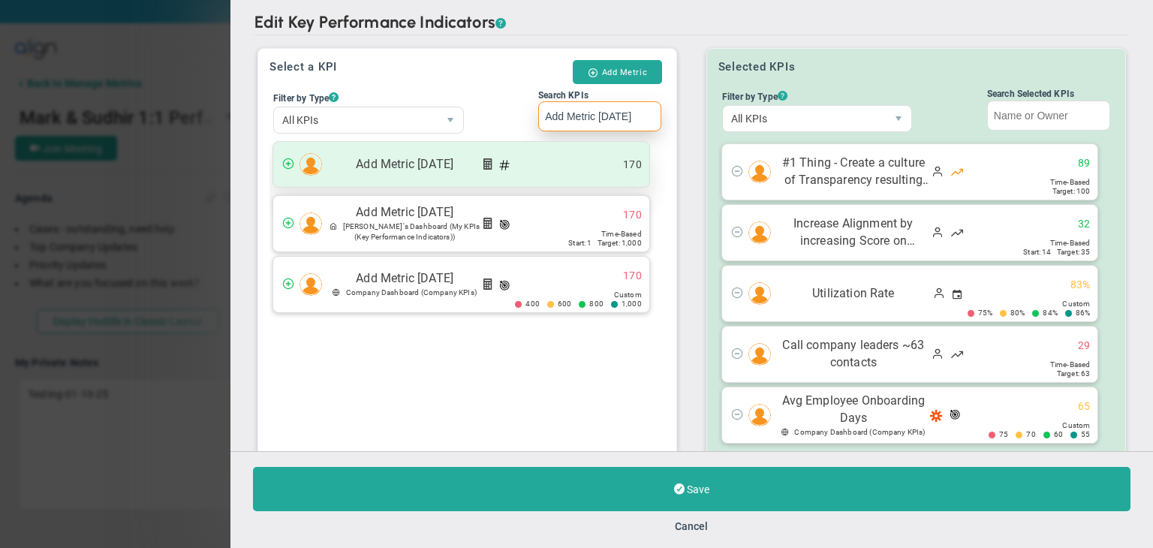
click at [529, 179] on div "Add Metric 01/10/2025 170" at bounding box center [461, 164] width 376 height 45
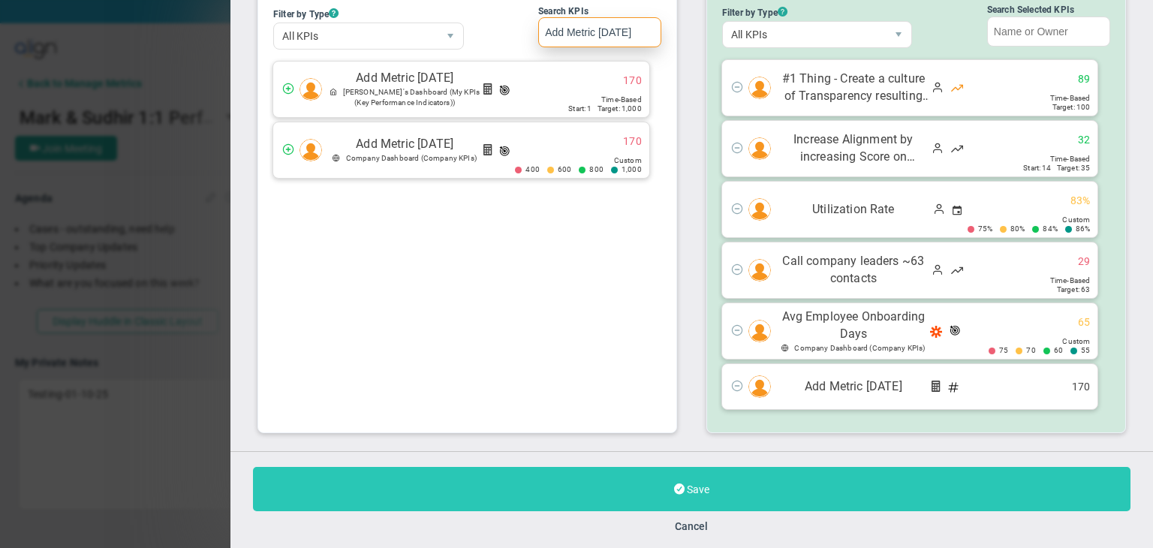
type input "Add Metric [DATE]"
click at [735, 478] on button "Save" at bounding box center [692, 489] width 878 height 44
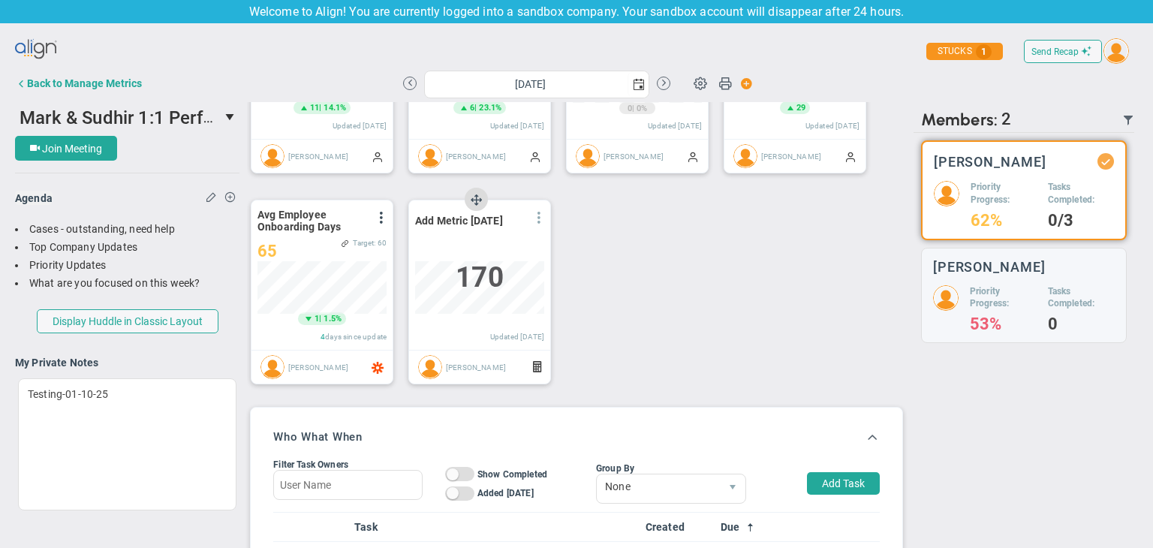
click at [541, 218] on span at bounding box center [539, 218] width 12 height 12
click at [497, 258] on li "Add Past Update" at bounding box center [497, 267] width 107 height 19
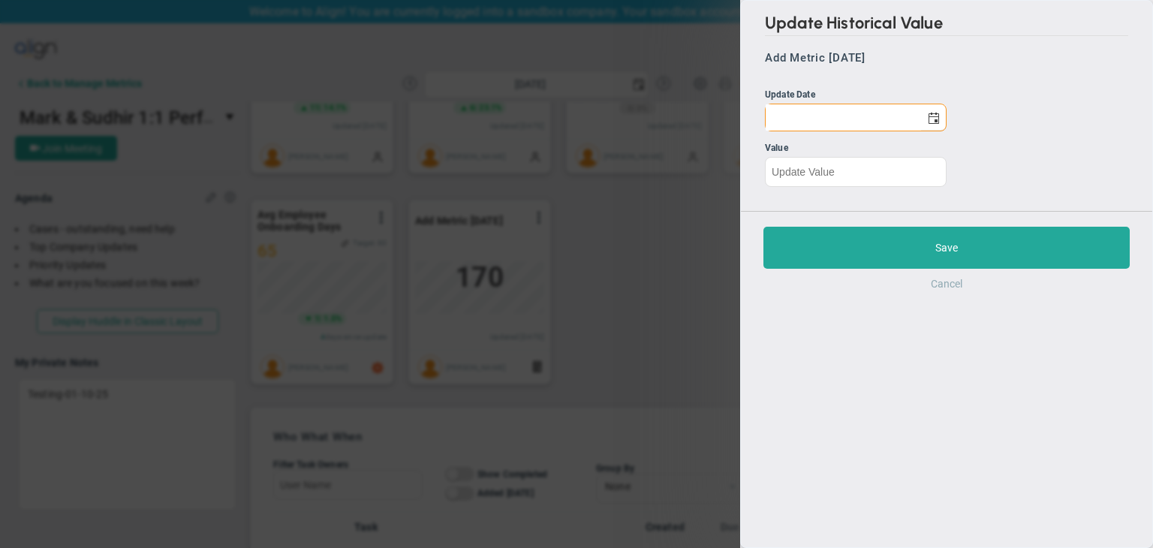
click at [949, 282] on button "Cancel" at bounding box center [947, 284] width 32 height 12
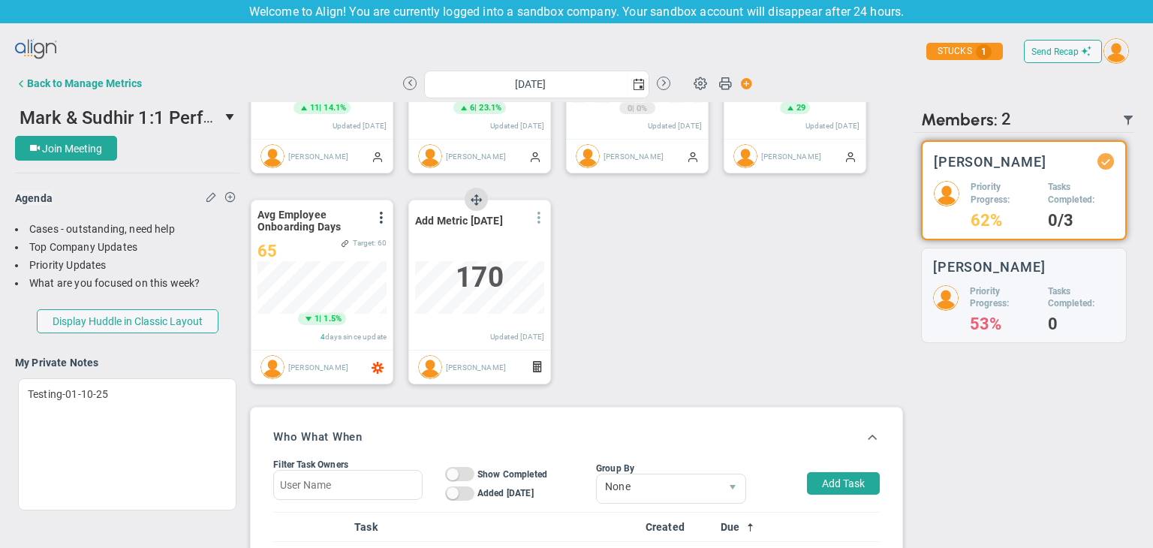
click at [533, 218] on span at bounding box center [539, 218] width 12 height 12
click at [503, 247] on li "Edit" at bounding box center [497, 248] width 107 height 19
type input "[DATE]"
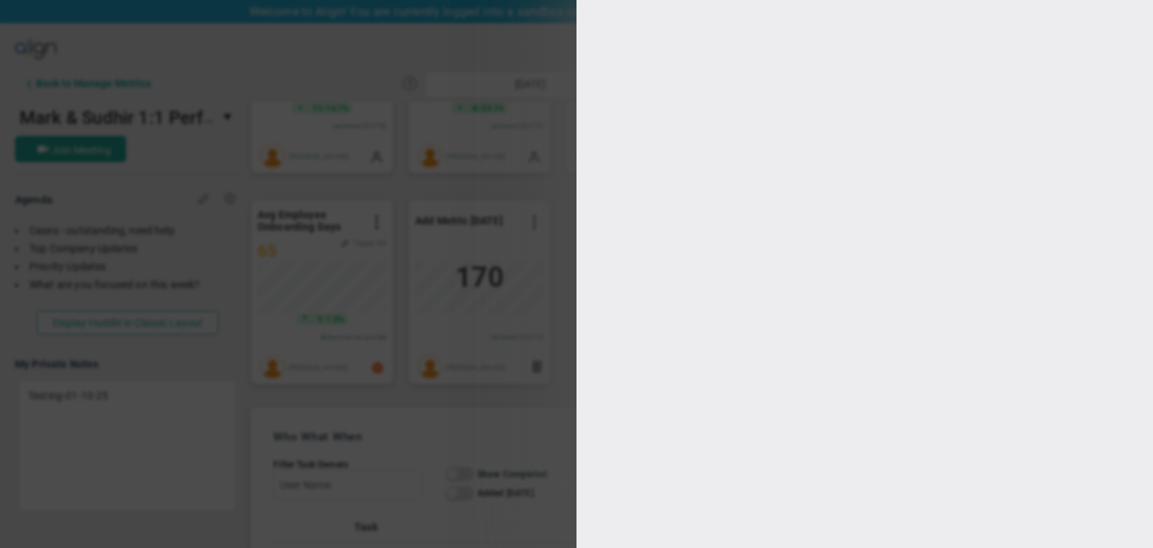
type input "[PERSON_NAME]"
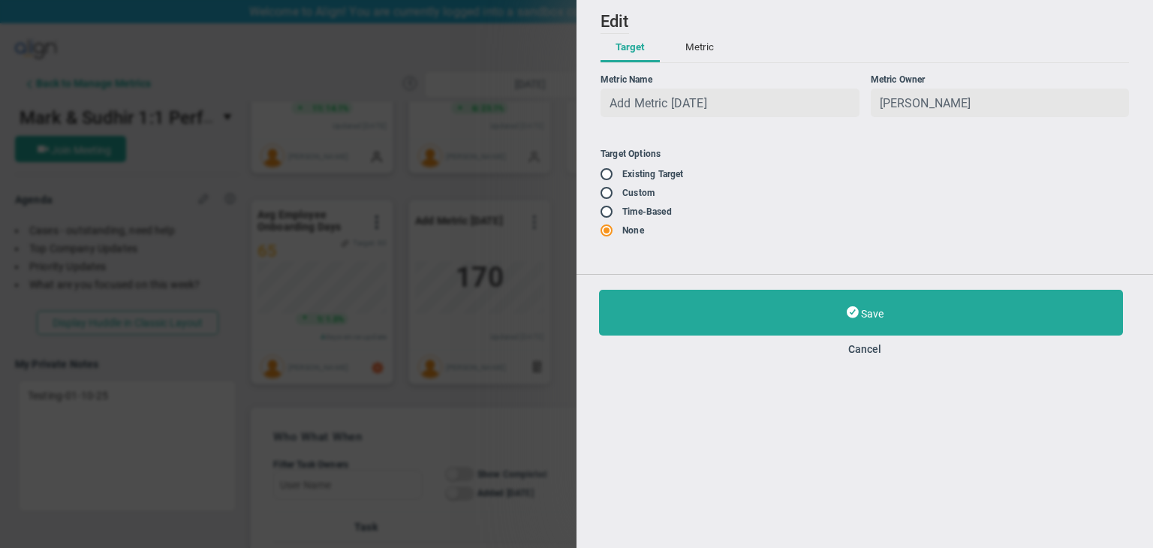
click at [607, 178] on input "radio" at bounding box center [611, 175] width 15 height 12
radio input "false"
radio input "true"
radio input "false"
type input "1000"
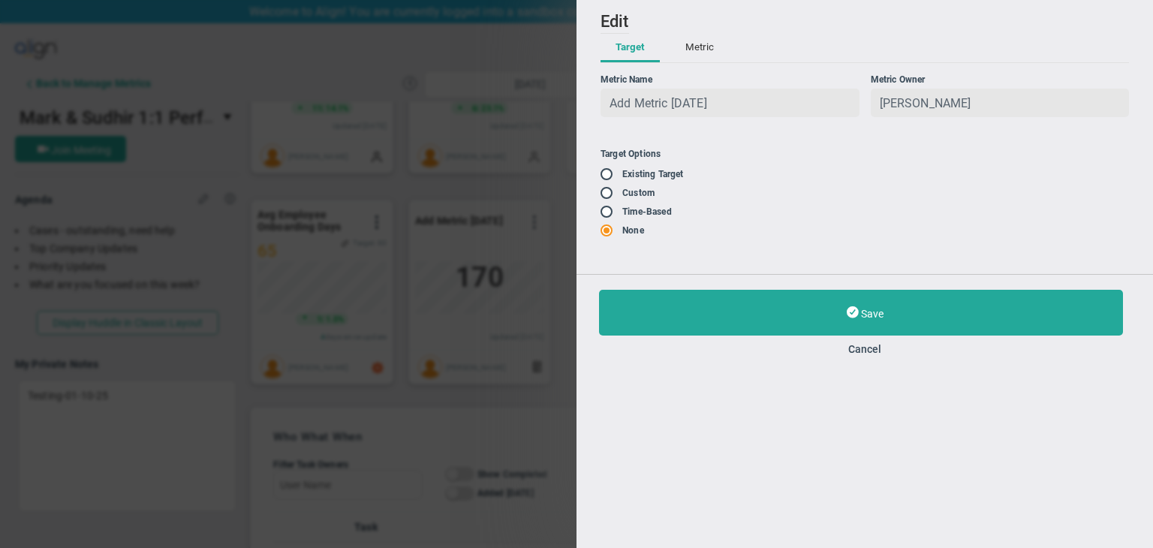
type input "800"
type input "600"
type input "400"
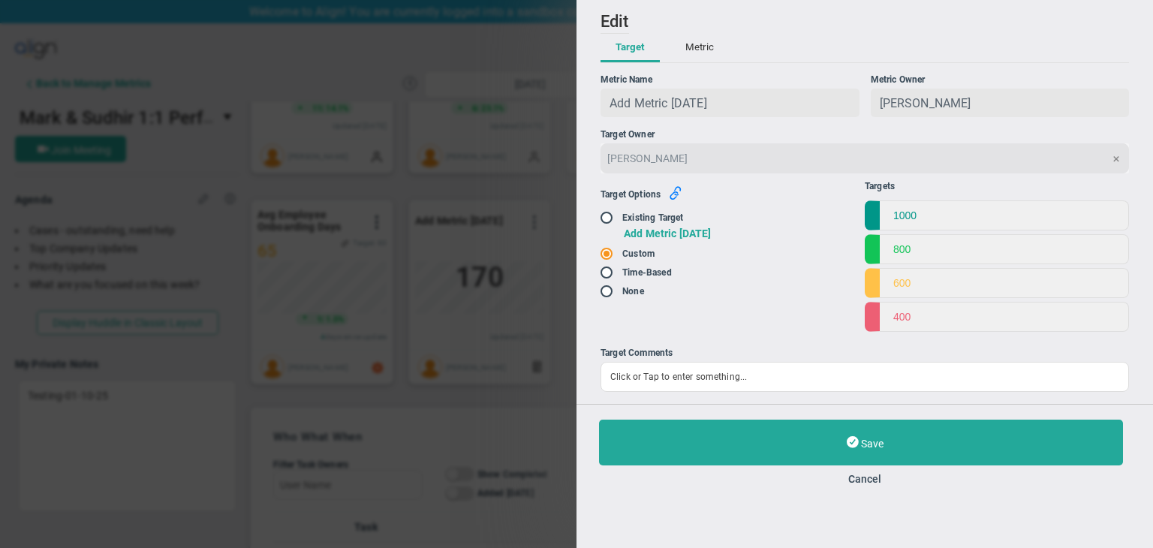
click at [673, 188] on icon "button" at bounding box center [676, 193] width 14 height 14
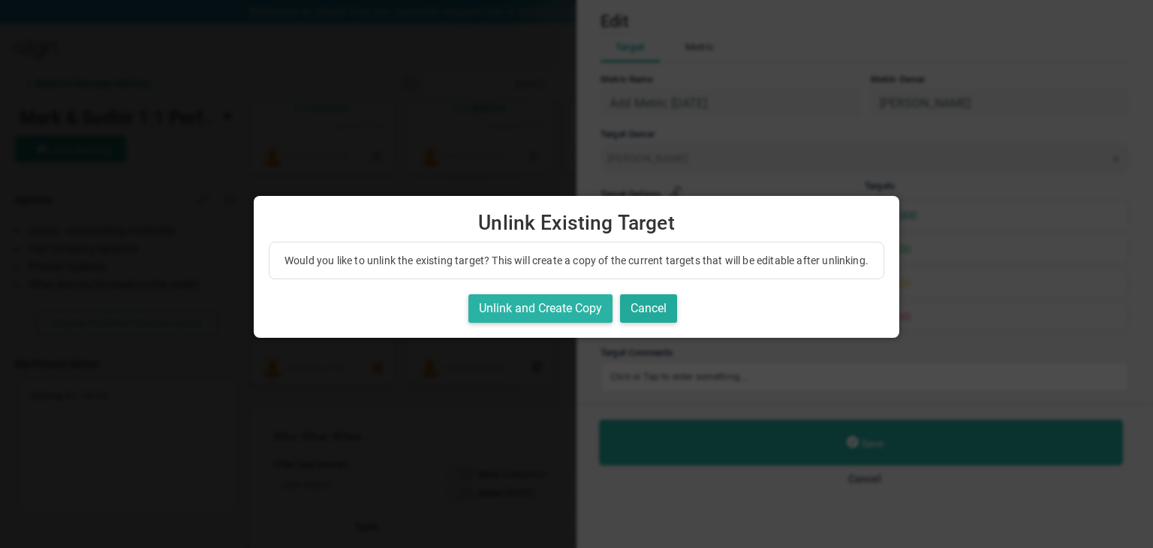
click at [595, 321] on button "Unlink and Create Copy" at bounding box center [540, 308] width 144 height 29
radio input "true"
radio input "false"
checkbox input "true"
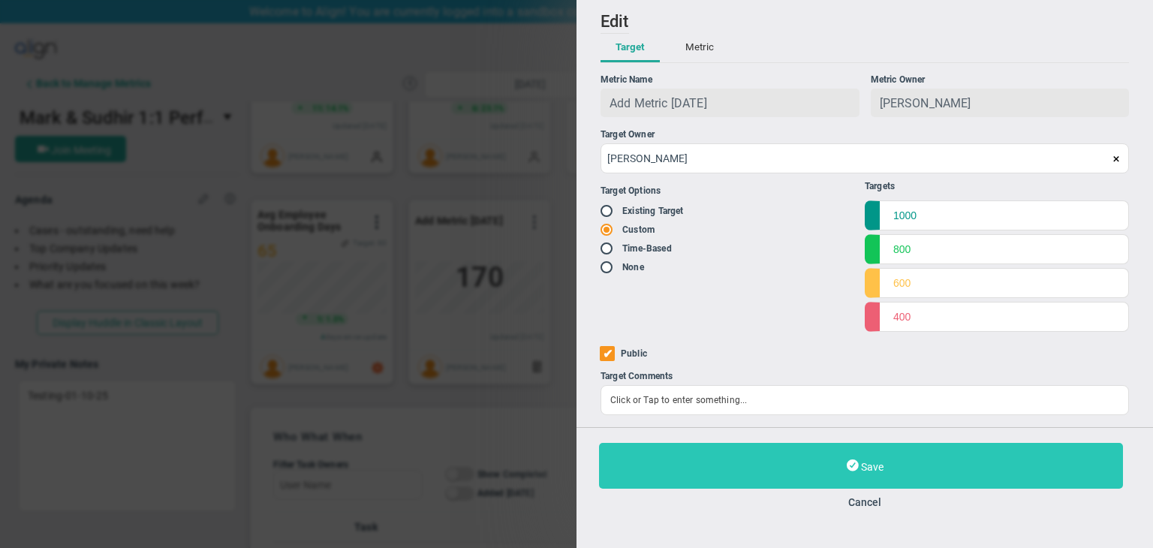
click at [835, 460] on button "Save" at bounding box center [861, 466] width 524 height 46
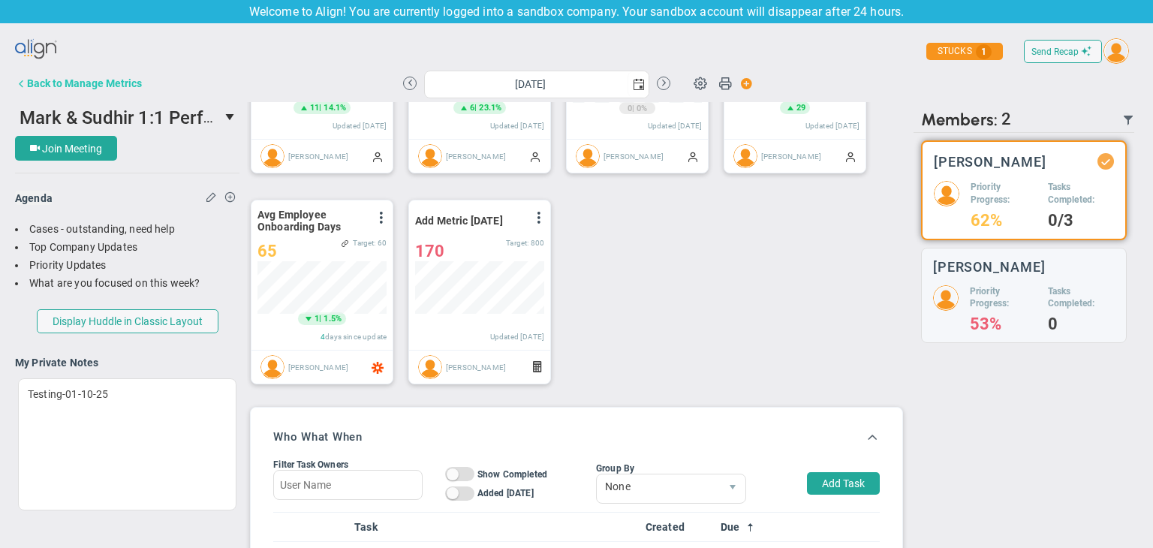
click at [103, 92] on button "Back to Manage Metrics" at bounding box center [78, 83] width 127 height 30
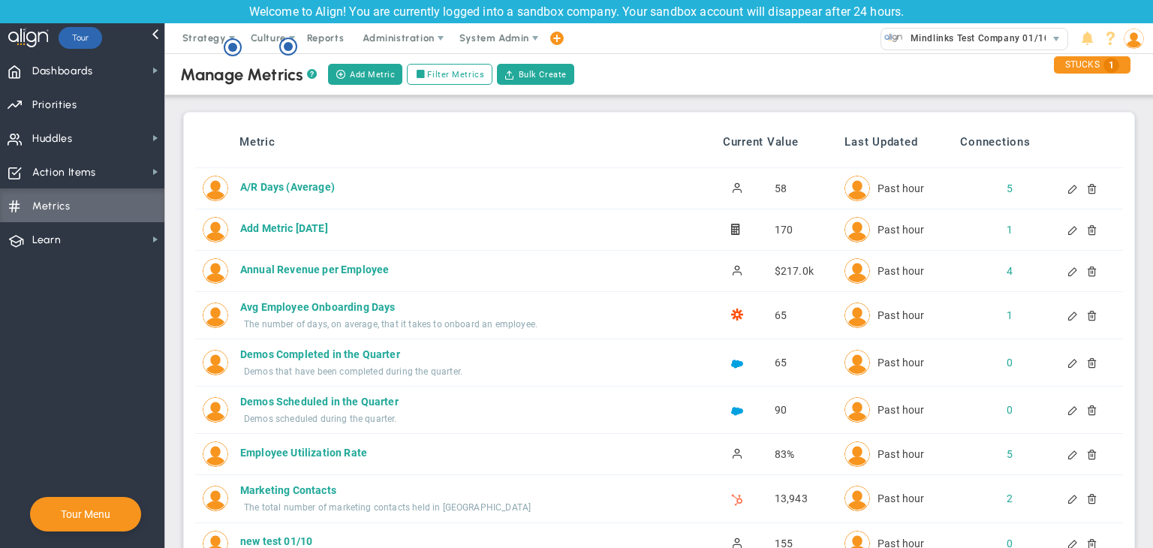
click at [1080, 228] on div at bounding box center [1086, 229] width 12 height 11
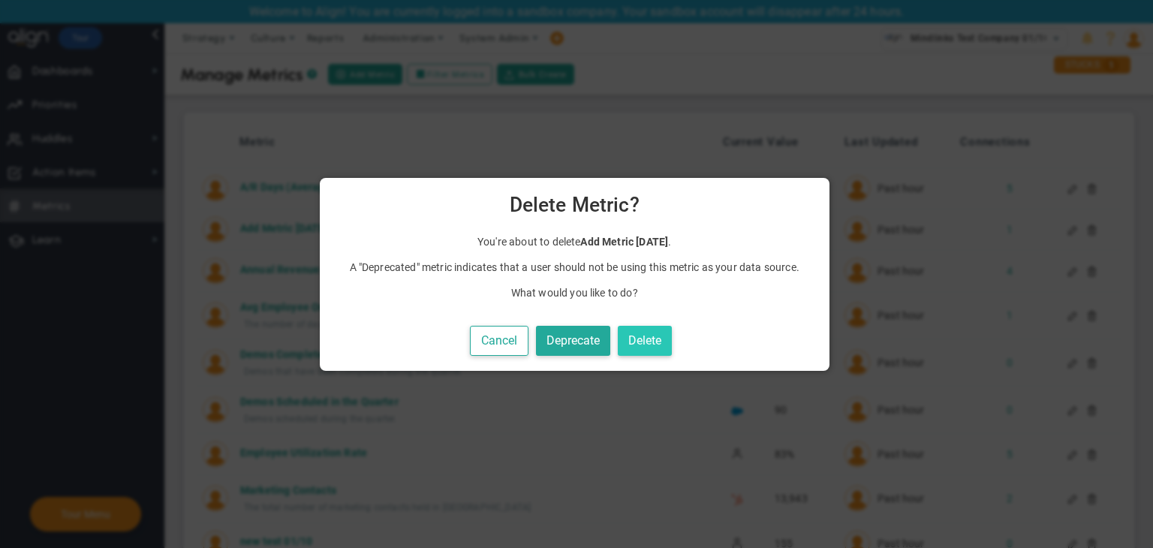
click at [653, 340] on button "Delete" at bounding box center [645, 341] width 54 height 31
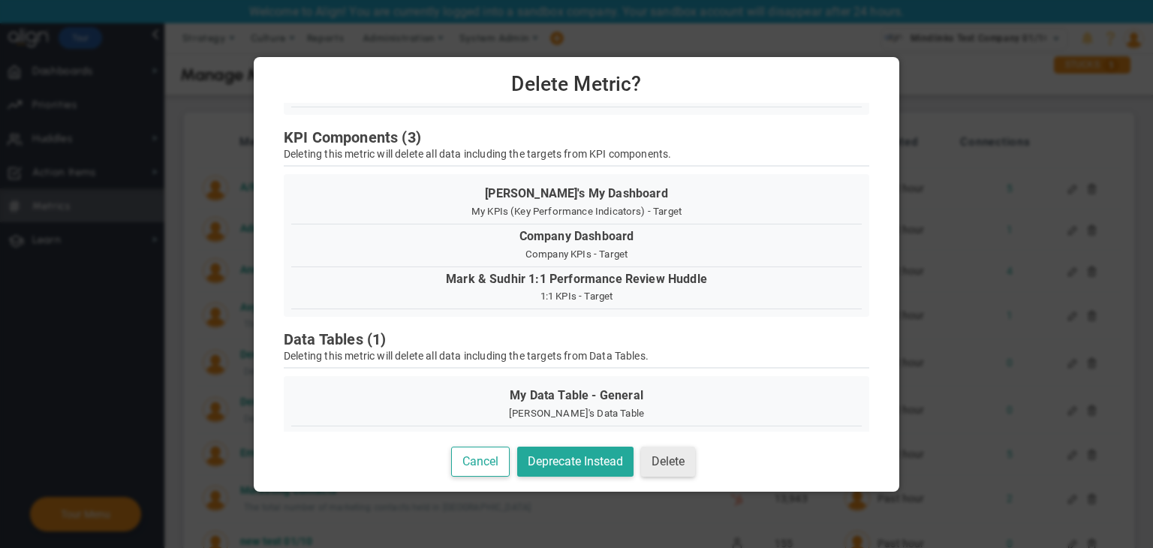
click at [682, 456] on button "Delete" at bounding box center [668, 462] width 54 height 31
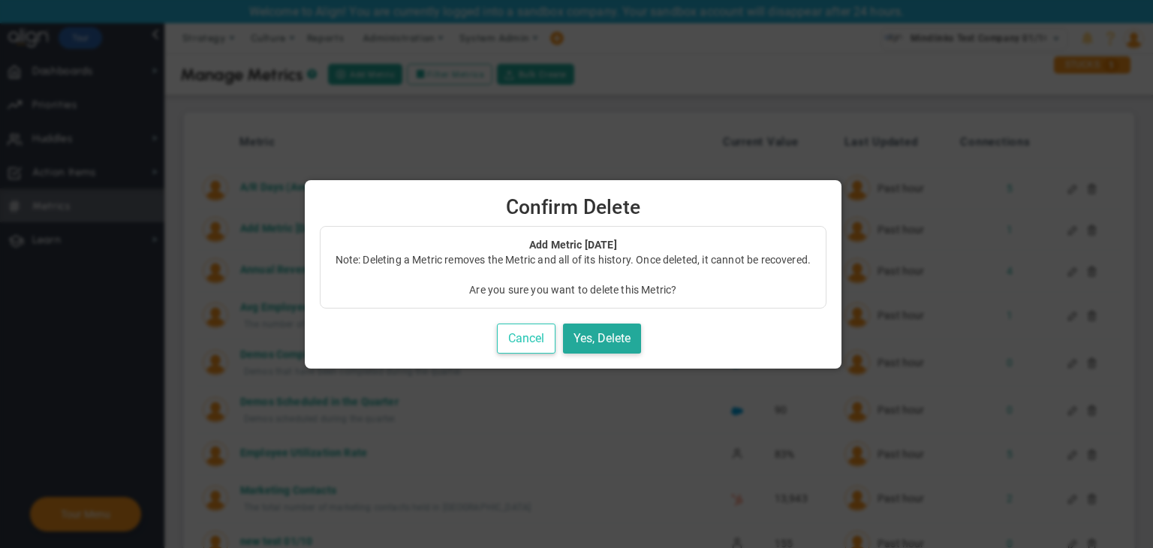
click at [546, 336] on button "Cancel" at bounding box center [526, 339] width 59 height 31
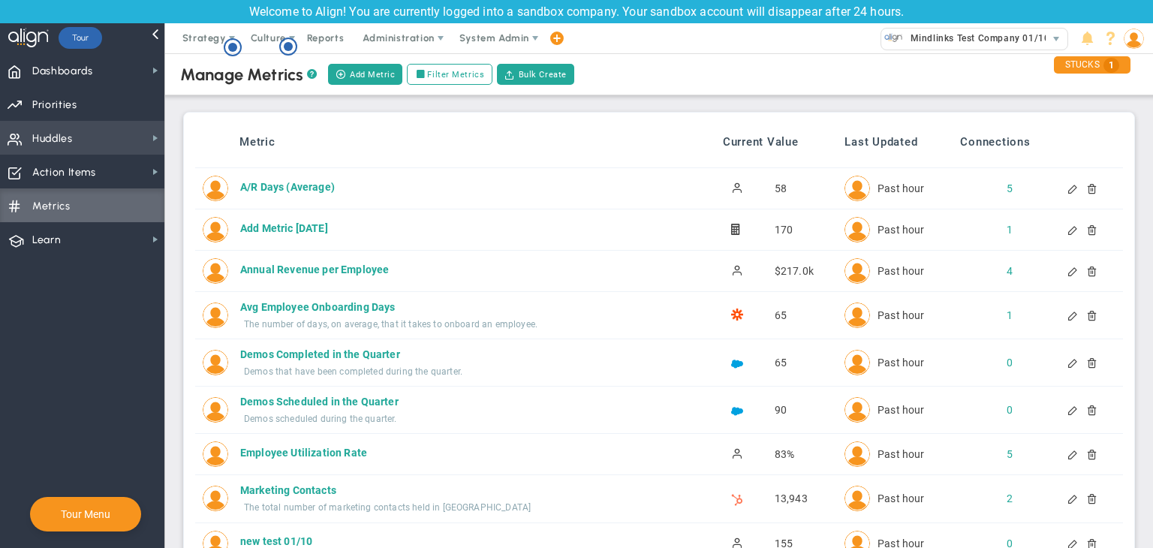
click at [101, 138] on span "Huddles Huddles" at bounding box center [82, 138] width 164 height 34
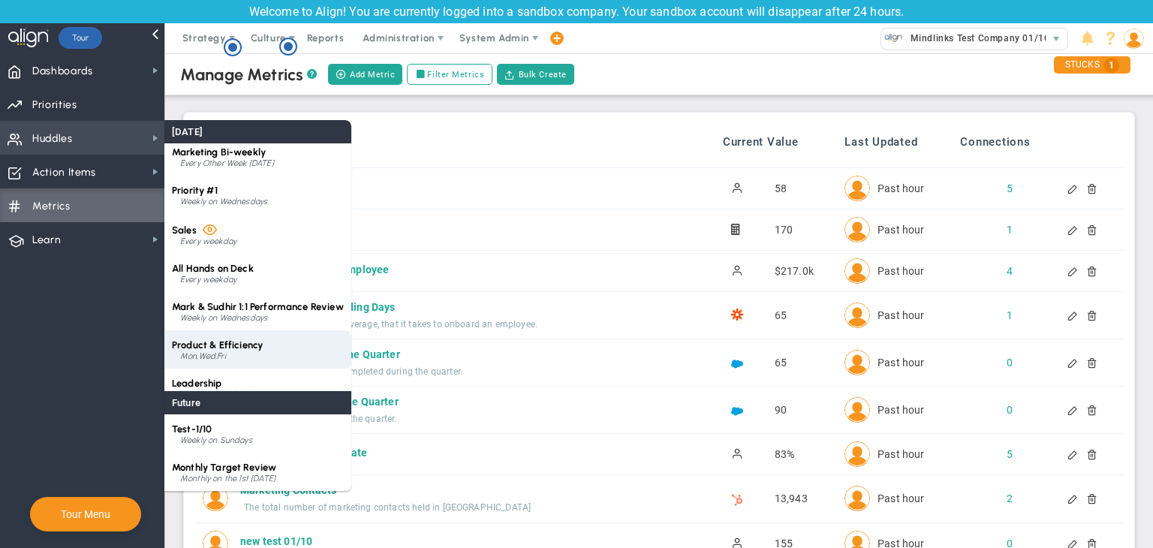
click at [258, 345] on span "Product & Efficiency" at bounding box center [217, 344] width 91 height 11
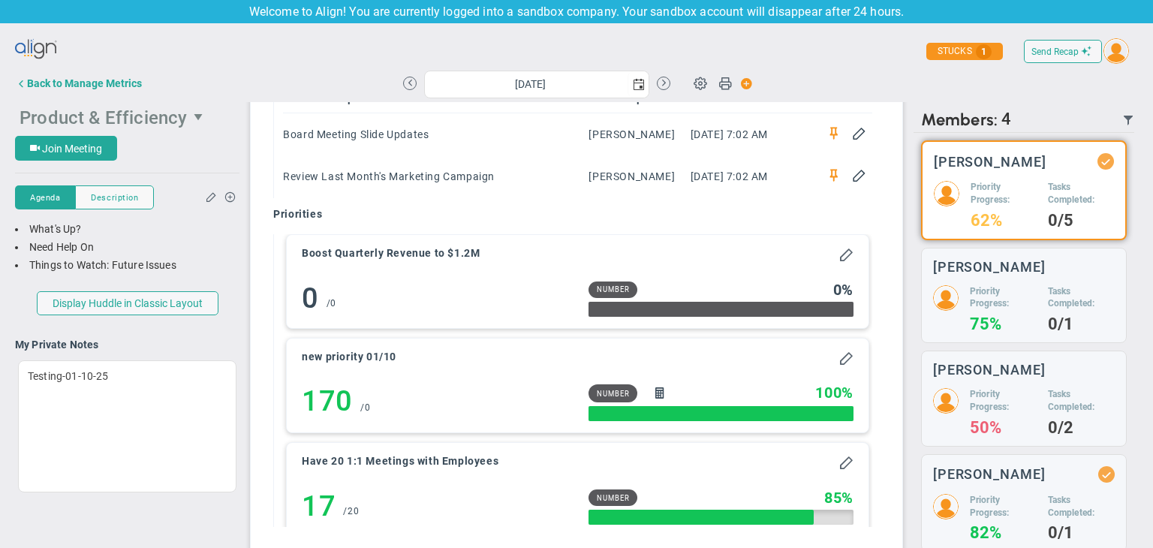
click at [106, 119] on span "Product & Efficiency" at bounding box center [103, 117] width 167 height 21
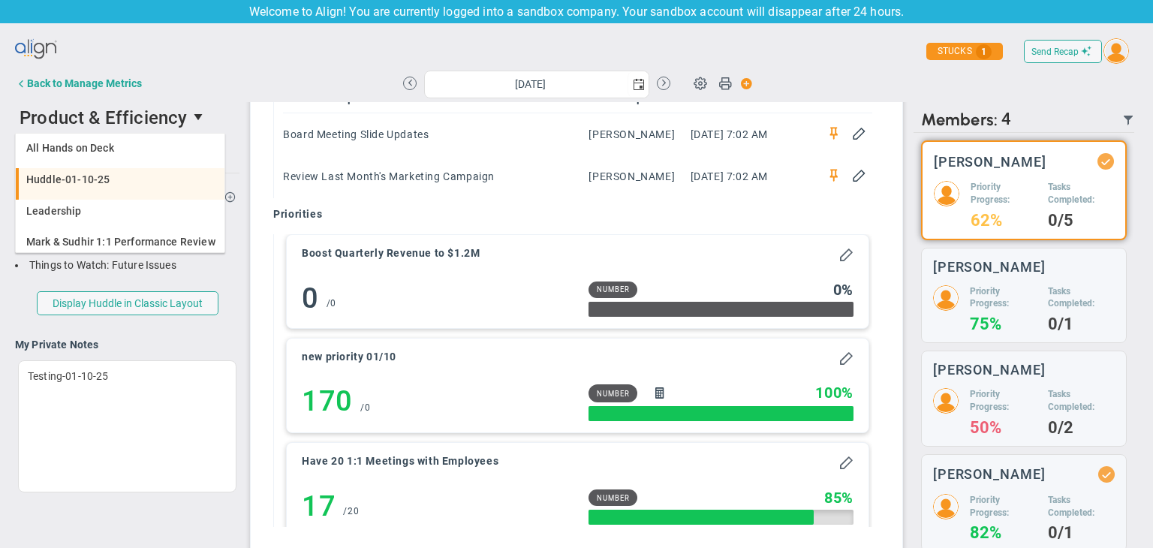
click at [142, 187] on li "Huddle-01-10-25" at bounding box center [120, 184] width 209 height 32
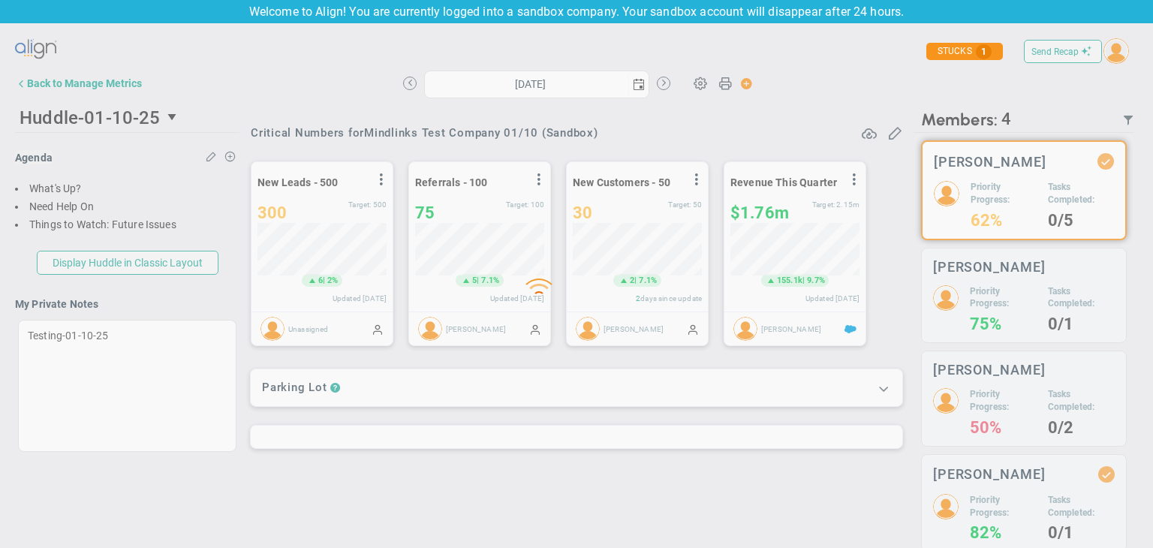
type input "[DATE]"
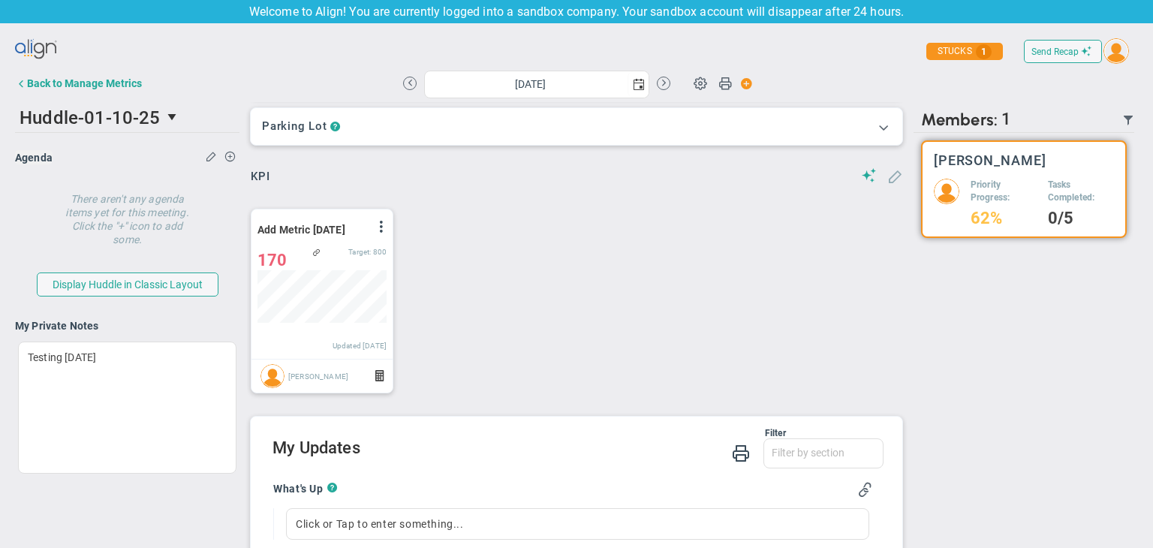
click at [887, 178] on span at bounding box center [894, 175] width 15 height 15
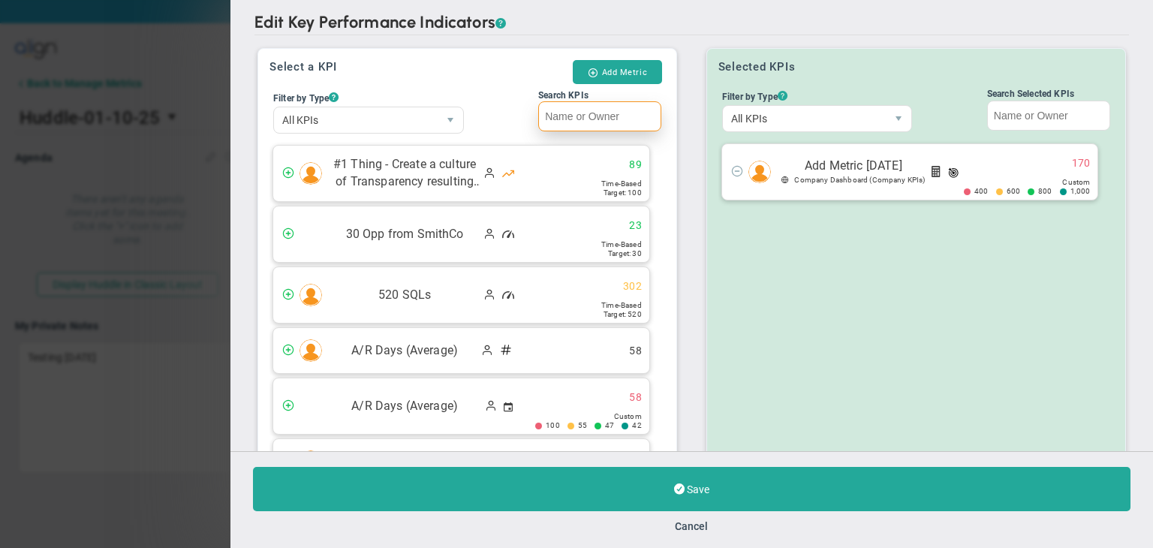
click at [589, 127] on input "Search KPIs" at bounding box center [599, 116] width 123 height 30
paste input "Add Metric [DATE]"
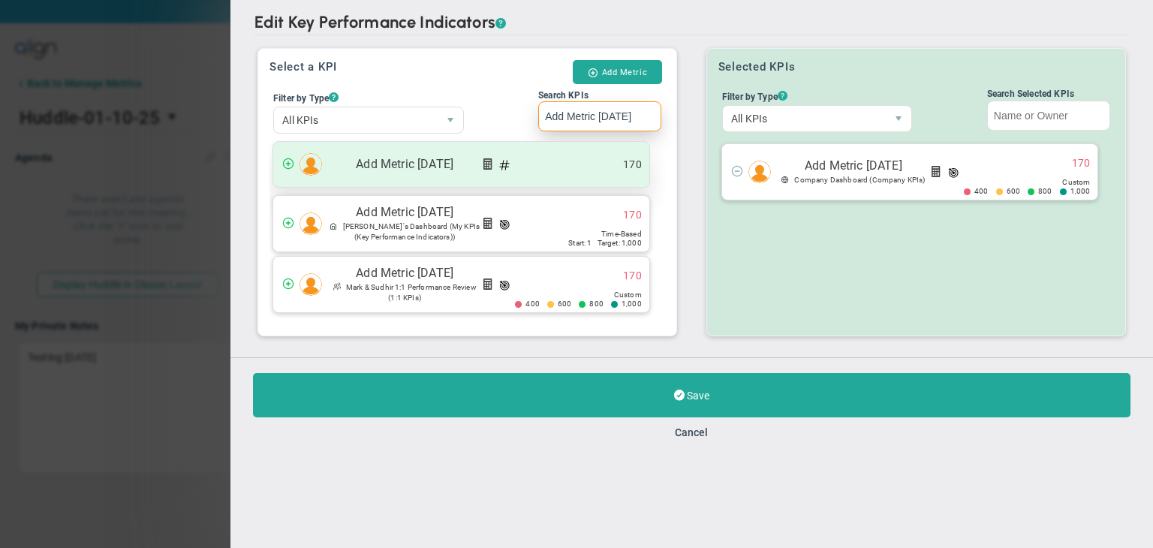
click at [571, 161] on div "Add Metric 01/10/2025 170" at bounding box center [461, 164] width 376 height 45
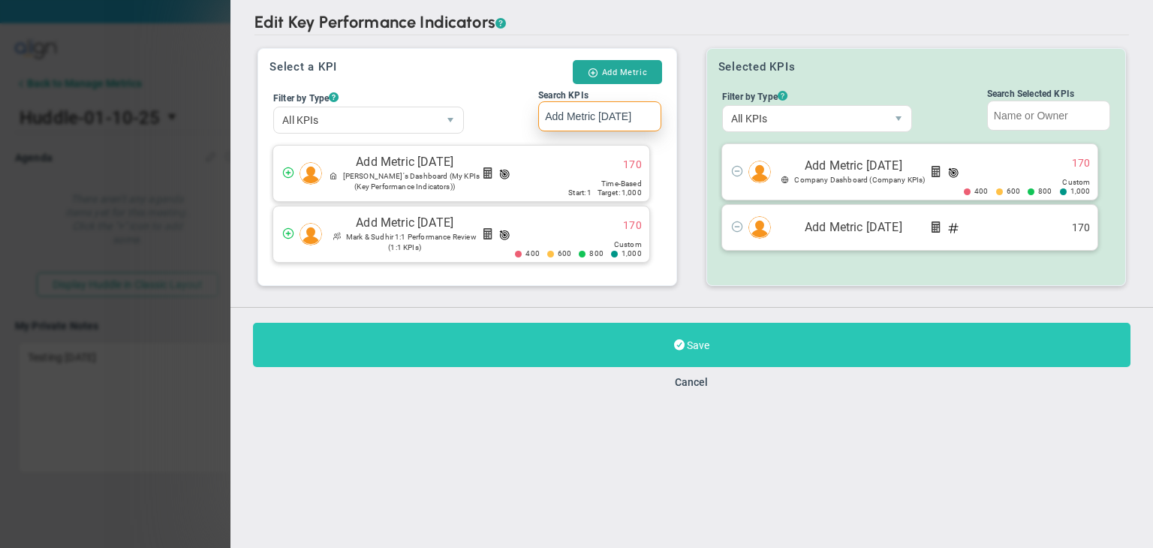
type input "Add Metric [DATE]"
click at [676, 345] on span at bounding box center [679, 345] width 11 height 14
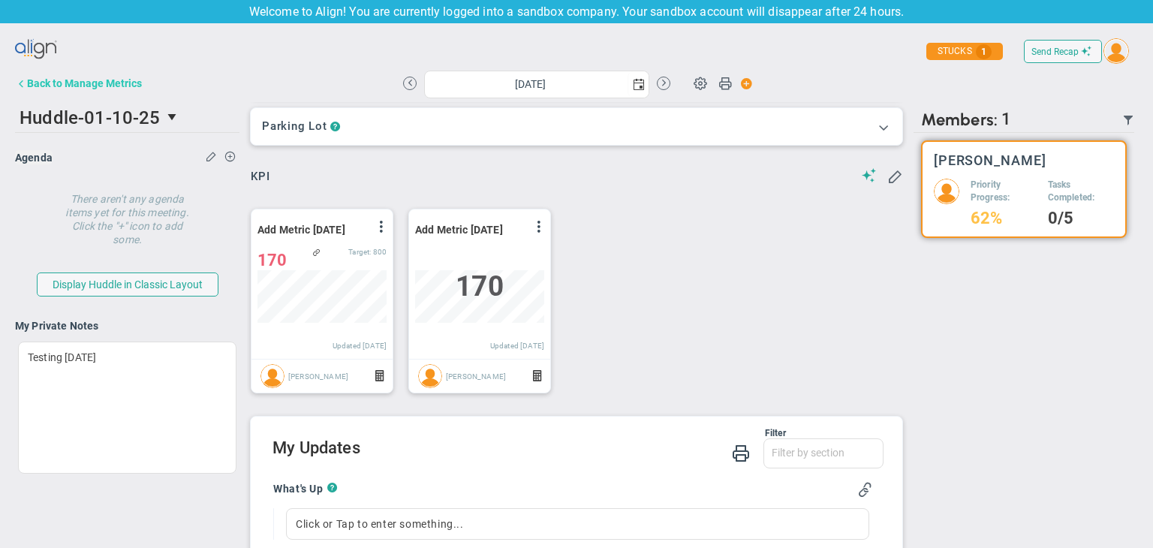
click at [92, 75] on button "Back to Manage Metrics" at bounding box center [78, 83] width 127 height 30
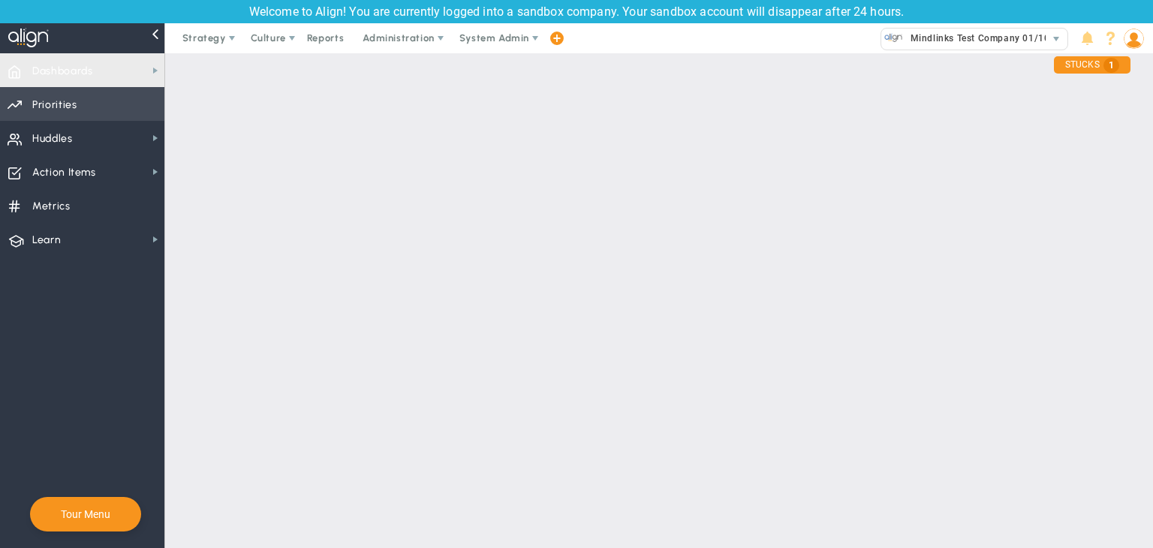
checkbox input "false"
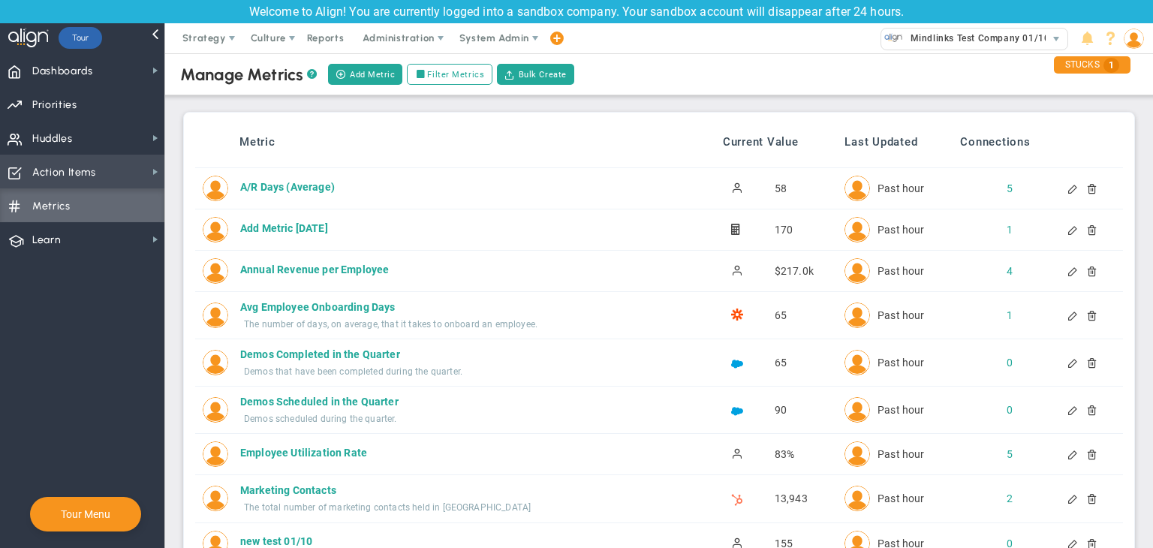
click at [114, 175] on span "Action Items Action Items" at bounding box center [82, 172] width 164 height 34
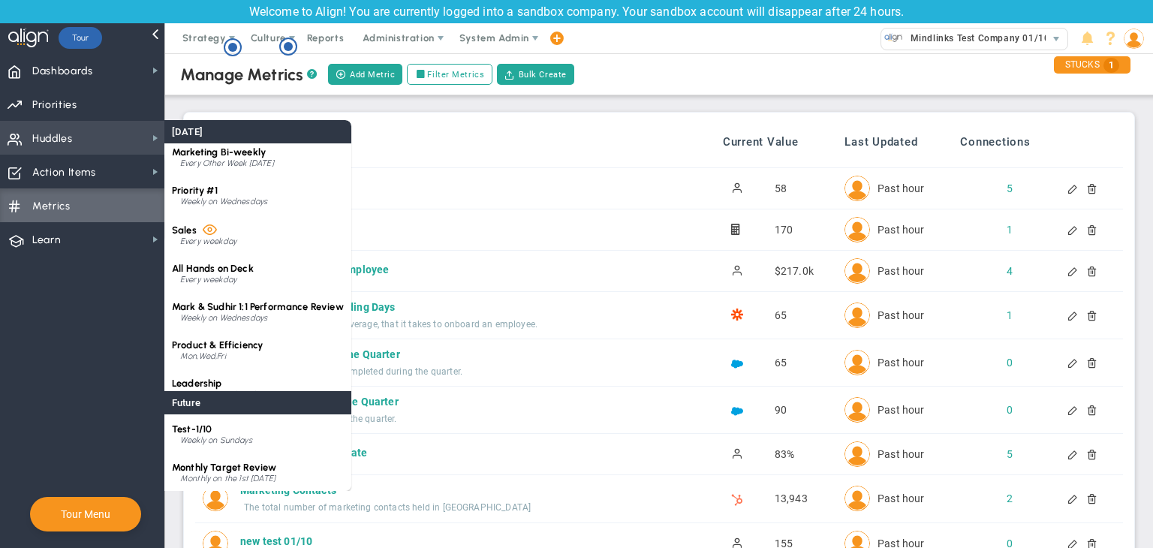
click at [141, 141] on span "Huddles Huddles" at bounding box center [82, 138] width 164 height 34
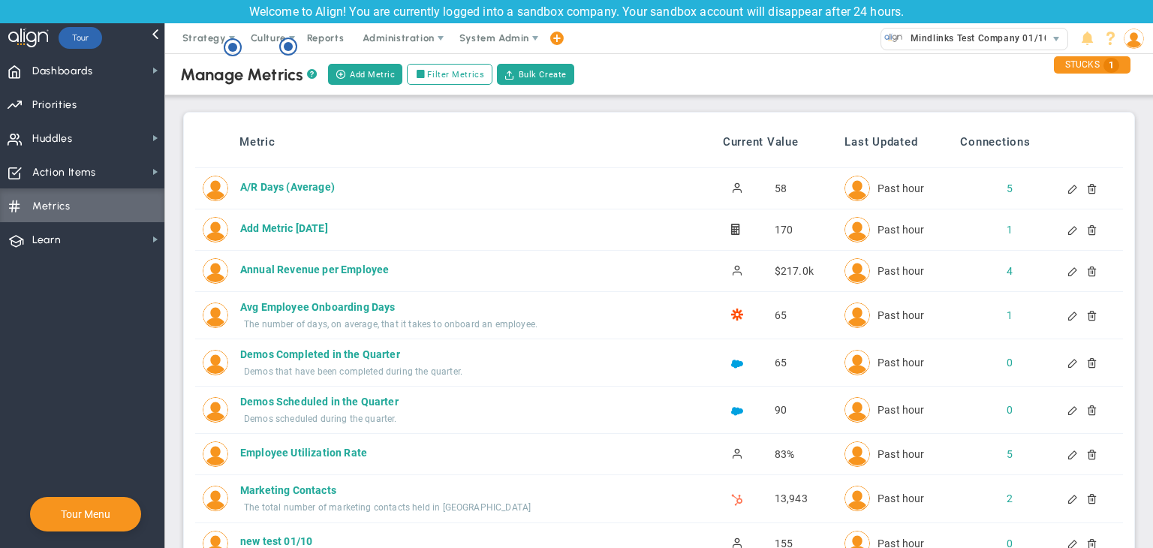
click at [1081, 233] on div at bounding box center [1086, 229] width 12 height 11
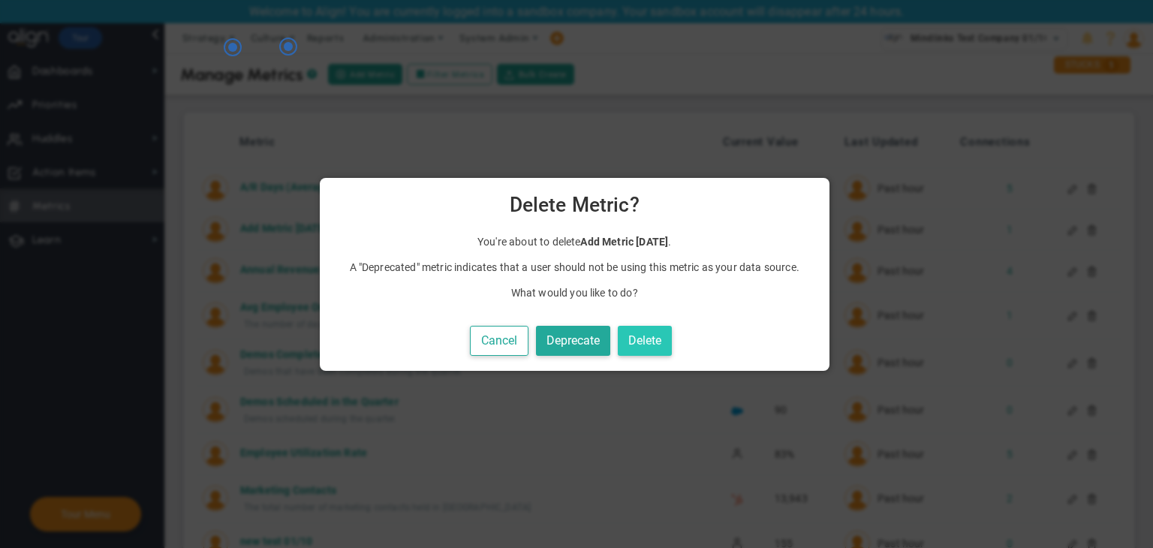
click at [649, 342] on button "Delete" at bounding box center [645, 341] width 54 height 31
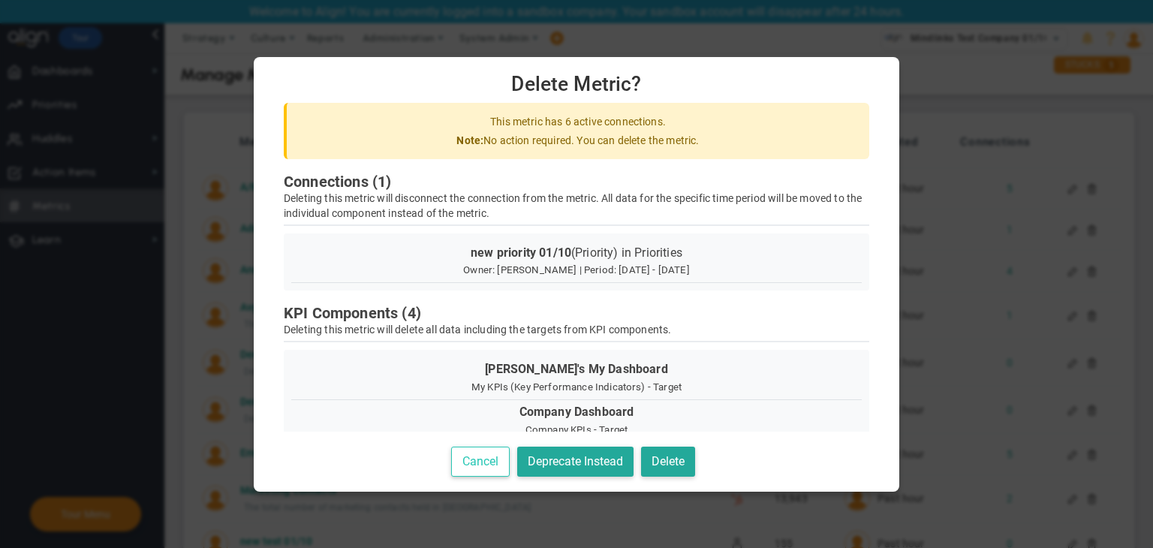
click at [496, 454] on button "Cancel" at bounding box center [480, 462] width 59 height 31
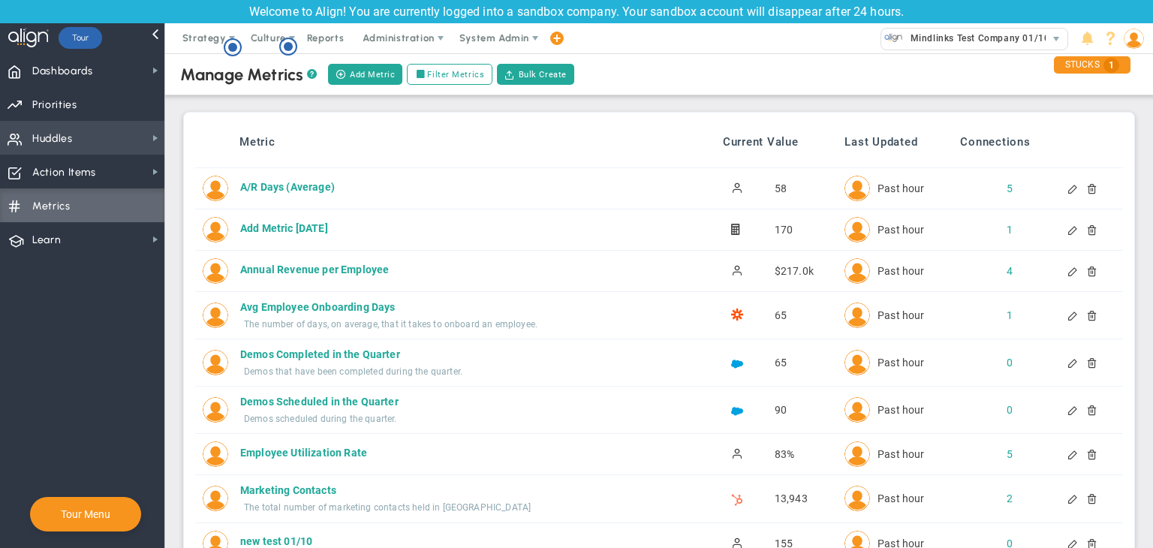
click at [141, 151] on span "Huddles Huddles" at bounding box center [82, 138] width 164 height 34
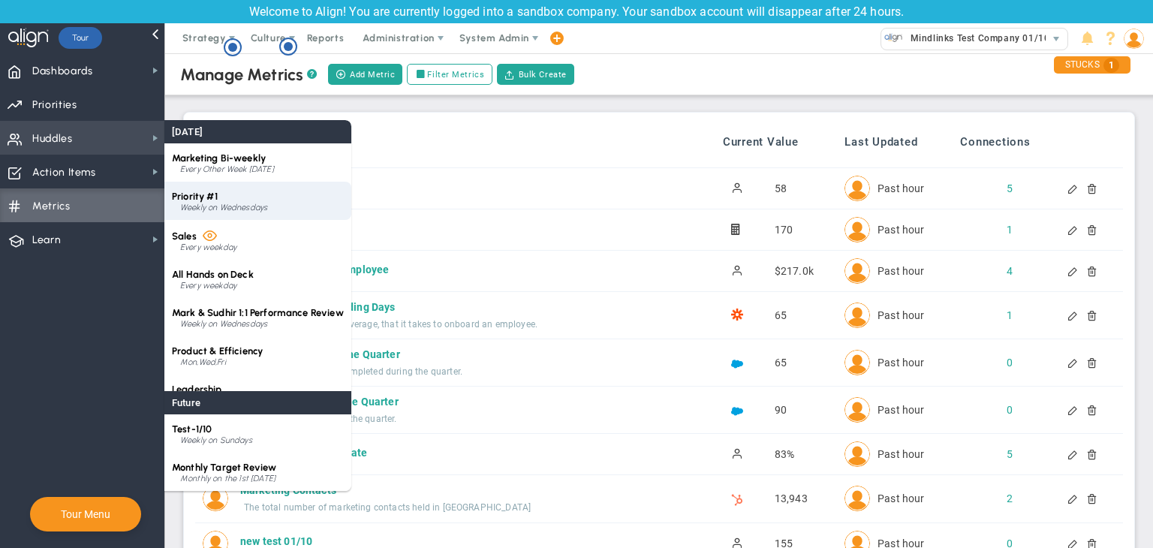
click at [262, 206] on div "Weekly on Wednesdays" at bounding box center [262, 207] width 164 height 9
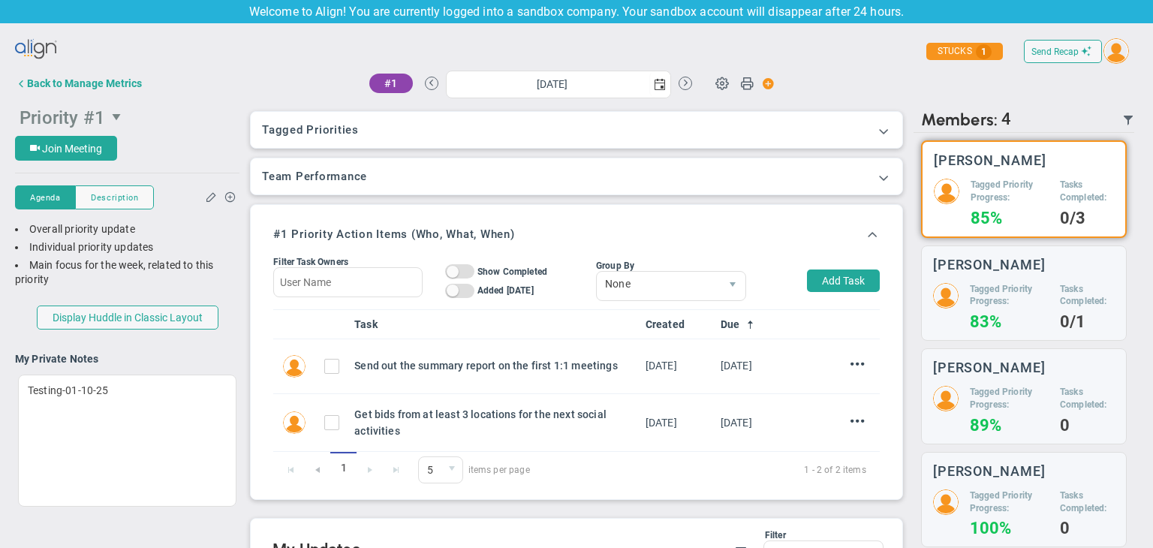
click at [118, 127] on span "select" at bounding box center [118, 117] width 26 height 26
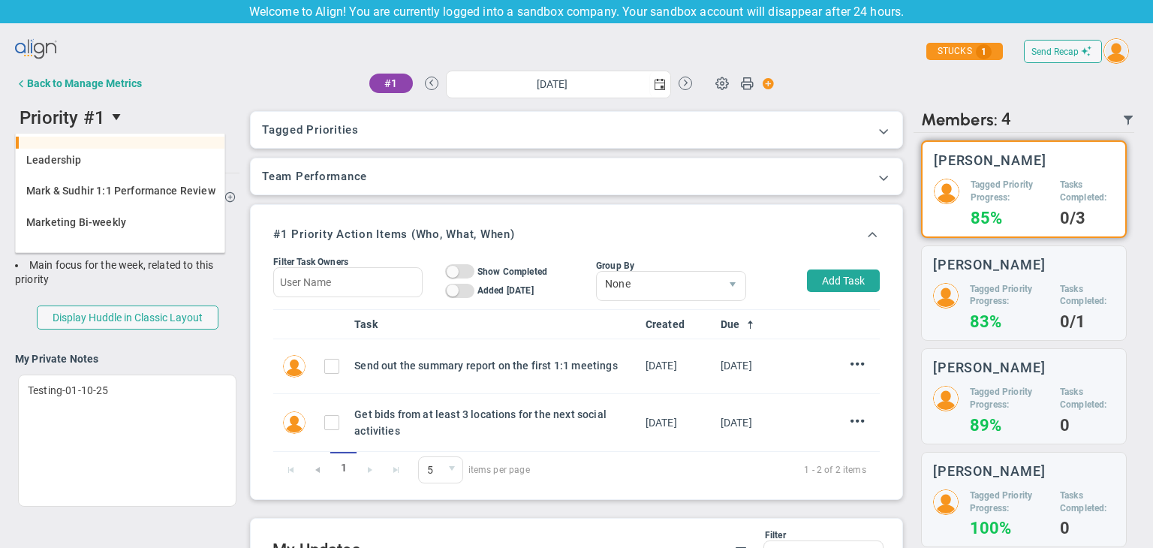
scroll to position [75, 0]
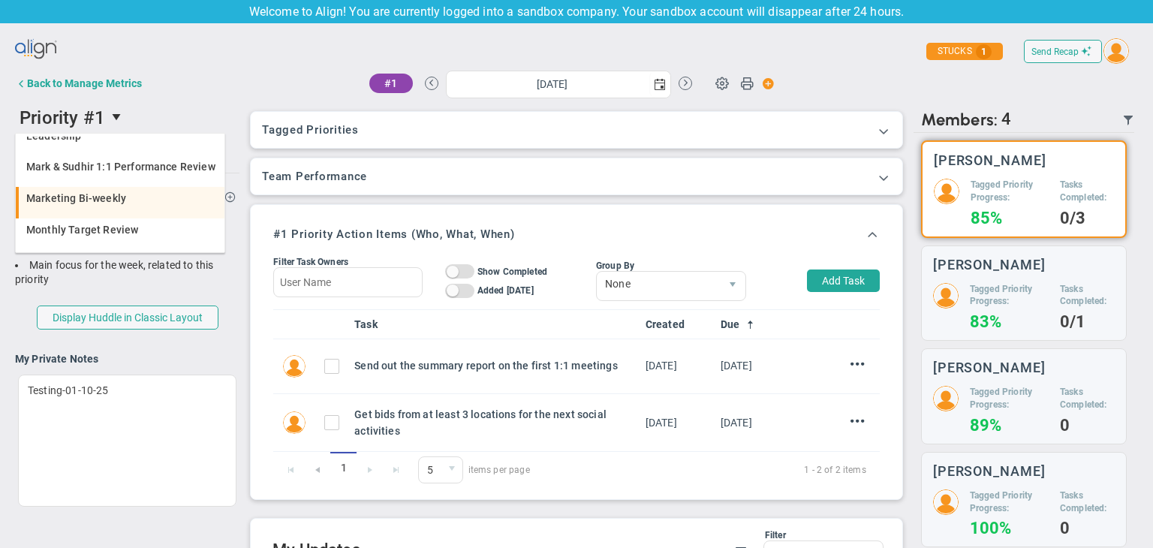
click at [97, 198] on span "Marketing Bi-weekly" at bounding box center [76, 198] width 100 height 11
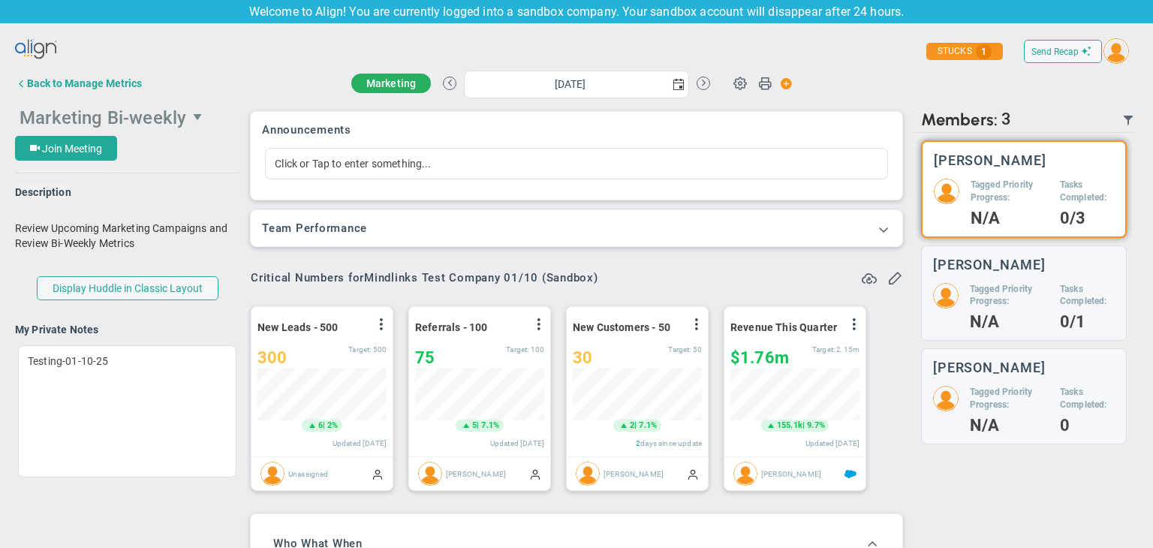
click at [78, 119] on span "Marketing Bi-weekly" at bounding box center [103, 117] width 167 height 21
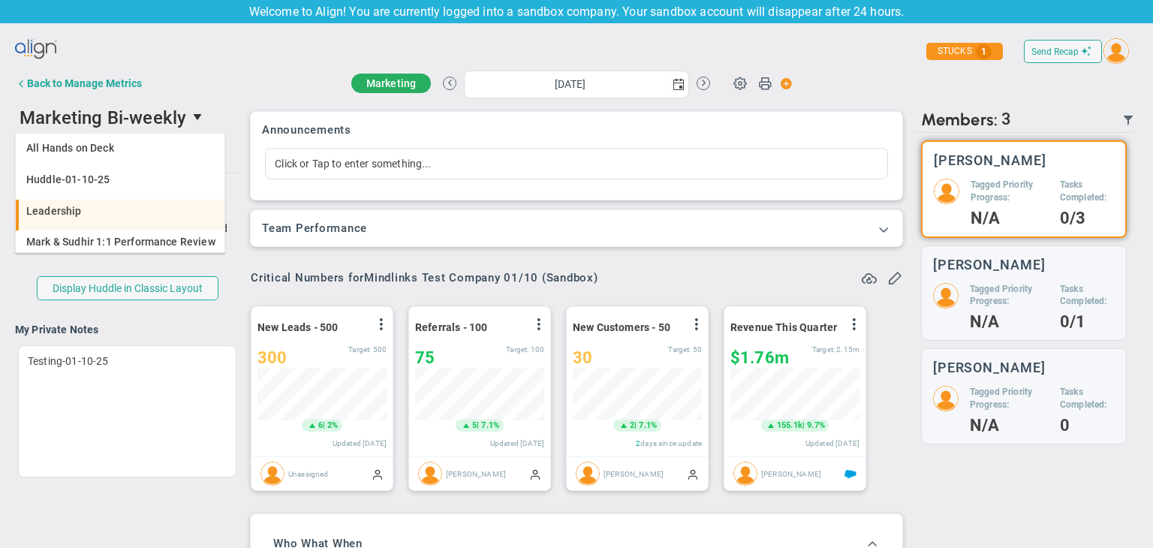
scroll to position [150, 0]
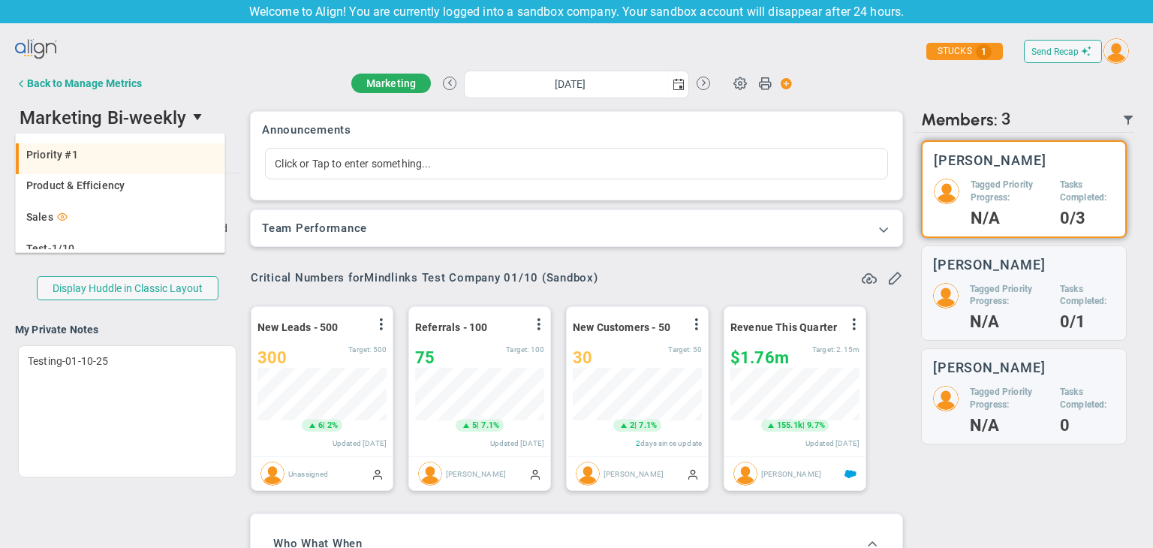
click at [135, 166] on li "Priority #1" at bounding box center [120, 159] width 209 height 32
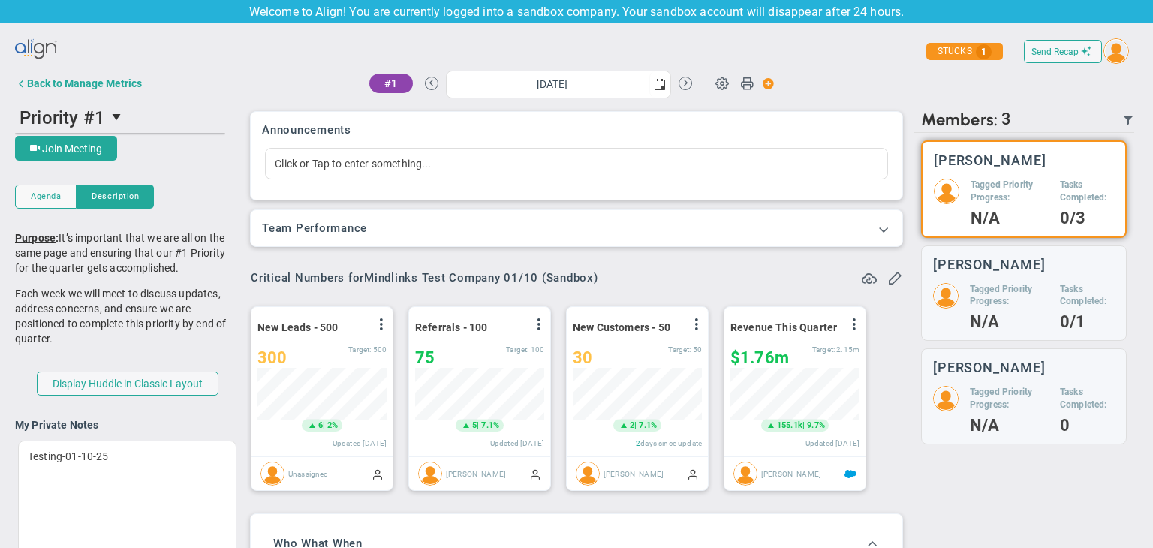
scroll to position [0, 0]
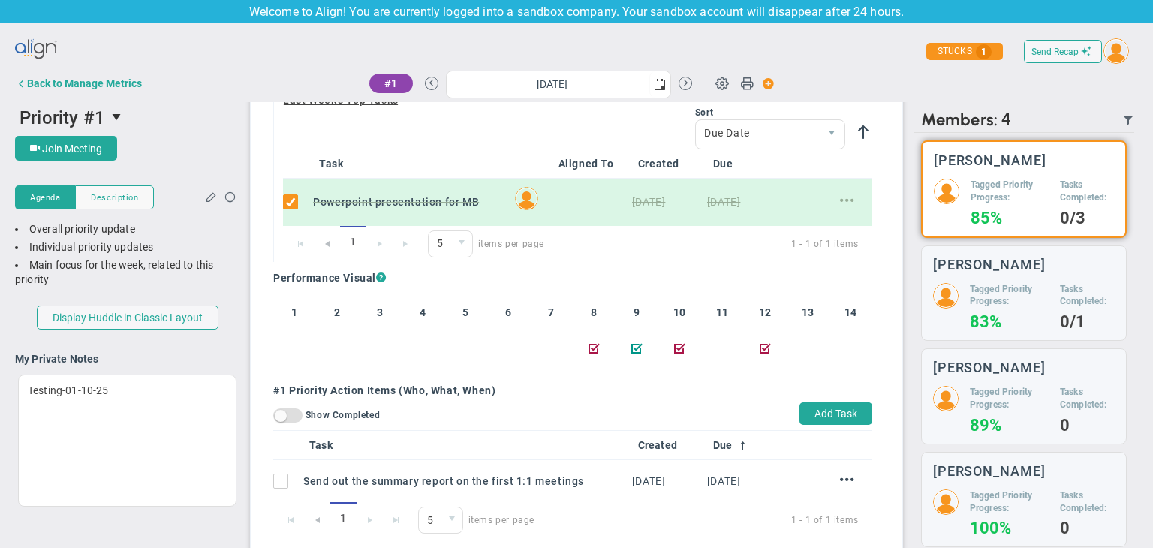
scroll to position [907, 0]
click at [86, 110] on span "Priority #1" at bounding box center [63, 117] width 86 height 21
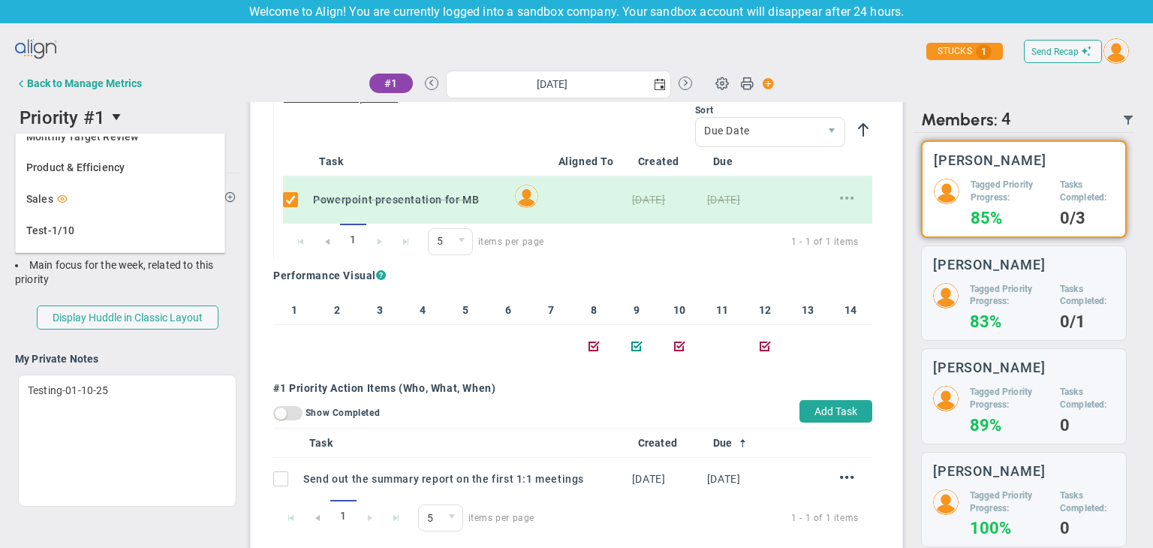
scroll to position [170, 0]
click at [127, 171] on div "Product & Efficiency" at bounding box center [121, 166] width 191 height 11
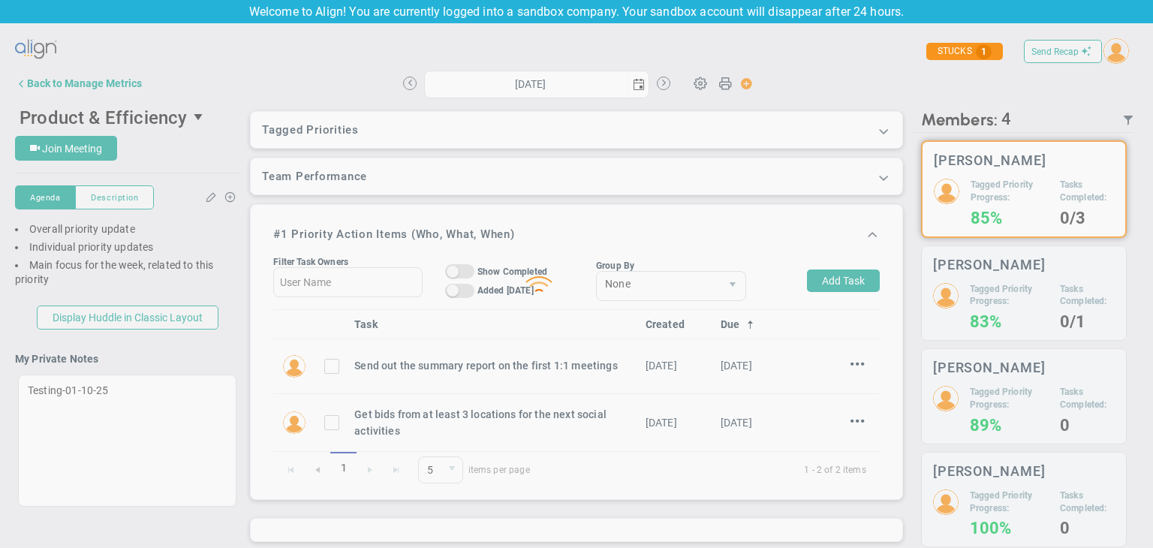
type input "[DATE]"
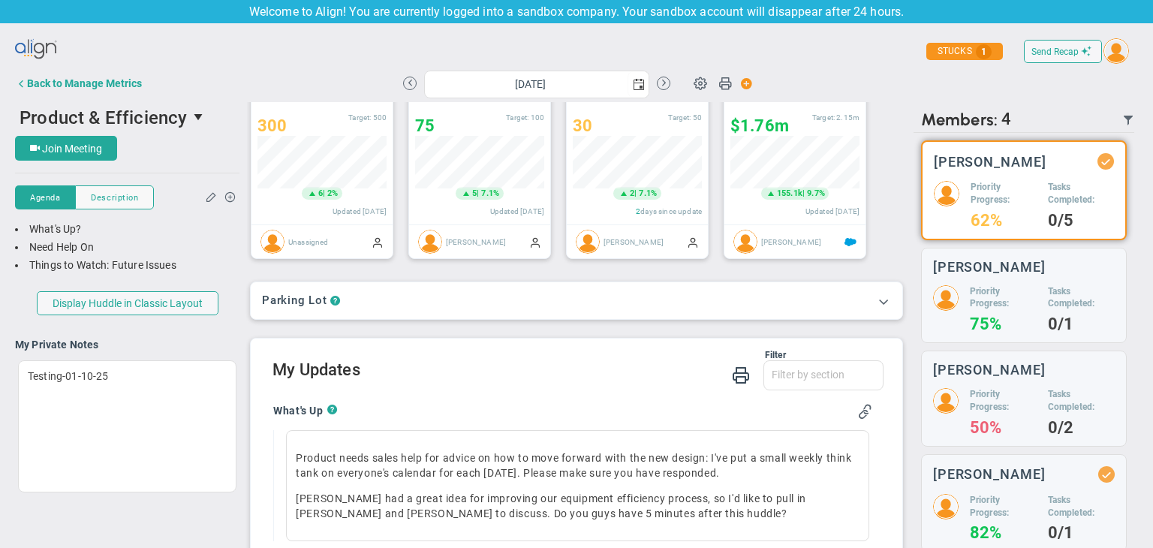
scroll to position [52, 129]
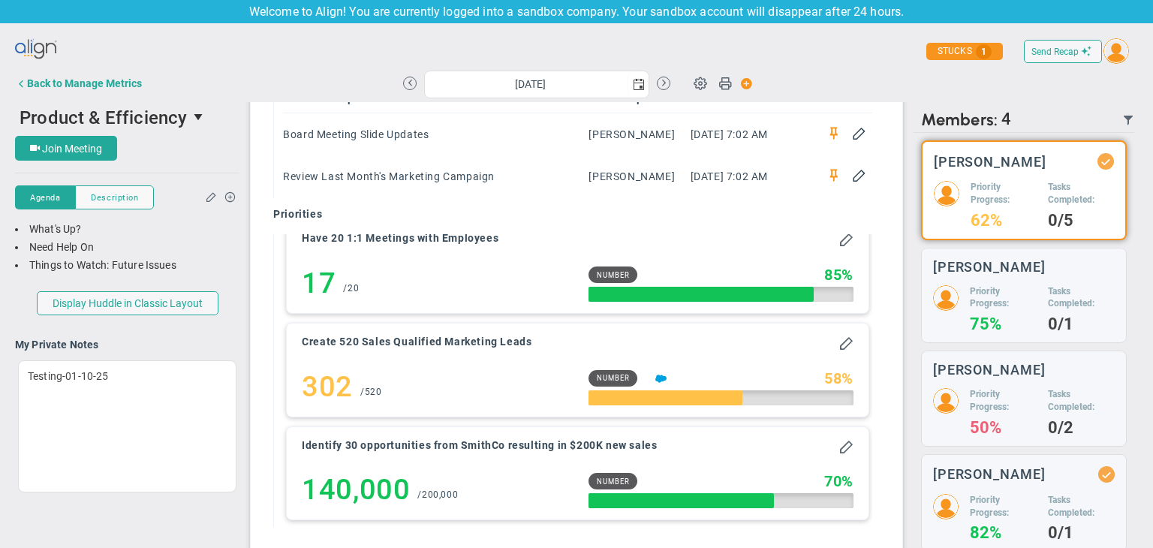
click at [113, 63] on div "Send Recap Profile Contact your Advisor Share! Become an Affiliate" at bounding box center [576, 52] width 1123 height 34
click at [107, 80] on div "Back to Manage Metrics" at bounding box center [84, 83] width 115 height 12
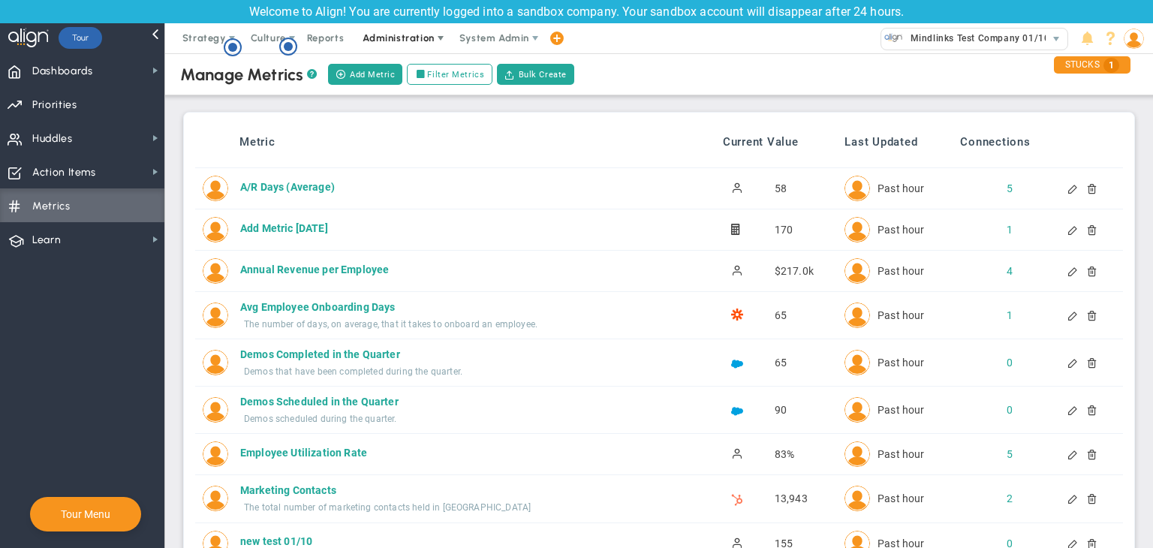
click at [391, 37] on span "Administration" at bounding box center [398, 37] width 71 height 11
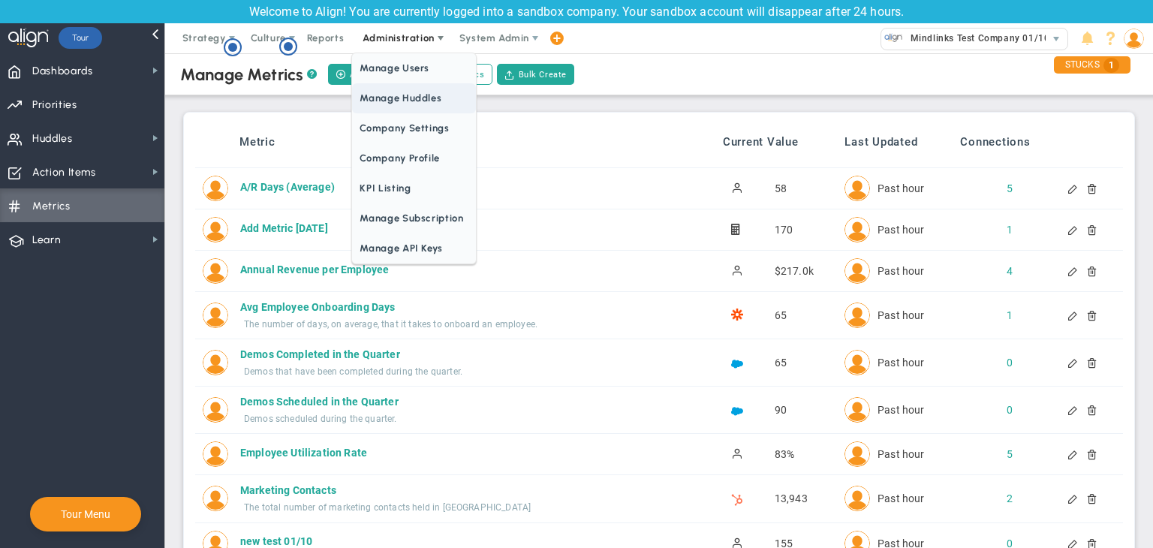
click at [425, 94] on span "Manage Huddles" at bounding box center [413, 98] width 123 height 30
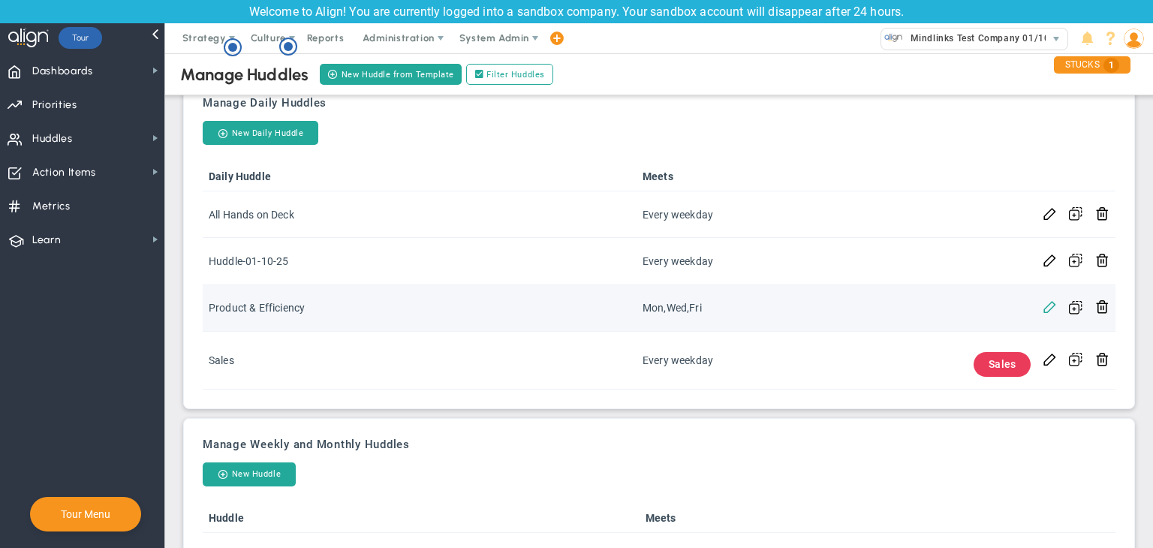
click at [1043, 309] on span at bounding box center [1050, 306] width 14 height 14
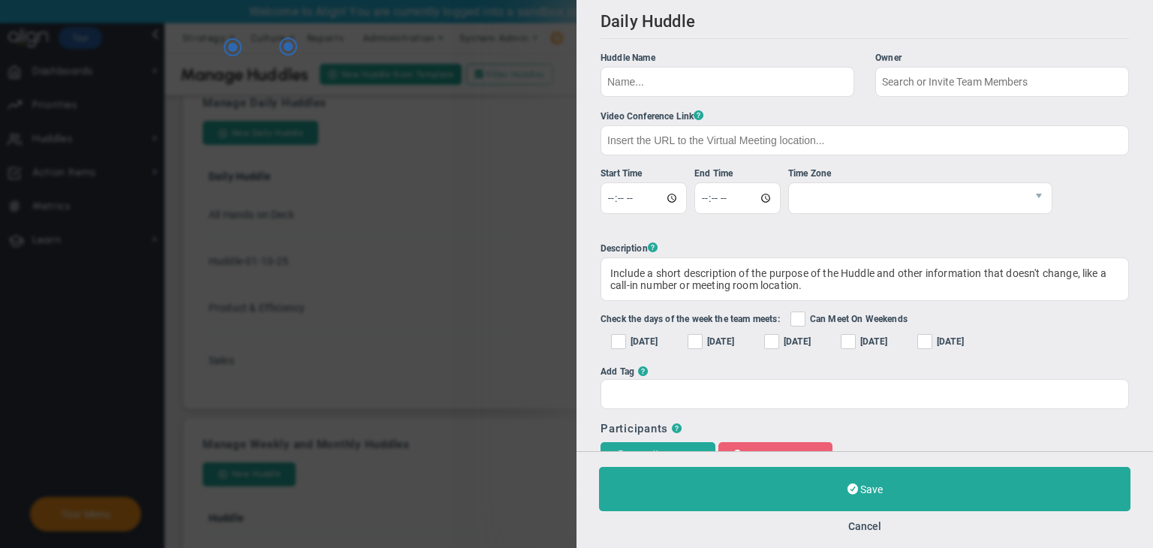
type input "Product & Efficiency"
type input "https://zoom.us/"
type input "14:30:00"
type input "15:00:00"
checkbox input "true"
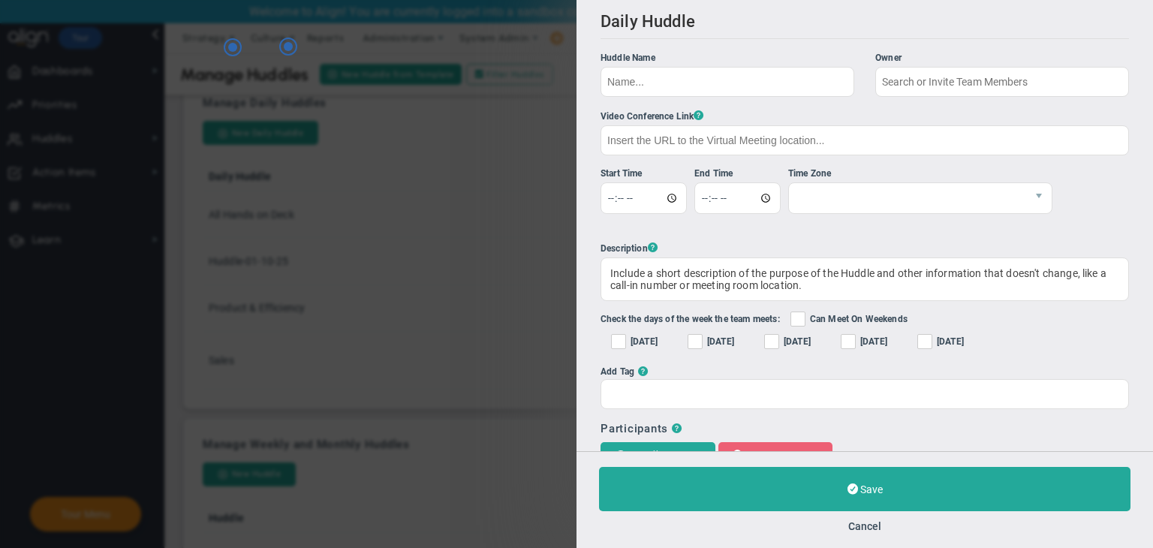
checkbox input "true"
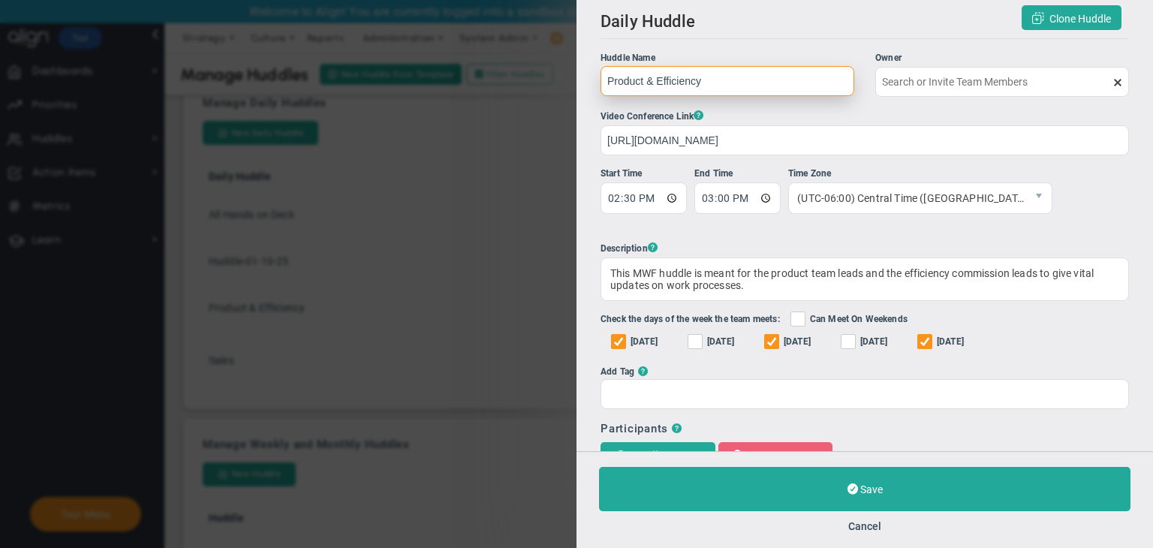
type input "[PERSON_NAME]"
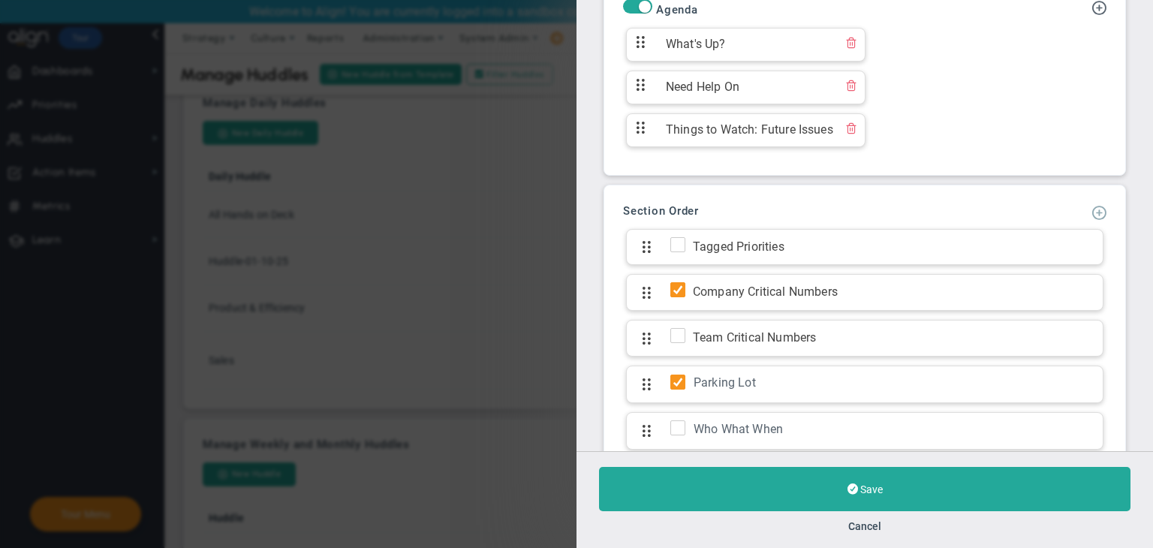
click at [1092, 209] on span at bounding box center [1099, 211] width 15 height 15
click at [1066, 255] on span "Add KPI Section" at bounding box center [1054, 261] width 76 height 12
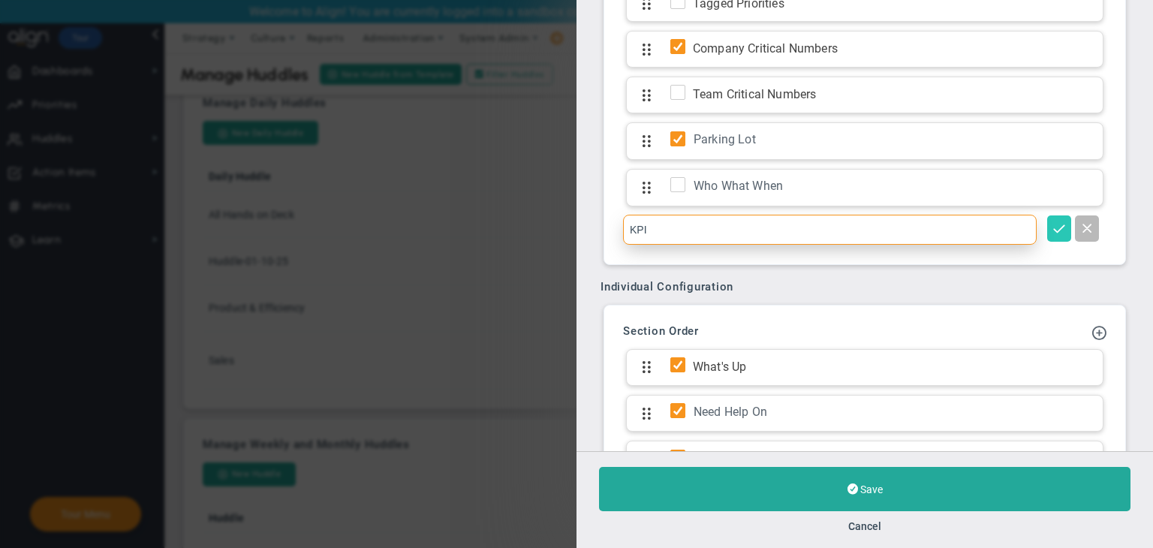
type input "KPI"
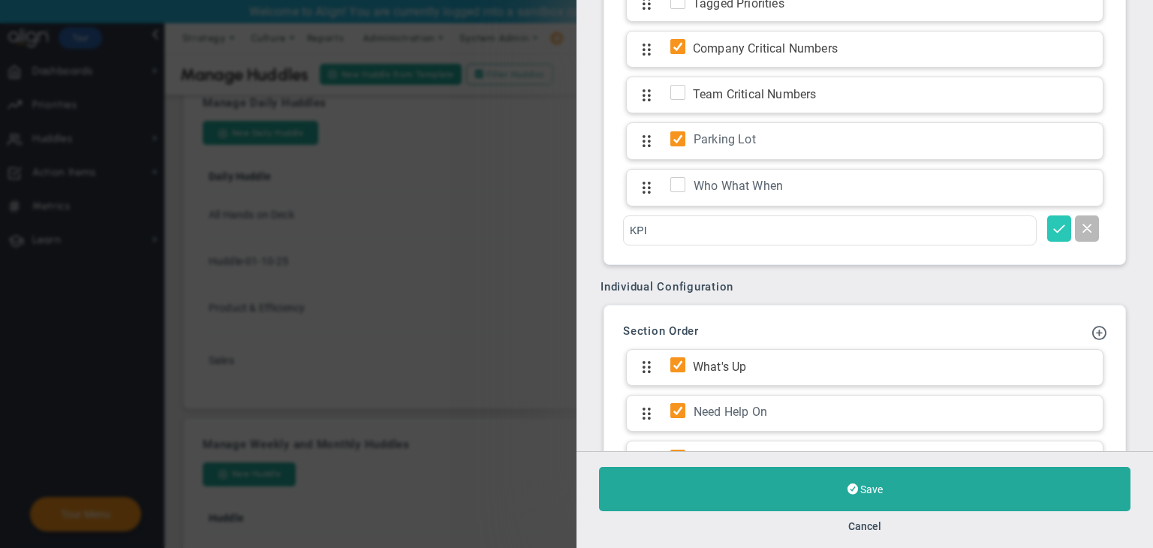
click at [1047, 230] on button at bounding box center [1059, 228] width 24 height 26
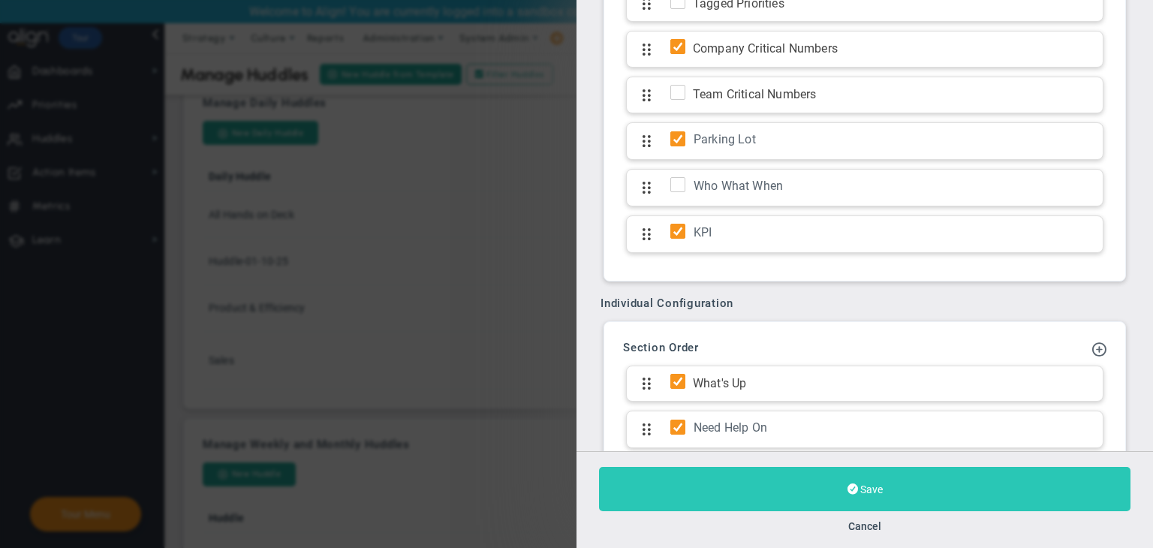
click at [897, 476] on button "Save" at bounding box center [865, 489] width 532 height 44
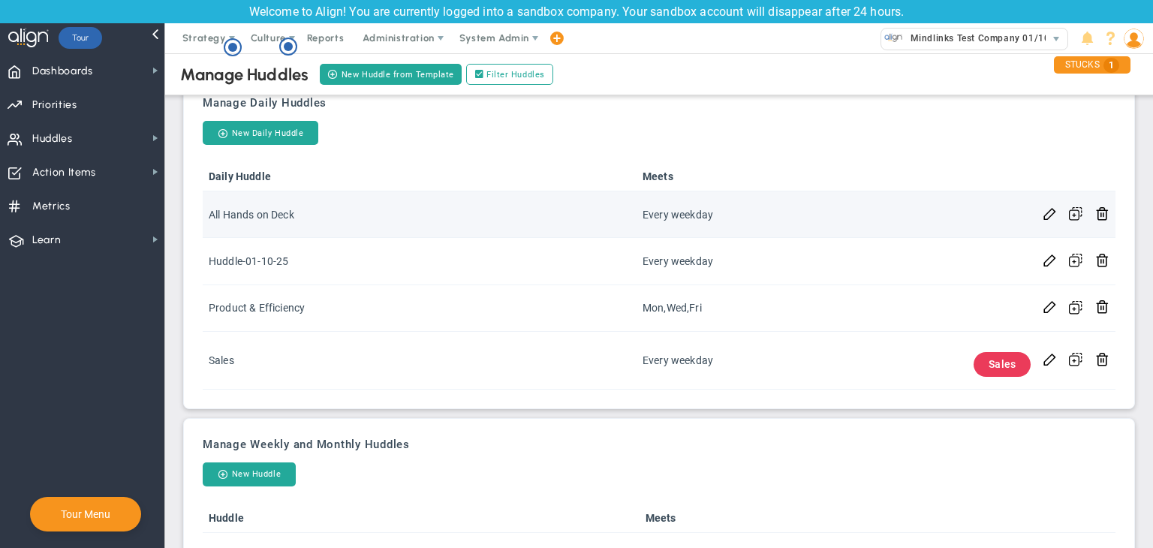
click at [1037, 212] on td at bounding box center [1050, 214] width 26 height 47
click at [1045, 211] on span at bounding box center [1050, 213] width 14 height 14
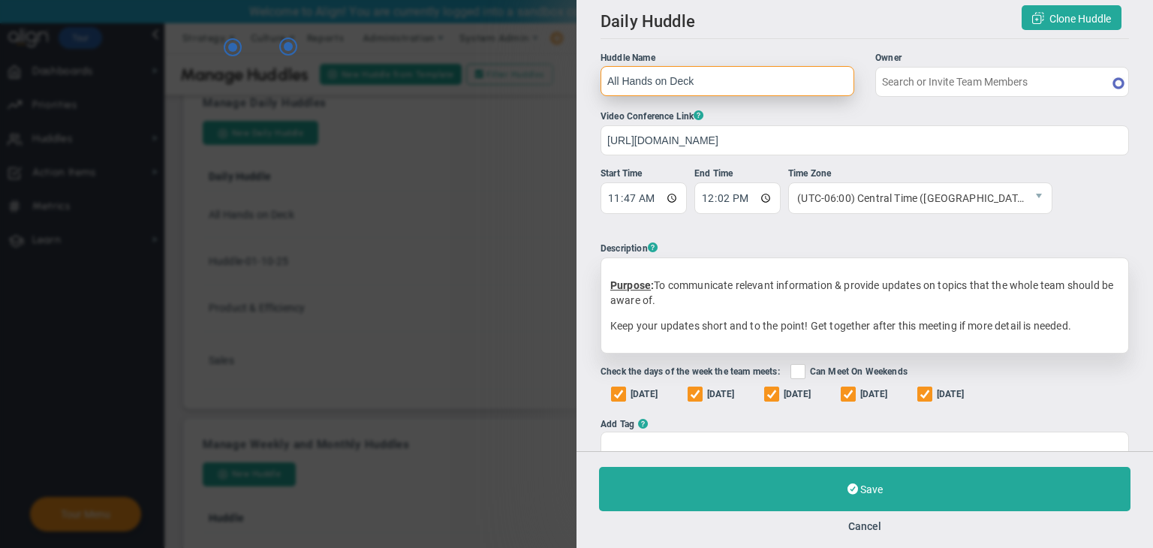
type input "[PERSON_NAME]"
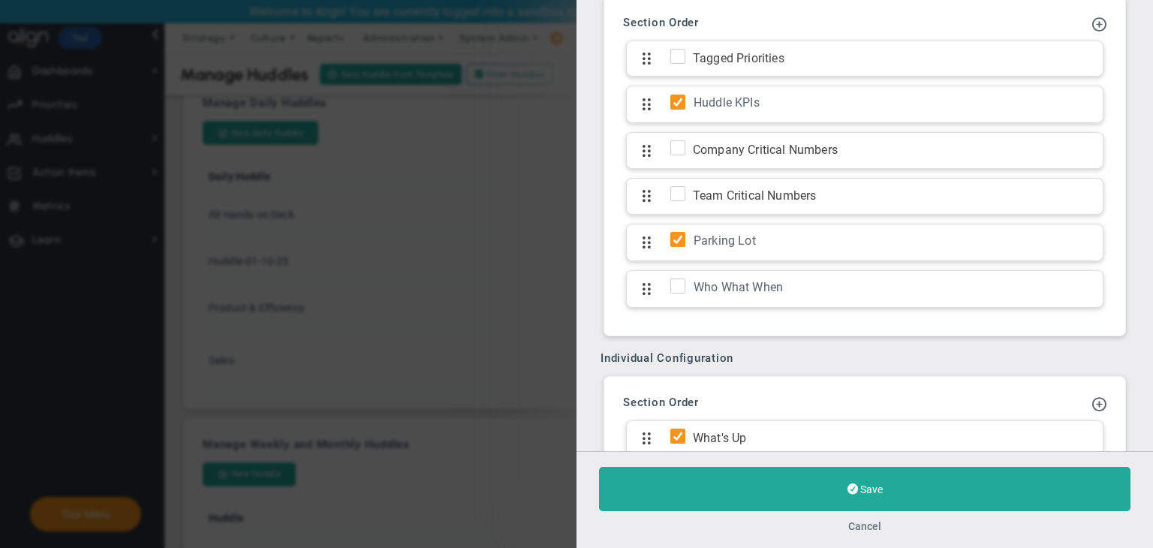
click at [869, 526] on button "Cancel" at bounding box center [864, 526] width 33 height 12
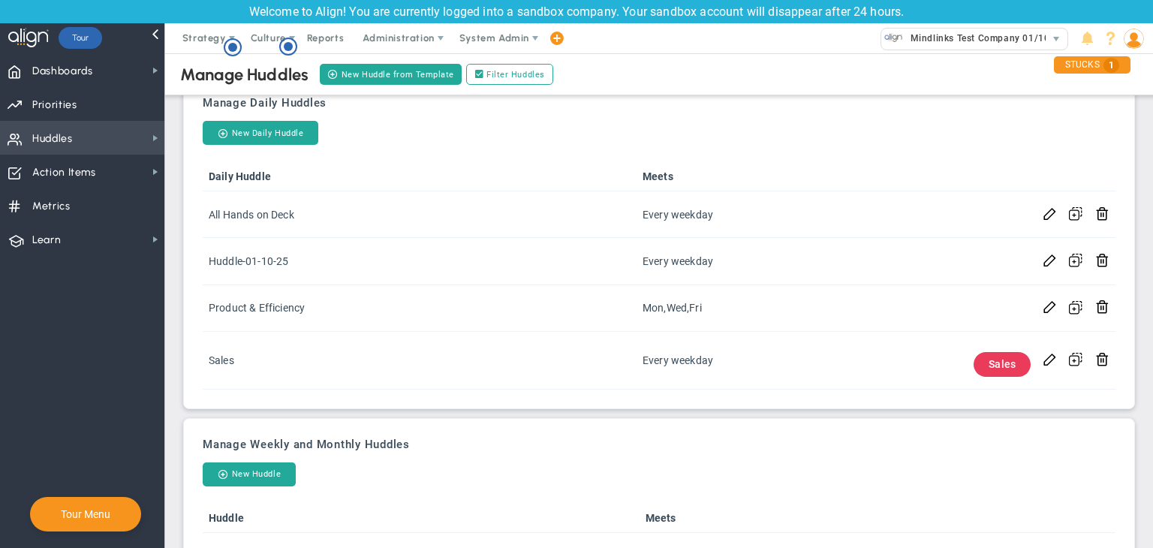
click at [101, 139] on span "Huddles Huddles" at bounding box center [82, 138] width 164 height 34
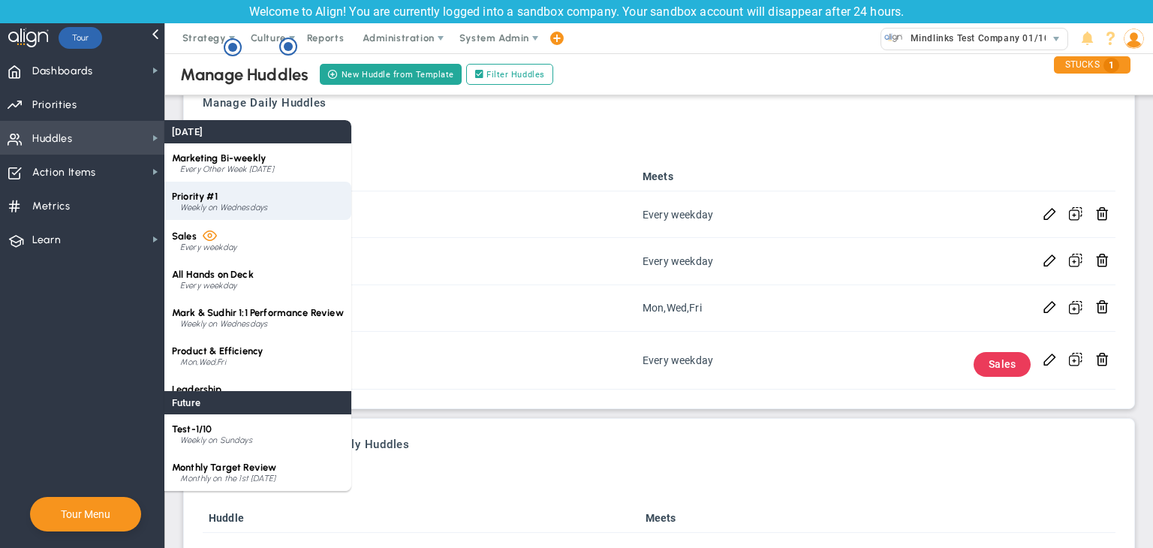
drag, startPoint x: 249, startPoint y: 208, endPoint x: 268, endPoint y: 205, distance: 19.0
click at [250, 208] on div "Weekly on Wednesdays" at bounding box center [262, 207] width 164 height 9
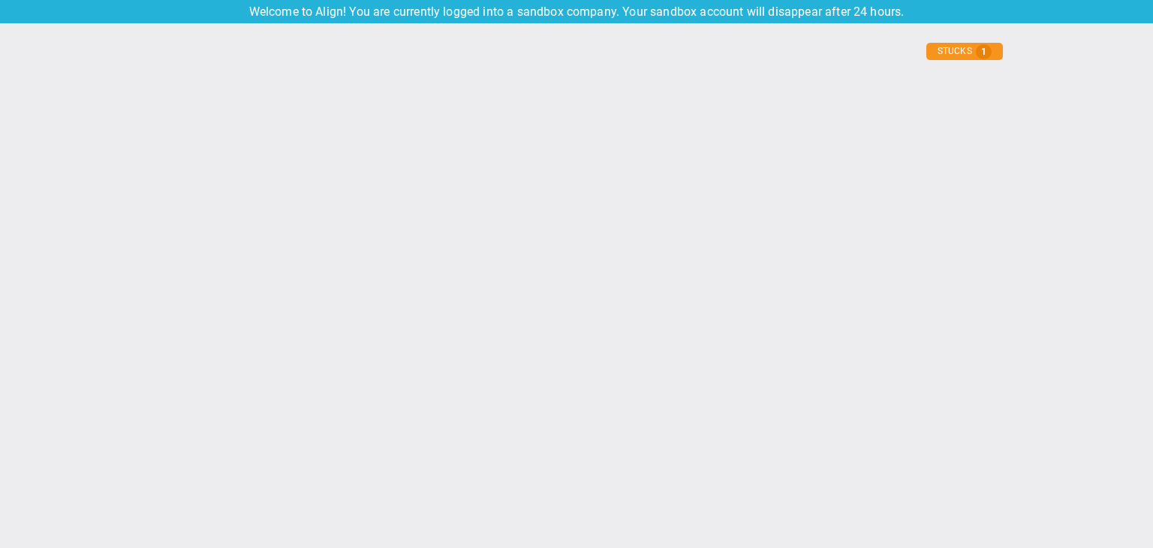
type input "[DATE]"
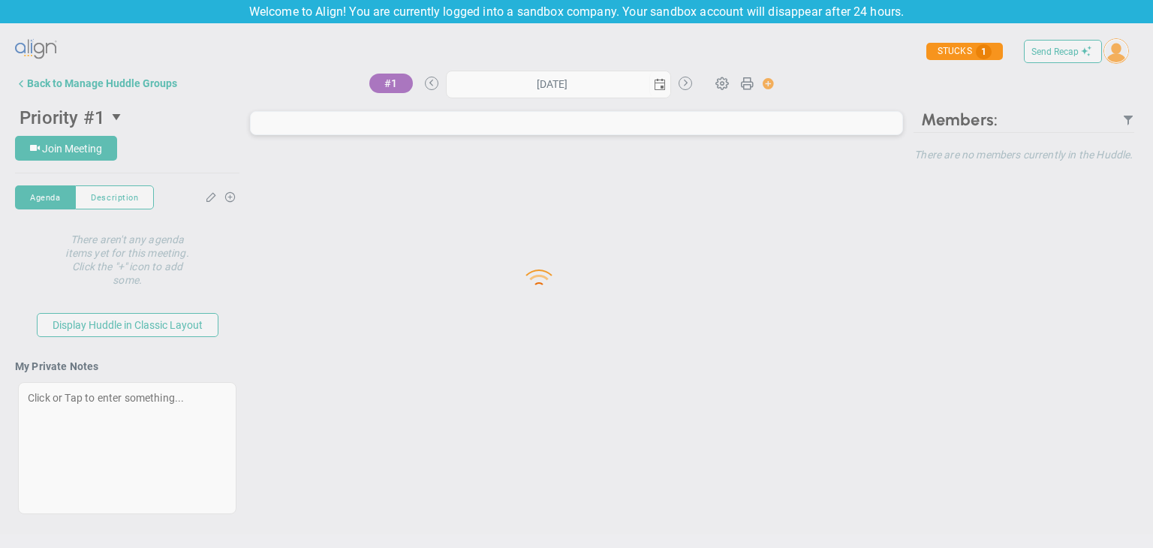
type input "[DATE]"
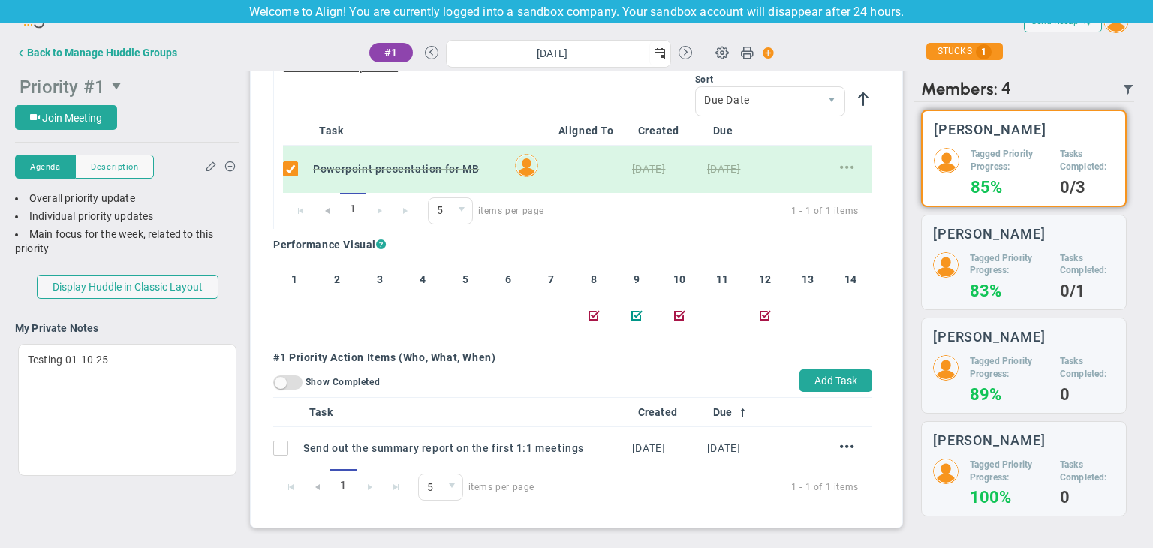
scroll to position [907, 0]
click at [117, 58] on div "Back to Manage Huddle Groups" at bounding box center [102, 53] width 150 height 12
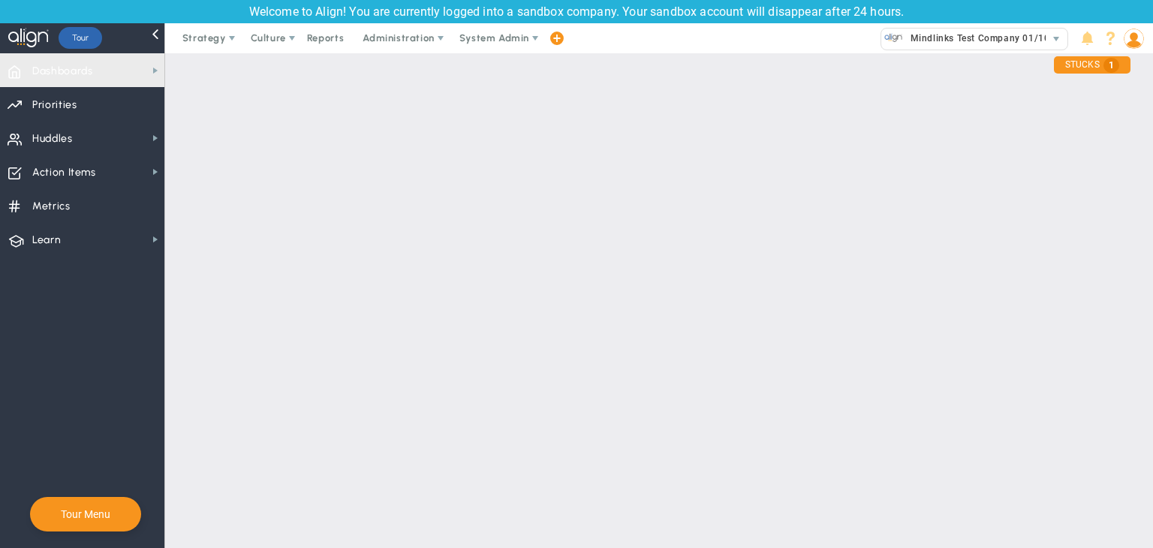
checkbox input "true"
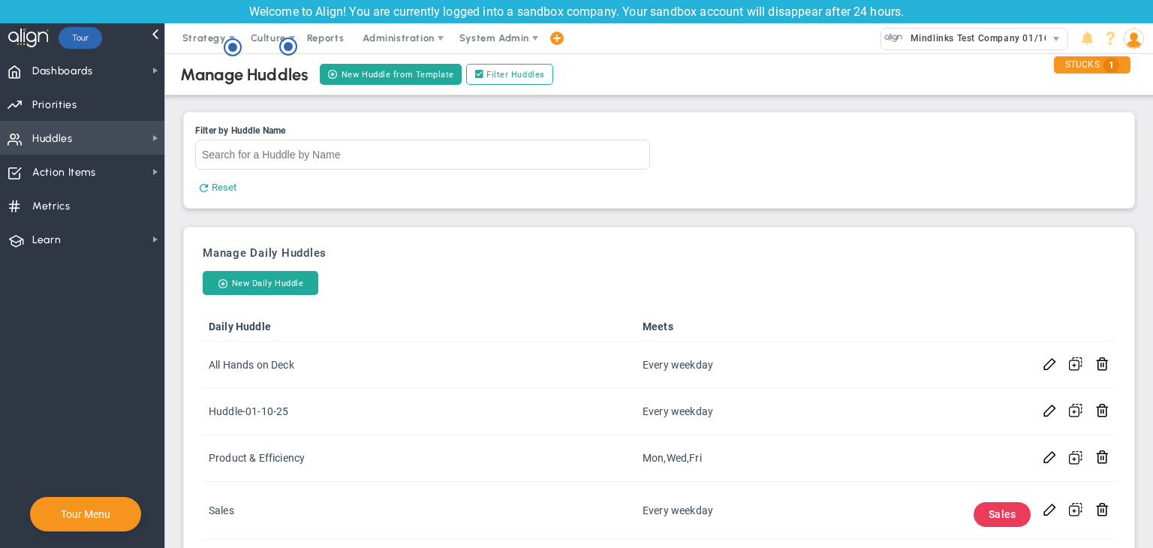
click at [97, 132] on span "Huddles Huddles" at bounding box center [82, 138] width 164 height 34
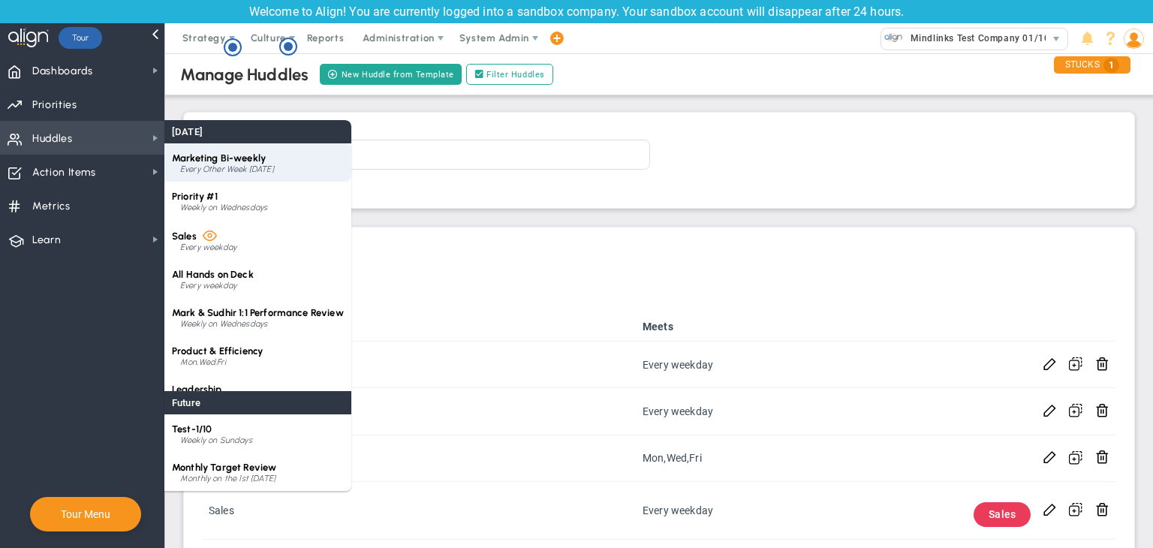
click at [275, 172] on div "Every Other Week [DATE]" at bounding box center [262, 169] width 164 height 9
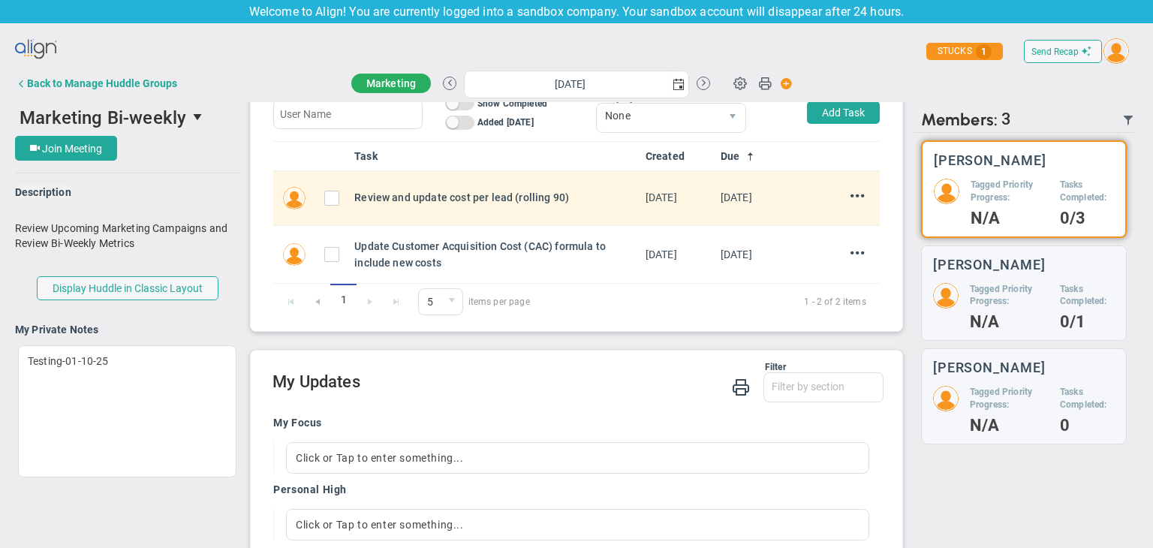
scroll to position [676, 0]
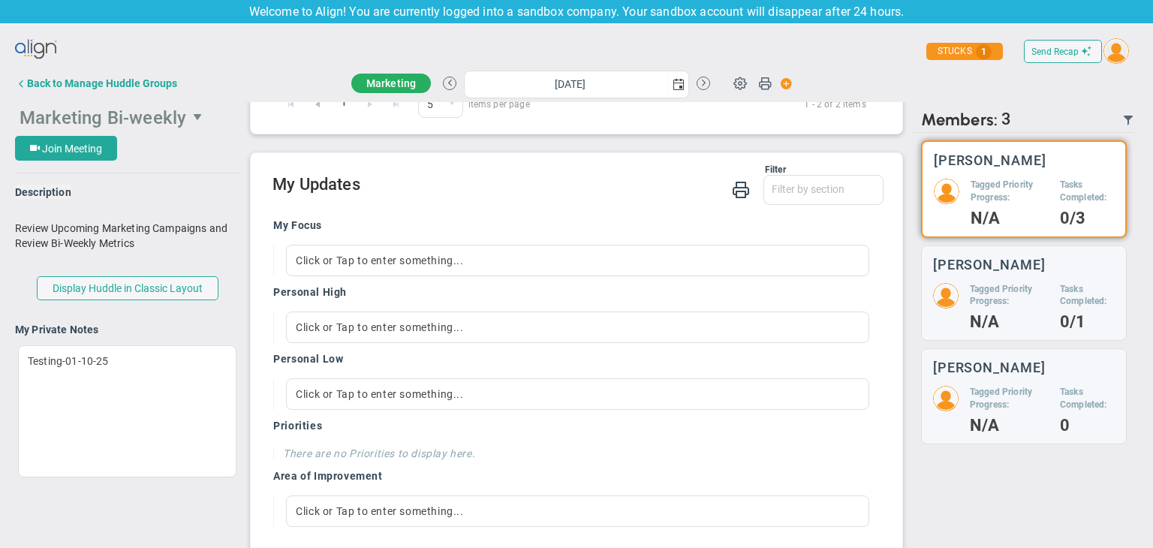
click at [143, 116] on span "Marketing Bi-weekly" at bounding box center [103, 117] width 167 height 21
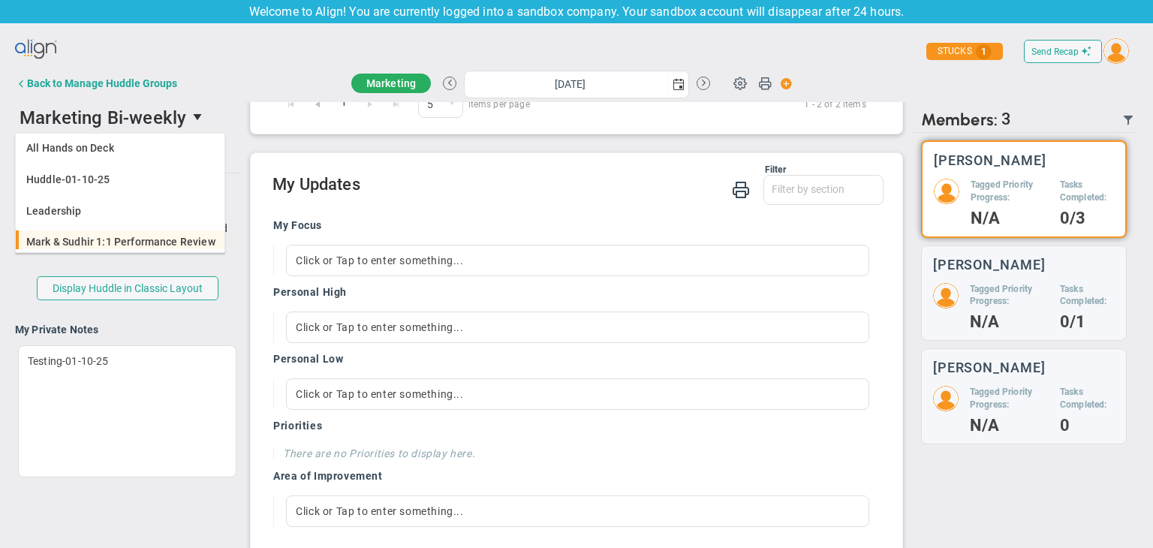
click at [172, 233] on li "Mark & Sudhir 1:1 Performance Review" at bounding box center [120, 246] width 209 height 32
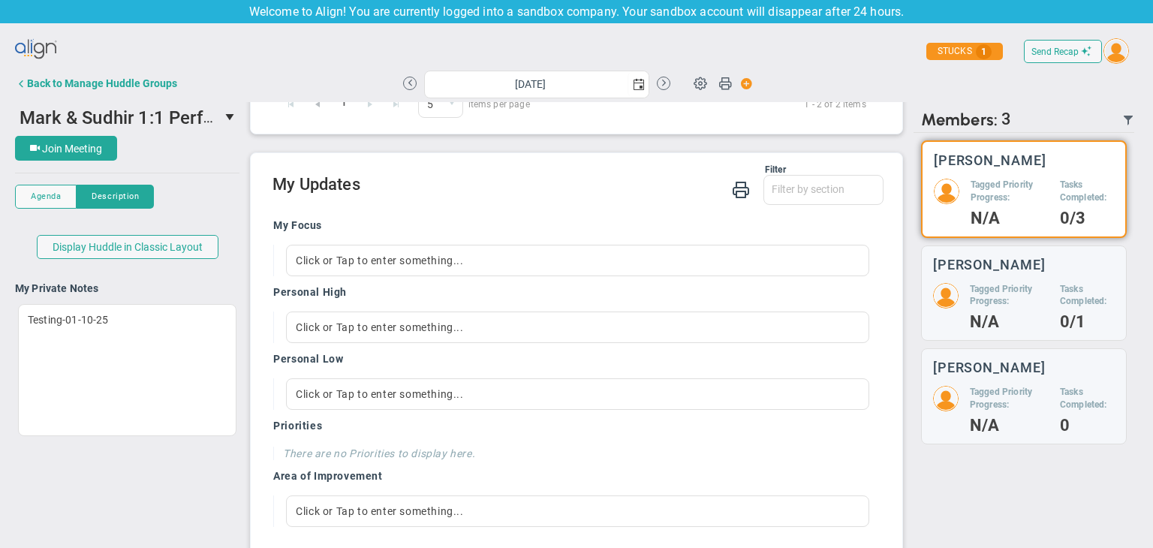
scroll to position [293, 0]
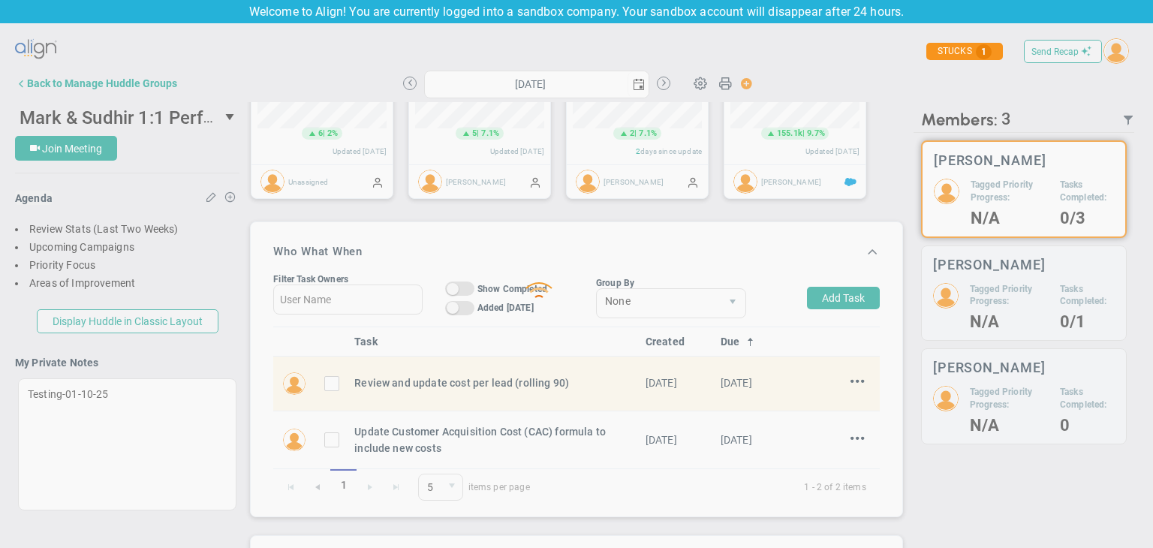
type input "[DATE]"
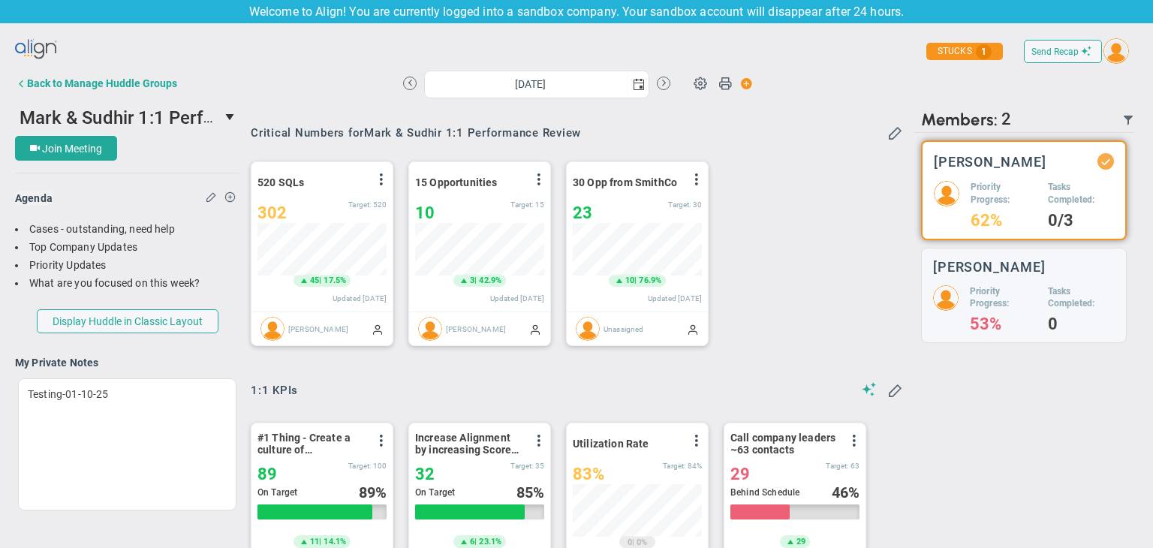
scroll to position [750680, 750604]
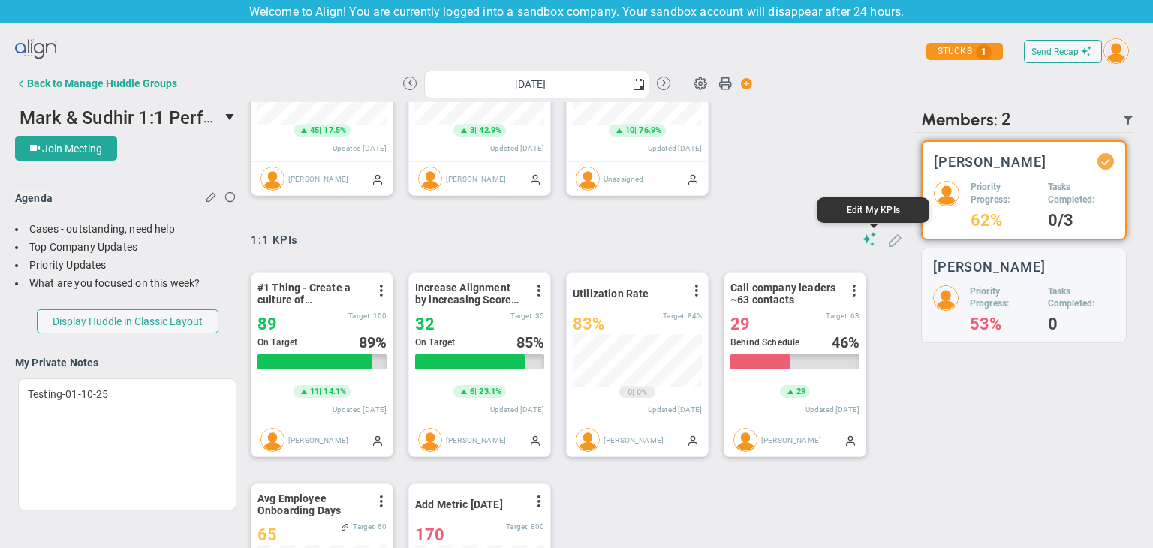
click at [887, 241] on span at bounding box center [894, 239] width 15 height 15
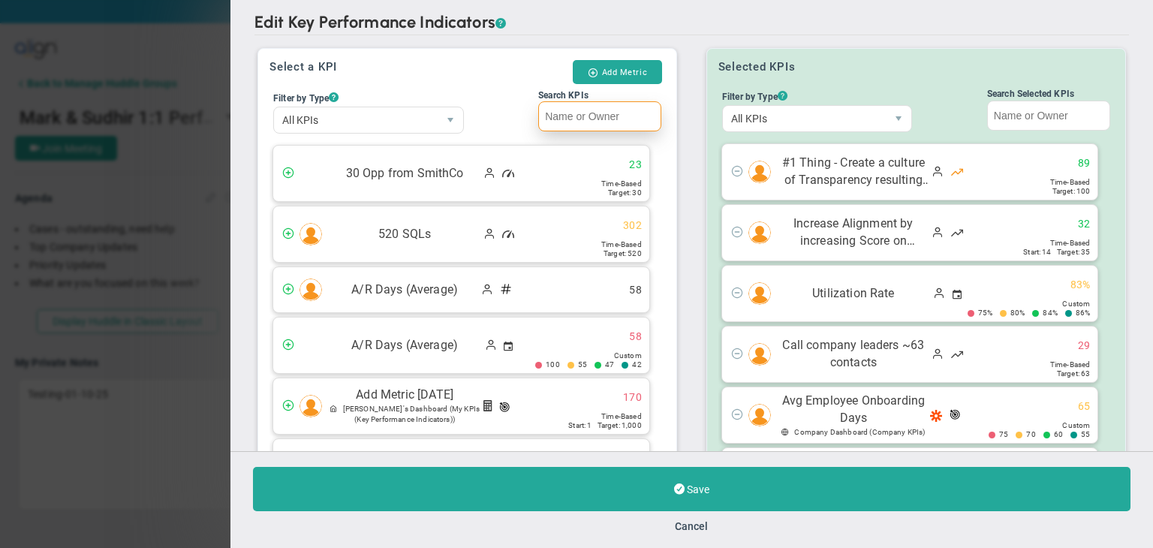
click at [601, 122] on input "Search KPIs" at bounding box center [599, 116] width 123 height 30
paste input "Add Metric [DATE]"
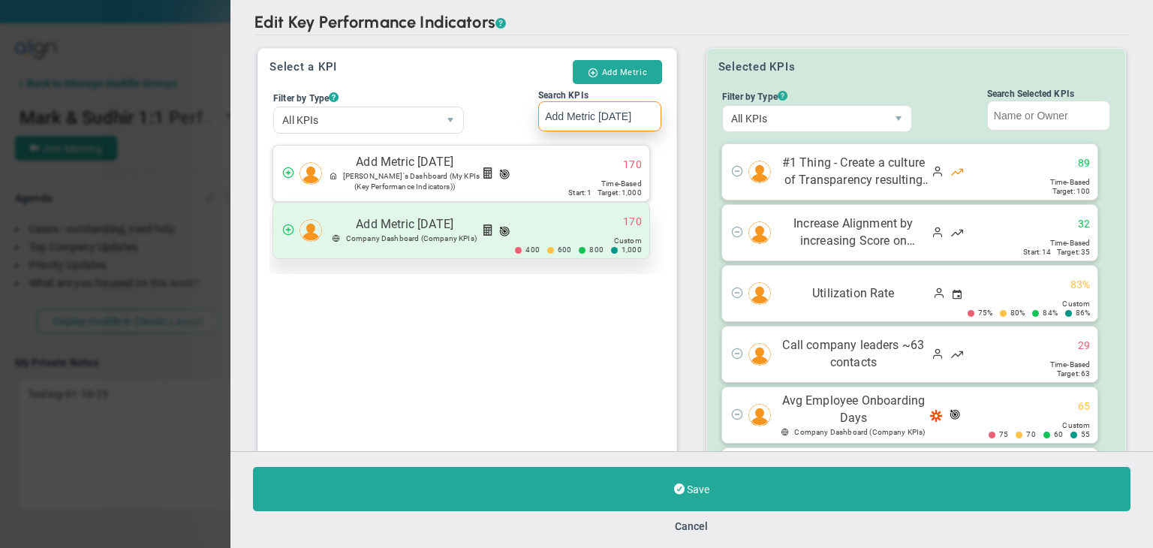
click at [579, 220] on div "Add Metric 01/10/2025 Company Dashboard (Company KPIs) 170 400" at bounding box center [461, 231] width 376 height 56
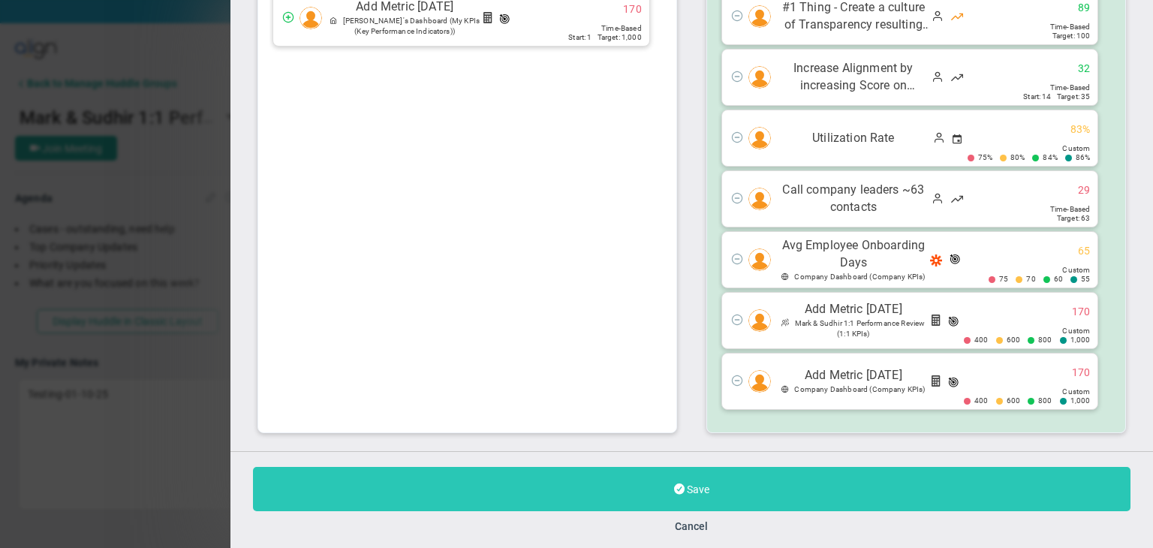
type input "Add Metric [DATE]"
click at [767, 487] on button "Save" at bounding box center [692, 489] width 878 height 44
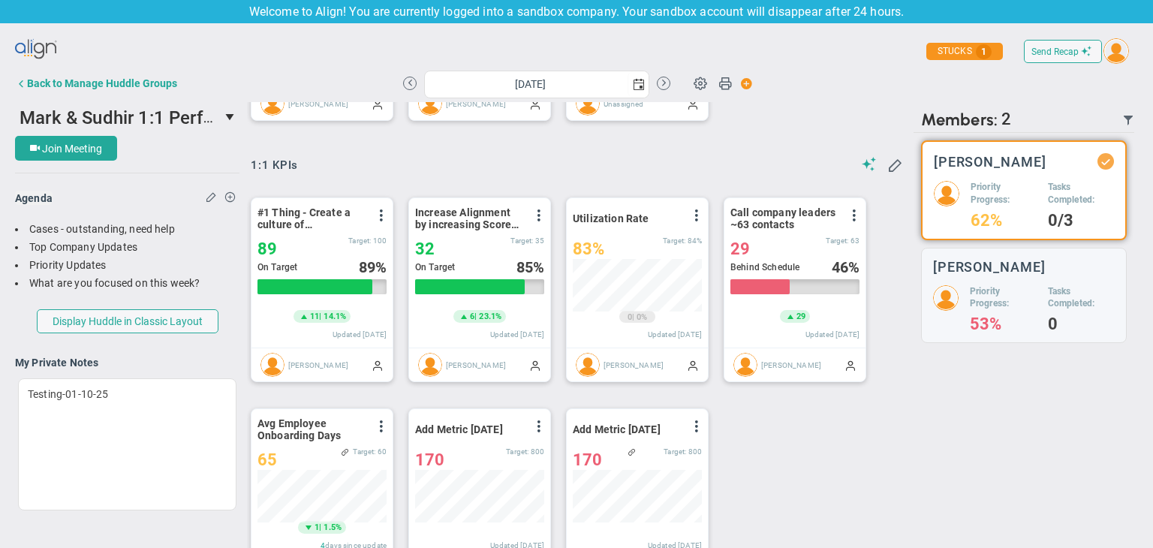
click at [65, 80] on div "Back to Manage Huddle Groups" at bounding box center [102, 83] width 150 height 12
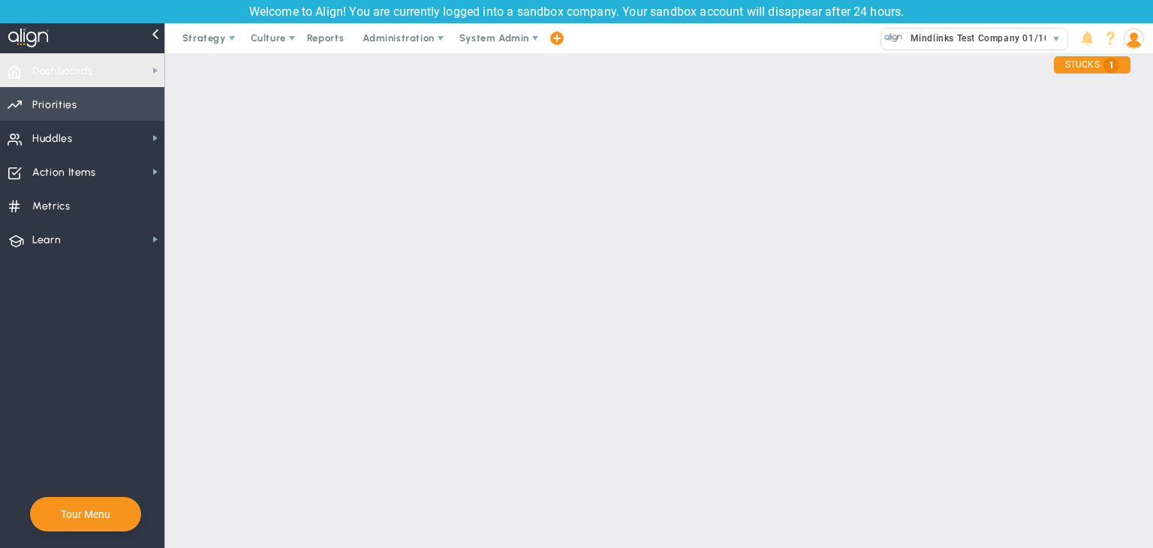
checkbox input "true"
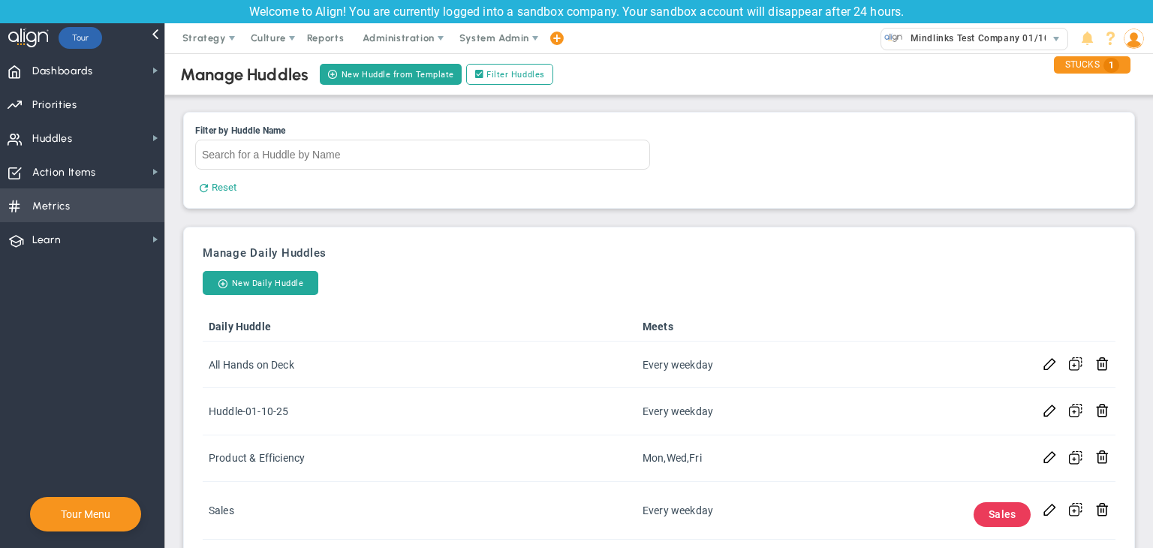
click at [129, 203] on span "Metrics Metrics" at bounding box center [82, 205] width 164 height 34
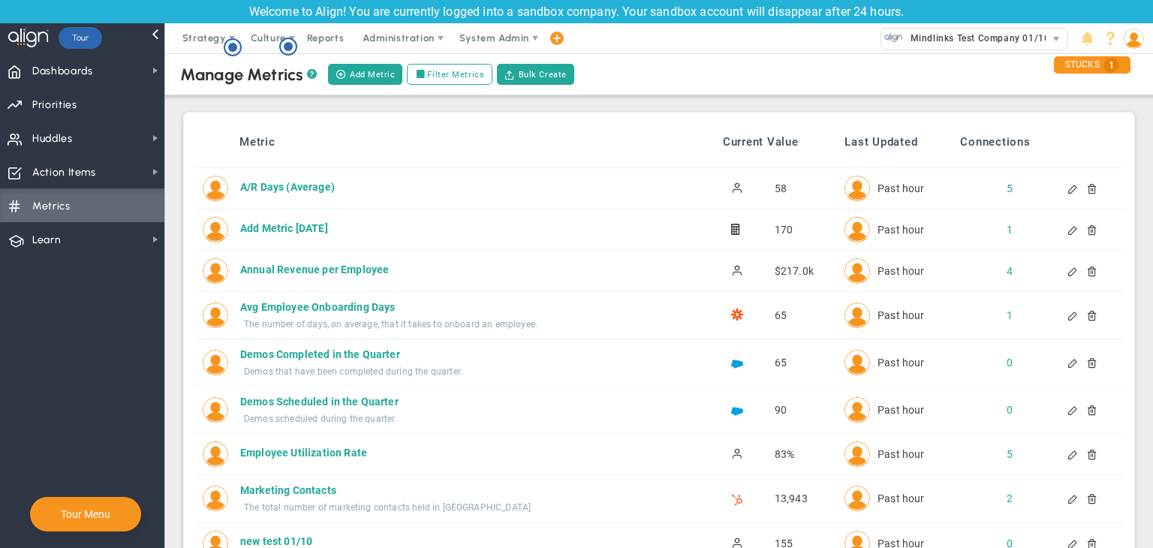
click at [1083, 233] on div at bounding box center [1086, 229] width 12 height 11
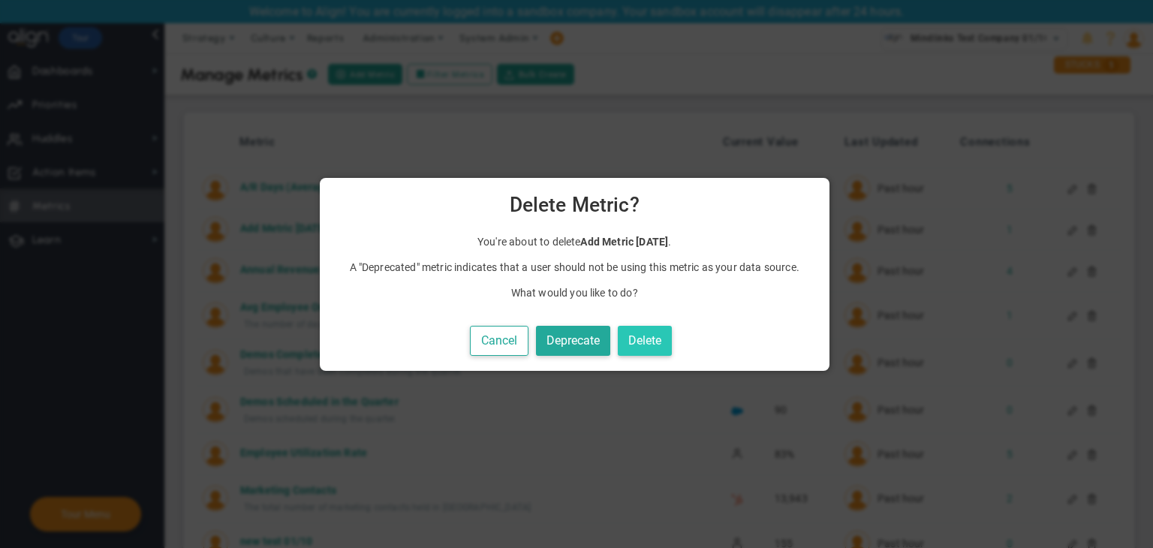
click at [650, 341] on button "Delete" at bounding box center [645, 341] width 54 height 31
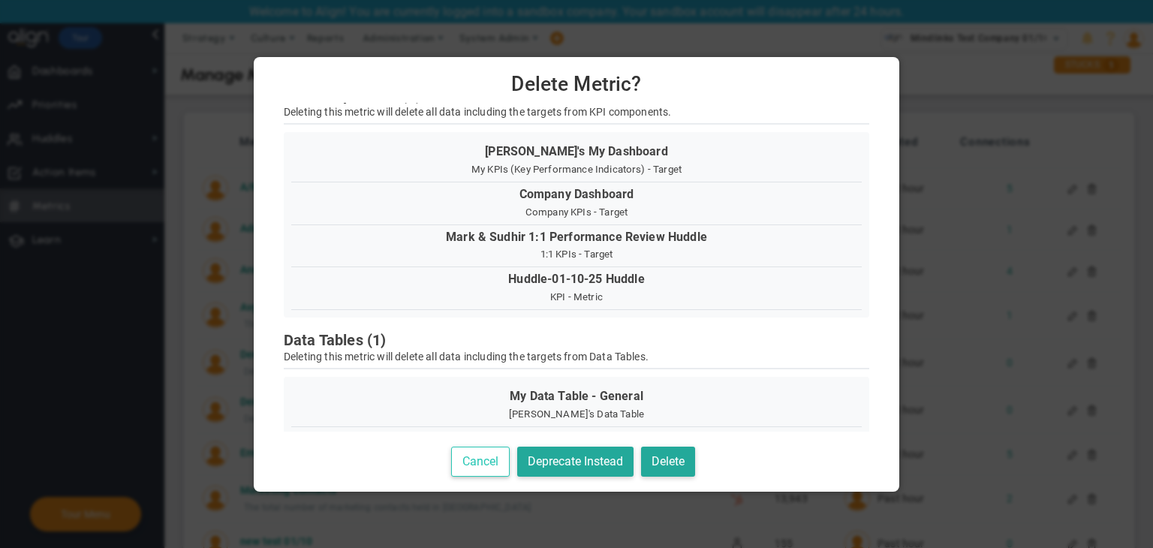
click at [477, 454] on button "Cancel" at bounding box center [480, 462] width 59 height 31
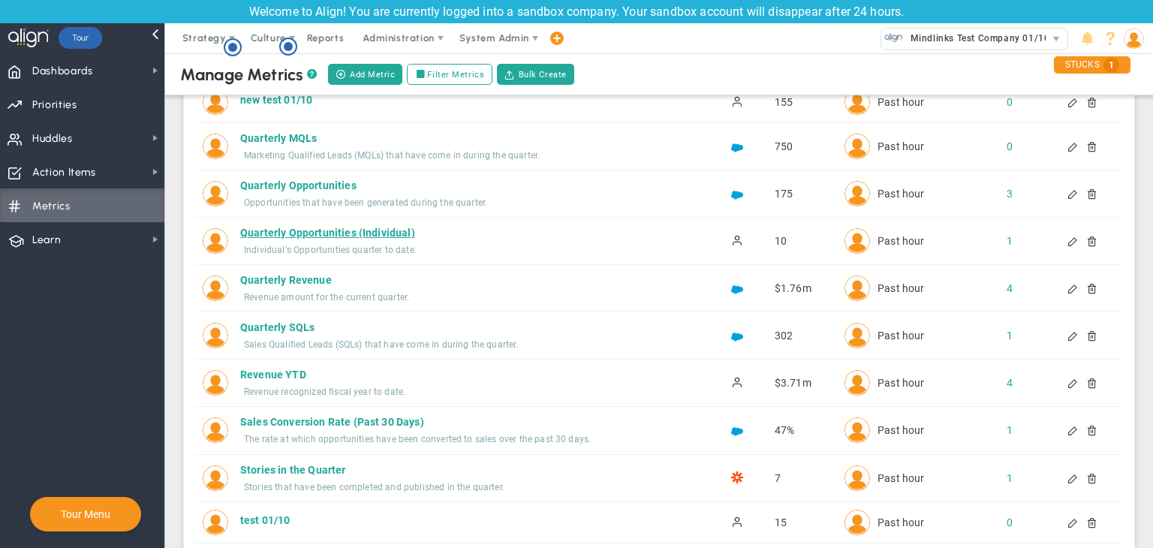
scroll to position [466, 0]
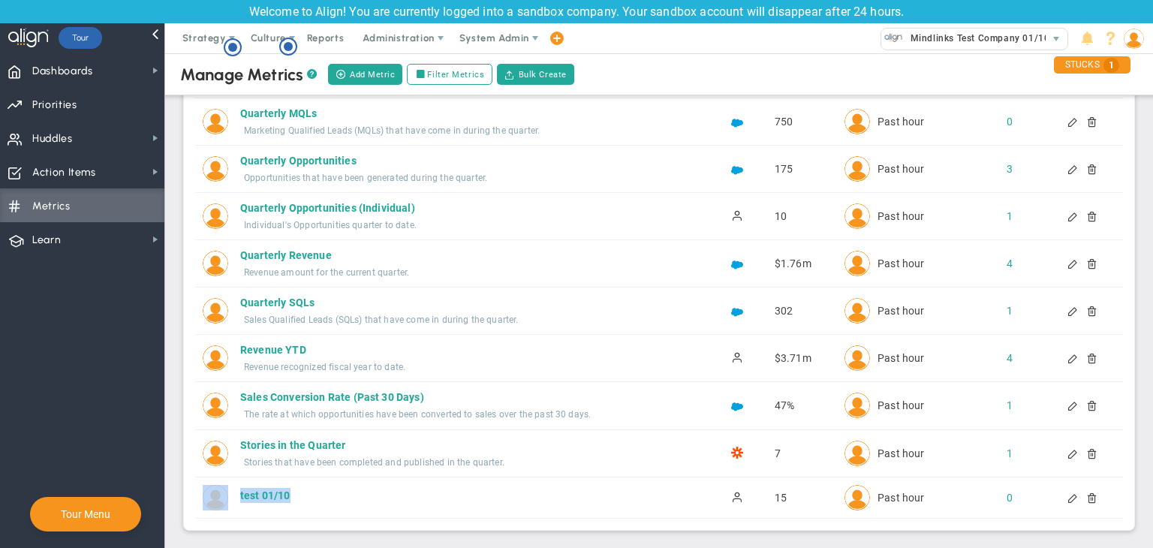
drag, startPoint x: 306, startPoint y: 492, endPoint x: 231, endPoint y: 497, distance: 74.5
click at [231, 497] on div "test 01/10 test 01/10 Active 15 0" at bounding box center [659, 497] width 928 height 41
copy div "test 01/10"
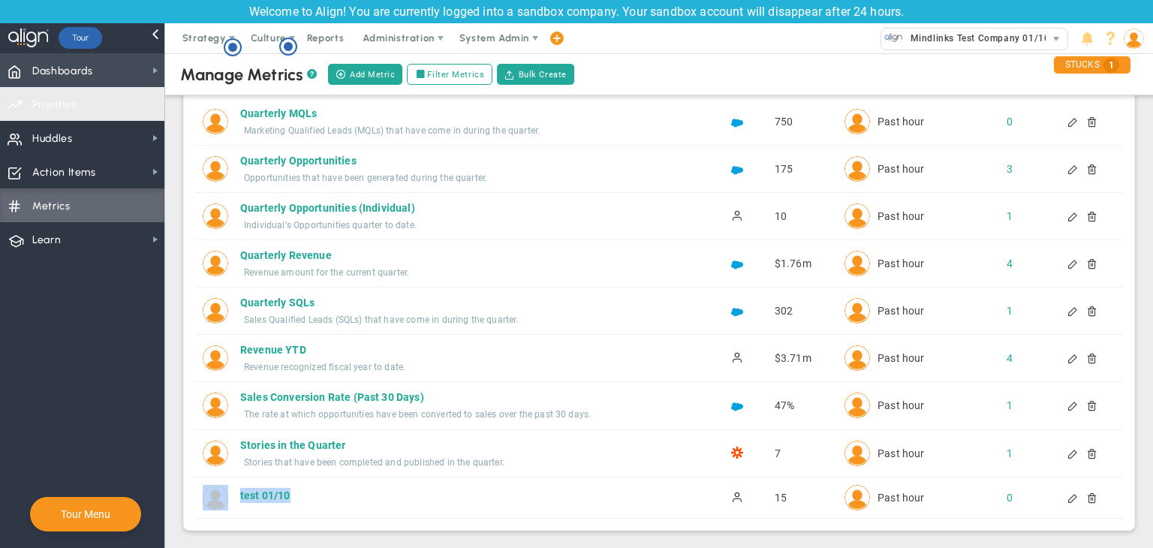
click at [124, 74] on span "Dashboards Dashboards" at bounding box center [82, 70] width 164 height 34
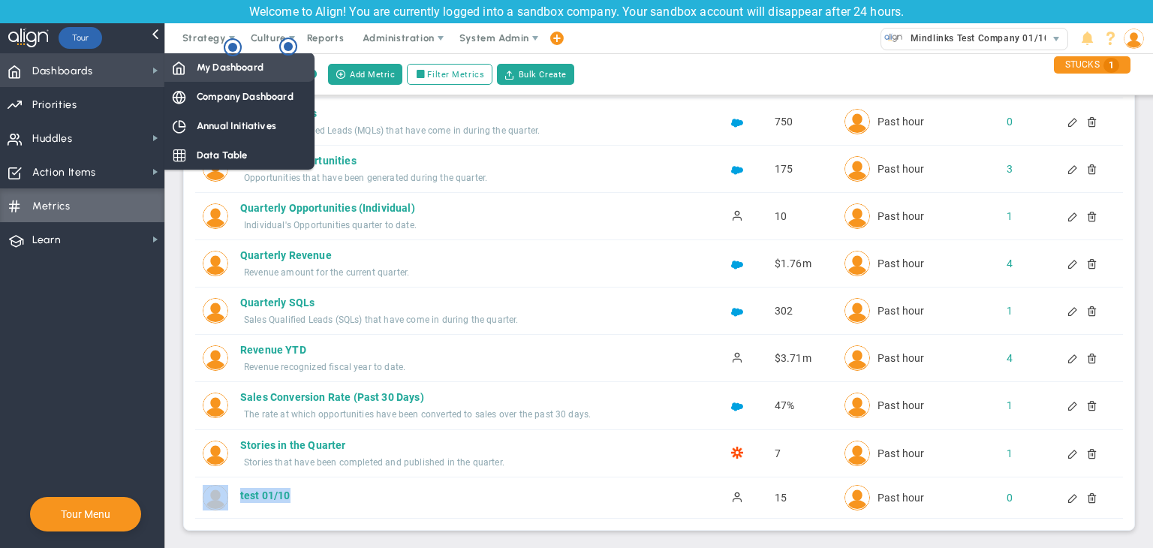
click at [236, 67] on span "My Dashboard" at bounding box center [230, 67] width 67 height 14
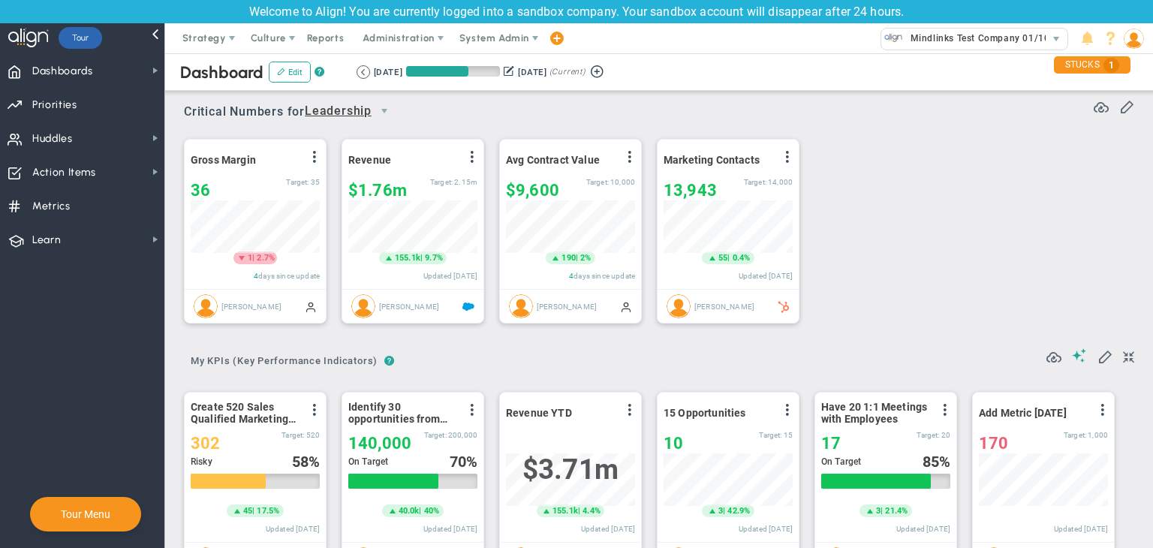
scroll to position [52, 129]
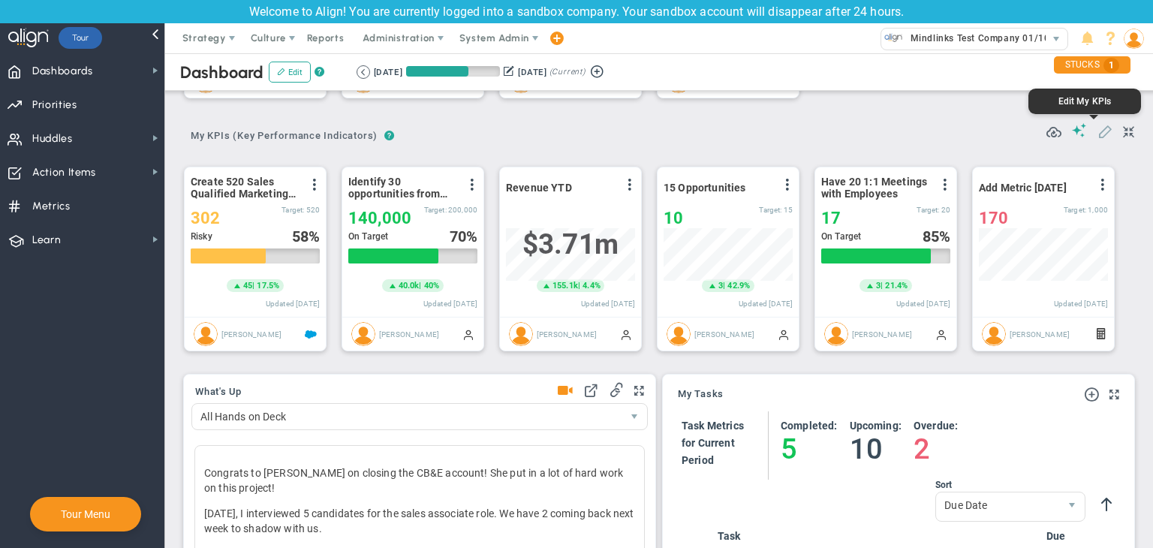
click at [1098, 133] on span at bounding box center [1105, 130] width 15 height 15
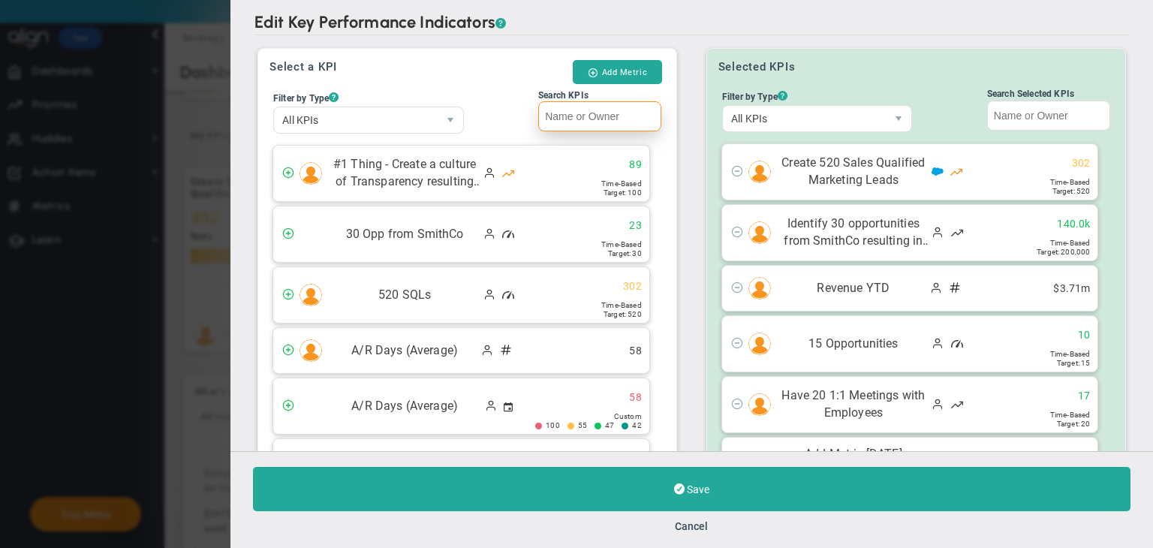
click at [579, 112] on input "Search KPIs" at bounding box center [599, 116] width 123 height 30
paste input "test 01/10"
type input "test 01/10"
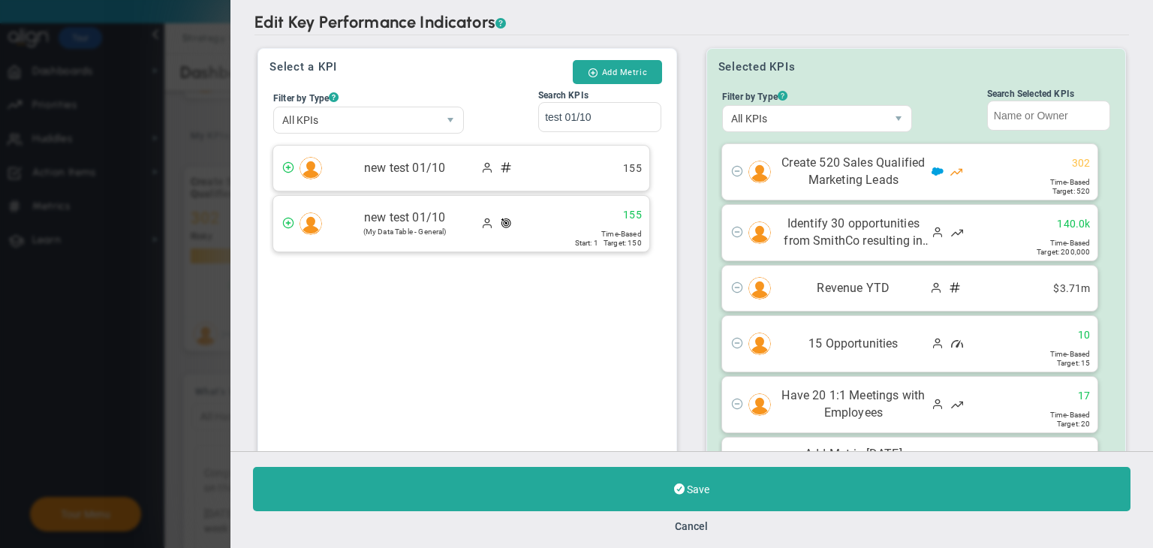
type input "test 01/10"
click at [696, 537] on div "Save Cancel" at bounding box center [691, 499] width 923 height 97
click at [684, 522] on button "Cancel" at bounding box center [692, 526] width 33 height 12
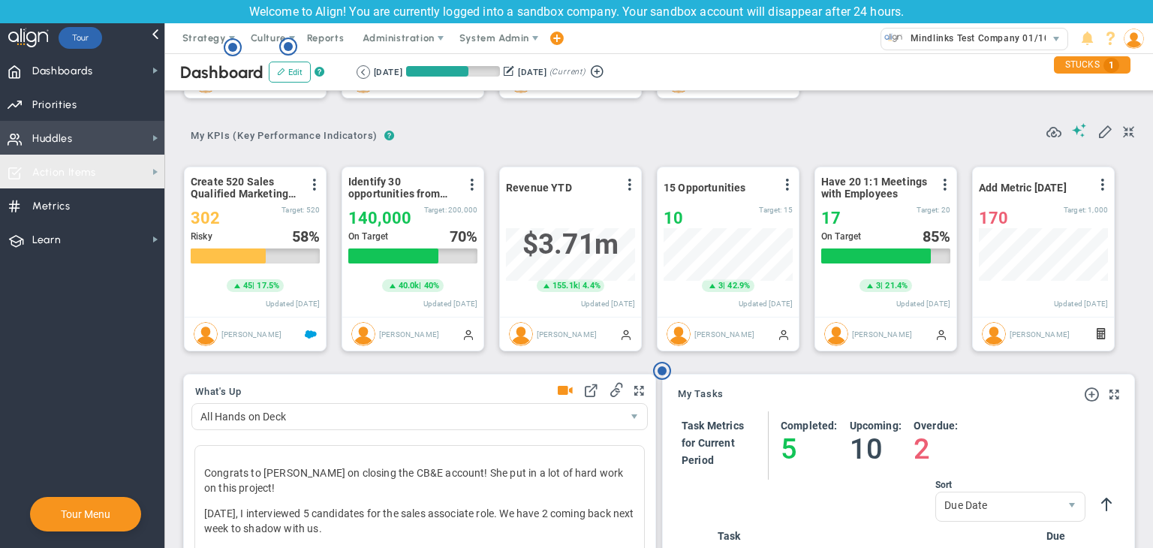
scroll to position [52, 129]
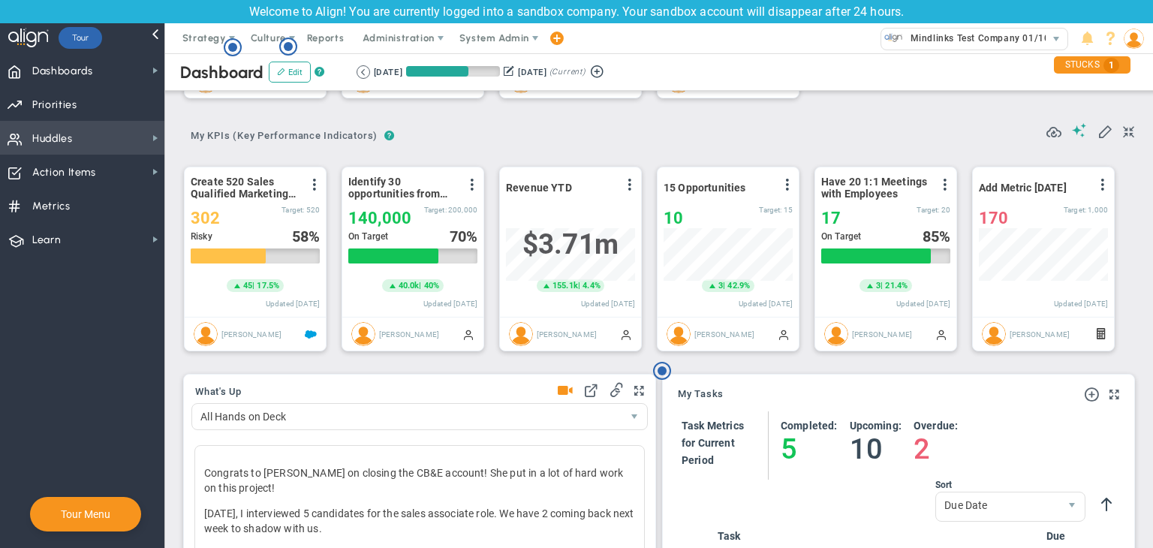
click at [134, 131] on span "Huddles Huddles" at bounding box center [82, 138] width 164 height 34
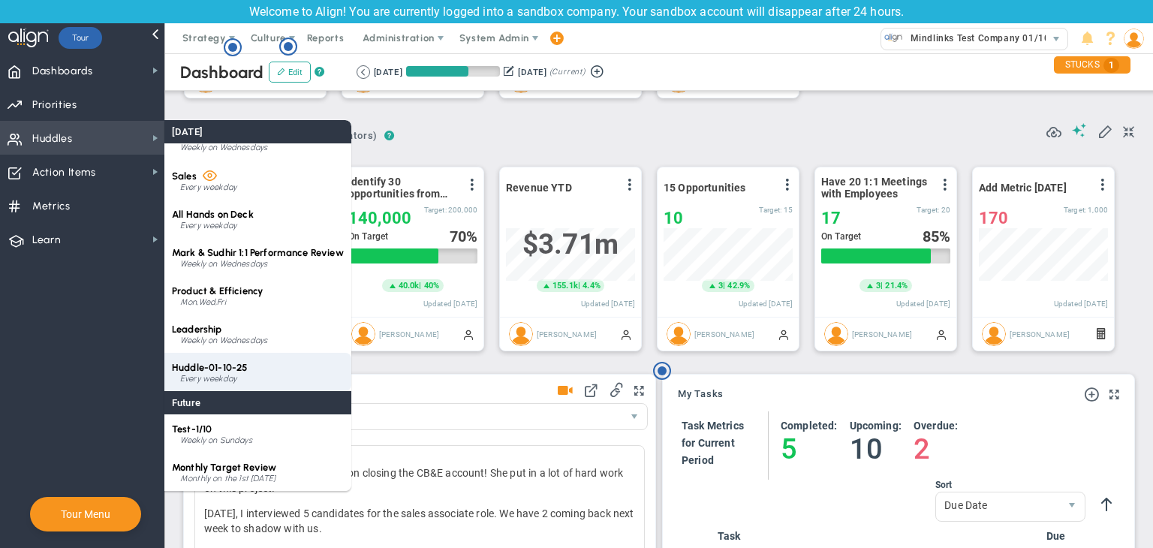
click at [292, 372] on div "Huddle-01-10-25 Every weekday" at bounding box center [257, 372] width 187 height 38
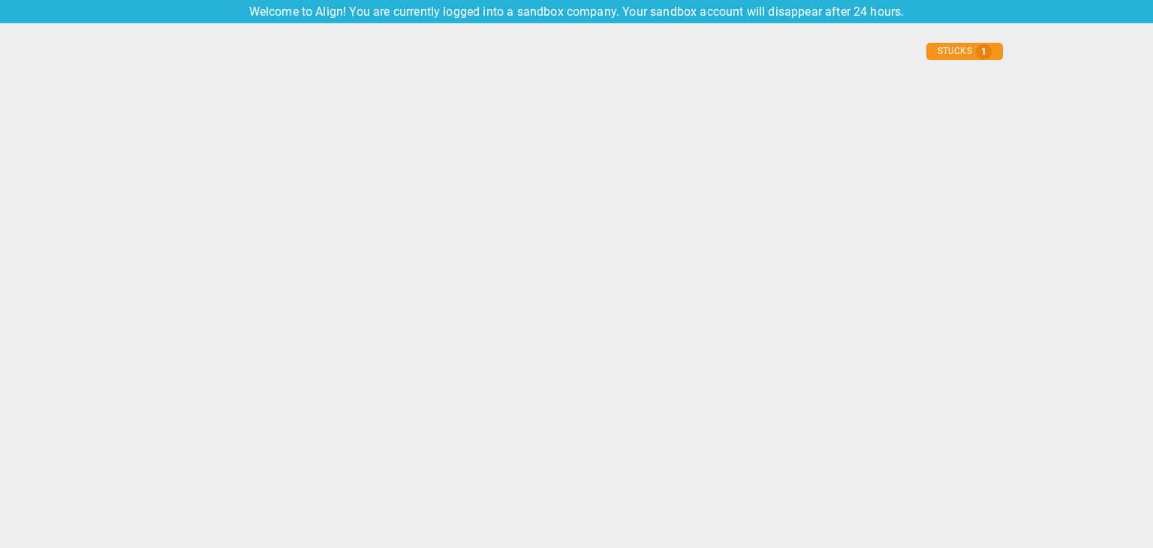
type input "[DATE]"
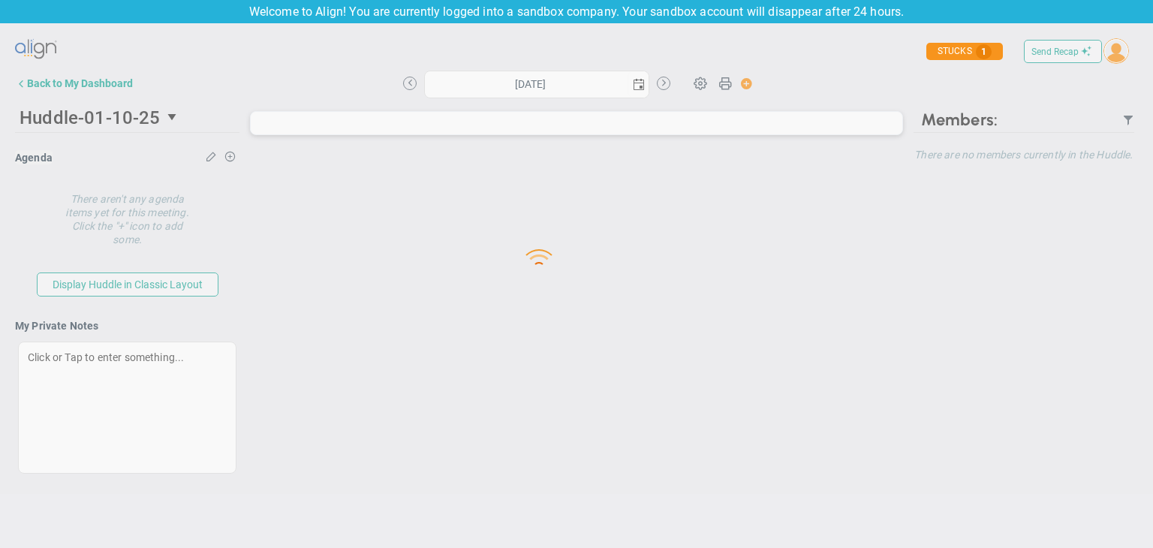
type input "[DATE]"
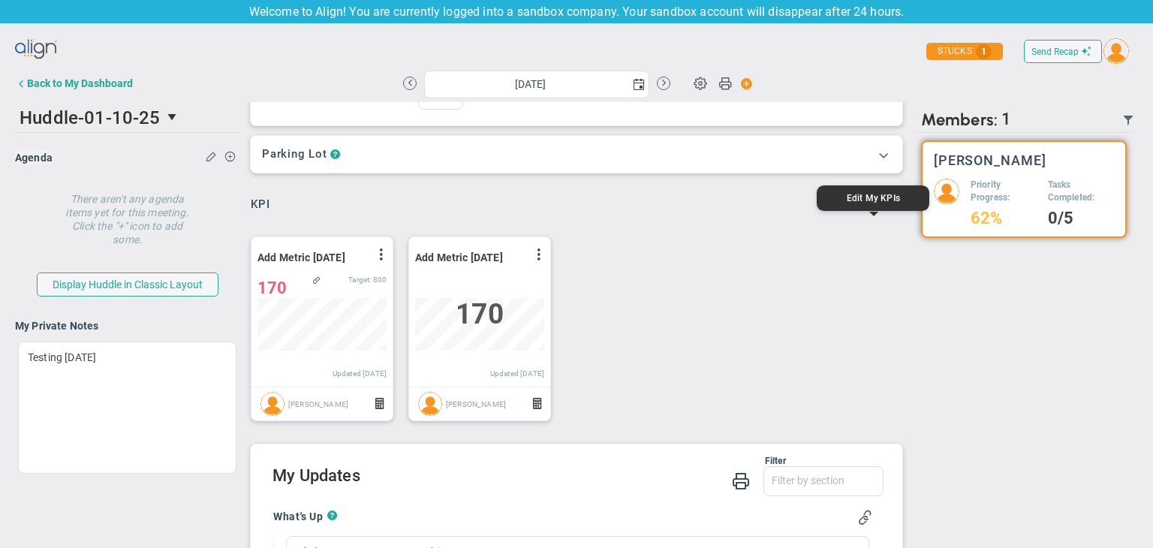
click at [887, 211] on span at bounding box center [894, 203] width 15 height 15
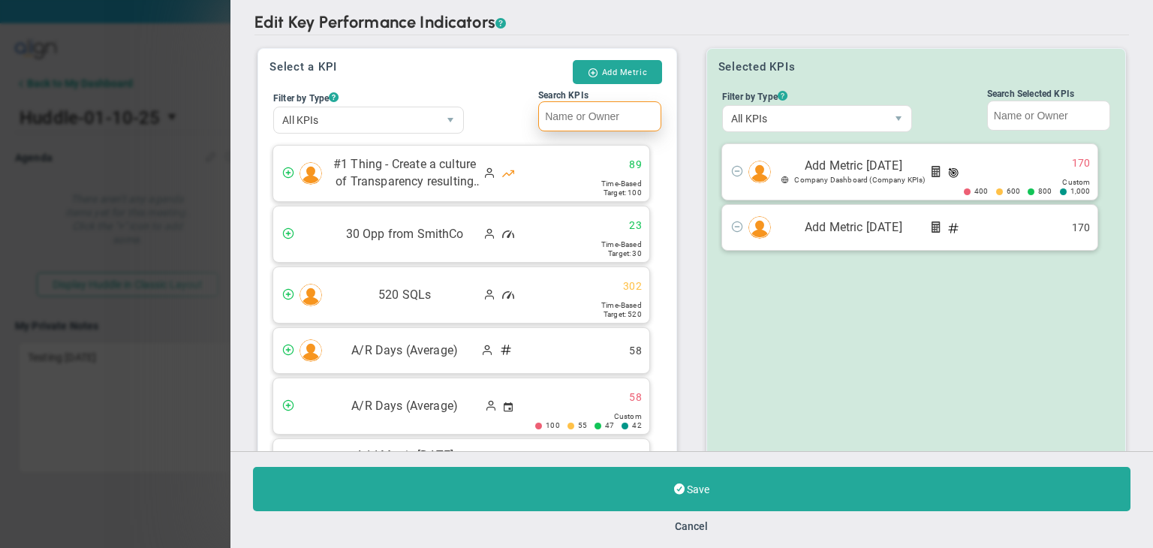
click at [591, 109] on input "Search KPIs" at bounding box center [599, 116] width 123 height 30
paste input "test 01/10"
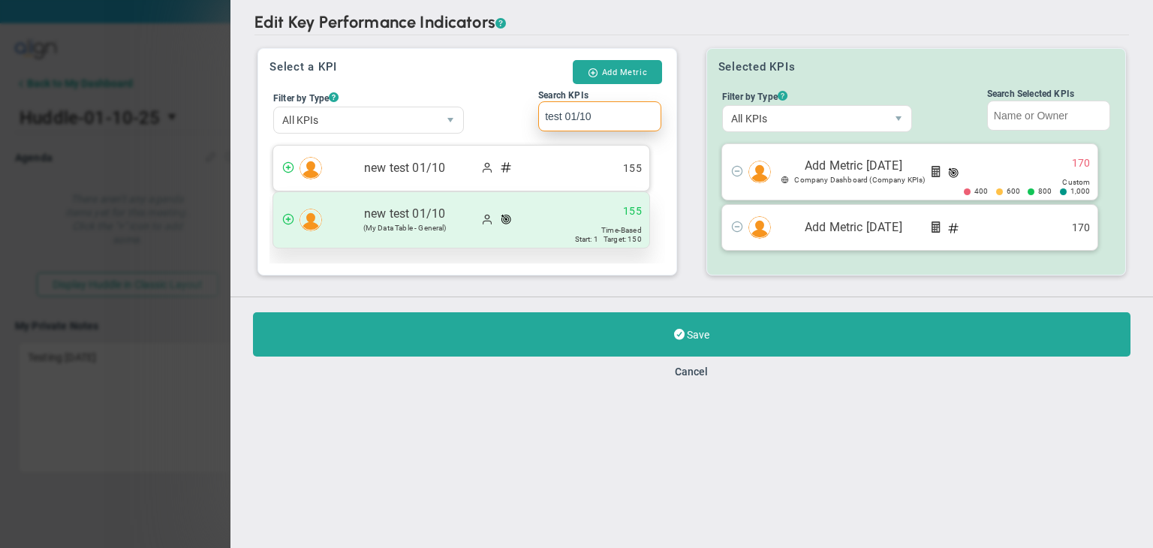
click at [524, 218] on div "new test 01/10 (My Data Table - General) 155" at bounding box center [461, 220] width 376 height 56
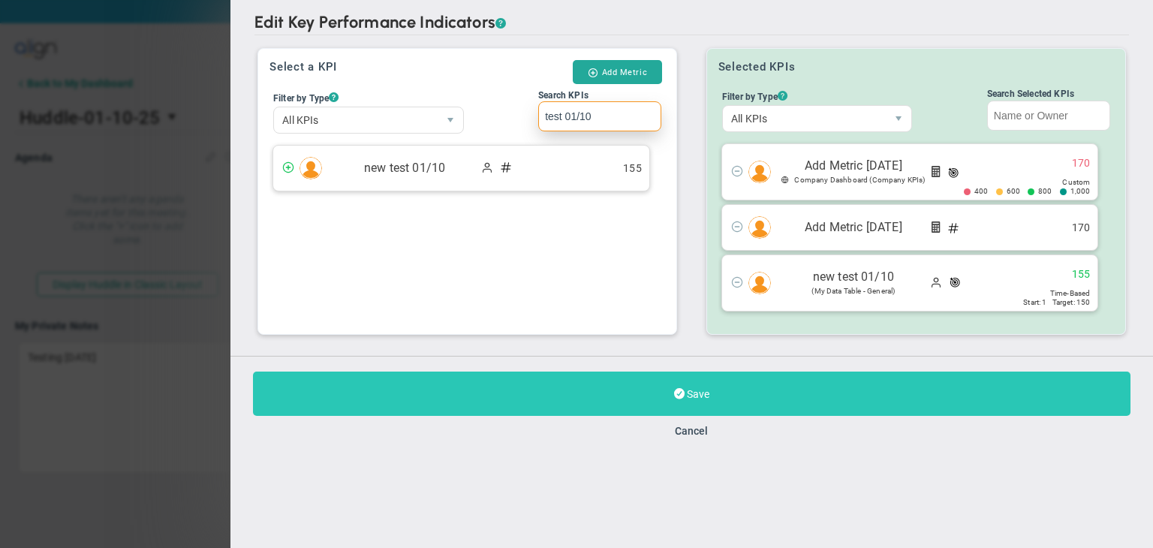
type input "test 01/10"
click at [636, 394] on button "Save" at bounding box center [692, 394] width 878 height 44
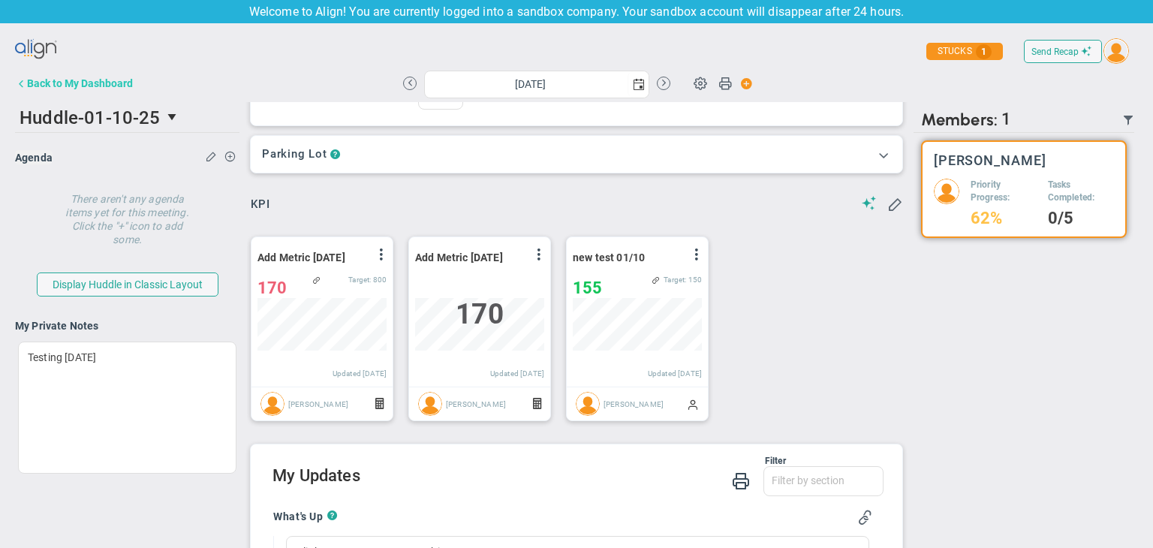
click at [97, 94] on button "Back to My Dashboard" at bounding box center [74, 83] width 118 height 30
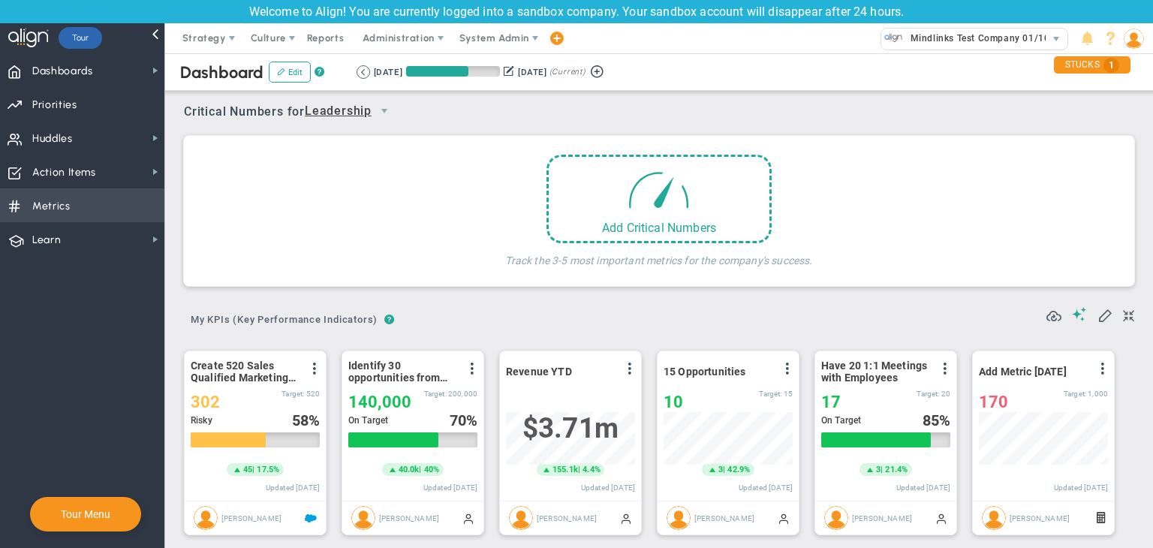
click at [150, 209] on span "Metrics Metrics" at bounding box center [82, 205] width 164 height 34
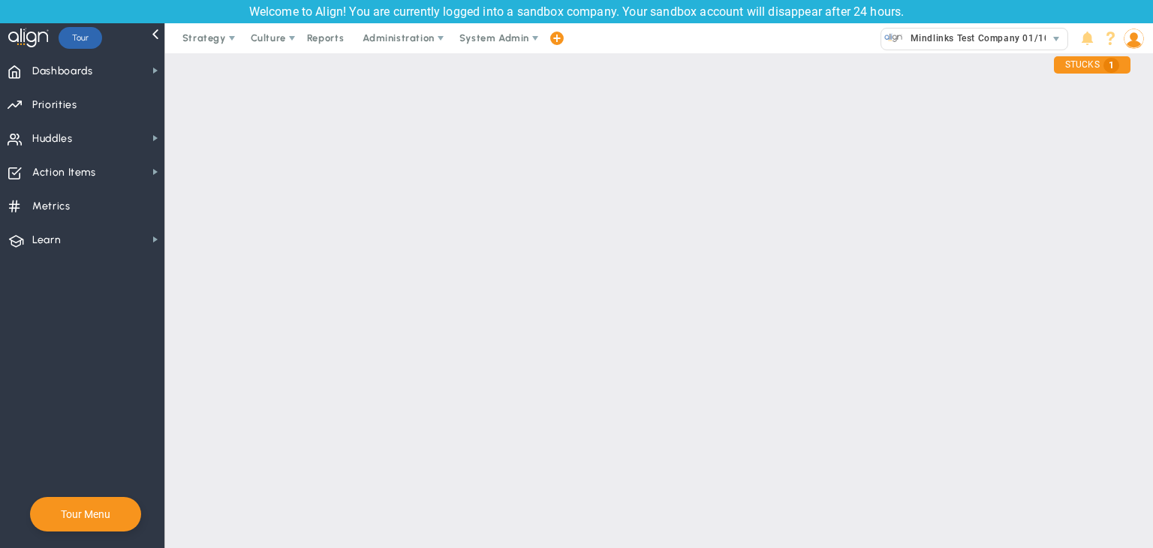
checkbox input "false"
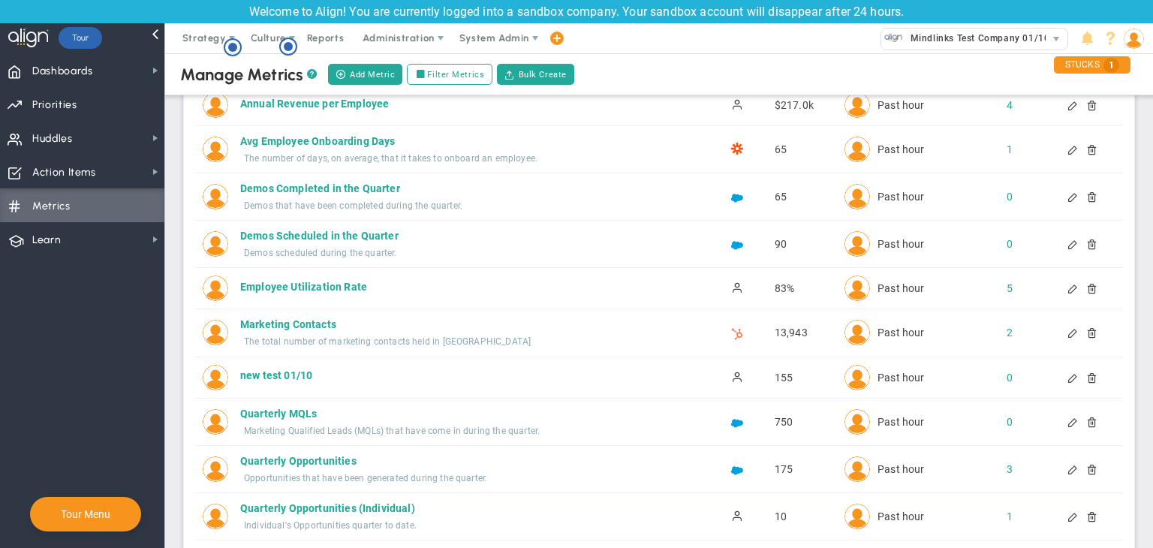
click at [1080, 374] on div at bounding box center [1086, 377] width 12 height 11
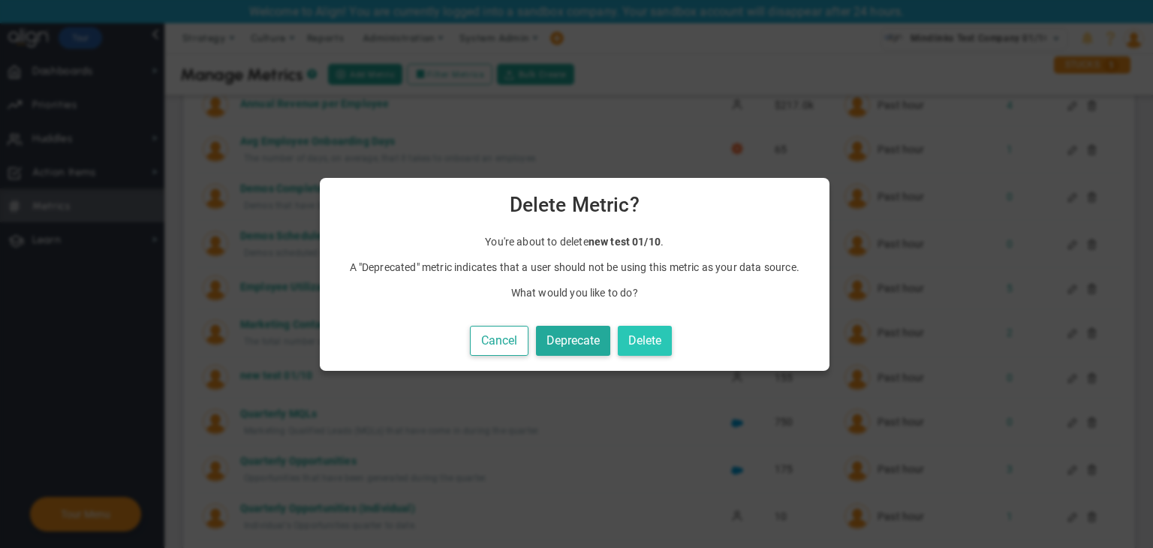
click at [653, 343] on button "Delete" at bounding box center [645, 341] width 54 height 31
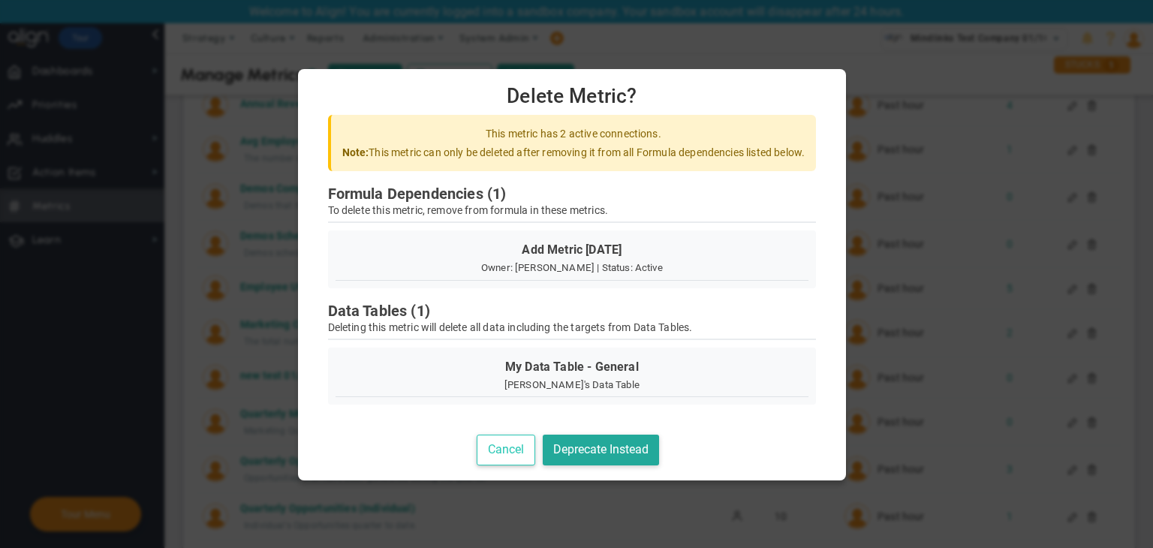
click at [531, 443] on button "Cancel" at bounding box center [506, 450] width 59 height 31
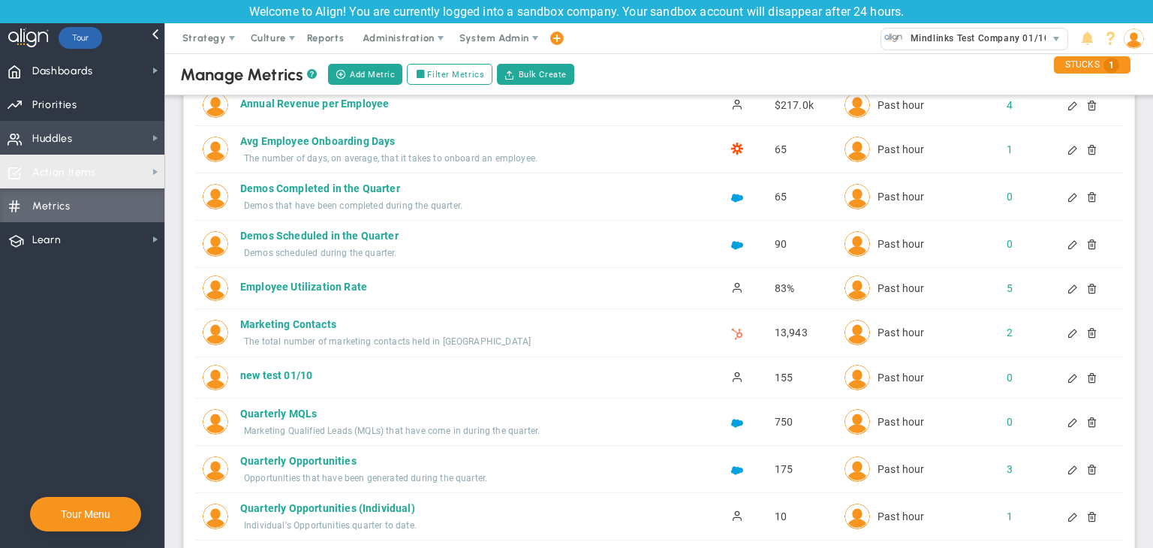
click at [137, 148] on span "Huddles Huddles" at bounding box center [82, 138] width 164 height 34
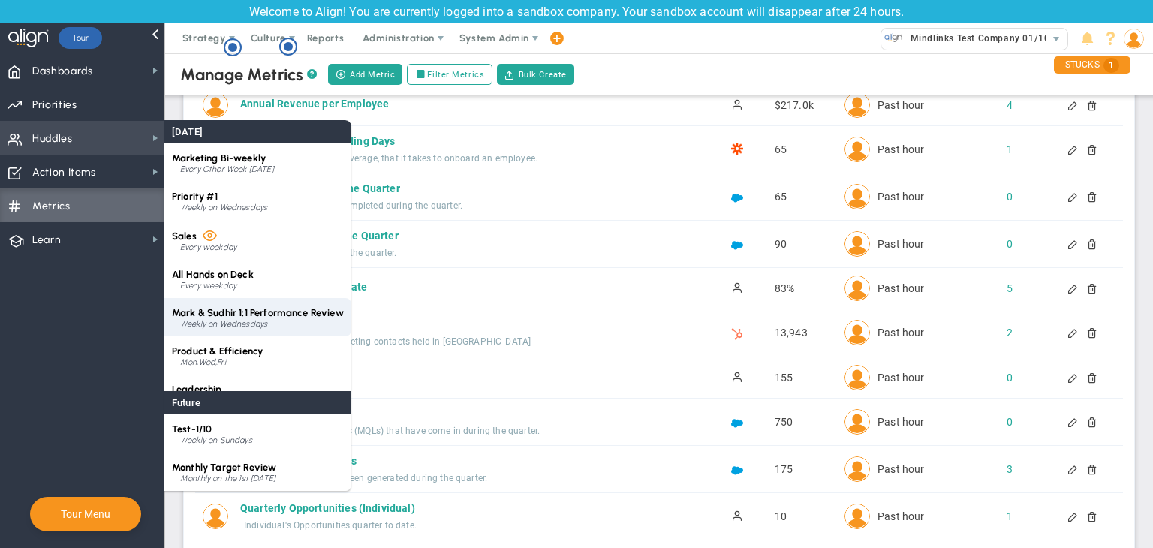
click at [273, 322] on div "Weekly on Wednesdays" at bounding box center [262, 324] width 164 height 9
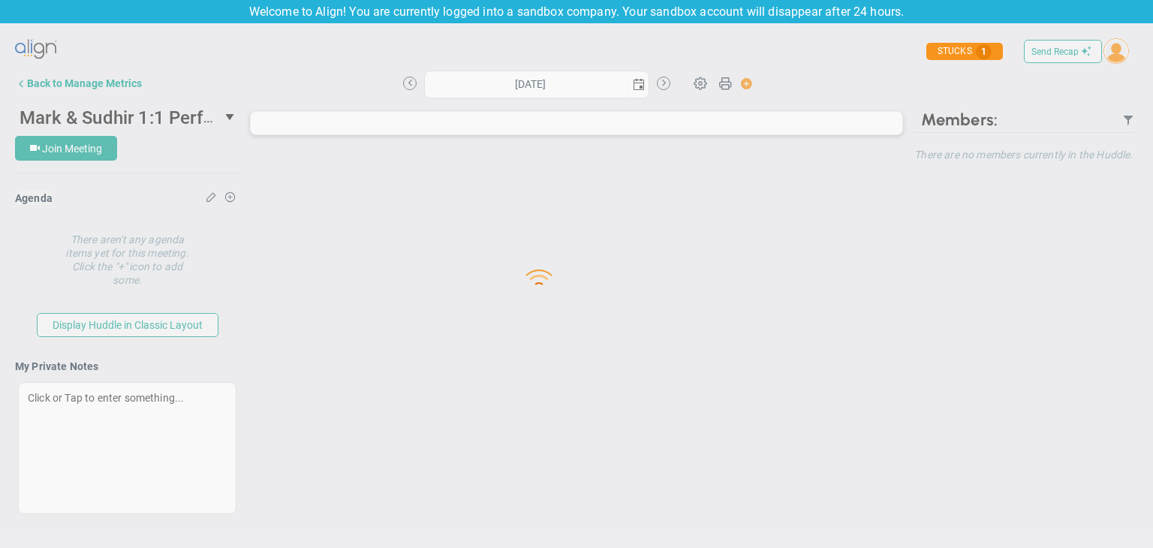
type input "[DATE]"
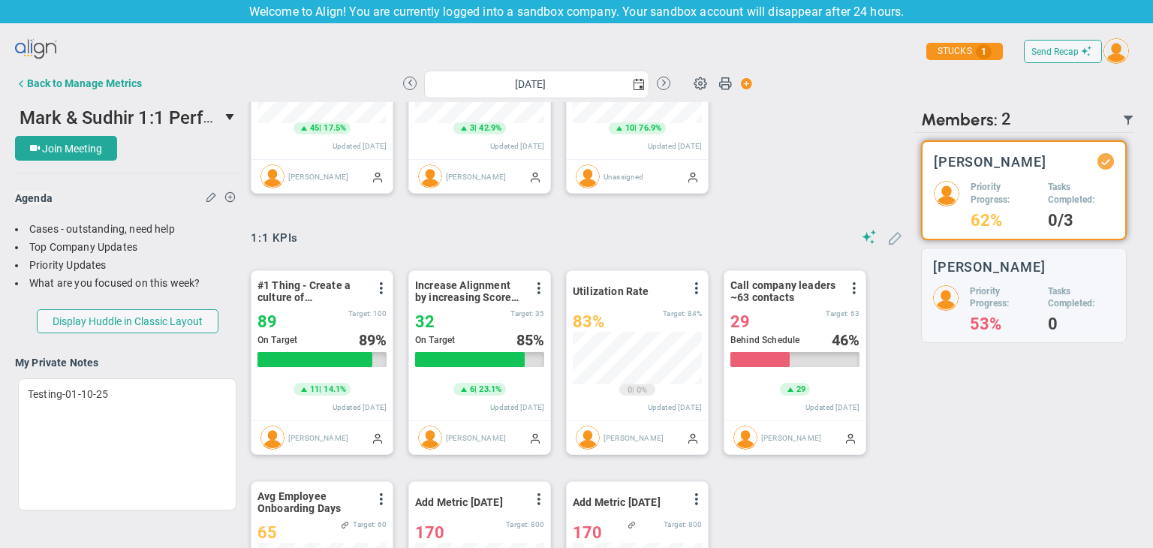
click at [887, 243] on span at bounding box center [894, 237] width 15 height 15
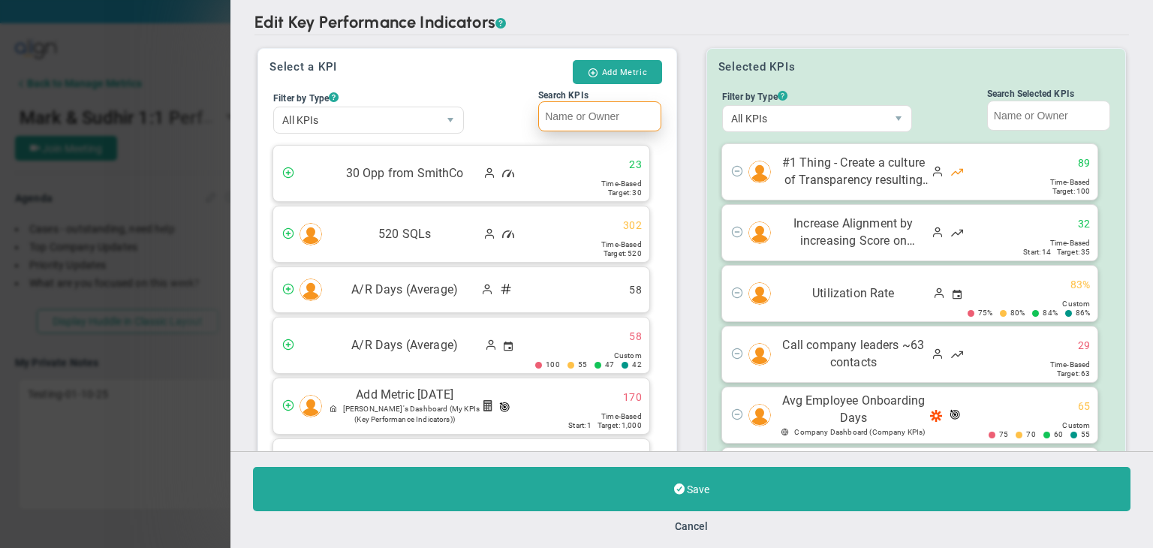
click at [561, 130] on input "Search KPIs" at bounding box center [599, 116] width 123 height 30
paste input "test 01/10"
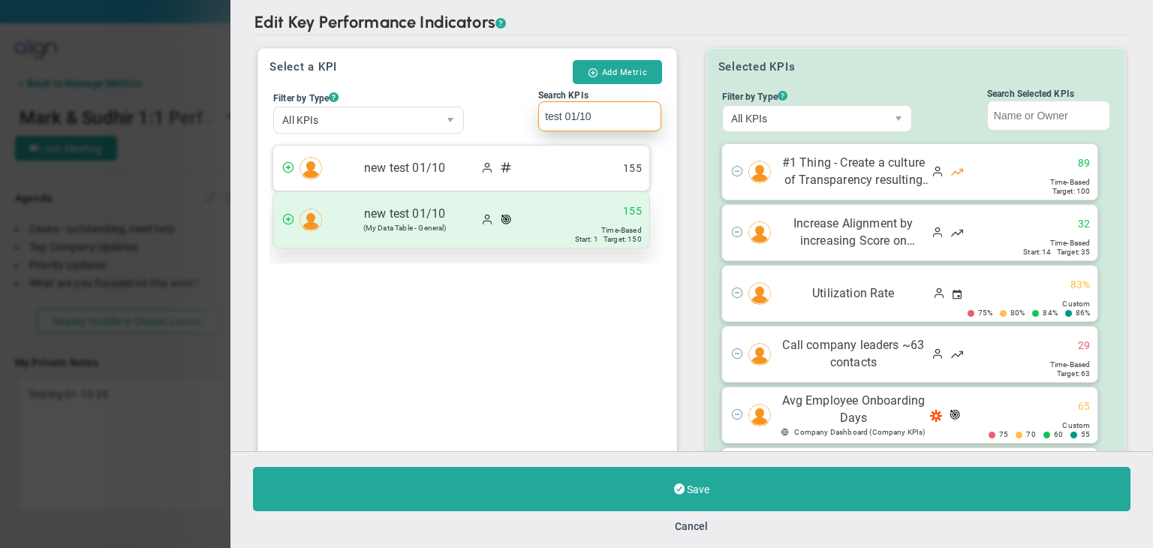
click at [547, 221] on div "new test 01/10 (My Data Table - General) 155" at bounding box center [461, 220] width 376 height 56
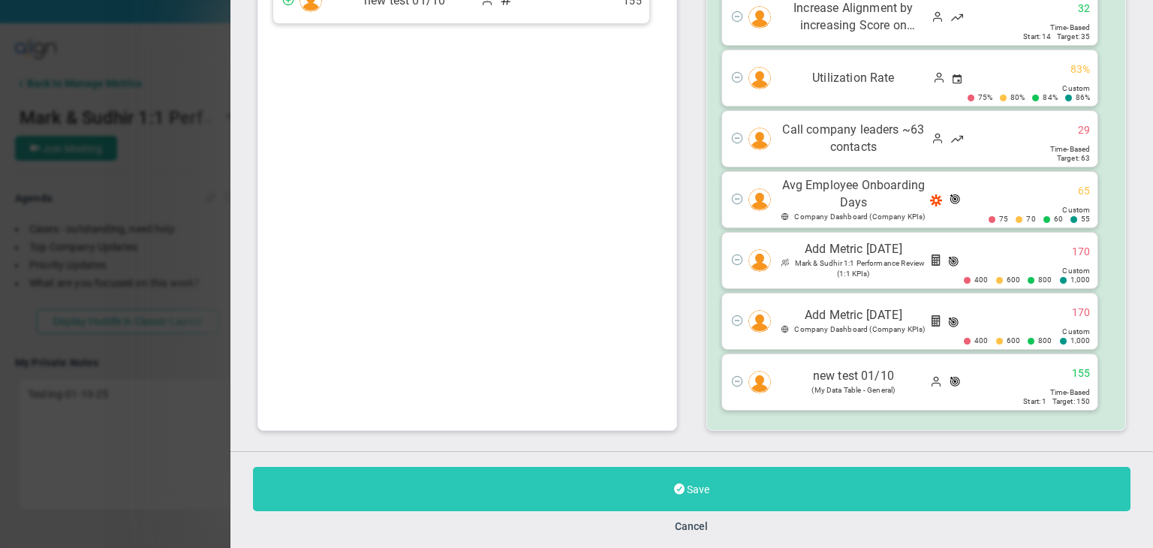
type input "test 01/10"
click at [736, 483] on button "Save" at bounding box center [692, 489] width 878 height 44
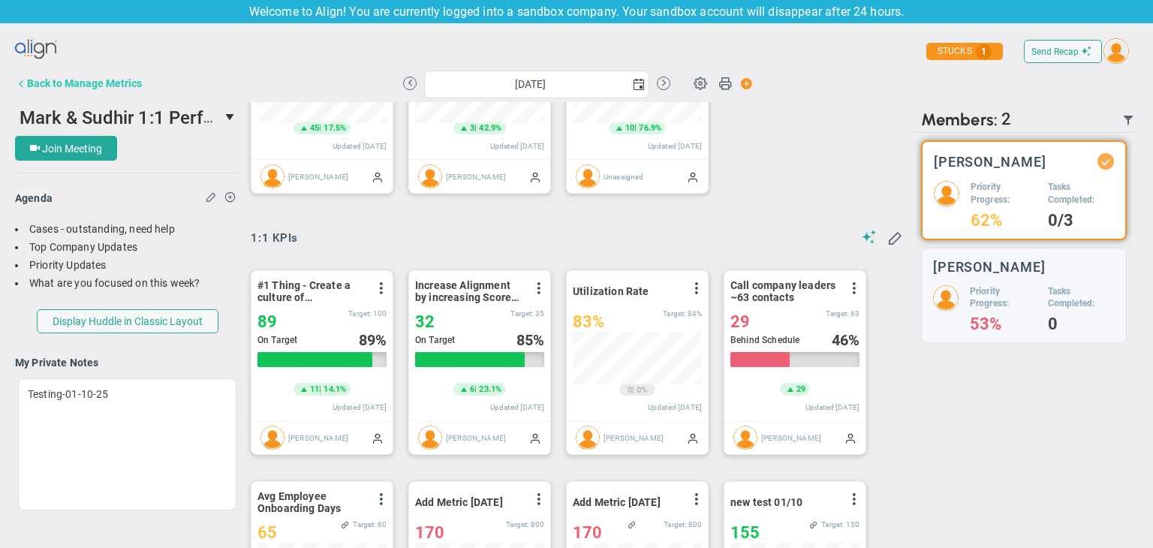
click at [119, 91] on button "Back to Manage Metrics" at bounding box center [78, 83] width 127 height 30
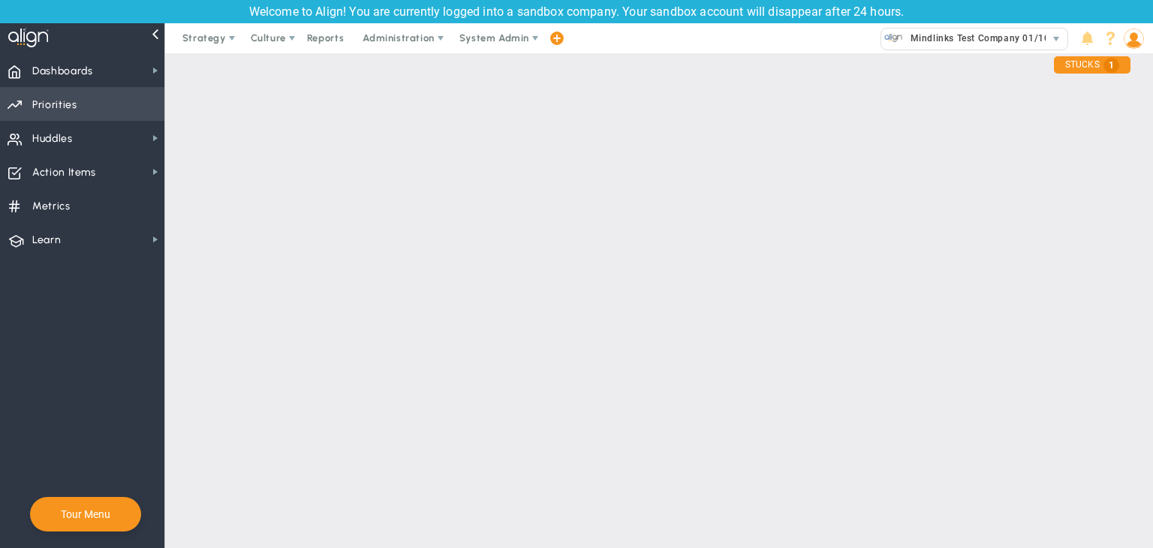
checkbox input "false"
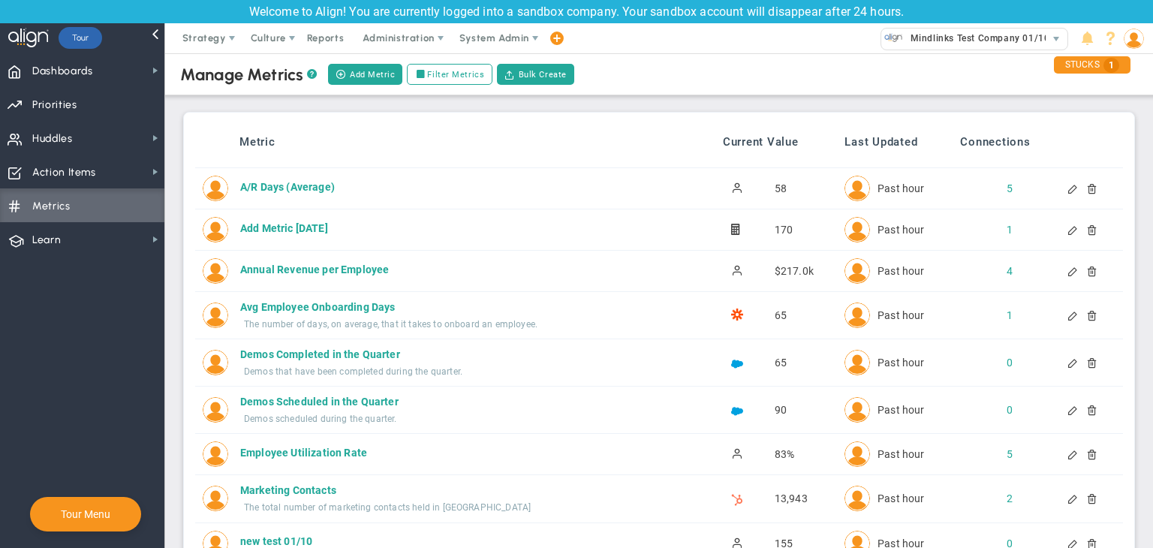
click at [132, 211] on span "Metrics Metrics" at bounding box center [82, 205] width 164 height 34
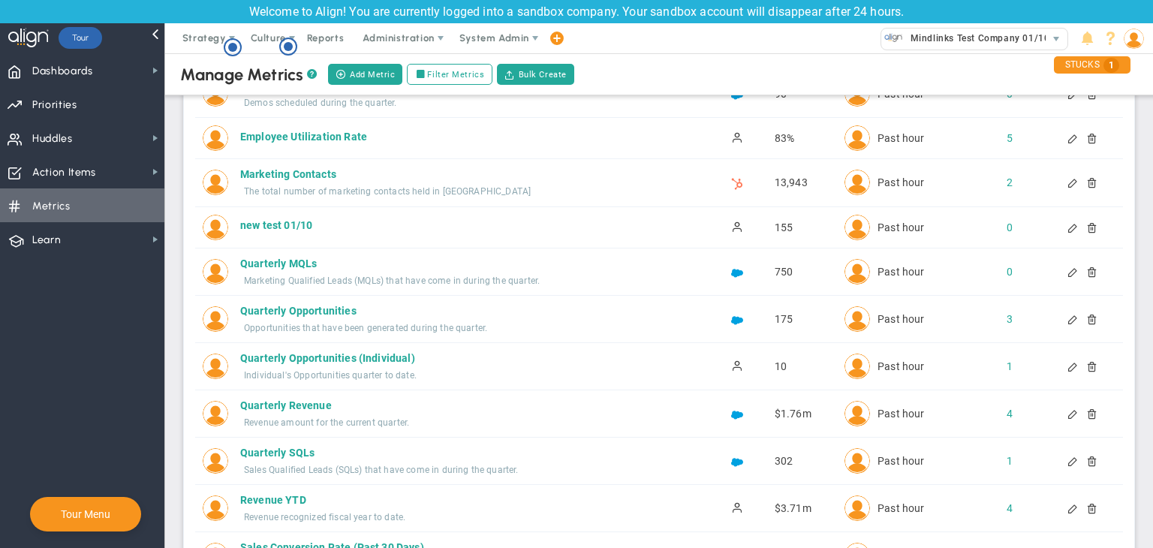
click at [1082, 226] on div at bounding box center [1086, 227] width 12 height 11
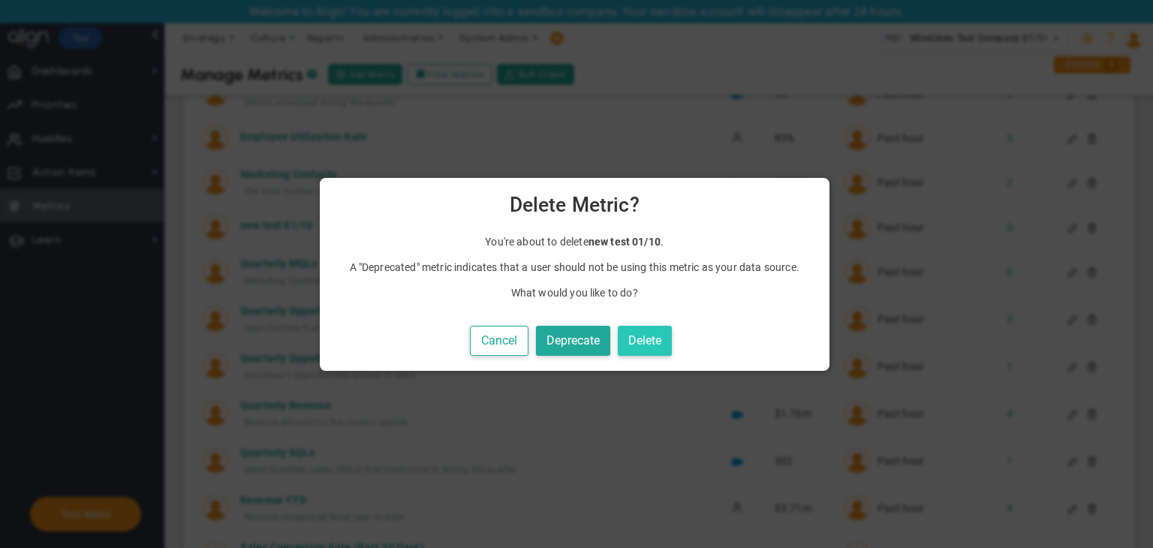
click at [654, 331] on button "Delete" at bounding box center [645, 341] width 54 height 31
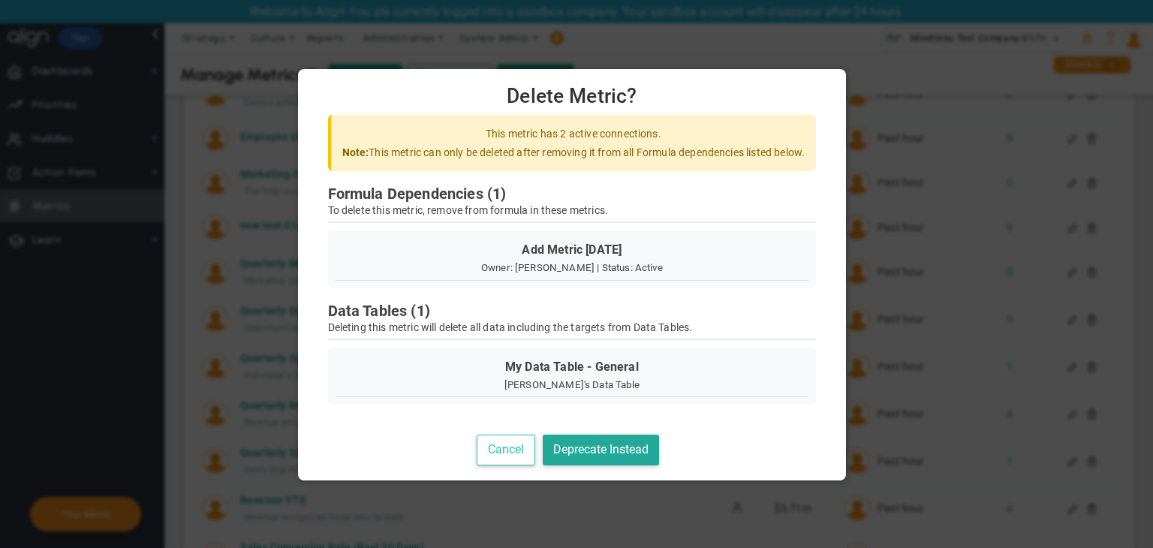
click at [519, 447] on button "Cancel" at bounding box center [506, 450] width 59 height 31
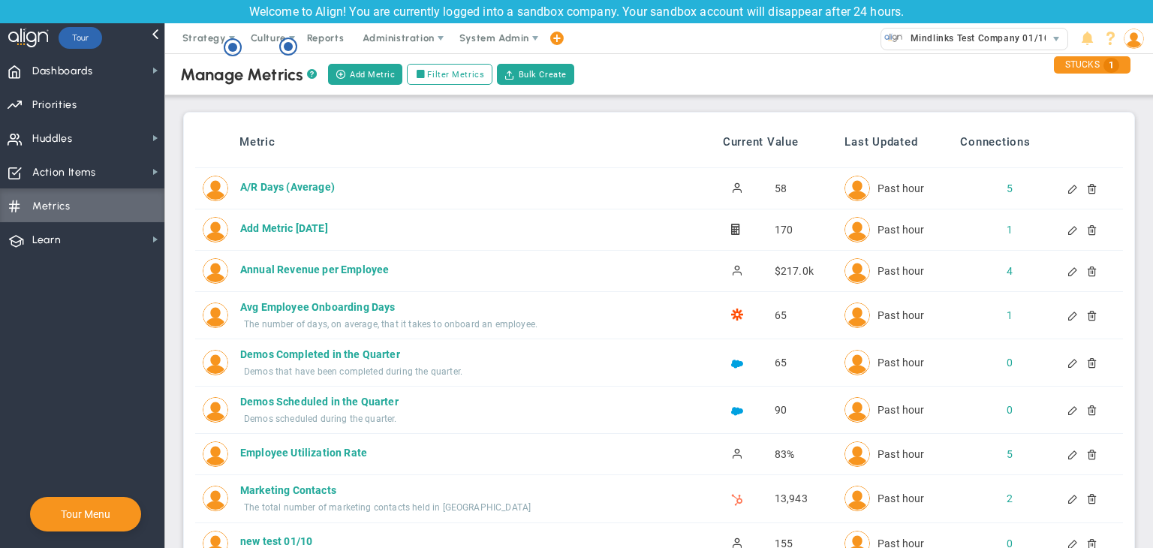
click at [1080, 229] on div at bounding box center [1086, 229] width 12 height 11
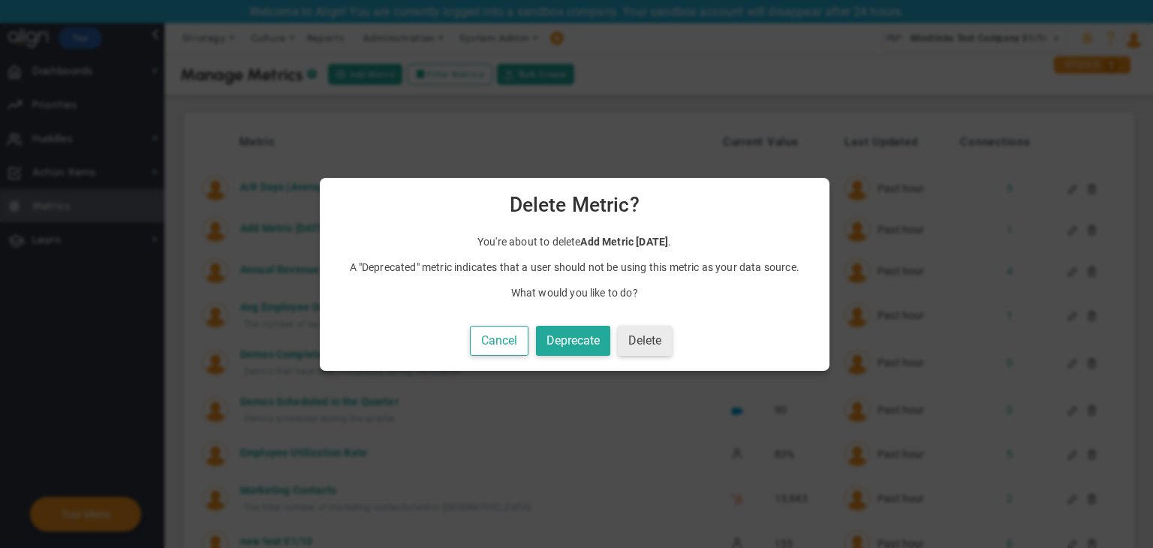
click at [657, 327] on button "Delete" at bounding box center [645, 341] width 54 height 31
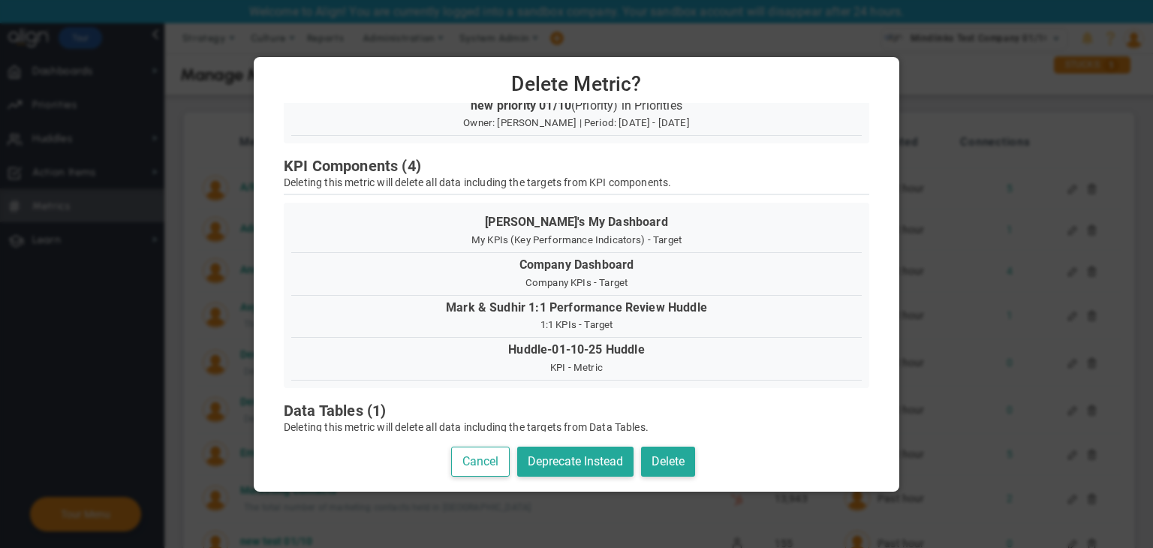
scroll to position [150, 0]
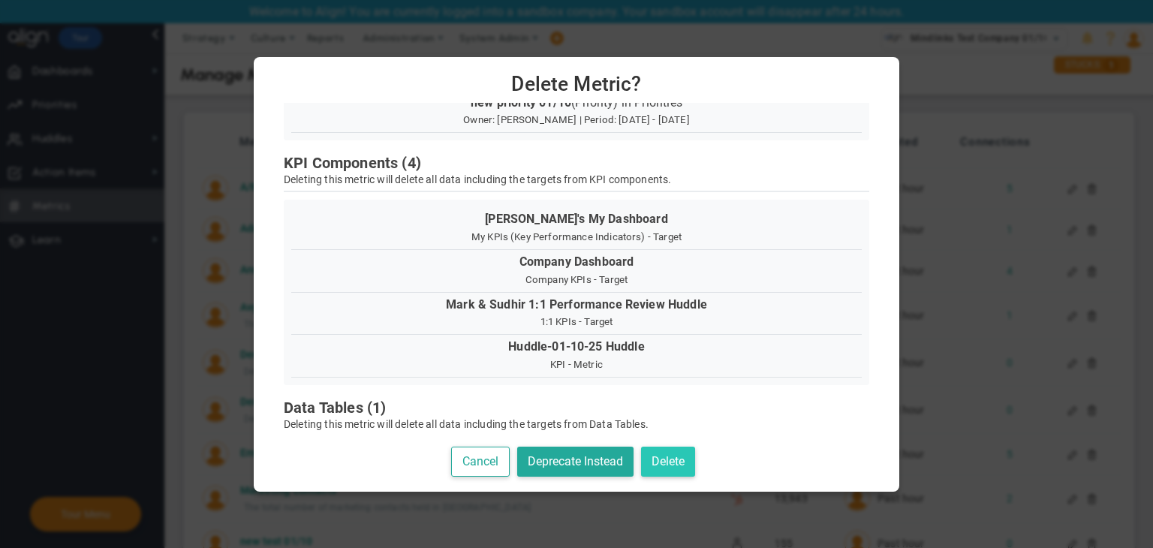
click at [682, 459] on button "Delete" at bounding box center [668, 462] width 54 height 31
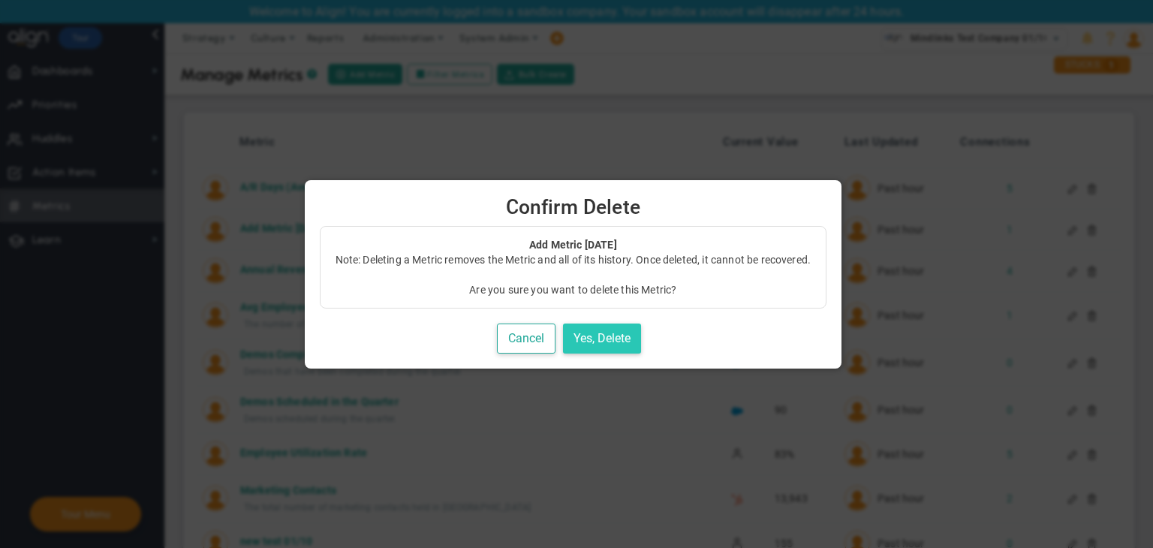
click at [636, 337] on button "Yes, Delete" at bounding box center [602, 339] width 78 height 31
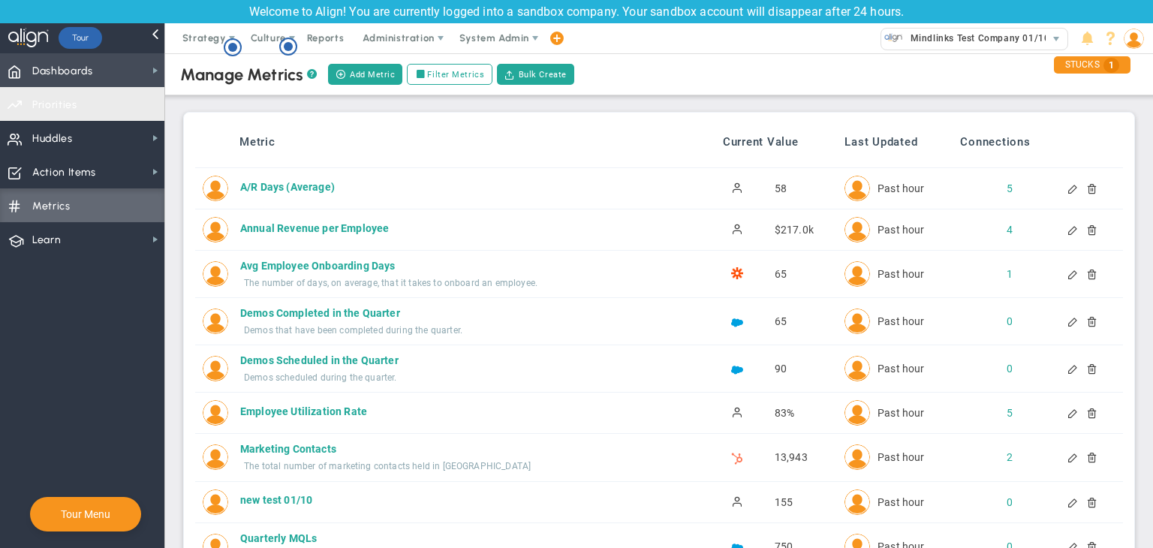
click at [141, 65] on span "Dashboards Dashboards" at bounding box center [82, 70] width 164 height 34
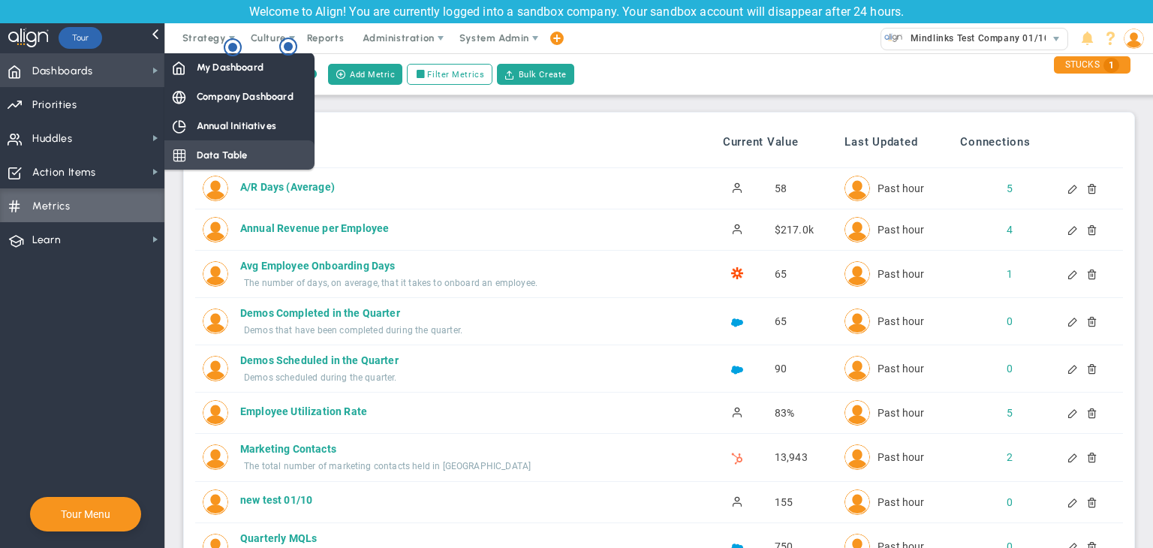
click at [234, 159] on span "Data Table" at bounding box center [222, 155] width 51 height 14
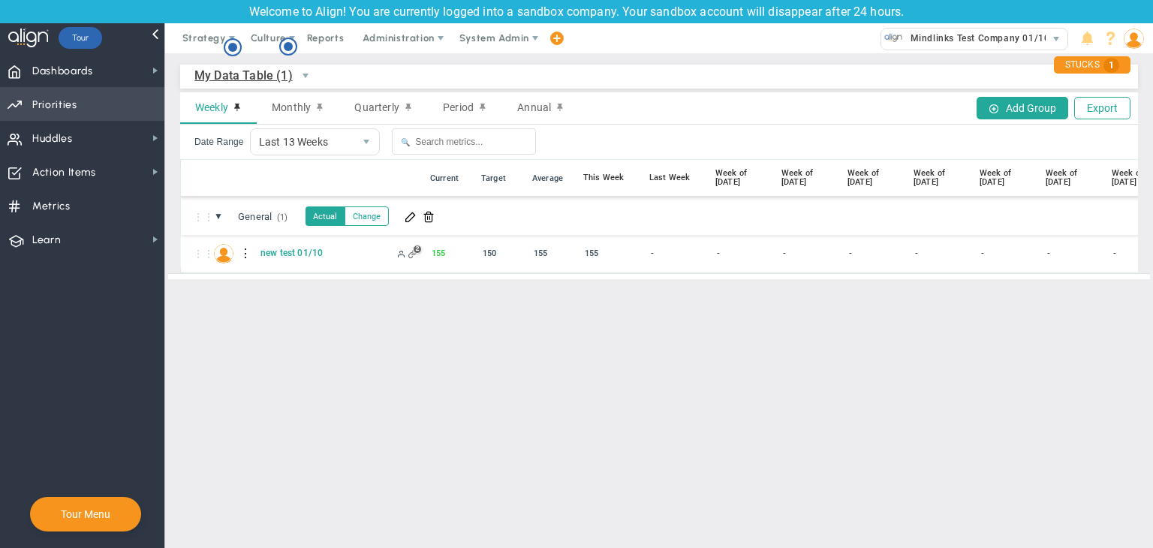
click at [79, 103] on span "Priorities Projects OKR Tree Priorities Projects OKRs" at bounding box center [82, 104] width 164 height 34
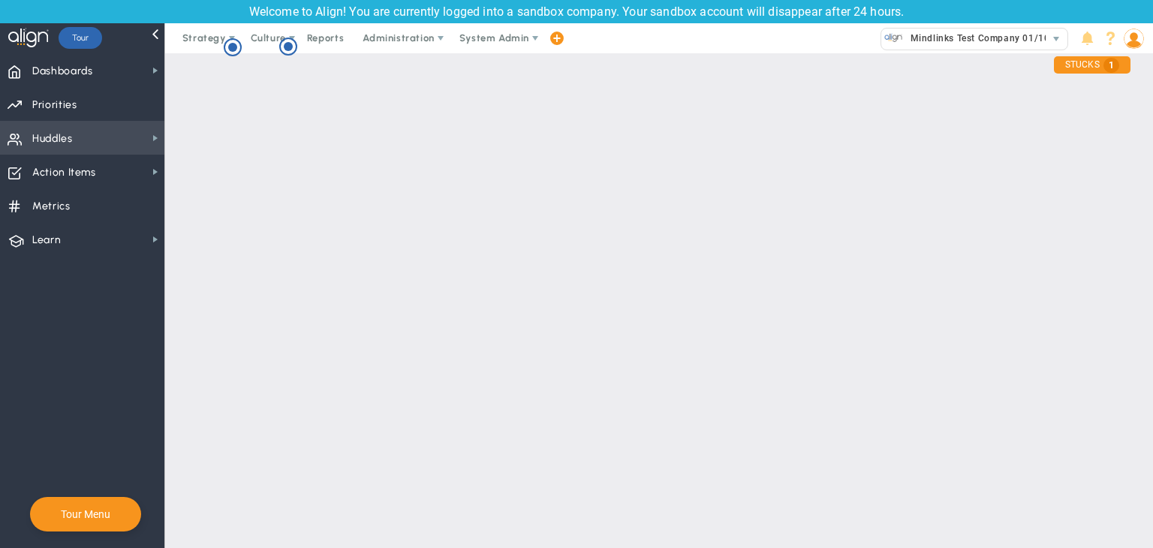
checkbox input "false"
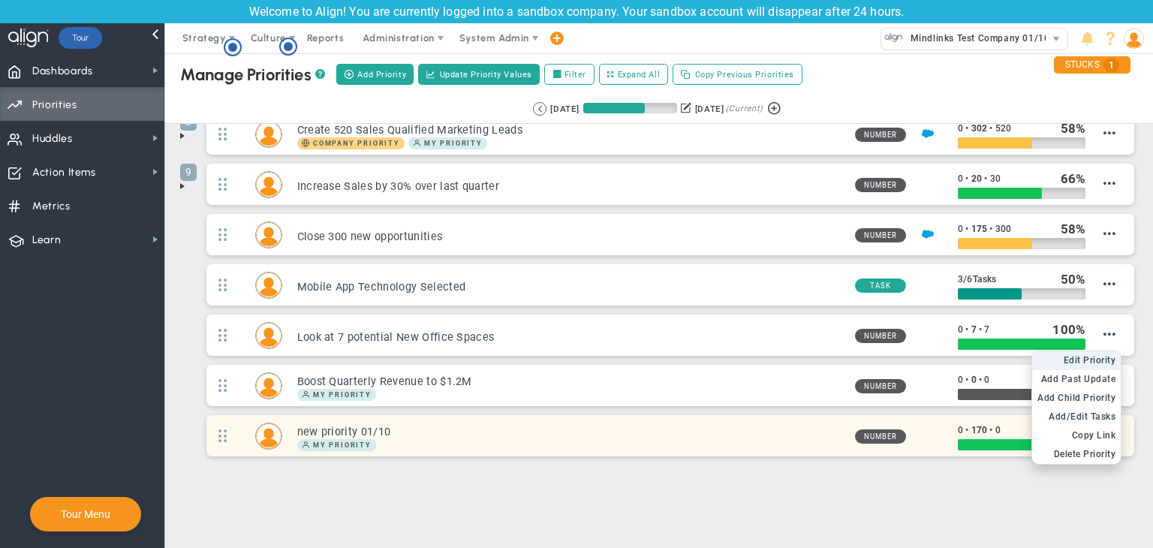
click at [1083, 360] on span "Edit Priority" at bounding box center [1090, 360] width 53 height 11
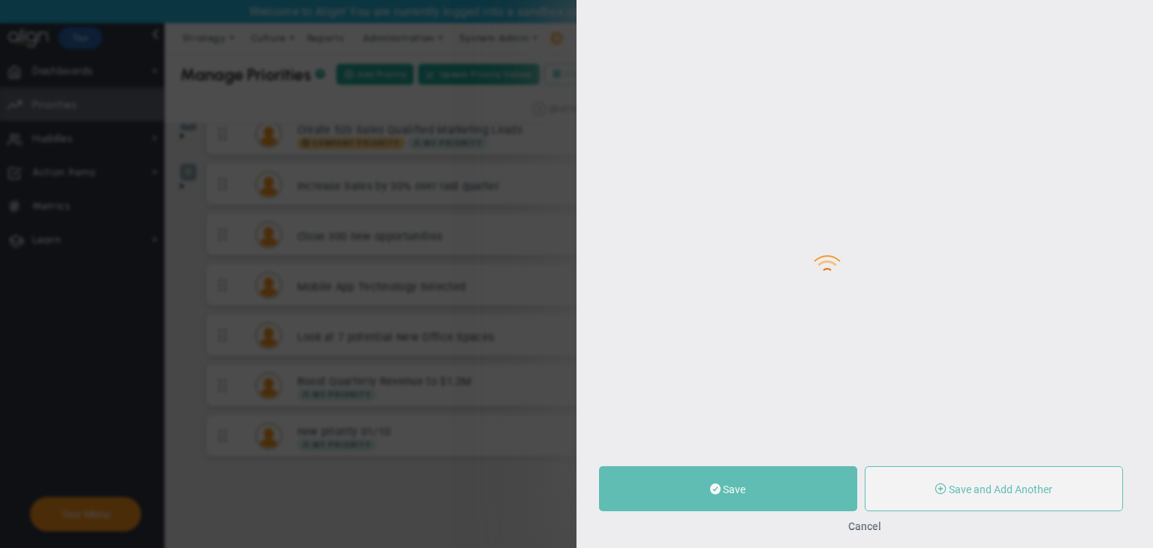
type input "new priority 01/10"
type input "0"
type input "170"
type input "0"
radio input "true"
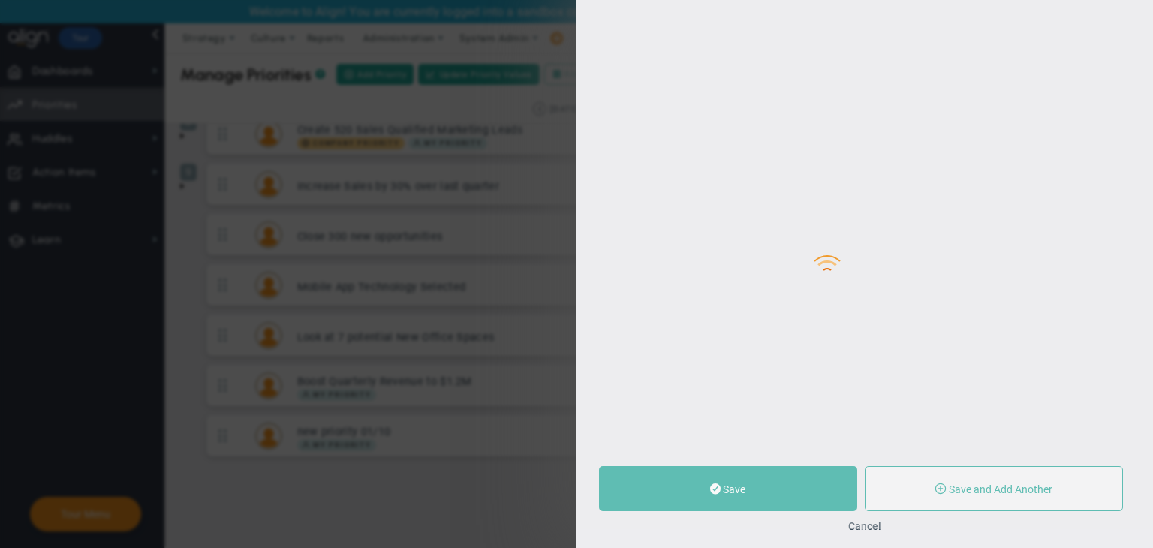
type input "[PERSON_NAME]"
type input "0"
type input "170"
type input "0"
radio input "true"
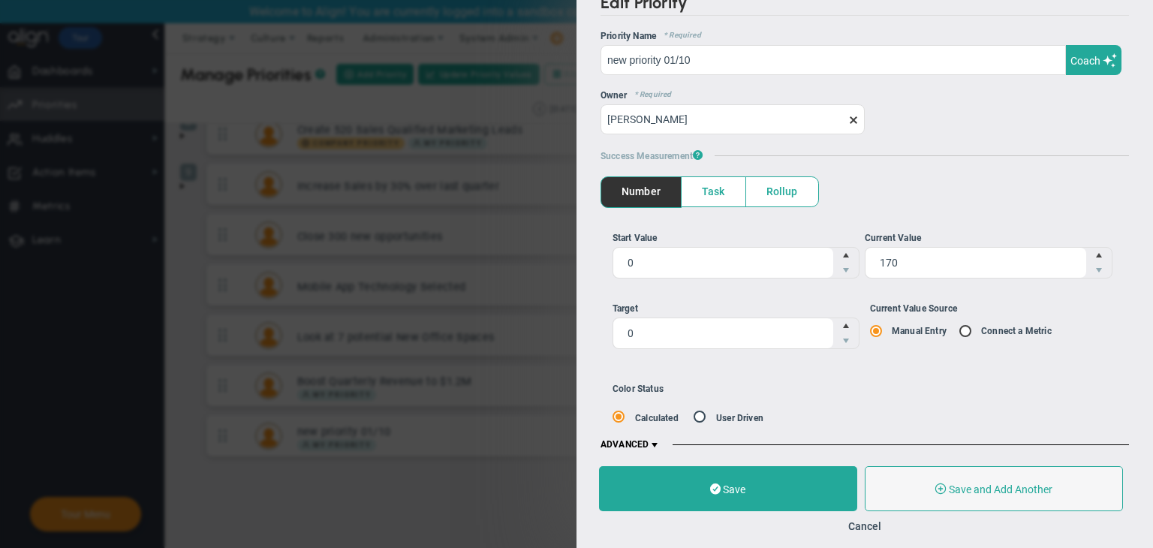
scroll to position [30, 0]
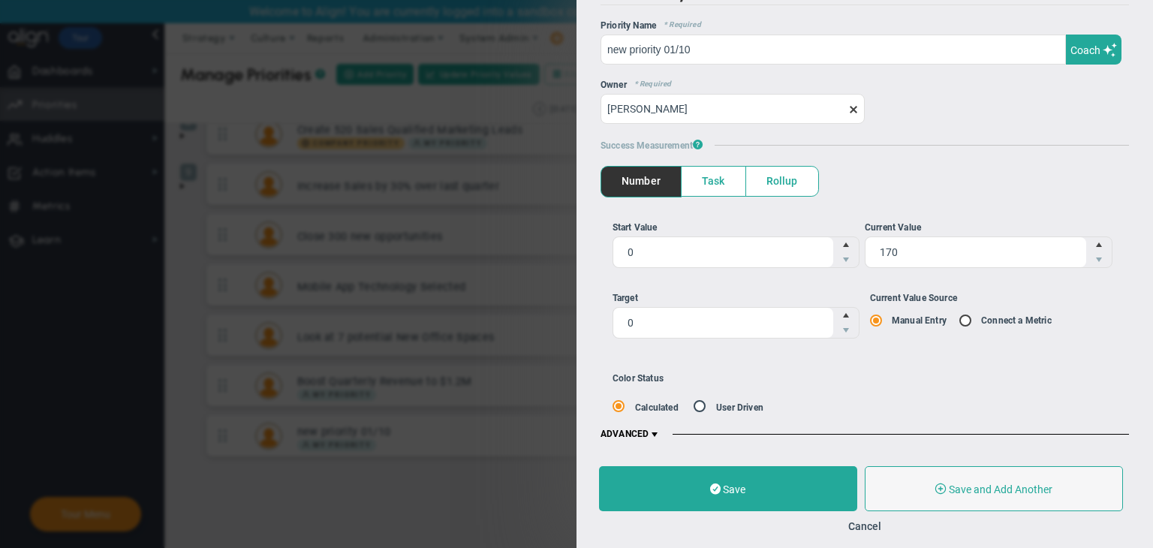
click at [660, 435] on span at bounding box center [655, 435] width 12 height 12
click at [877, 523] on button "Cancel" at bounding box center [864, 526] width 33 height 12
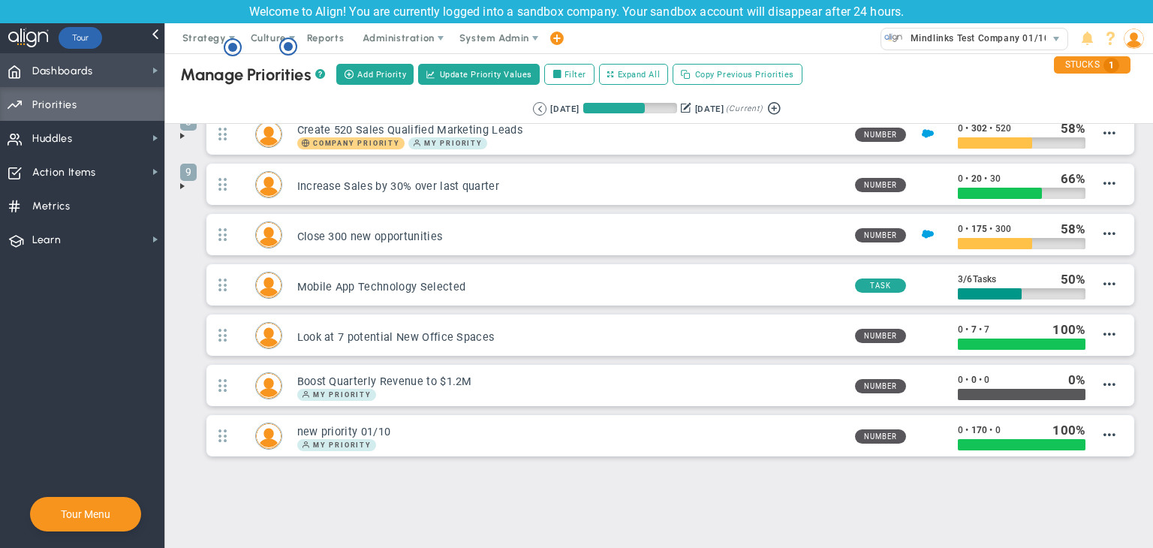
click at [147, 68] on span "Dashboards Dashboards" at bounding box center [82, 70] width 164 height 34
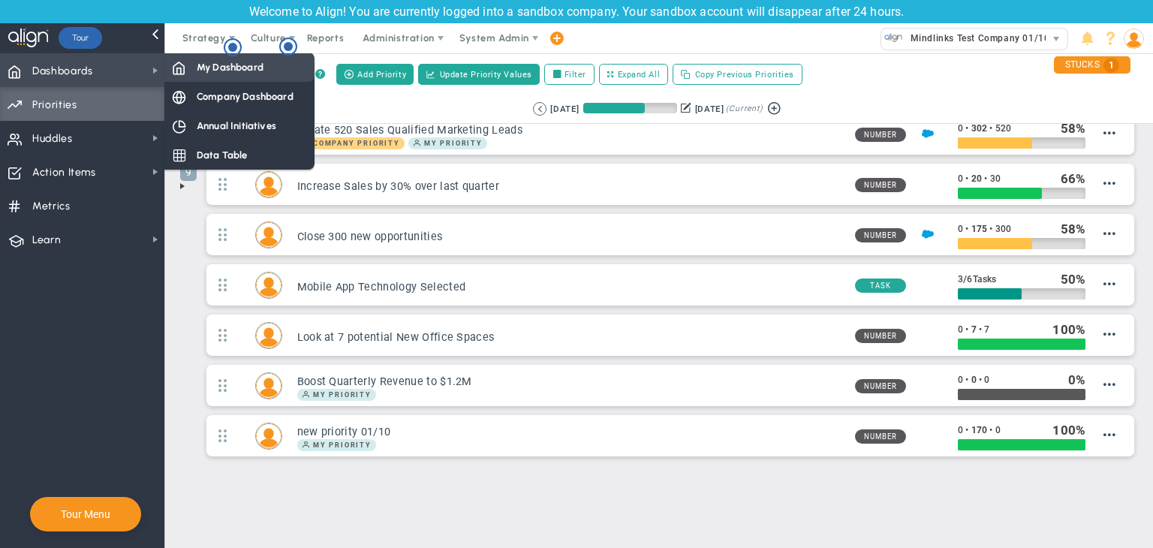
click at [222, 63] on span "My Dashboard" at bounding box center [230, 67] width 67 height 14
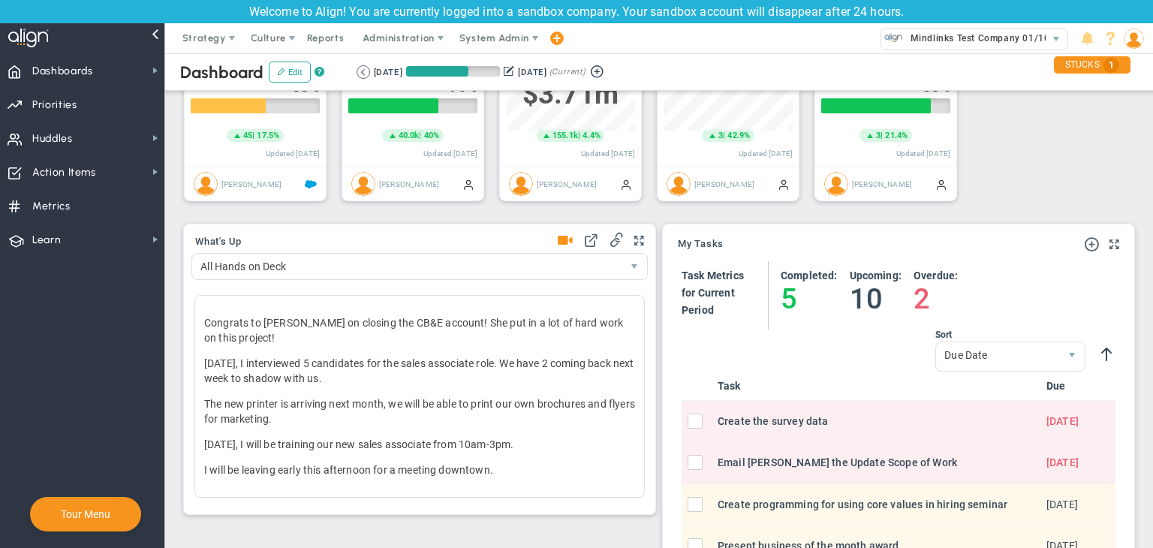
scroll to position [750680, 750604]
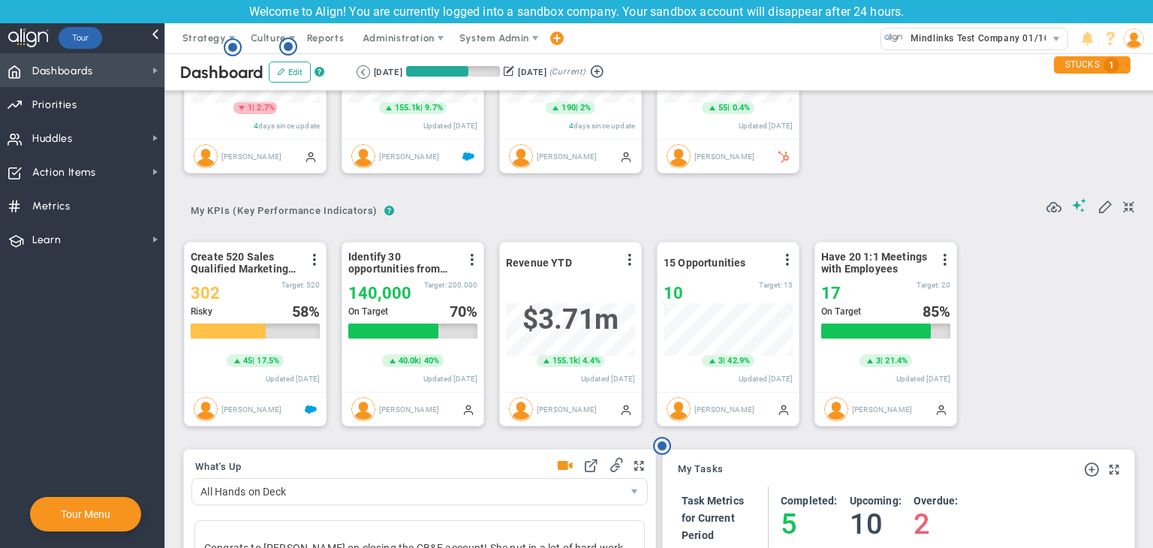
click at [133, 66] on span "Dashboards Dashboards" at bounding box center [82, 70] width 164 height 34
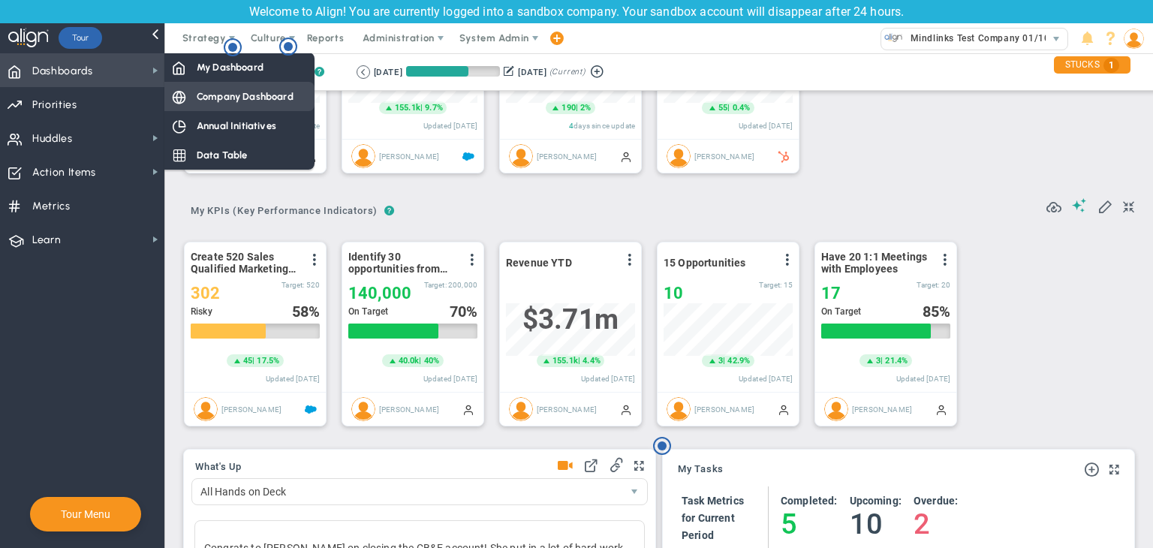
click at [238, 97] on span "Company Dashboard" at bounding box center [245, 96] width 97 height 14
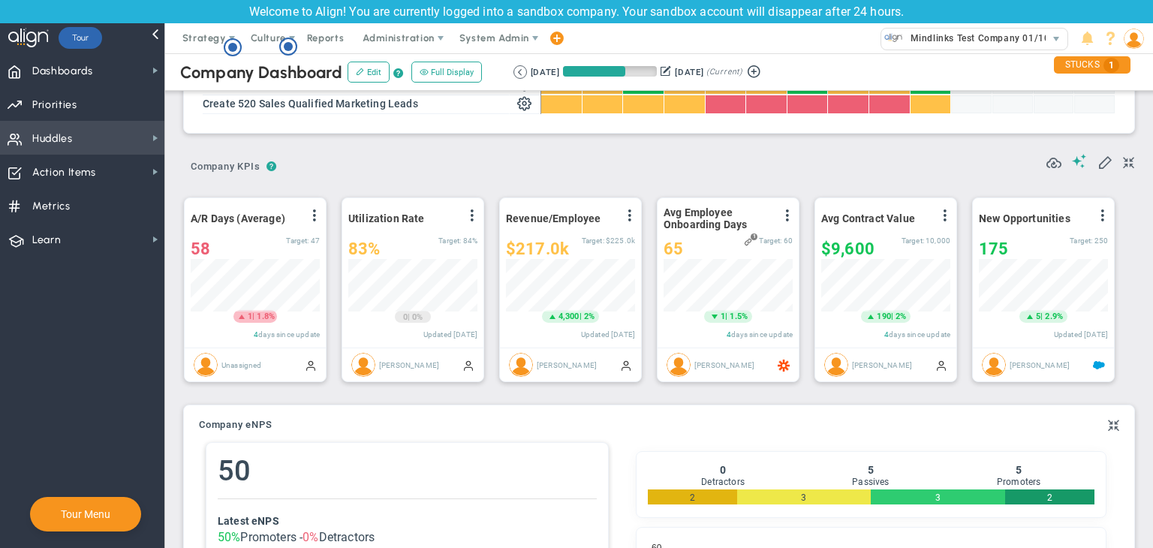
click at [114, 145] on span "Huddles Huddles" at bounding box center [82, 138] width 164 height 34
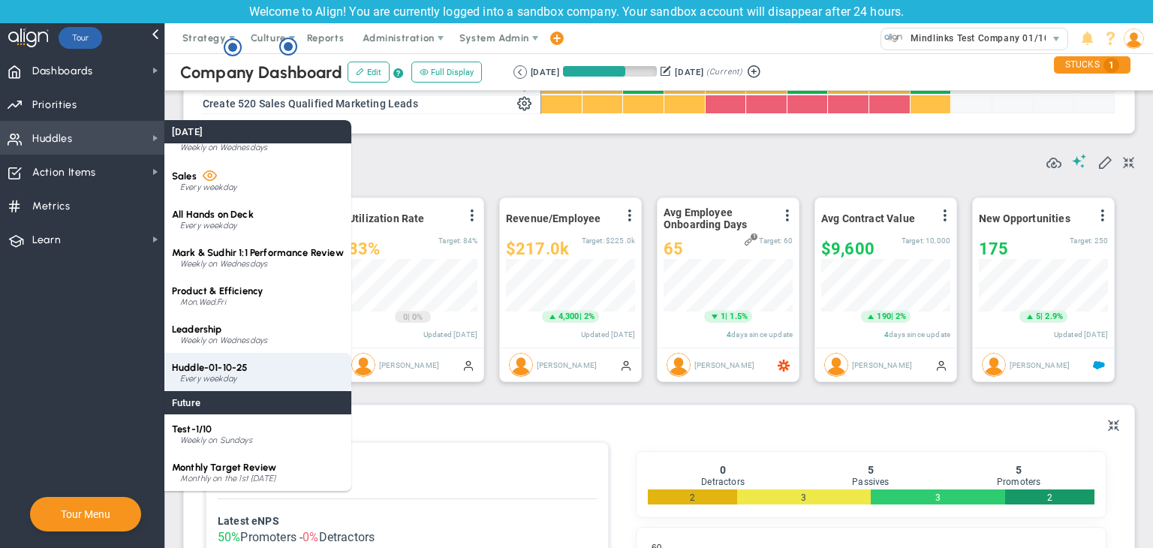
click at [285, 363] on div "Huddle-01-10-25 Every weekday" at bounding box center [257, 372] width 187 height 38
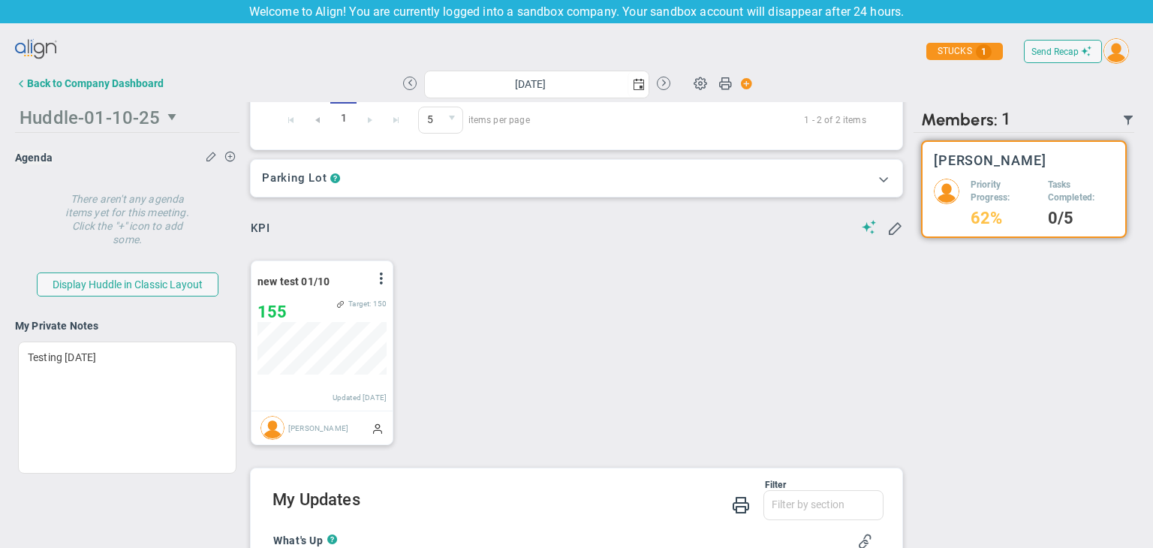
click at [125, 125] on span "Huddle-01-10-25" at bounding box center [90, 117] width 140 height 21
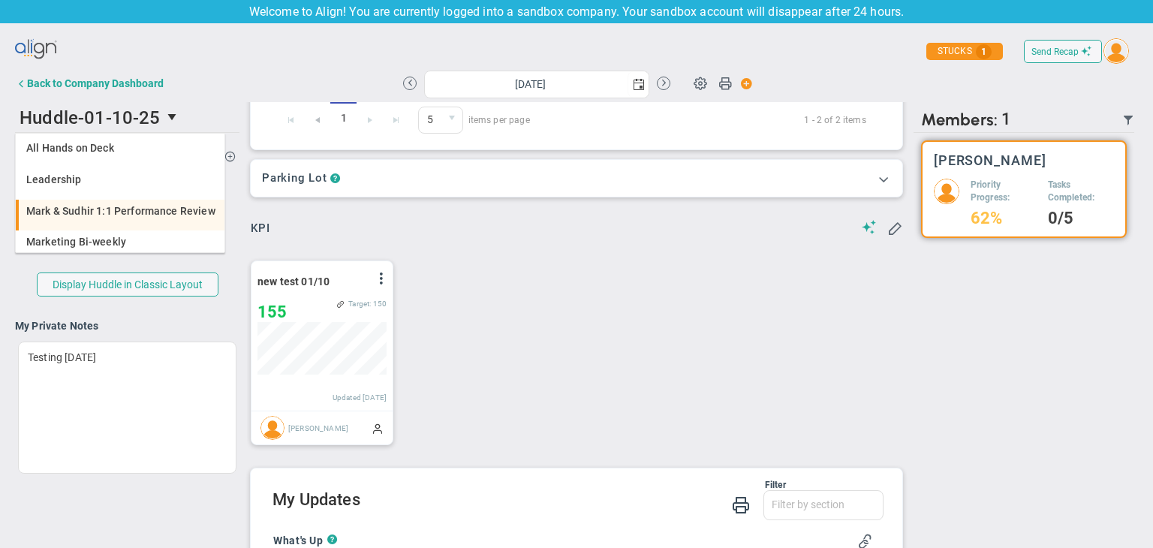
drag, startPoint x: 121, startPoint y: 202, endPoint x: 136, endPoint y: 204, distance: 15.2
click at [122, 202] on li "Mark & Sudhir 1:1 Performance Review" at bounding box center [120, 216] width 209 height 32
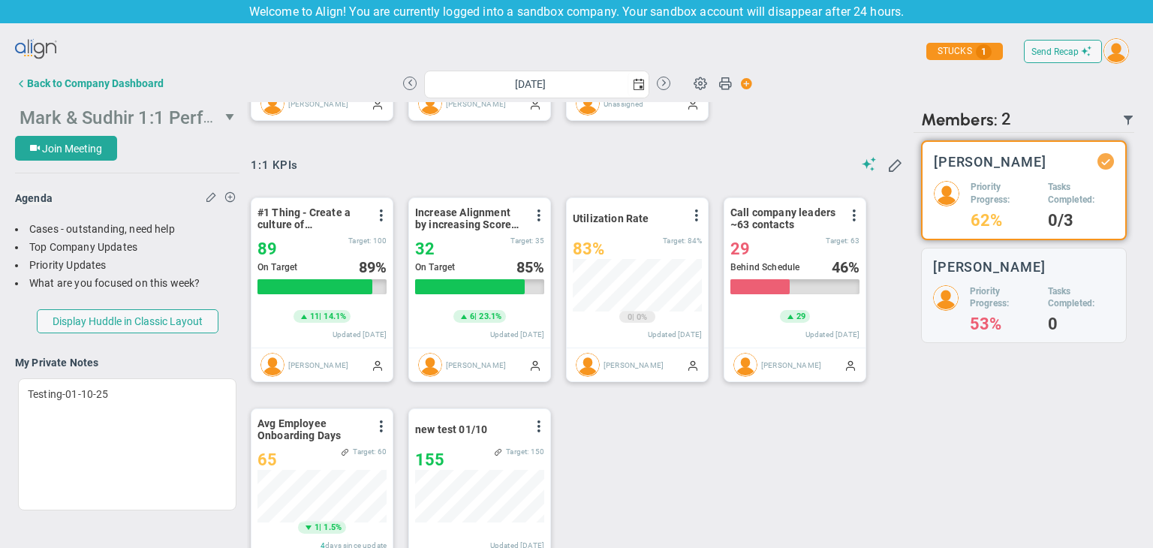
click at [128, 121] on span "Mark & Sudhir 1:1 Performance Review" at bounding box center [179, 116] width 319 height 23
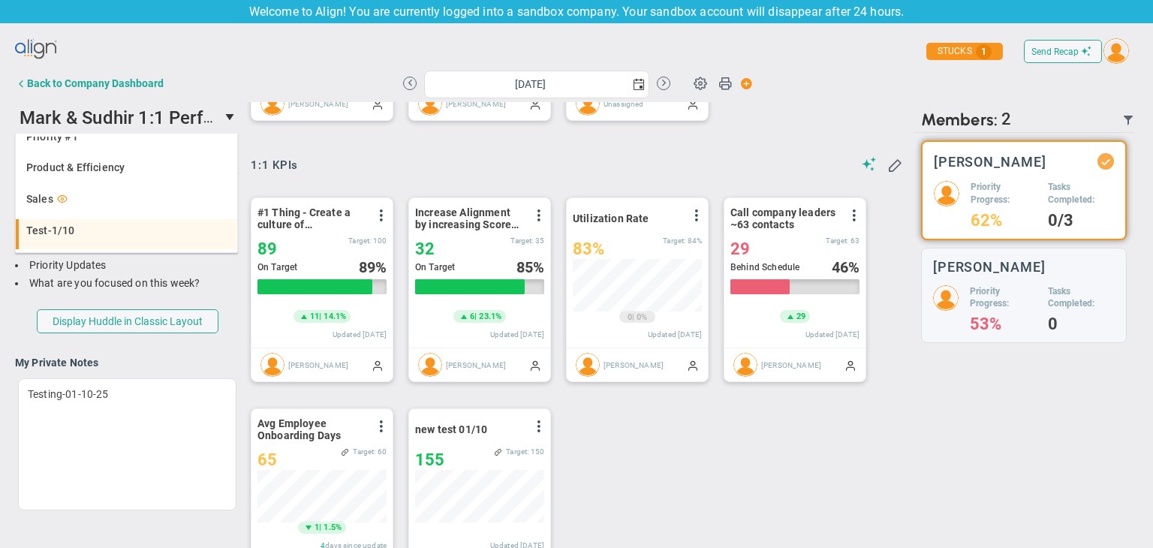
click at [112, 229] on div "Test-1/10" at bounding box center [127, 230] width 203 height 11
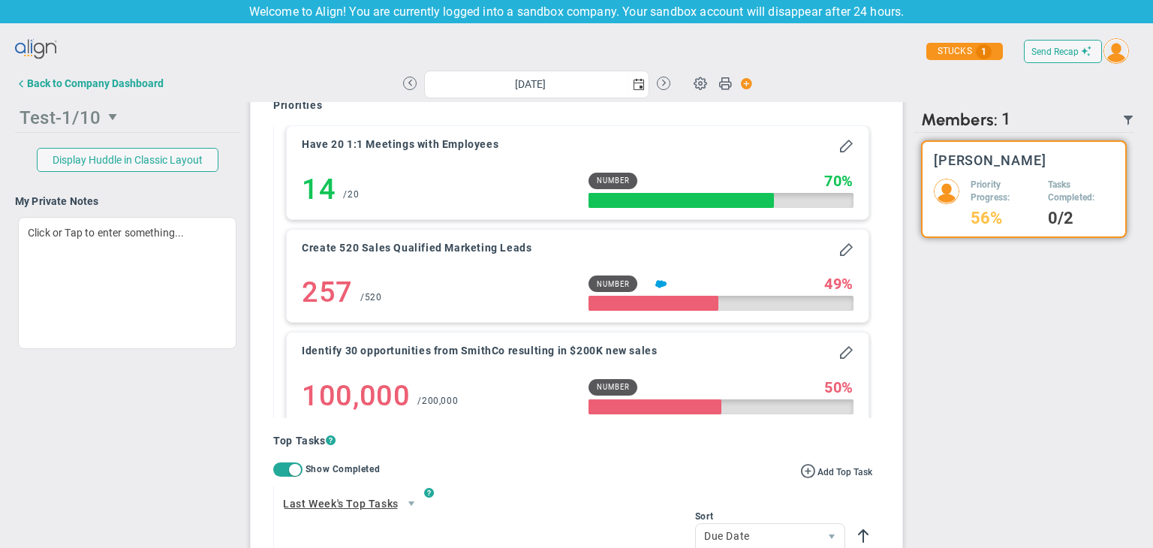
click at [94, 127] on span "Test-1/10" at bounding box center [60, 117] width 81 height 21
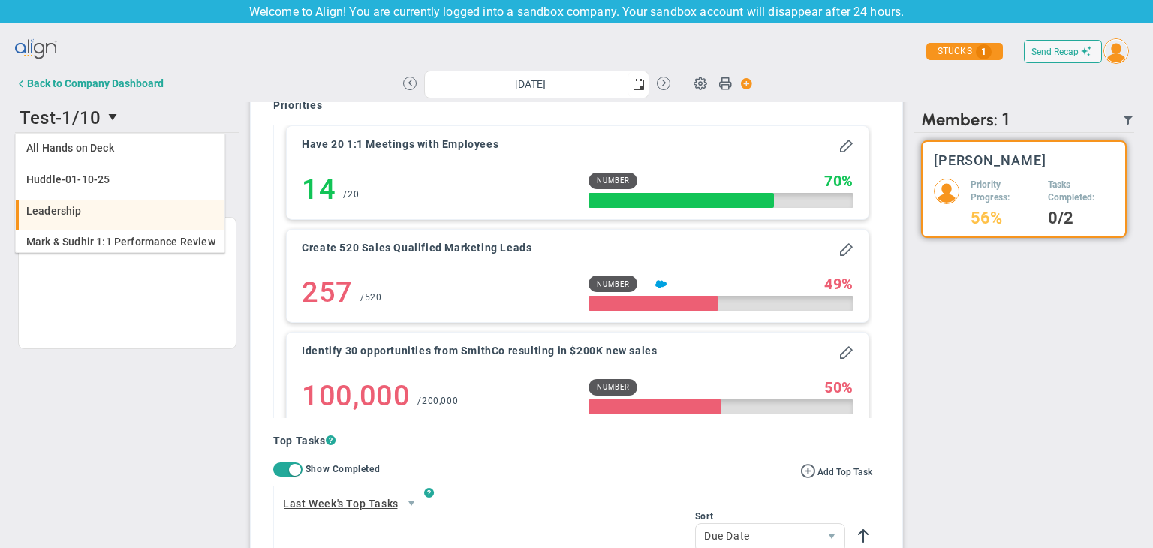
click at [134, 155] on li "All Hands on Deck" at bounding box center [120, 153] width 209 height 32
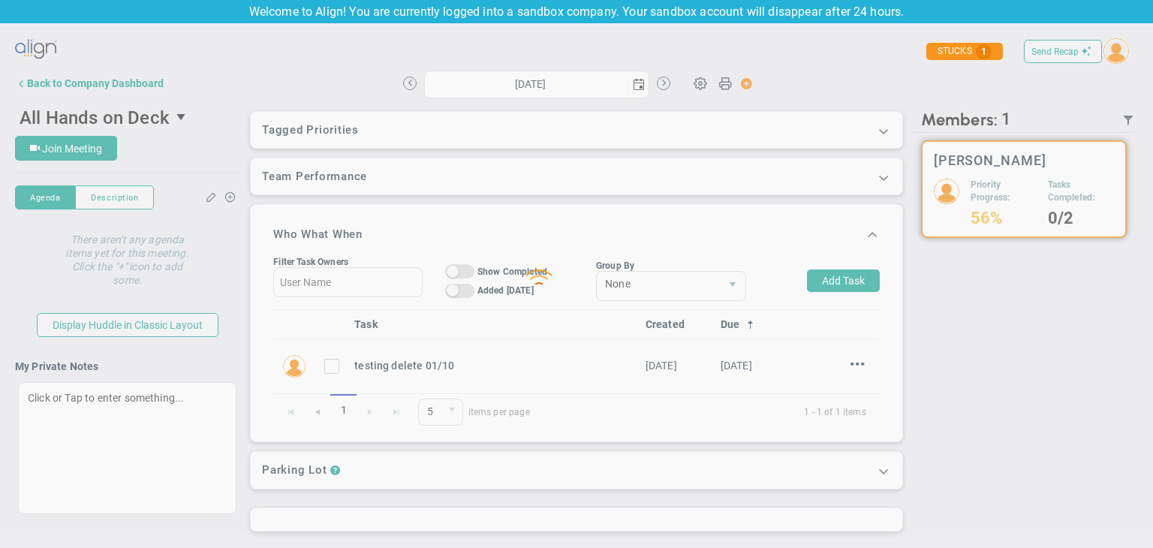
type input "[DATE]"
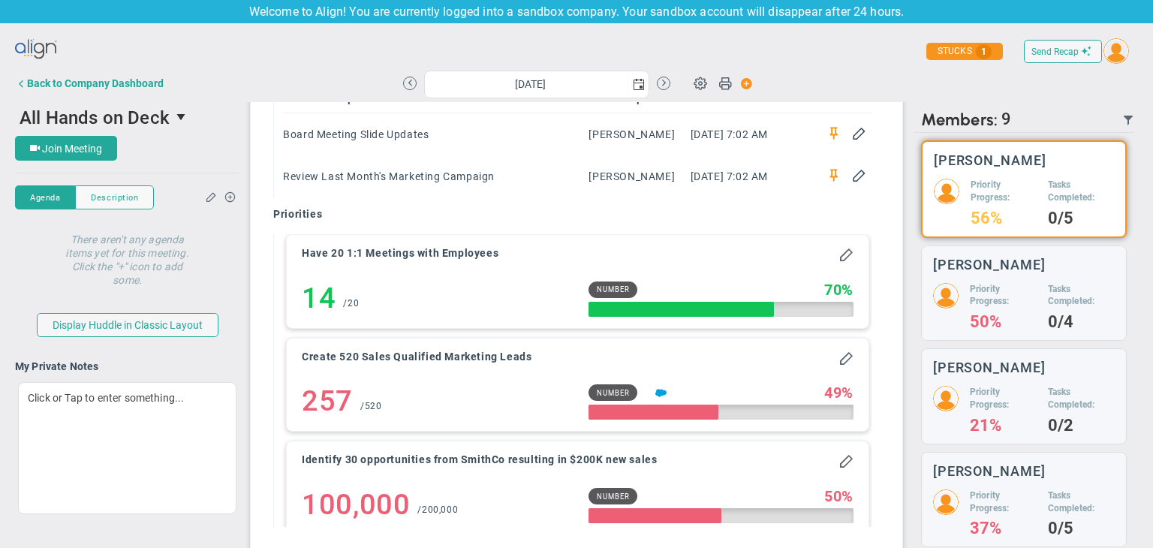
scroll to position [16, 0]
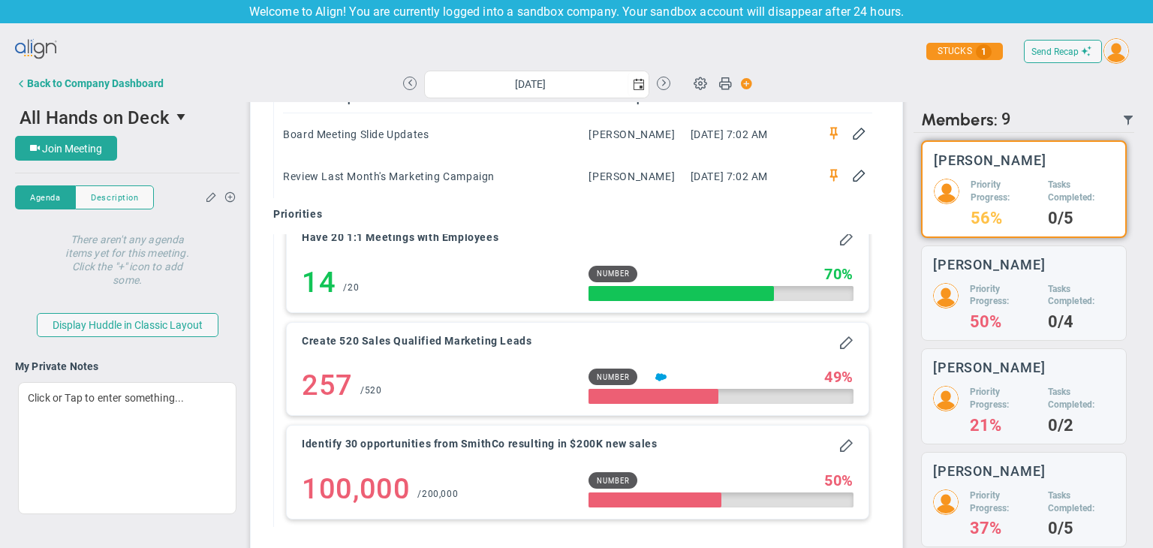
click at [73, 85] on div "Back to Company Dashboard" at bounding box center [95, 83] width 137 height 12
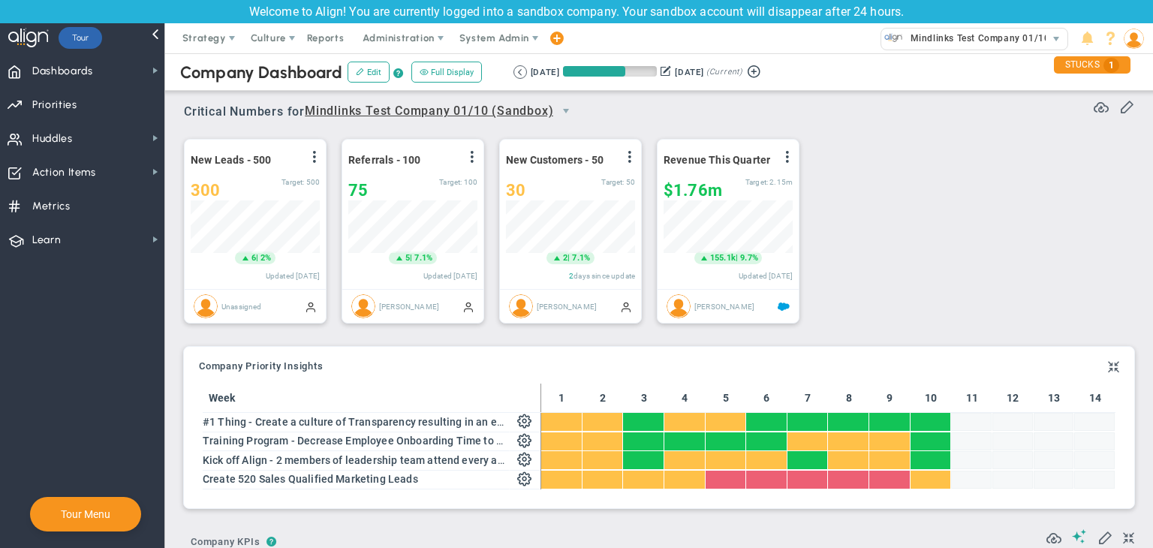
scroll to position [52, 129]
click at [111, 193] on span "Metrics Metrics" at bounding box center [82, 205] width 164 height 34
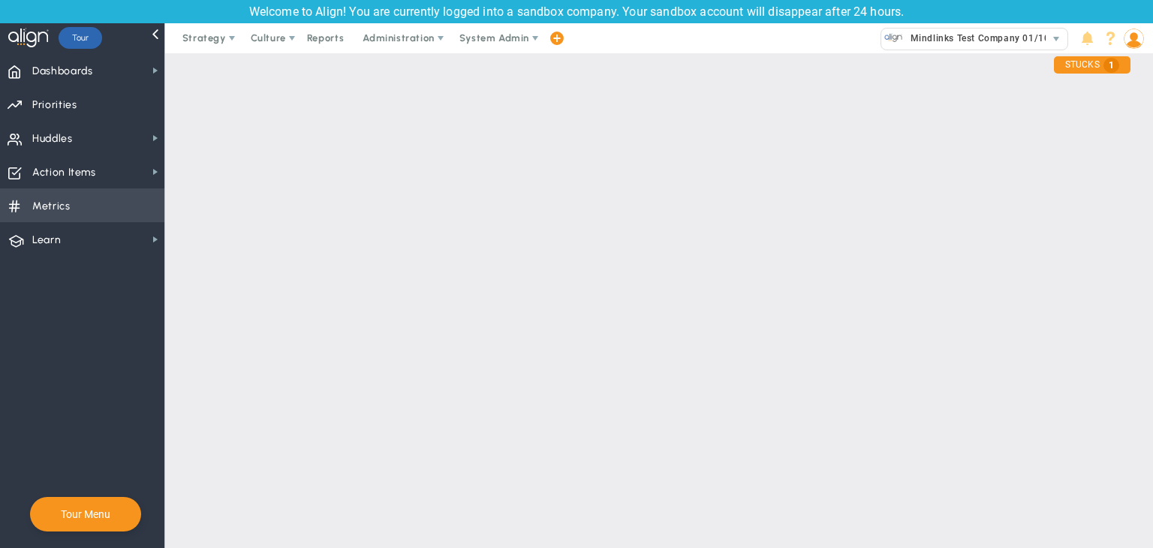
checkbox input "false"
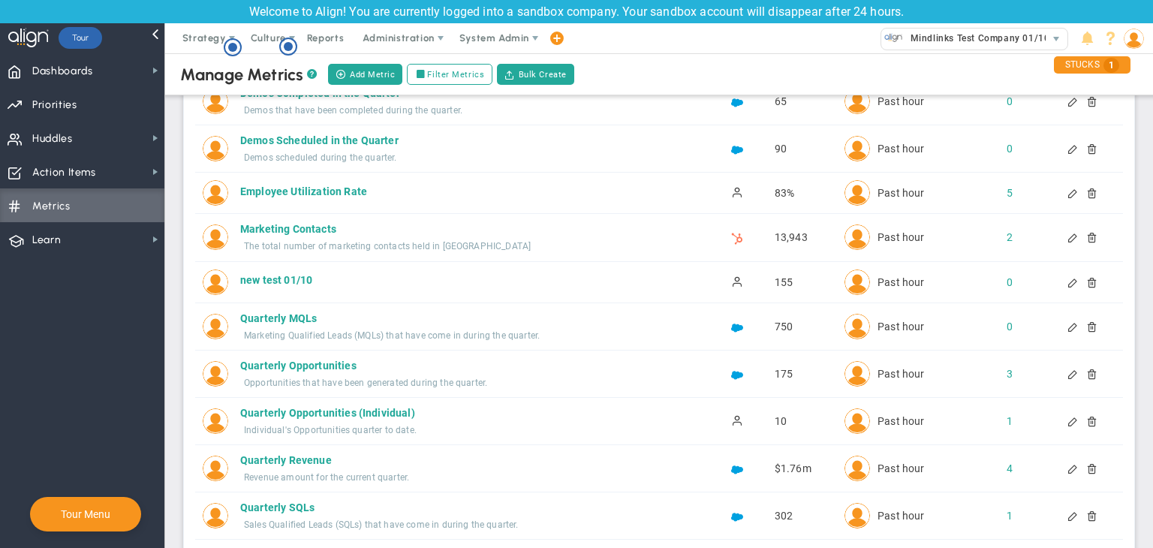
scroll to position [200, 0]
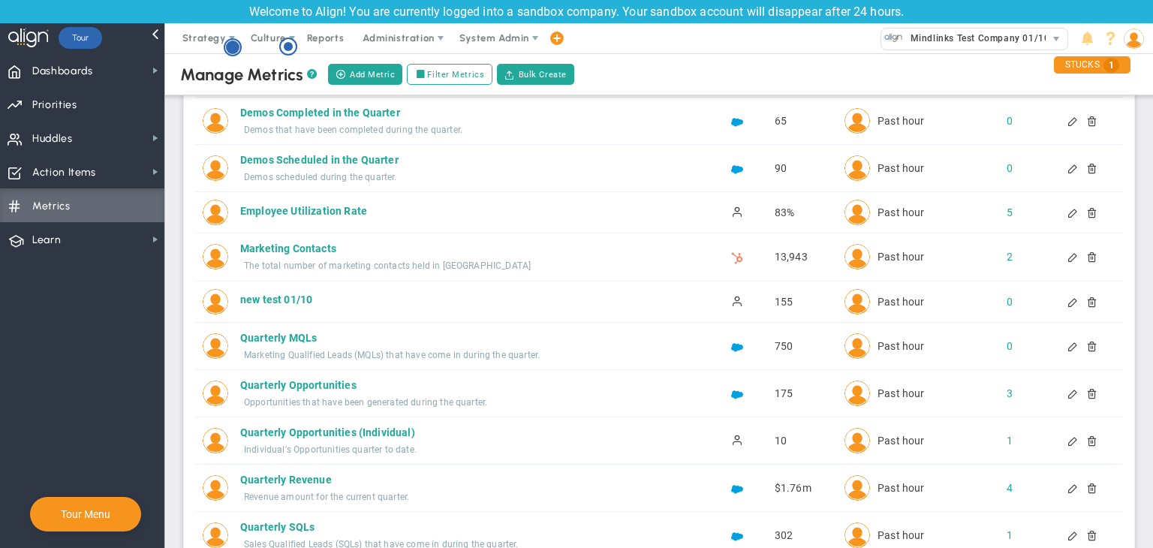
click at [231, 50] on circle "Hotspot (open by clicking or pressing space/enter)" at bounding box center [233, 48] width 14 height 14
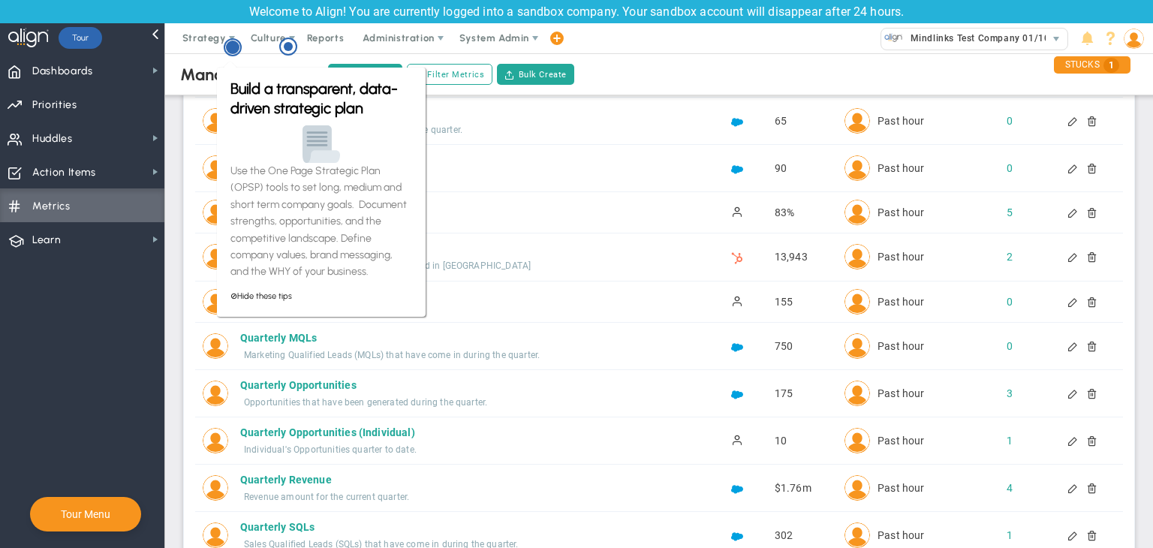
click at [231, 50] on circle "Hotspot (open by clicking or pressing space/enter)" at bounding box center [232, 47] width 17 height 17
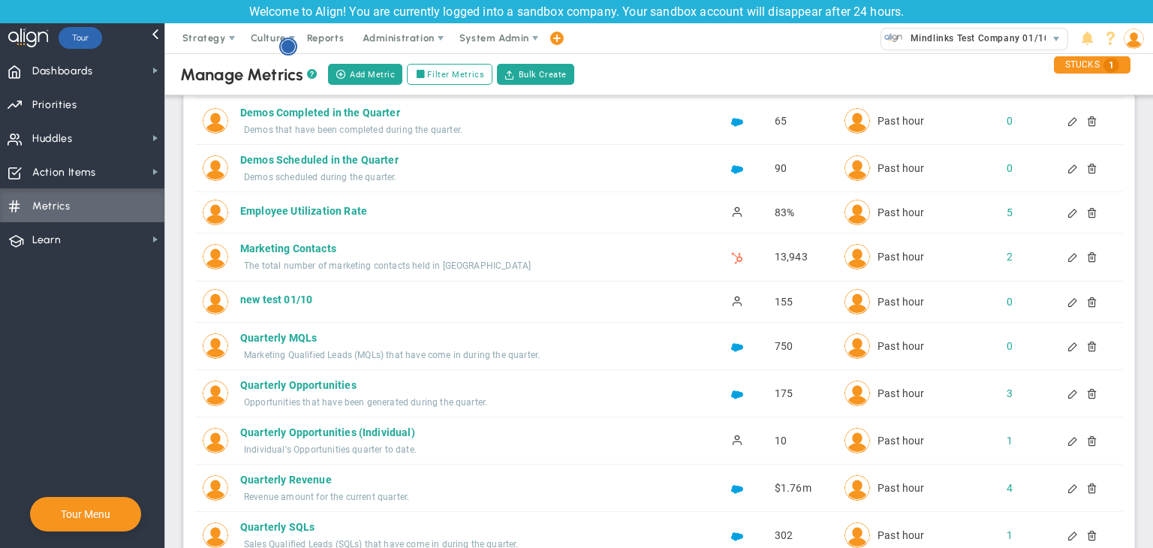
scroll to position [0, 0]
click at [291, 48] on circle "Hotspot (open by clicking or pressing space/enter)" at bounding box center [289, 47] width 14 height 14
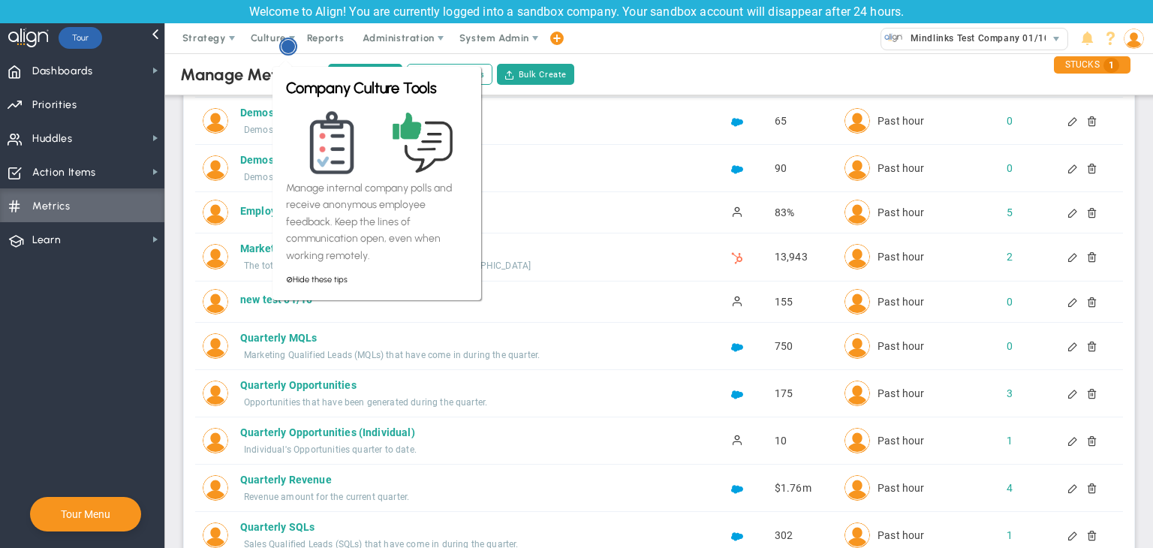
click at [291, 48] on circle "Hotspot (open by clicking or pressing space/enter)" at bounding box center [289, 47] width 14 height 14
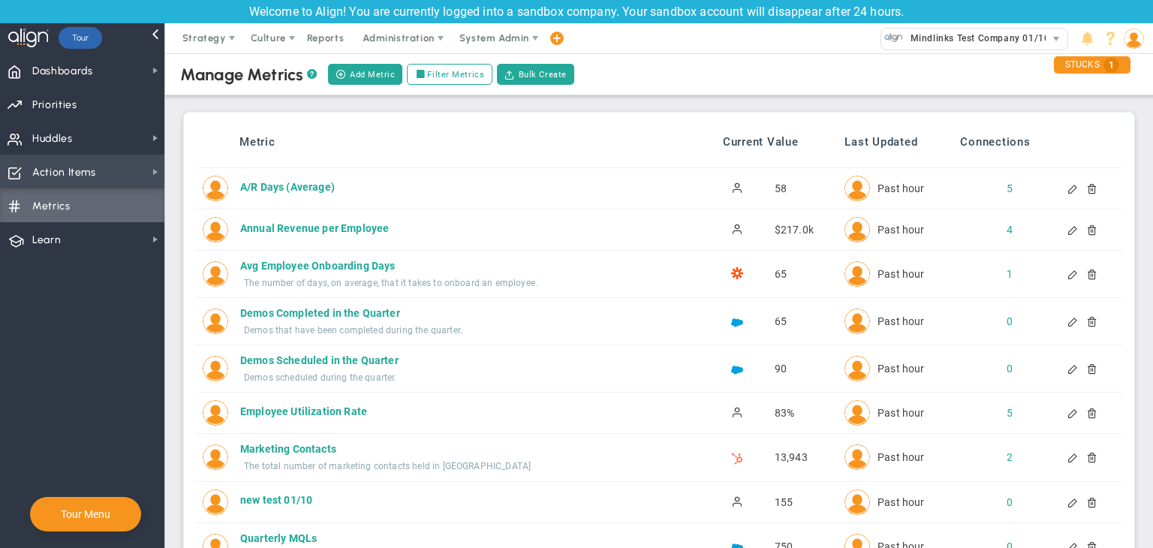
click at [129, 178] on span "Action Items Action Items" at bounding box center [82, 172] width 164 height 34
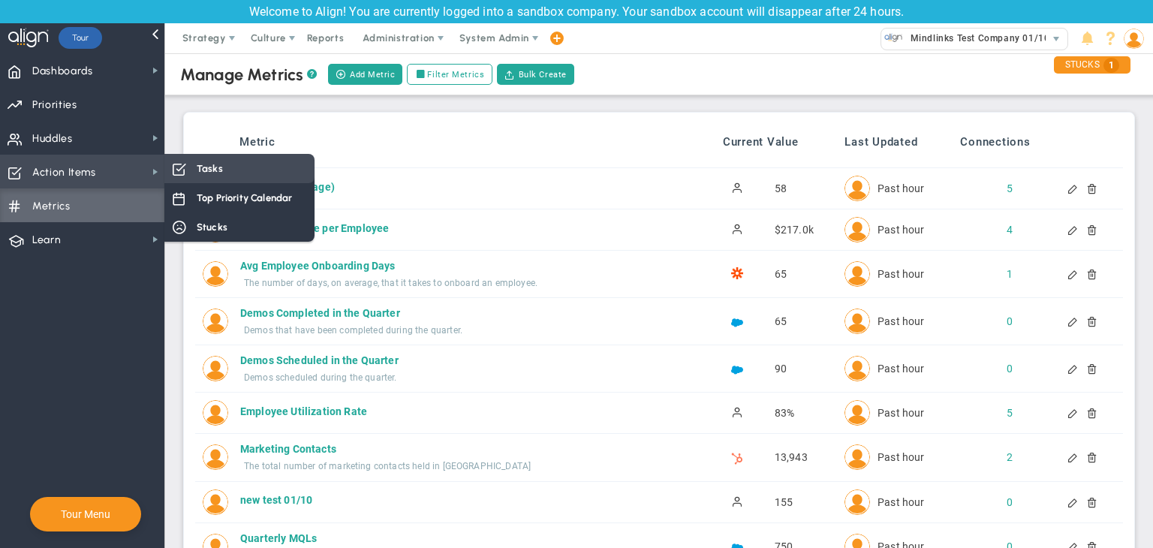
click at [206, 175] on span "Tasks" at bounding box center [210, 168] width 26 height 14
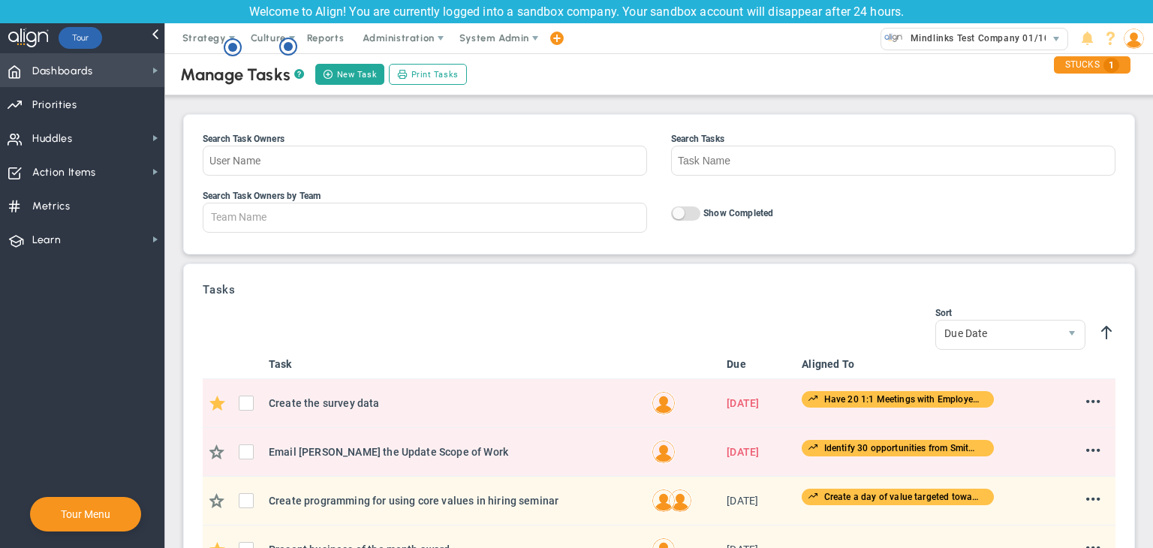
click at [101, 77] on span "Dashboards Dashboards" at bounding box center [82, 70] width 164 height 34
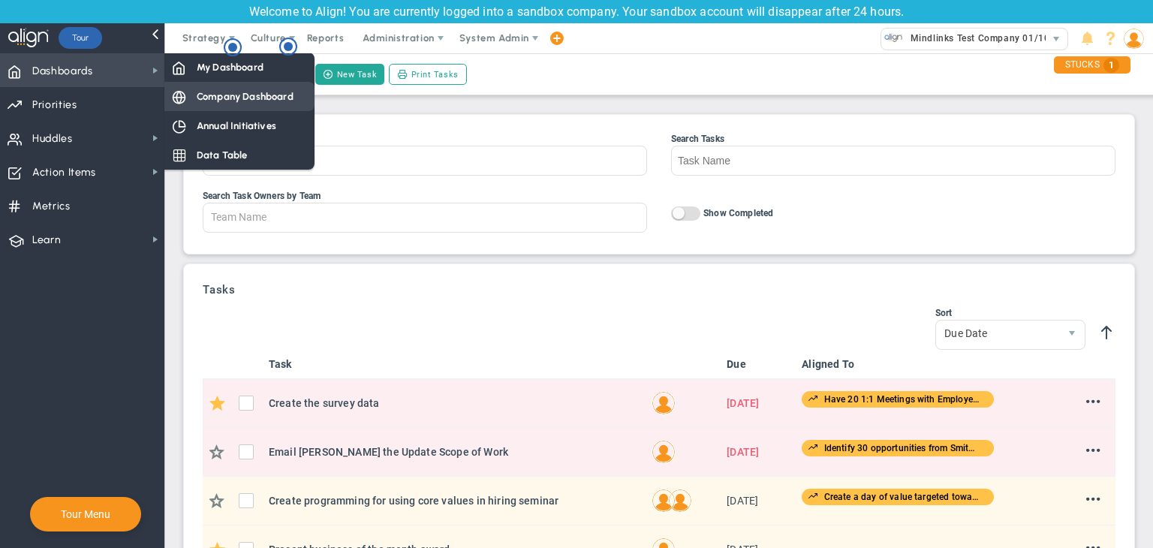
click at [223, 82] on div "Company Dashboard" at bounding box center [239, 96] width 150 height 29
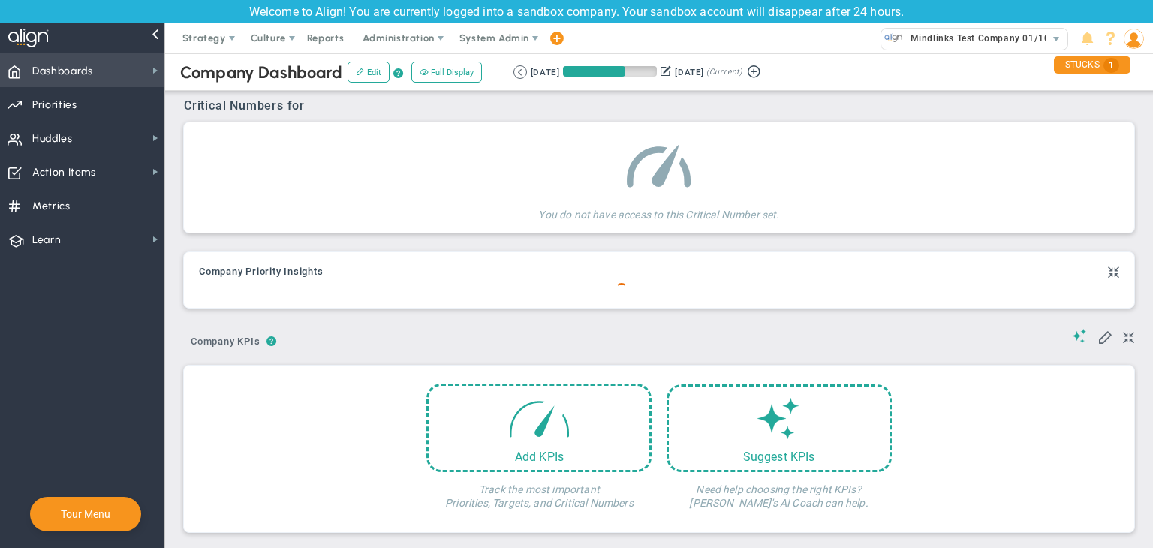
click at [143, 67] on span "Dashboards Dashboards" at bounding box center [82, 70] width 164 height 34
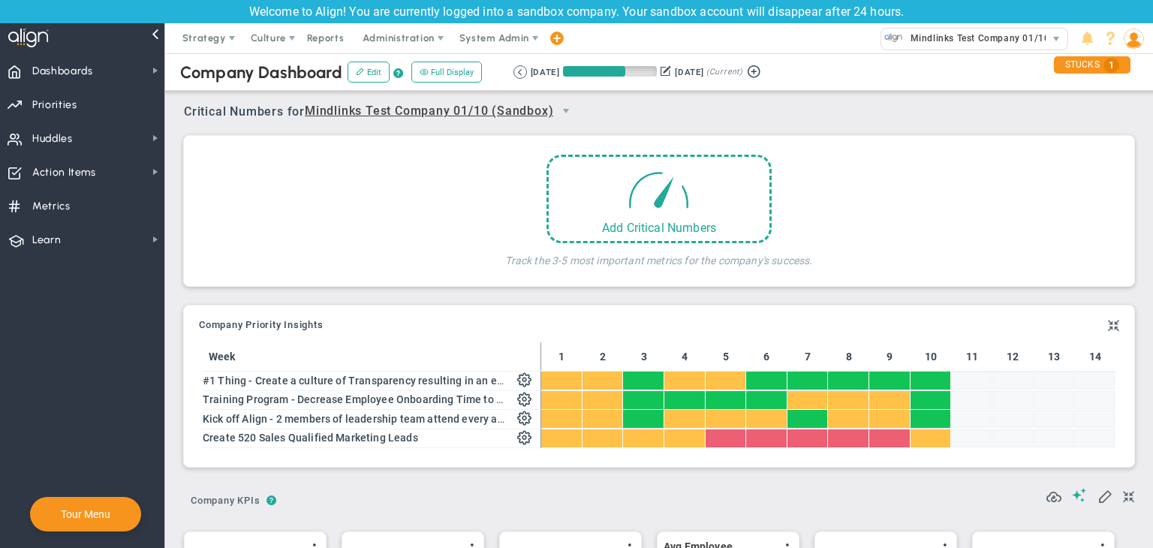
scroll to position [52, 129]
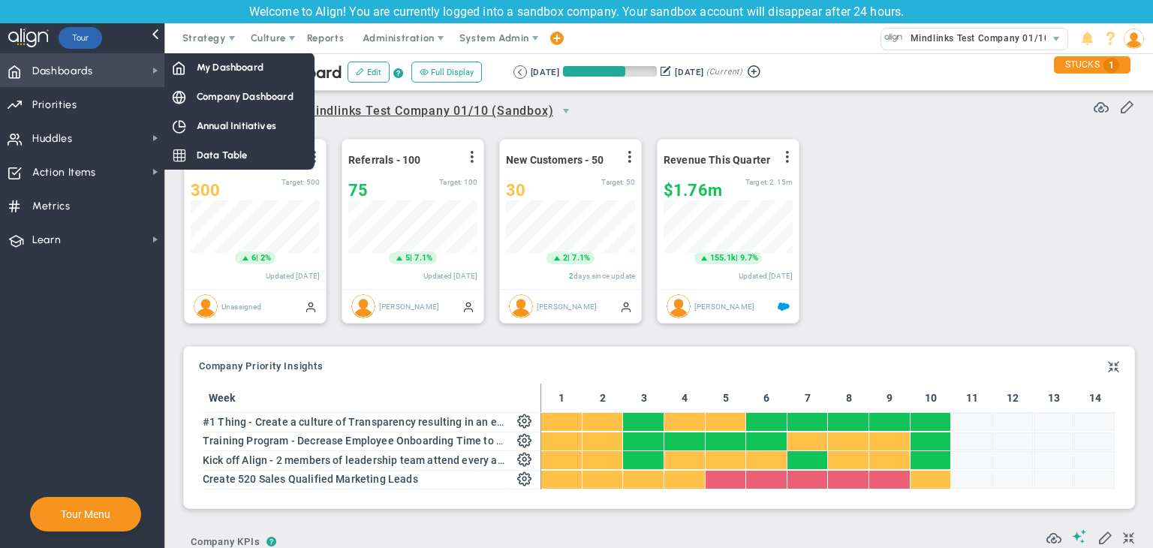
click at [120, 68] on span "Dashboards Dashboards" at bounding box center [82, 70] width 164 height 34
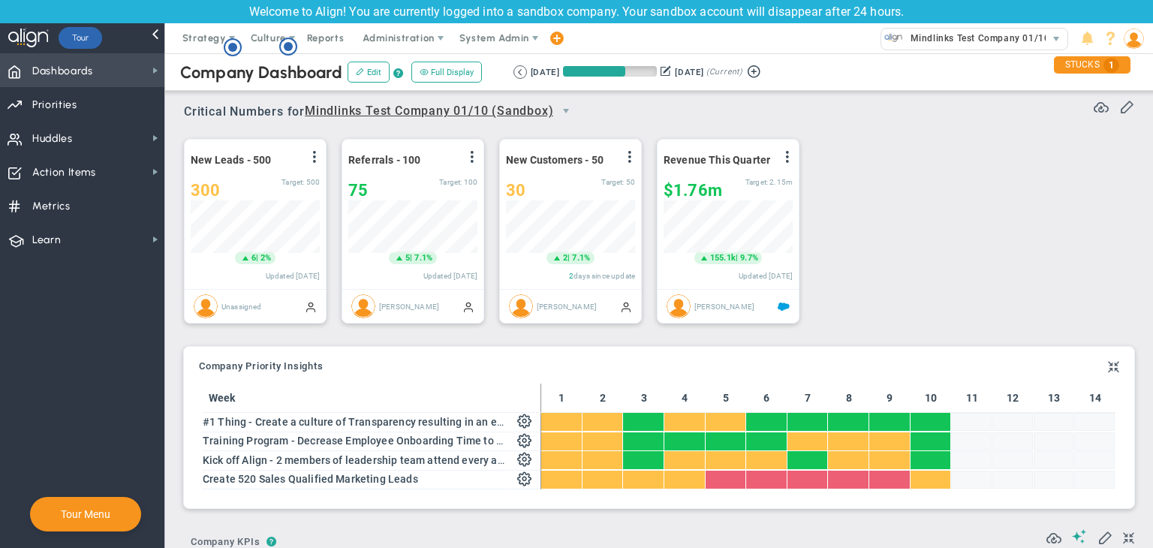
click at [131, 62] on span "Dashboards Dashboards" at bounding box center [82, 70] width 164 height 34
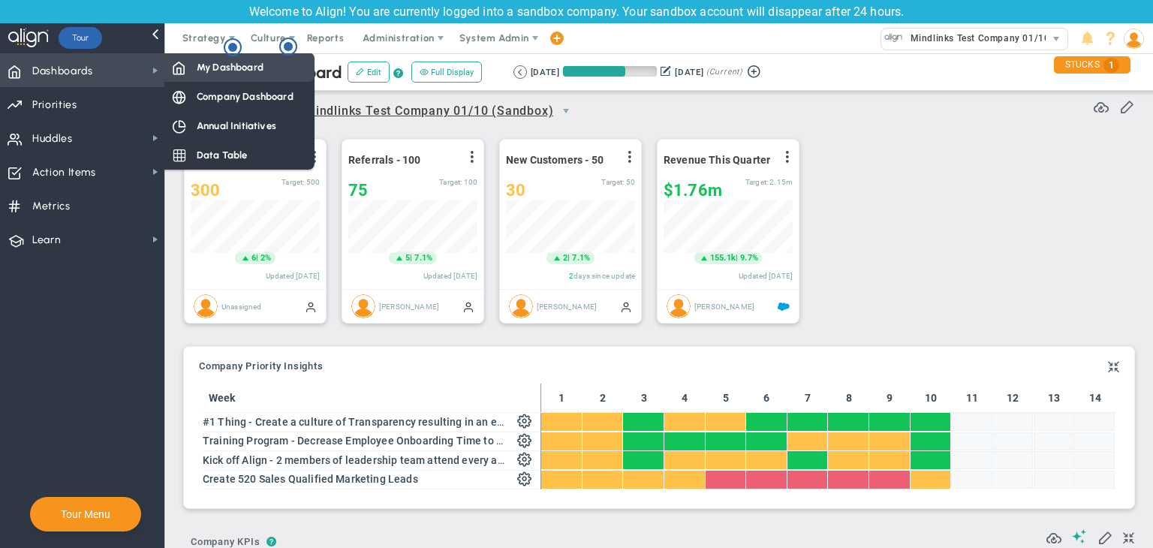
click at [222, 67] on span "My Dashboard" at bounding box center [230, 67] width 67 height 14
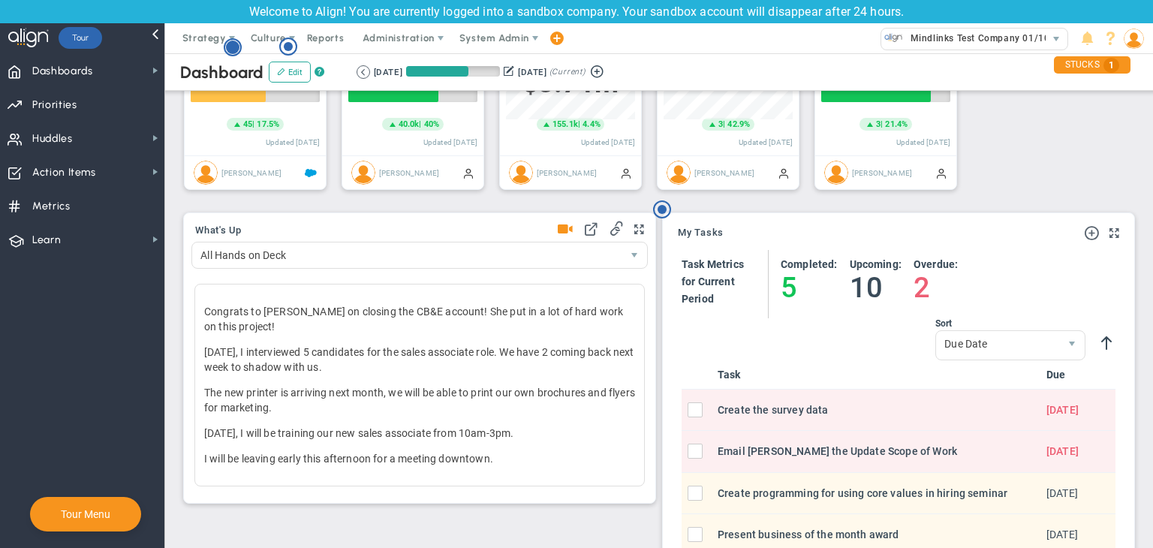
click at [234, 43] on circle "Hotspot (open by clicking or pressing space/enter)" at bounding box center [233, 48] width 14 height 14
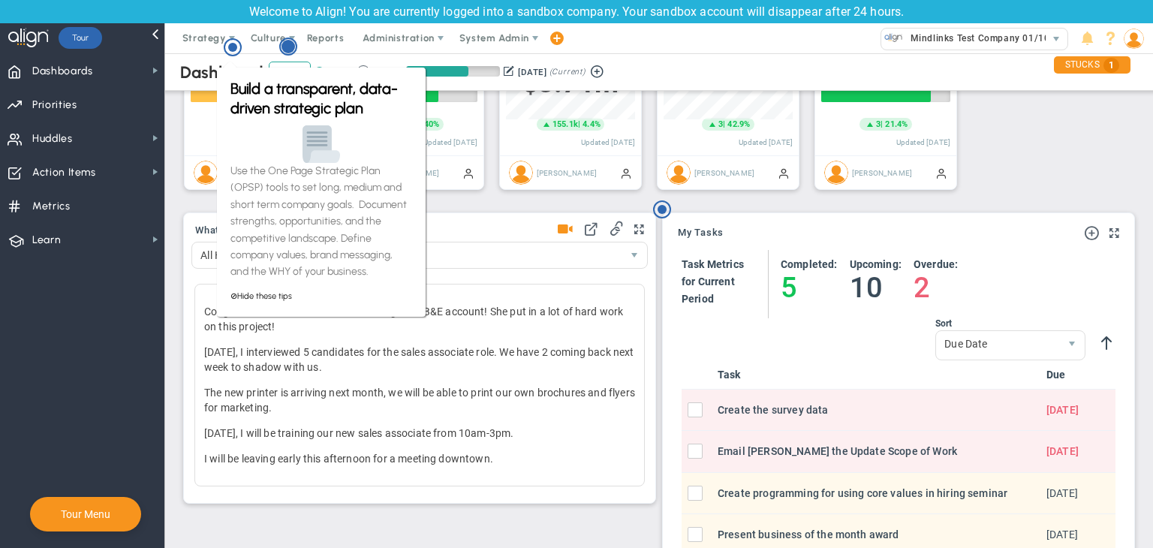
click at [294, 46] on g "Hotspot (open by clicking or pressing space/enter)" at bounding box center [288, 46] width 17 height 17
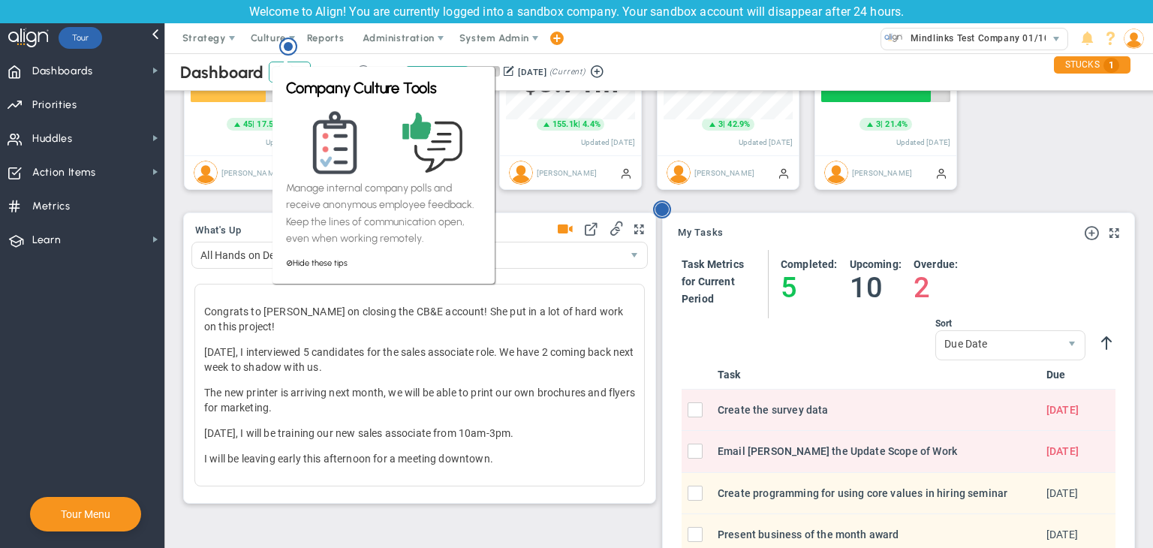
click at [661, 210] on circle "Hotspot (open by clicking or pressing space/enter)" at bounding box center [662, 210] width 14 height 14
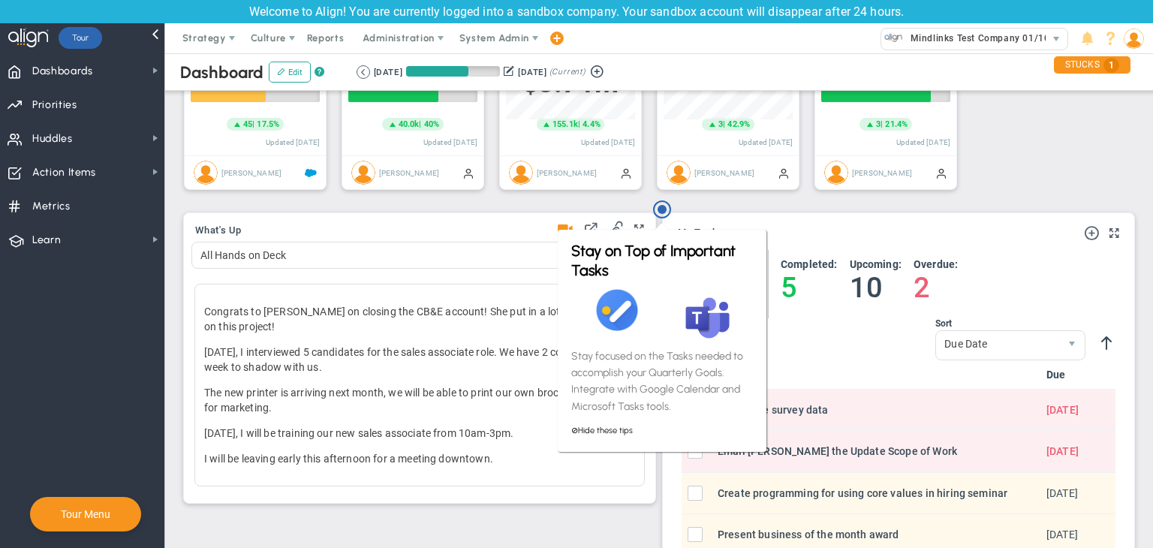
click at [580, 207] on div "What's Up All Hands on Deck" at bounding box center [419, 357] width 479 height 309
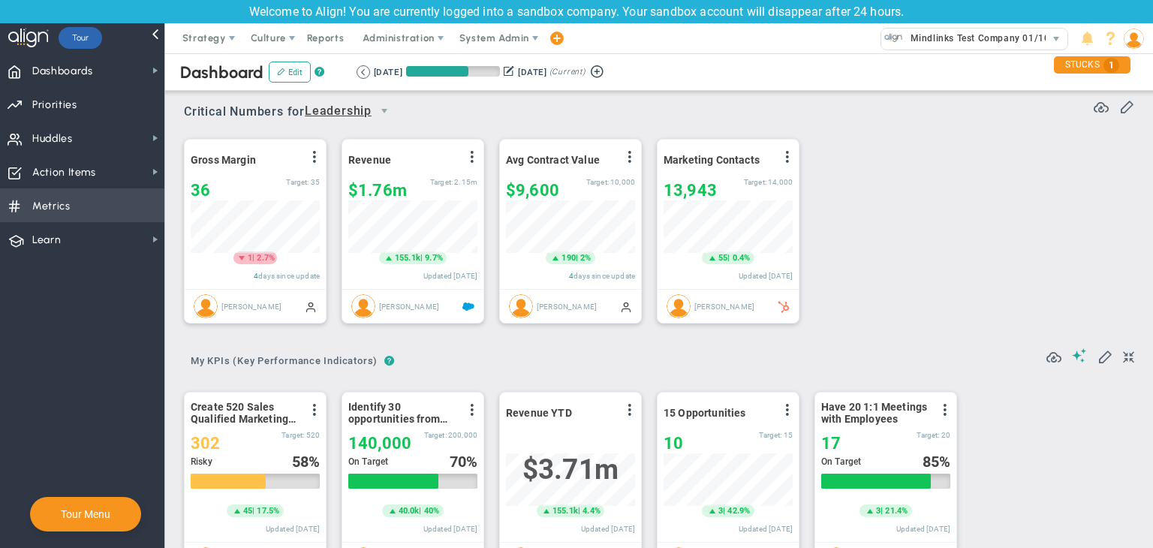
click at [116, 210] on span "Metrics Metrics" at bounding box center [82, 205] width 164 height 34
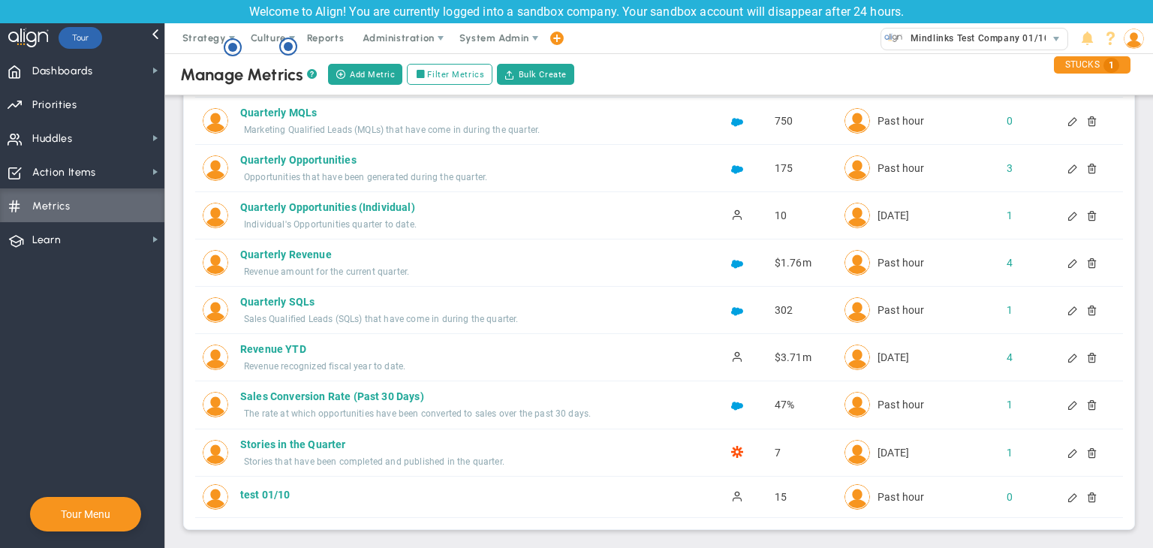
click at [1084, 501] on div "test 01/10 test 01/10 Active 15 0" at bounding box center [659, 497] width 928 height 41
click at [1084, 499] on div at bounding box center [1086, 497] width 12 height 11
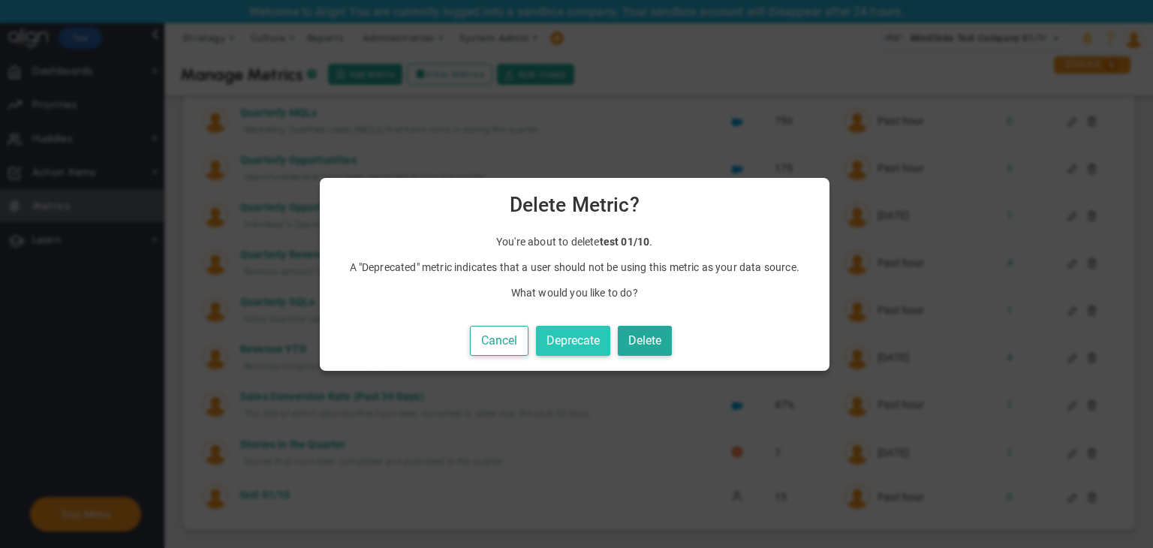
click at [598, 345] on button "Deprecate" at bounding box center [573, 341] width 74 height 31
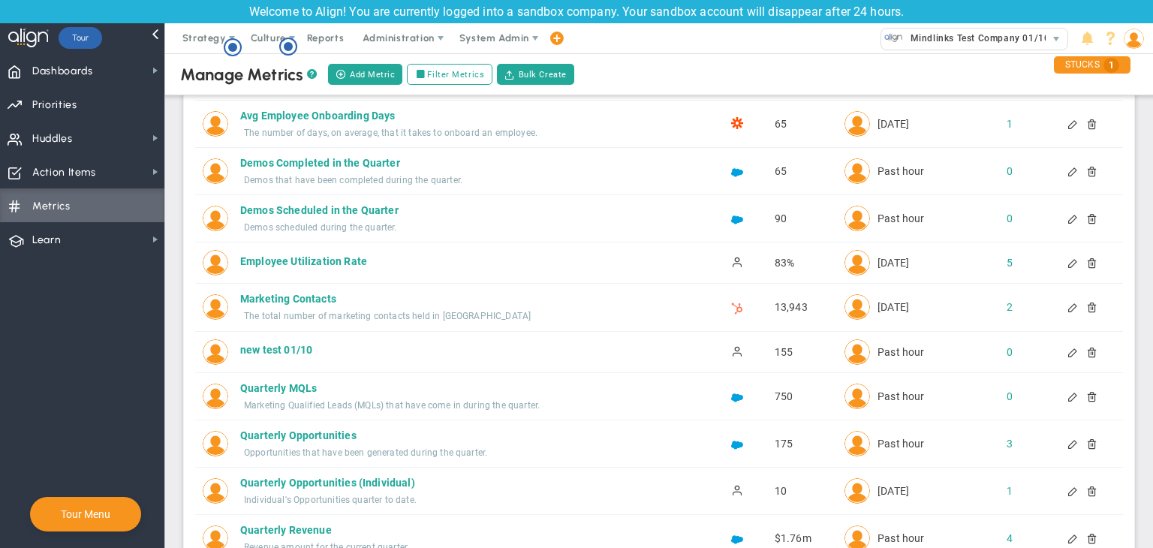
click at [1087, 259] on div at bounding box center [1075, 263] width 95 height 11
click at [1082, 261] on div at bounding box center [1086, 263] width 12 height 11
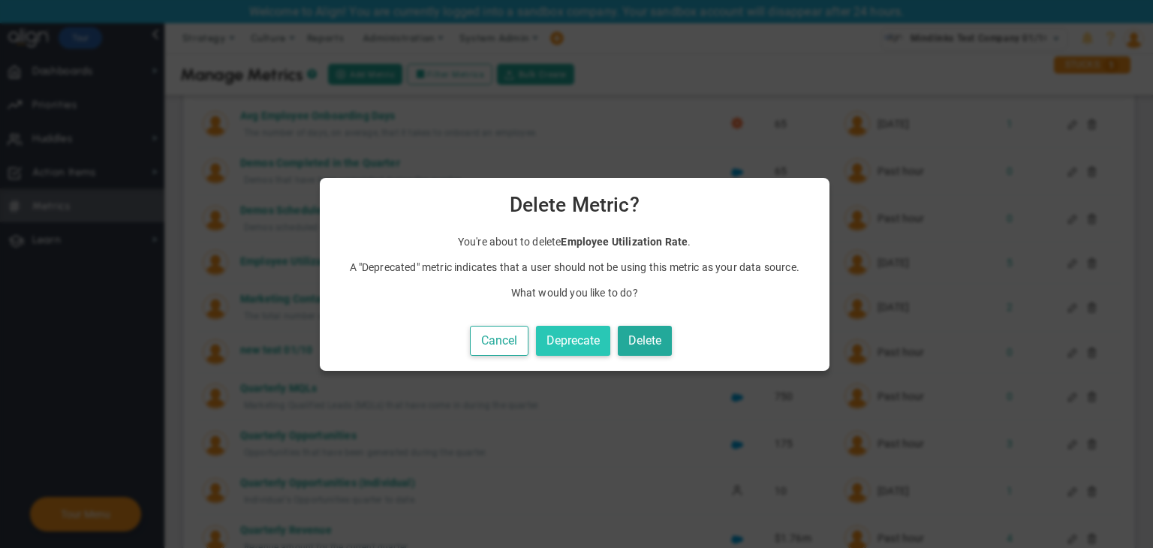
click at [607, 340] on button "Deprecate" at bounding box center [573, 341] width 74 height 31
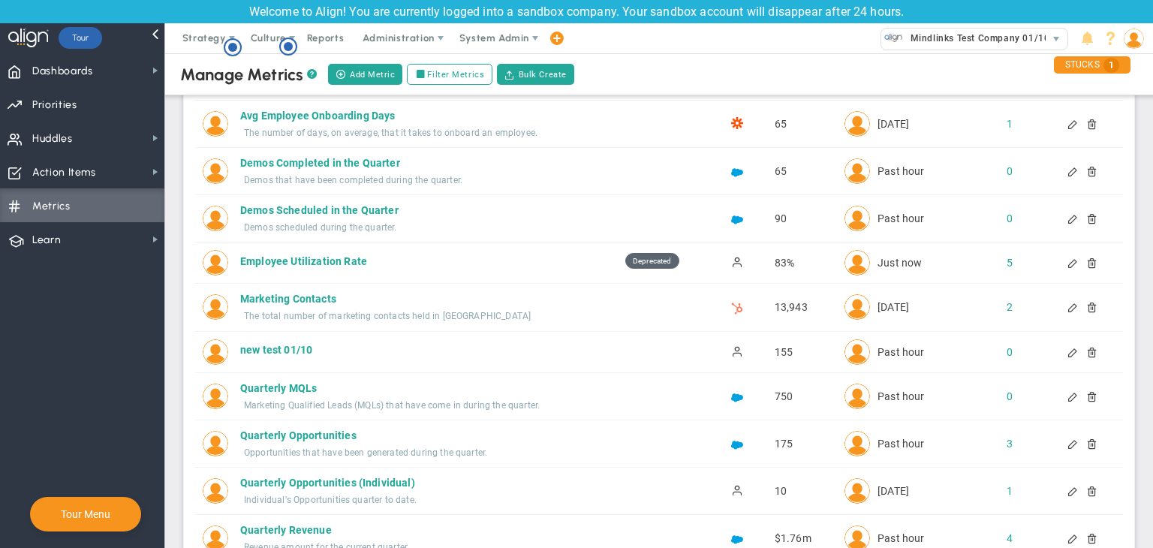
click at [1080, 309] on div at bounding box center [1086, 307] width 12 height 11
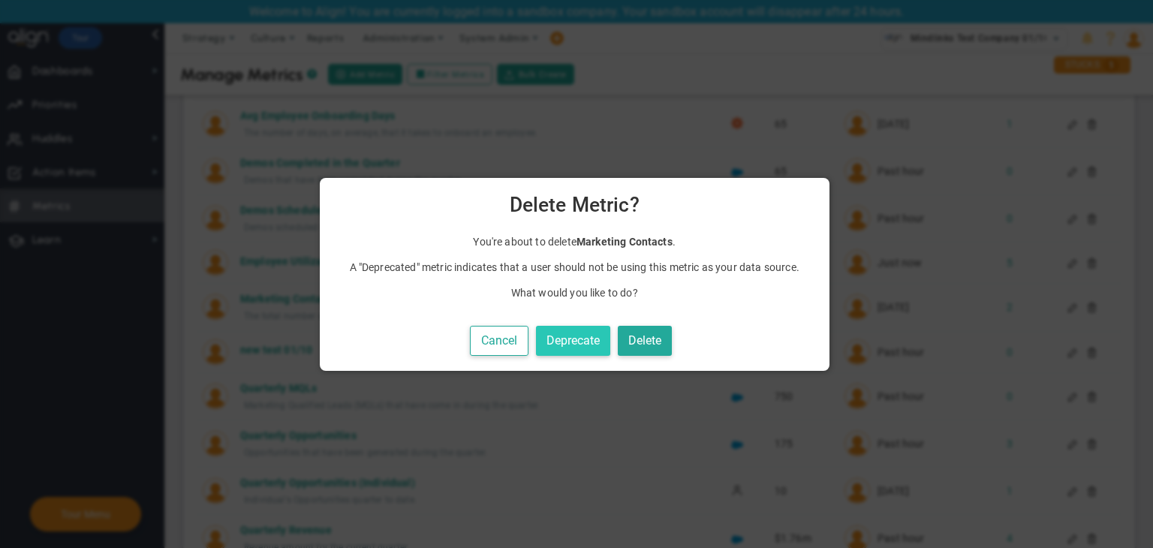
click at [595, 332] on button "Deprecate" at bounding box center [573, 341] width 74 height 31
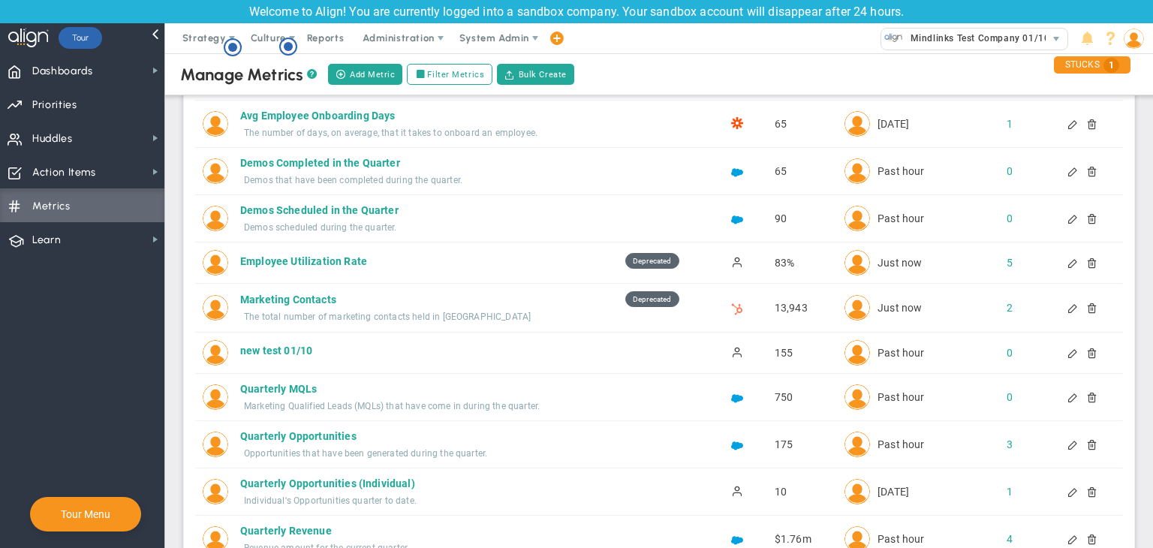
click at [1082, 263] on div at bounding box center [1086, 263] width 12 height 11
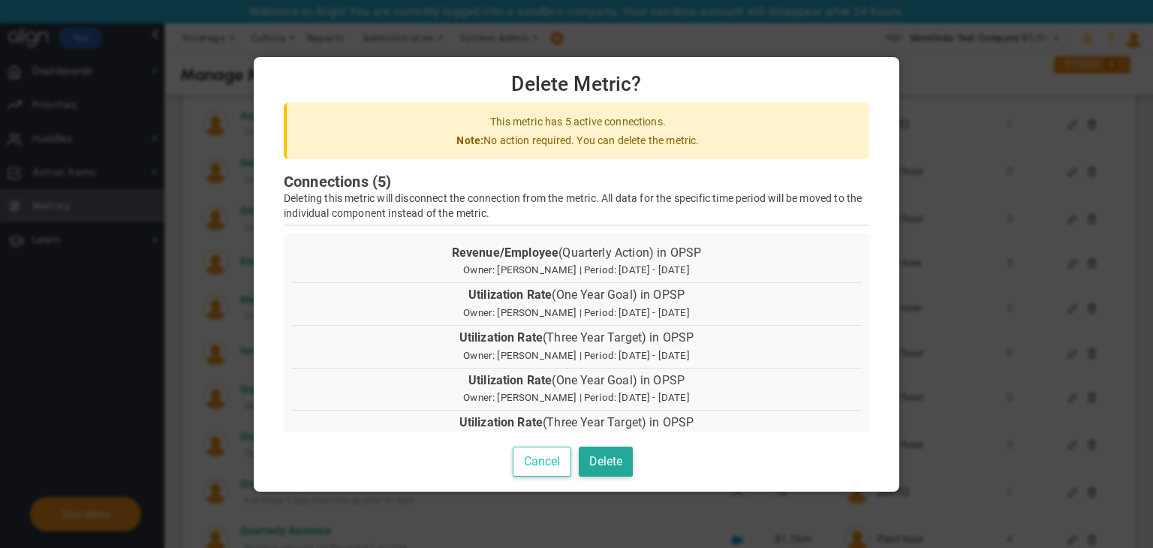
click at [548, 463] on button "Cancel" at bounding box center [542, 462] width 59 height 31
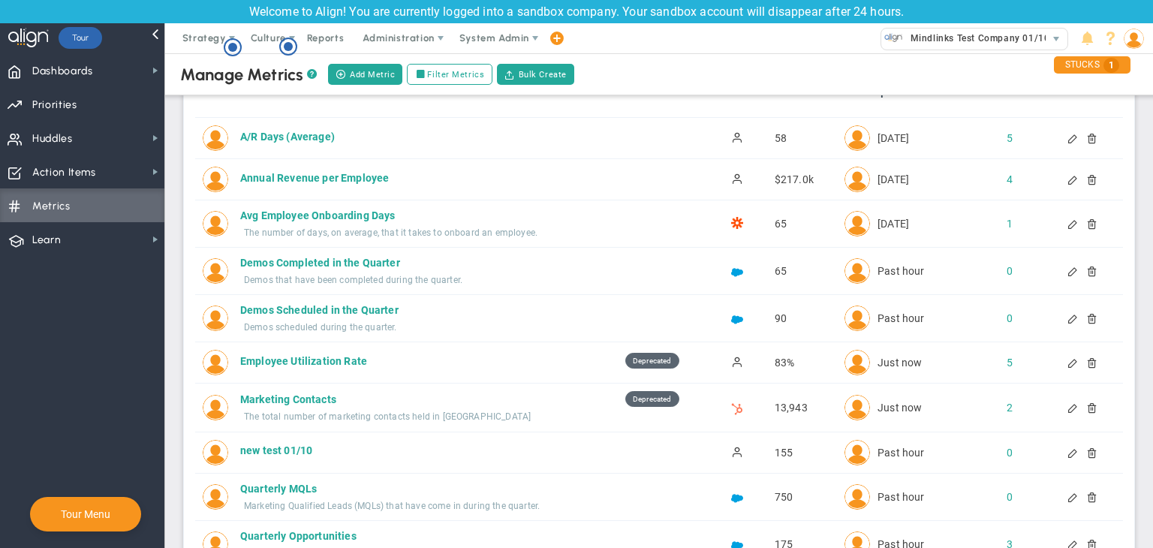
click at [1081, 223] on div at bounding box center [1086, 223] width 12 height 11
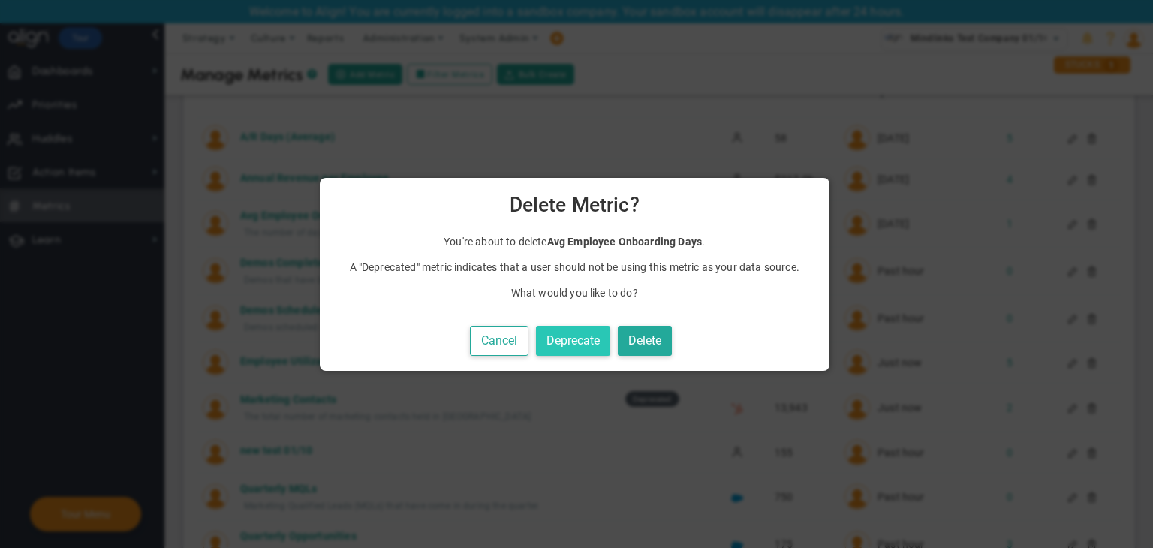
click at [568, 347] on button "Deprecate" at bounding box center [573, 341] width 74 height 31
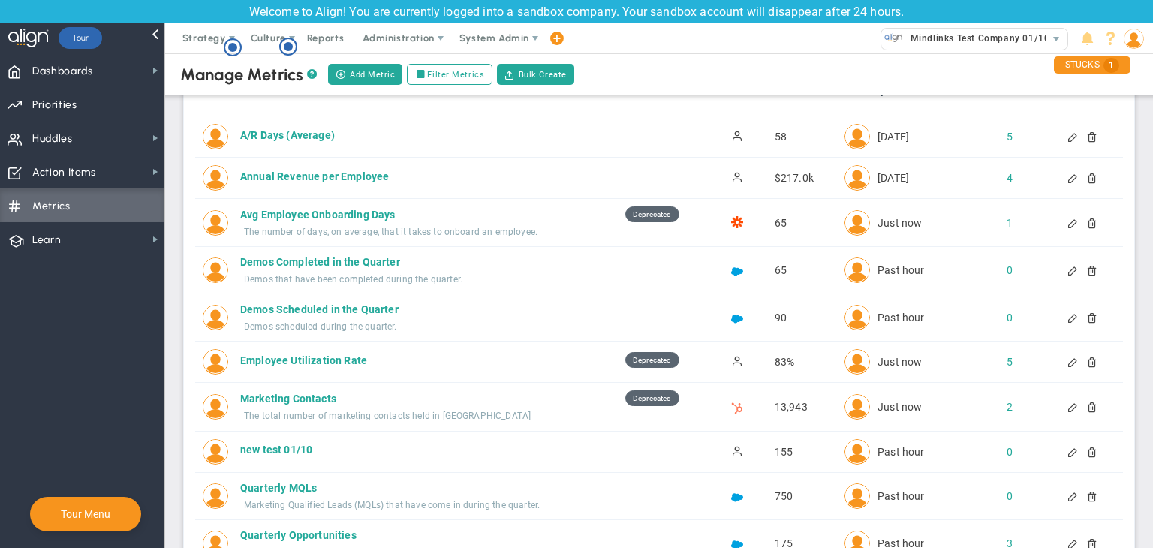
scroll to position [75, 0]
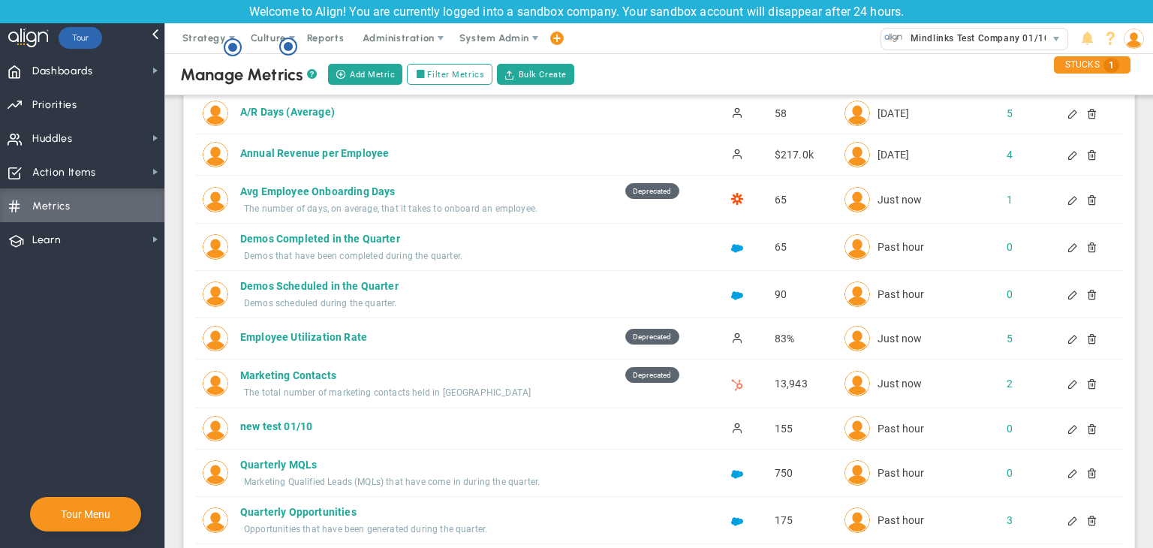
click at [1084, 339] on div at bounding box center [1086, 338] width 12 height 11
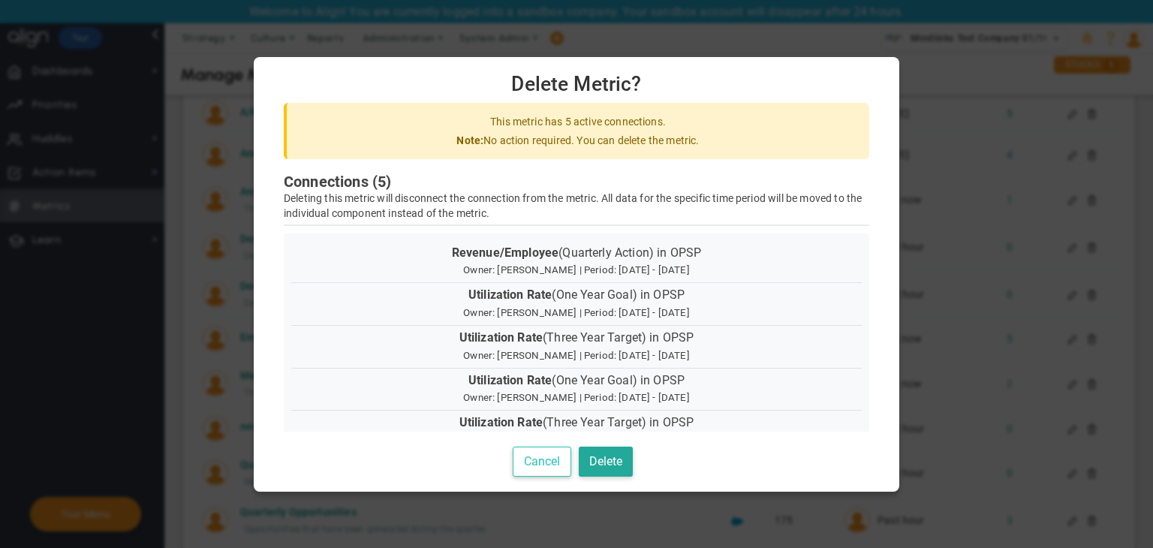
click at [551, 459] on button "Cancel" at bounding box center [542, 462] width 59 height 31
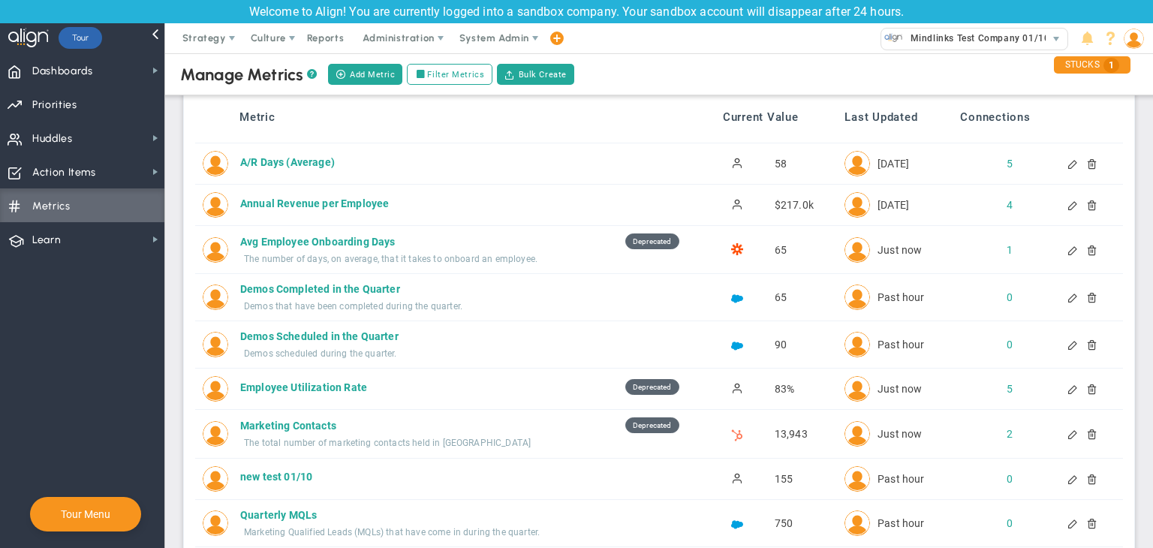
scroll to position [0, 0]
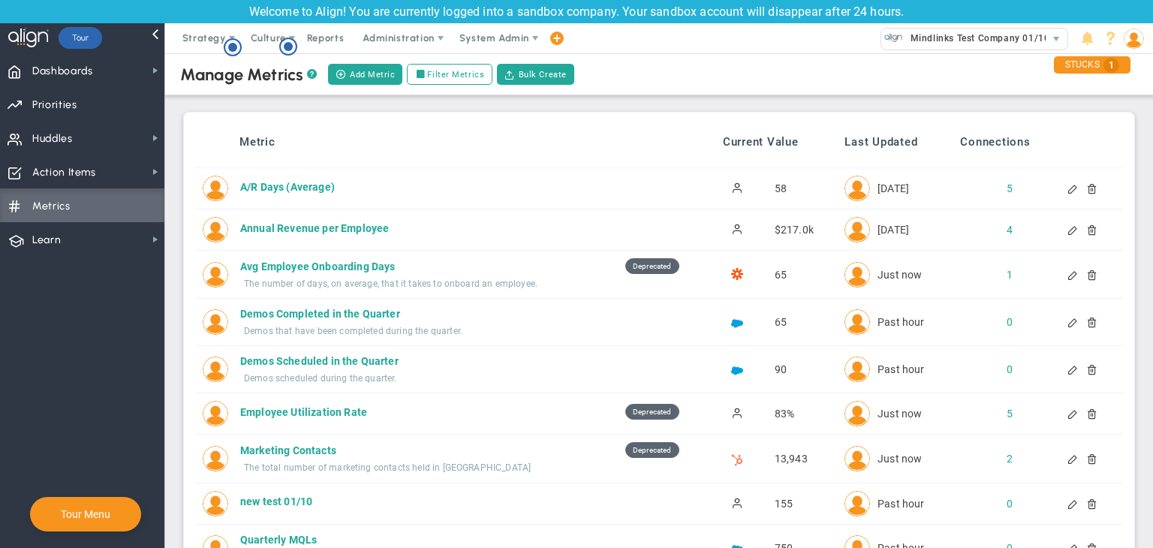
click at [1086, 192] on div at bounding box center [1086, 188] width 12 height 11
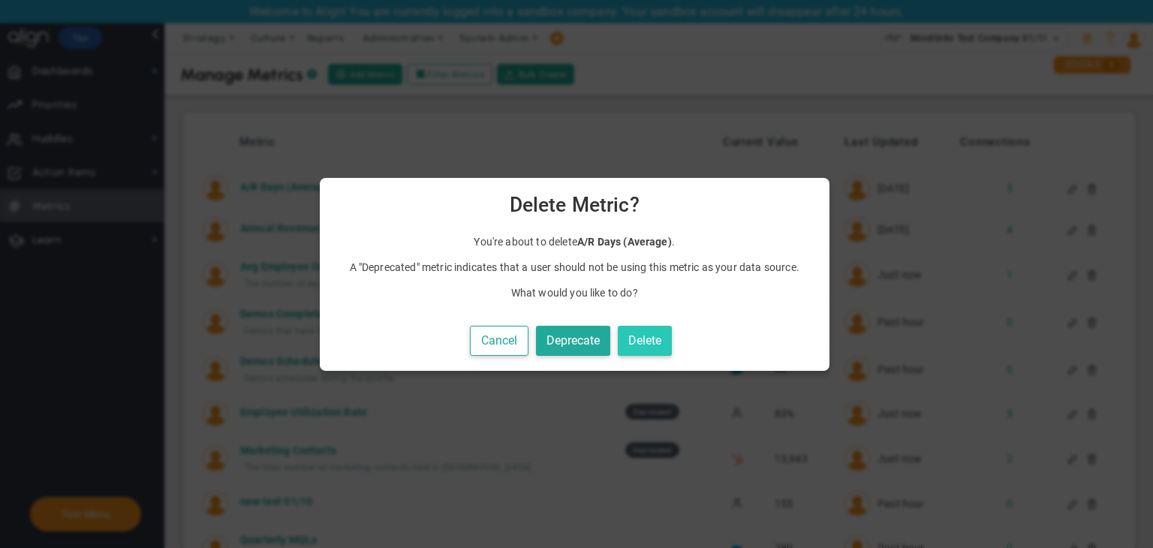
click at [667, 331] on button "Delete" at bounding box center [645, 341] width 54 height 31
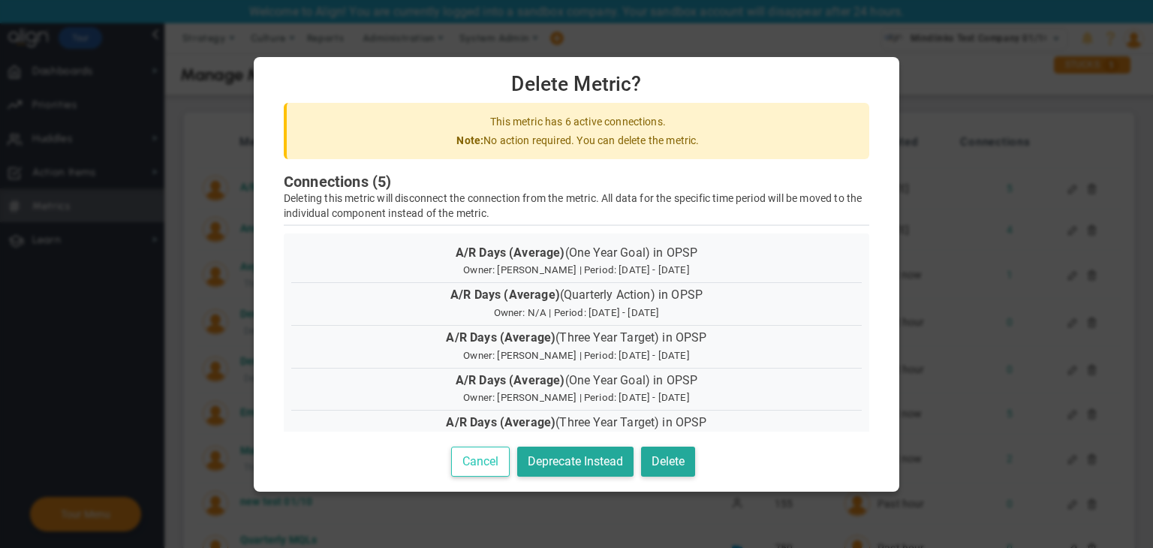
click at [474, 458] on button "Cancel" at bounding box center [480, 462] width 59 height 31
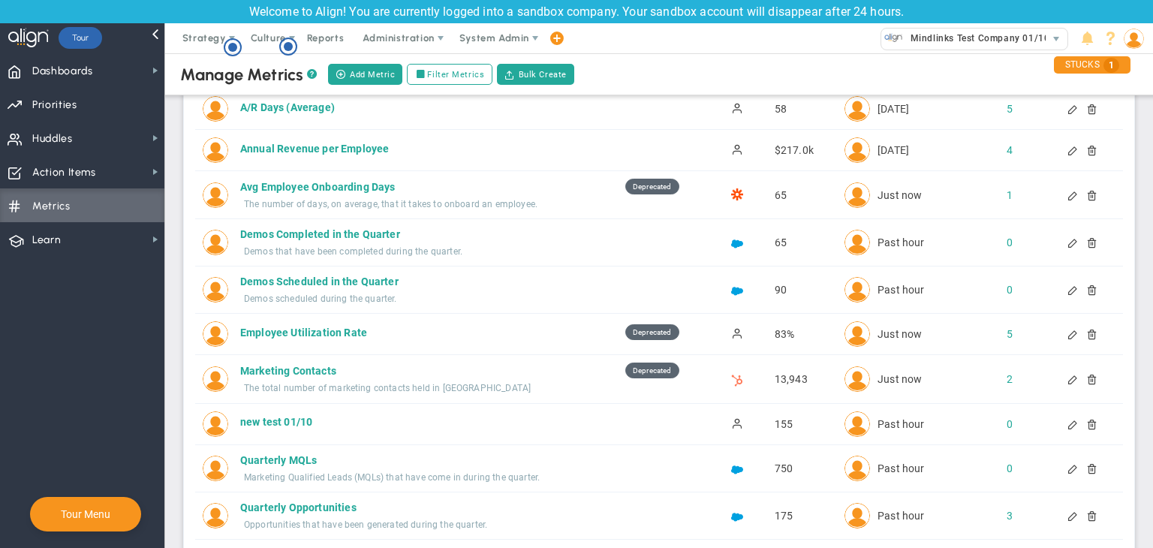
scroll to position [150, 0]
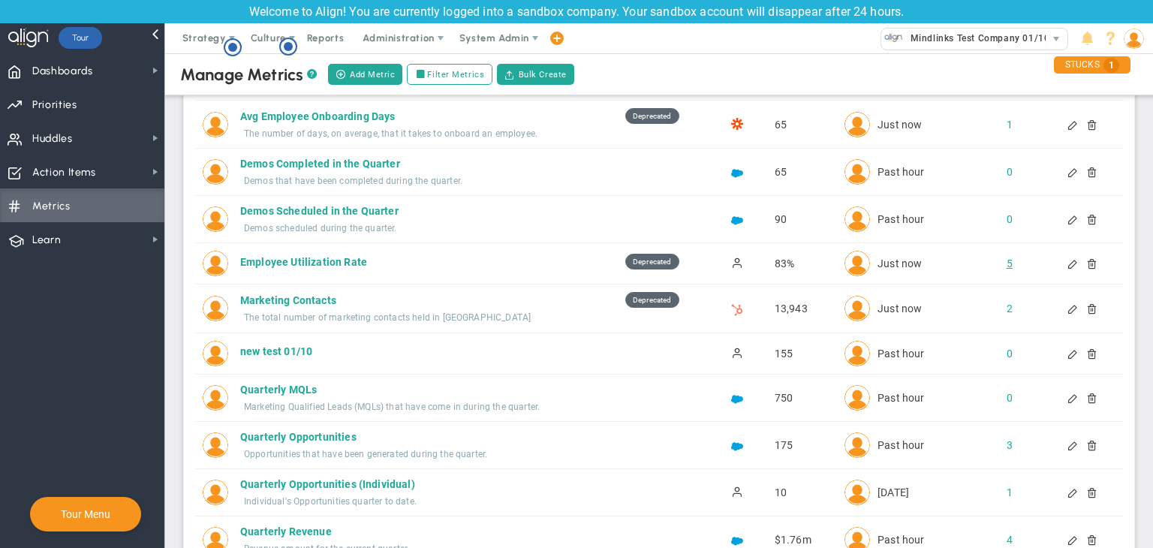
click at [999, 264] on div "5" at bounding box center [996, 263] width 25 height 15
click at [83, 111] on span "Priorities Projects OKR Tree Priorities Projects OKRs" at bounding box center [82, 104] width 164 height 34
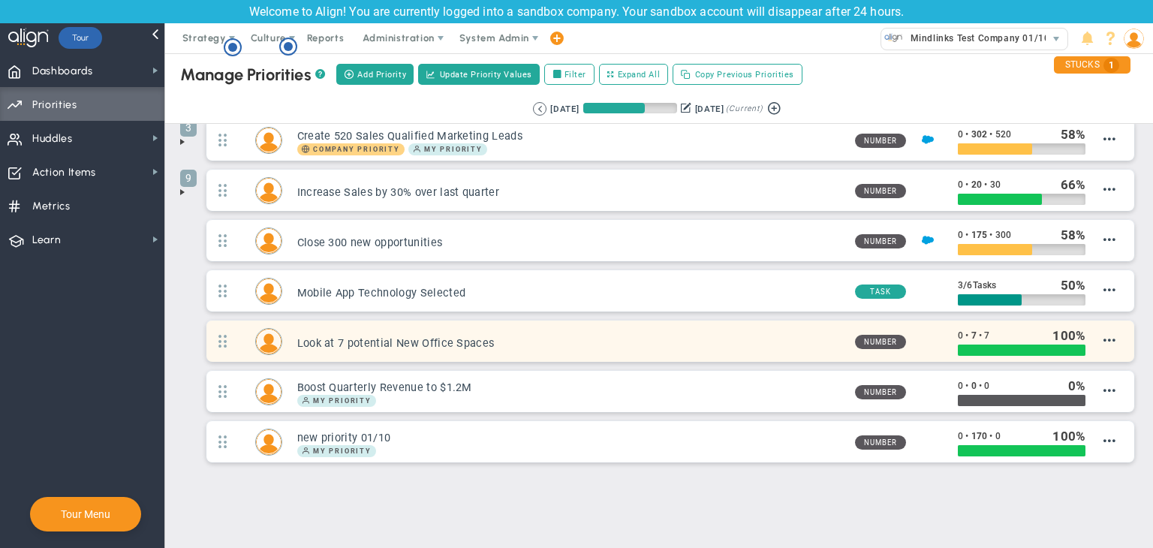
scroll to position [174, 0]
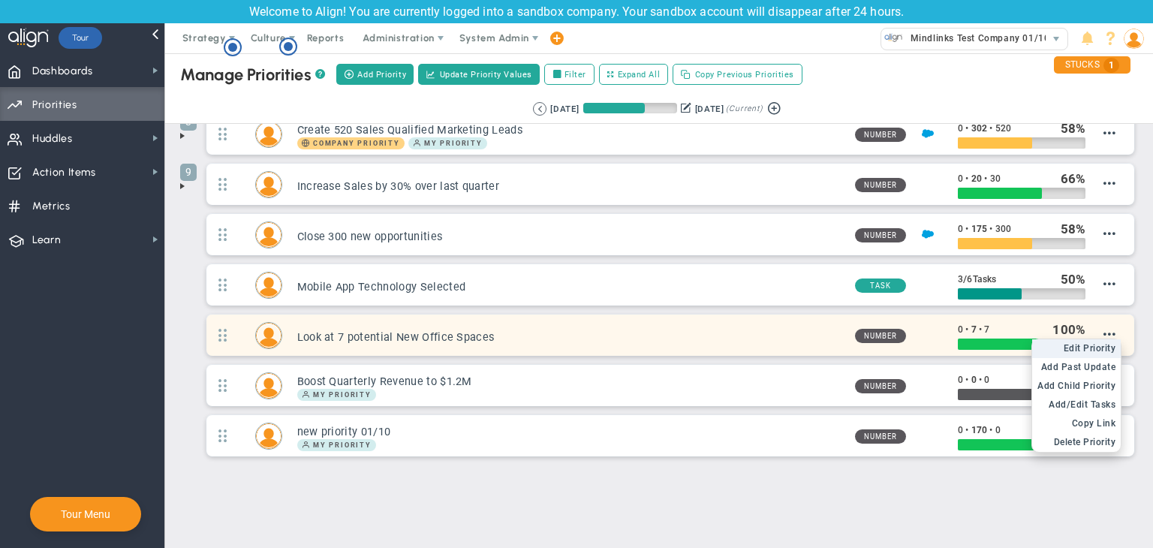
click at [1082, 343] on span "Edit Priority" at bounding box center [1090, 348] width 53 height 11
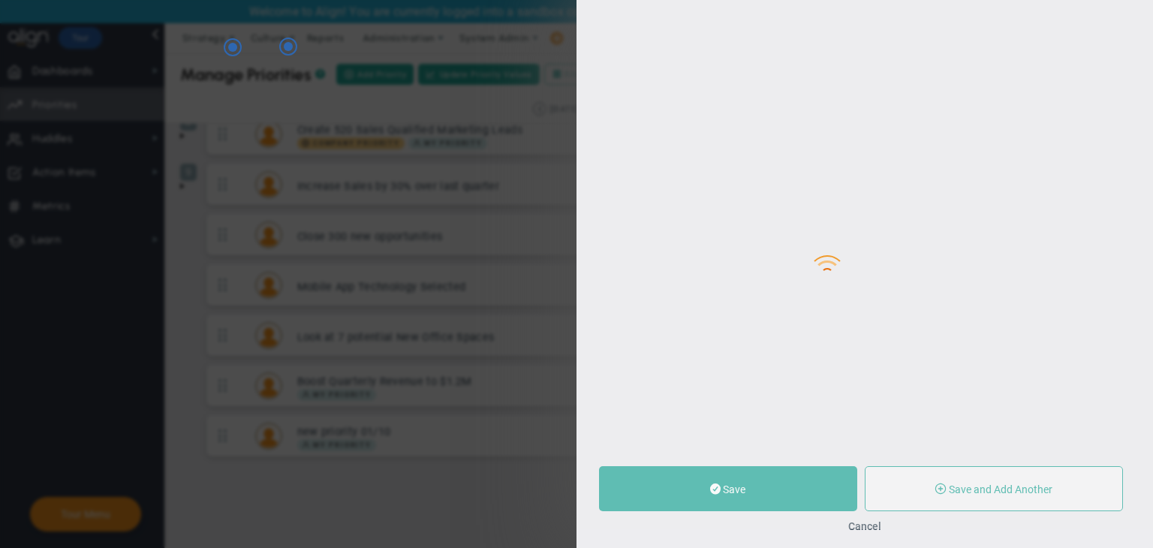
type input "Look at 7 potential New Office Spaces"
type input "0"
type input "7"
radio input "true"
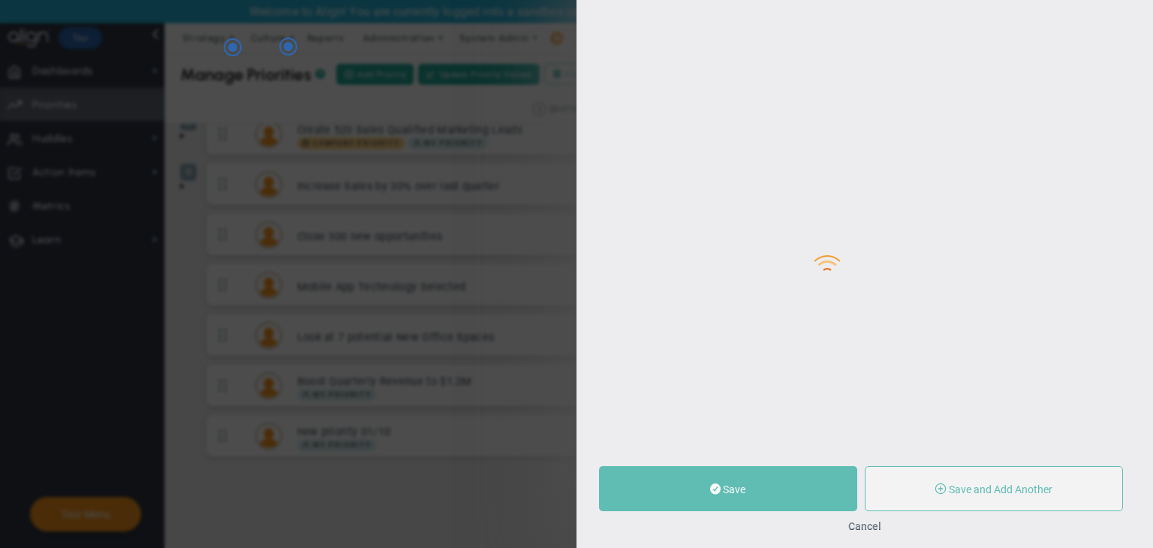
type input "[PERSON_NAME]"
type input "0"
type input "7"
radio input "true"
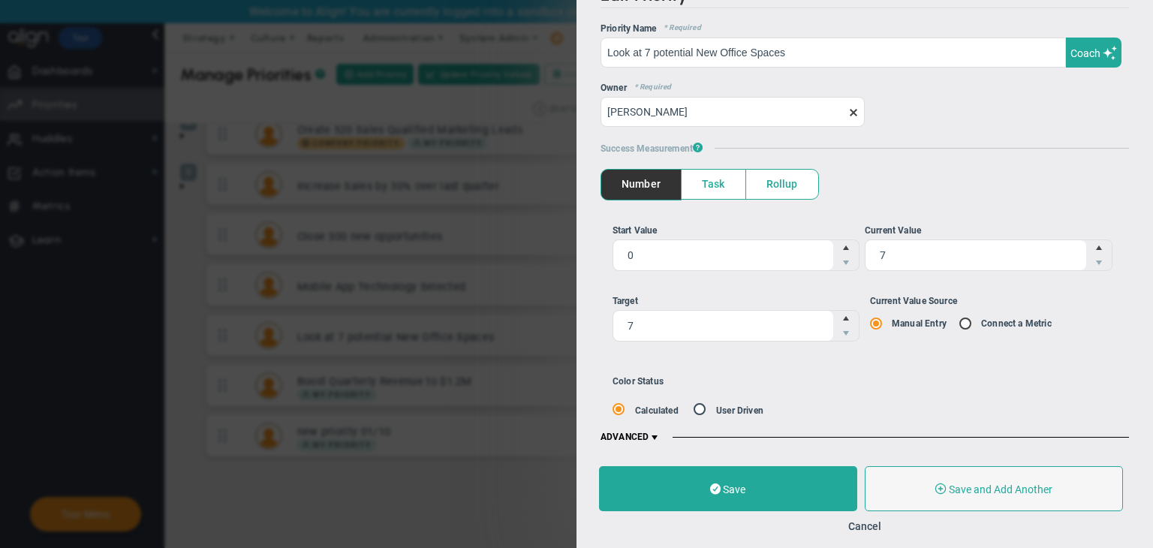
scroll to position [30, 0]
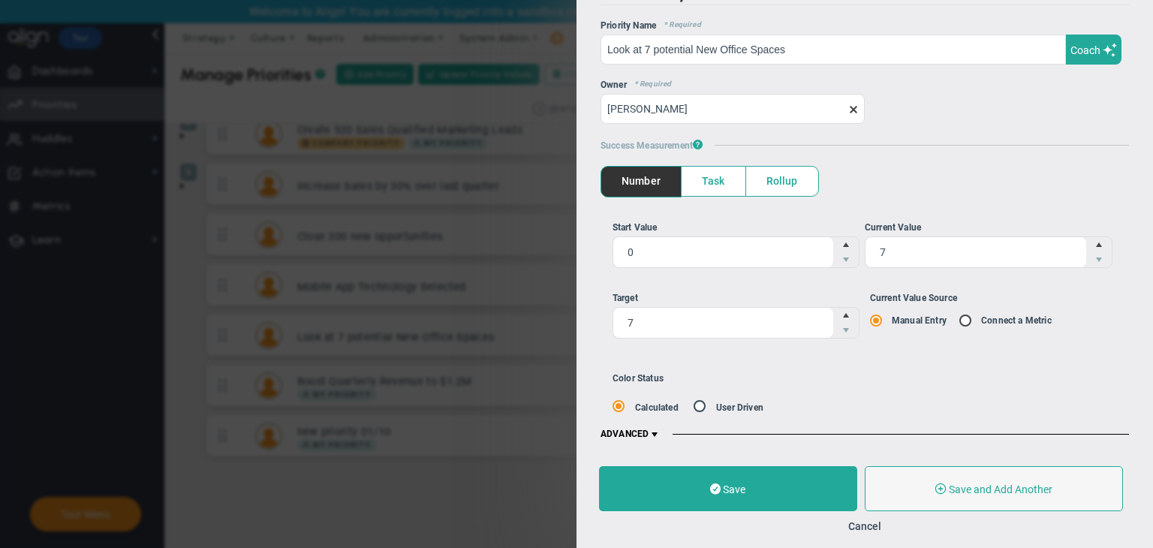
click at [850, 523] on button "Cancel" at bounding box center [864, 526] width 33 height 12
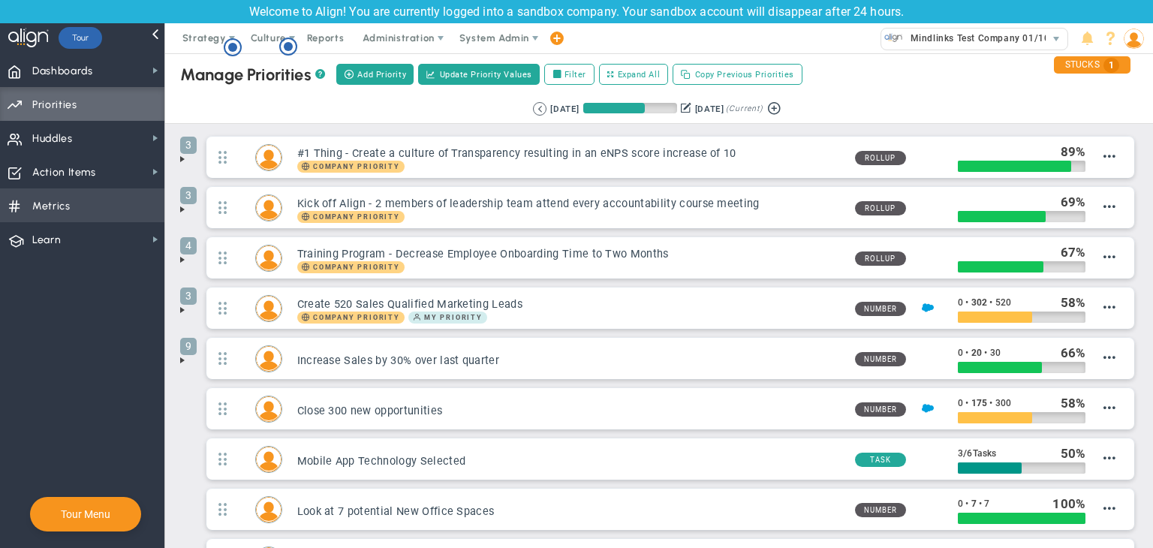
click at [83, 193] on span "Metrics Metrics" at bounding box center [82, 205] width 164 height 34
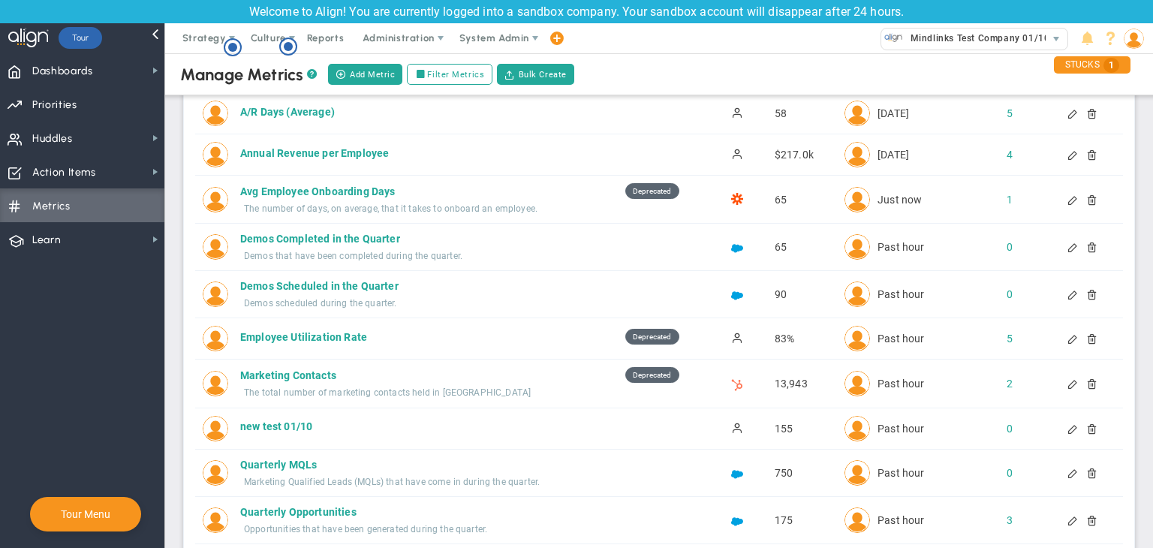
click at [1003, 339] on div "5" at bounding box center [1002, 338] width 51 height 15
click at [1001, 340] on div "5" at bounding box center [996, 338] width 25 height 15
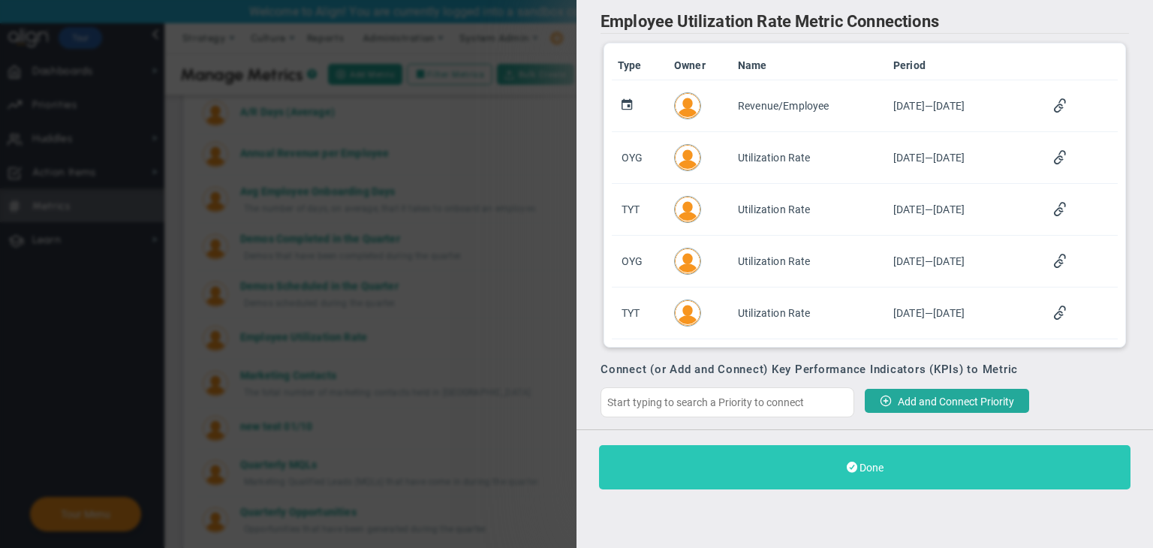
click at [871, 479] on button "Done" at bounding box center [865, 467] width 532 height 44
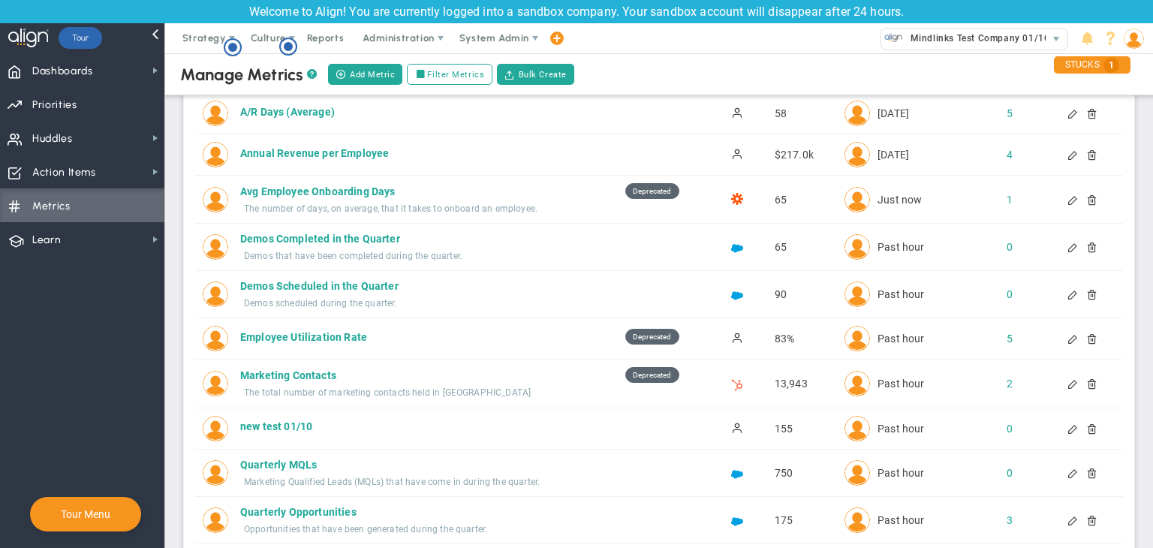
click at [1068, 337] on div at bounding box center [1074, 338] width 12 height 11
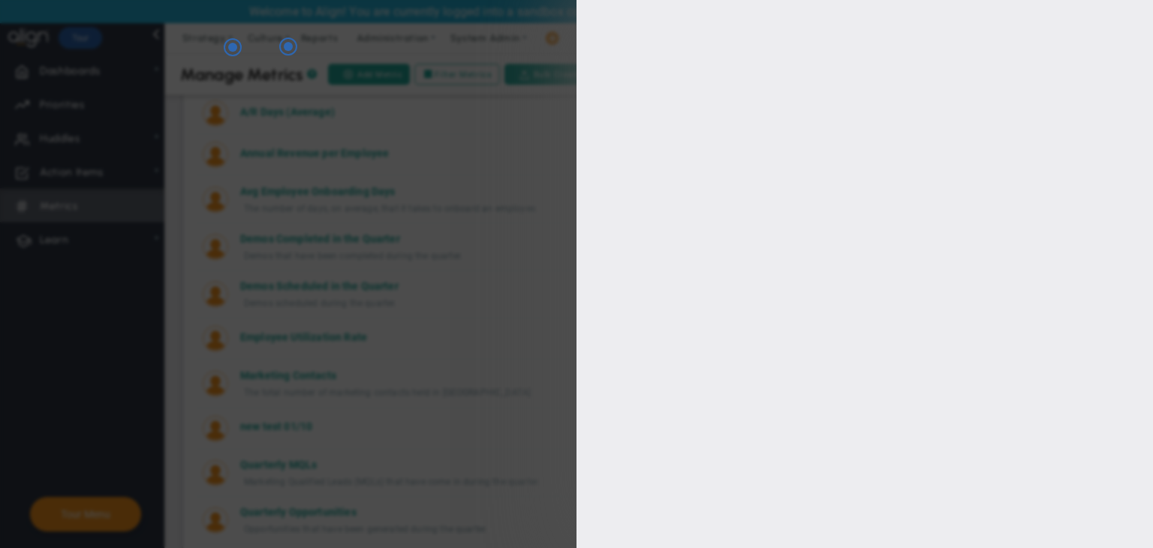
type input "Employee Utilization Rate"
type input "Employee-Utilization-Rate"
type input "[PERSON_NAME]"
type input "83%"
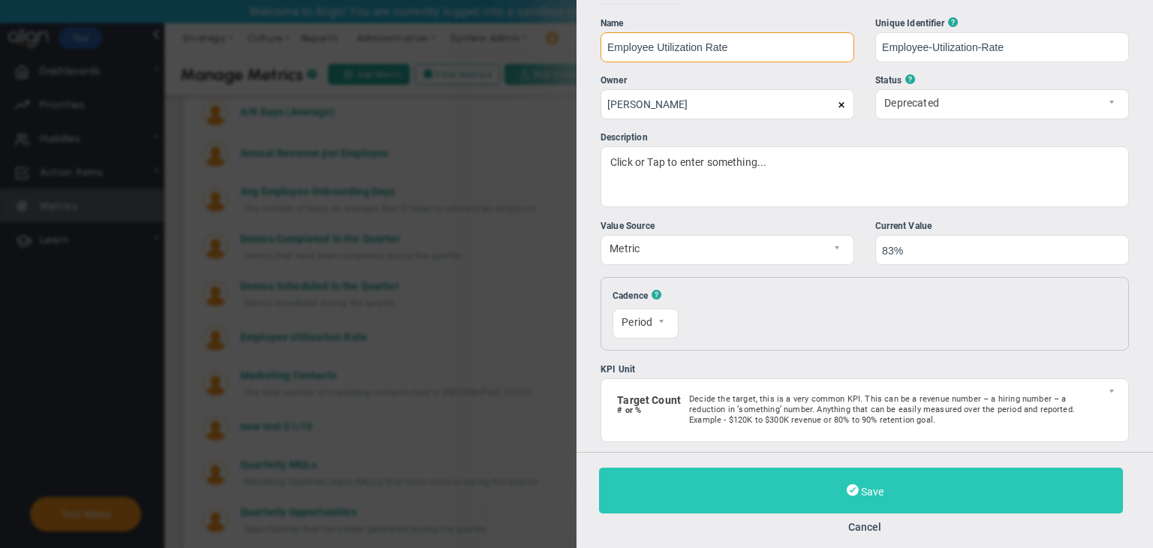
scroll to position [75, 0]
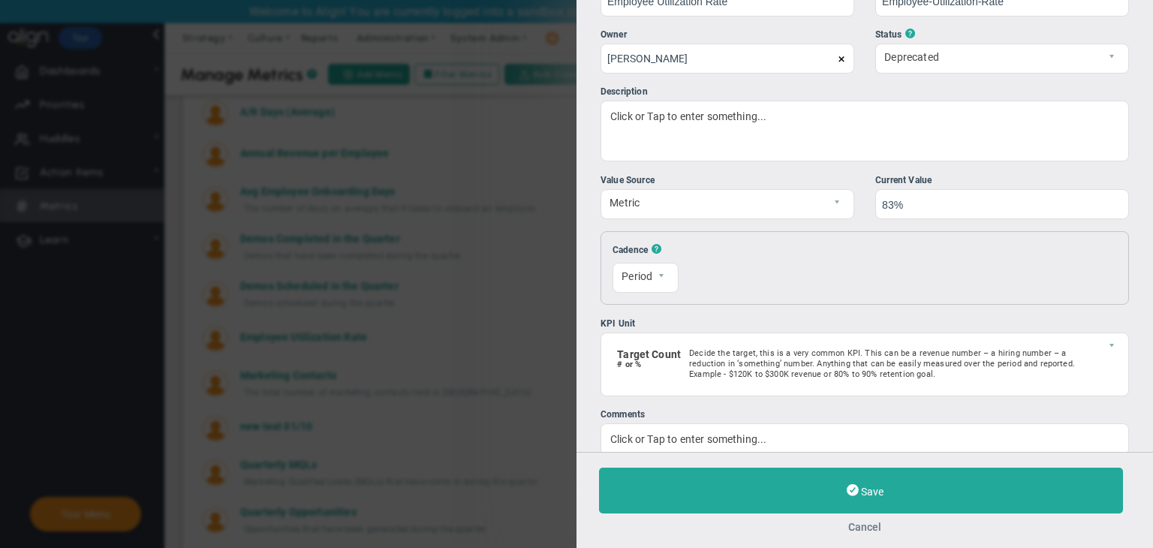
click at [877, 526] on button "Cancel" at bounding box center [865, 527] width 532 height 12
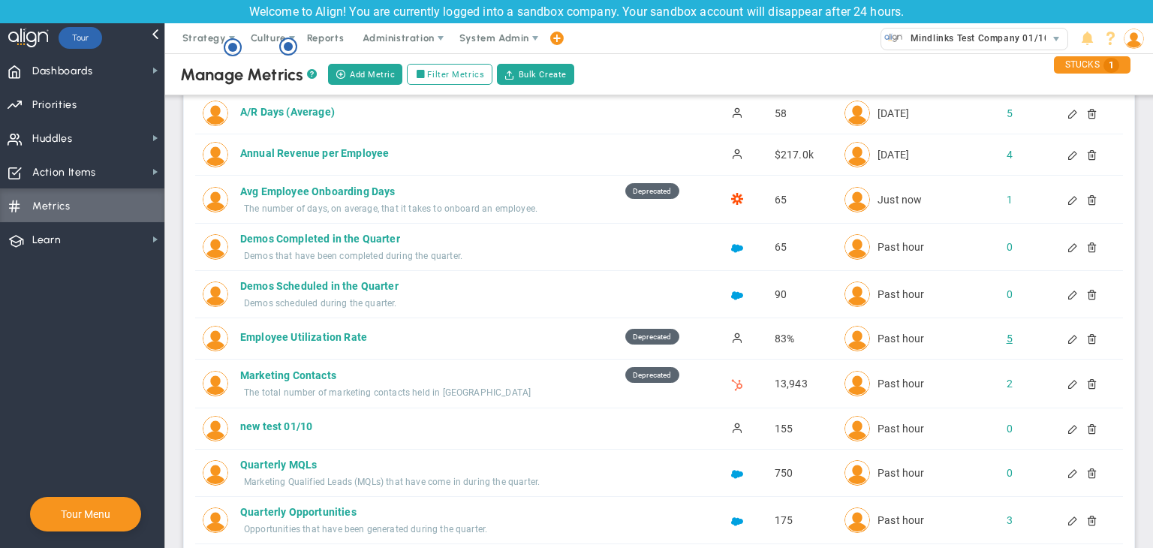
click at [998, 333] on div "5" at bounding box center [996, 338] width 25 height 15
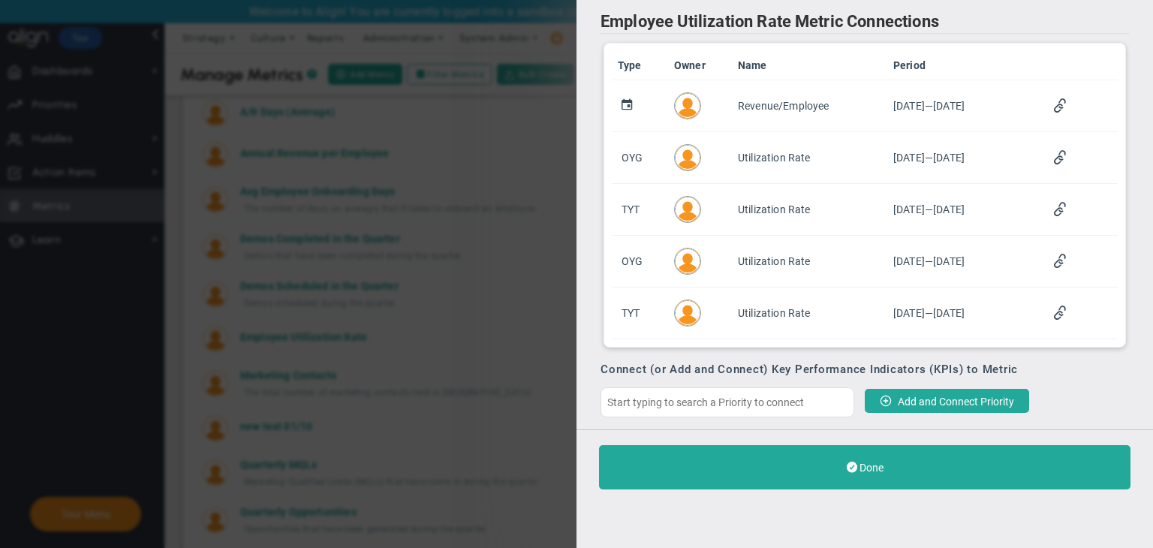
click at [829, 475] on button "Done" at bounding box center [865, 467] width 532 height 44
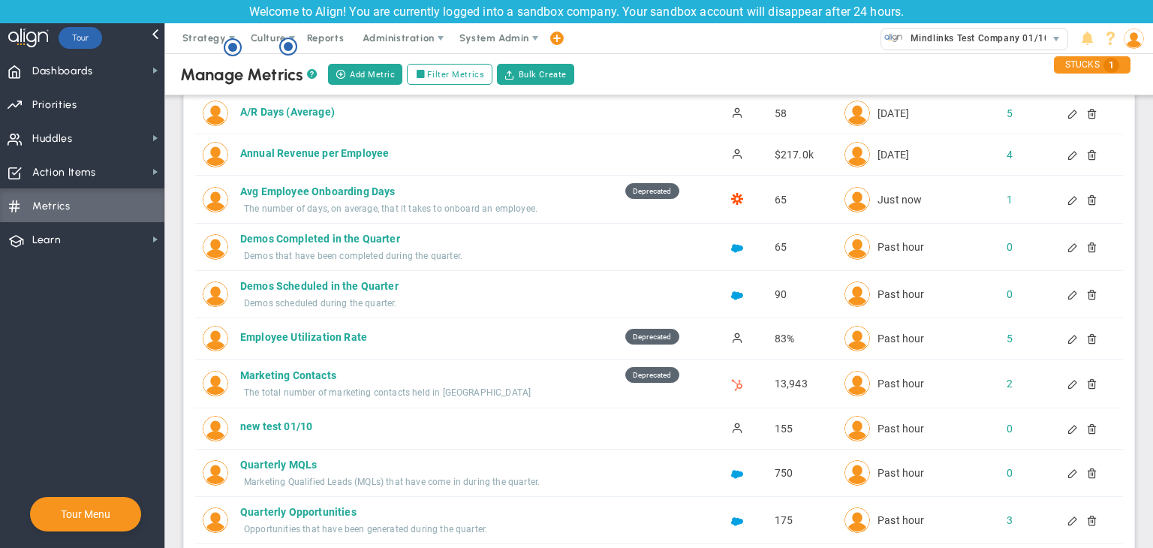
click at [1068, 339] on div at bounding box center [1074, 338] width 12 height 11
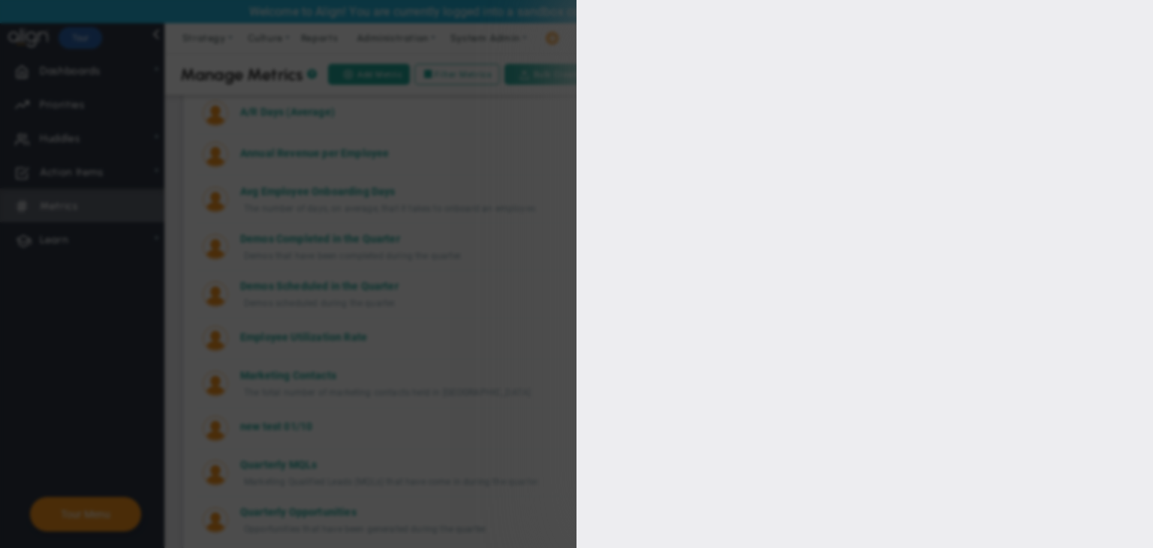
type input "Employee Utilization Rate"
type input "Employee-Utilization-Rate"
type input "[PERSON_NAME]"
type input "83%"
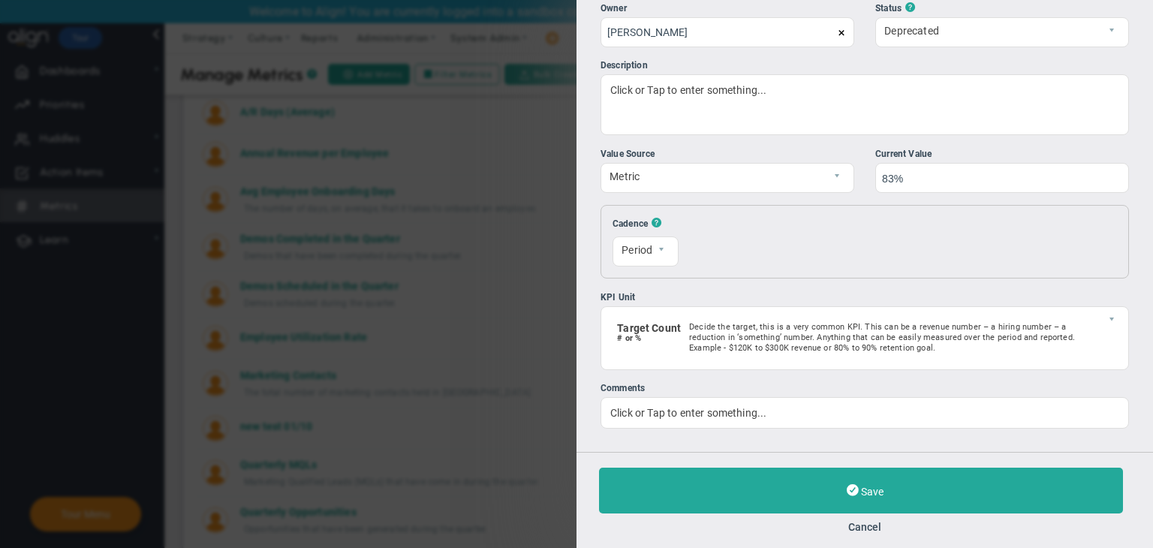
scroll to position [102, 0]
click at [873, 524] on button "Cancel" at bounding box center [865, 527] width 532 height 12
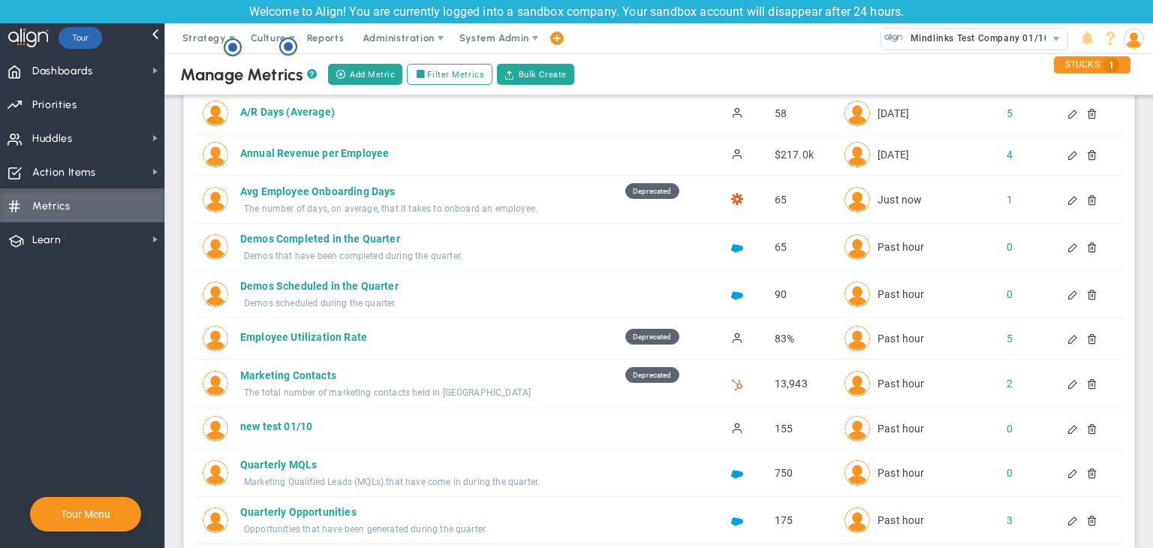
click at [1080, 342] on div at bounding box center [1086, 338] width 12 height 11
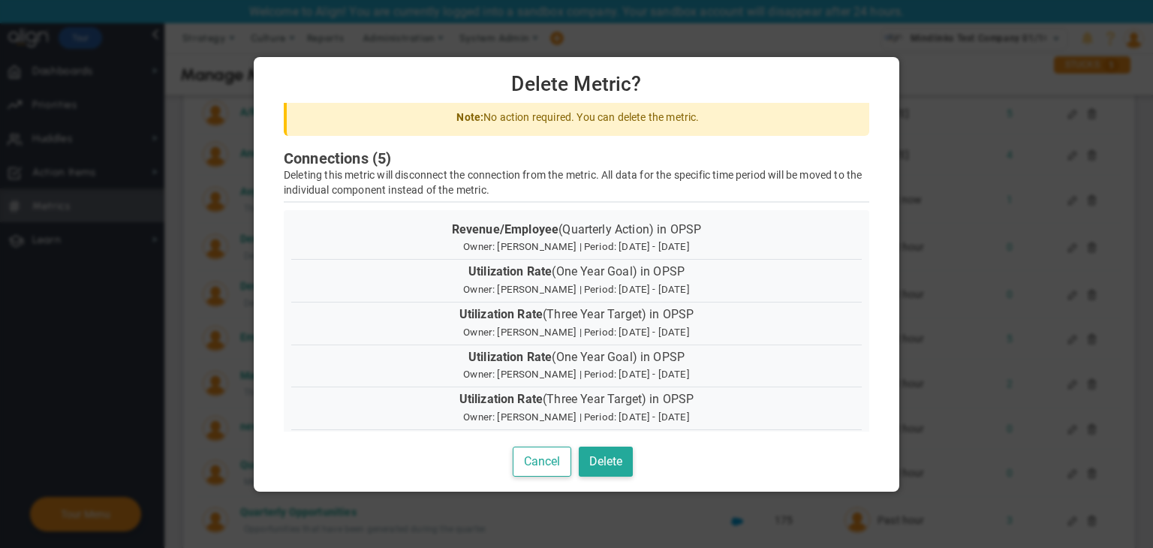
scroll to position [43, 0]
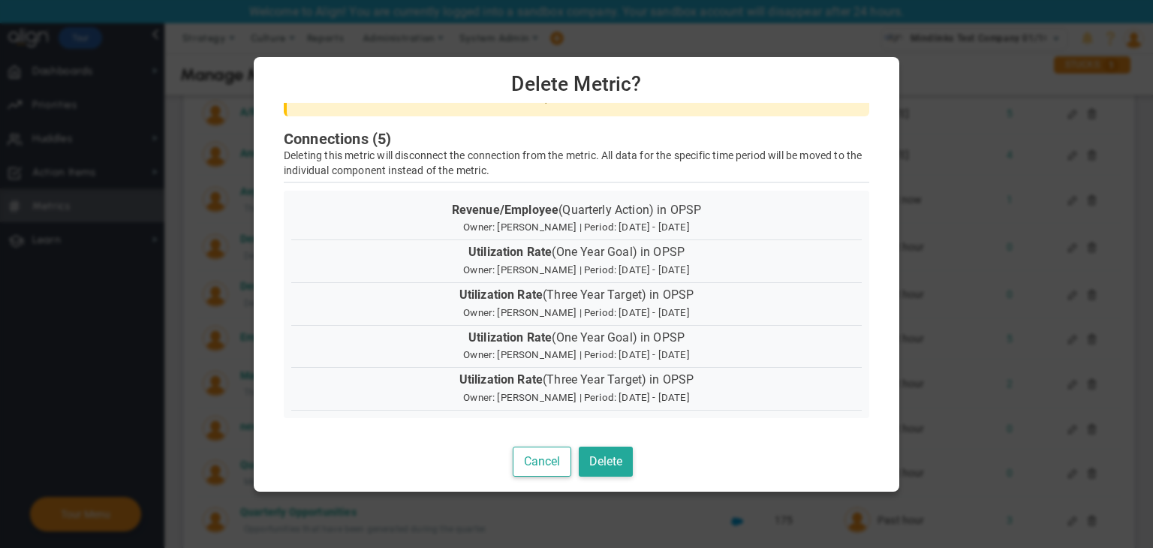
drag, startPoint x: 559, startPoint y: 454, endPoint x: 549, endPoint y: 430, distance: 25.9
click at [559, 454] on button "Cancel" at bounding box center [542, 462] width 59 height 31
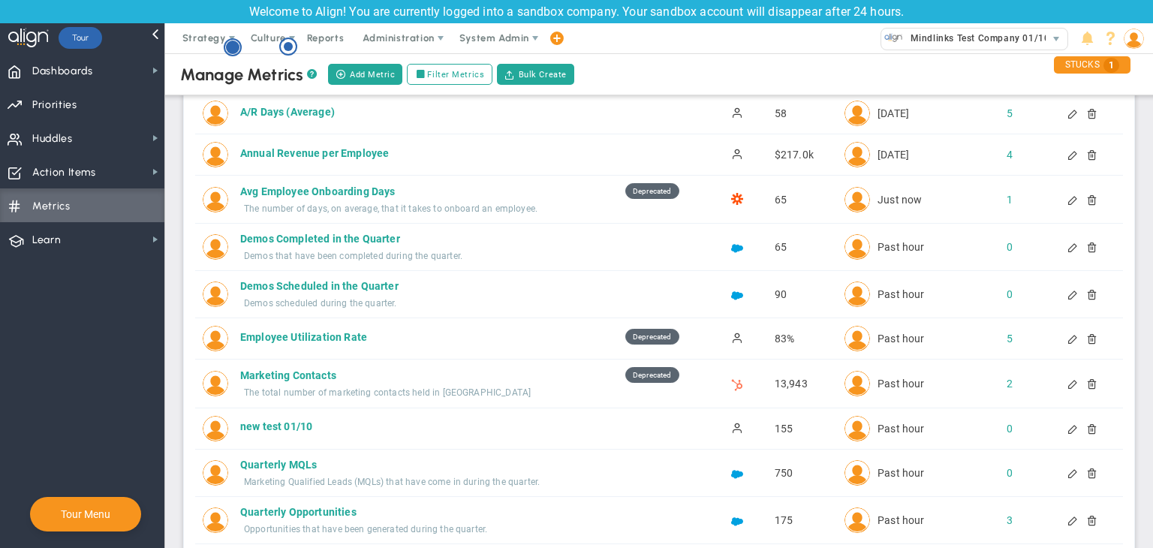
click at [237, 40] on icon "Hotspot (open by clicking or pressing space/enter)" at bounding box center [233, 47] width 18 height 18
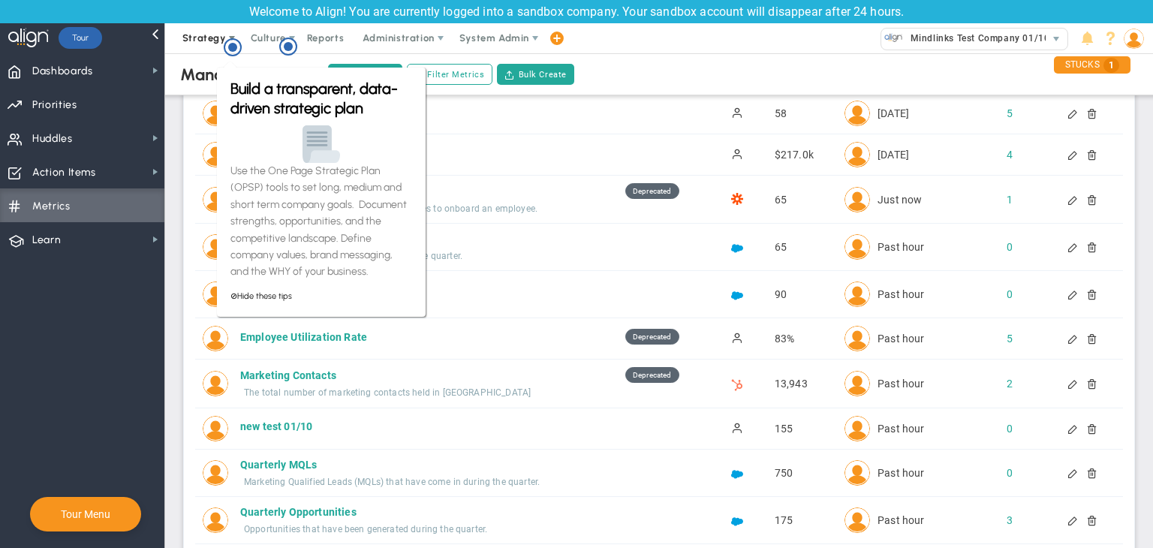
click at [219, 52] on span "Strategy" at bounding box center [205, 38] width 68 height 30
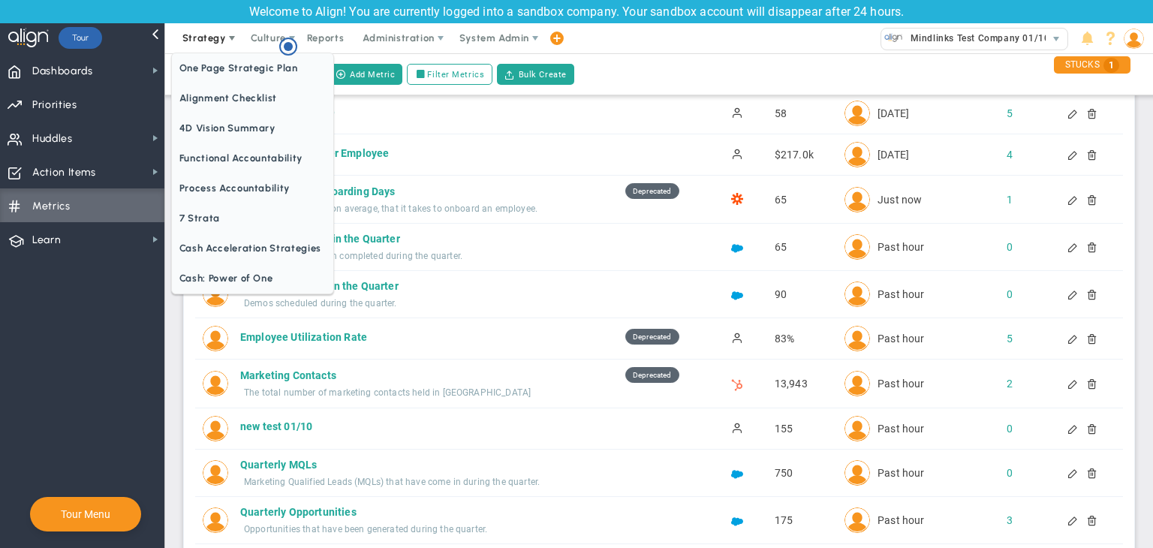
click at [200, 33] on span "Strategy" at bounding box center [204, 37] width 44 height 11
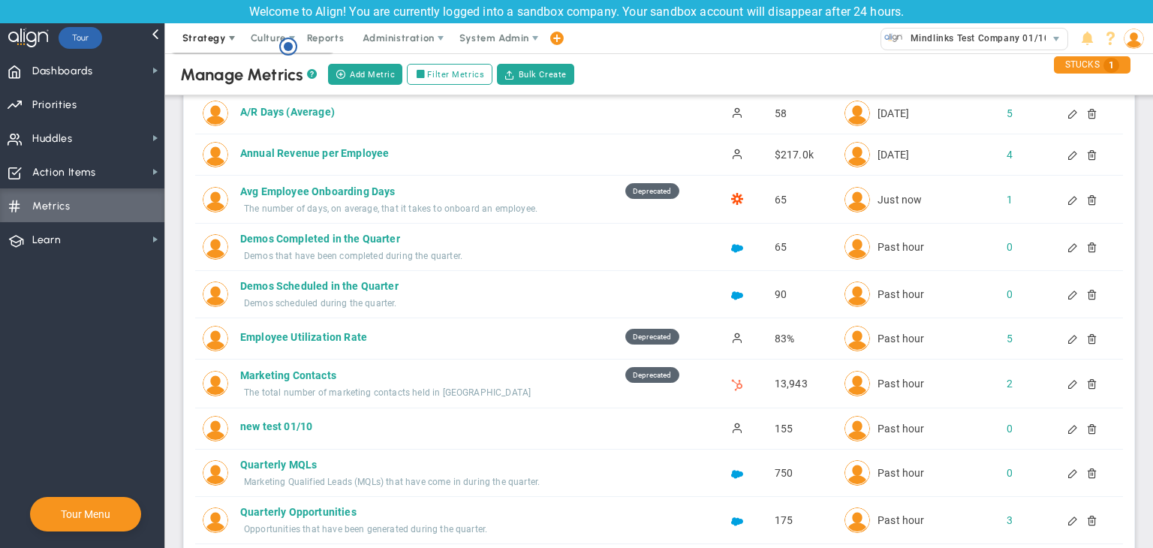
click at [200, 33] on span "Strategy" at bounding box center [204, 37] width 44 height 11
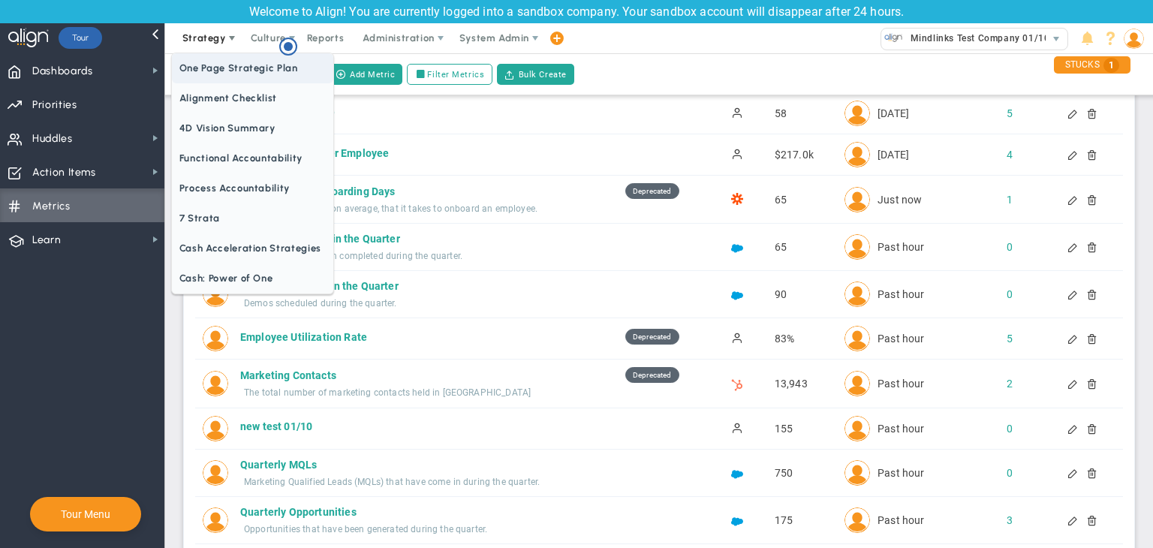
click at [227, 64] on span "One Page Strategic Plan" at bounding box center [252, 68] width 161 height 30
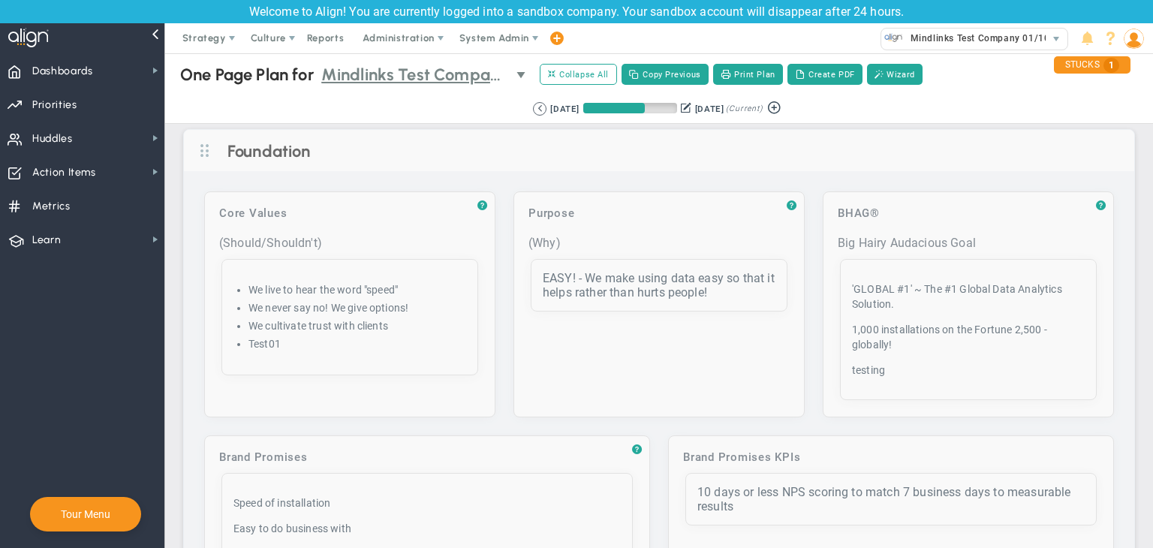
type input "Quarterly Revenue : Salesforce"
click at [526, 71] on span "select" at bounding box center [523, 75] width 12 height 12
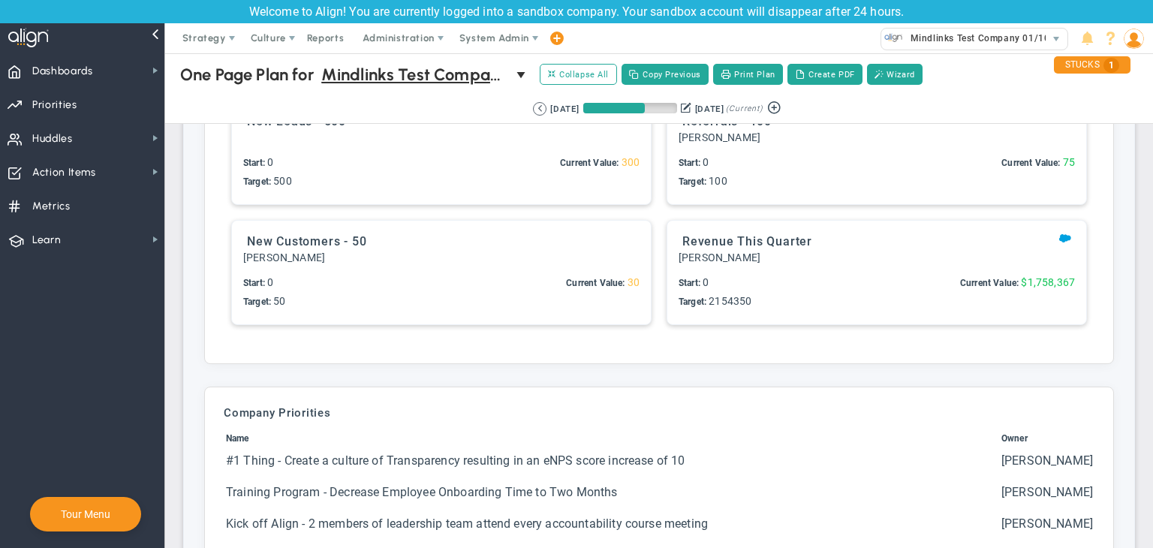
scroll to position [3453, 0]
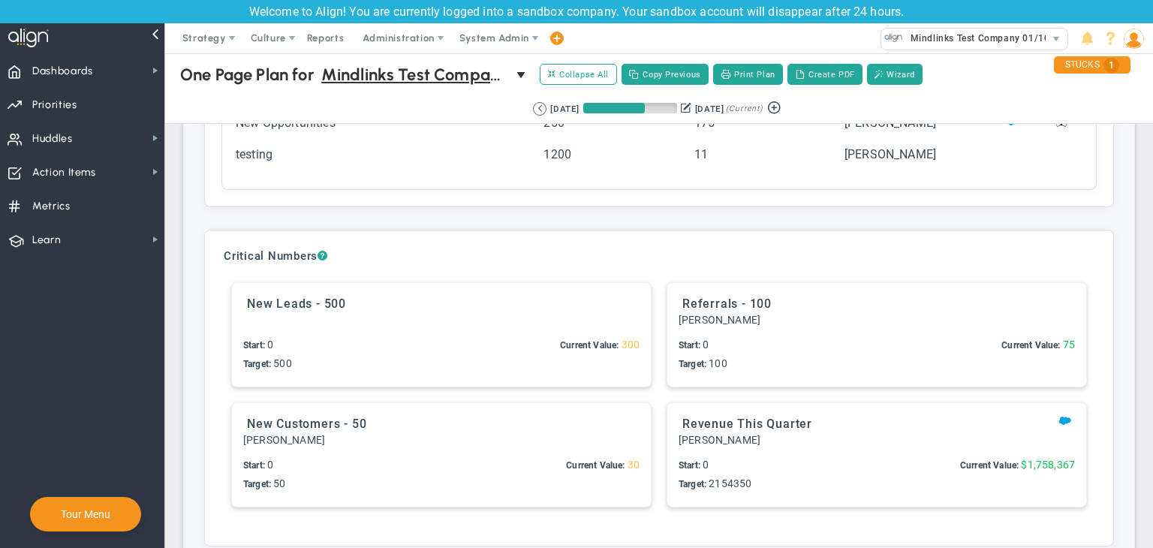
click at [486, 318] on div at bounding box center [441, 320] width 396 height 14
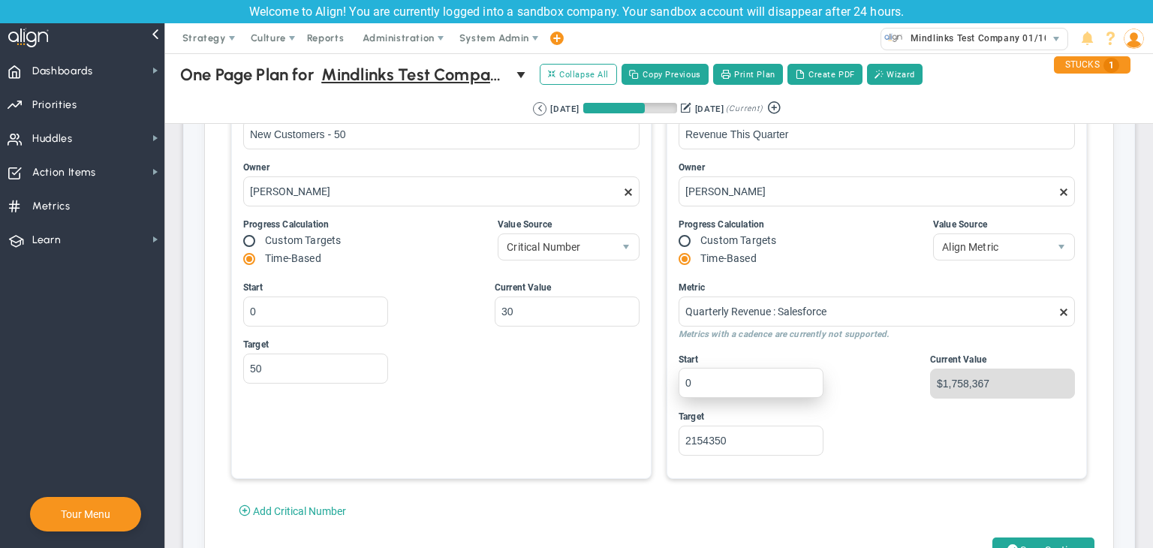
scroll to position [3979, 0]
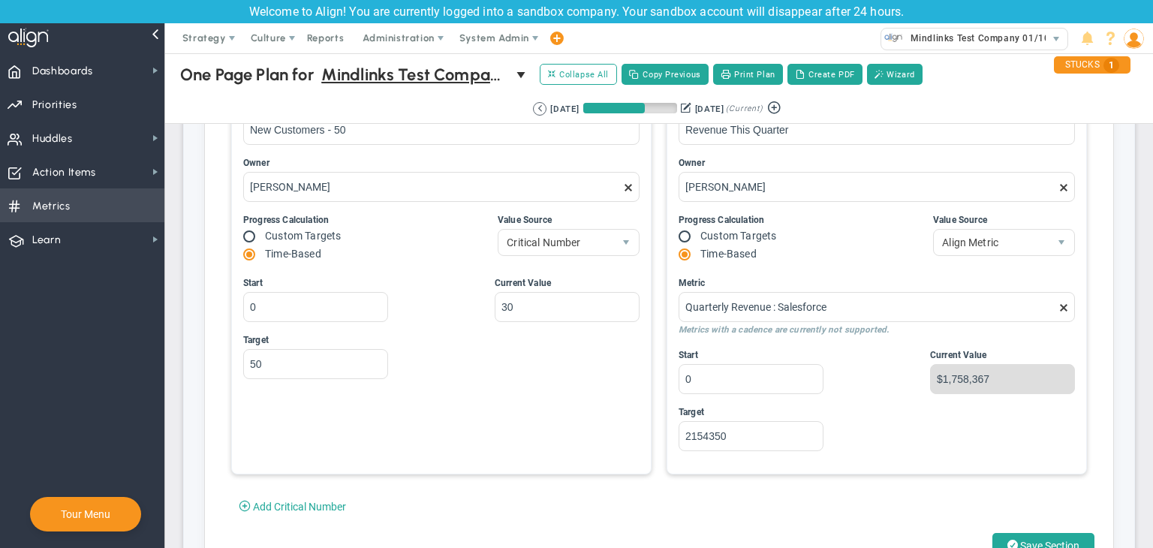
click at [57, 194] on span "Metrics" at bounding box center [51, 207] width 38 height 32
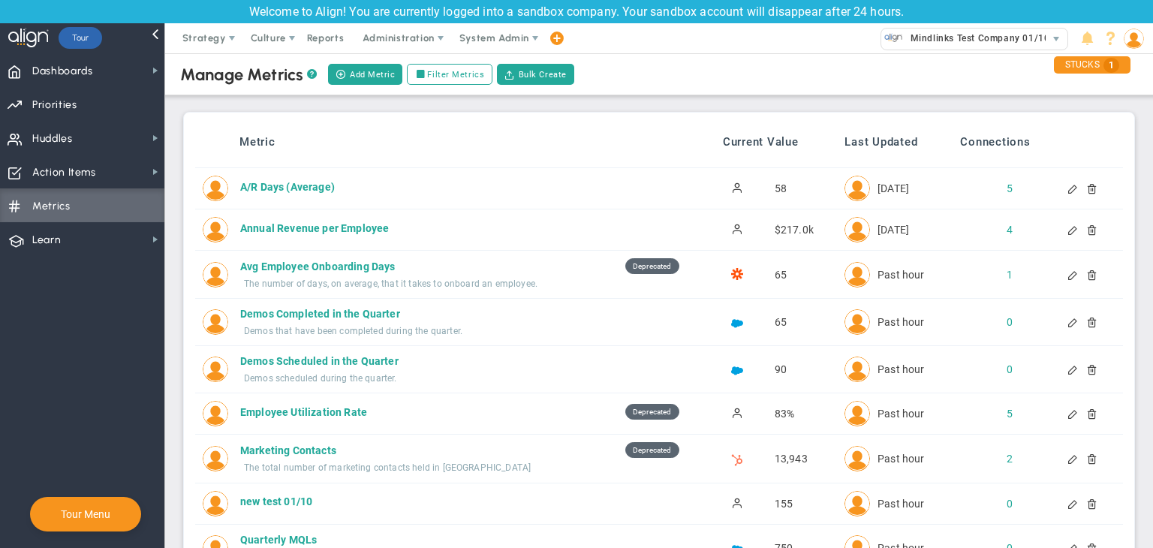
scroll to position [150, 0]
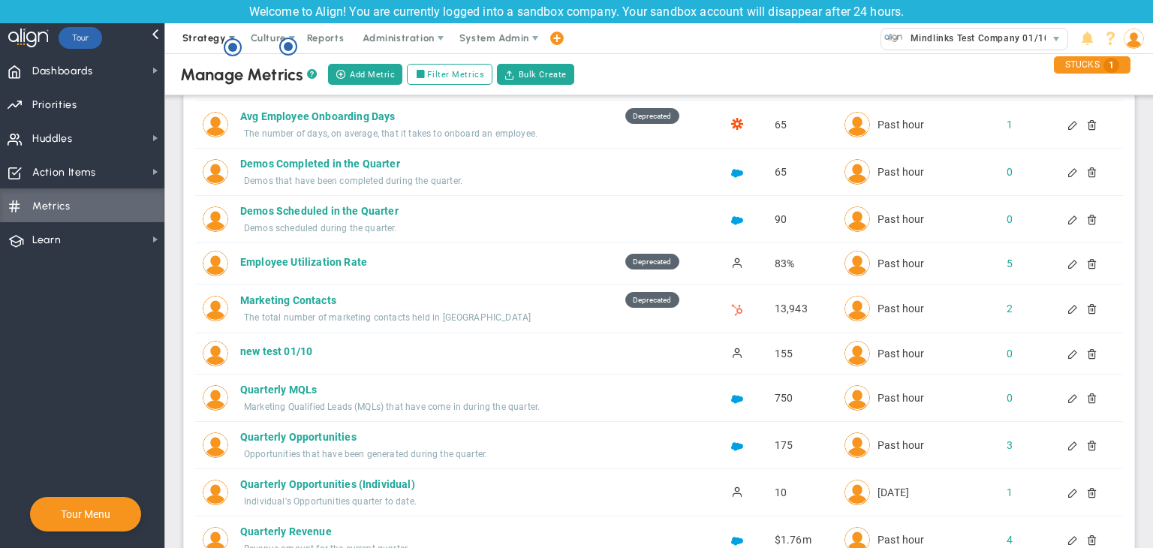
click at [217, 37] on span "Strategy" at bounding box center [204, 37] width 44 height 11
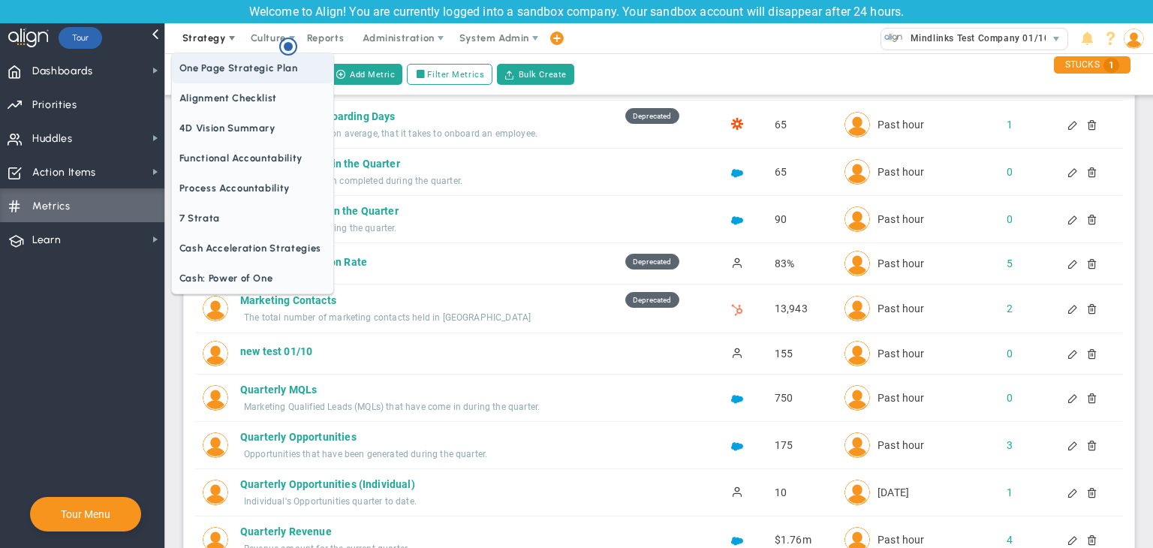
scroll to position [0, 0]
click at [254, 65] on span "One Page Strategic Plan" at bounding box center [252, 68] width 161 height 30
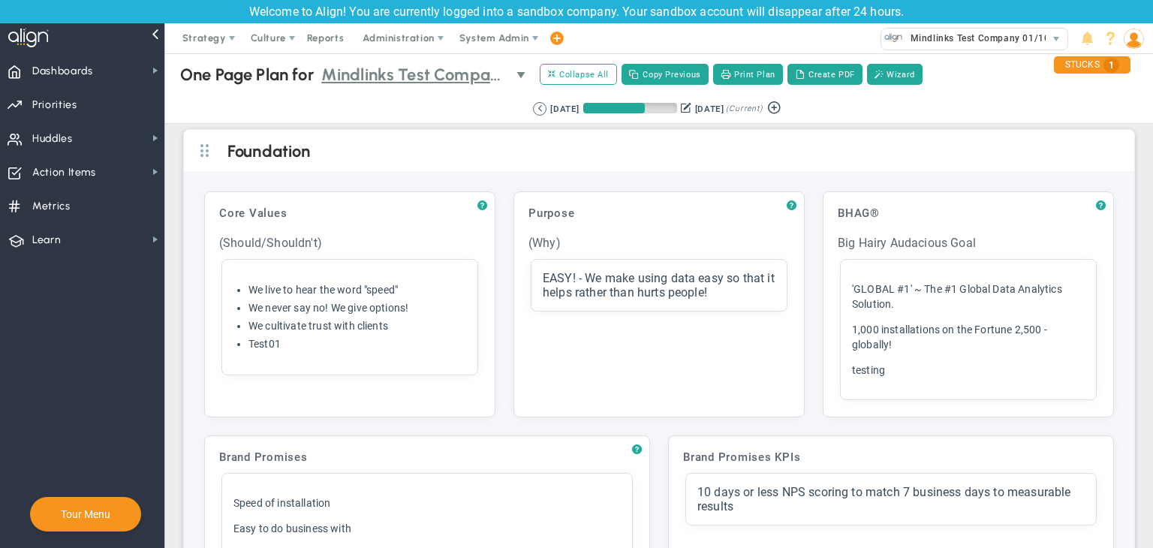
click at [488, 81] on span "Mindlinks Test Company 01/10 (Sandbox)" at bounding box center [415, 75] width 188 height 26
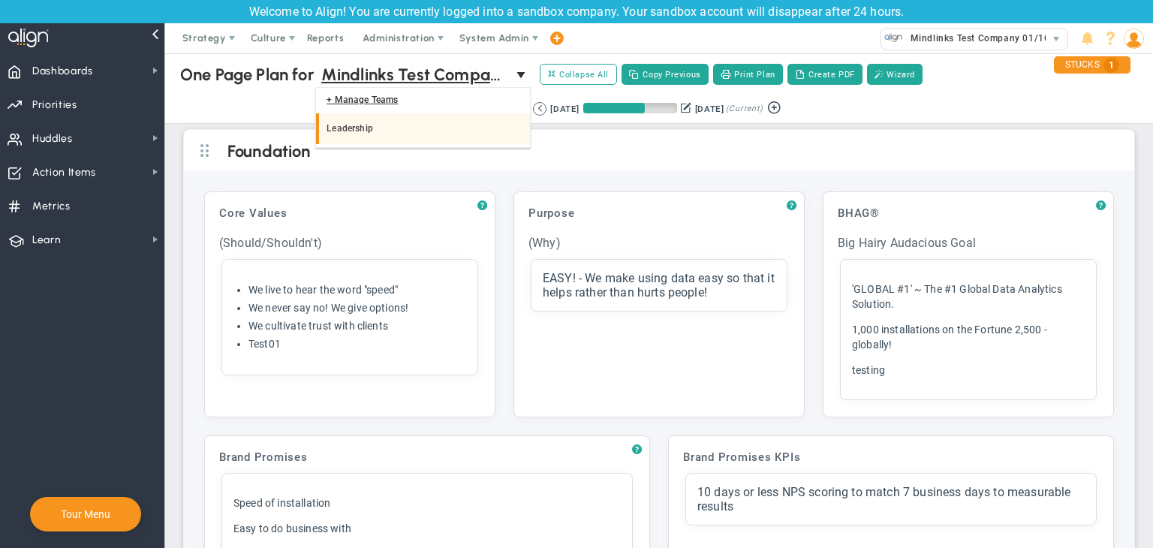
click at [456, 127] on li "Leadership" at bounding box center [422, 129] width 213 height 32
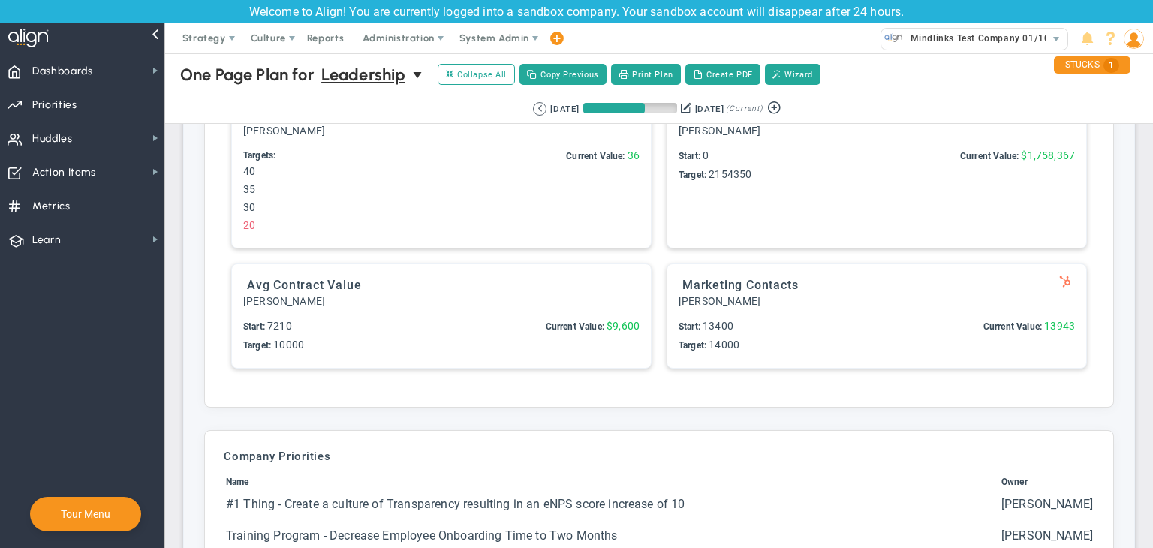
scroll to position [1877, 0]
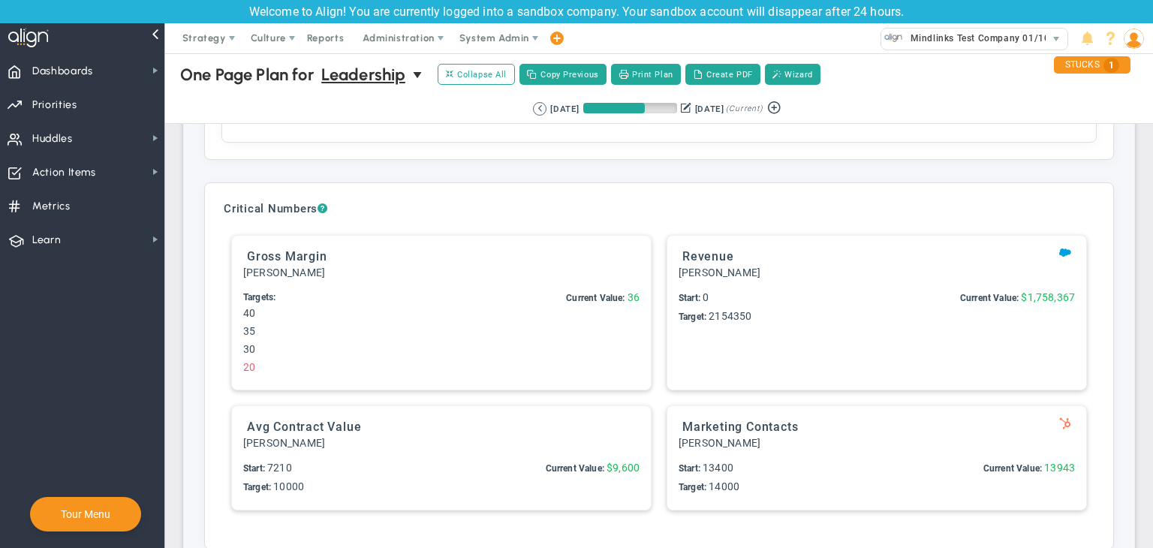
click at [408, 273] on div "Gross Margin 40" at bounding box center [441, 313] width 419 height 154
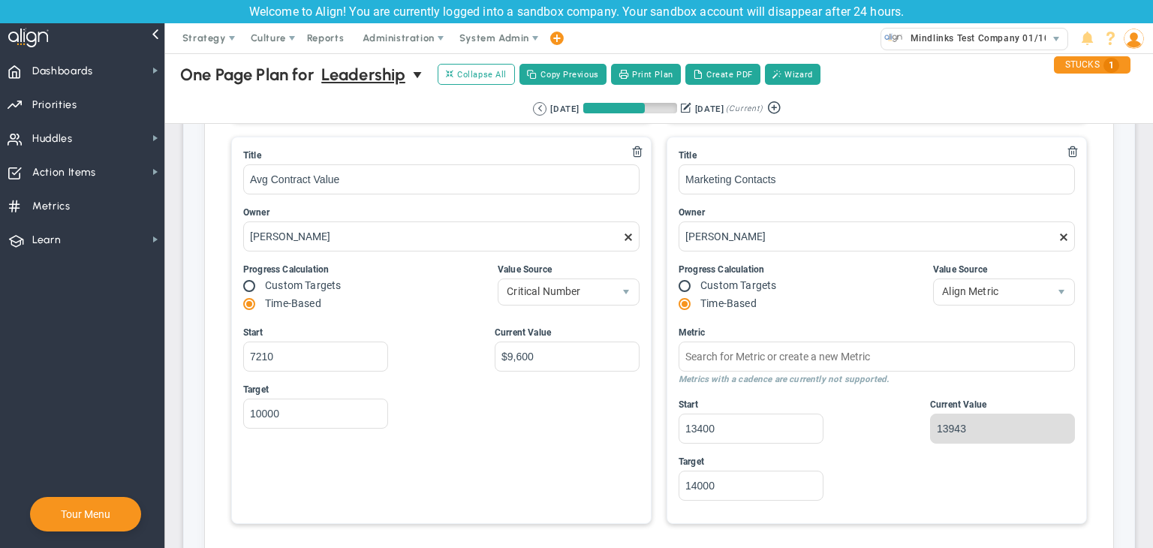
scroll to position [2327, 0]
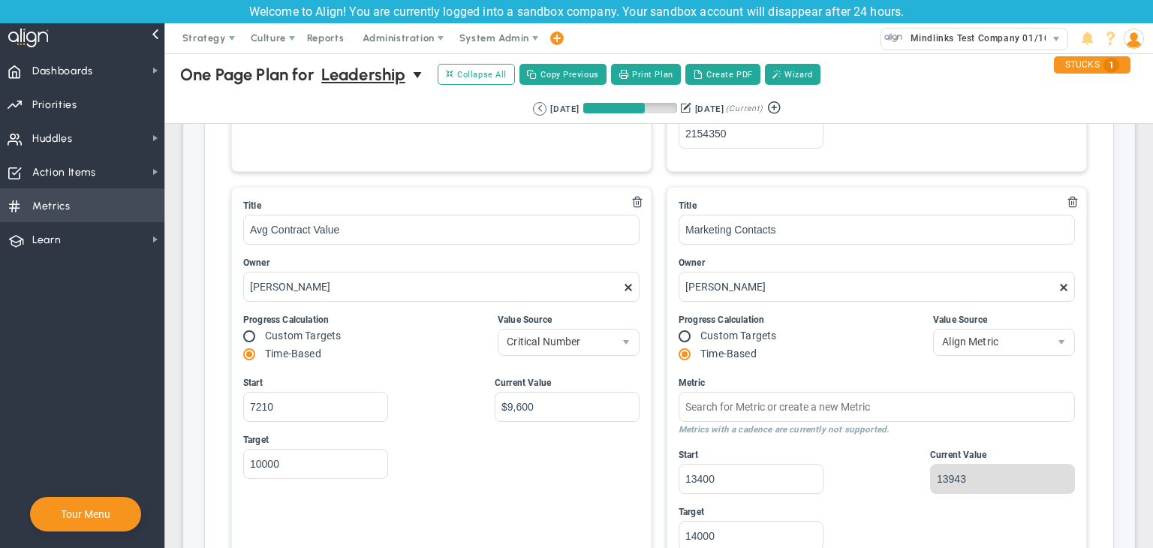
click at [66, 197] on span "Metrics" at bounding box center [51, 207] width 38 height 32
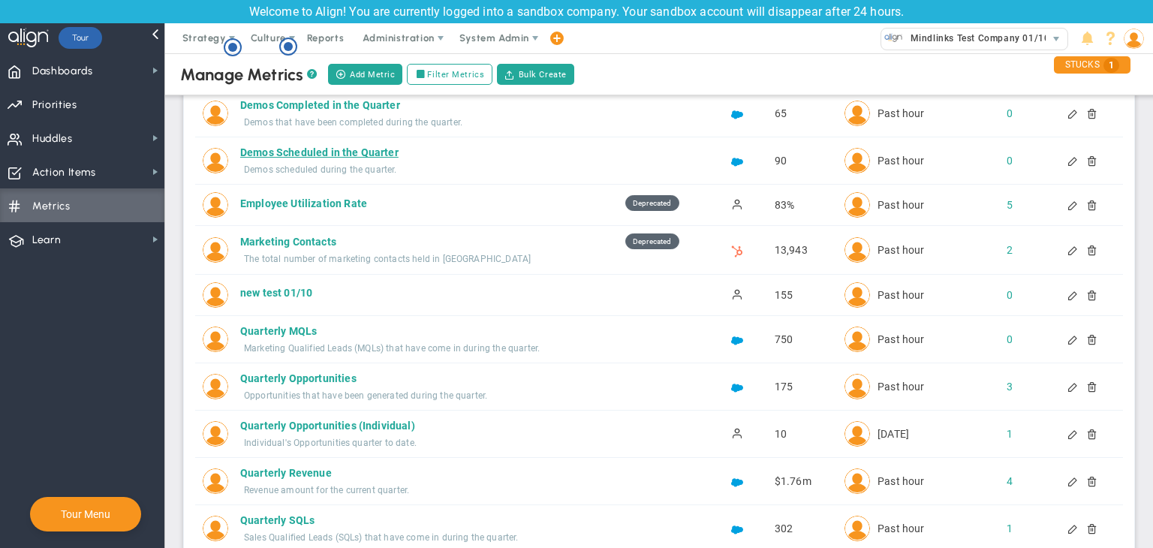
scroll to position [51, 0]
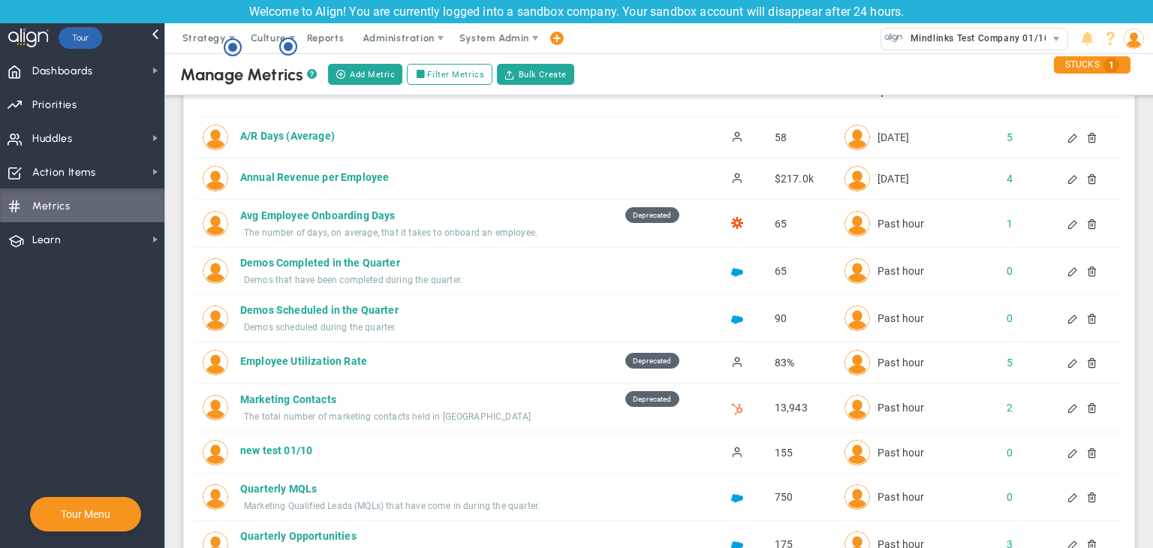
click at [1084, 365] on div at bounding box center [1086, 362] width 12 height 11
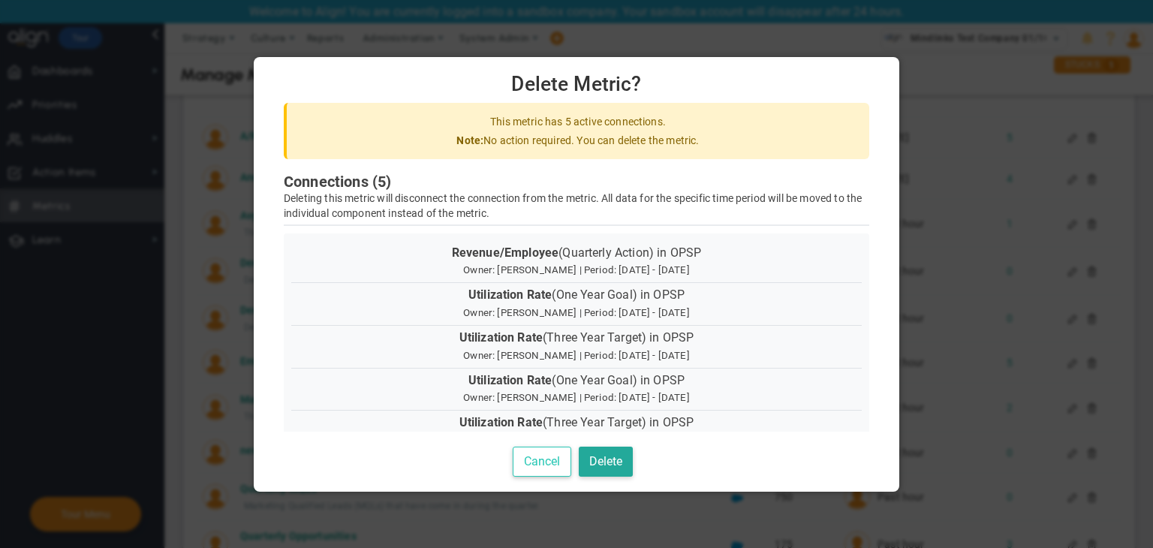
click at [535, 454] on button "Cancel" at bounding box center [542, 462] width 59 height 31
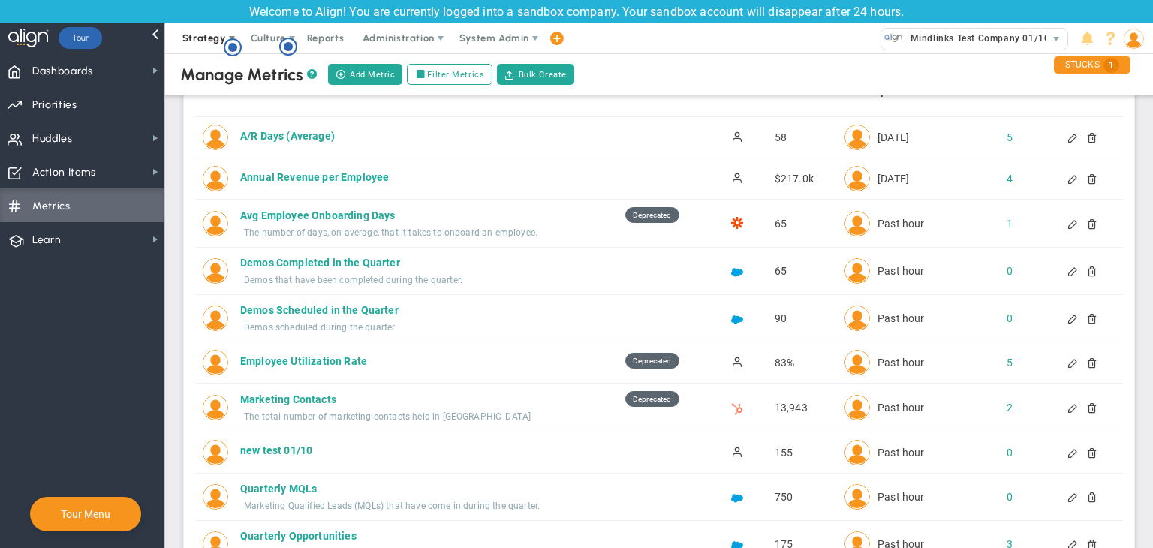
click at [207, 39] on span "Strategy" at bounding box center [204, 37] width 44 height 11
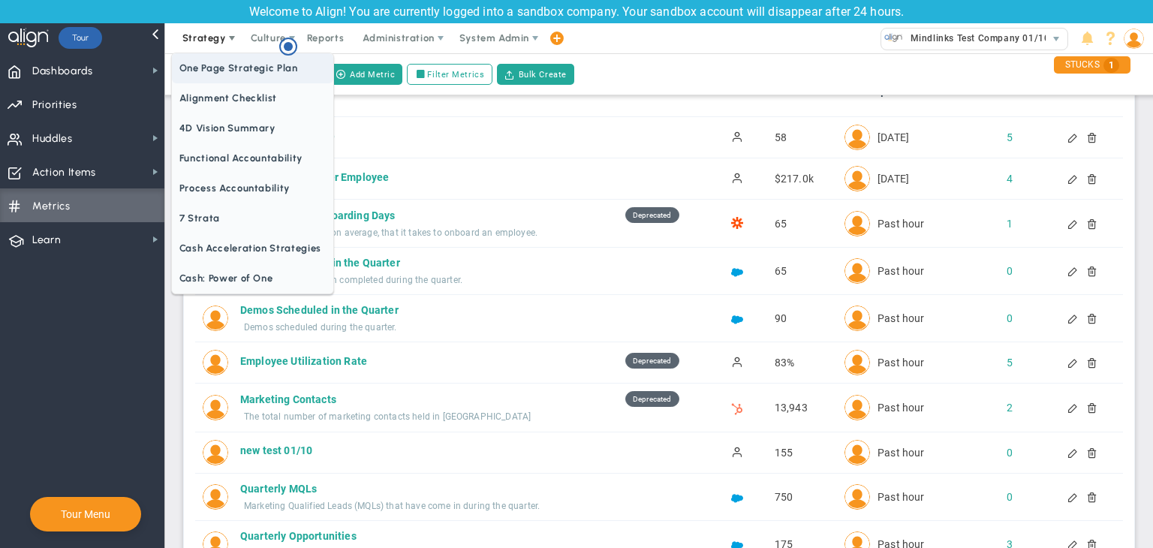
scroll to position [0, 0]
click at [270, 71] on span "One Page Strategic Plan" at bounding box center [252, 68] width 161 height 30
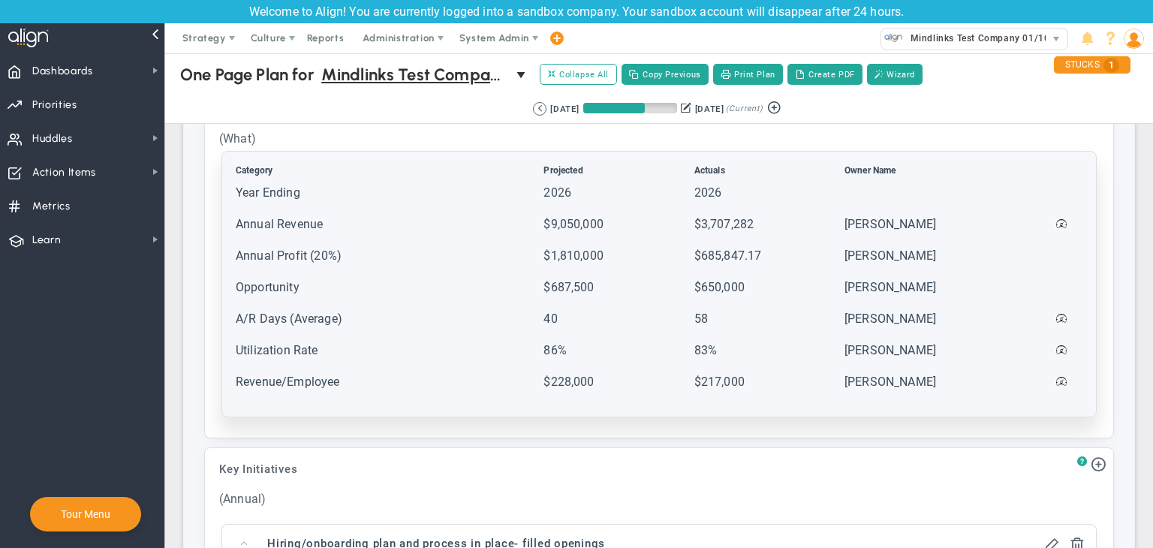
scroll to position [1501, 0]
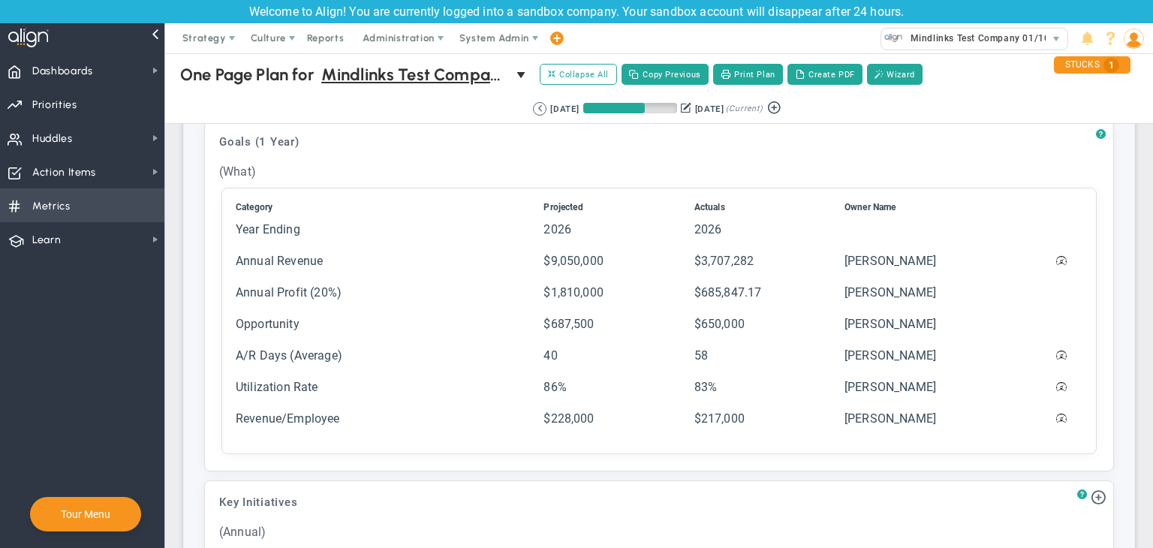
click at [102, 206] on span "Metrics Metrics" at bounding box center [82, 205] width 164 height 34
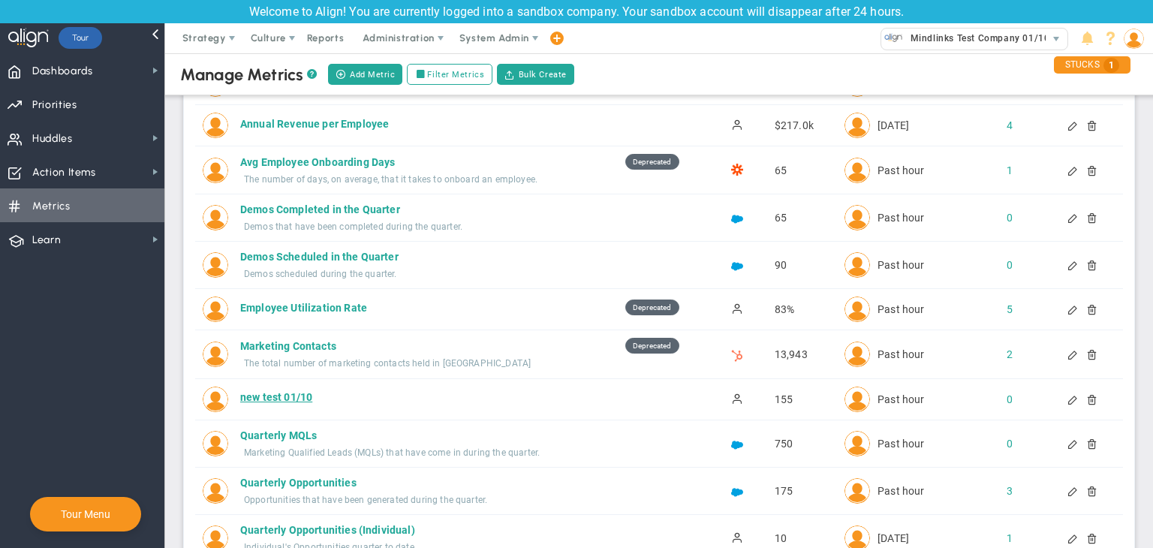
scroll to position [150, 0]
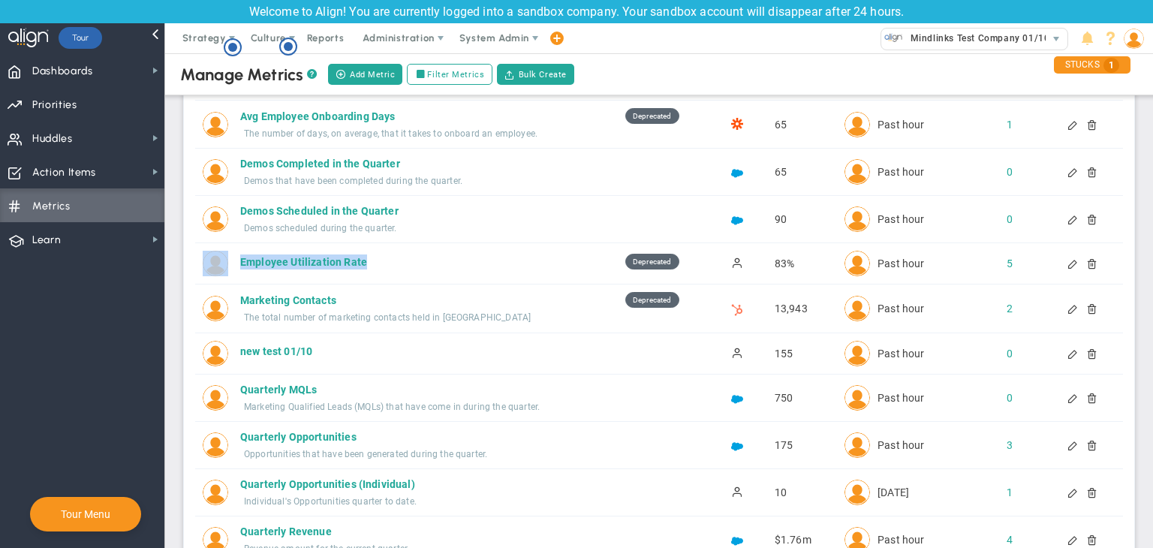
copy div "Employee Utilization Rate"
drag, startPoint x: 381, startPoint y: 261, endPoint x: 237, endPoint y: 266, distance: 143.5
click at [237, 266] on div "Employee Utilization Rate Employee Utilization Rate Deprecated 83% Past hour 5" at bounding box center [659, 263] width 928 height 41
click at [230, 36] on span at bounding box center [232, 38] width 12 height 12
click at [201, 43] on span "Strategy" at bounding box center [204, 37] width 44 height 11
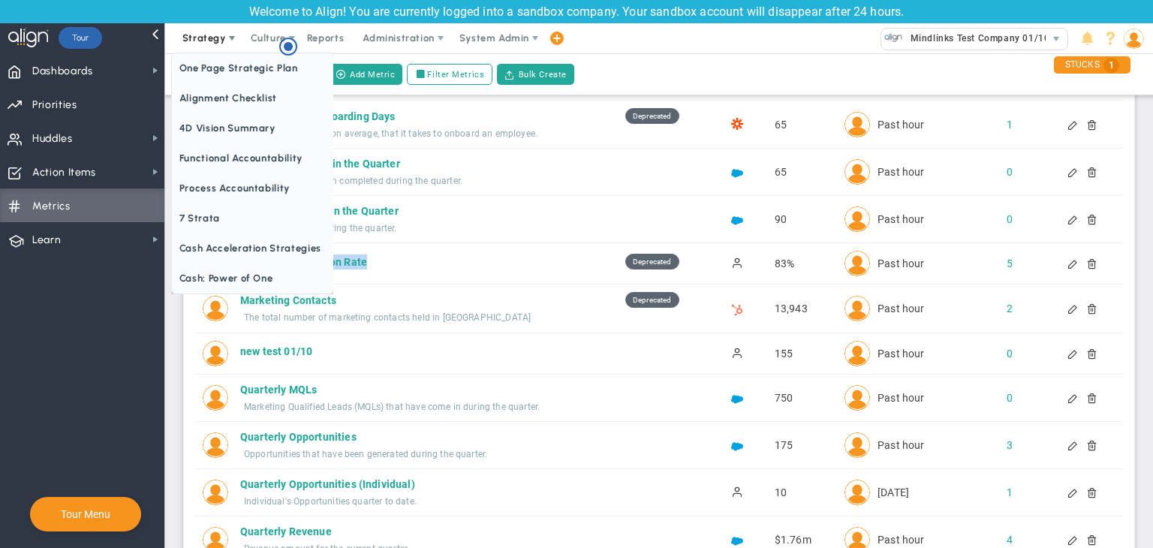
scroll to position [0, 0]
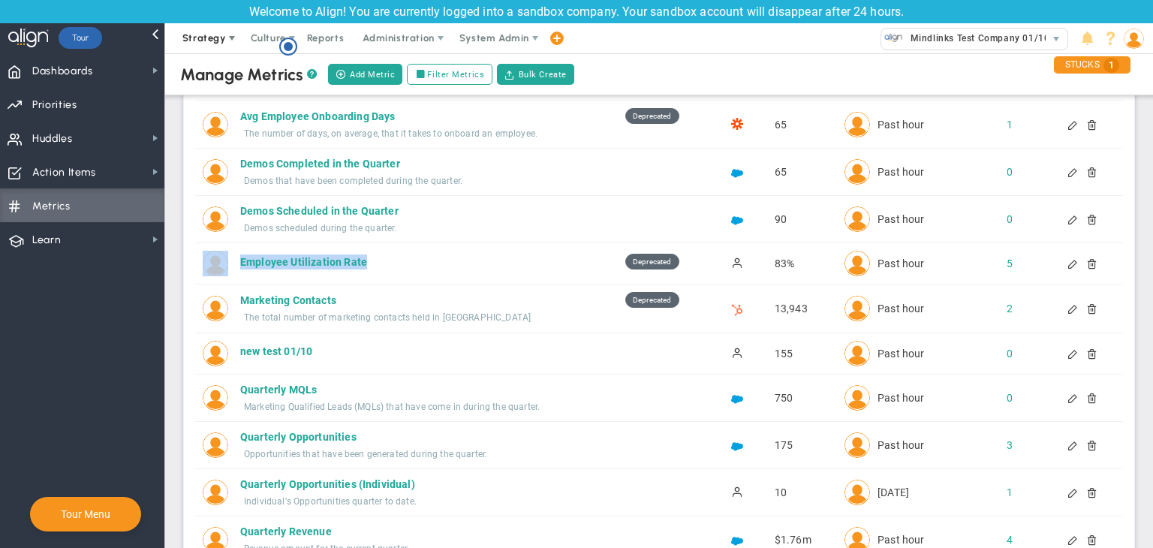
click at [201, 43] on span "Strategy" at bounding box center [204, 37] width 44 height 11
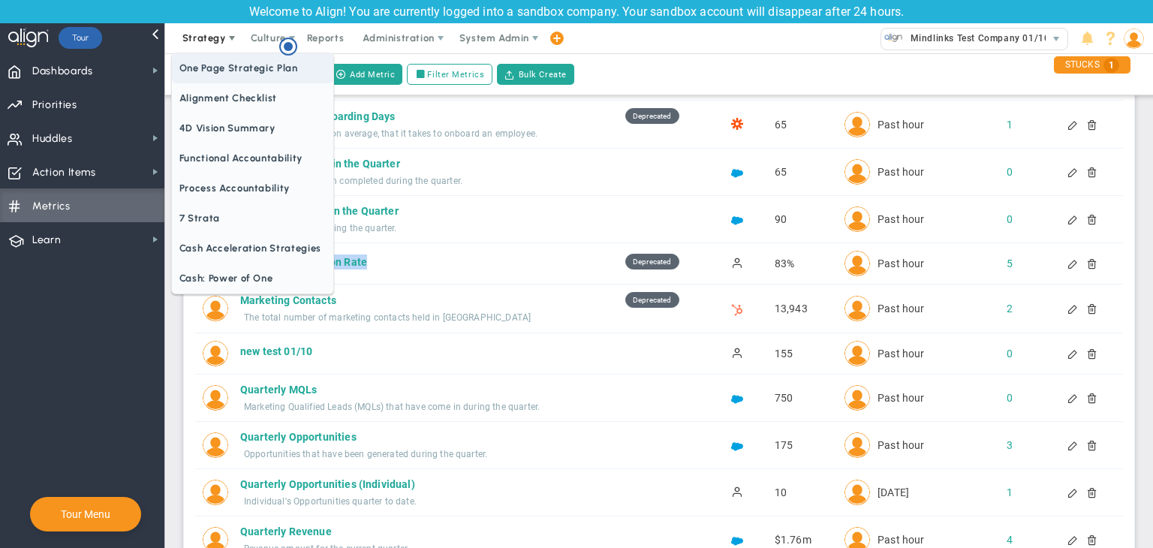
click at [233, 65] on span "One Page Strategic Plan" at bounding box center [252, 68] width 161 height 30
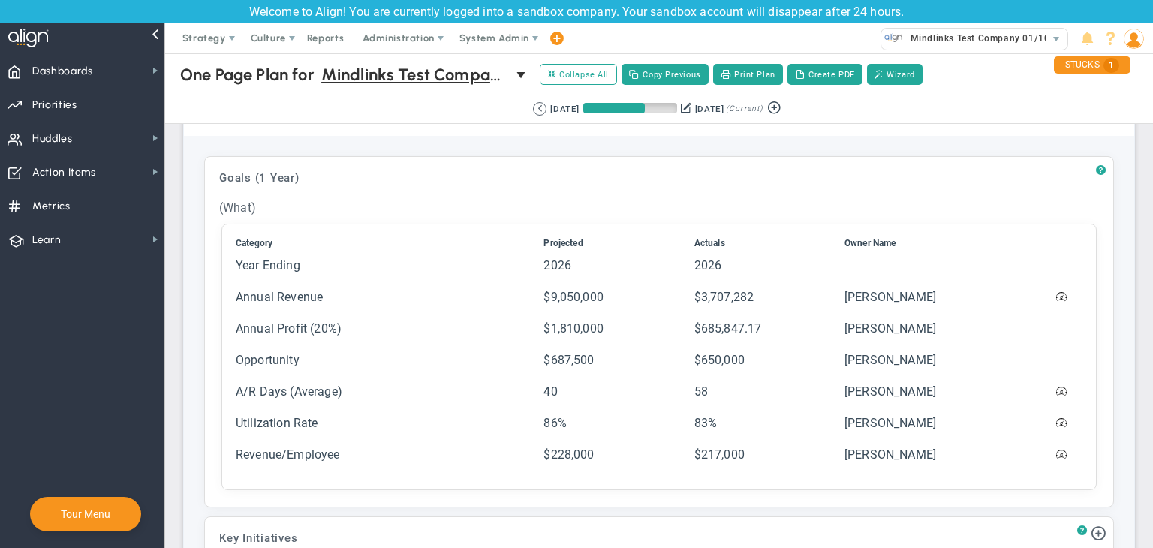
scroll to position [1426, 0]
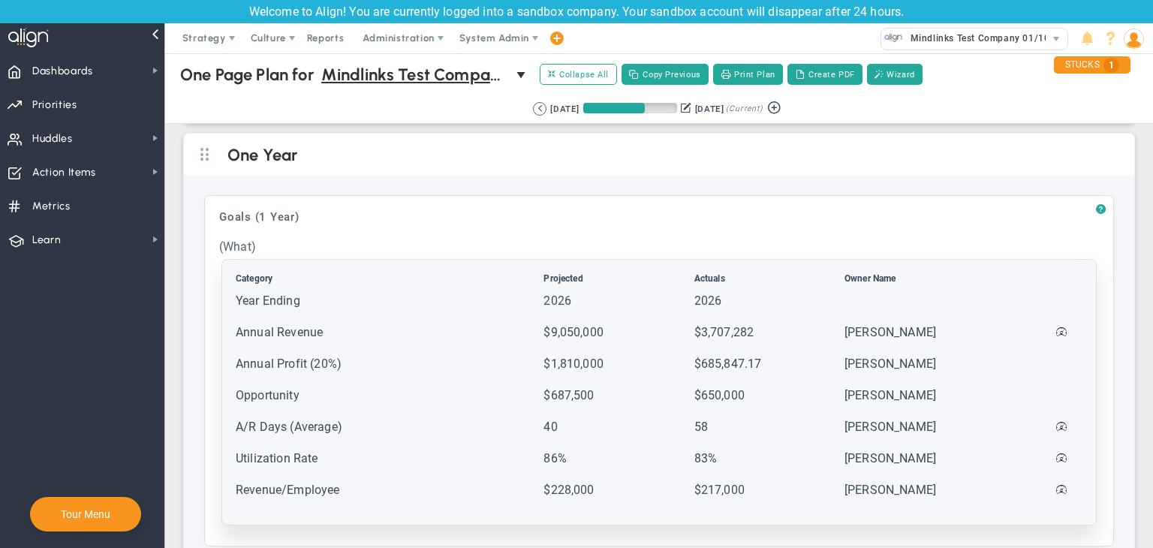
click at [919, 301] on td at bounding box center [918, 308] width 149 height 30
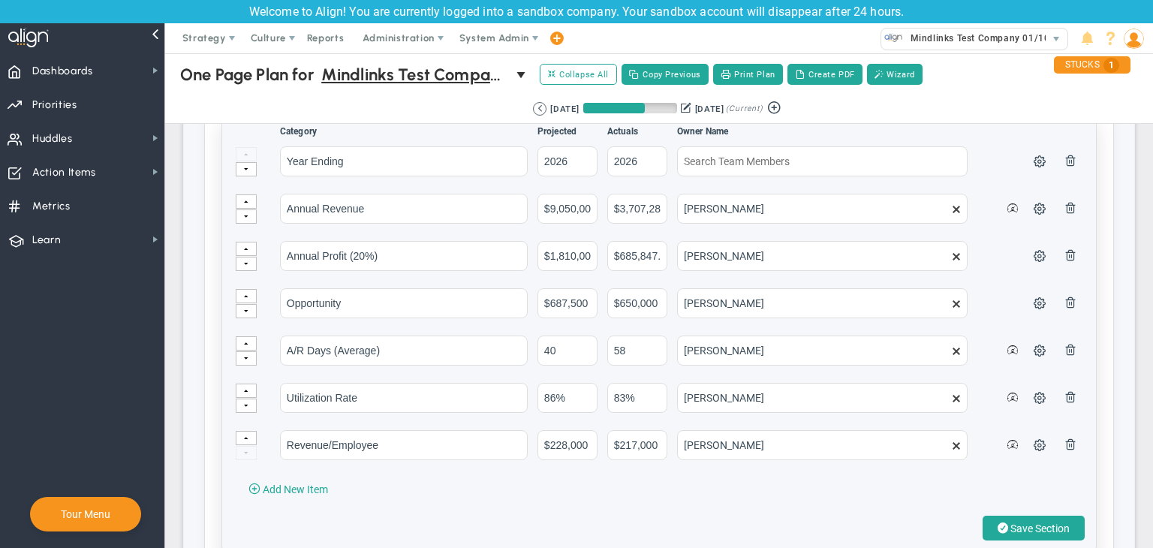
scroll to position [1577, 0]
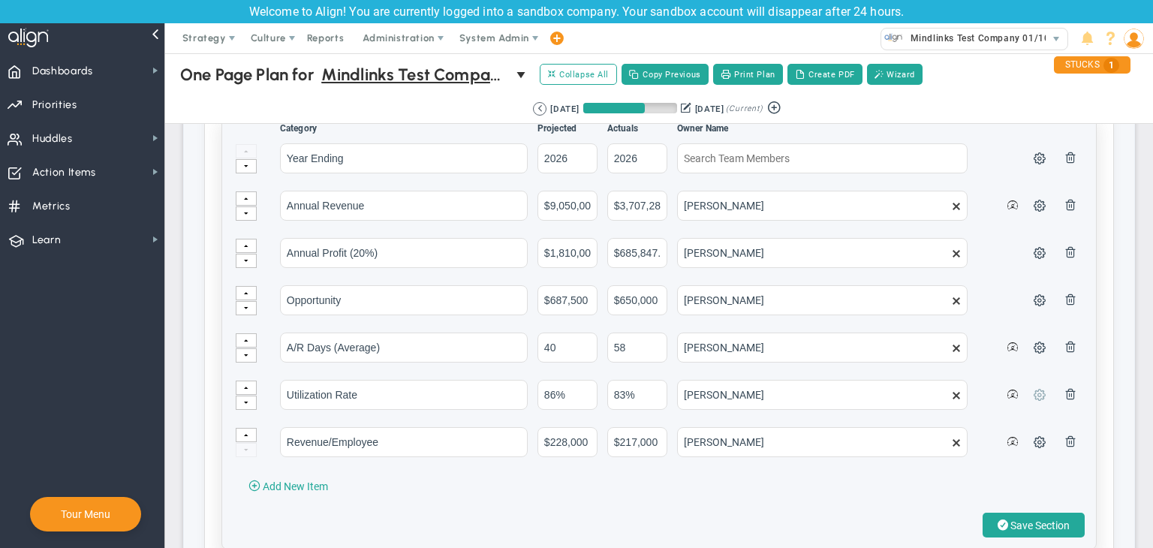
click at [1034, 390] on span at bounding box center [1040, 394] width 12 height 12
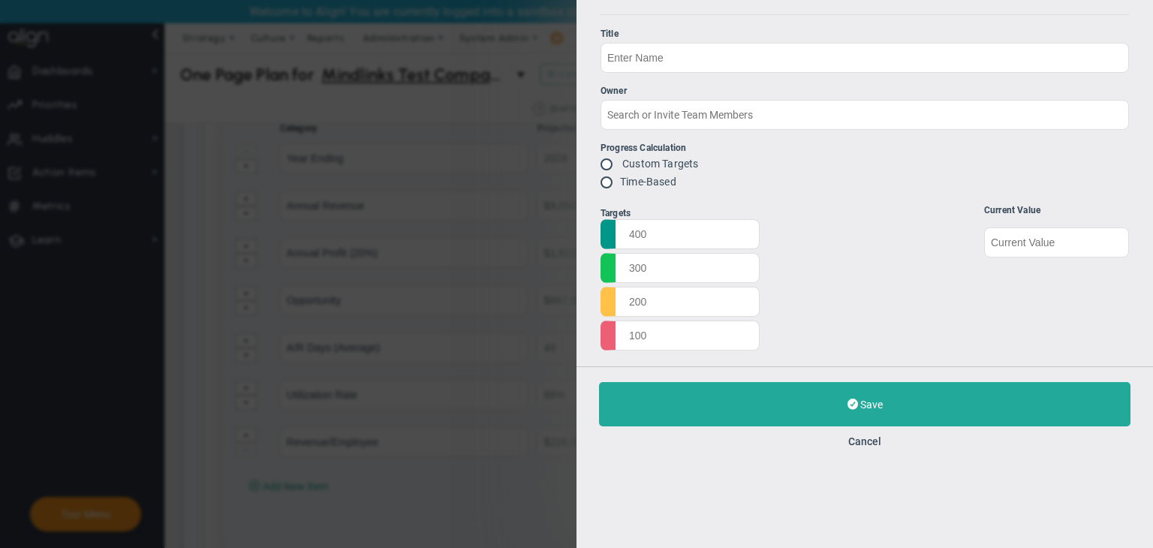
type input "Utilization Rate"
type input "[PERSON_NAME]"
radio input "true"
type input "88%"
type input "86%"
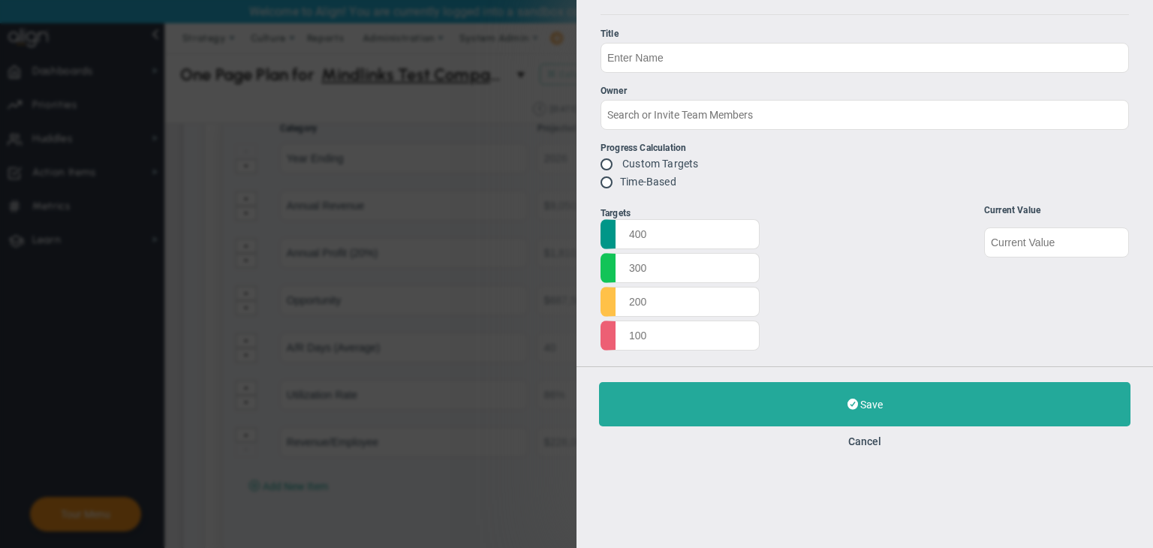
type input "82%"
type input "75%"
type input "83%"
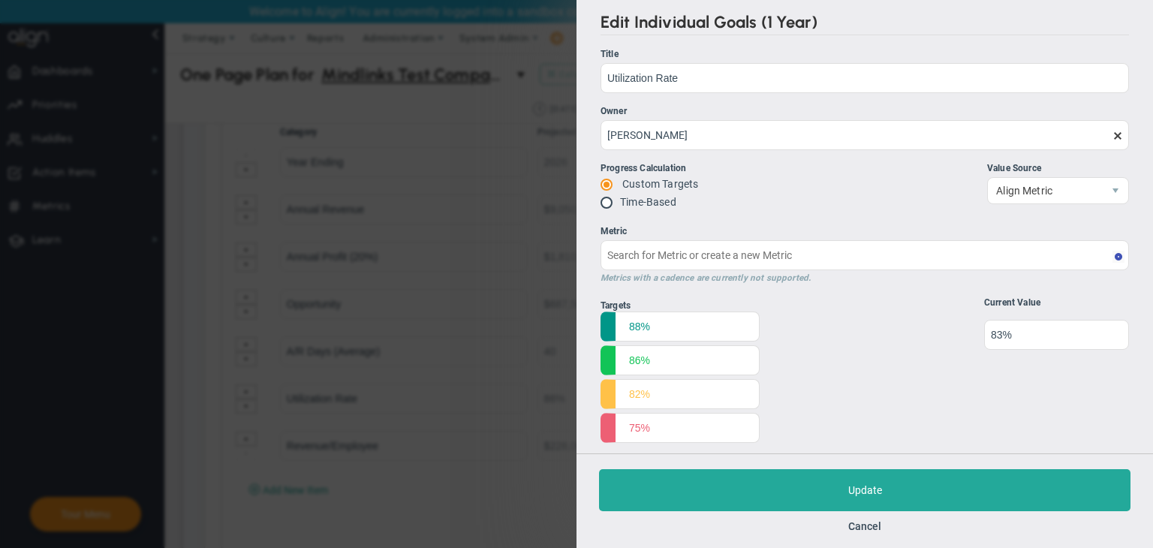
type input "Employee Utilization Rate (Deprecated Status)"
click at [870, 523] on button "Cancel" at bounding box center [864, 526] width 33 height 12
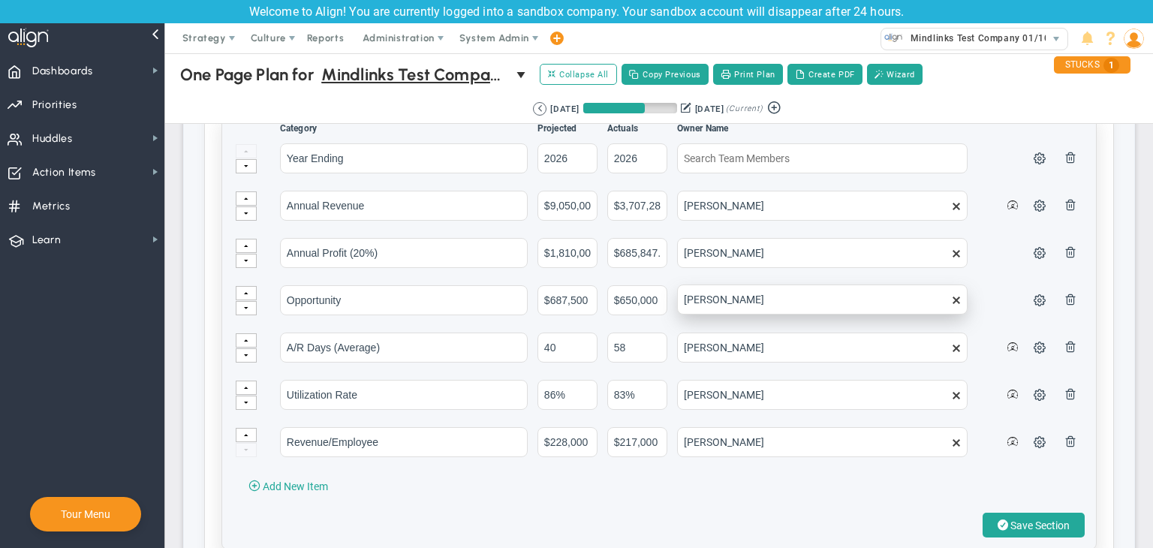
scroll to position [1276, 0]
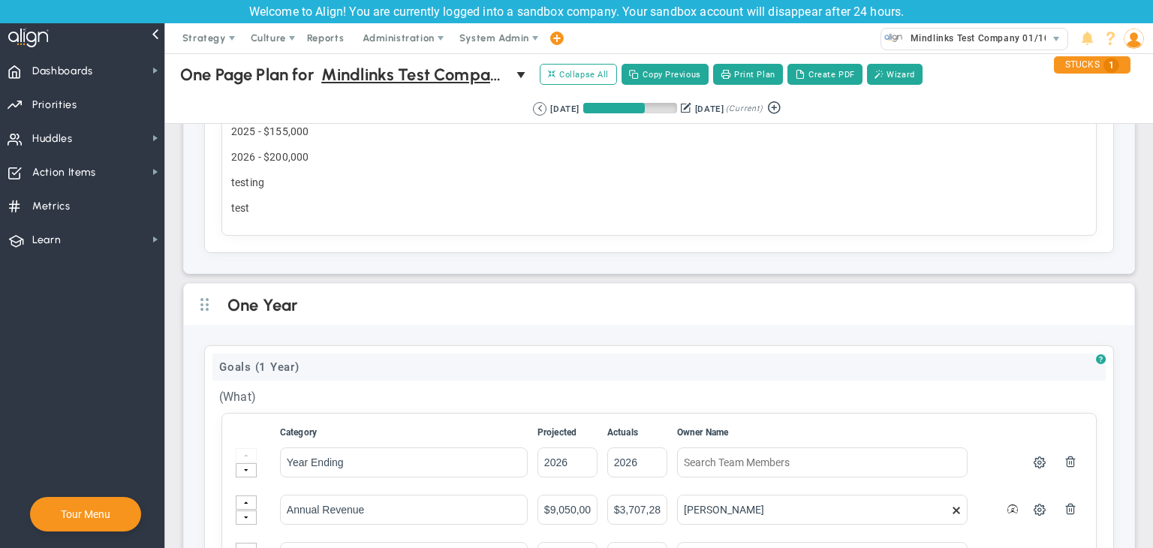
click at [985, 363] on div "Goals (1 Year)" at bounding box center [658, 367] width 893 height 27
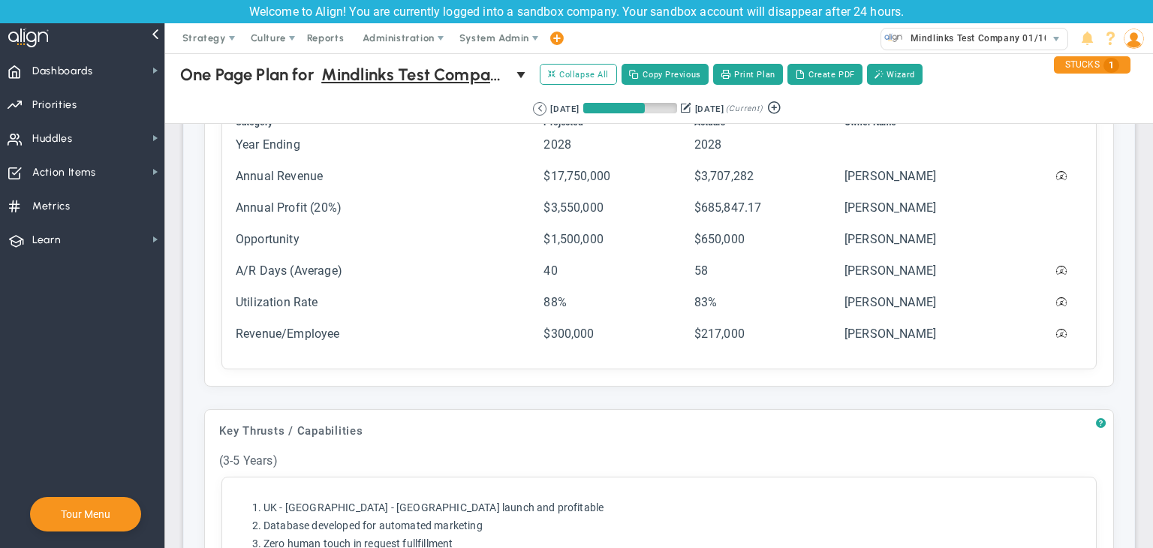
scroll to position [450, 0]
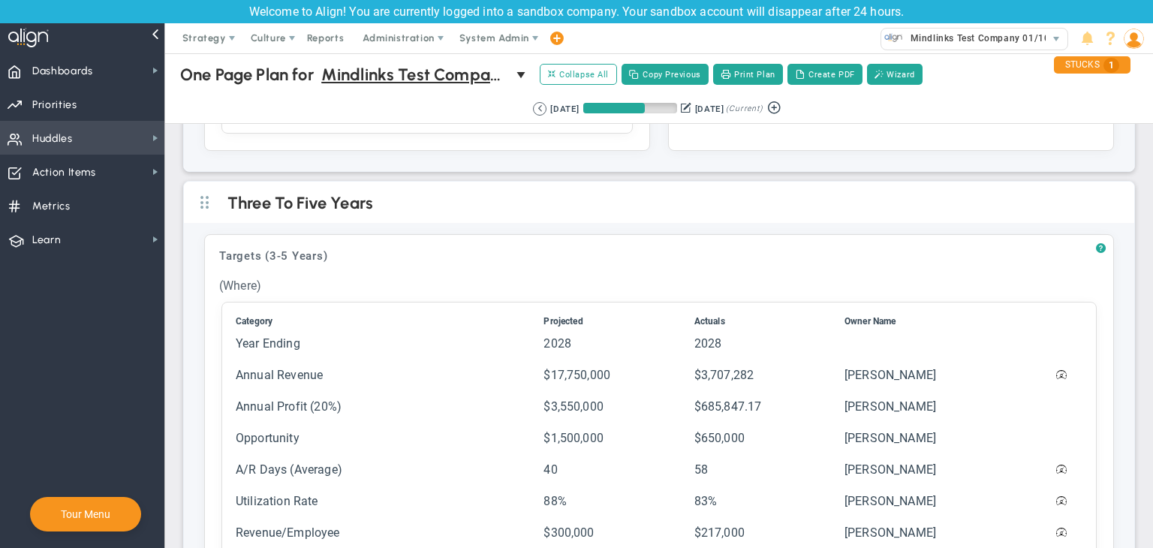
click at [132, 146] on span "Huddles Huddles" at bounding box center [82, 138] width 164 height 34
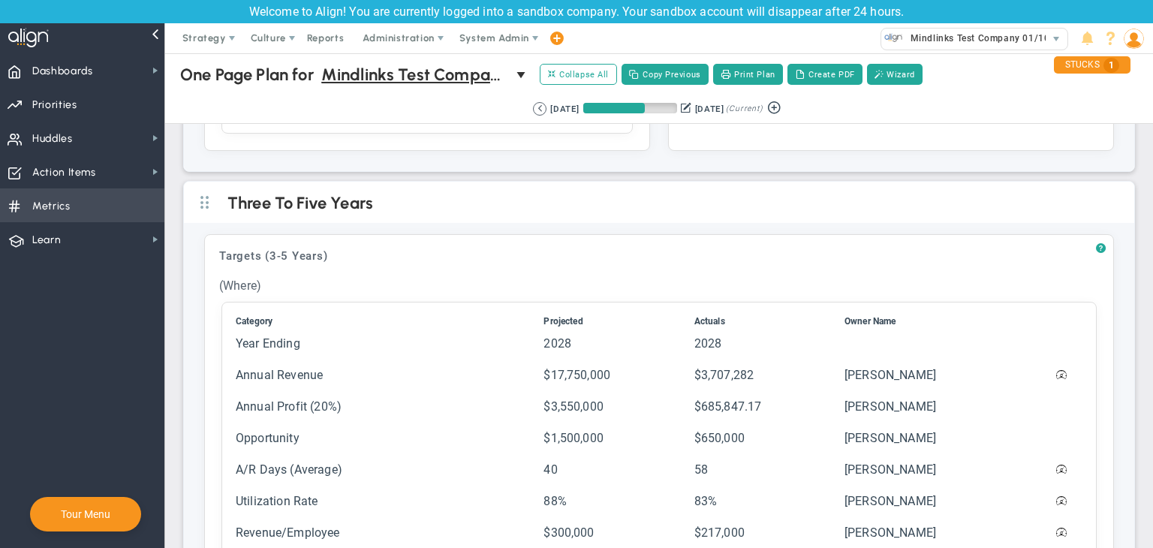
scroll to position [0, 0]
click at [128, 200] on span "Metrics Metrics" at bounding box center [82, 205] width 164 height 34
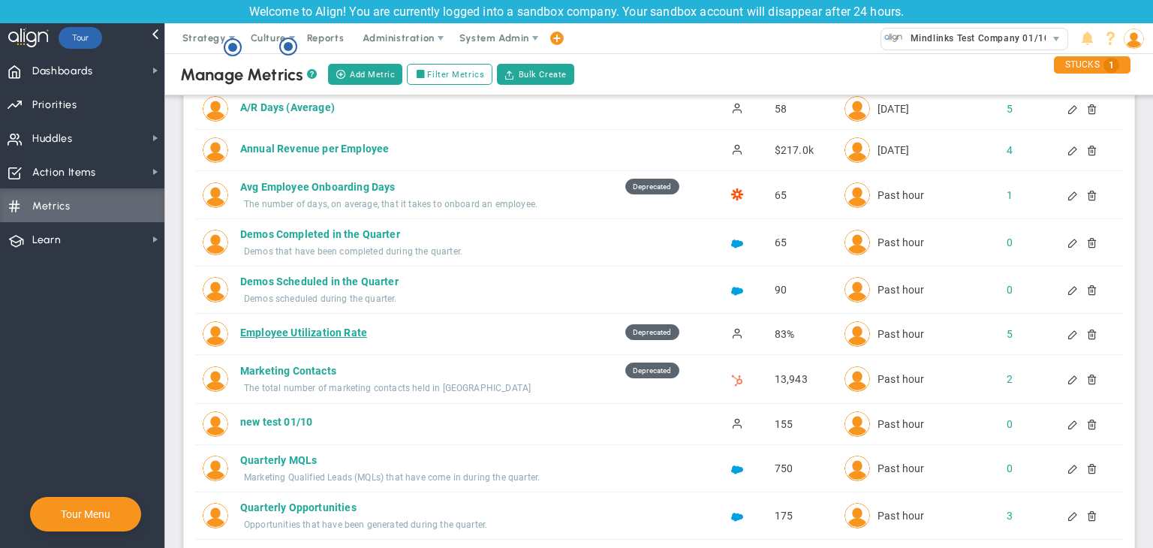
scroll to position [75, 0]
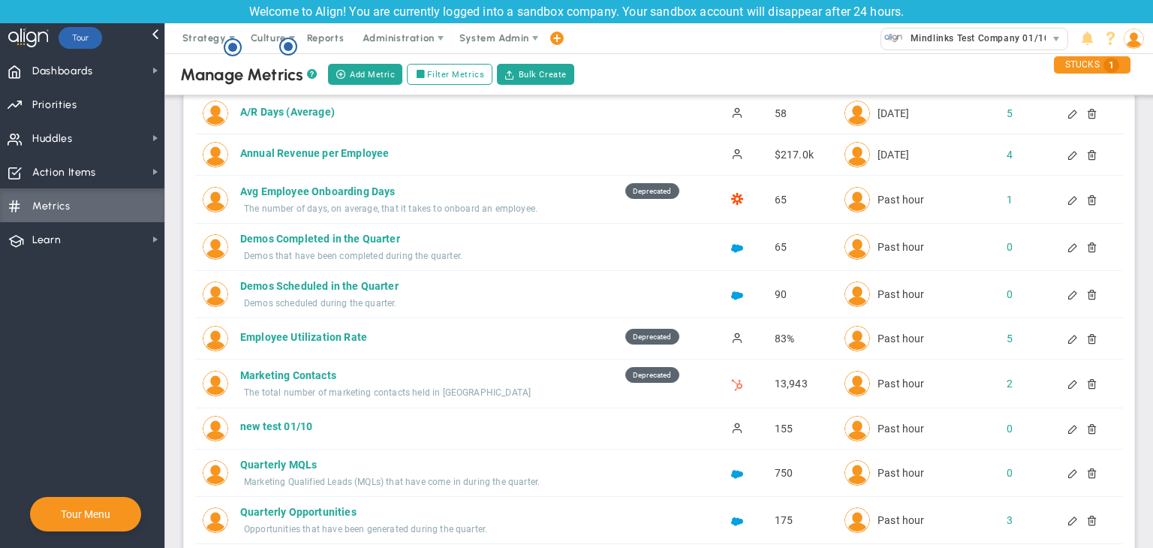
click at [1080, 340] on div at bounding box center [1086, 338] width 12 height 11
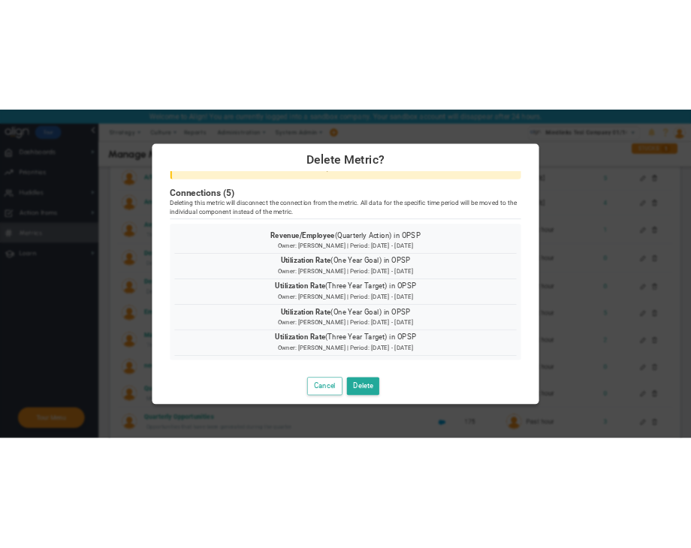
scroll to position [15, 0]
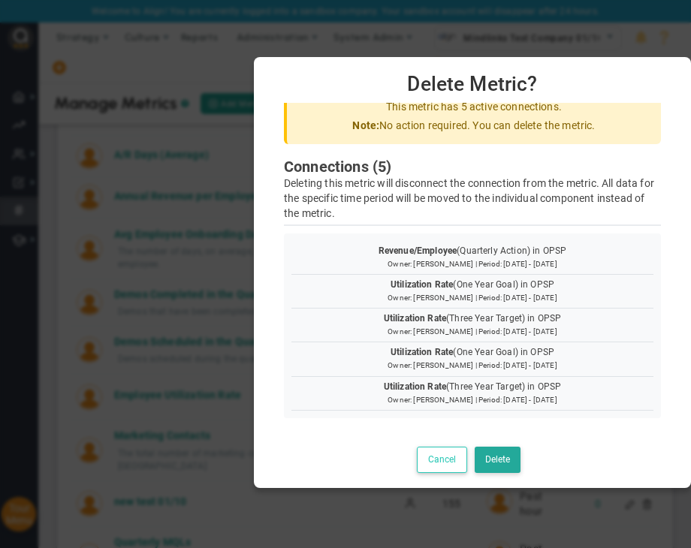
click at [441, 454] on button "Cancel" at bounding box center [442, 460] width 50 height 26
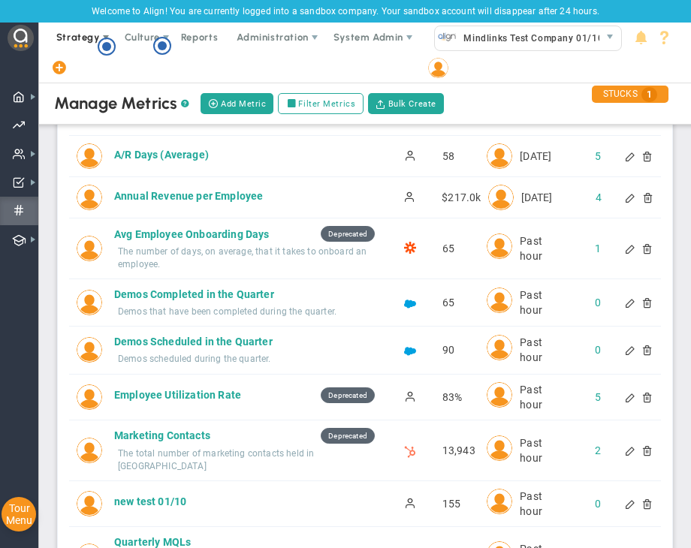
click at [83, 24] on span "Strategy" at bounding box center [79, 38] width 68 height 30
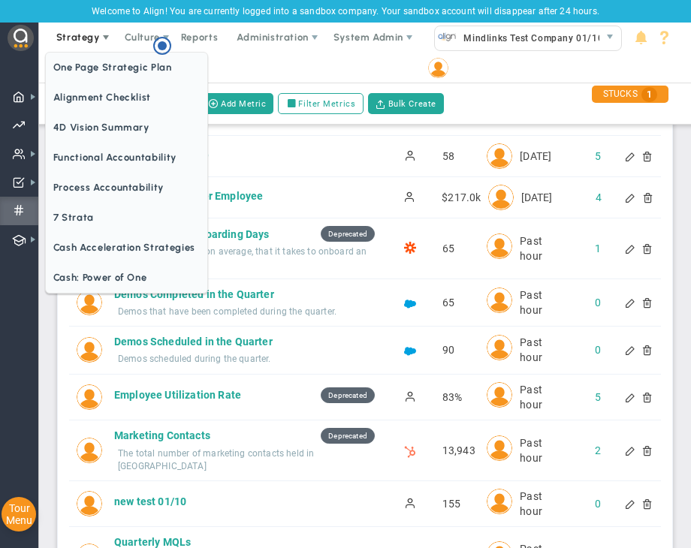
scroll to position [0, 0]
click at [96, 61] on span "One Page Strategic Plan" at bounding box center [126, 68] width 161 height 30
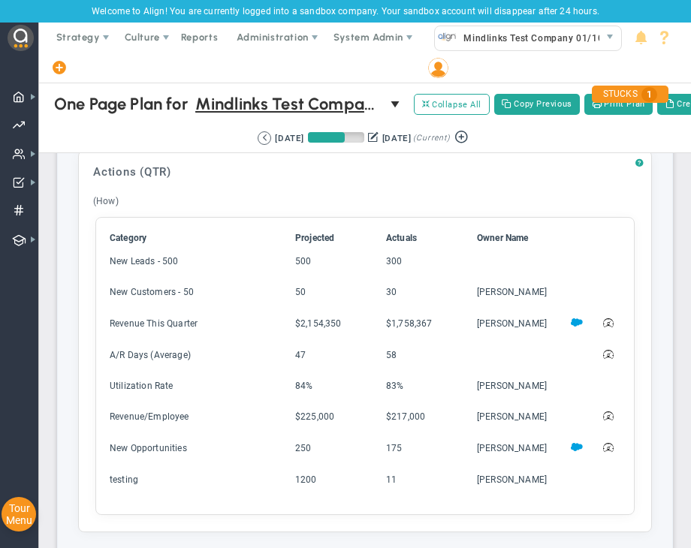
scroll to position [3904, 0]
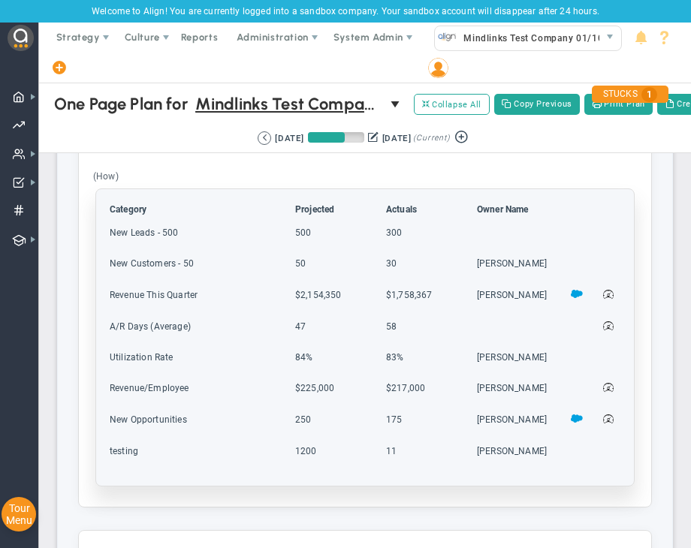
click at [528, 227] on td at bounding box center [520, 239] width 89 height 29
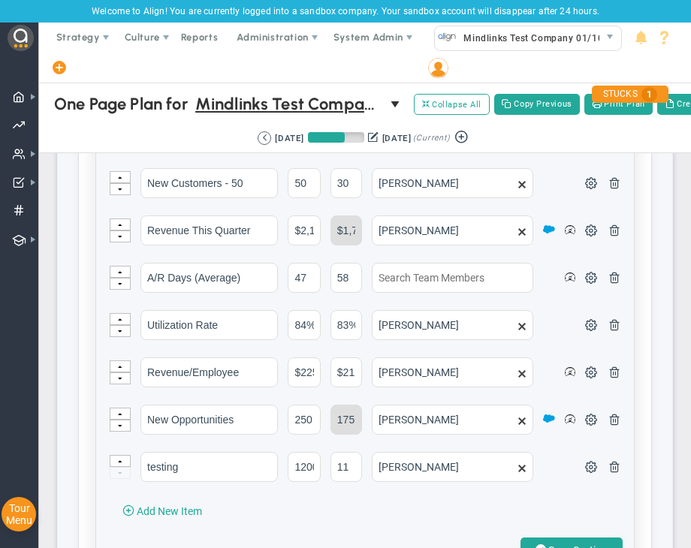
scroll to position [4129, 0]
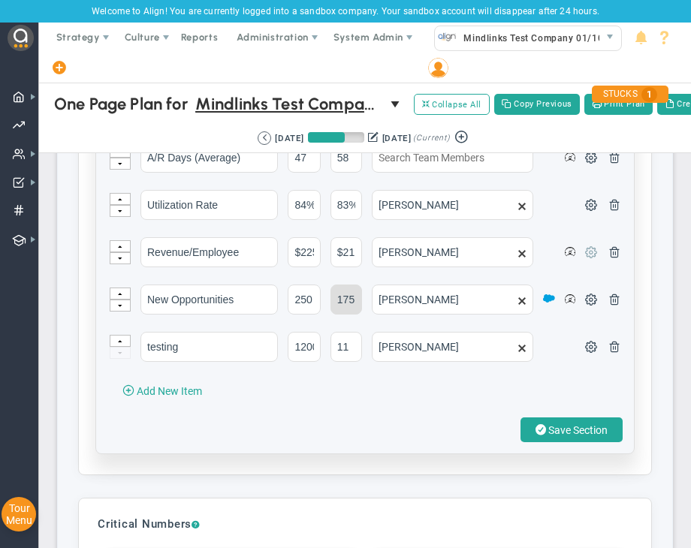
click at [585, 249] on span at bounding box center [591, 251] width 12 height 12
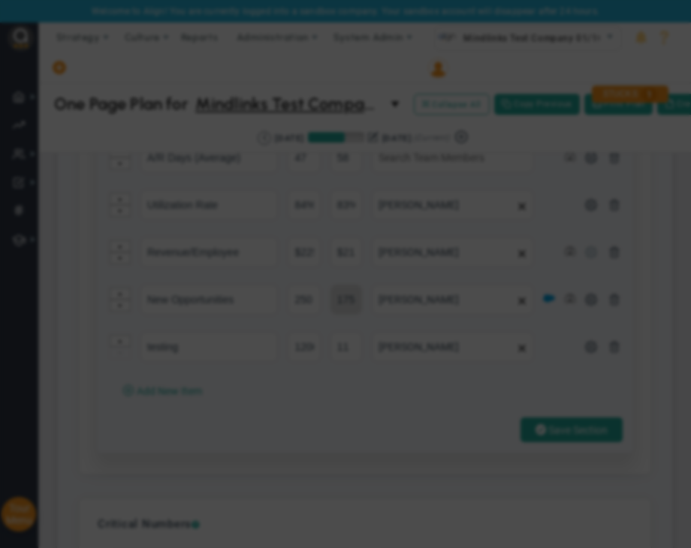
type input "Revenue/Employee"
type input "[PERSON_NAME]"
radio input "true"
type input "$230,000"
type input "$225,000"
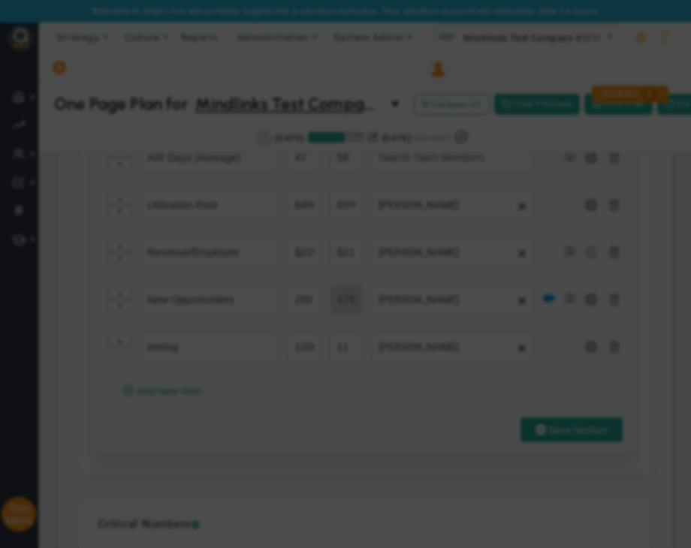
type input "$215,000"
type input "$210,000"
type input "$217,000"
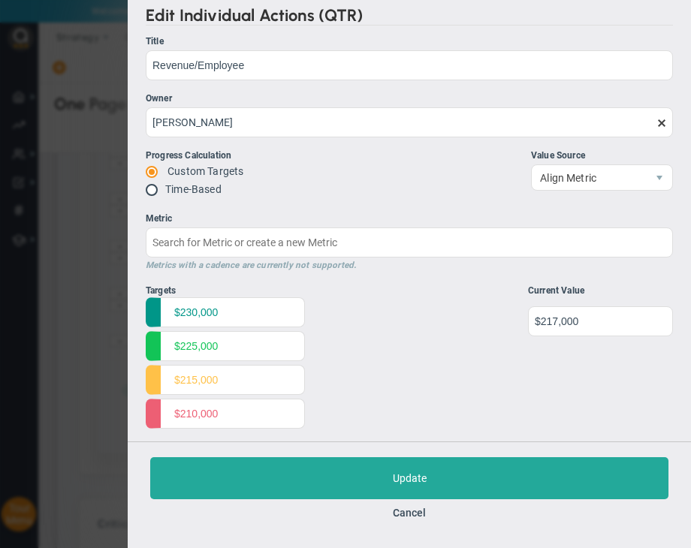
type input "Employee Utilization Rate (Deprecated Status)"
click at [414, 511] on button "Cancel" at bounding box center [409, 513] width 33 height 12
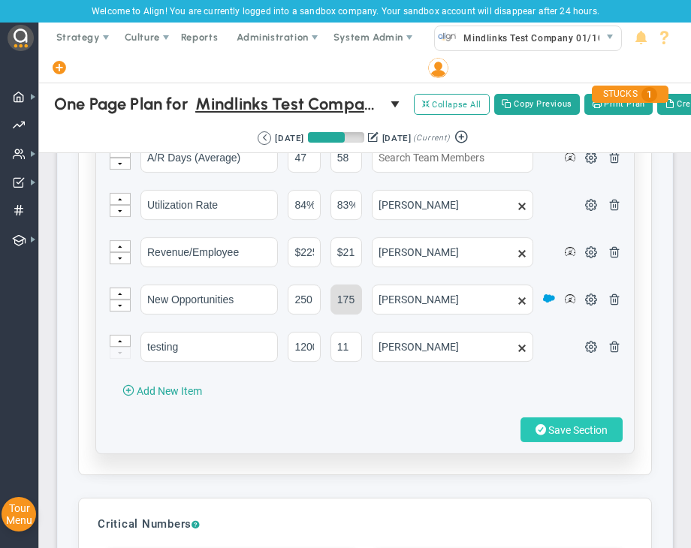
click at [549, 427] on span "Save Section" at bounding box center [577, 430] width 59 height 12
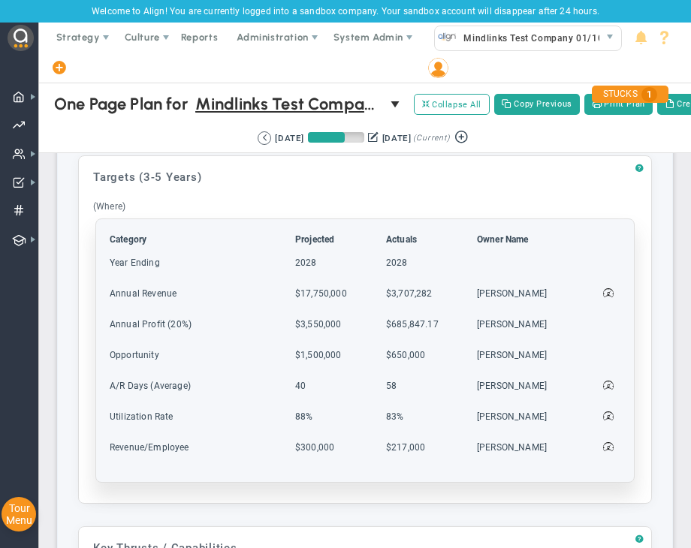
scroll to position [974, 0]
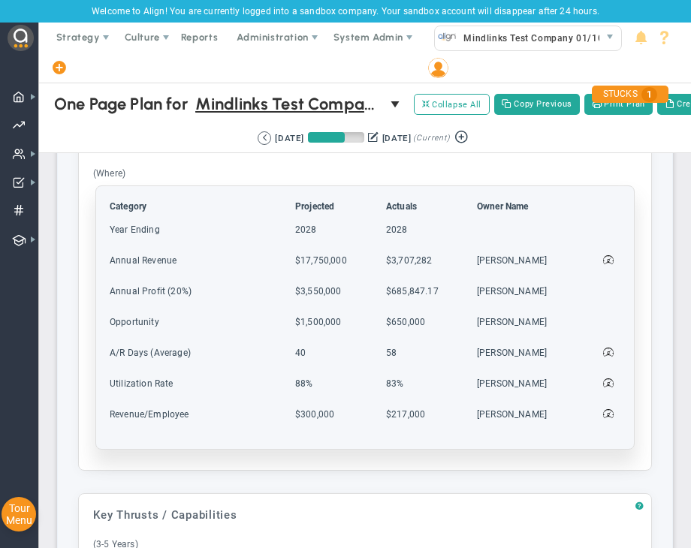
click at [480, 363] on td "[PERSON_NAME]" at bounding box center [520, 359] width 89 height 29
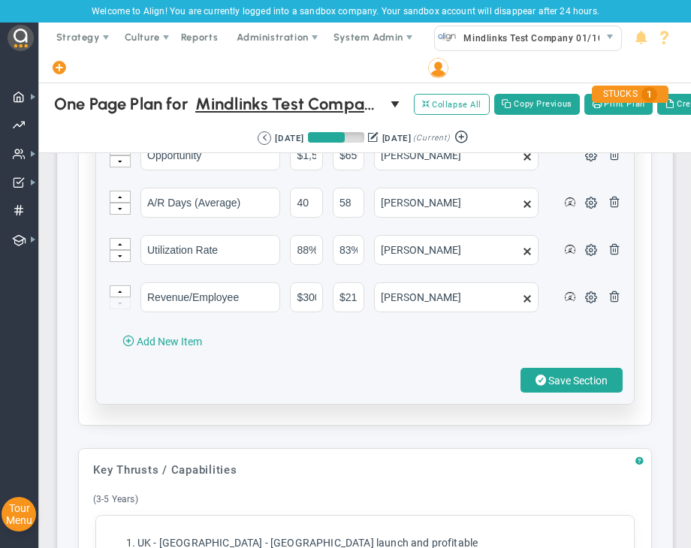
scroll to position [1200, 0]
click at [585, 258] on button at bounding box center [591, 249] width 12 height 26
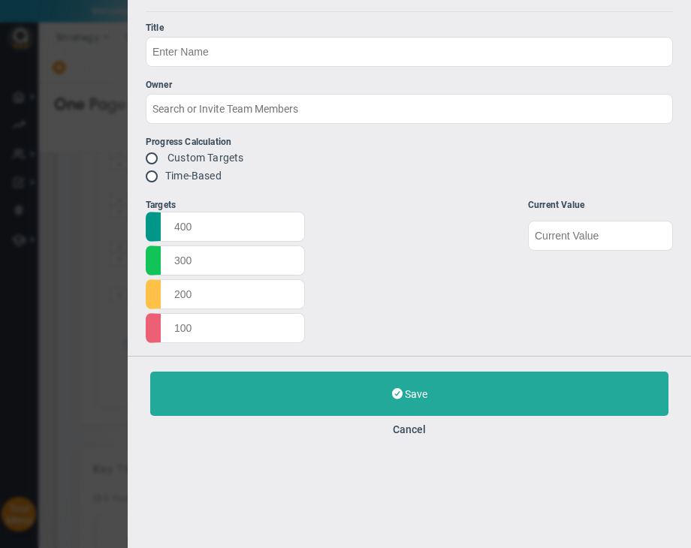
type input "Utilization Rate"
type input "[PERSON_NAME]"
radio input "true"
type input "90%"
type input "88%"
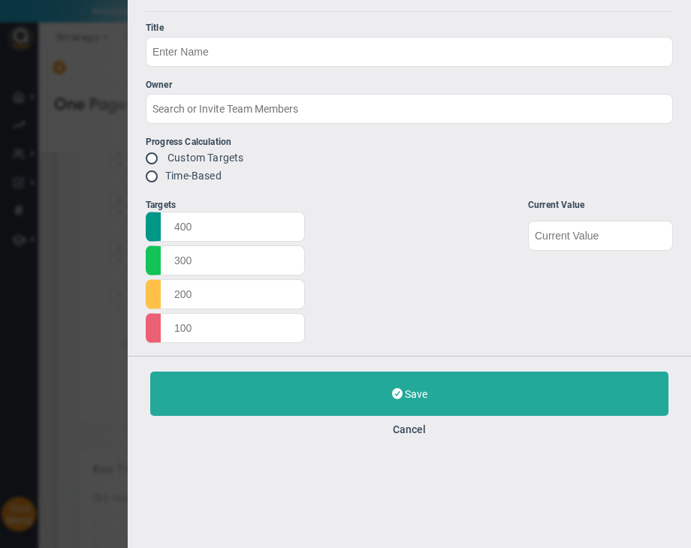
type input "85%"
type input "80%"
type input "83%"
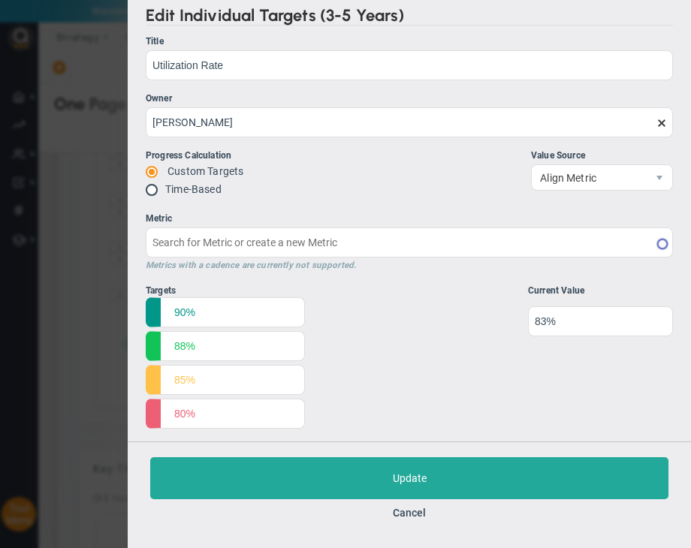
type input "Employee Utilization Rate (Deprecated Status)"
click at [417, 510] on button "Cancel" at bounding box center [409, 513] width 33 height 12
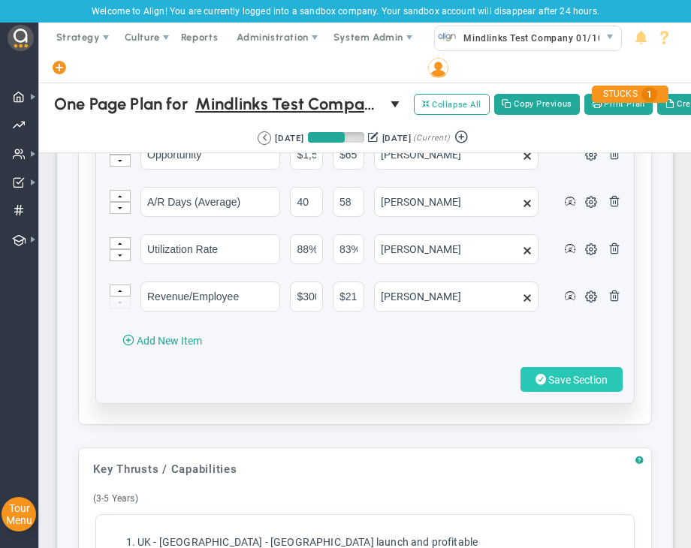
click at [548, 383] on span "Save Section" at bounding box center [577, 380] width 59 height 12
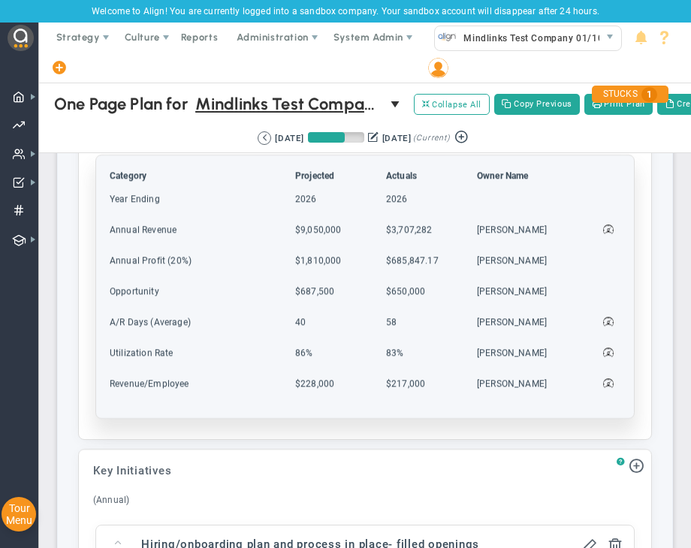
scroll to position [1952, 0]
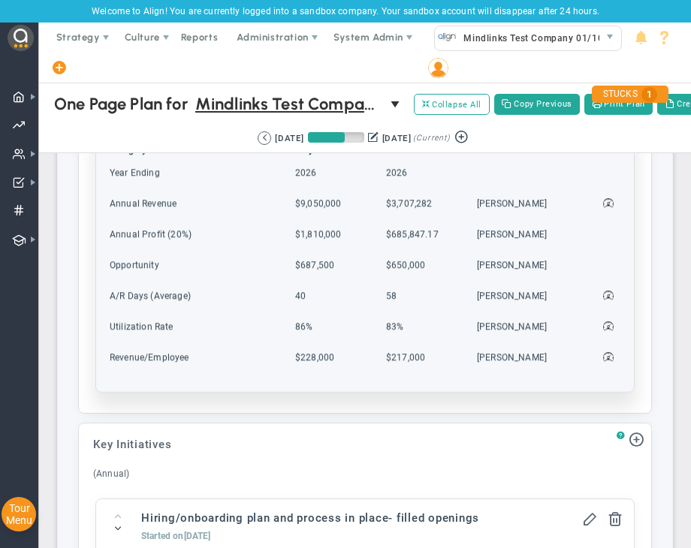
click at [545, 318] on td "[PERSON_NAME]" at bounding box center [520, 302] width 89 height 29
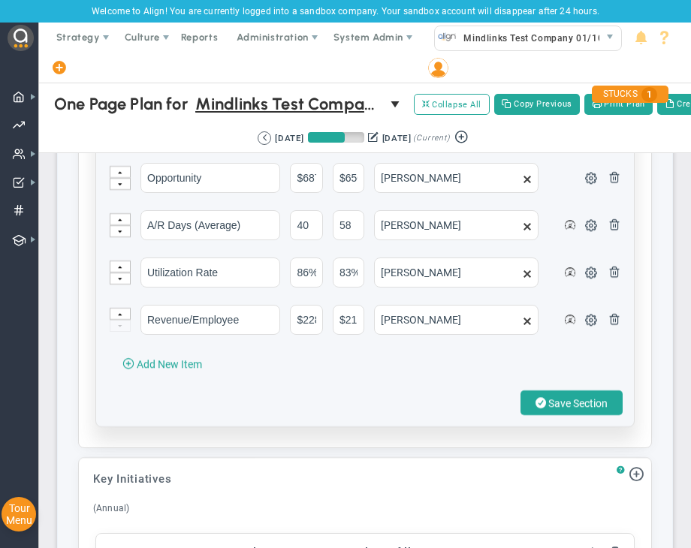
scroll to position [2102, 0]
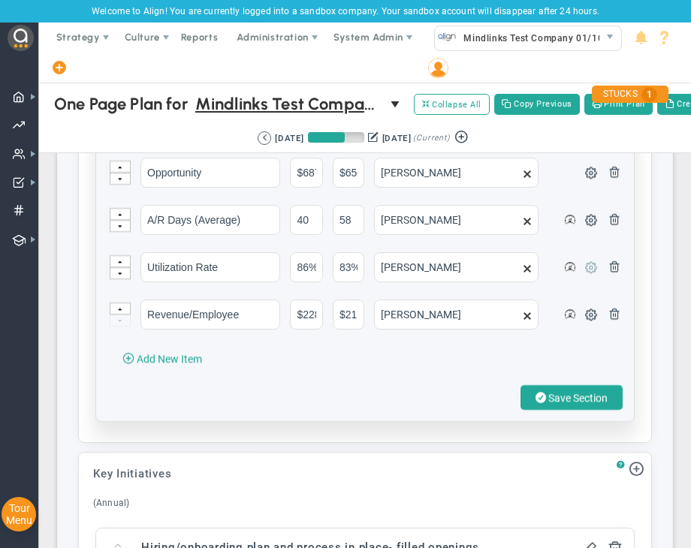
click at [585, 273] on span at bounding box center [591, 267] width 12 height 12
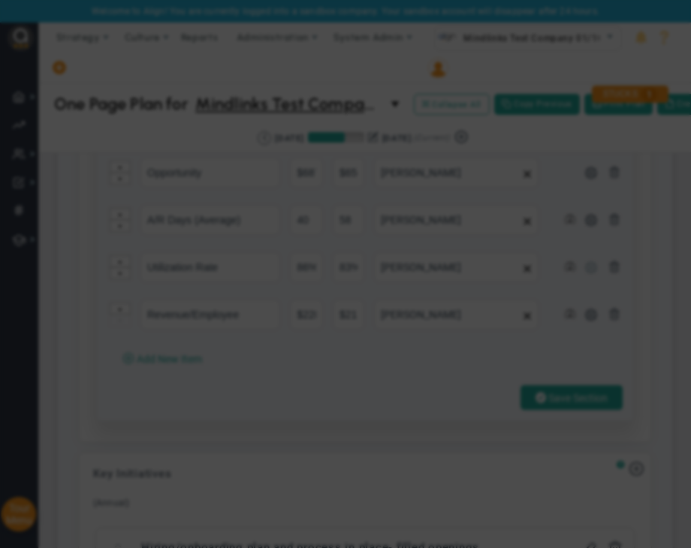
type input "Utilization Rate"
type input "[PERSON_NAME]"
radio input "true"
type input "88%"
type input "86%"
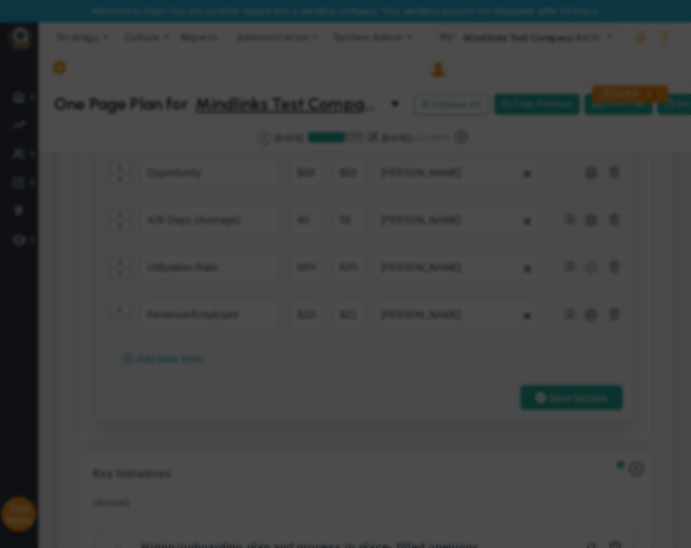
type input "82%"
type input "75%"
type input "83%"
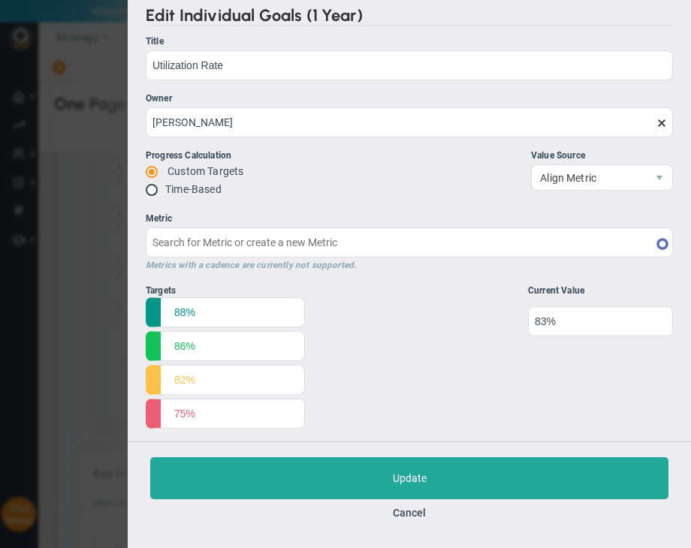
type input "Employee Utilization Rate (Deprecated Status)"
click at [414, 519] on button "Cancel" at bounding box center [409, 513] width 33 height 12
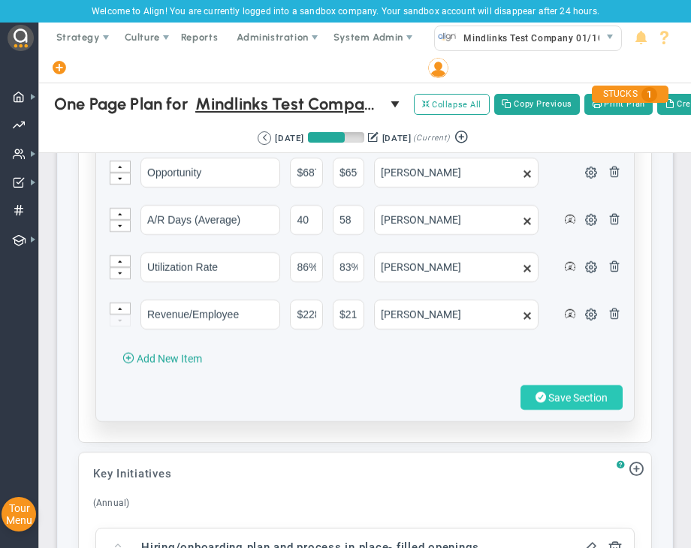
click at [522, 394] on button "Save Section" at bounding box center [571, 397] width 102 height 25
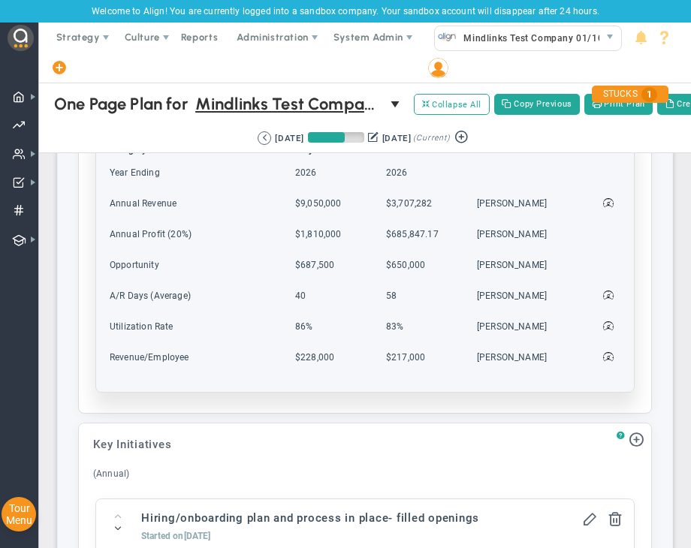
scroll to position [1877, 0]
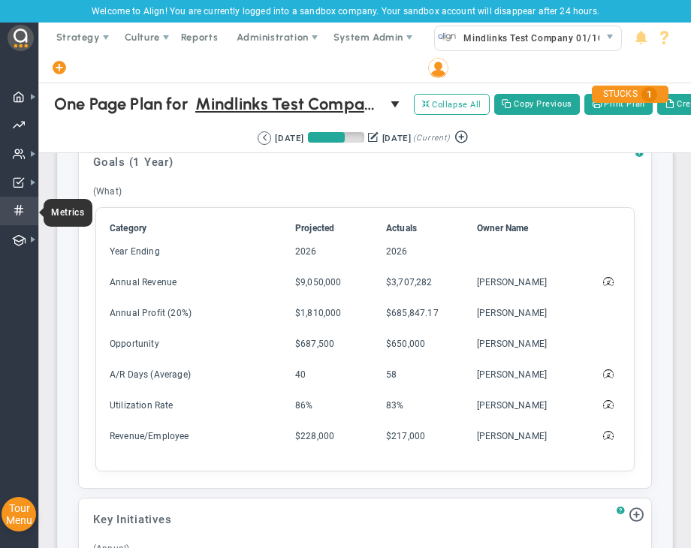
click at [14, 207] on span at bounding box center [19, 211] width 13 height 29
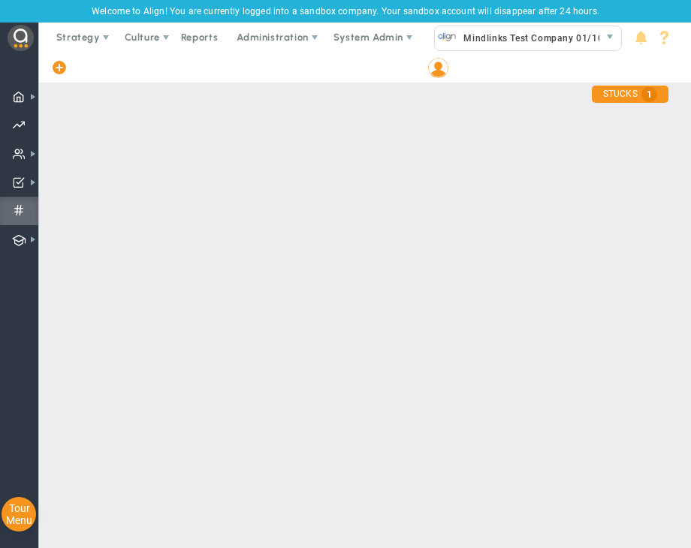
checkbox input "false"
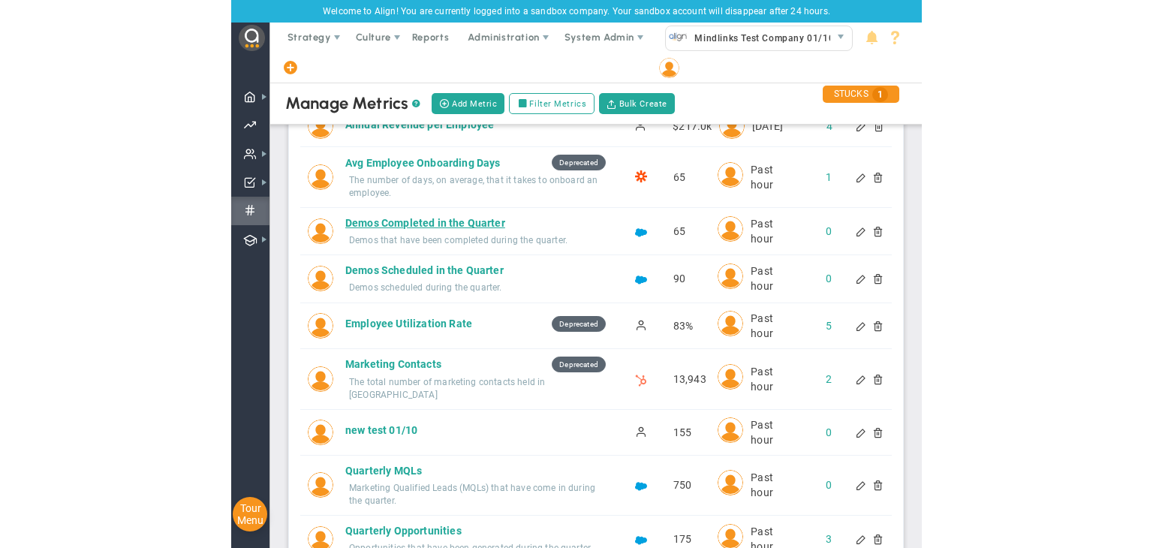
scroll to position [165, 0]
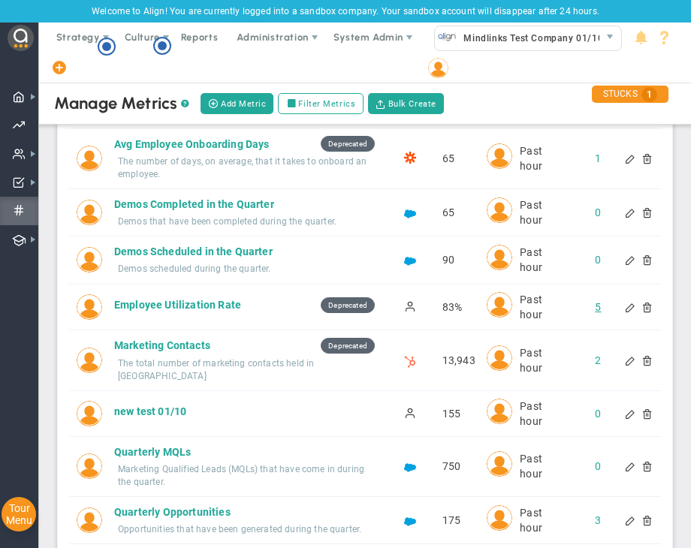
click at [585, 308] on div "5" at bounding box center [584, 307] width 24 height 15
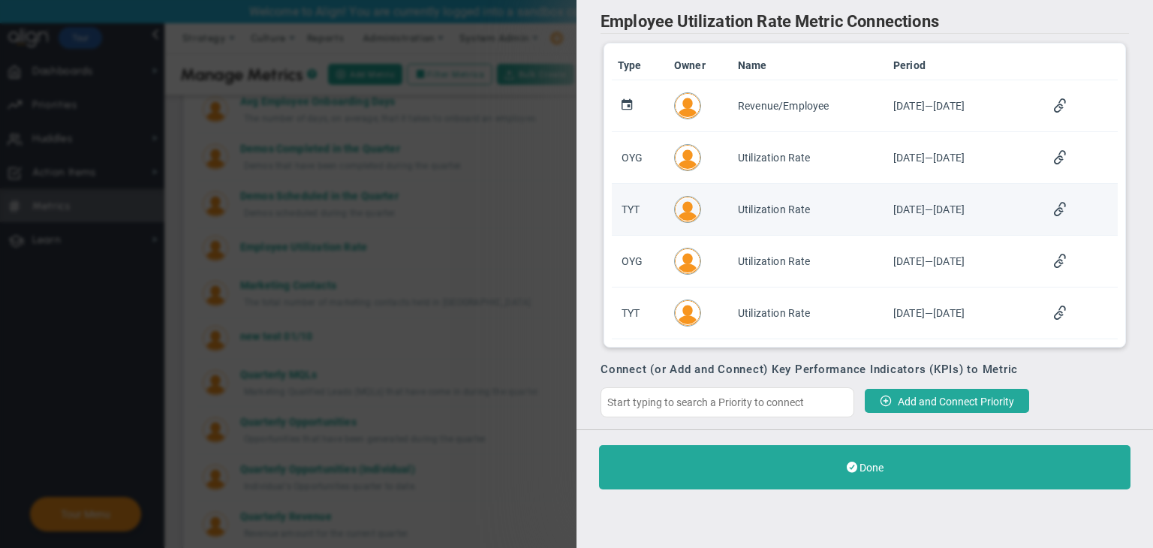
scroll to position [152, 0]
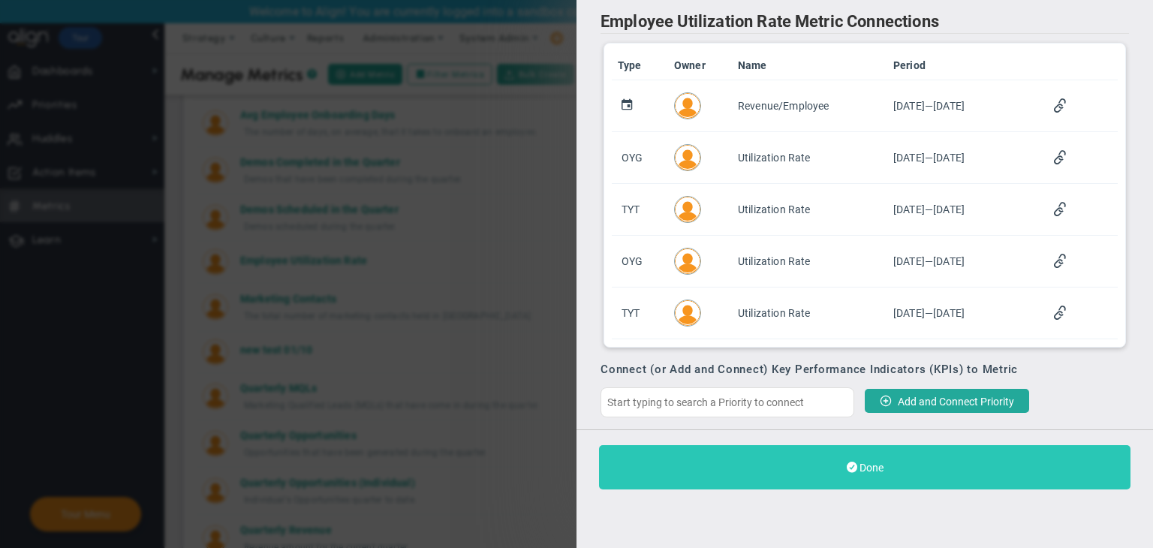
click at [886, 479] on button "Done" at bounding box center [865, 467] width 532 height 44
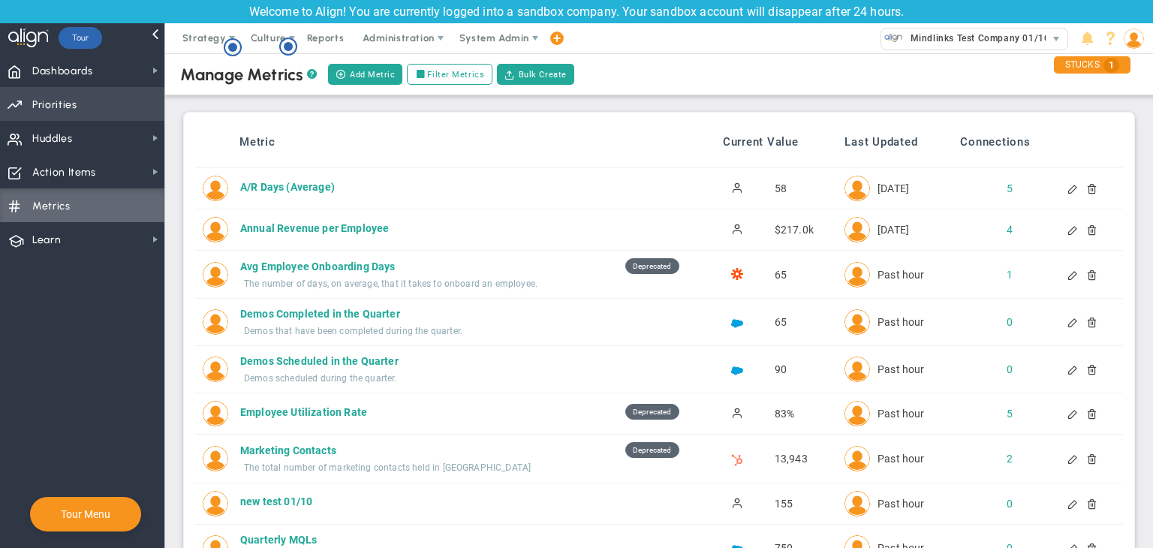
click at [110, 116] on span "Priorities Projects OKR Tree Priorities Projects OKRs" at bounding box center [82, 104] width 164 height 34
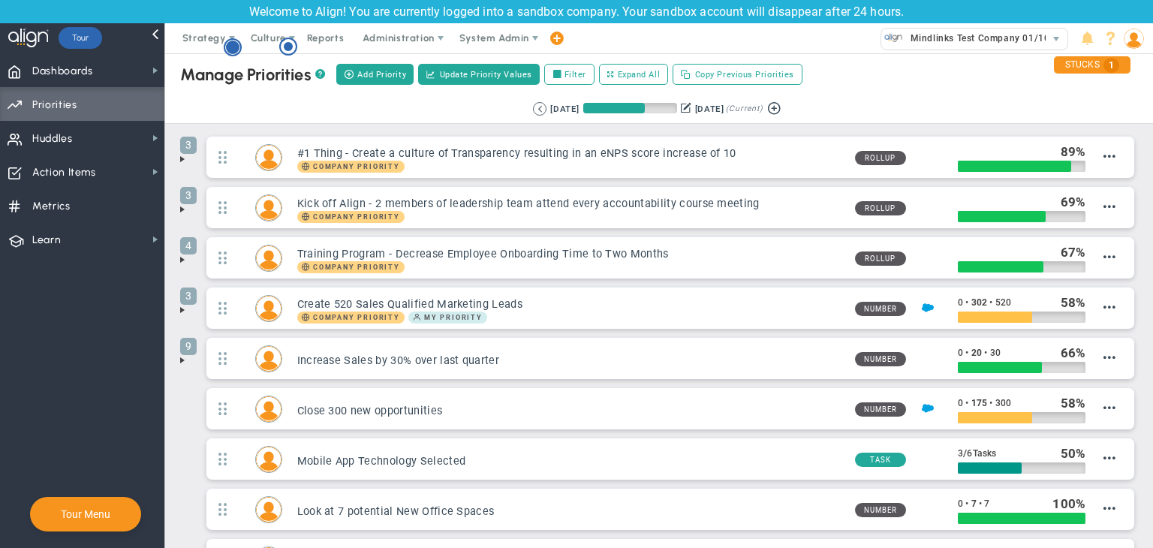
click at [239, 42] on icon "Hotspot (open by clicking or pressing space/enter)" at bounding box center [233, 47] width 18 height 18
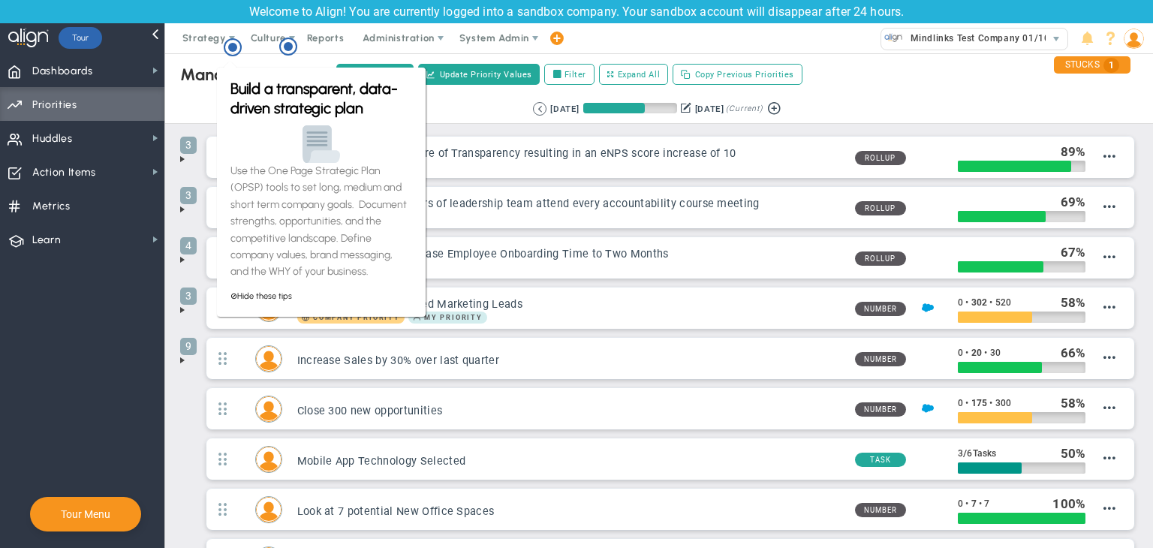
click at [658, 43] on div "Strategy One Page Strategic Plan Alignment Checklist 4D Vision Summary Function…" at bounding box center [576, 38] width 1153 height 30
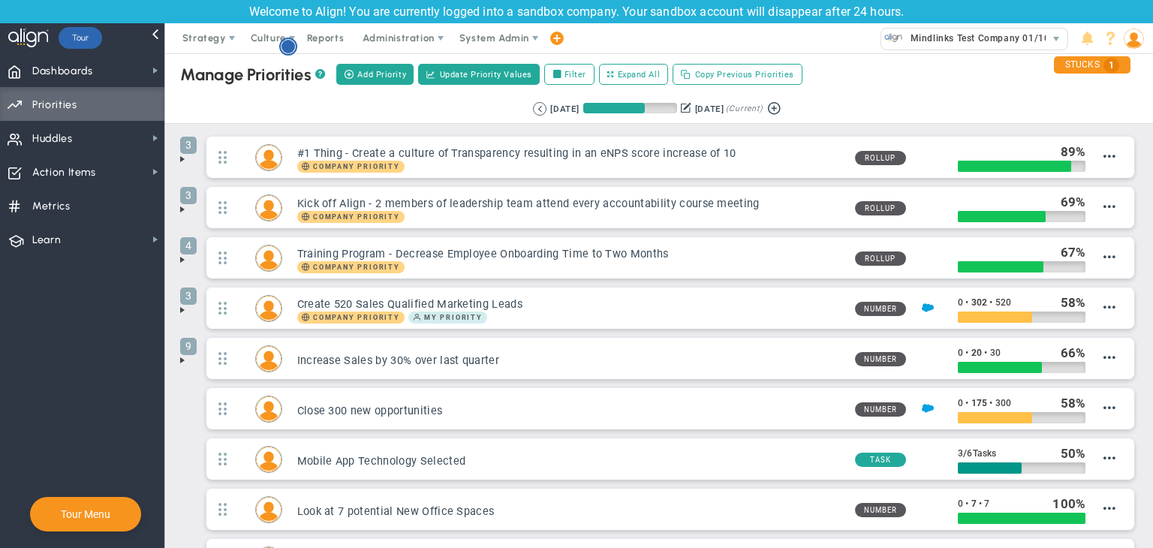
click at [295, 44] on circle "Hotspot (open by clicking or pressing space/enter)" at bounding box center [288, 46] width 17 height 17
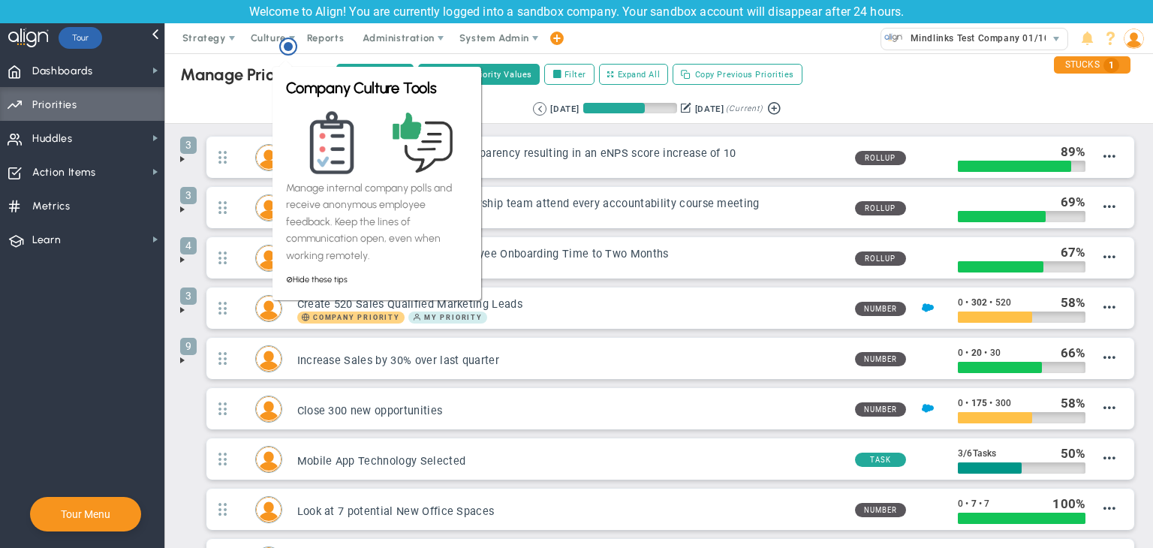
click at [644, 41] on div "Strategy One Page Strategic Plan Alignment Checklist 4D Vision Summary Function…" at bounding box center [576, 38] width 1153 height 30
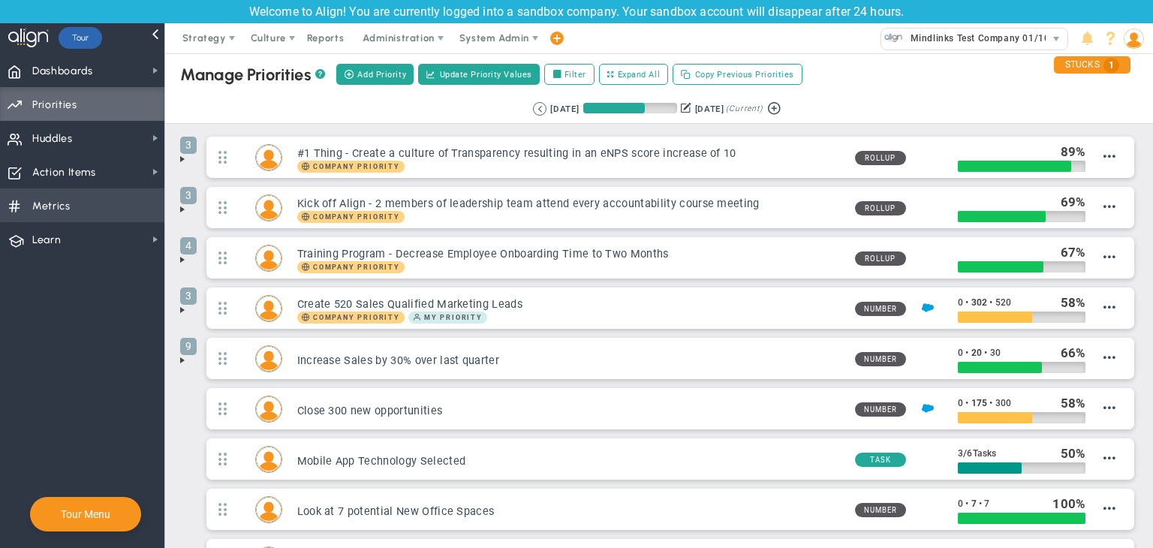
click at [100, 208] on span "Metrics Metrics" at bounding box center [82, 205] width 164 height 34
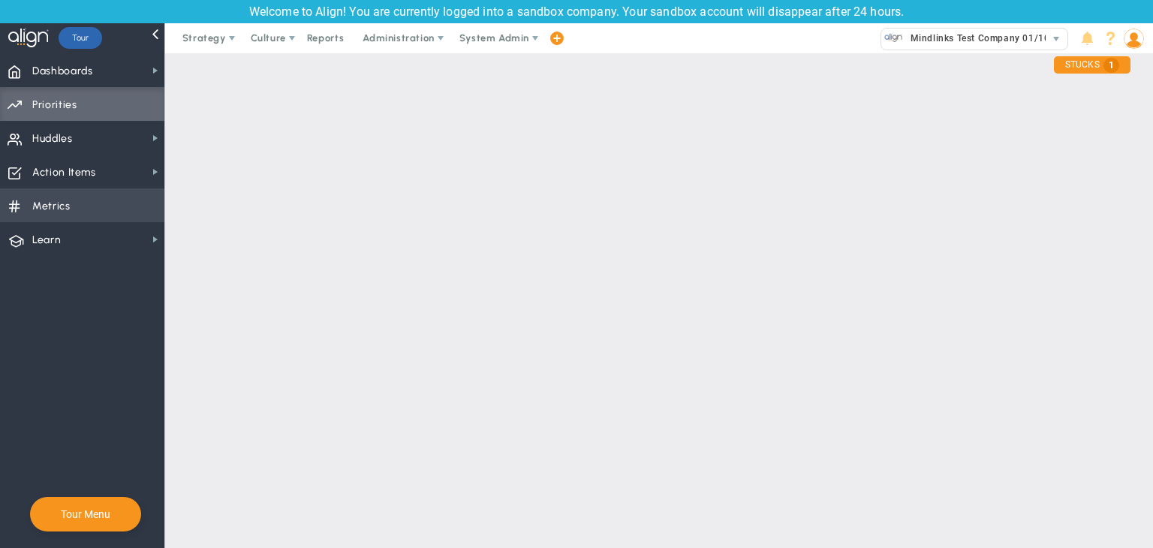
checkbox input "false"
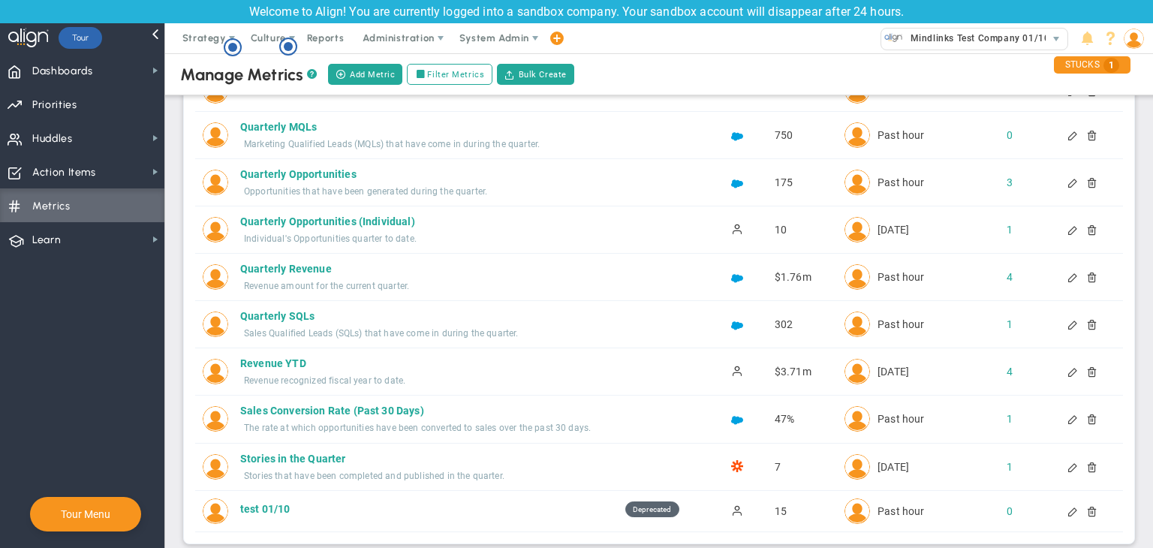
scroll to position [426, 0]
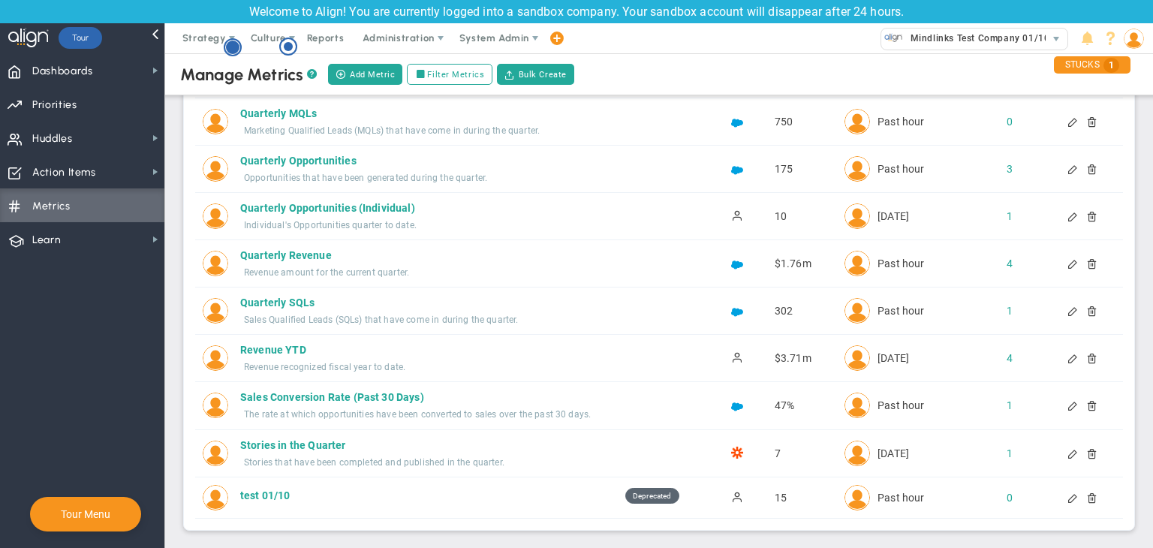
click at [236, 50] on circle "Hotspot (open by clicking or pressing space/enter)" at bounding box center [233, 48] width 14 height 14
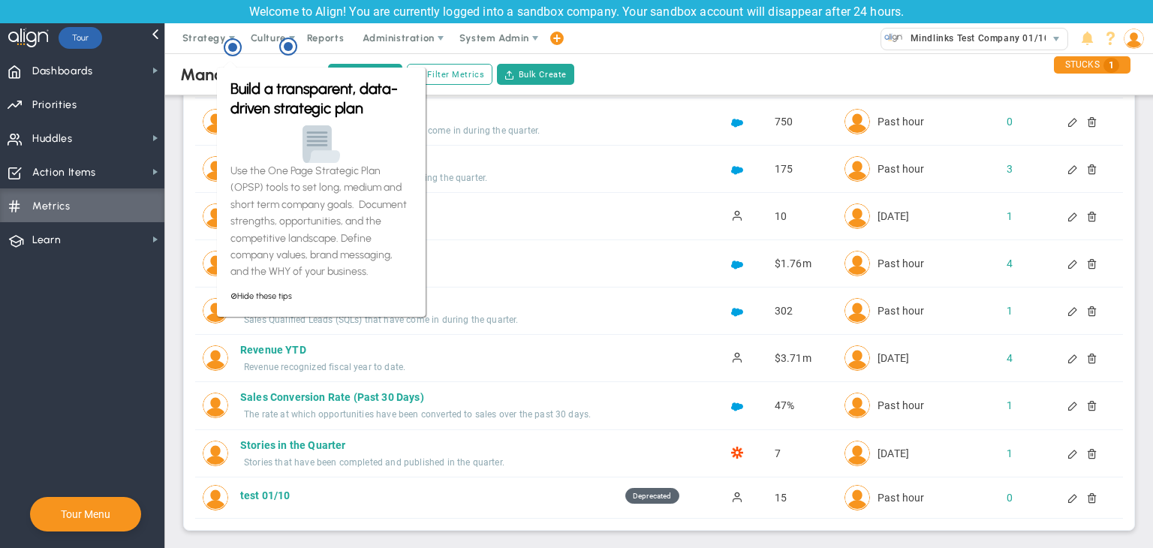
click at [180, 67] on div "Manage Metrics ?" at bounding box center [248, 75] width 137 height 20
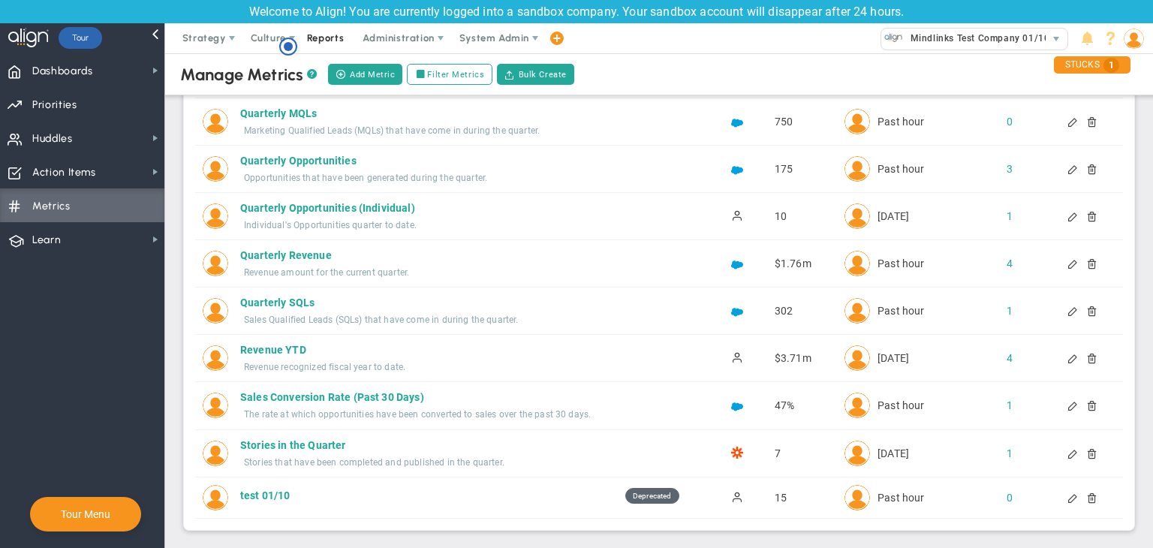
scroll to position [0, 0]
click at [291, 46] on circle "Hotspot (open by clicking or pressing space/enter)" at bounding box center [289, 47] width 14 height 14
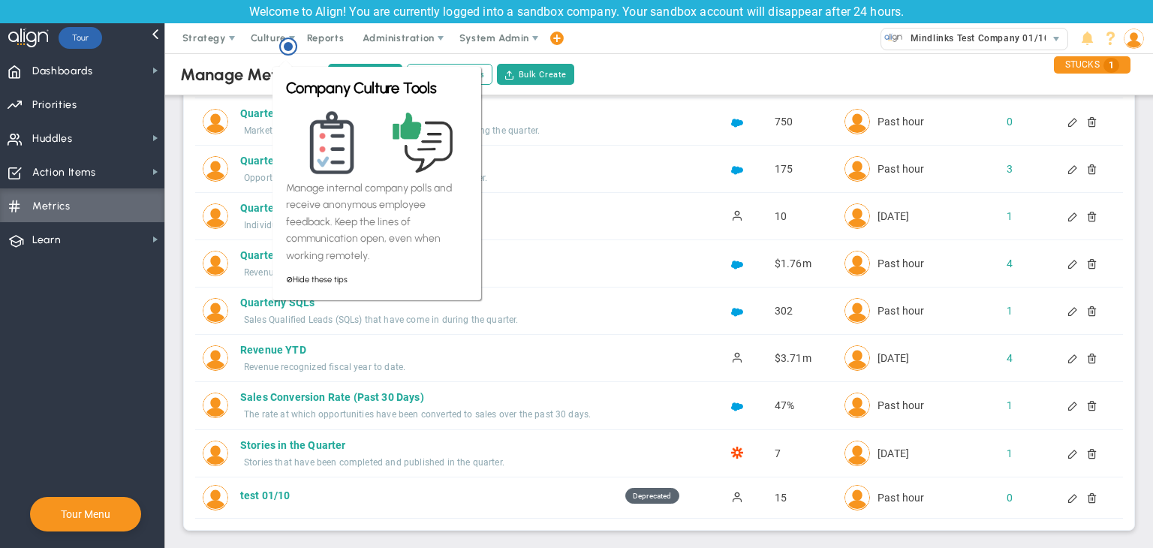
click at [209, 65] on div "Manage Metrics ?" at bounding box center [248, 75] width 137 height 20
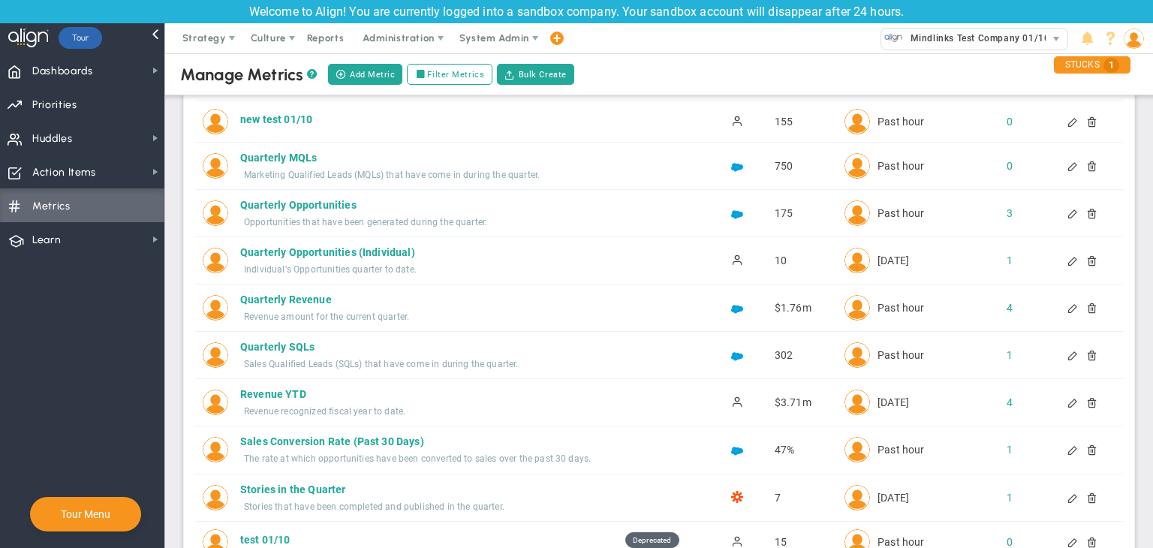
scroll to position [426, 0]
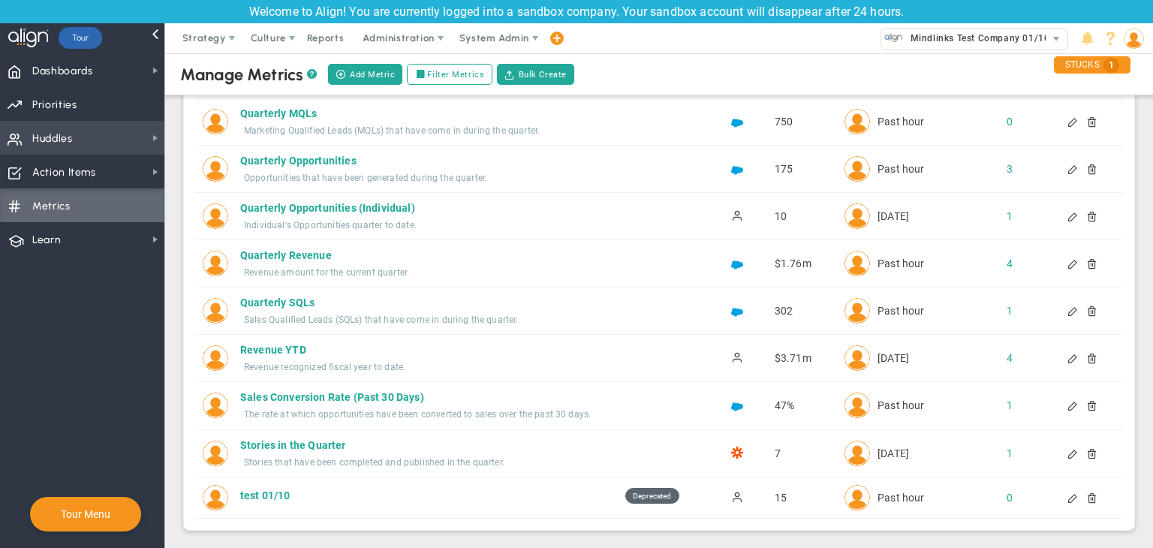
click at [88, 151] on span "Huddles Huddles" at bounding box center [82, 138] width 164 height 34
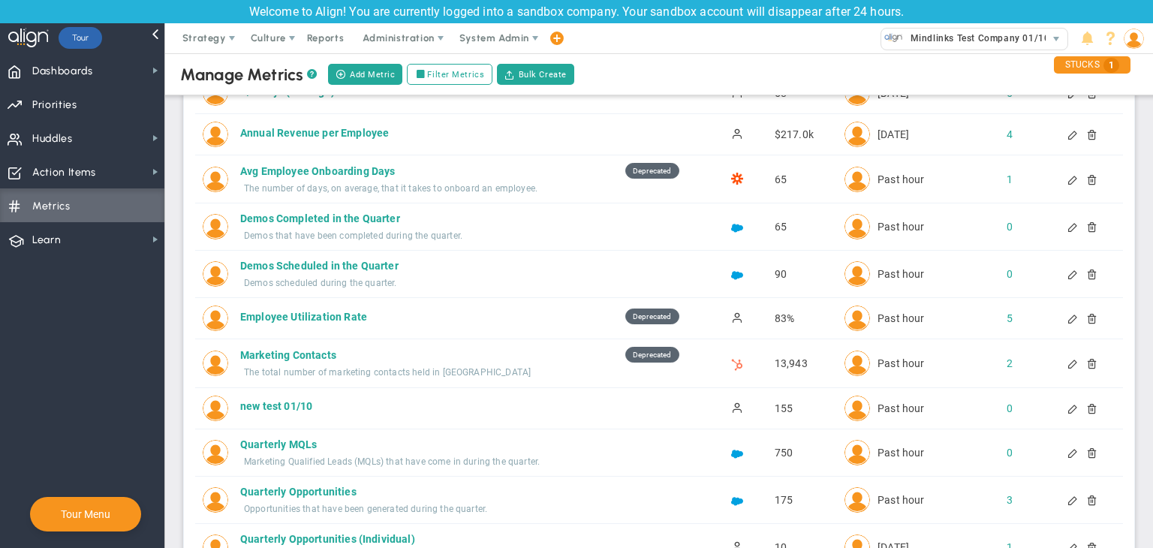
scroll to position [0, 0]
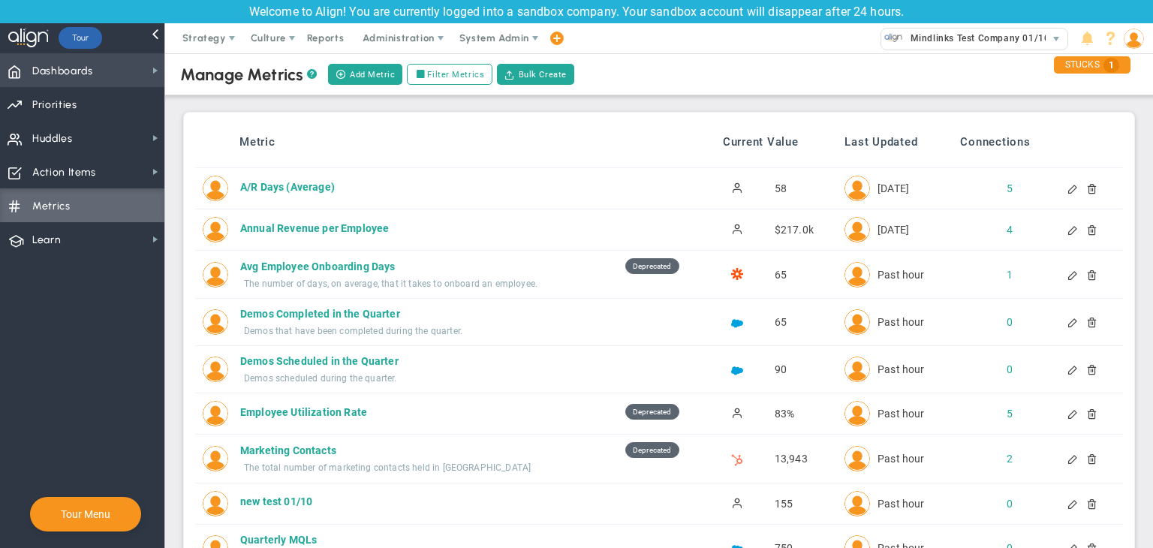
click at [95, 74] on span "Dashboards Dashboards" at bounding box center [82, 70] width 164 height 34
click at [148, 76] on span "Dashboards Dashboards" at bounding box center [82, 70] width 164 height 34
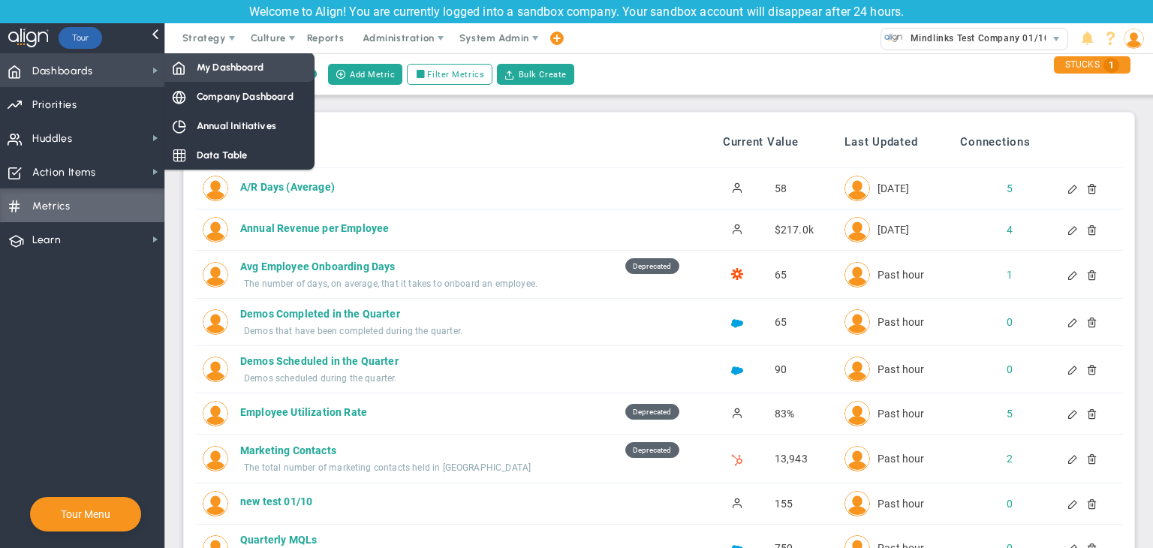
click at [229, 74] on span "My Dashboard" at bounding box center [230, 67] width 67 height 14
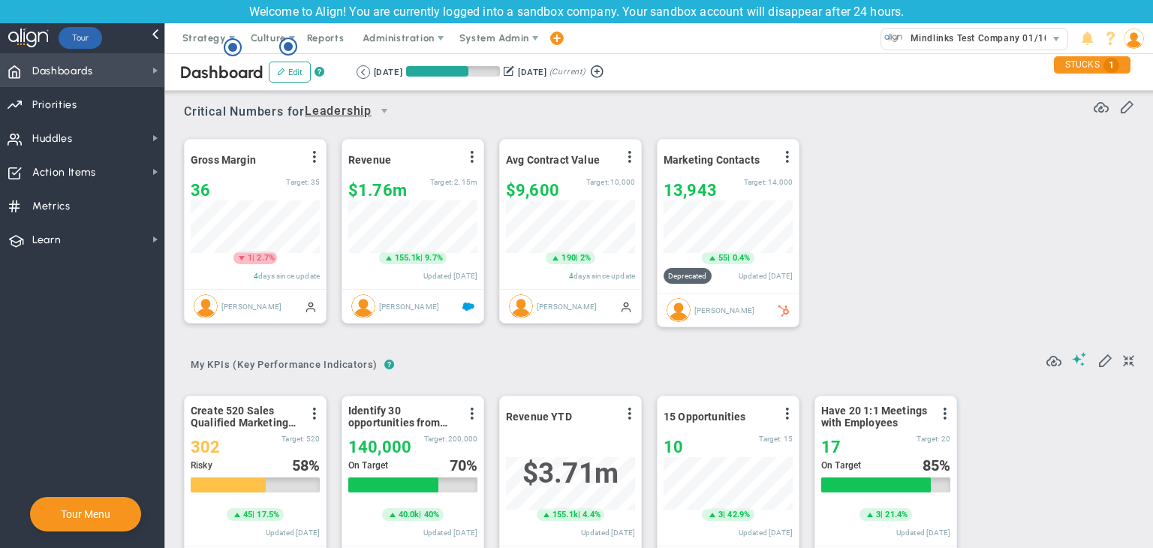
click at [143, 70] on span "Dashboards Dashboards" at bounding box center [82, 70] width 164 height 34
click at [234, 47] on circle "Hotspot (open by clicking or pressing space/enter)" at bounding box center [233, 48] width 14 height 14
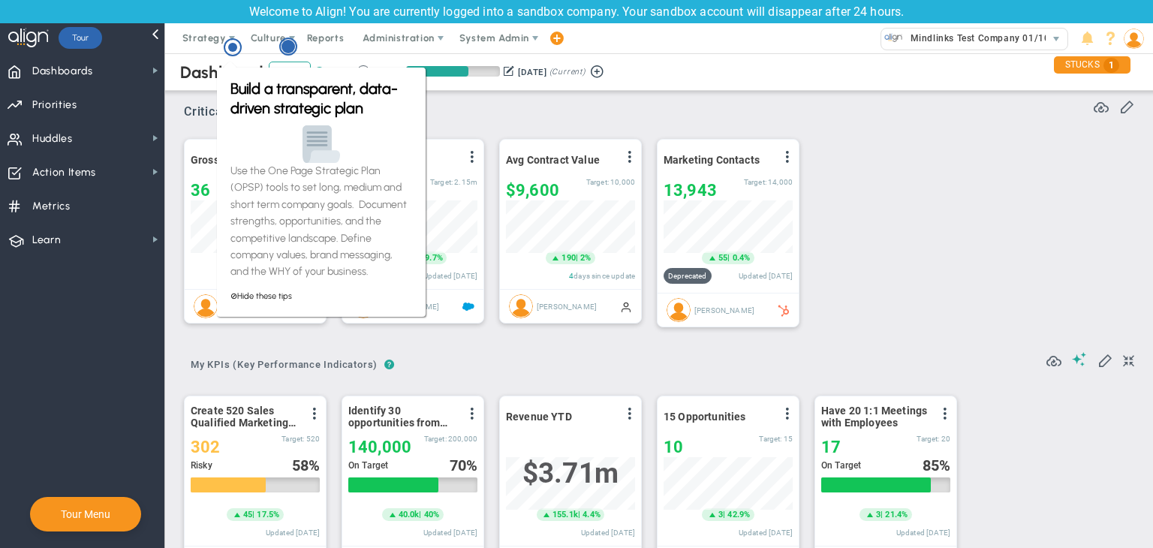
click at [292, 52] on circle "Hotspot (open by clicking or pressing space/enter)" at bounding box center [289, 47] width 14 height 14
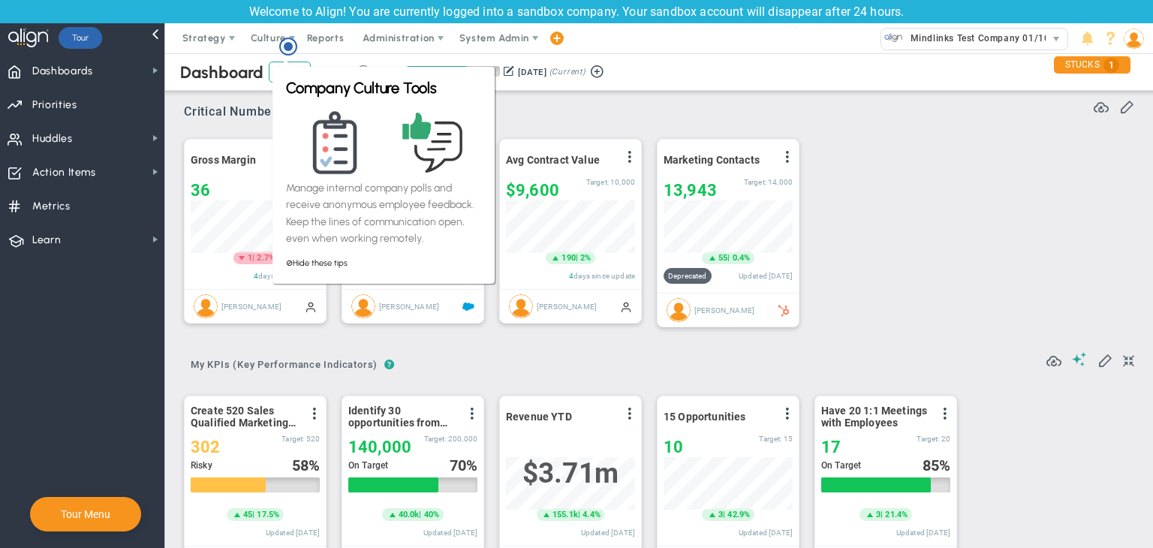
click at [856, 121] on div "Critical Numbers for Leadership 116590 Critical Numbers for Leadership Critical…" at bounding box center [659, 106] width 950 height 39
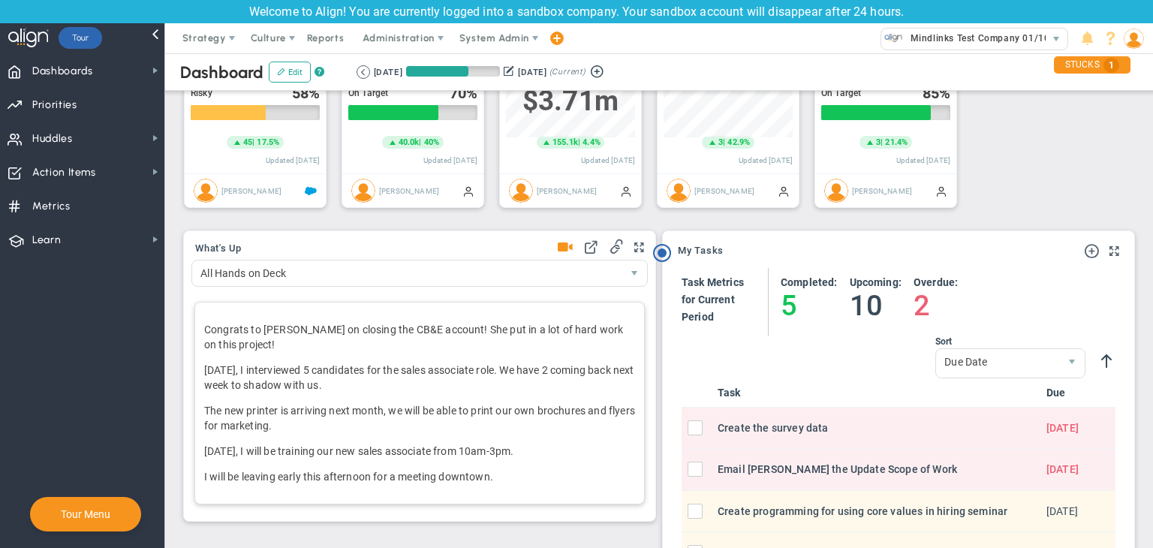
scroll to position [375, 0]
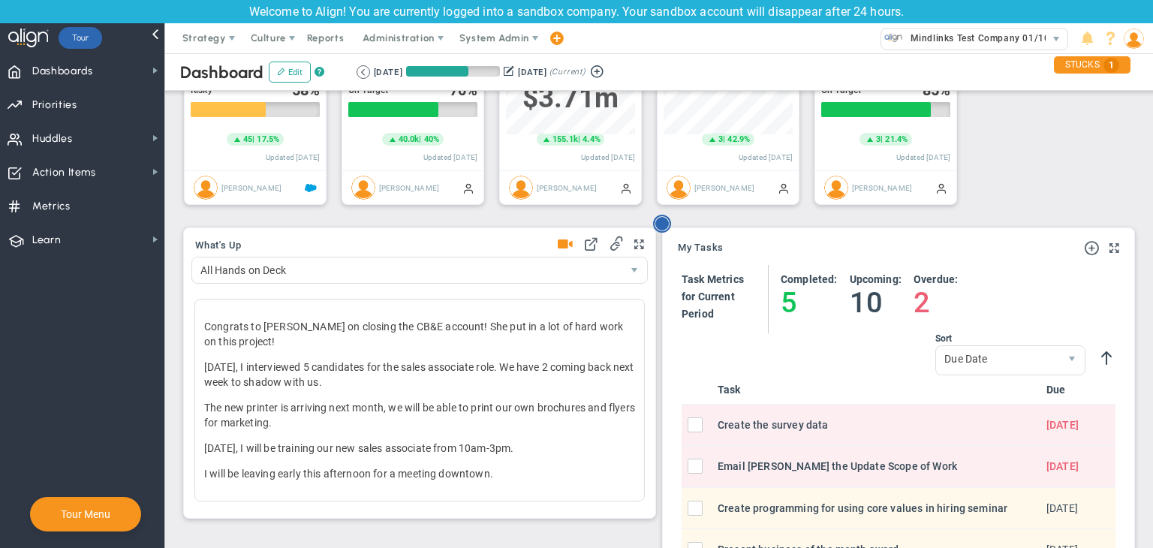
click at [664, 223] on circle "Hotspot (open by clicking or pressing space/enter)" at bounding box center [662, 224] width 14 height 14
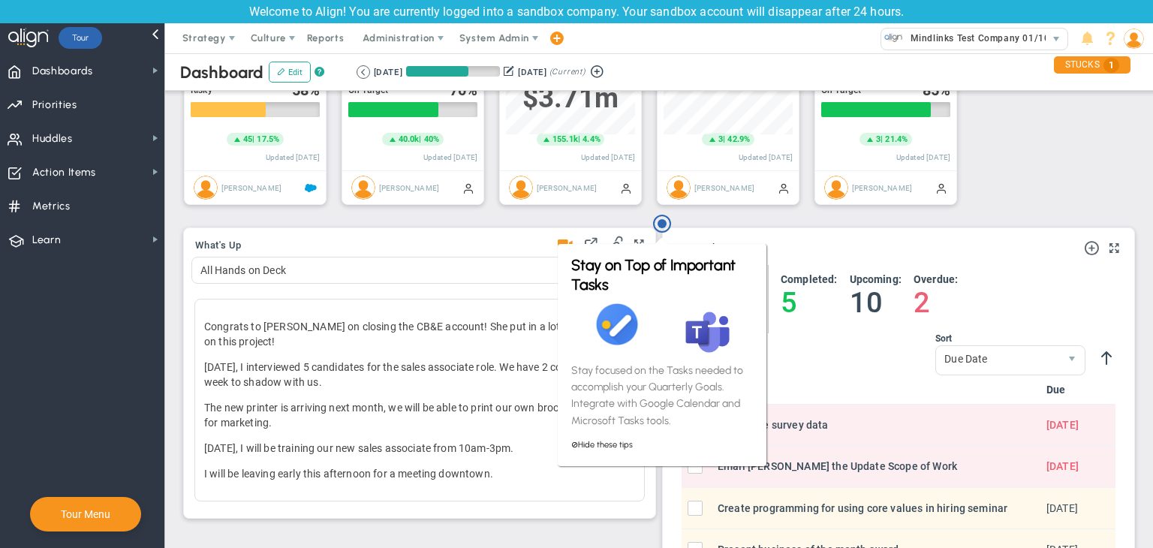
click at [540, 220] on div "What's Up All Hands on Deck" at bounding box center [419, 372] width 479 height 309
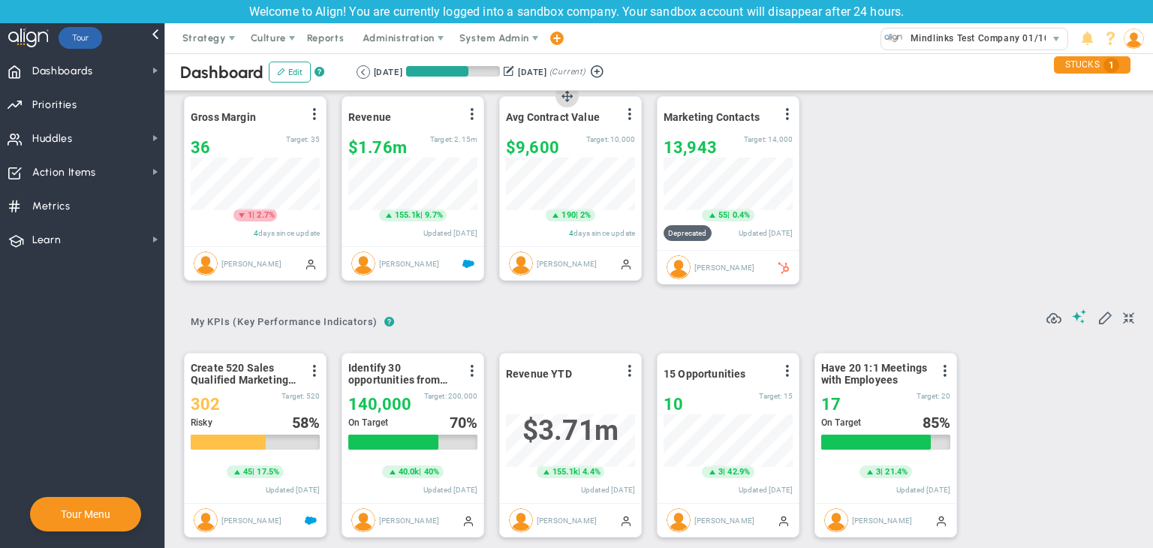
scroll to position [0, 0]
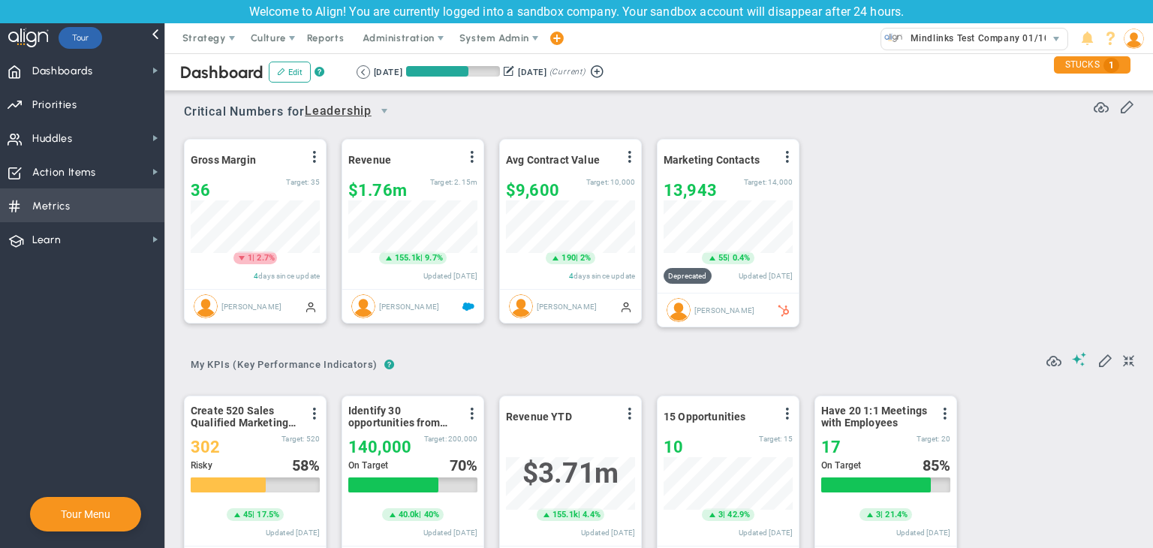
click at [103, 214] on span "Metrics Metrics" at bounding box center [82, 205] width 164 height 34
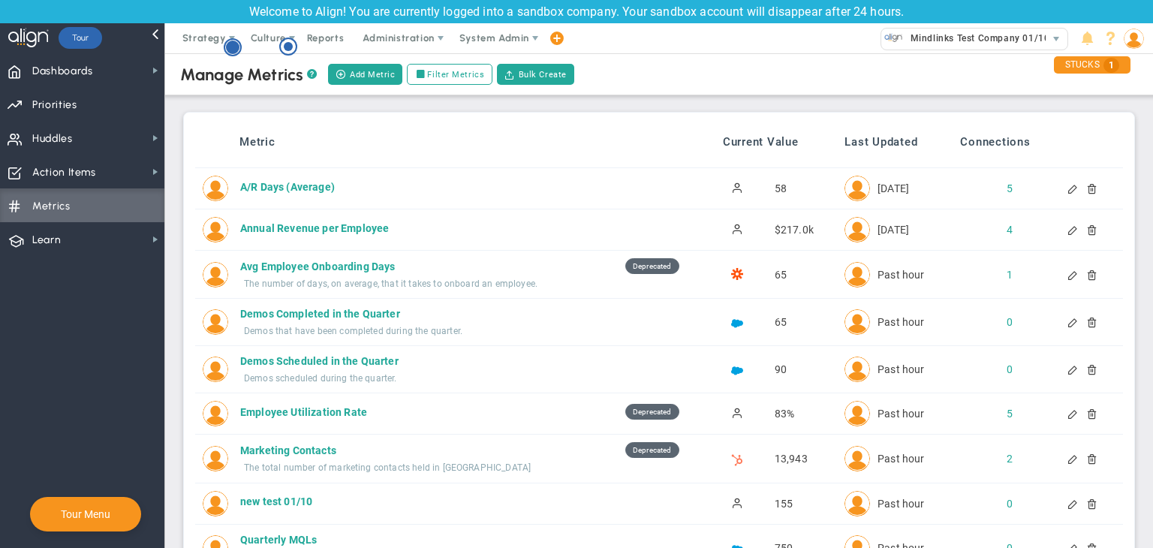
click at [234, 49] on circle "Hotspot (open by clicking or pressing space/enter)" at bounding box center [233, 48] width 14 height 14
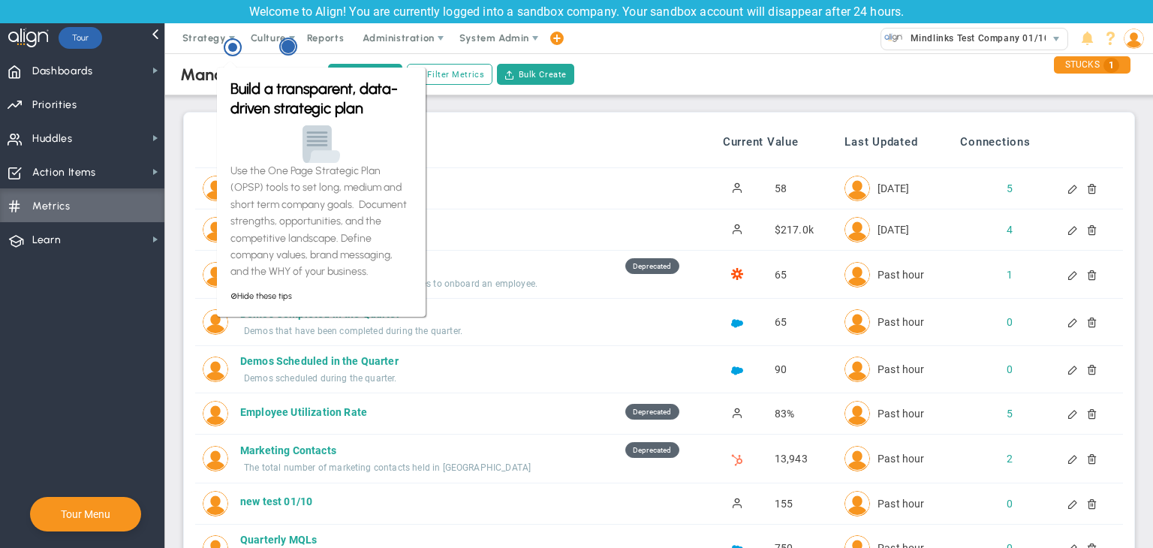
click at [291, 46] on circle "Hotspot (open by clicking or pressing space/enter)" at bounding box center [289, 47] width 14 height 14
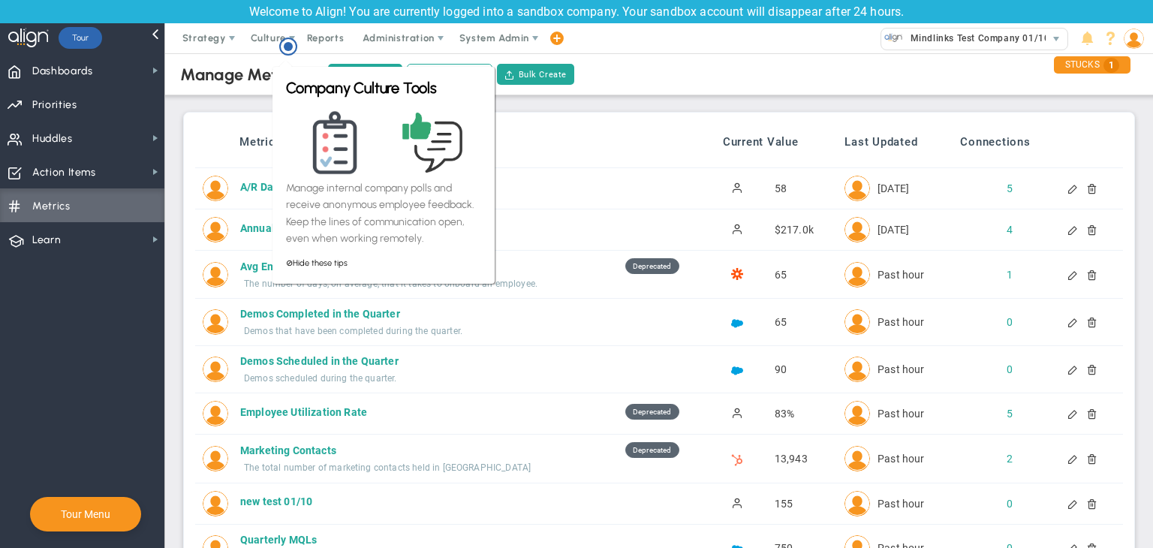
click at [291, 46] on circle "Hotspot (open by clicking or pressing space/enter)" at bounding box center [288, 46] width 9 height 9
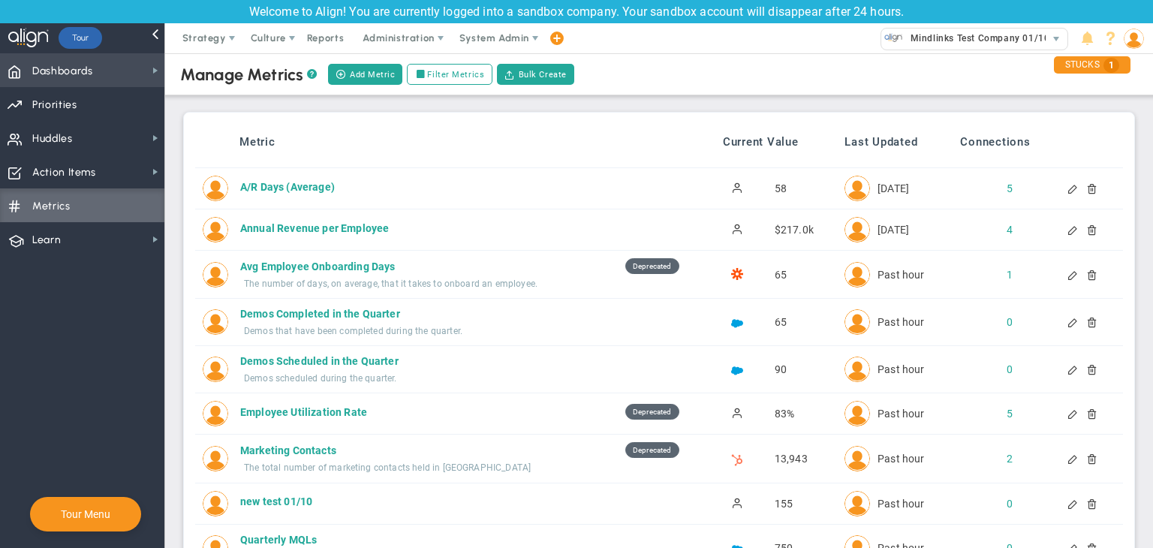
click at [90, 69] on span "Dashboards" at bounding box center [62, 72] width 61 height 32
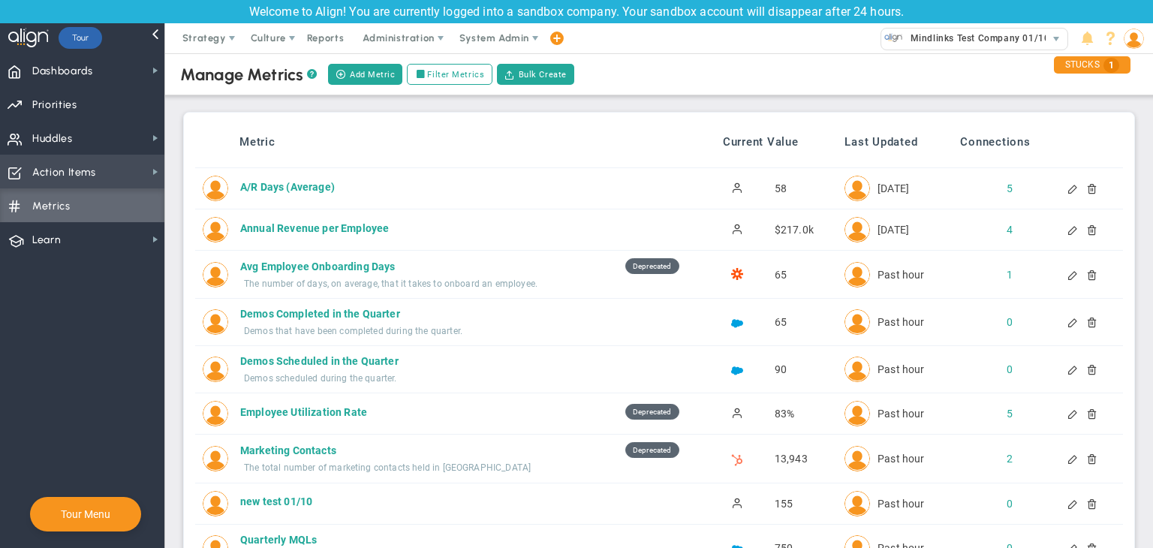
click at [39, 185] on span "Action Items" at bounding box center [64, 173] width 64 height 32
click at [107, 168] on span "Action Items Action Items" at bounding box center [82, 172] width 164 height 34
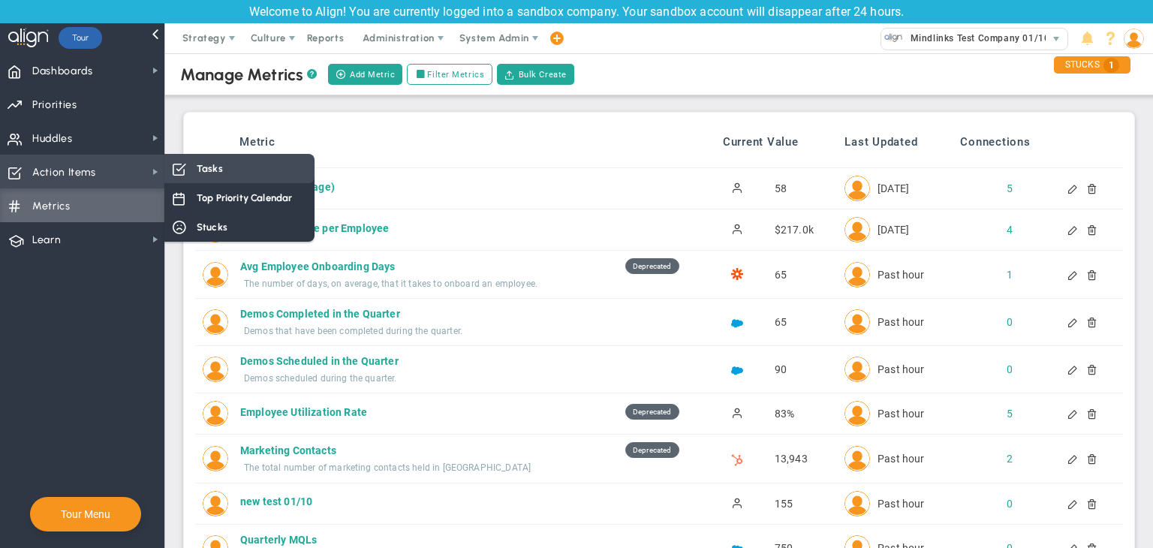
click at [216, 157] on div "Tasks" at bounding box center [239, 168] width 150 height 29
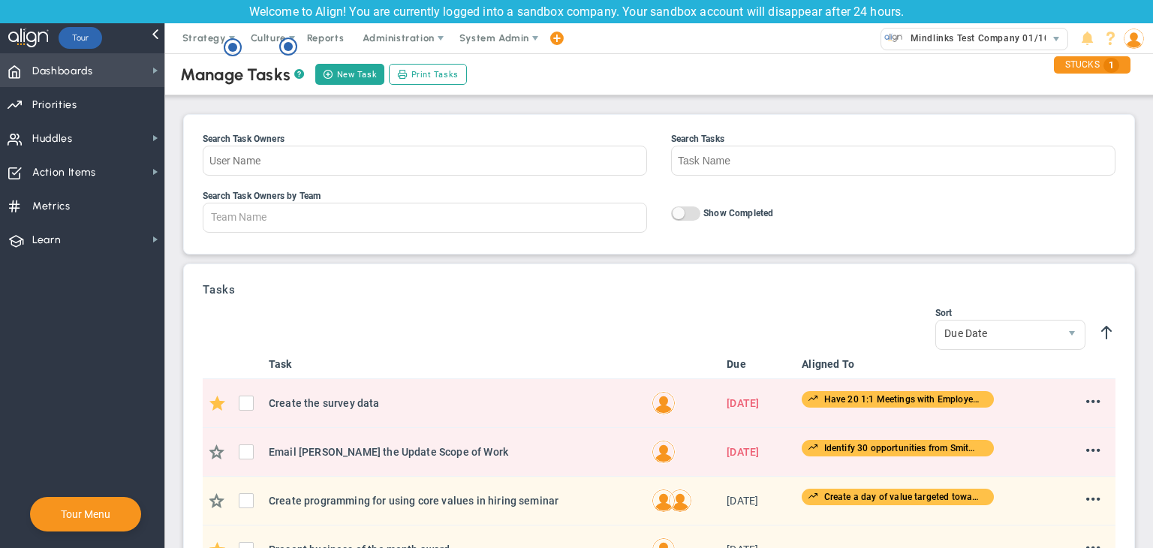
click at [99, 73] on span "Dashboards Dashboards" at bounding box center [82, 70] width 164 height 34
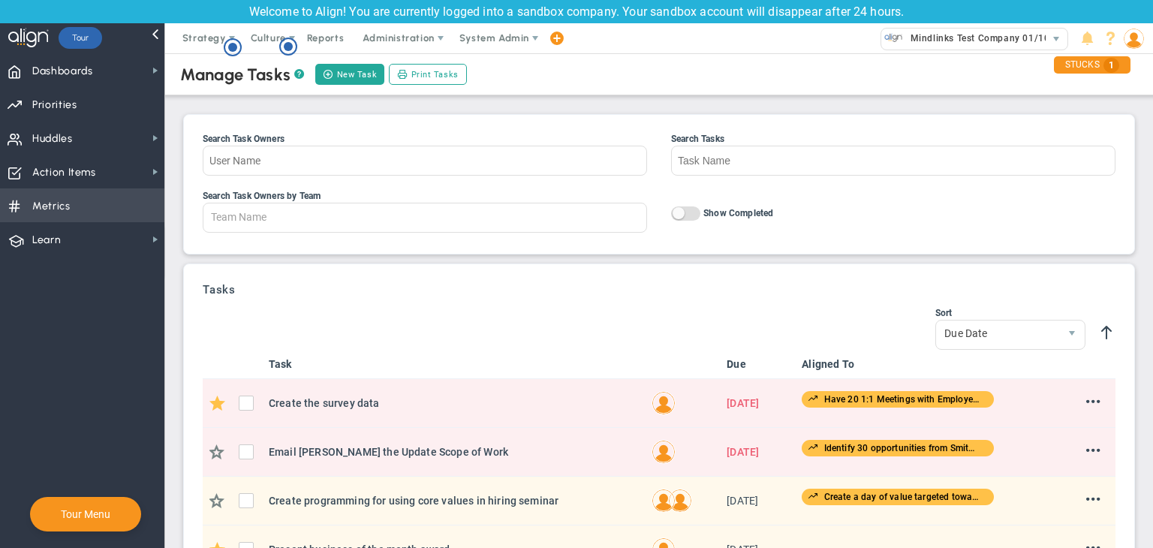
click at [114, 205] on span "Metrics Metrics" at bounding box center [82, 205] width 164 height 34
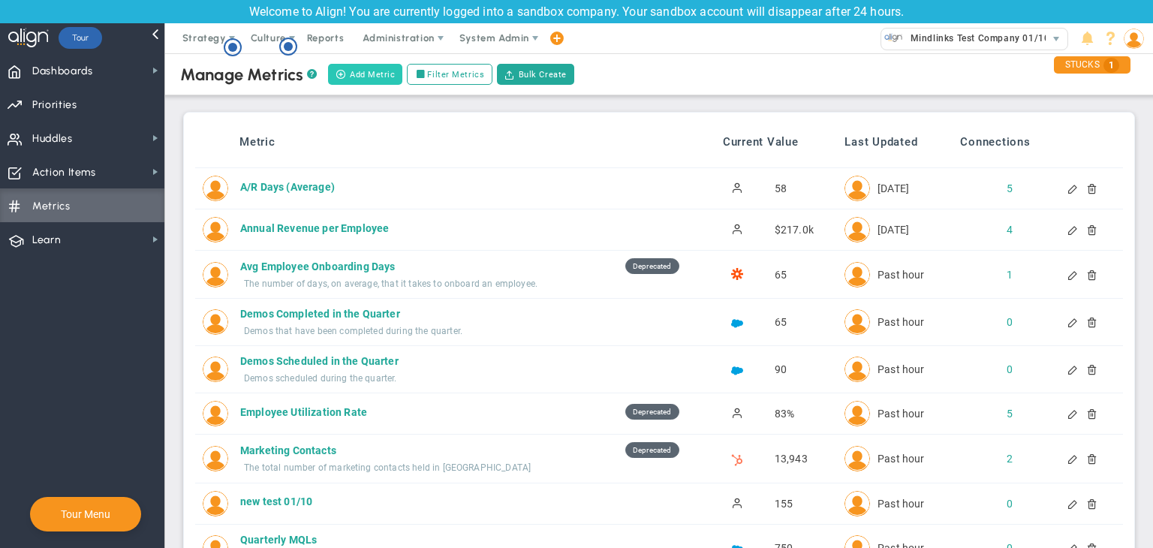
click at [372, 75] on button "Add Metric" at bounding box center [365, 74] width 74 height 21
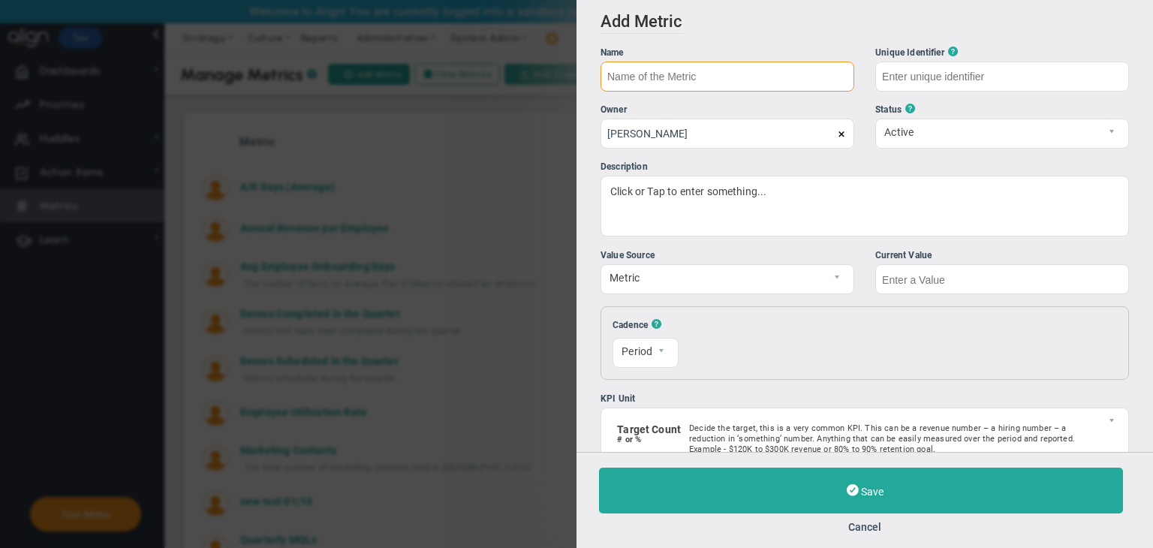
click at [725, 71] on input "text" at bounding box center [728, 77] width 254 height 30
type input "T"
type input "Metric 01/10"
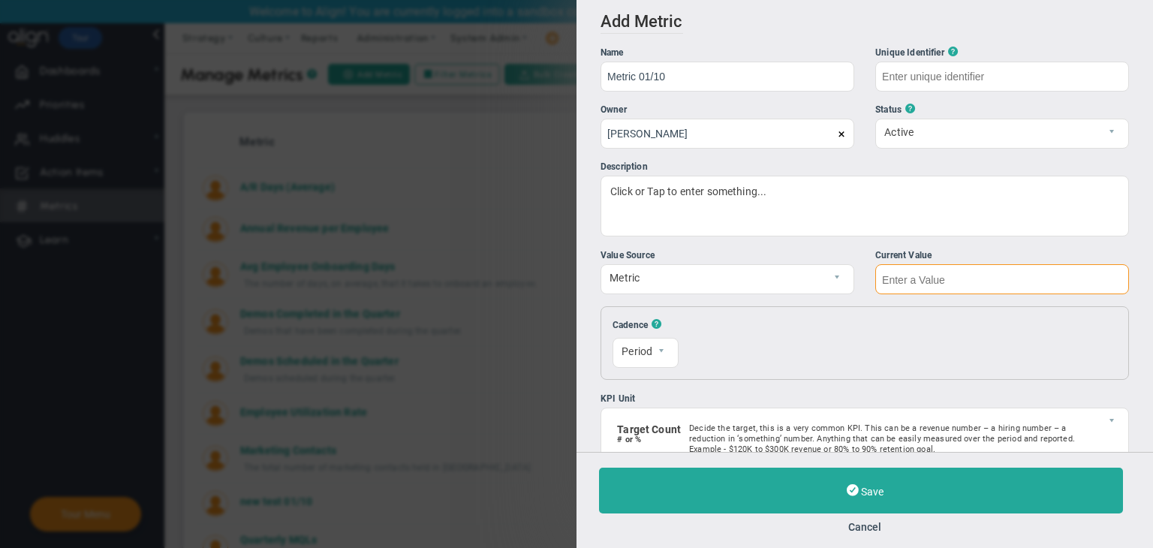
click at [949, 274] on input "text" at bounding box center [1002, 279] width 254 height 30
type input "Metric-01/10"
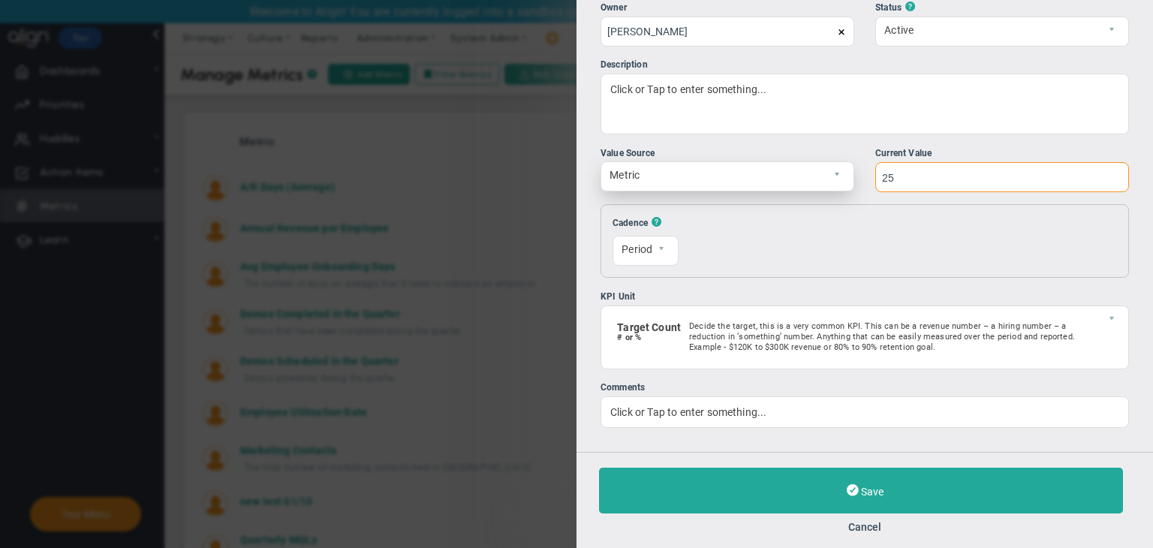
type input "25"
click at [835, 182] on span "select" at bounding box center [841, 176] width 26 height 29
click at [813, 145] on div "Add Edit Metric Historical Values Target Metric Name Metric 01/10 Unique Identi…" at bounding box center [865, 226] width 577 height 452
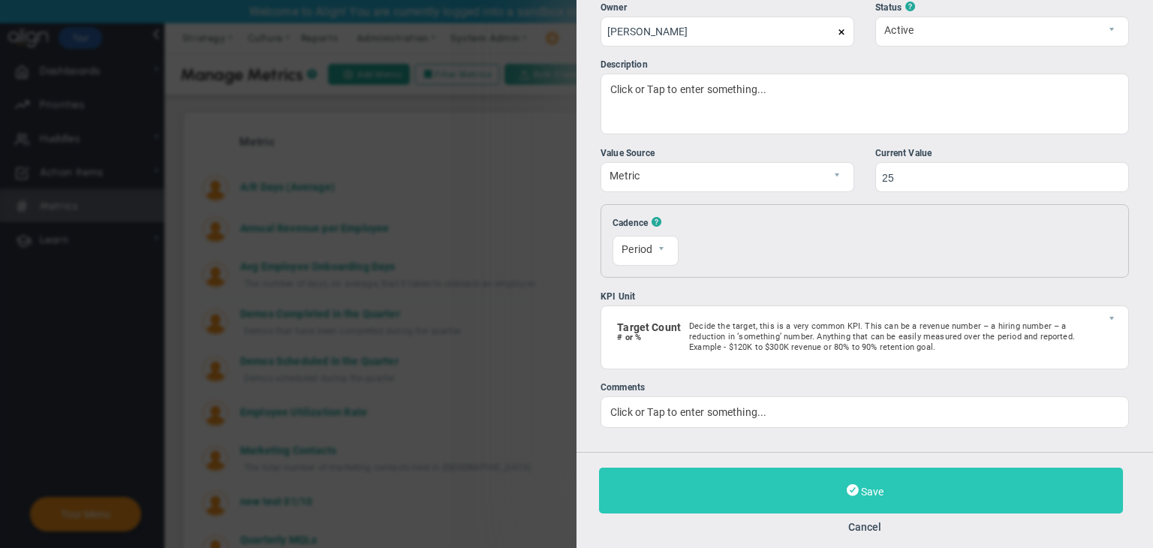
click at [931, 477] on button "Save" at bounding box center [861, 491] width 524 height 46
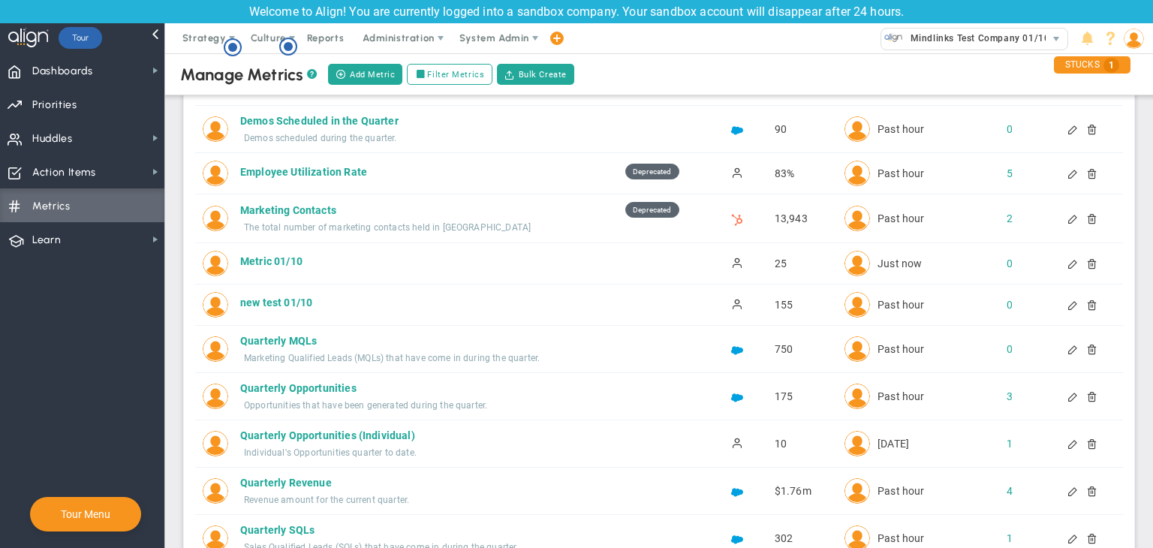
scroll to position [150, 0]
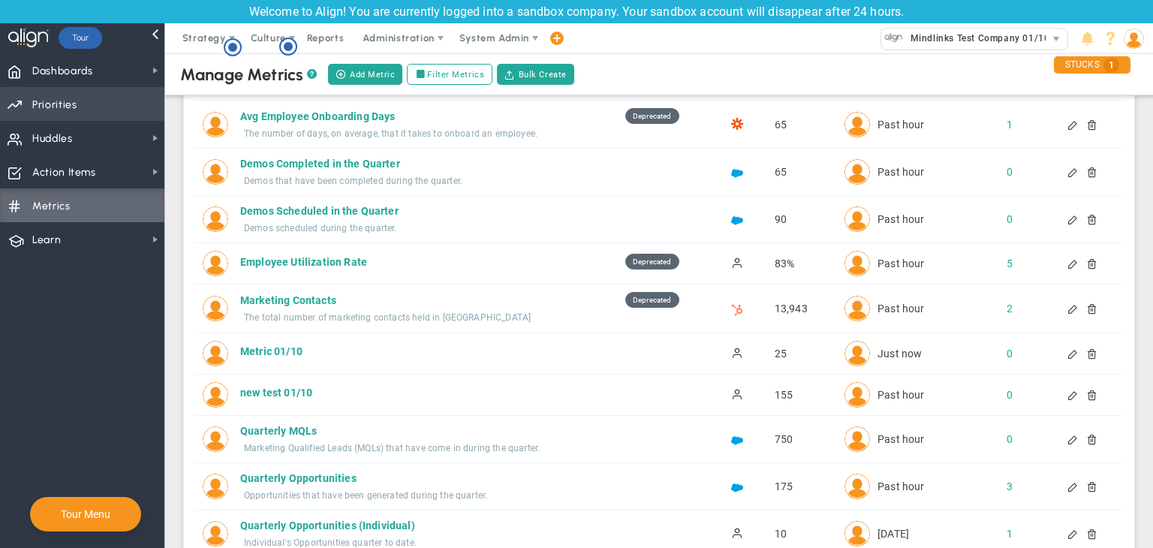
click at [54, 111] on span "Priorities" at bounding box center [54, 105] width 45 height 32
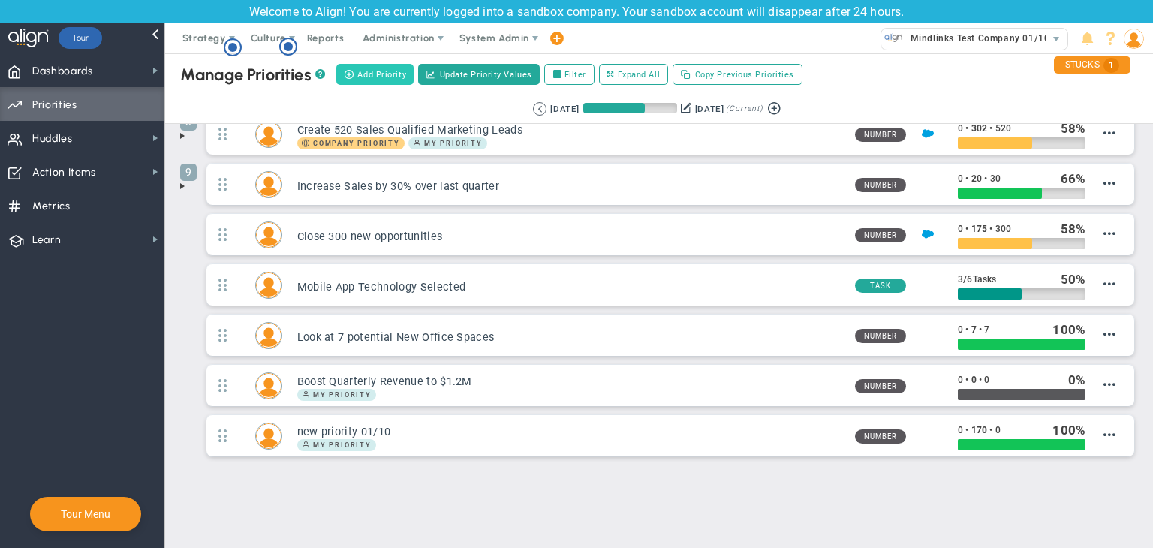
click at [375, 77] on span "Add Priority" at bounding box center [381, 74] width 49 height 13
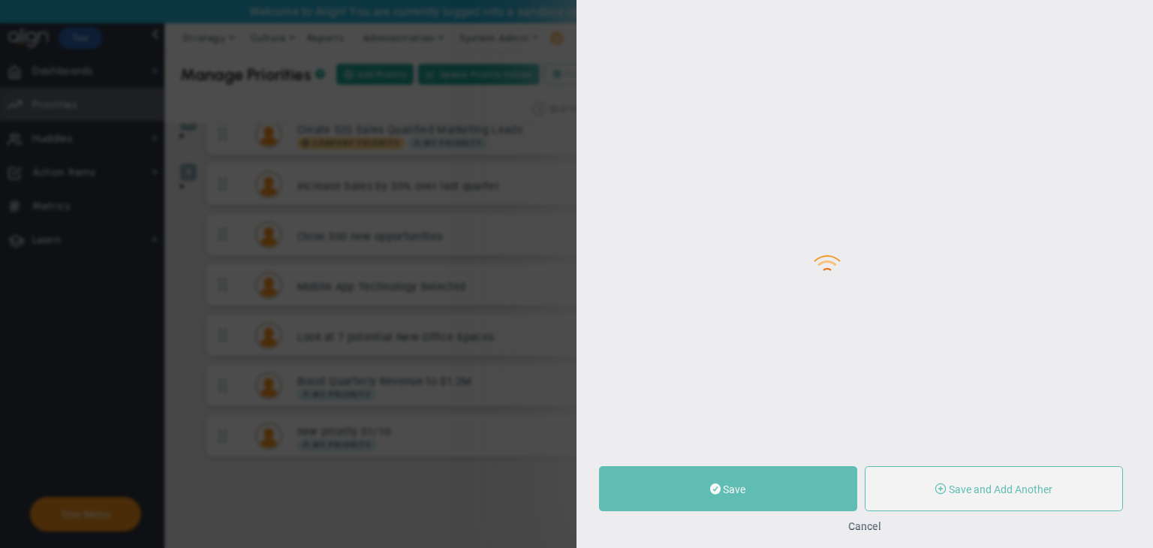
type input "0"
radio input "true"
type input "[PERSON_NAME]"
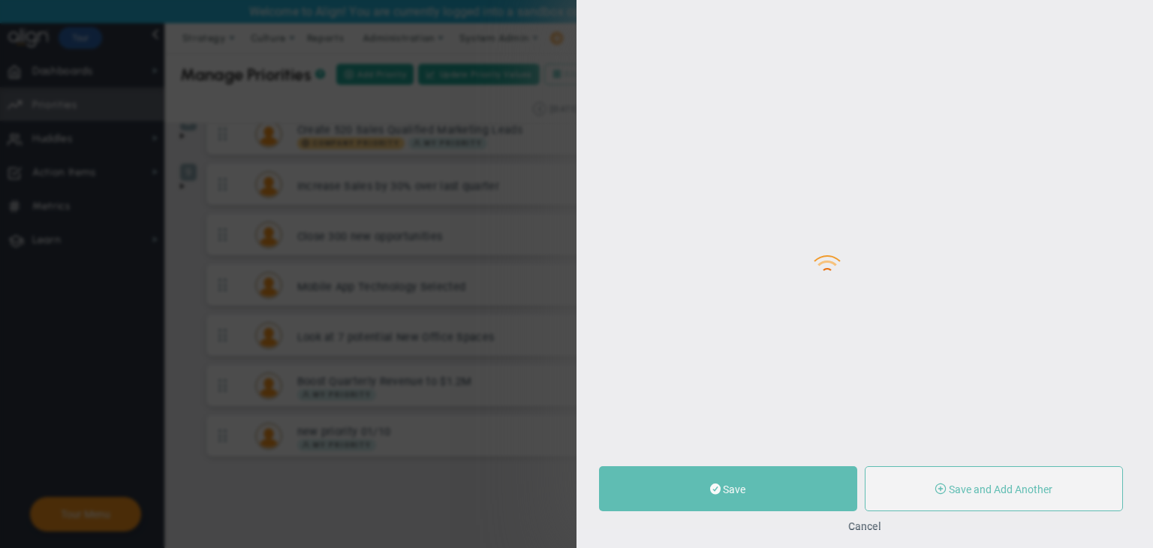
type input "0"
radio input "true"
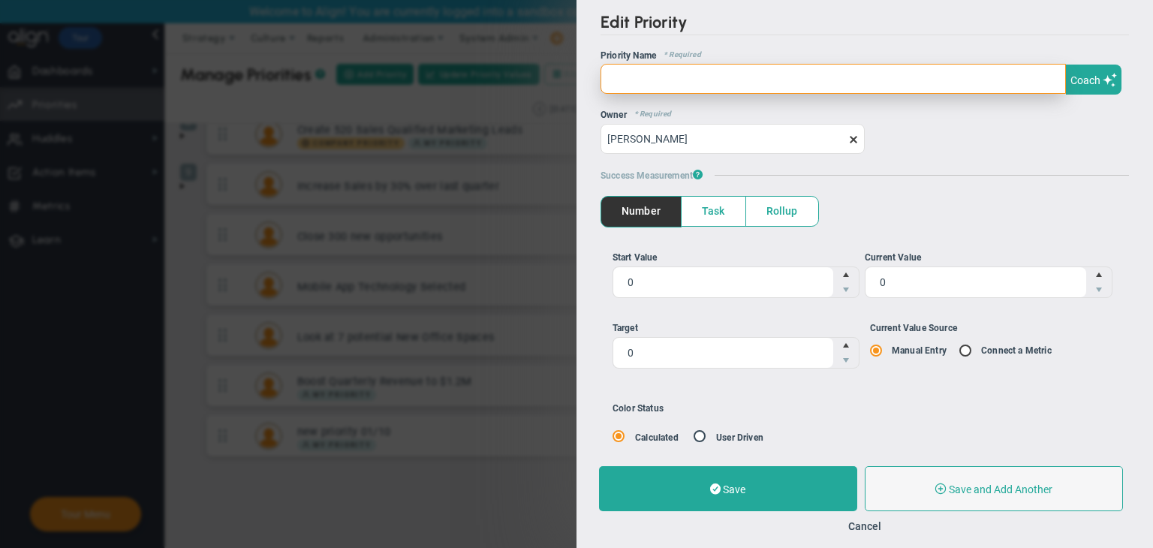
click at [662, 92] on input "text" at bounding box center [833, 79] width 465 height 30
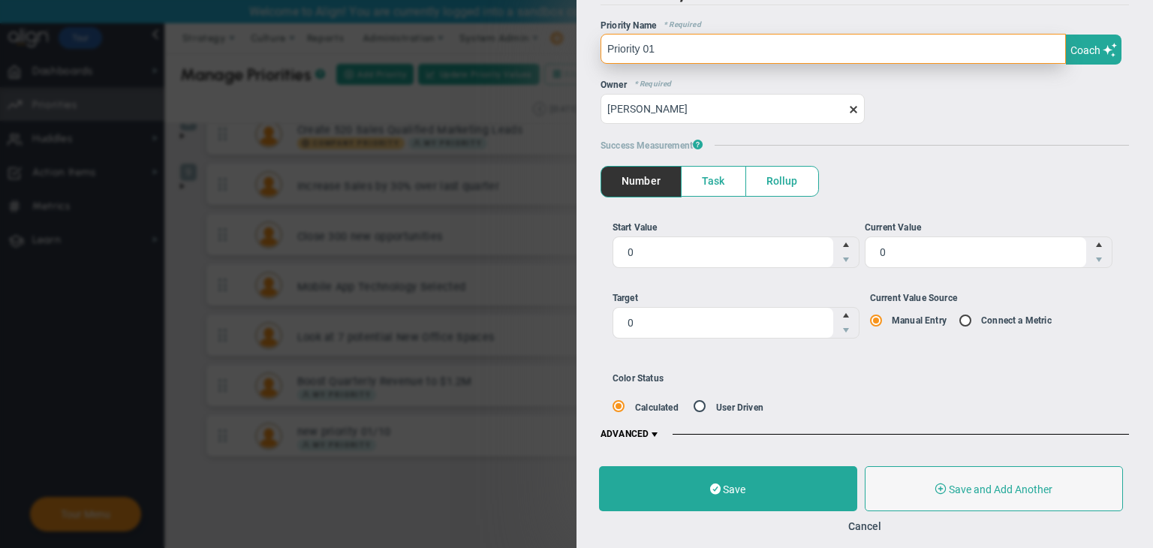
type input "Priority 01"
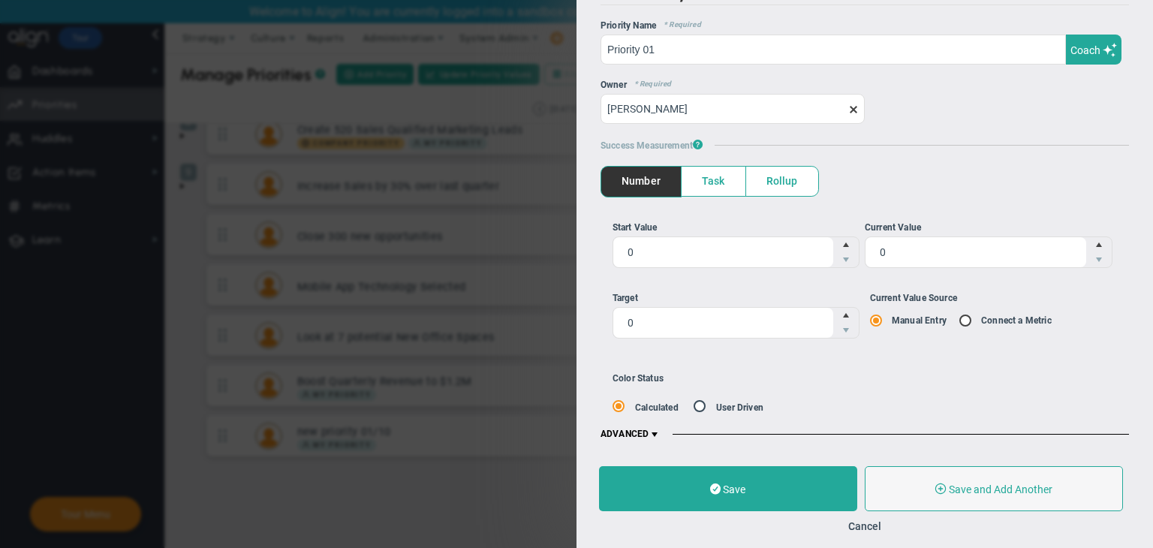
click at [963, 316] on input "Current Value Source Manual Entry Connect a Metric" at bounding box center [970, 321] width 15 height 12
radio input "true"
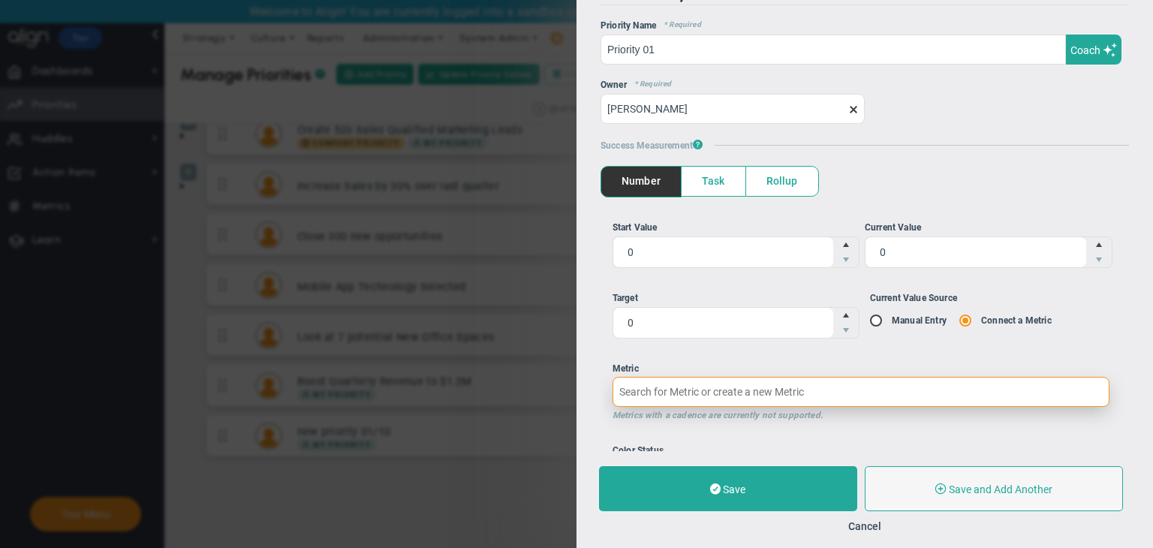
click at [669, 379] on input "Metric Metrics with a cadence are currently not supported." at bounding box center [861, 392] width 497 height 30
type input "metric"
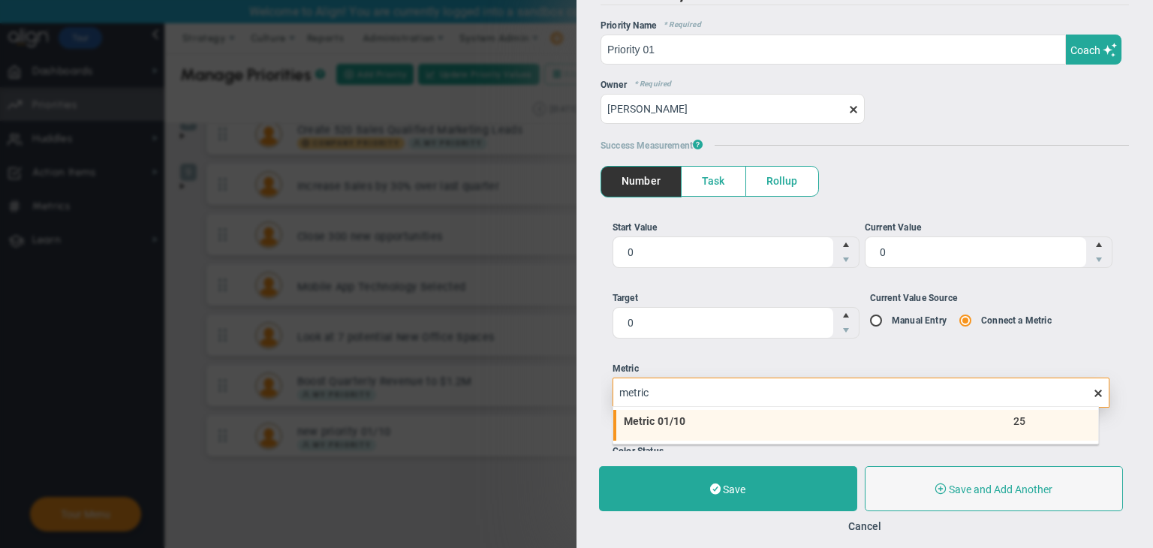
click at [675, 426] on li "Metric 01/10 25" at bounding box center [855, 426] width 485 height 32
type input "25"
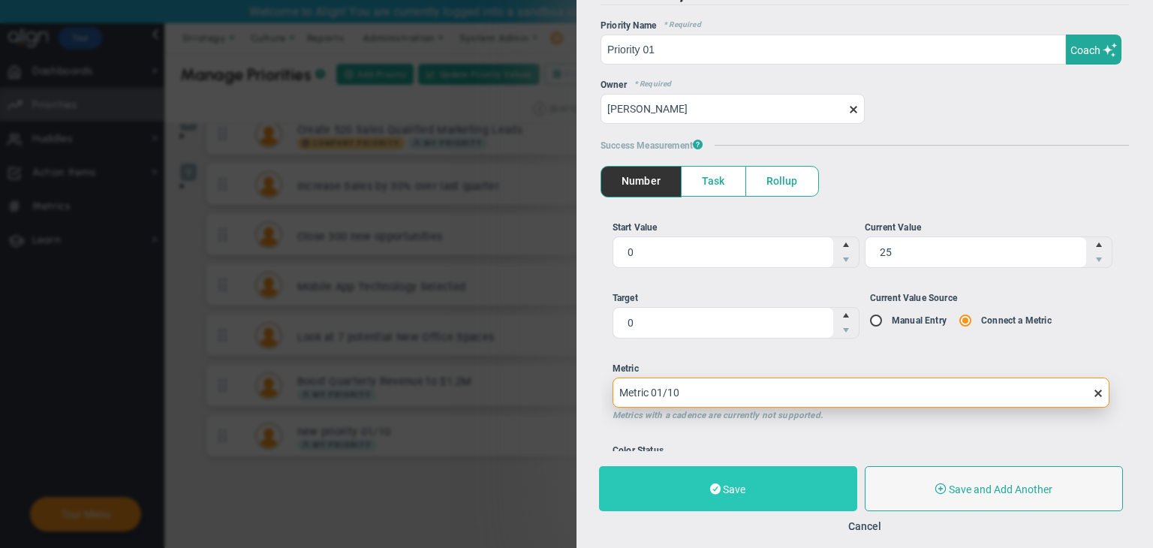
type input "Metric 01/10"
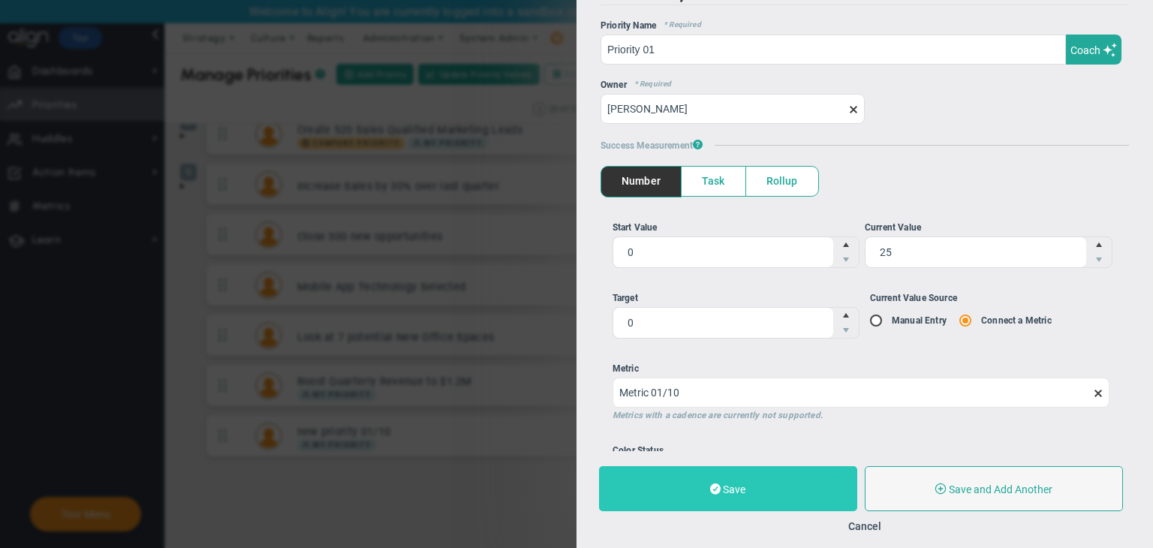
click at [745, 474] on button "Save" at bounding box center [728, 488] width 258 height 45
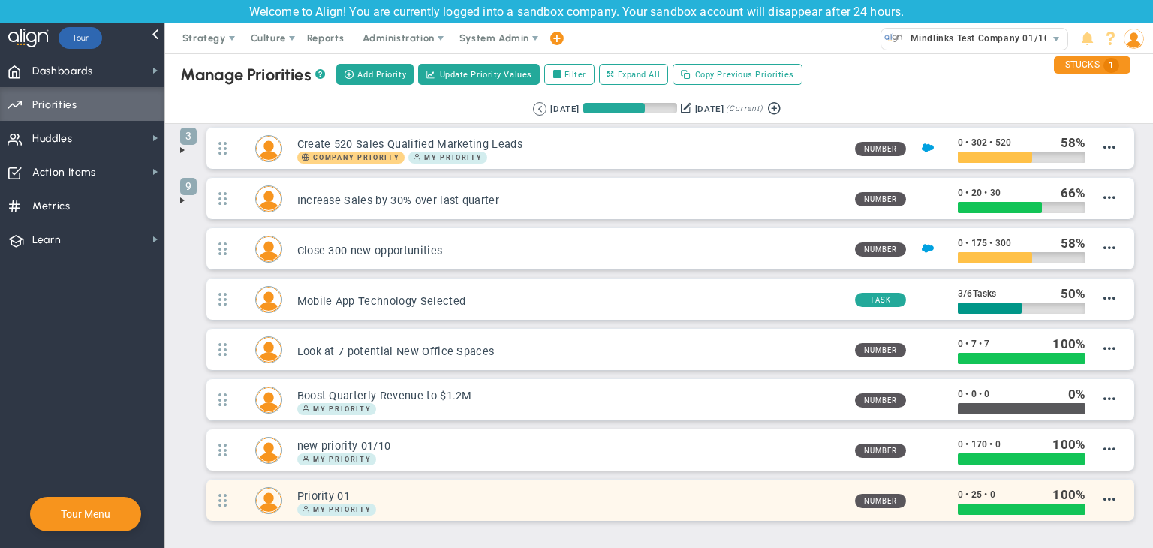
scroll to position [224, 0]
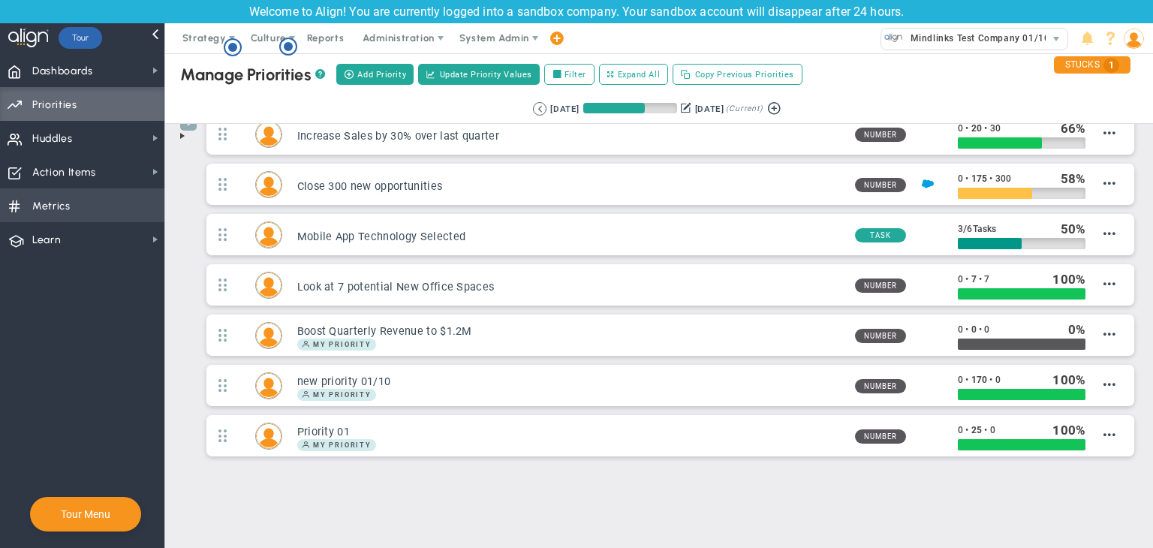
click at [98, 205] on span "Metrics Metrics" at bounding box center [82, 205] width 164 height 34
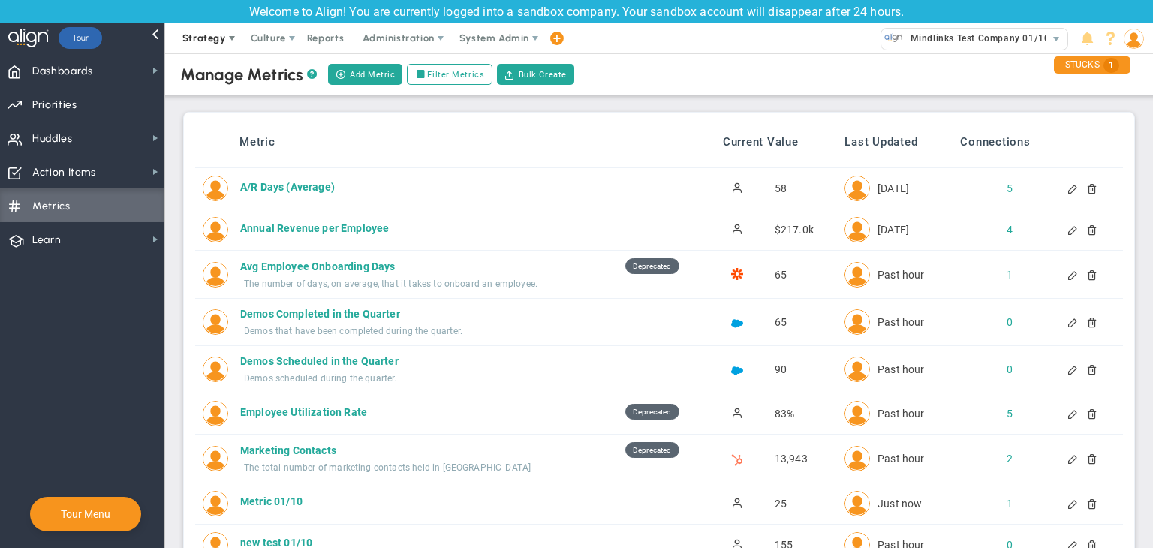
click at [218, 29] on span "Strategy" at bounding box center [205, 38] width 68 height 30
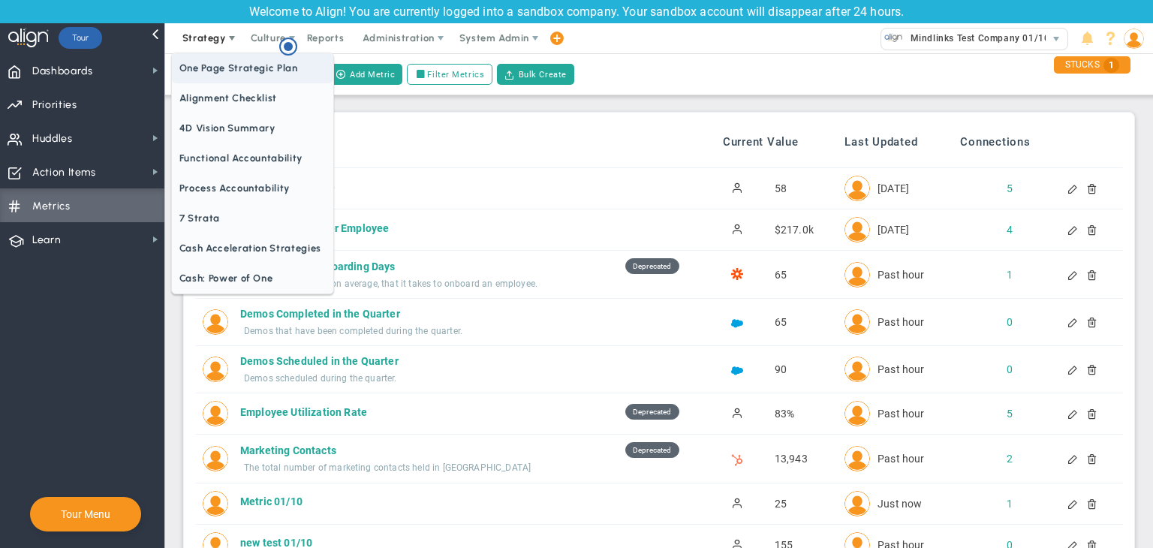
click at [239, 65] on span "One Page Strategic Plan" at bounding box center [252, 68] width 161 height 30
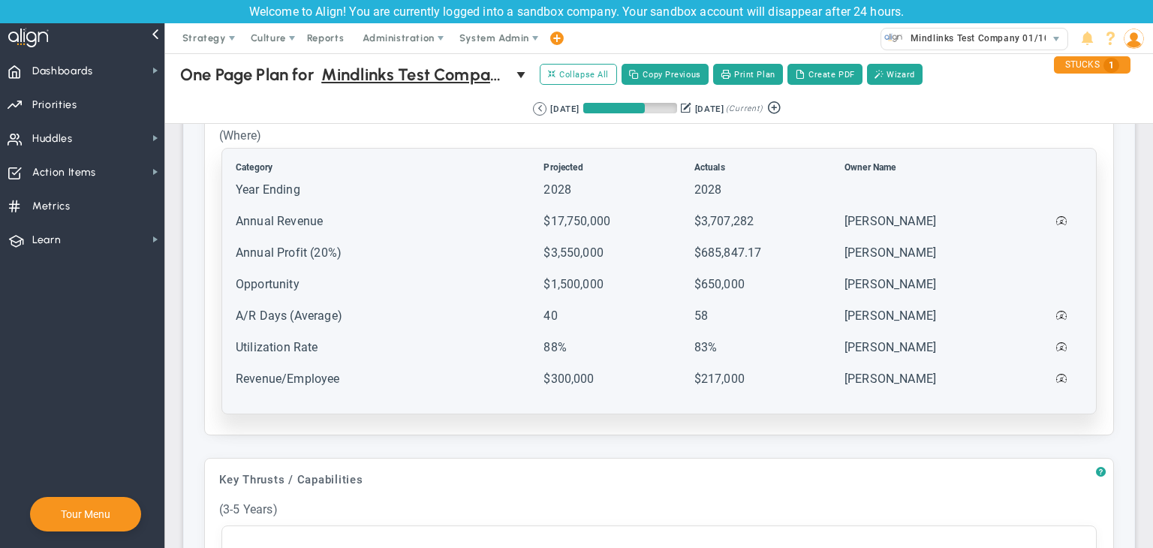
scroll to position [676, 0]
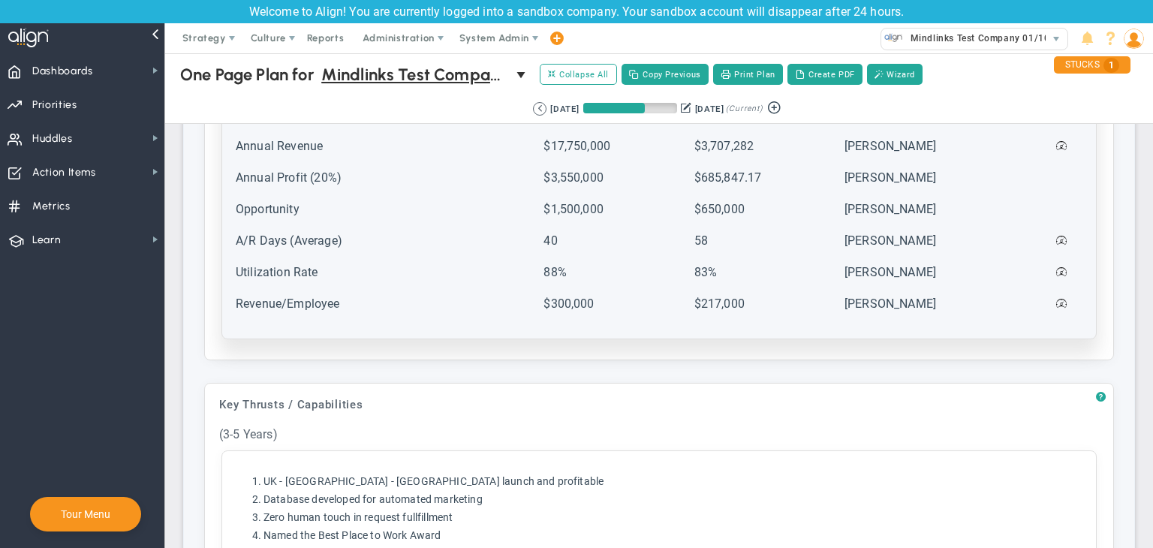
click at [995, 296] on td at bounding box center [1016, 311] width 44 height 30
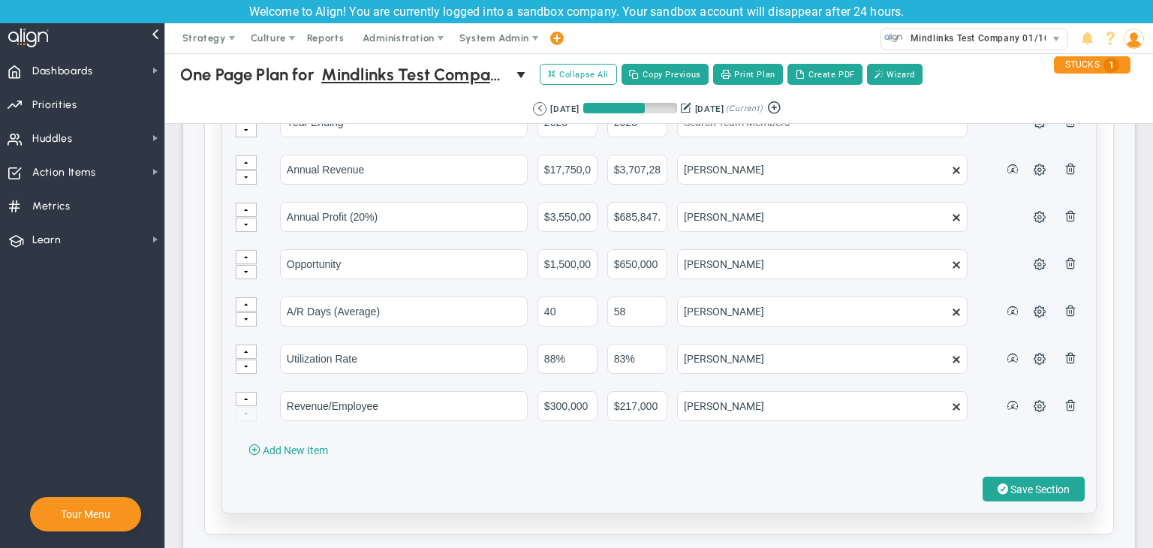
scroll to position [826, 0]
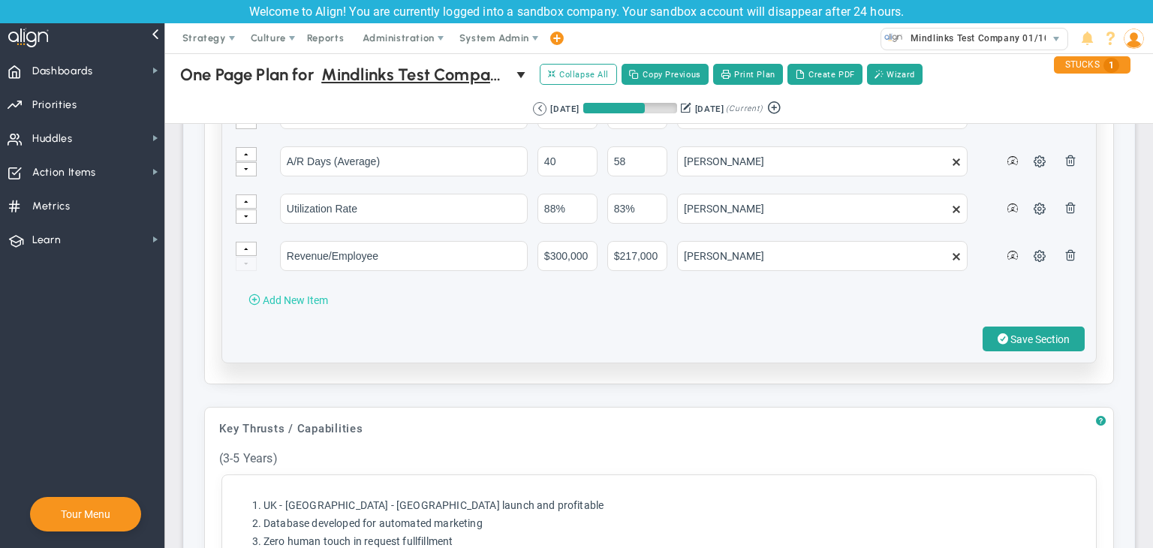
click at [300, 294] on span "Add New Item" at bounding box center [295, 300] width 65 height 12
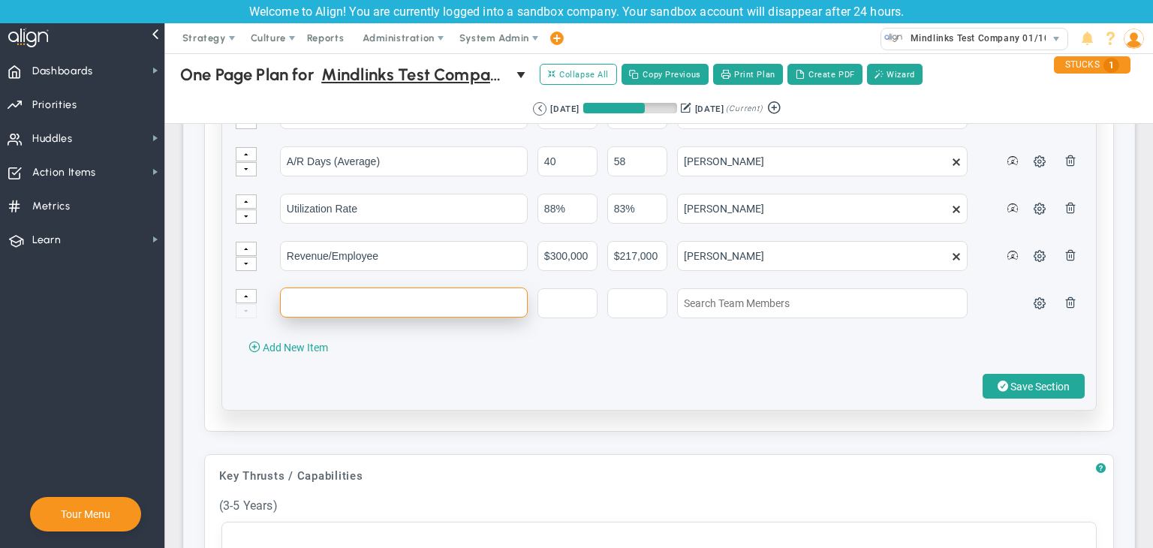
click at [318, 298] on input "text" at bounding box center [404, 303] width 248 height 30
click at [1034, 299] on span at bounding box center [1040, 303] width 12 height 12
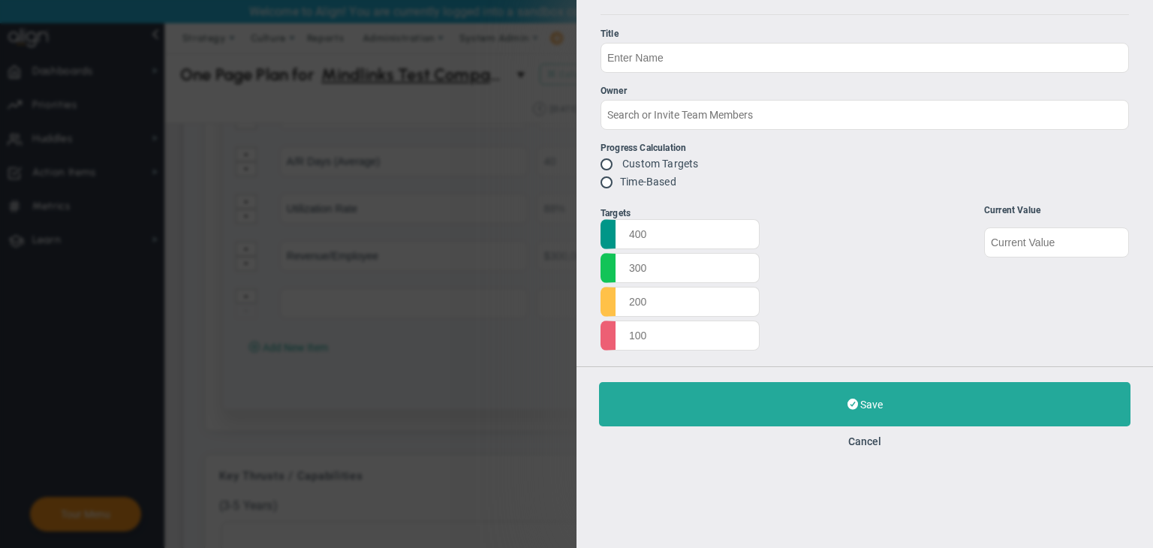
radio input "true"
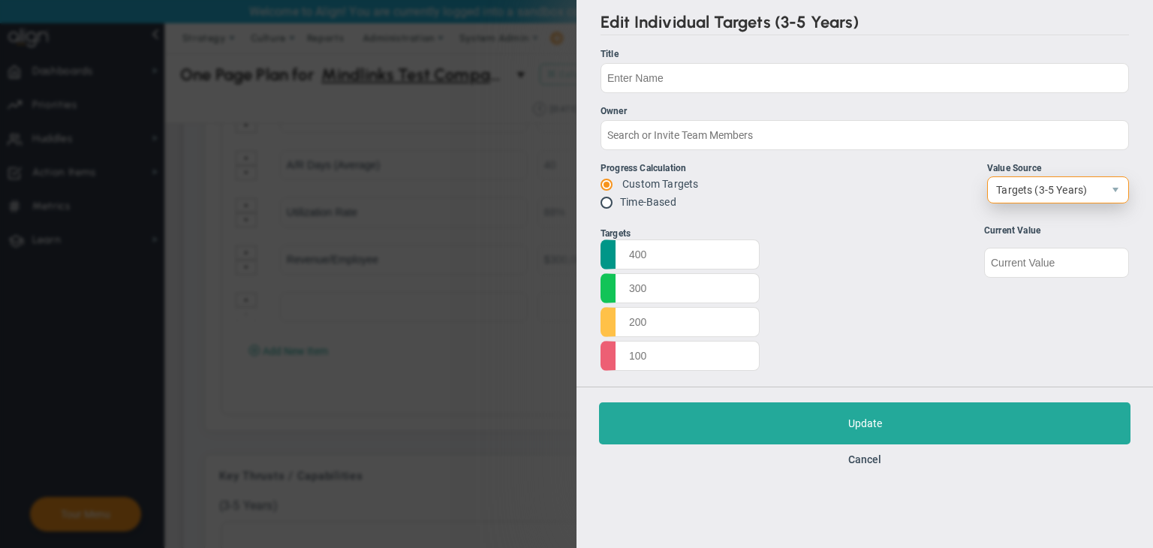
click at [1083, 196] on span "Targets (3-5 Years)" at bounding box center [1045, 190] width 115 height 26
click at [1072, 220] on li "Align Metric" at bounding box center [1058, 222] width 140 height 32
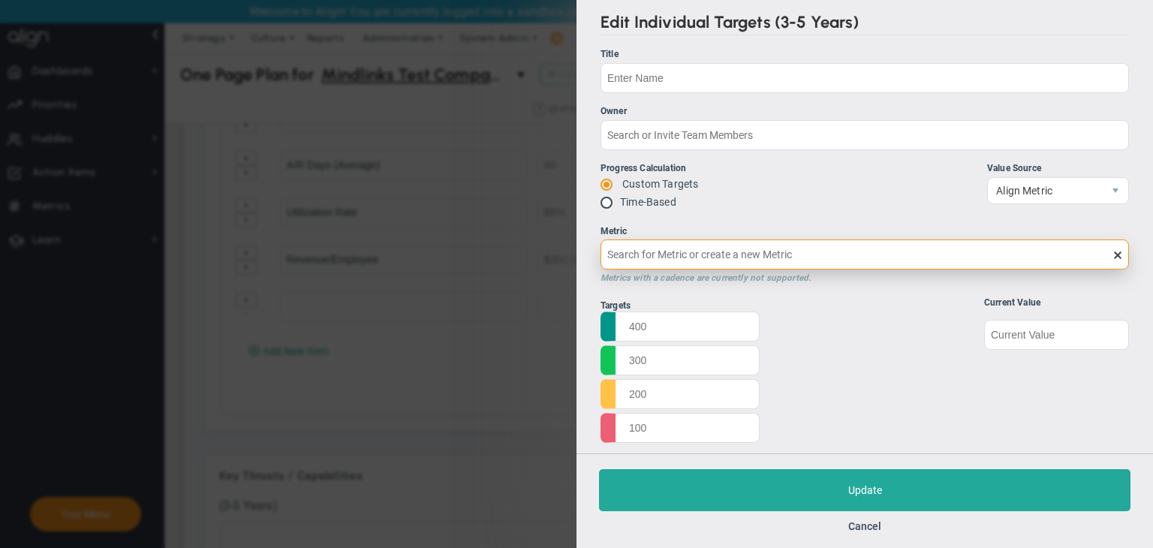
click at [782, 247] on input "Metric Metrics with a cadence are currently not supported." at bounding box center [865, 254] width 529 height 30
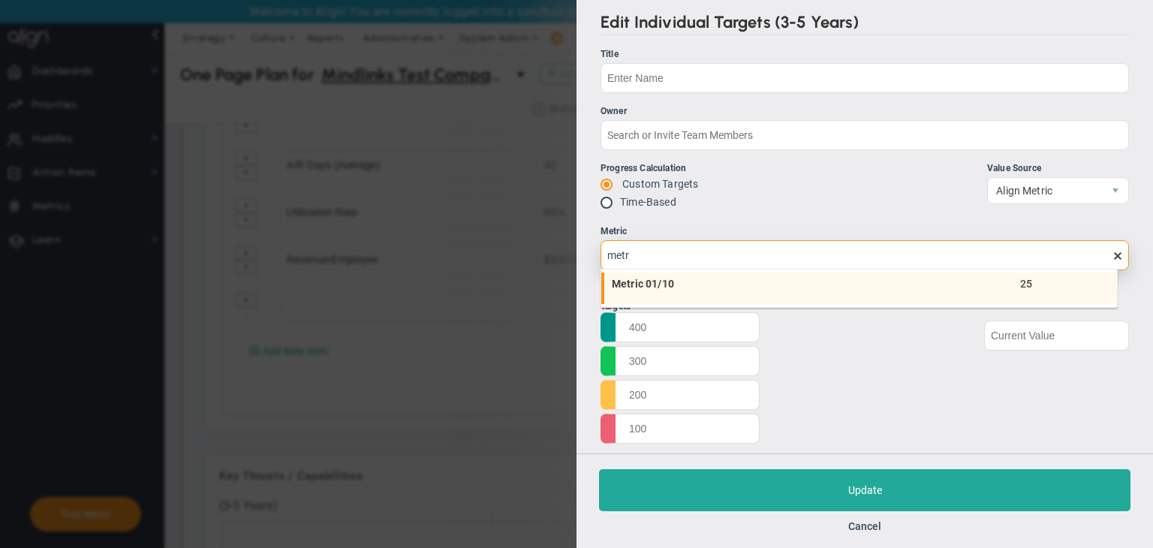
click at [656, 283] on span "Metric 01/10" at bounding box center [761, 284] width 299 height 11
type input "Metric 01/10"
type input "25"
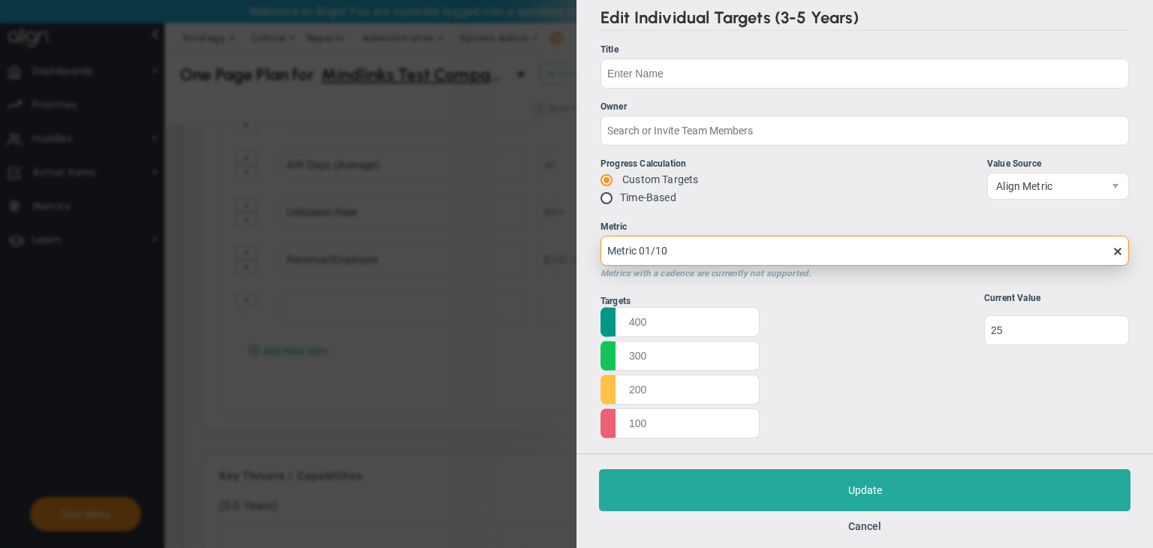
scroll to position [6, 0]
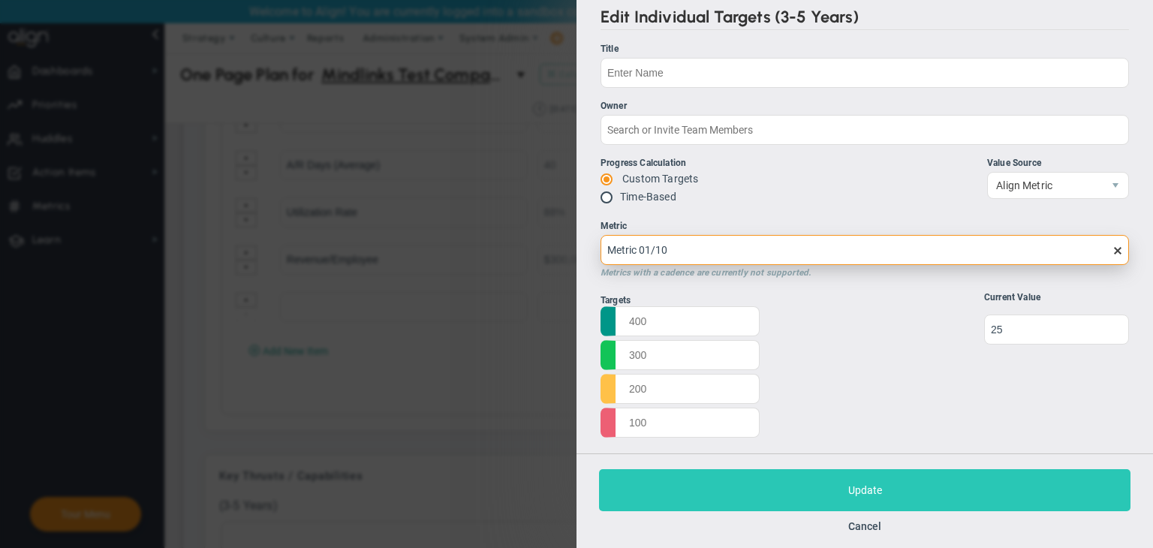
type input "Metric 01/10"
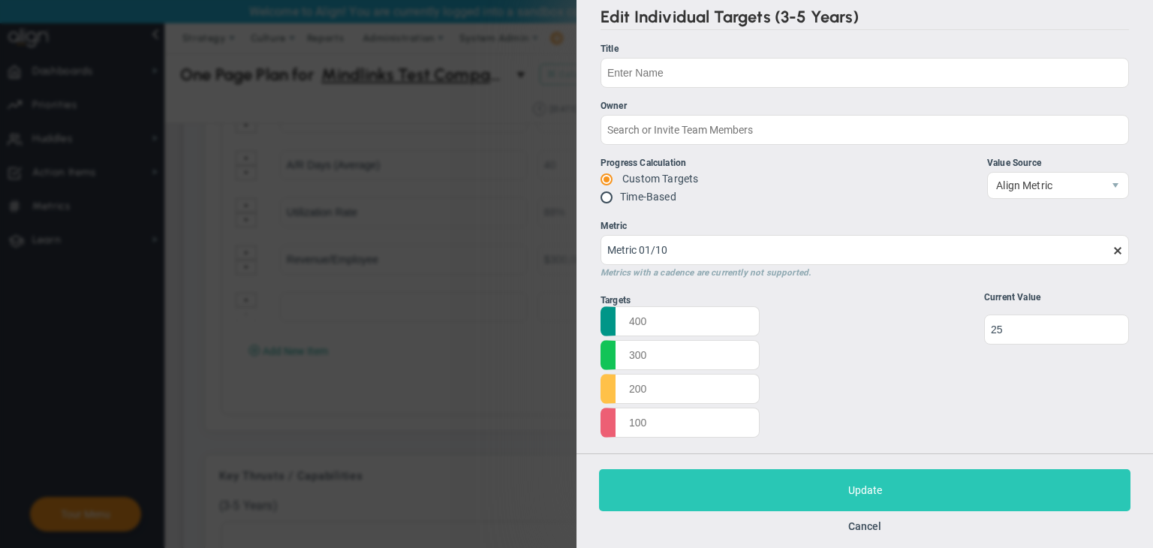
click at [867, 477] on button "Save Update" at bounding box center [865, 490] width 532 height 42
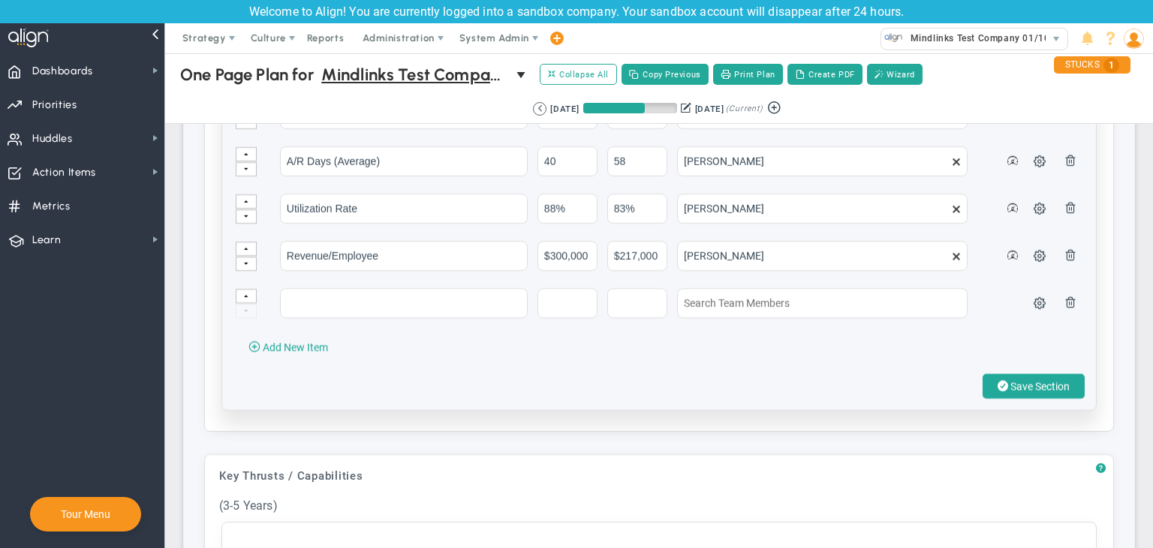
type input "25"
click at [371, 302] on input "text" at bounding box center [404, 303] width 248 height 30
type input "t"
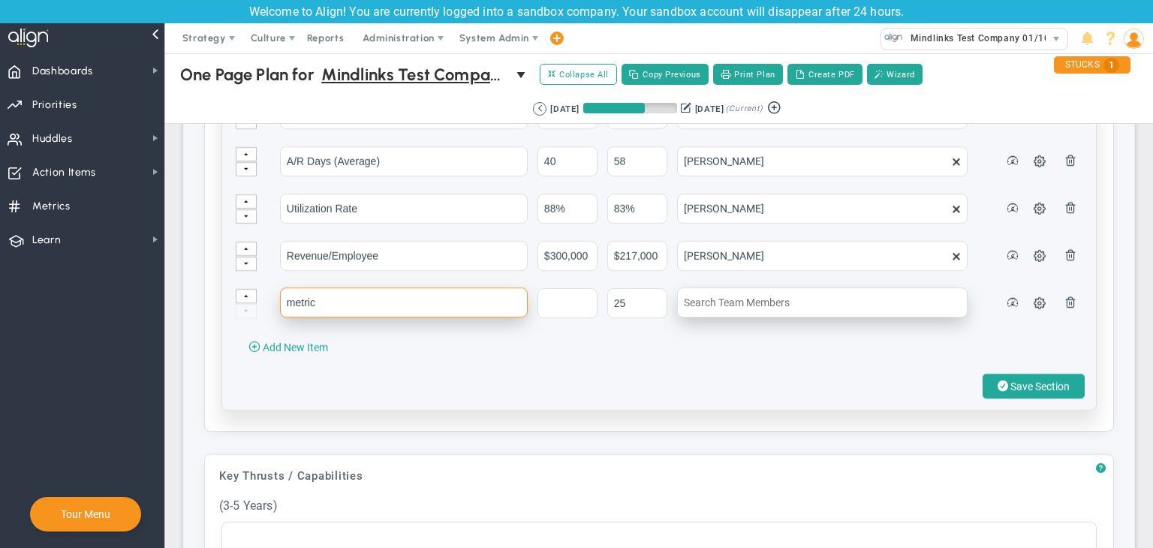
type input "metric"
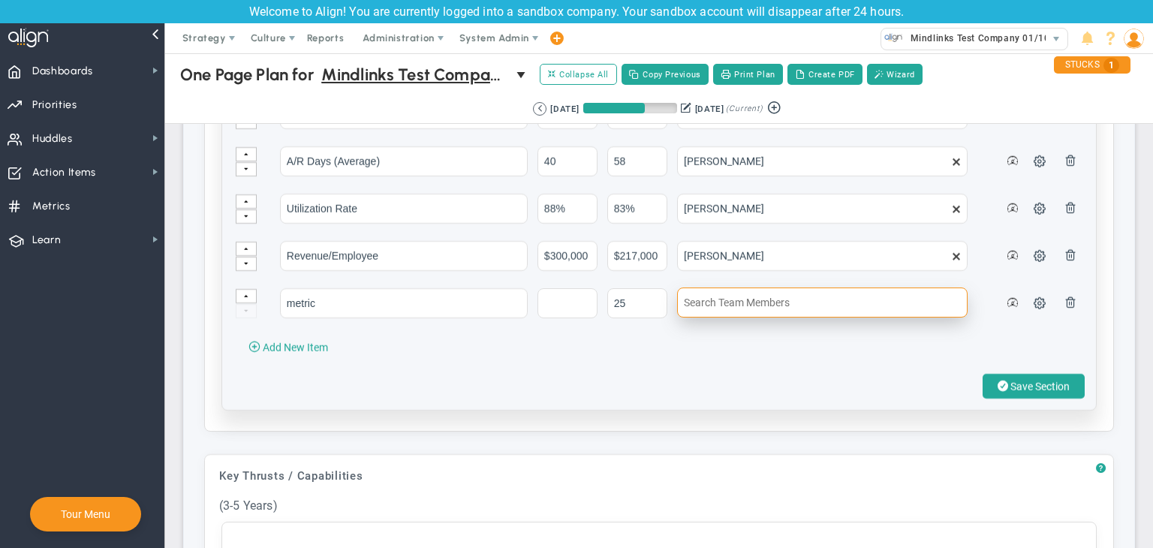
click at [742, 291] on input "text" at bounding box center [822, 303] width 291 height 30
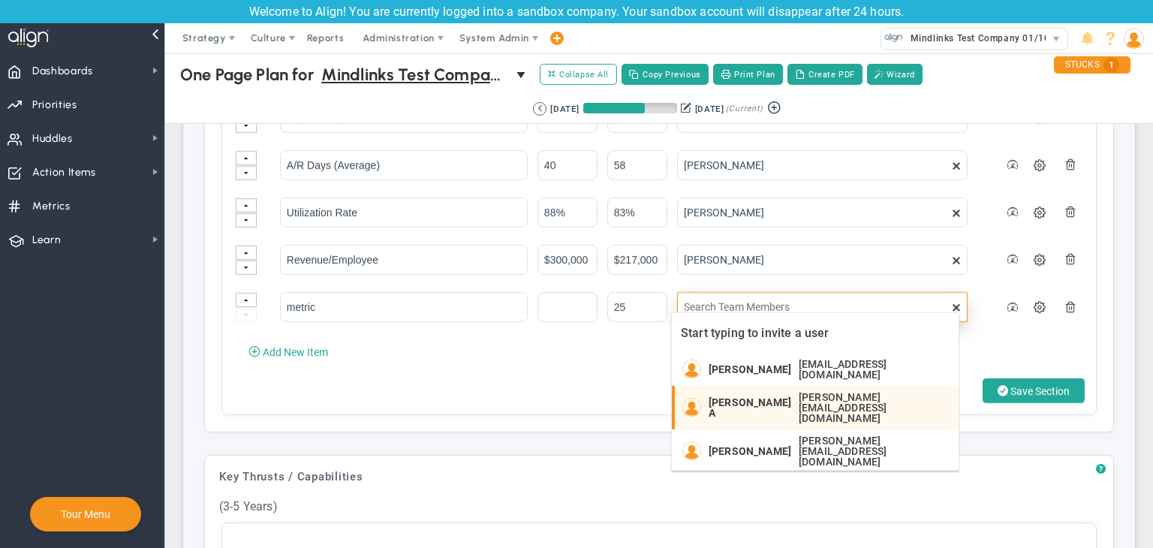
click at [750, 397] on span "[PERSON_NAME] A" at bounding box center [750, 407] width 83 height 21
type input "[PERSON_NAME] A"
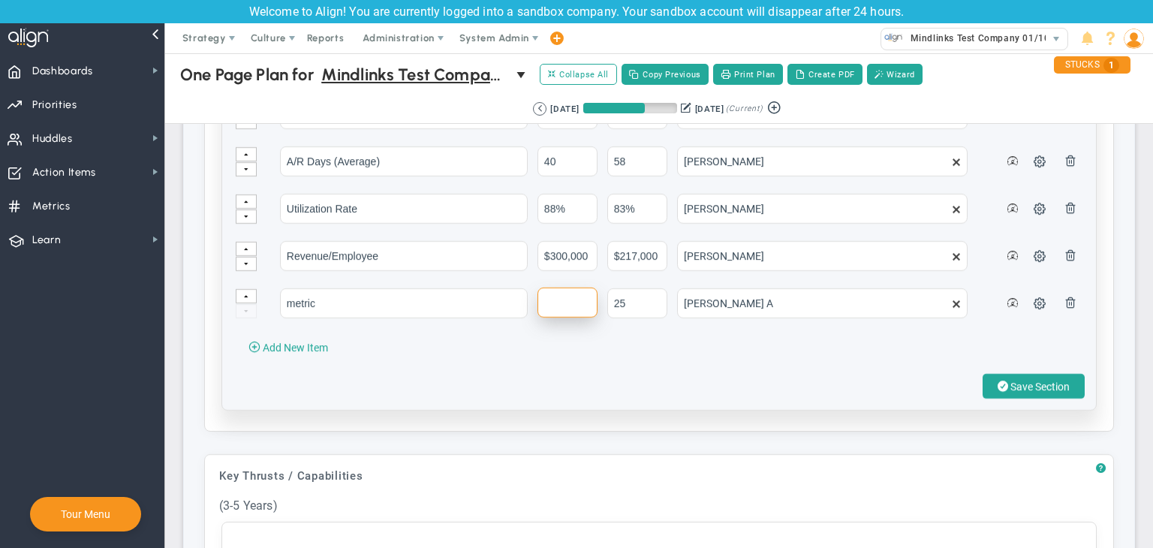
click at [541, 294] on input "text" at bounding box center [568, 303] width 60 height 30
type input "1"
click at [1014, 381] on span "Save Section" at bounding box center [1039, 387] width 59 height 12
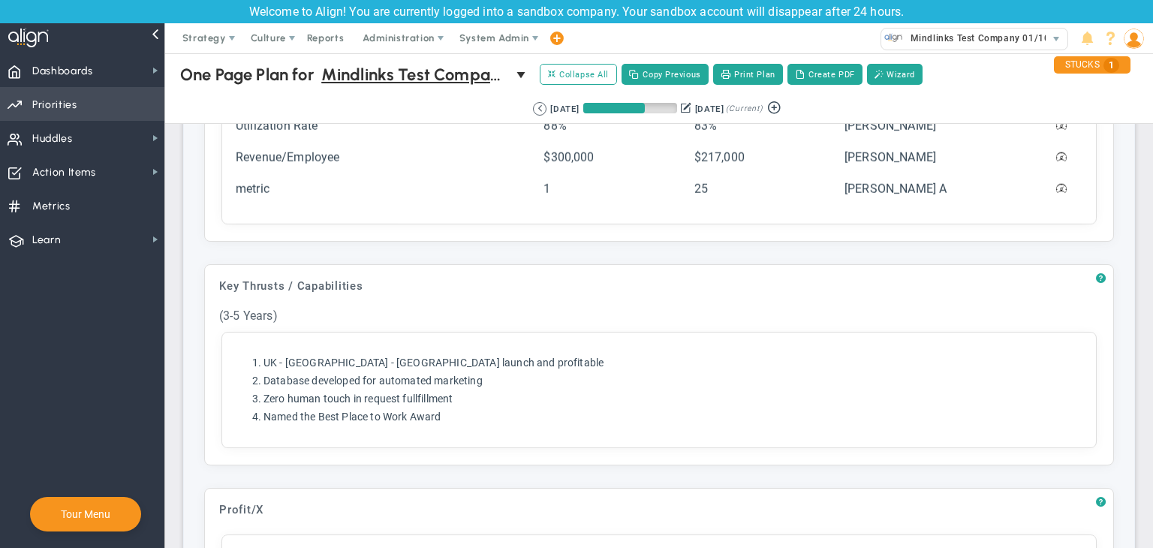
click at [107, 101] on span "Priorities Projects OKR Tree Priorities Projects OKRs" at bounding box center [82, 104] width 164 height 34
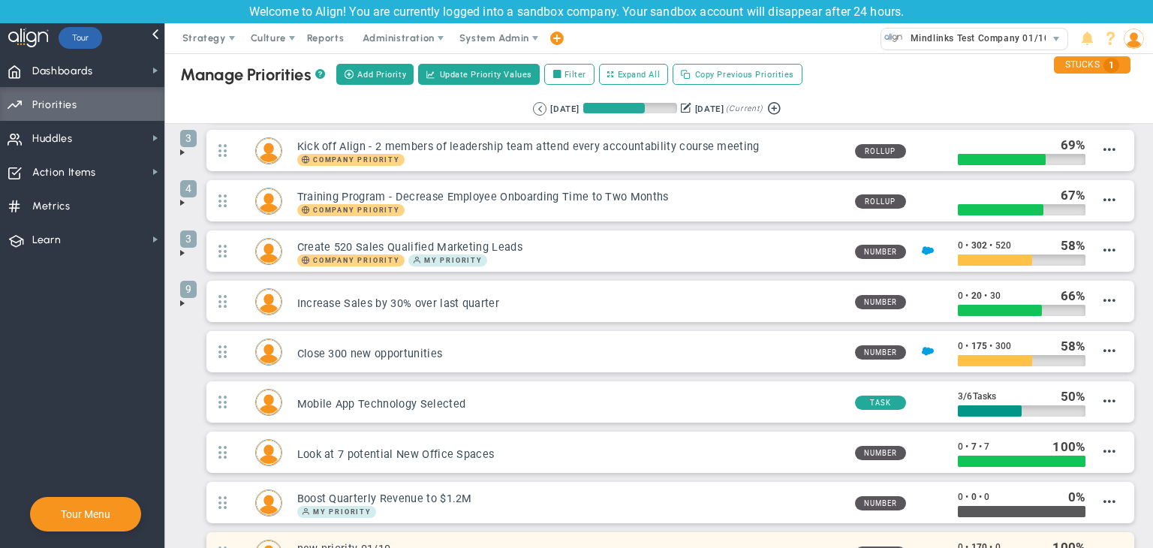
scroll to position [224, 0]
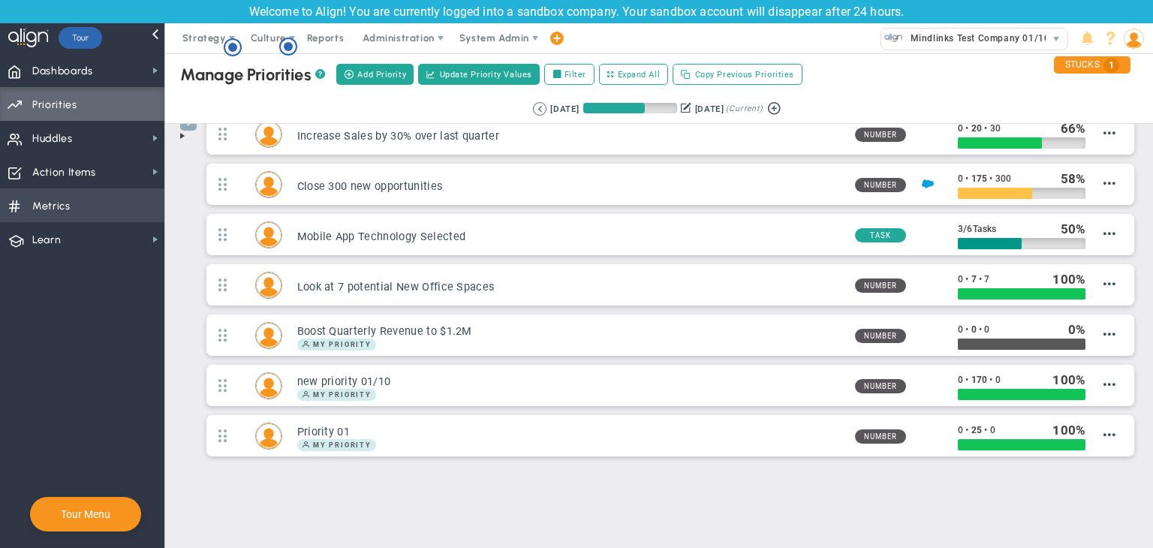
click at [72, 197] on span "Metrics Metrics" at bounding box center [82, 205] width 164 height 34
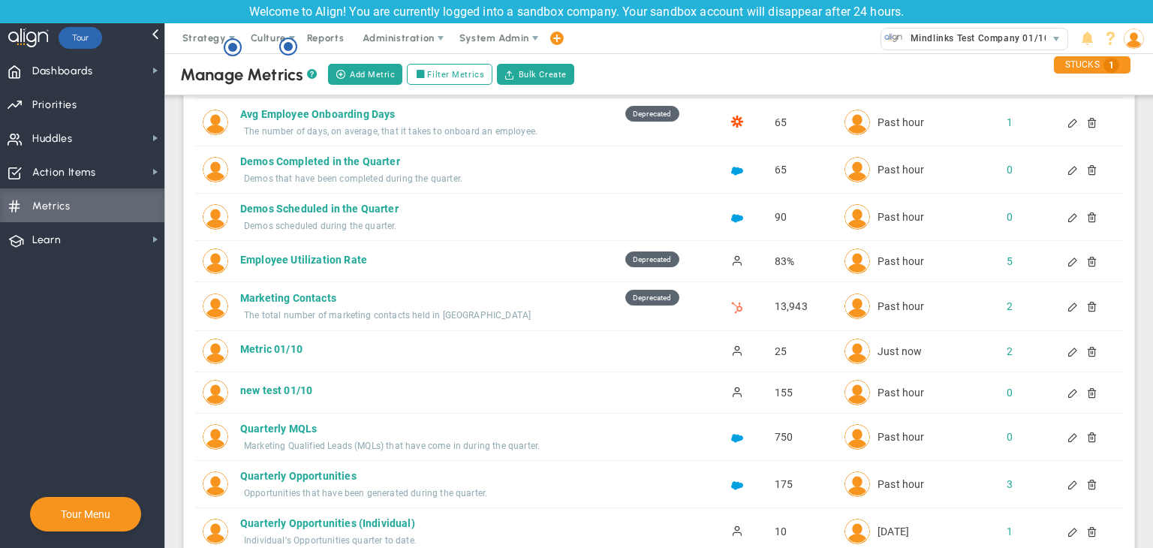
scroll to position [150, 0]
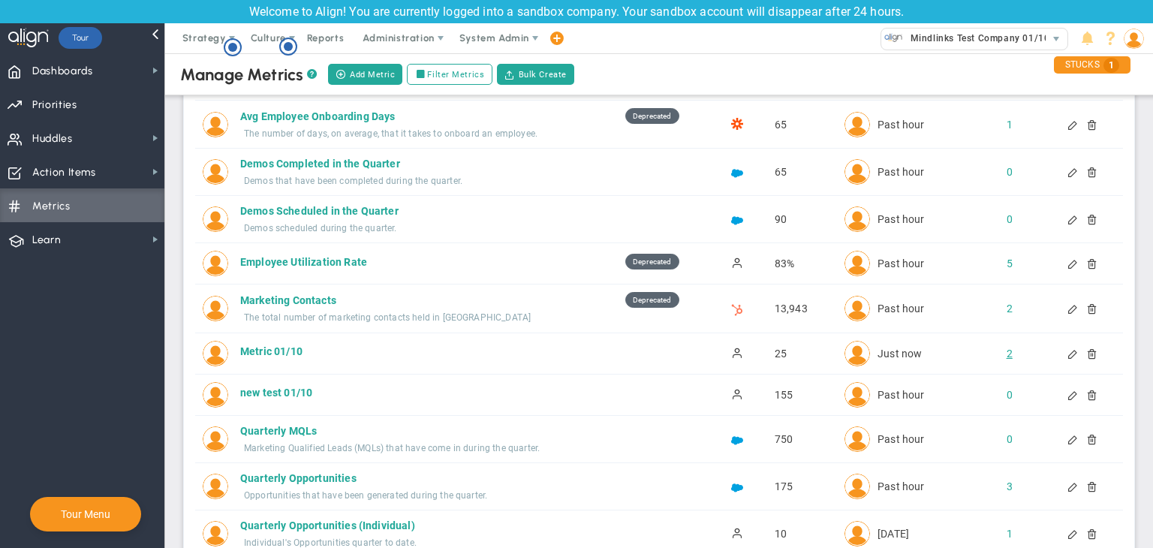
click at [1000, 355] on div "2" at bounding box center [996, 353] width 25 height 15
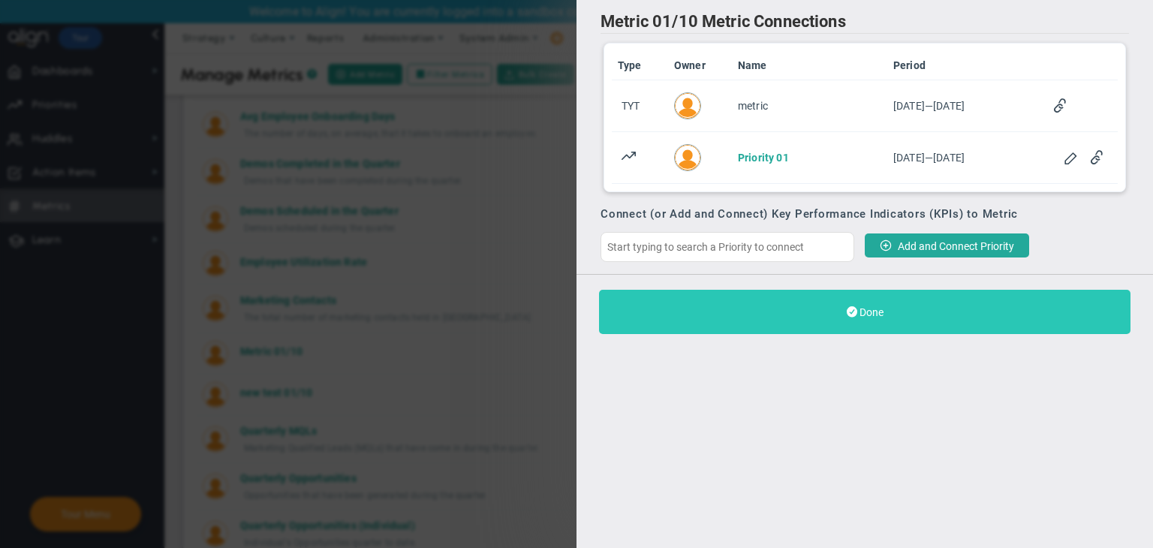
click at [877, 319] on button "Done" at bounding box center [865, 312] width 532 height 44
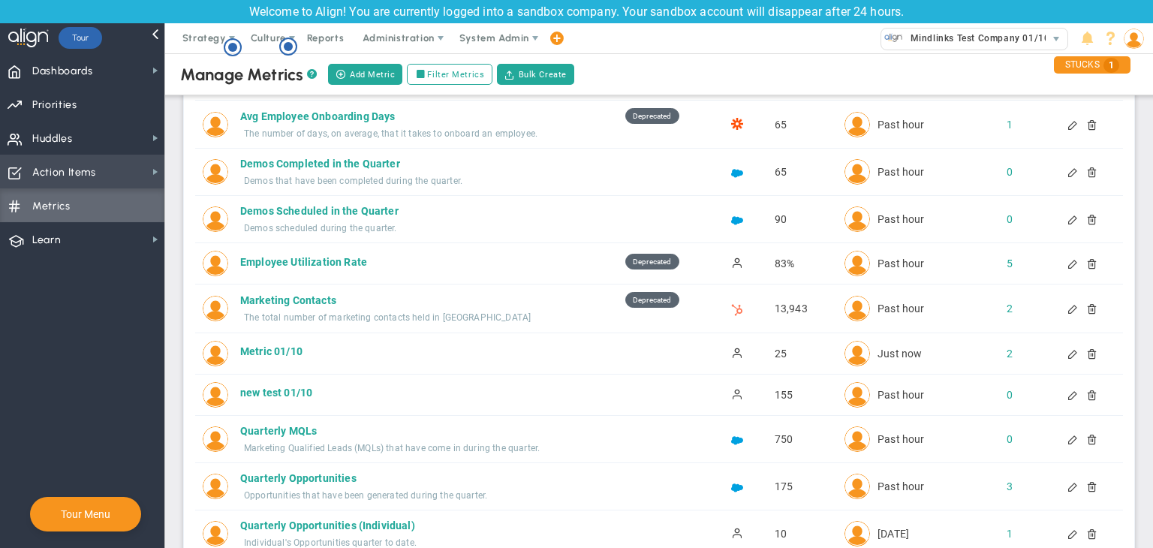
click at [91, 167] on span "Action Items" at bounding box center [64, 173] width 64 height 32
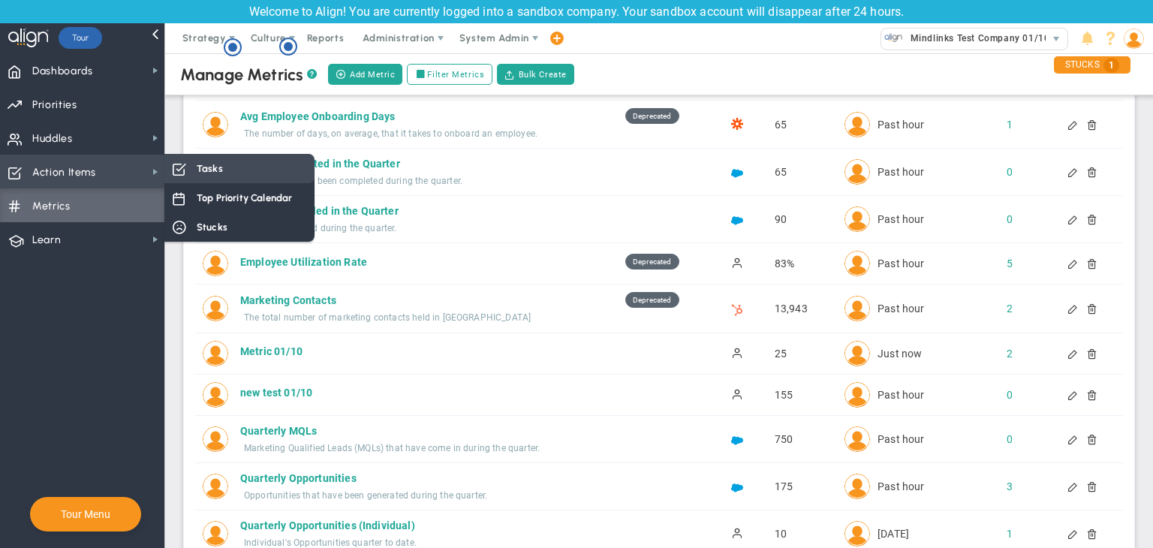
click at [249, 169] on div "Tasks" at bounding box center [239, 168] width 150 height 29
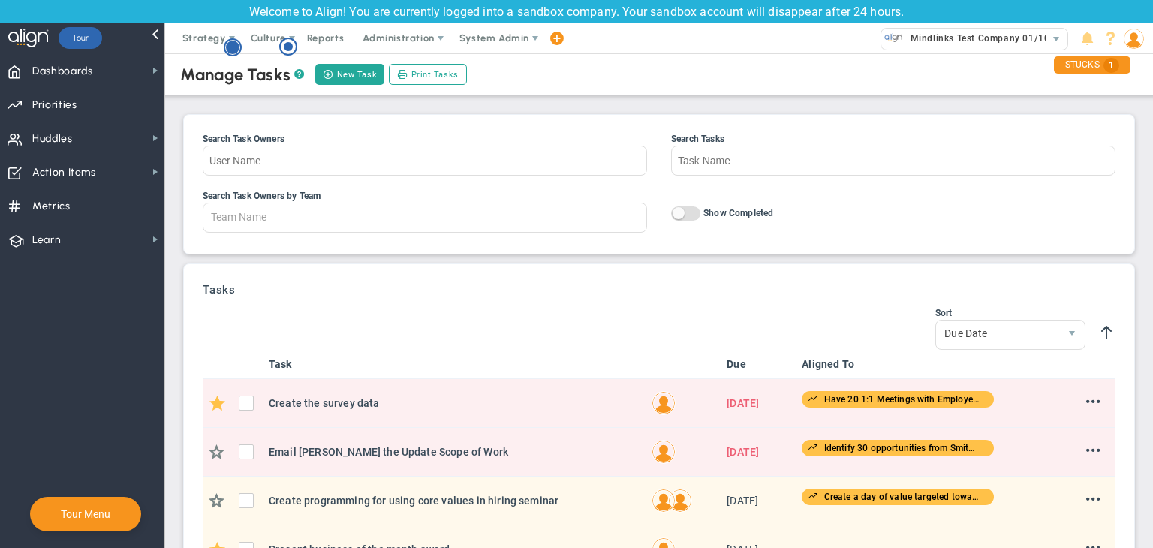
click at [230, 52] on circle "Hotspot (open by clicking or pressing space/enter)" at bounding box center [233, 48] width 14 height 14
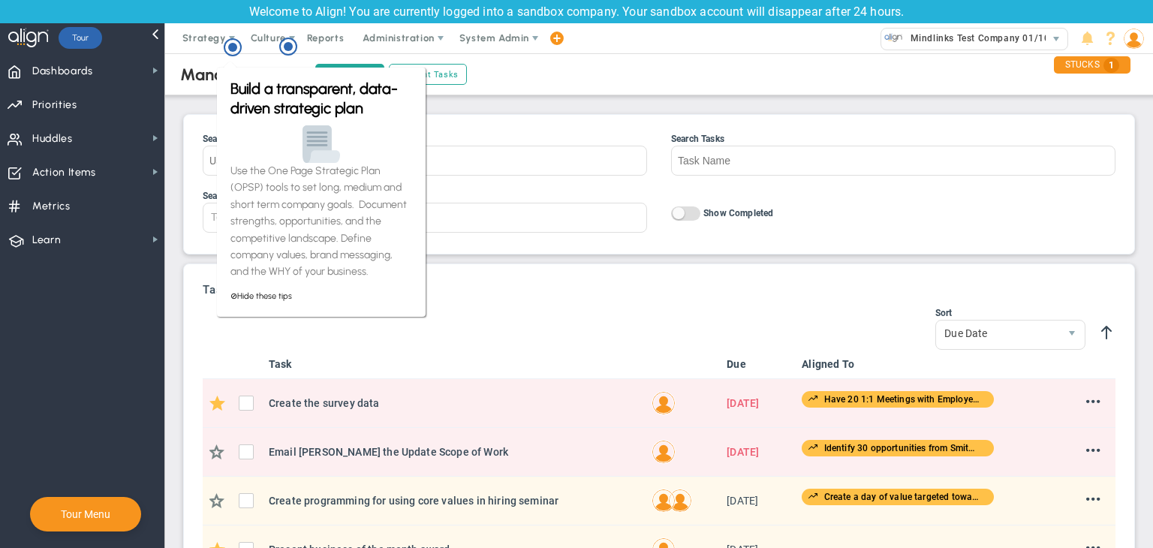
click at [196, 108] on div "Manage Tasks ? New Task Print Tasks Search Task Owners Search Tasks Search Task…" at bounding box center [659, 486] width 958 height 873
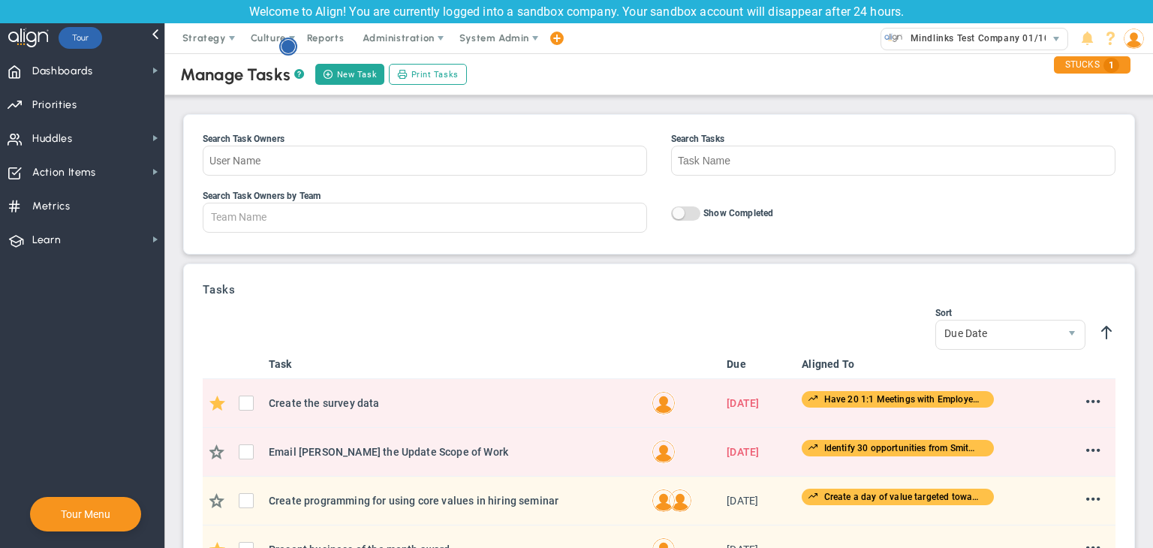
click at [293, 46] on circle "Hotspot (open by clicking or pressing space/enter)" at bounding box center [289, 47] width 14 height 14
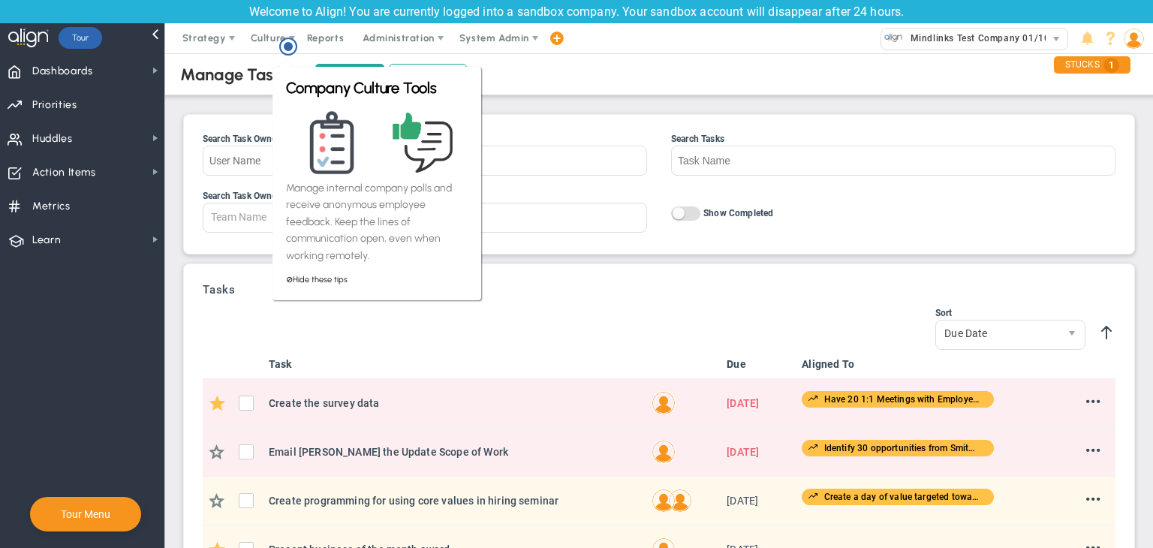
click at [224, 103] on div "Manage Tasks ? New Task Print Tasks Search Task Owners Search Tasks Search Task…" at bounding box center [659, 486] width 958 height 873
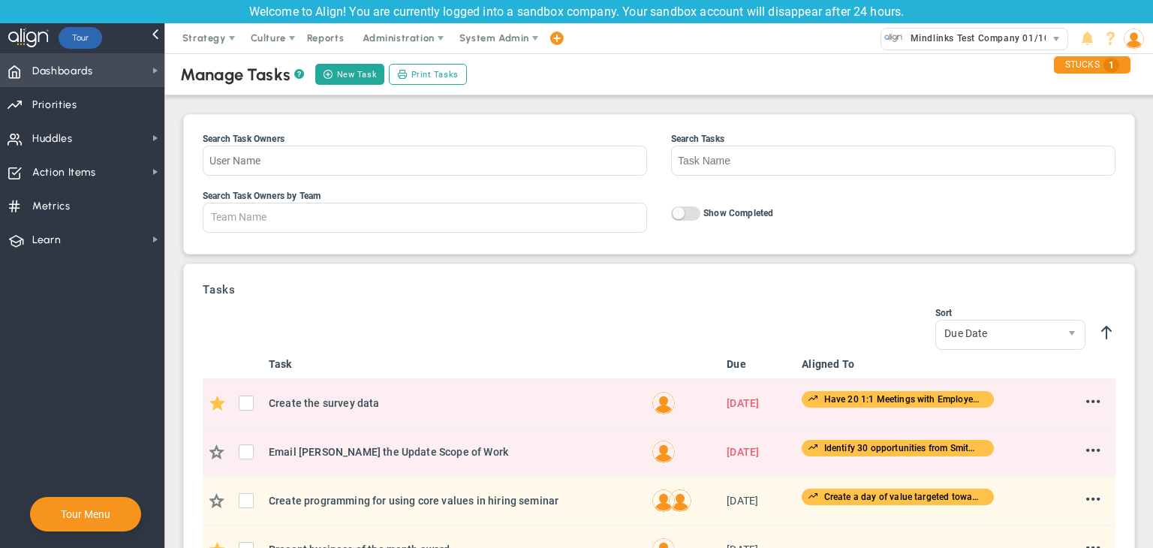
click at [113, 73] on span "Dashboards Dashboards" at bounding box center [82, 70] width 164 height 34
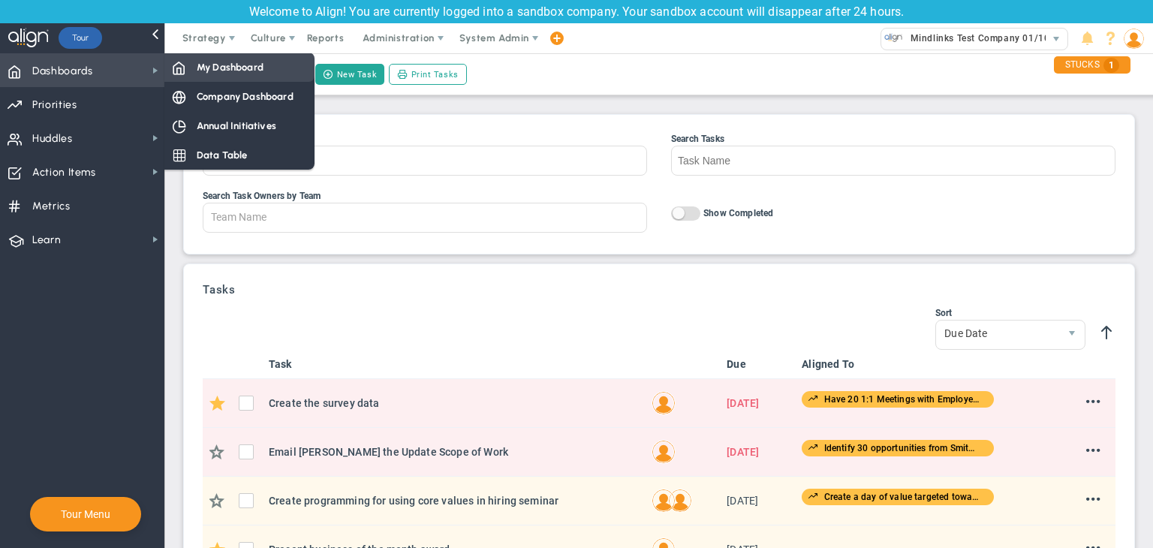
click at [247, 70] on span "My Dashboard" at bounding box center [230, 67] width 67 height 14
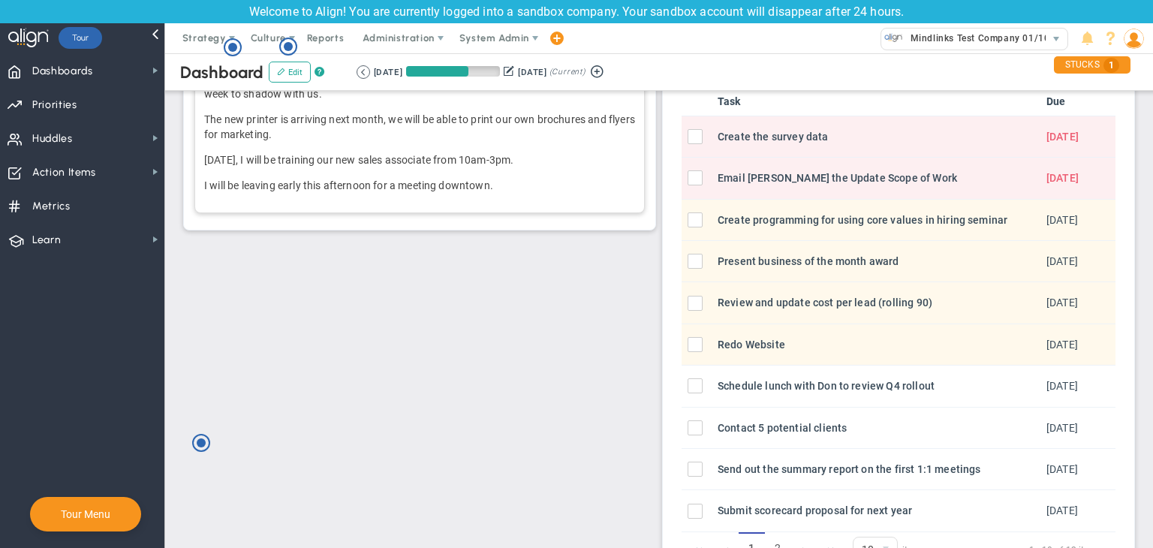
scroll to position [539, 0]
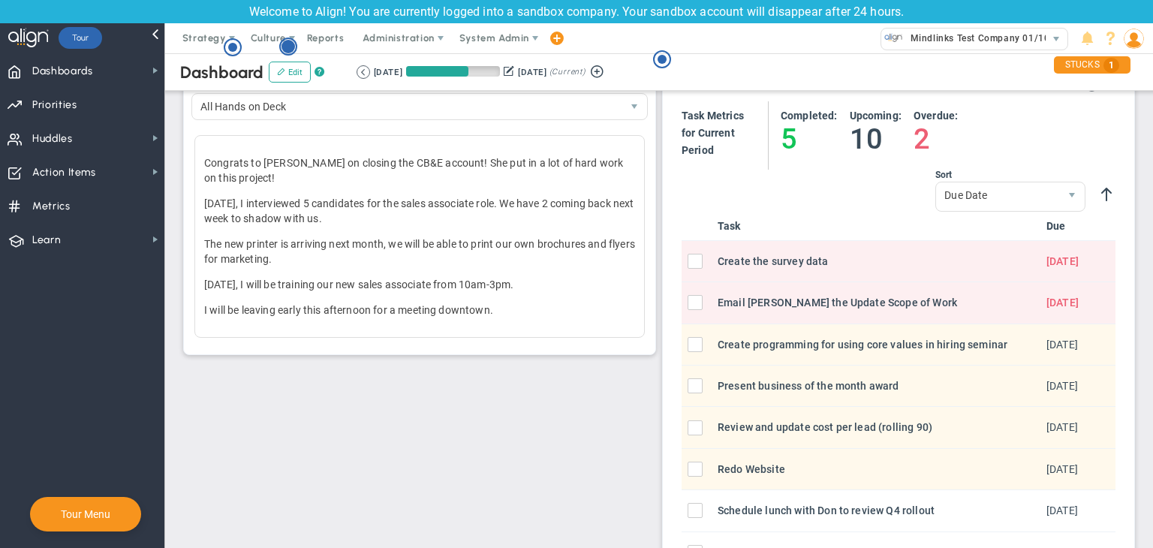
click at [288, 50] on circle "Hotspot (open by clicking or pressing space/enter)" at bounding box center [289, 47] width 14 height 14
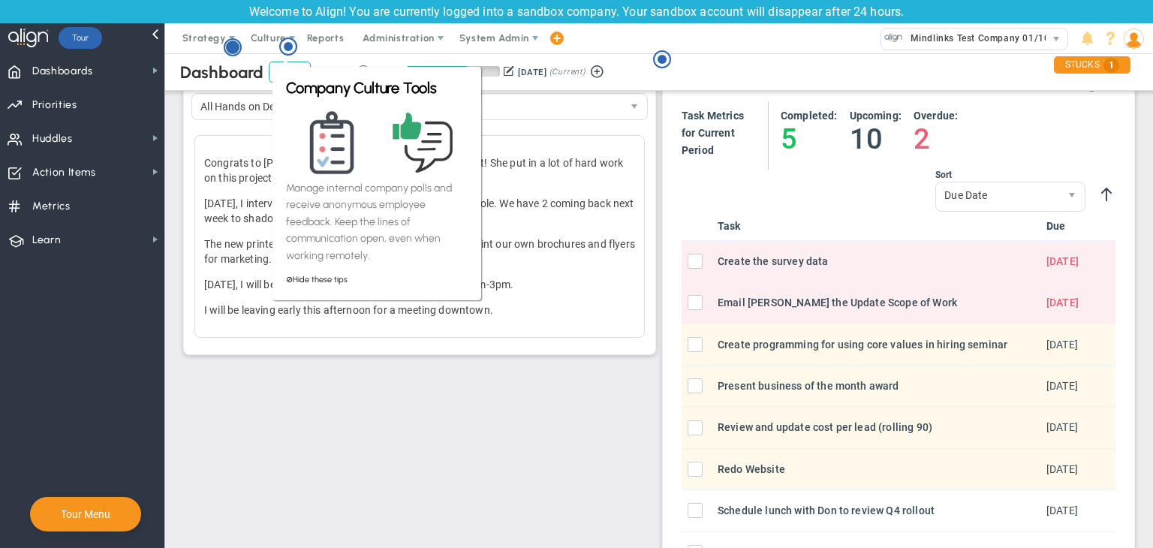
click at [231, 49] on circle "Hotspot (open by clicking or pressing space/enter)" at bounding box center [233, 48] width 14 height 14
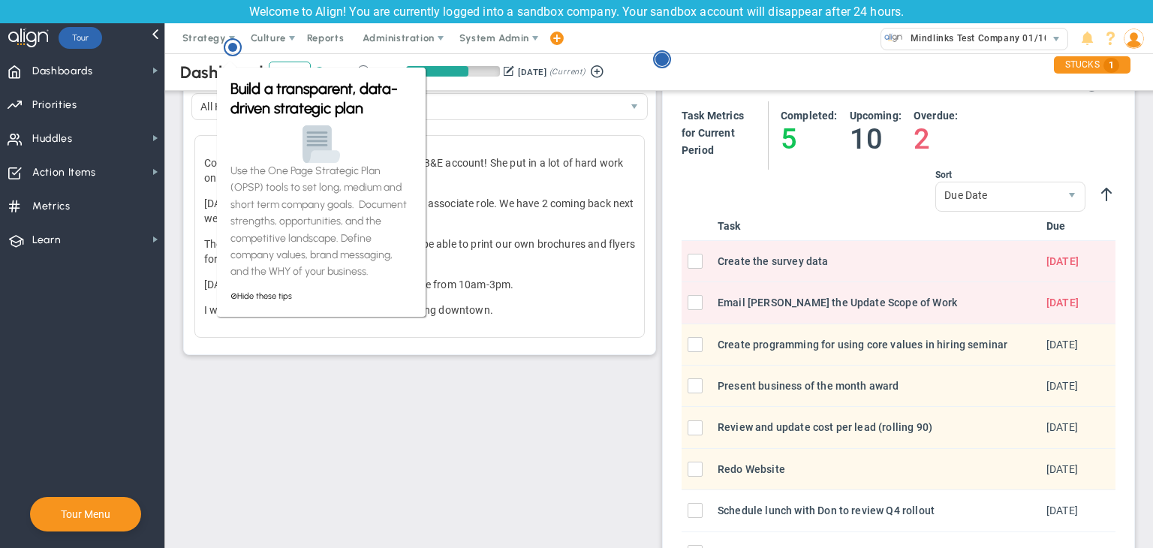
click at [670, 59] on icon "Hotspot (open by clicking or pressing space/enter)" at bounding box center [662, 59] width 18 height 18
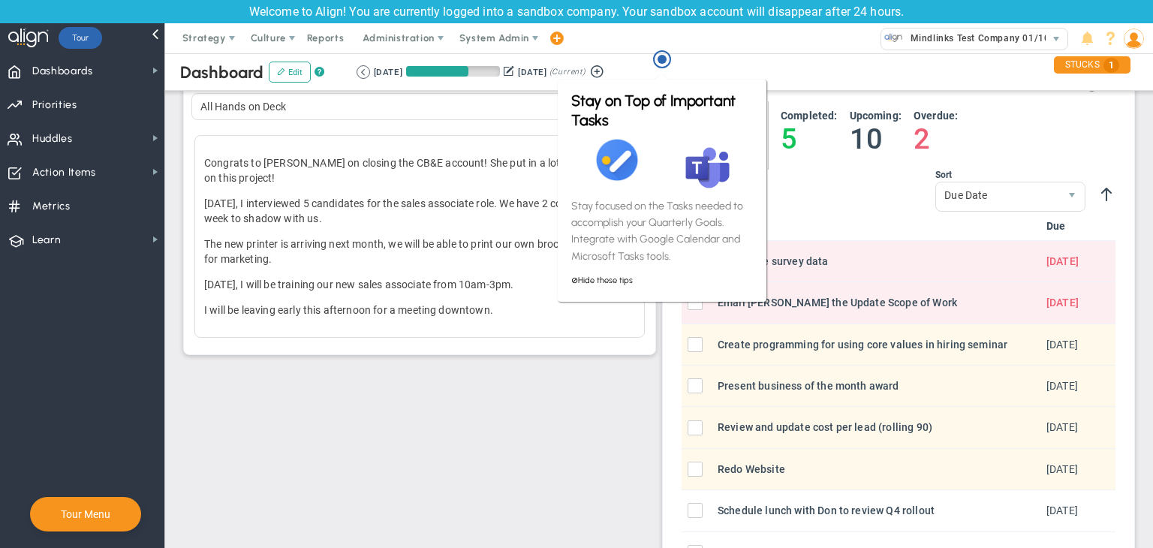
click at [532, 129] on div "All Hands on Deck 47123 Congrats to [PERSON_NAME] on closing the CB&E account! …" at bounding box center [419, 215] width 456 height 245
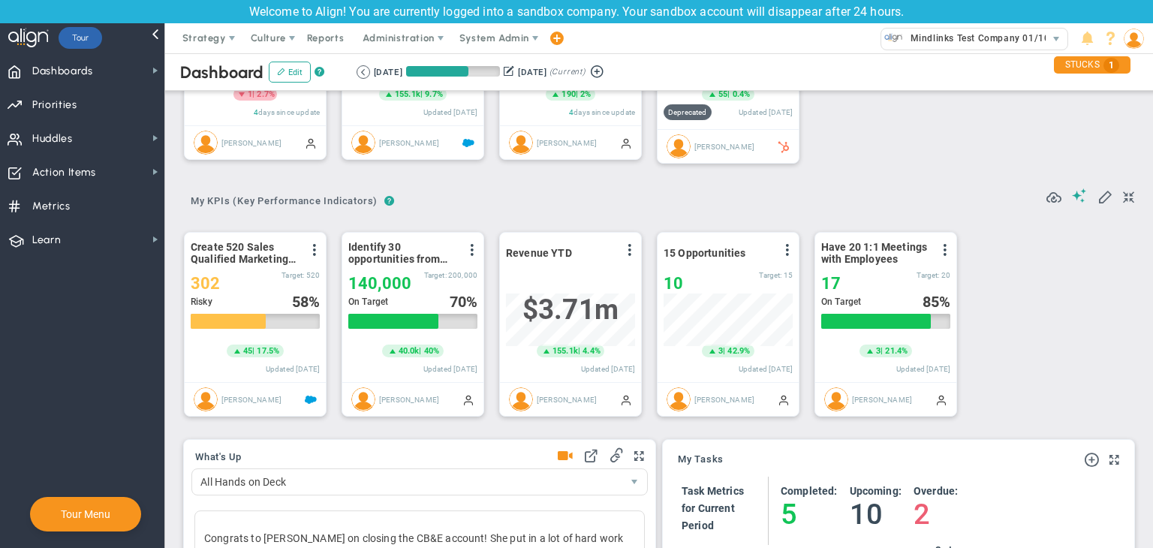
scroll to position [72, 0]
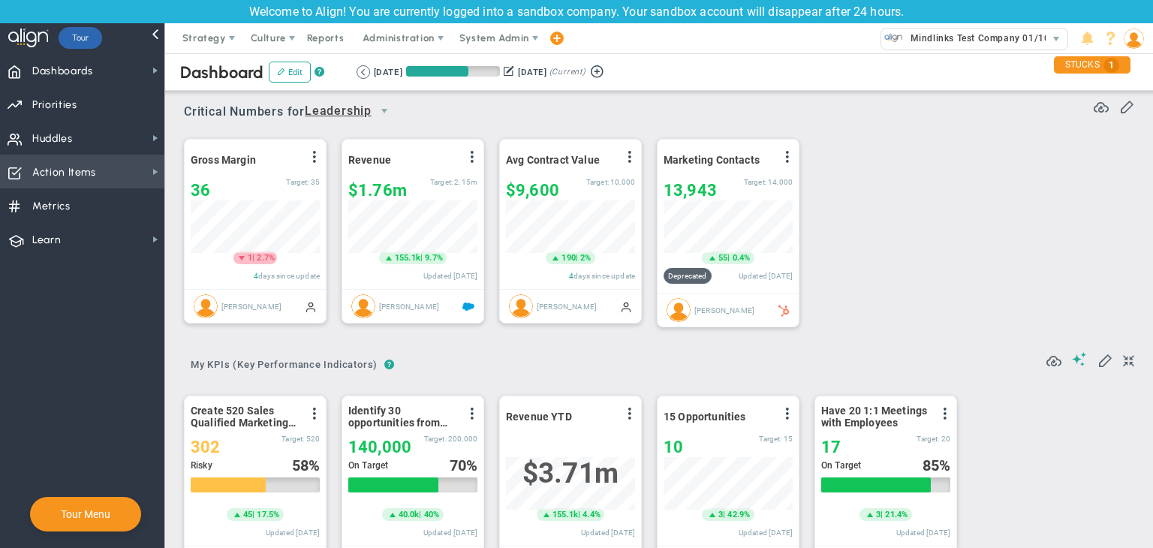
click at [125, 163] on span "Action Items Action Items" at bounding box center [82, 172] width 164 height 34
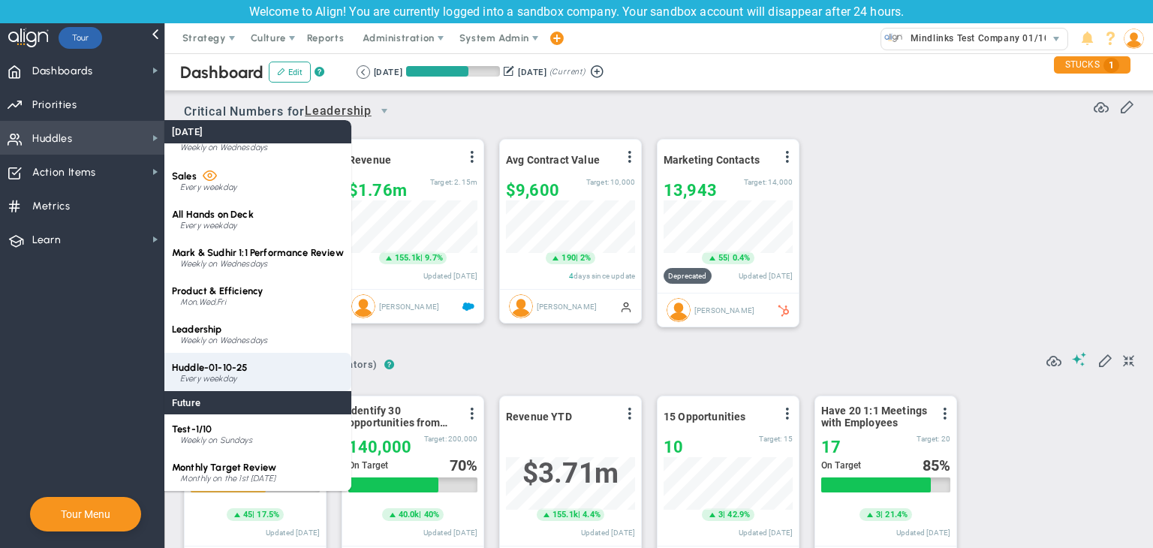
click at [267, 366] on div "Huddle-01-10-25 Every weekday" at bounding box center [257, 372] width 187 height 38
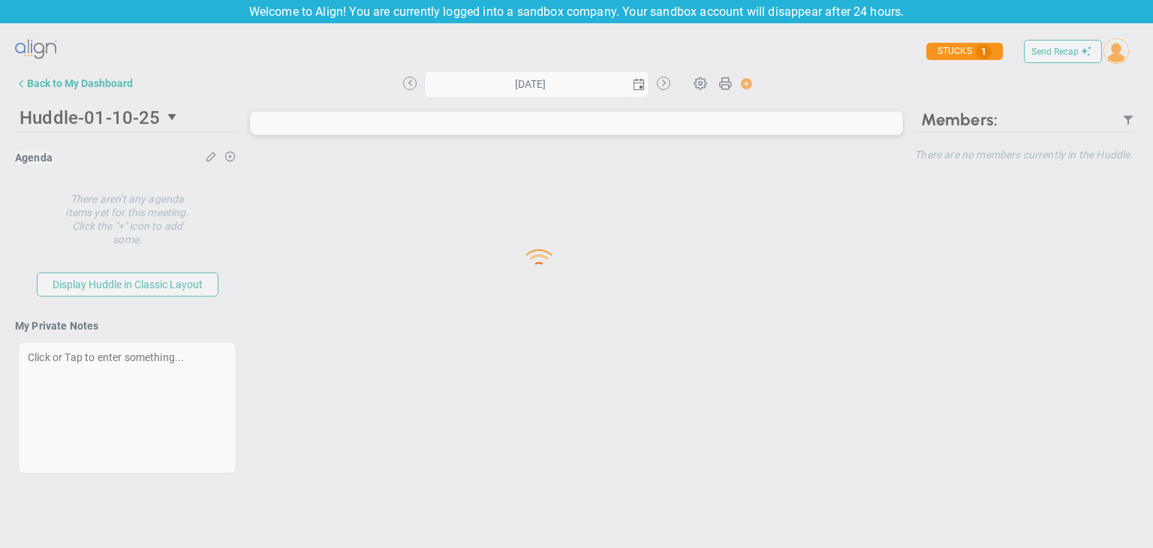
type input "[DATE]"
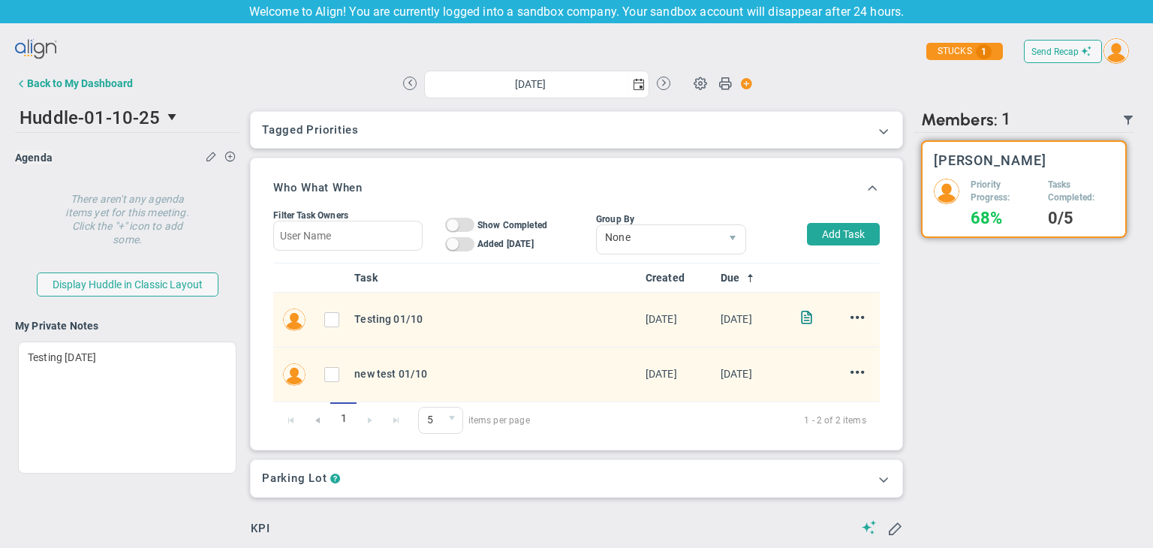
click at [104, 88] on div "Back to My Dashboard" at bounding box center [80, 83] width 106 height 12
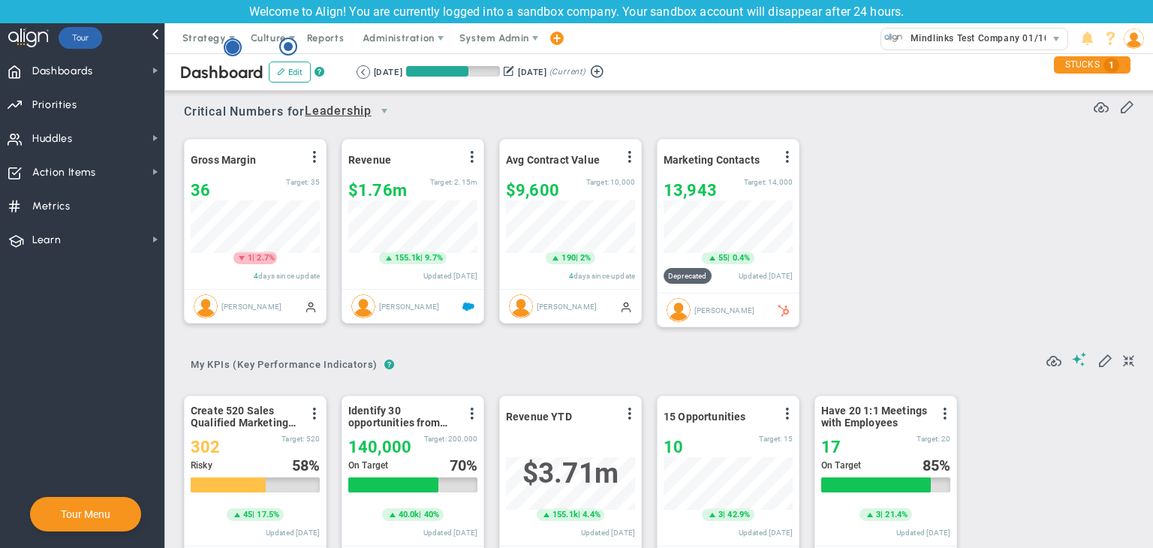
click at [234, 50] on circle "Hotspot (open by clicking or pressing space/enter)" at bounding box center [233, 48] width 14 height 14
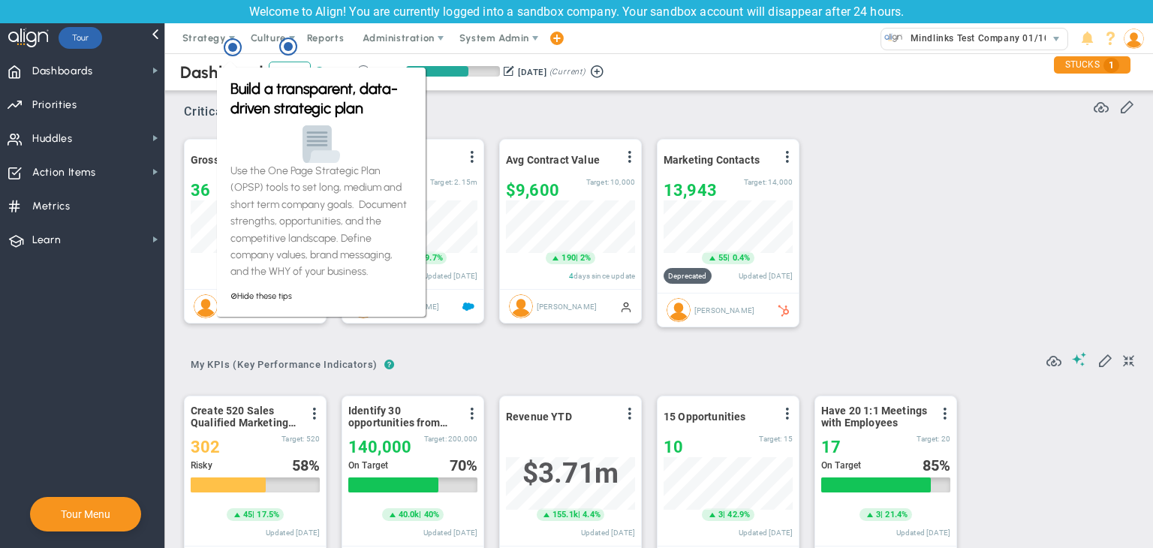
click at [533, 125] on div "Critical Numbers for Leadership 116590 Critical Numbers for Leadership Critical…" at bounding box center [659, 106] width 950 height 39
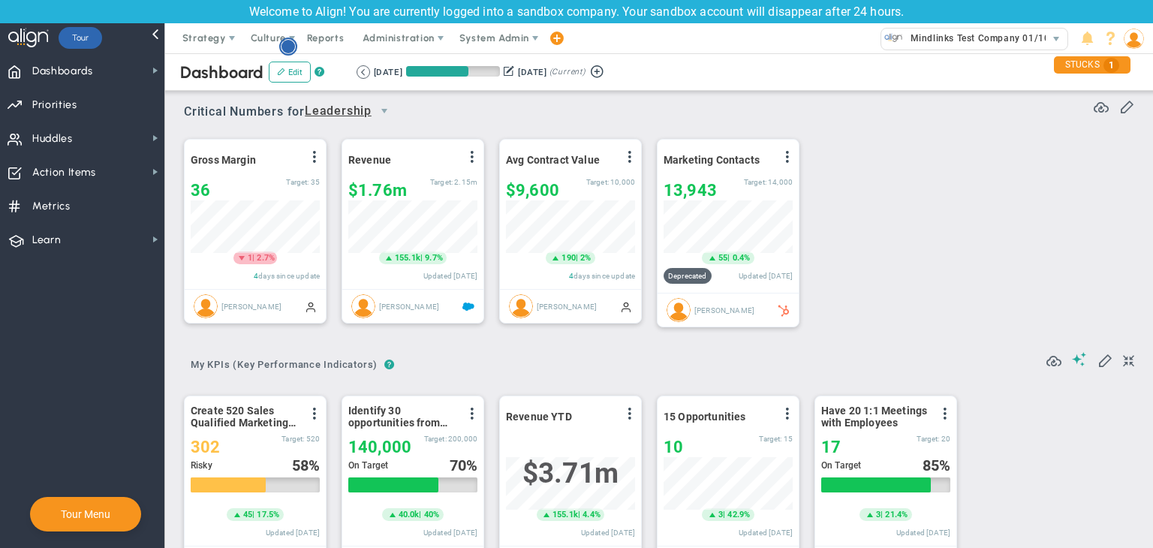
click at [285, 52] on circle "Hotspot (open by clicking or pressing space/enter)" at bounding box center [289, 47] width 14 height 14
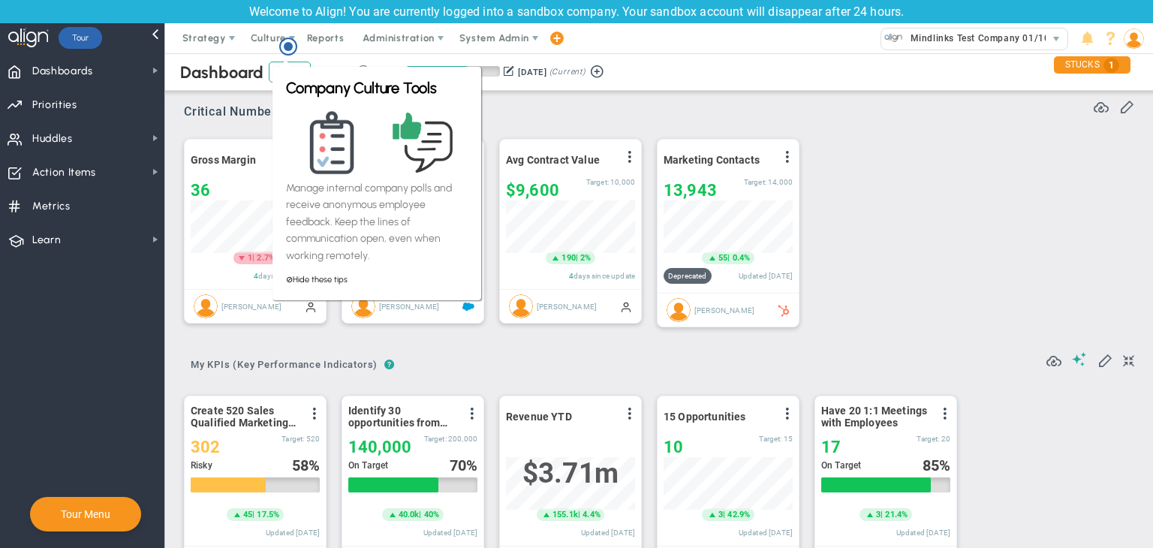
click at [716, 116] on div "Critical Numbers for Leadership 116590 Critical Numbers for Leadership Critical…" at bounding box center [659, 106] width 950 height 39
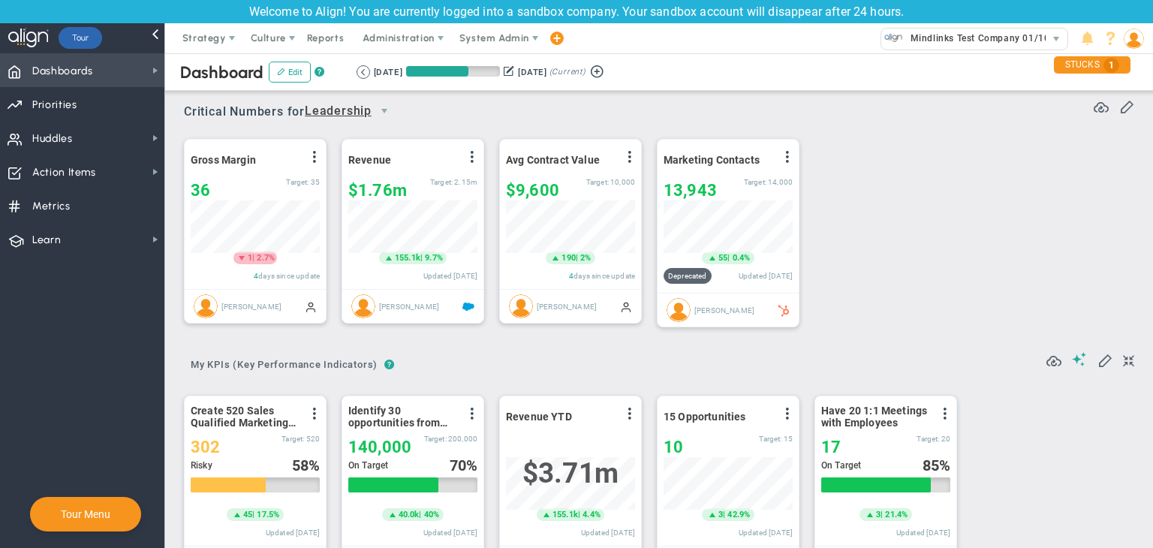
click at [84, 72] on span "Dashboards" at bounding box center [62, 72] width 61 height 32
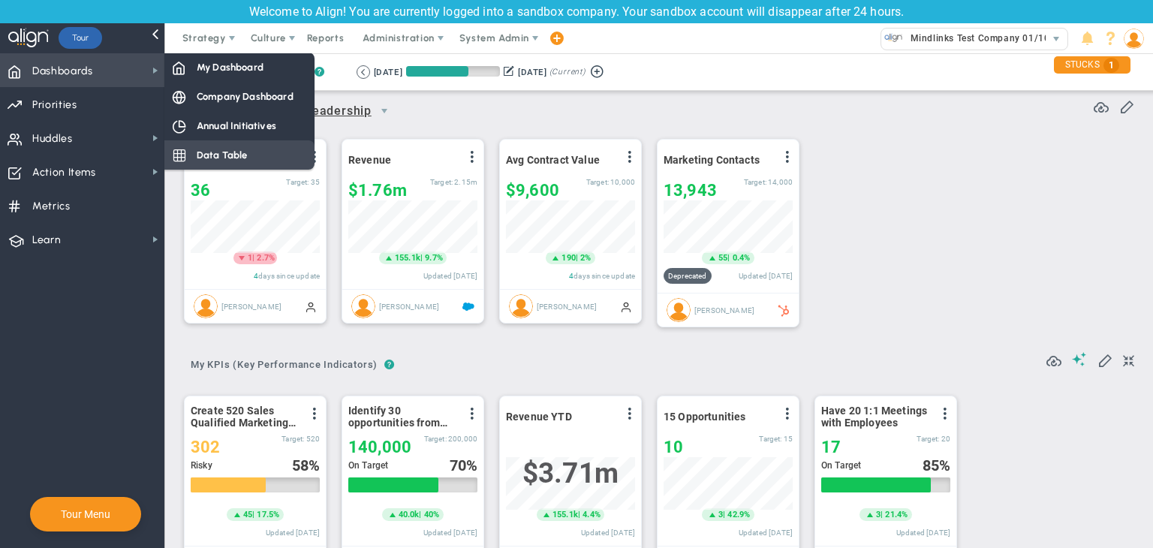
click at [254, 159] on div "Data Table" at bounding box center [239, 154] width 150 height 29
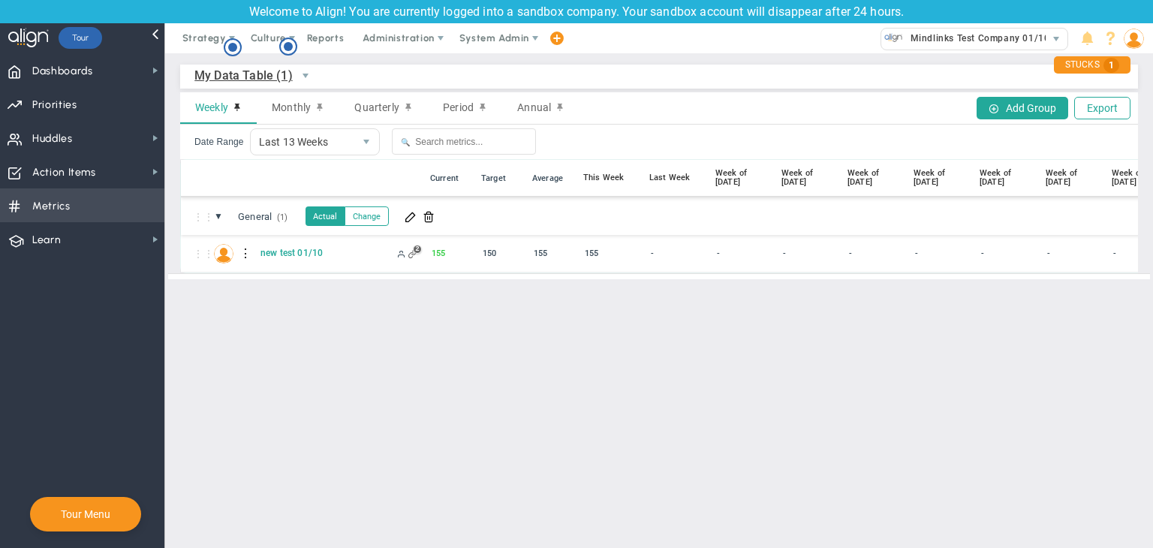
drag, startPoint x: 87, startPoint y: 206, endPoint x: 92, endPoint y: 200, distance: 8.0
click at [93, 204] on span "Metrics Metrics" at bounding box center [82, 205] width 164 height 34
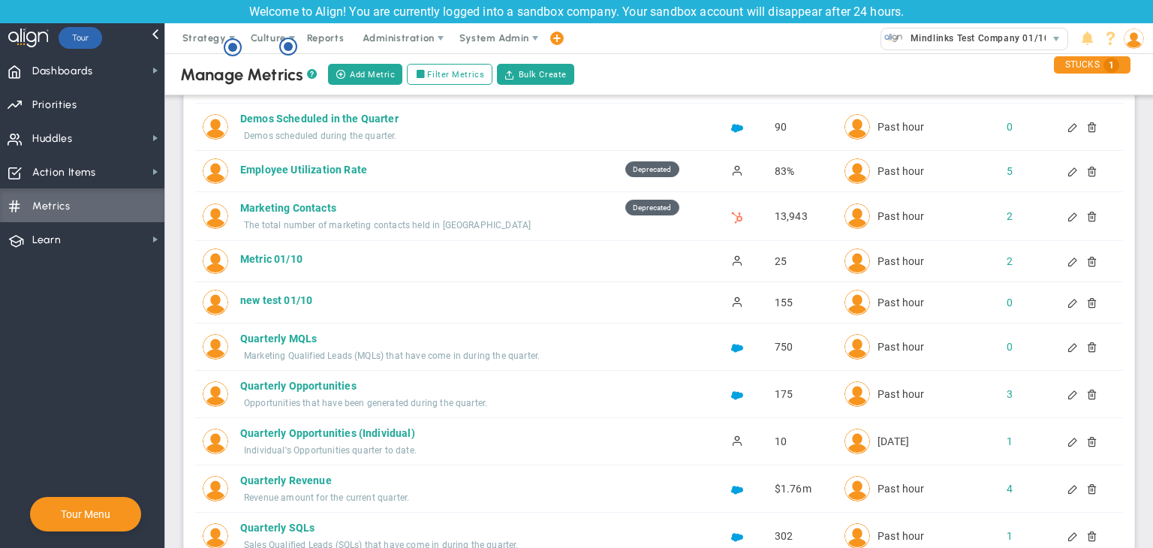
click at [1084, 260] on div at bounding box center [1086, 261] width 12 height 11
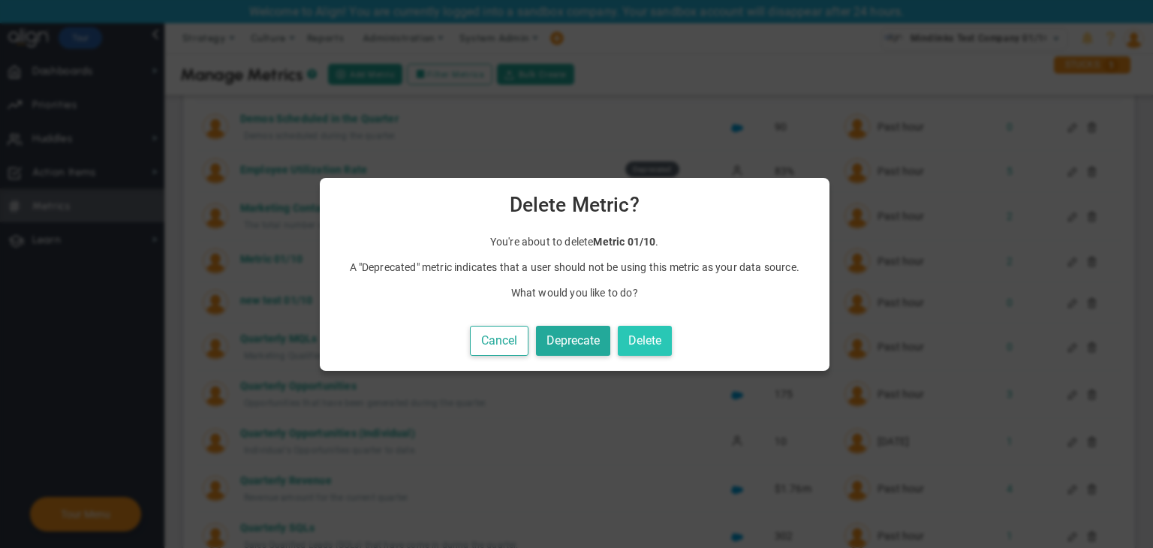
click at [646, 333] on button "Delete" at bounding box center [645, 341] width 54 height 31
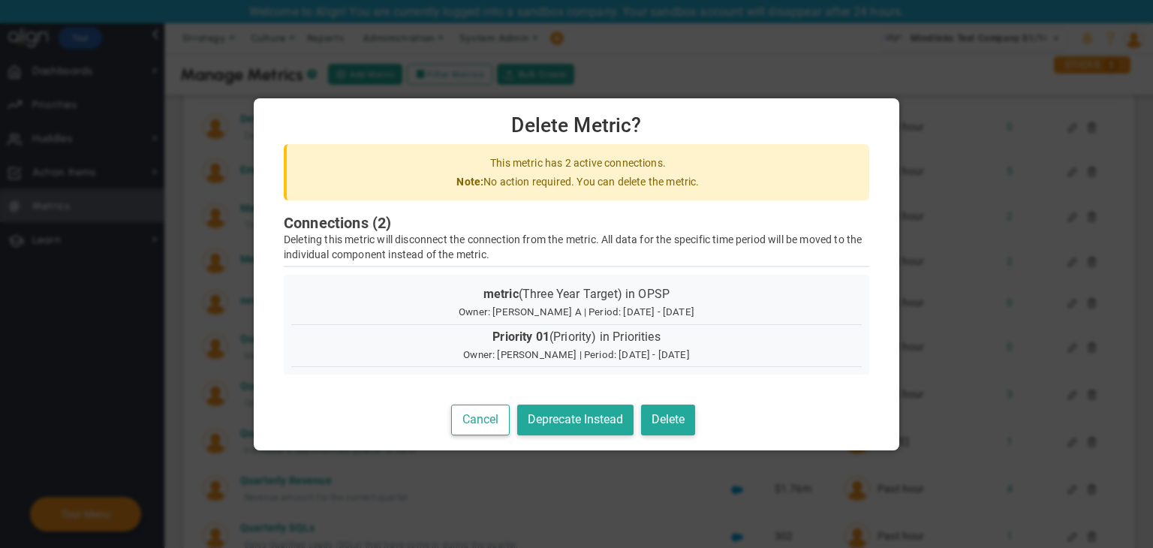
click at [473, 423] on button "Cancel" at bounding box center [480, 420] width 59 height 31
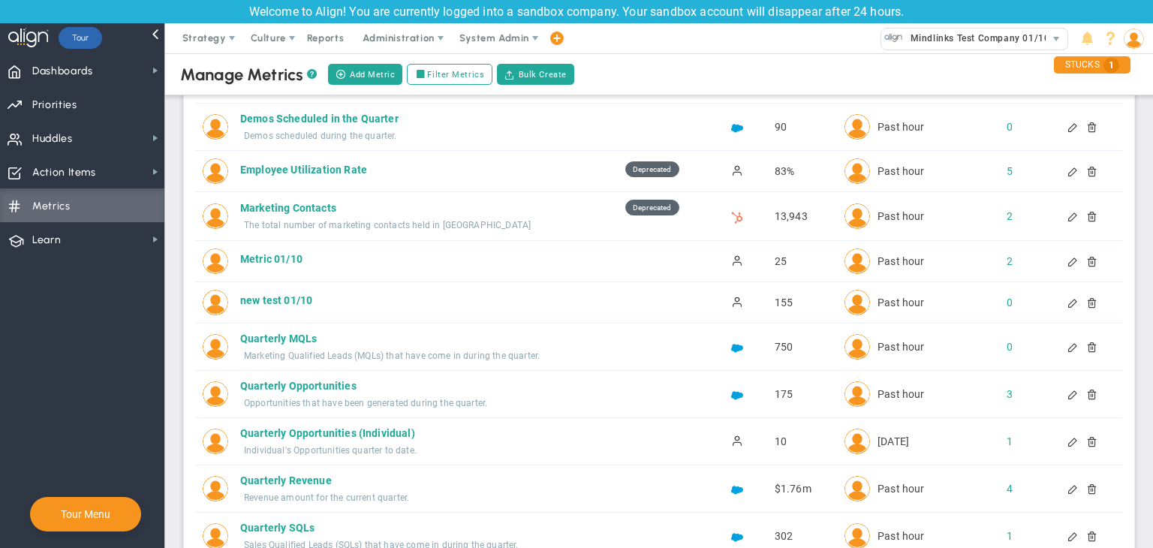
scroll to position [92, 0]
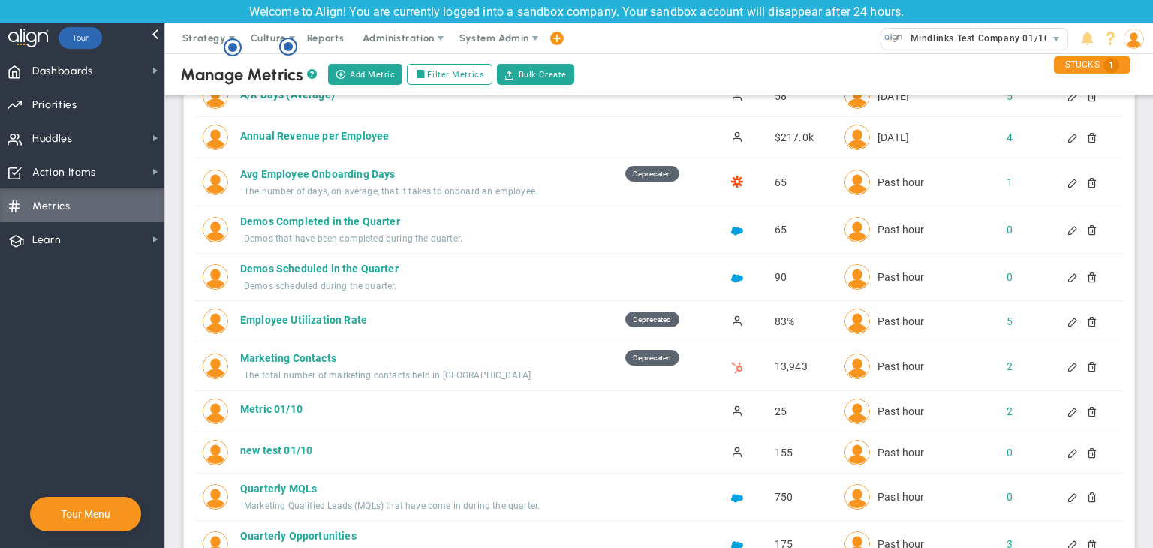
click at [1068, 324] on div at bounding box center [1074, 321] width 12 height 11
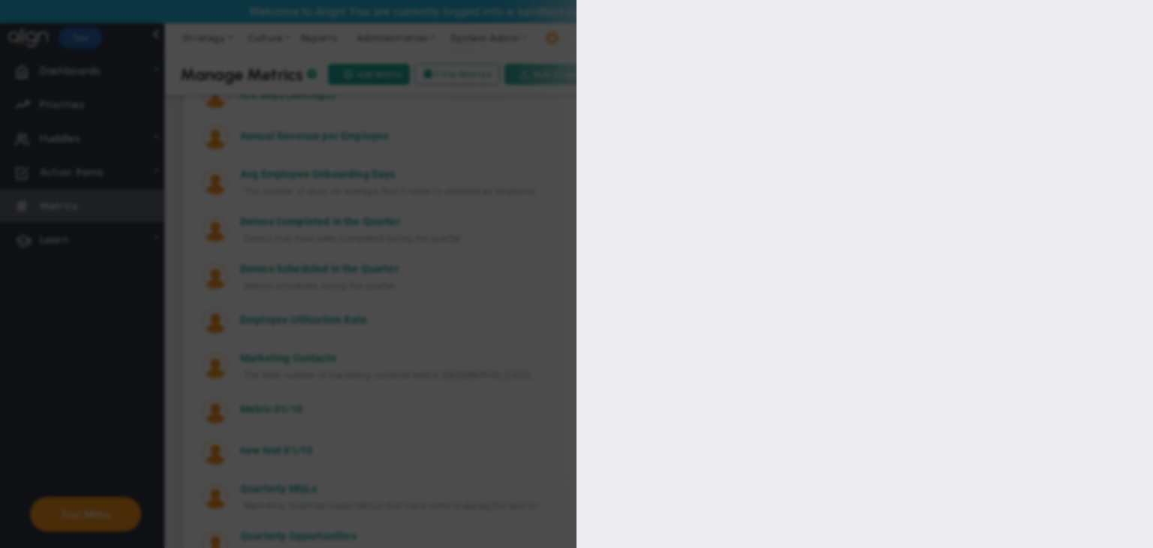
type input "Employee Utilization Rate"
type input "Employee-Utilization-Rate"
type input "83%"
type input "[PERSON_NAME]"
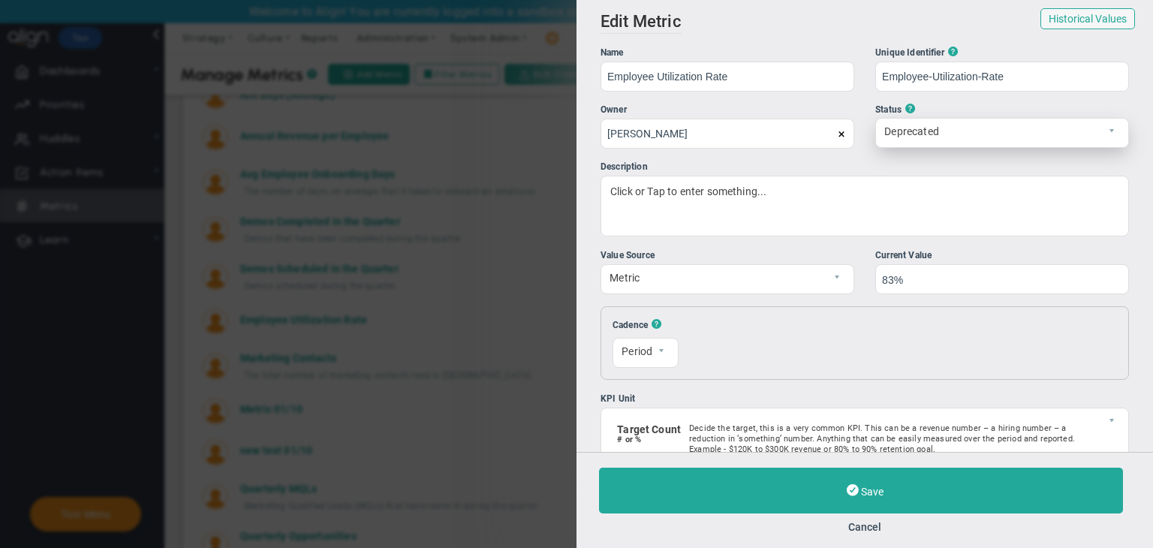
click at [1103, 135] on span "select" at bounding box center [1116, 133] width 26 height 29
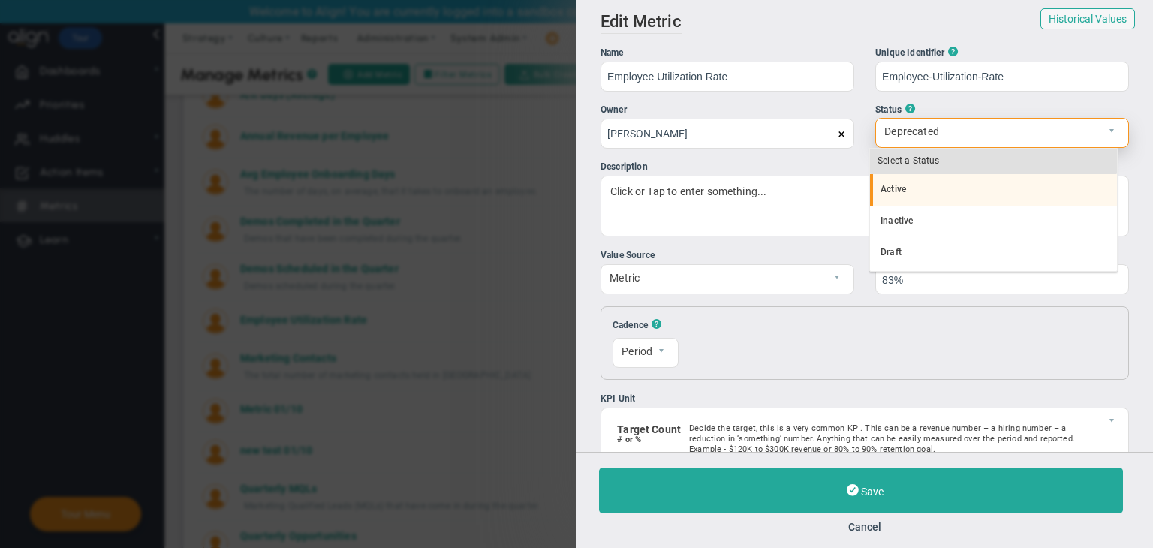
click at [965, 204] on li "Active" at bounding box center [993, 190] width 247 height 32
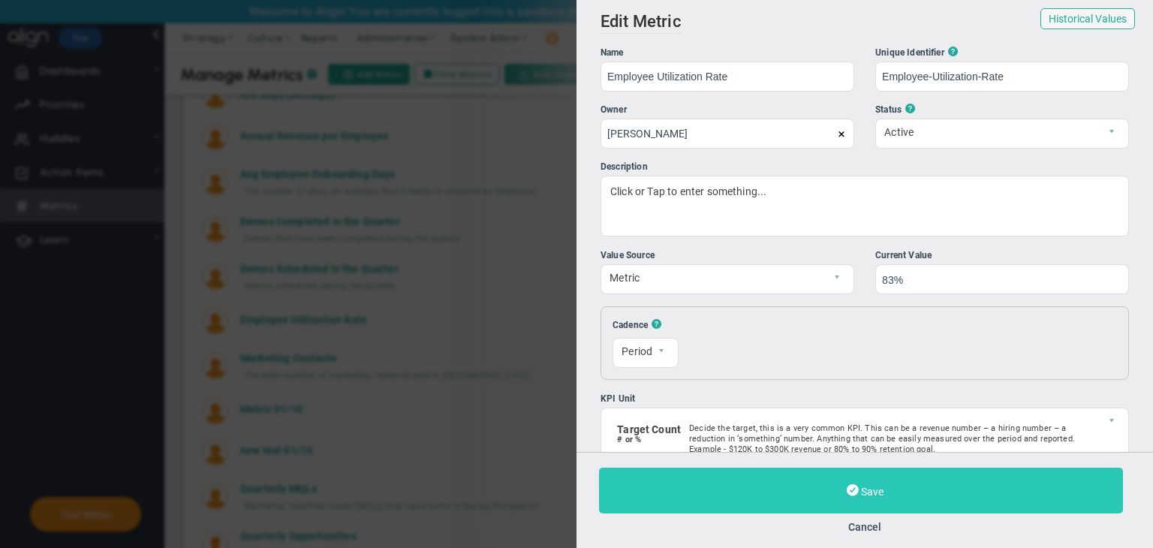
click at [921, 484] on button "Save" at bounding box center [861, 491] width 524 height 46
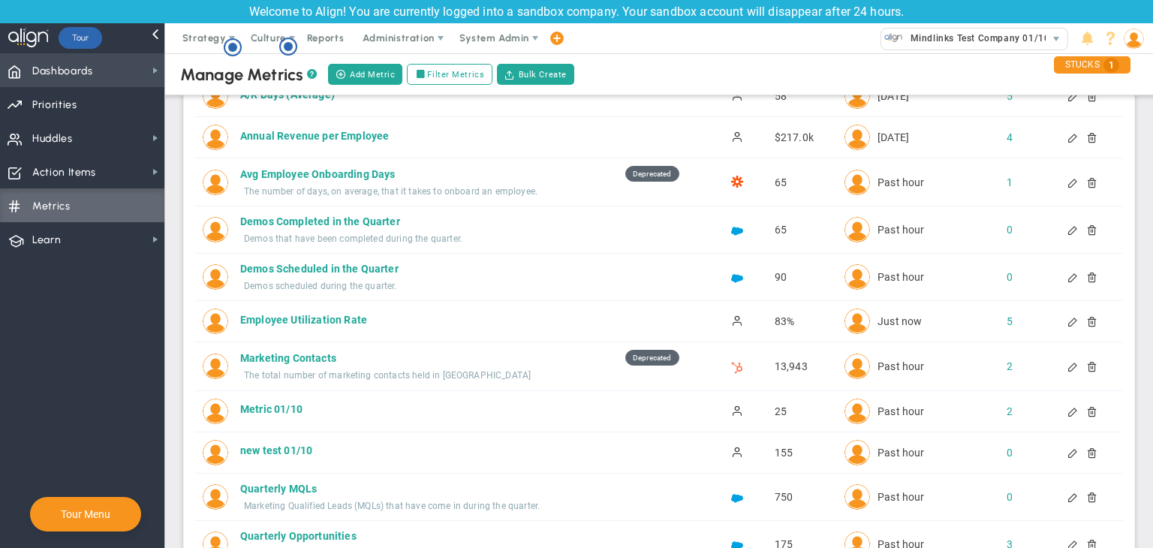
click at [114, 77] on span "Dashboards Dashboards" at bounding box center [82, 70] width 164 height 34
click at [237, 44] on circle "Hotspot (open by clicking or pressing space/enter)" at bounding box center [233, 48] width 14 height 14
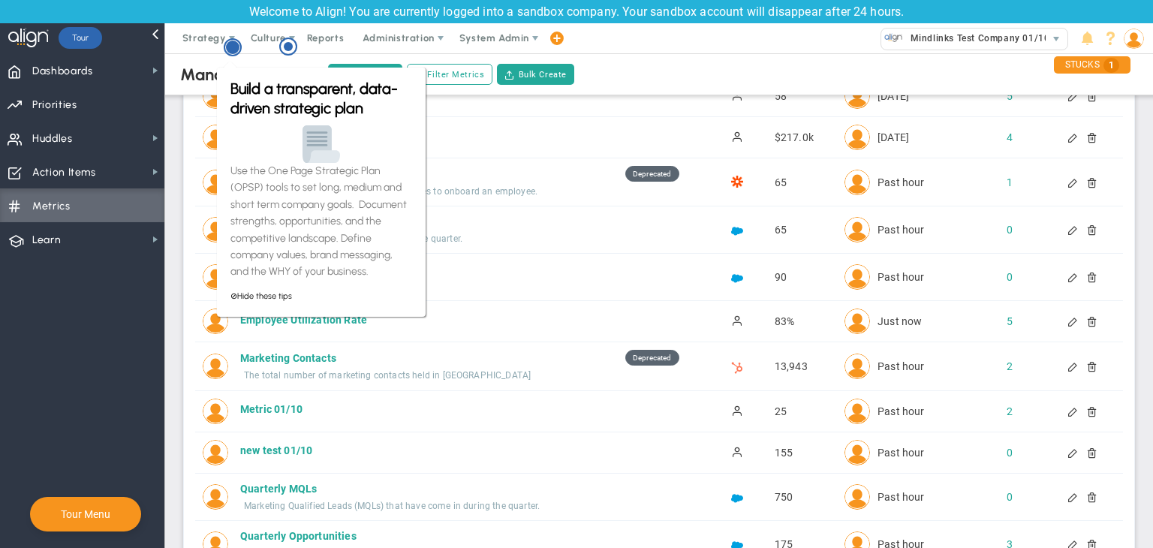
click at [226, 44] on icon "Hotspot (open by clicking or pressing space/enter)" at bounding box center [233, 47] width 18 height 18
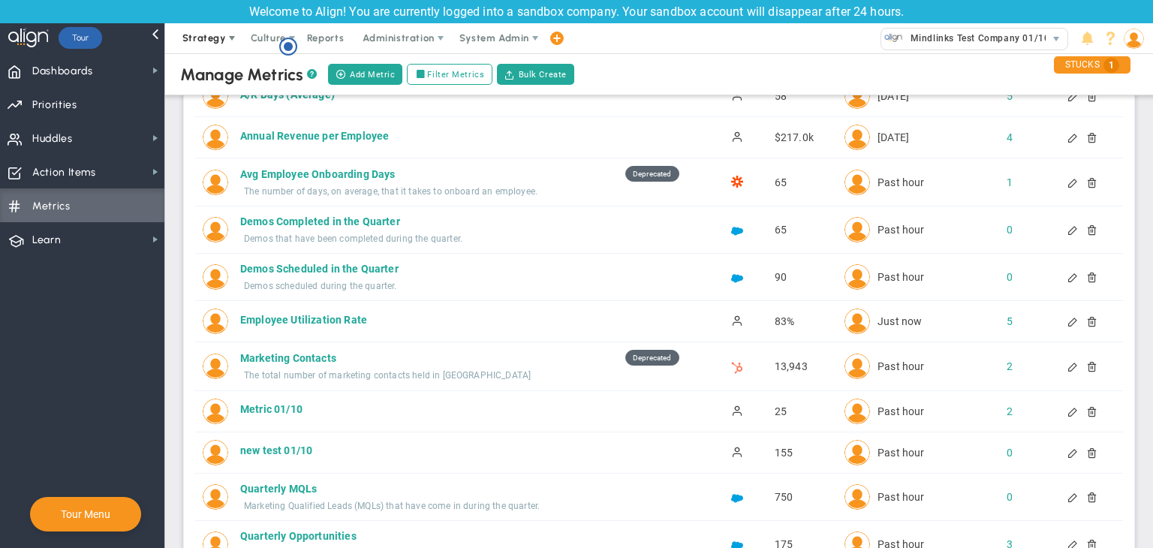
click at [210, 47] on span "Strategy" at bounding box center [205, 38] width 68 height 30
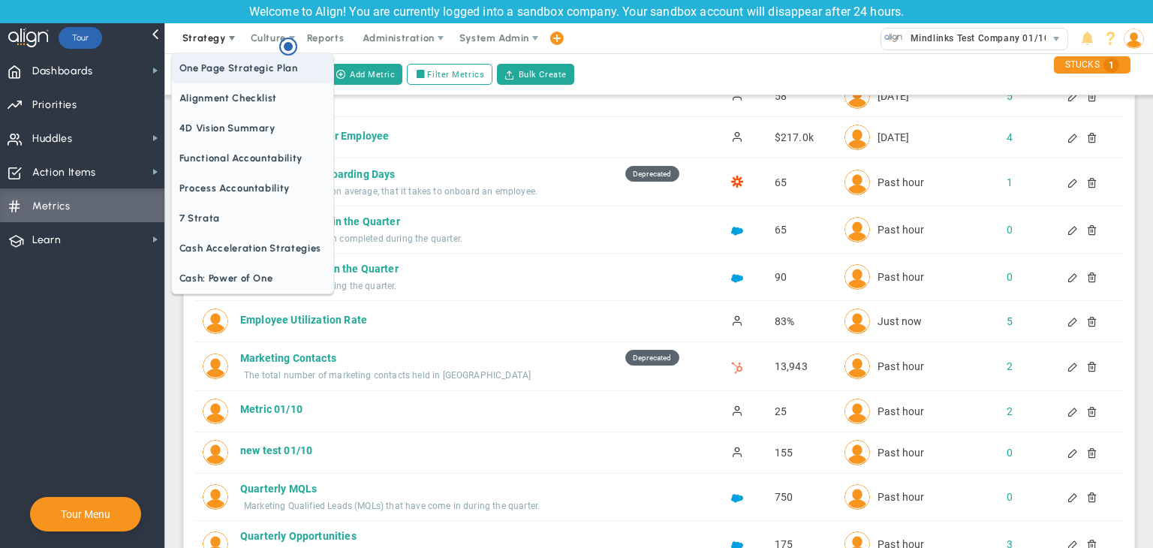
click at [238, 76] on span "One Page Strategic Plan" at bounding box center [252, 68] width 161 height 30
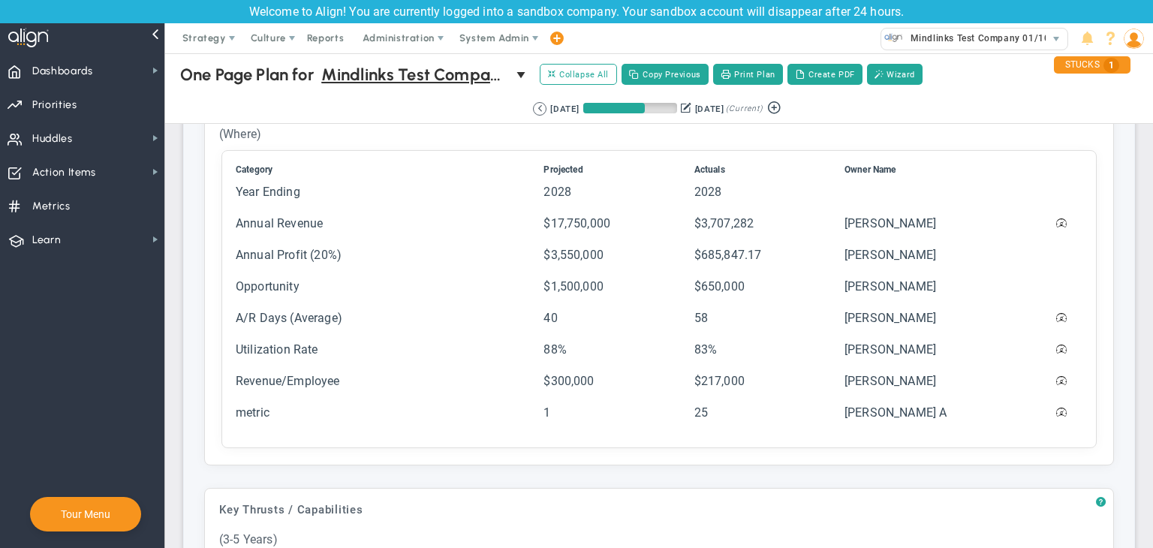
scroll to position [676, 0]
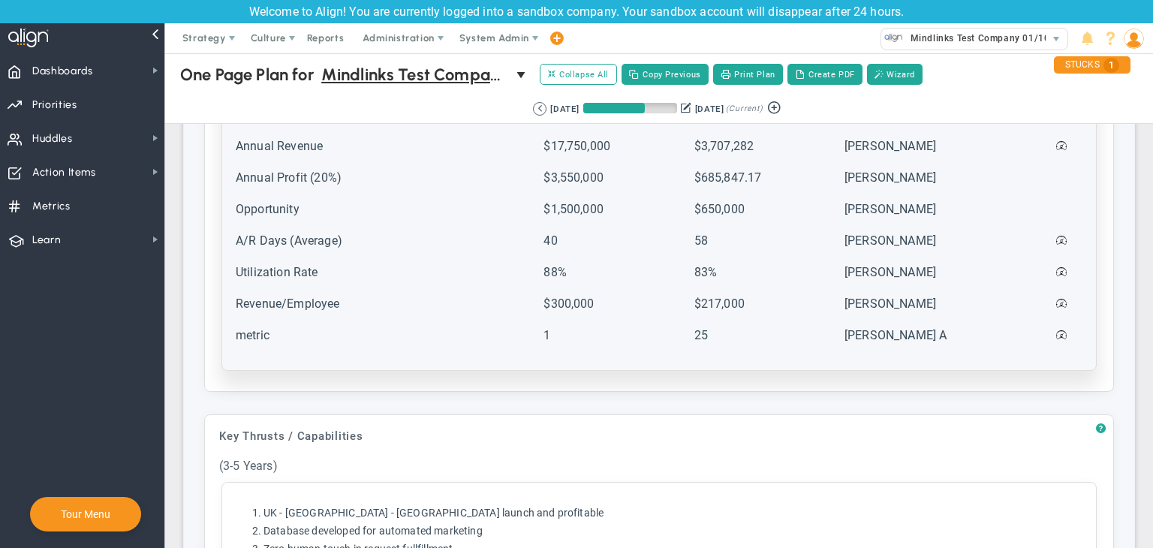
click at [483, 273] on td "Utilization Rate" at bounding box center [388, 279] width 306 height 30
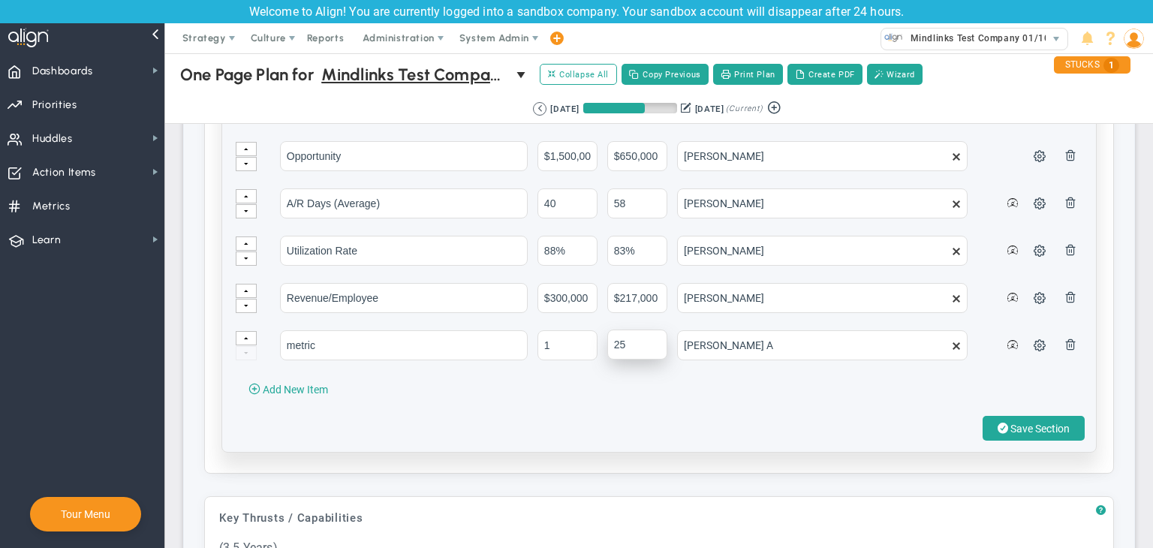
scroll to position [751, 0]
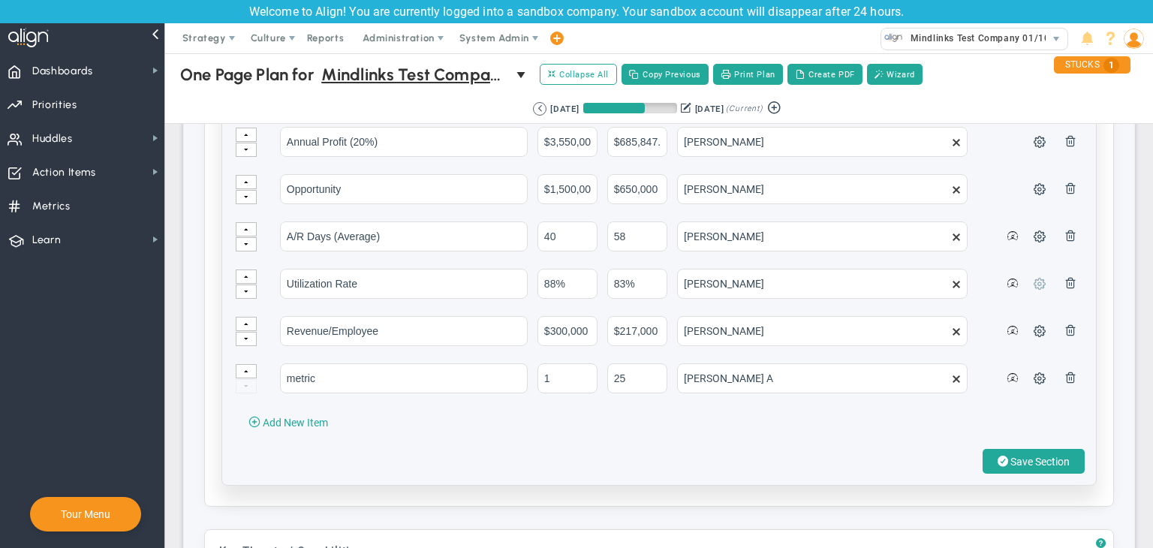
click at [1034, 280] on span at bounding box center [1040, 283] width 12 height 12
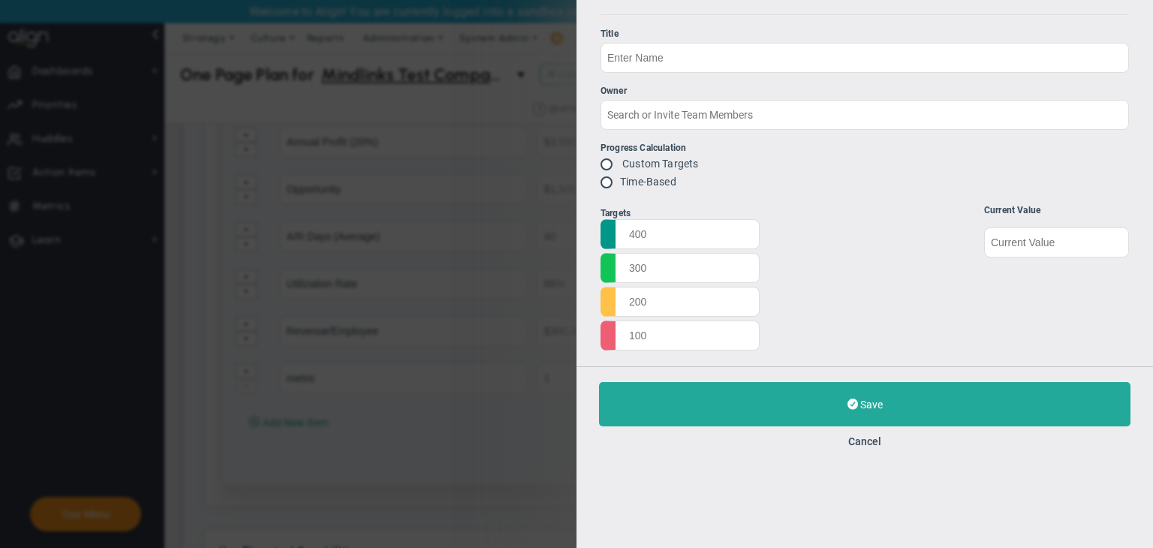
type input "Utilization Rate"
type input "[PERSON_NAME]"
radio input "true"
type input "90%"
type input "88%"
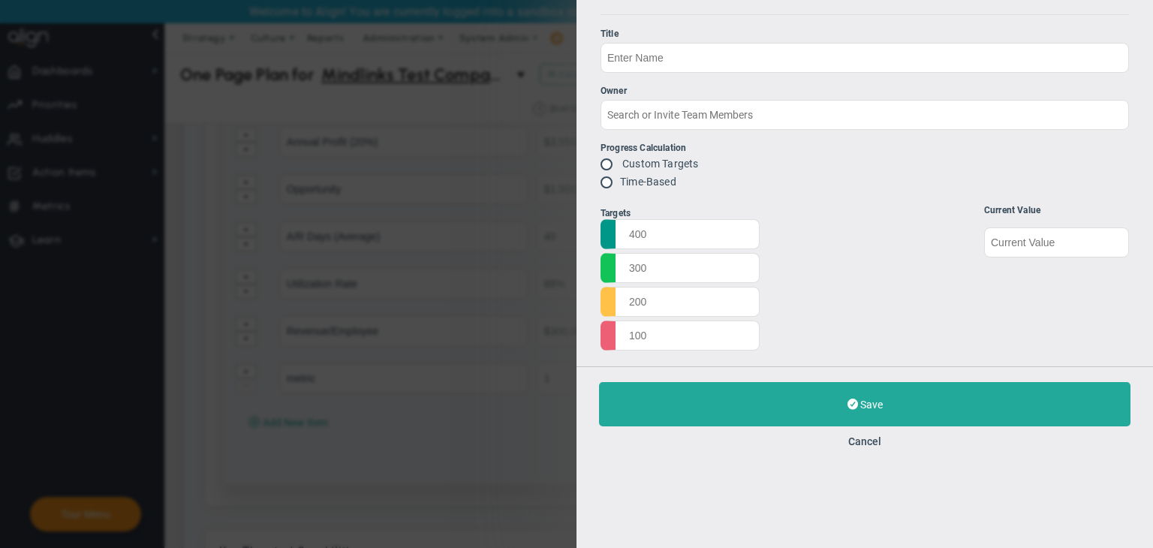
type input "85%"
type input "80%"
type input "83%"
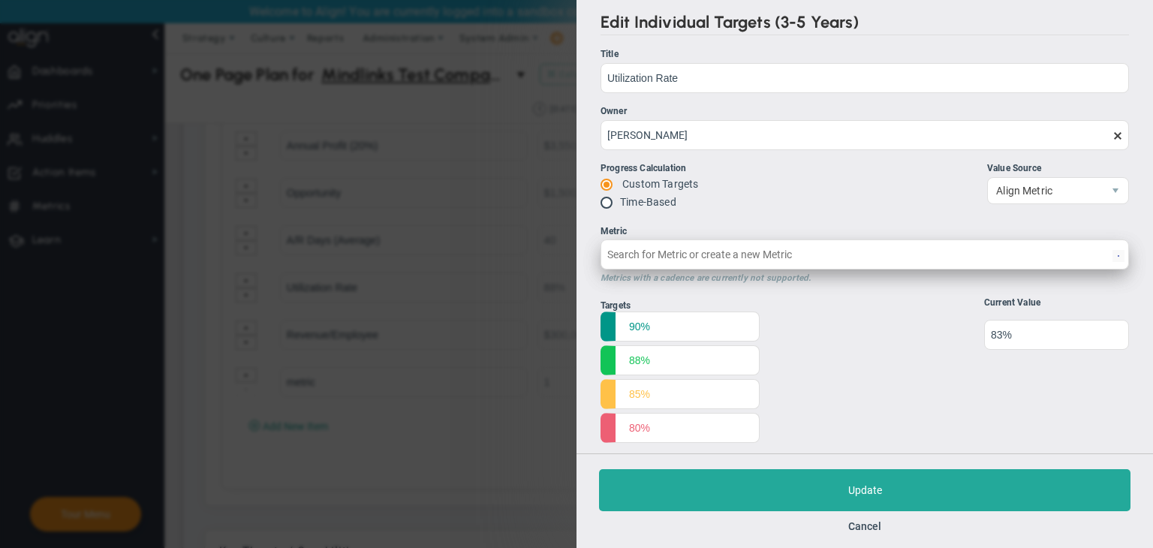
type input "Employee Utilization Rate"
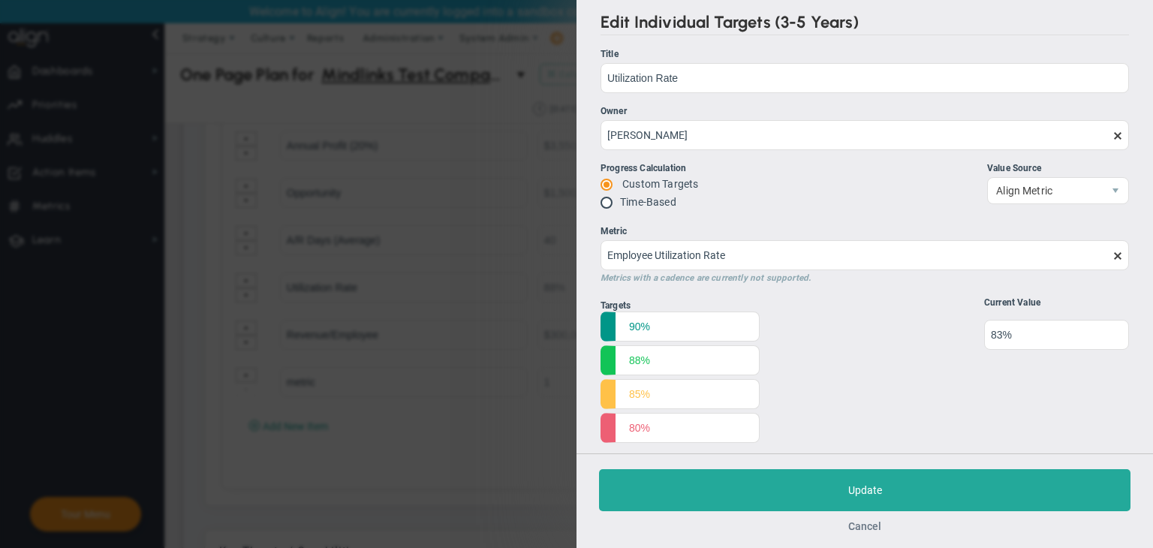
click at [871, 526] on button "Cancel" at bounding box center [864, 526] width 33 height 12
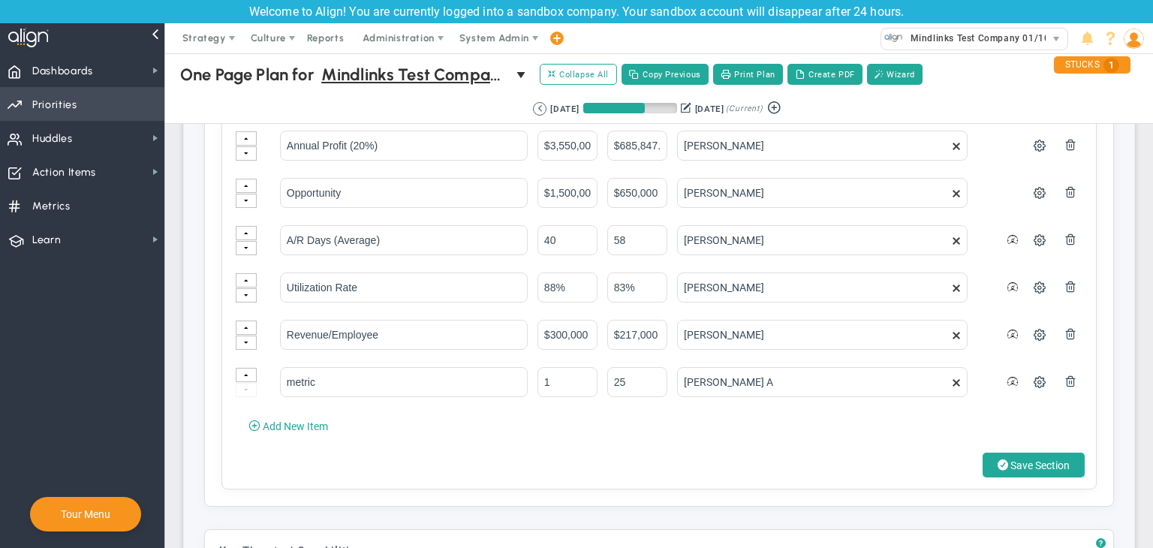
click at [135, 87] on span "Priorities Projects OKR Tree Priorities Projects OKRs" at bounding box center [82, 104] width 164 height 34
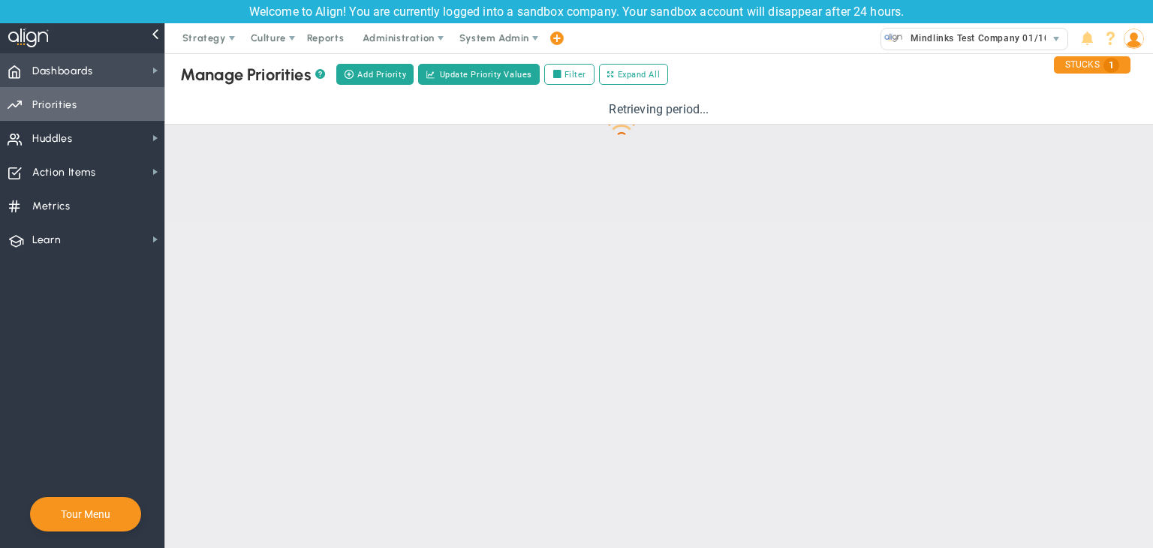
click at [140, 74] on span "Dashboards Dashboards" at bounding box center [82, 70] width 164 height 34
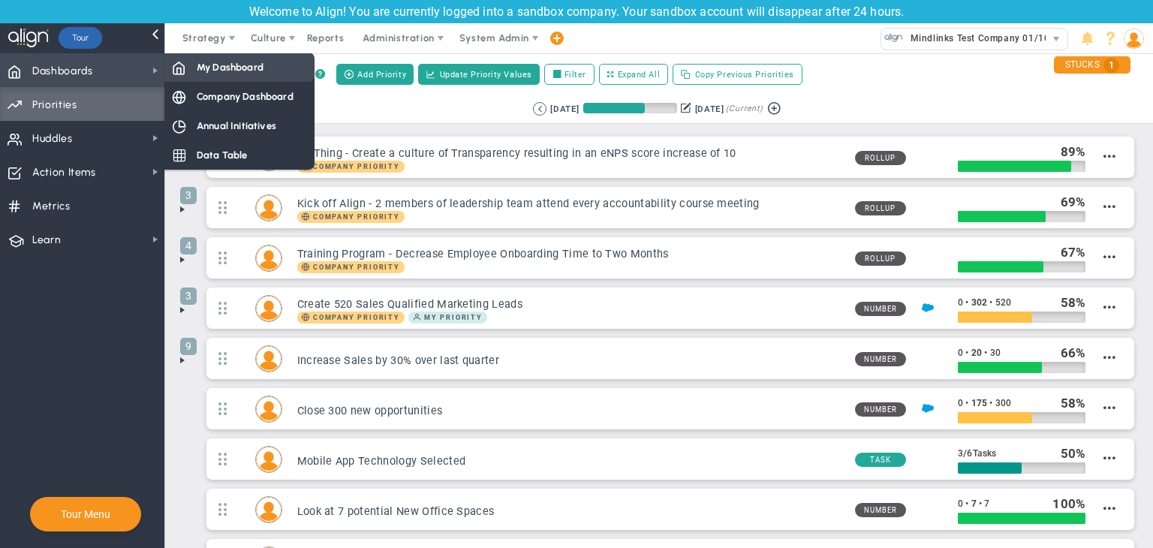
click at [207, 70] on span "My Dashboard" at bounding box center [230, 67] width 67 height 14
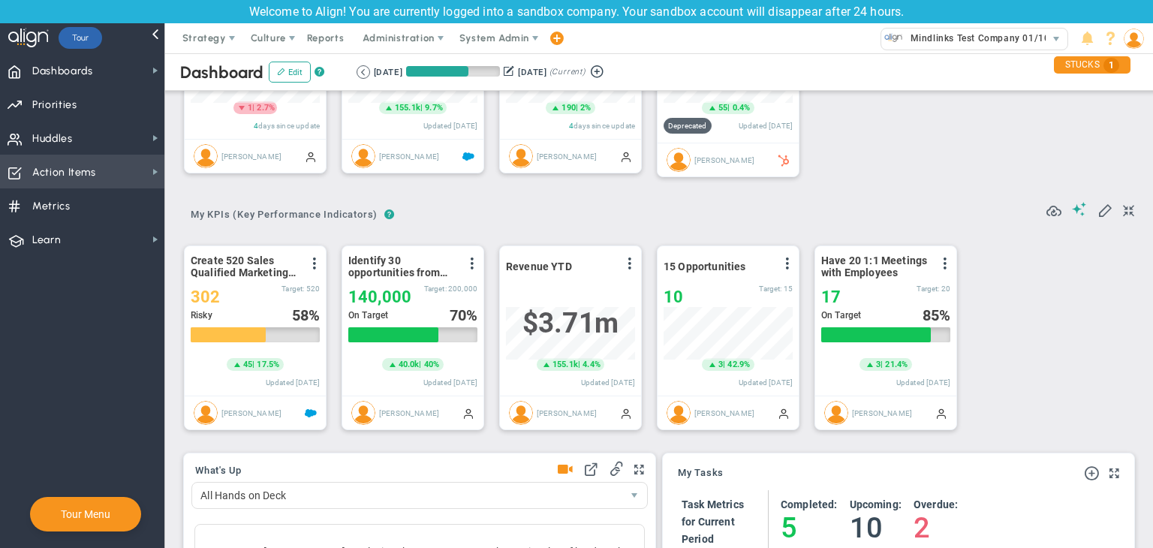
scroll to position [52, 129]
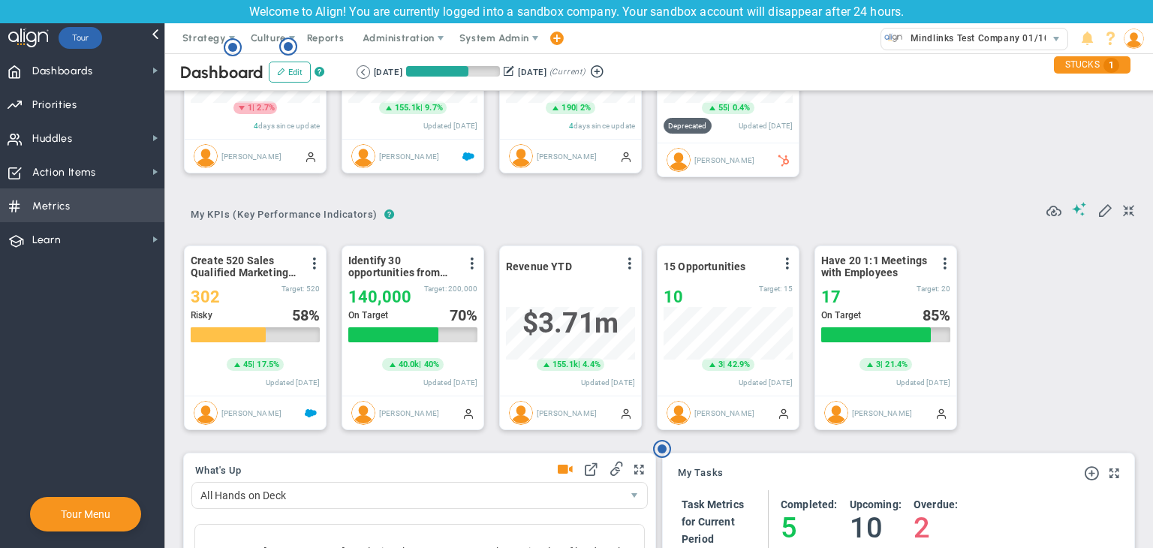
click at [91, 197] on span "Metrics Metrics" at bounding box center [82, 205] width 164 height 34
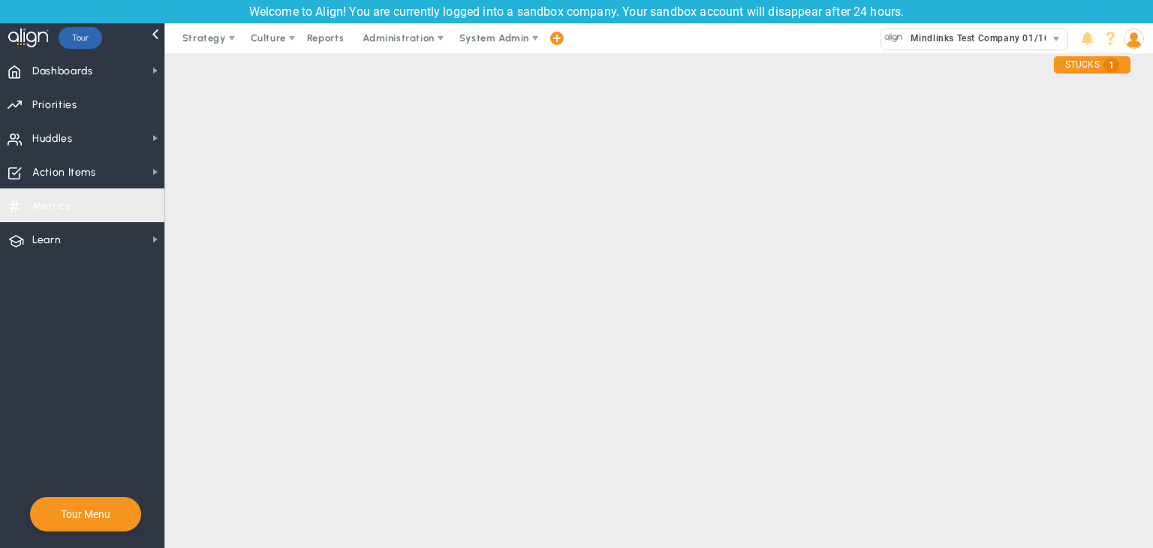
checkbox input "false"
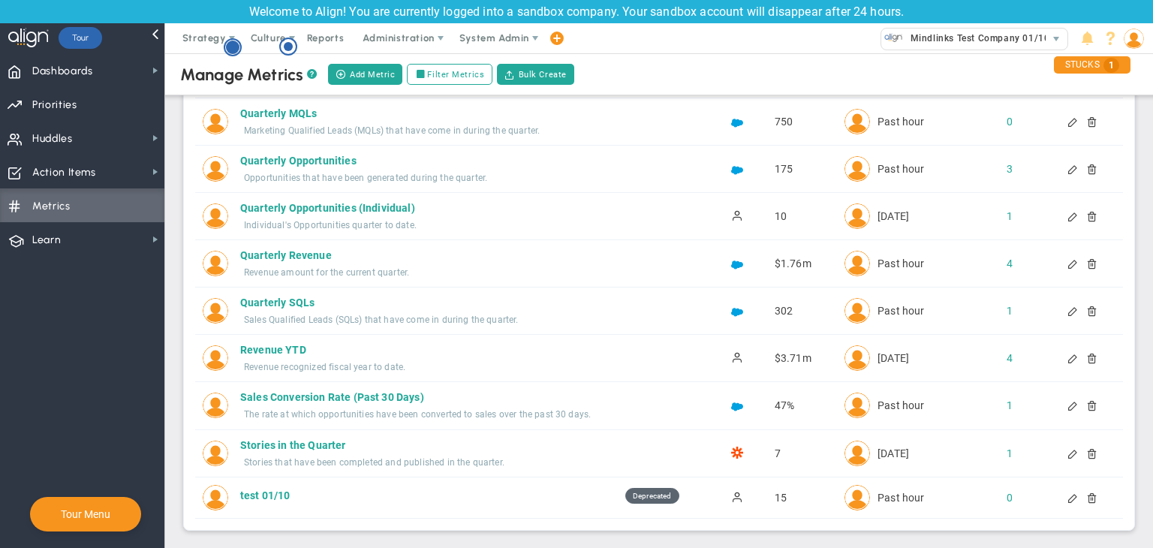
click at [232, 46] on circle "Hotspot (open by clicking or pressing space/enter)" at bounding box center [233, 48] width 14 height 14
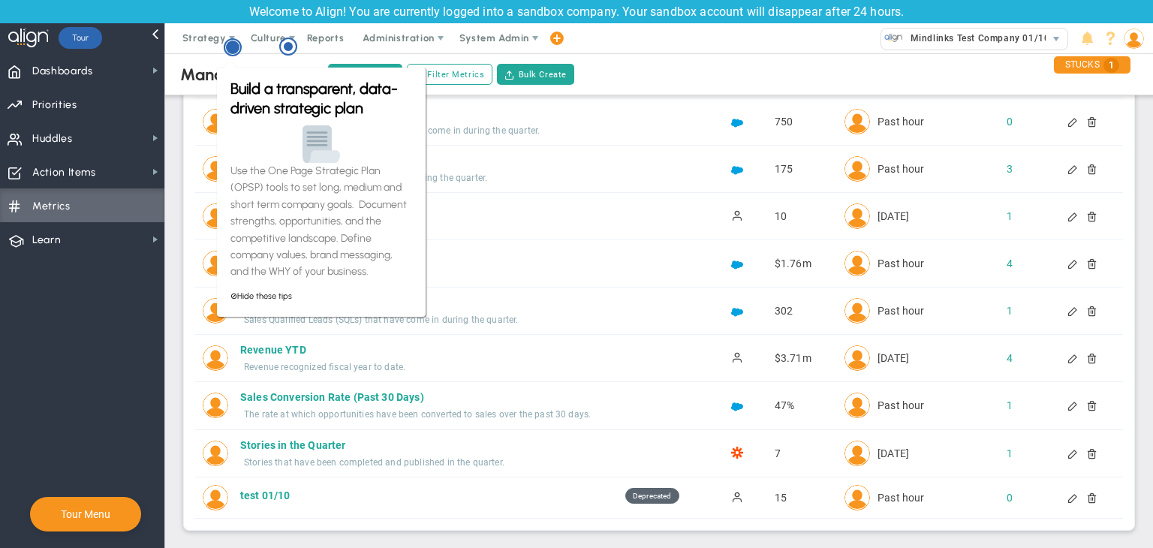
click at [232, 46] on circle "Hotspot (open by clicking or pressing space/enter)" at bounding box center [233, 48] width 14 height 14
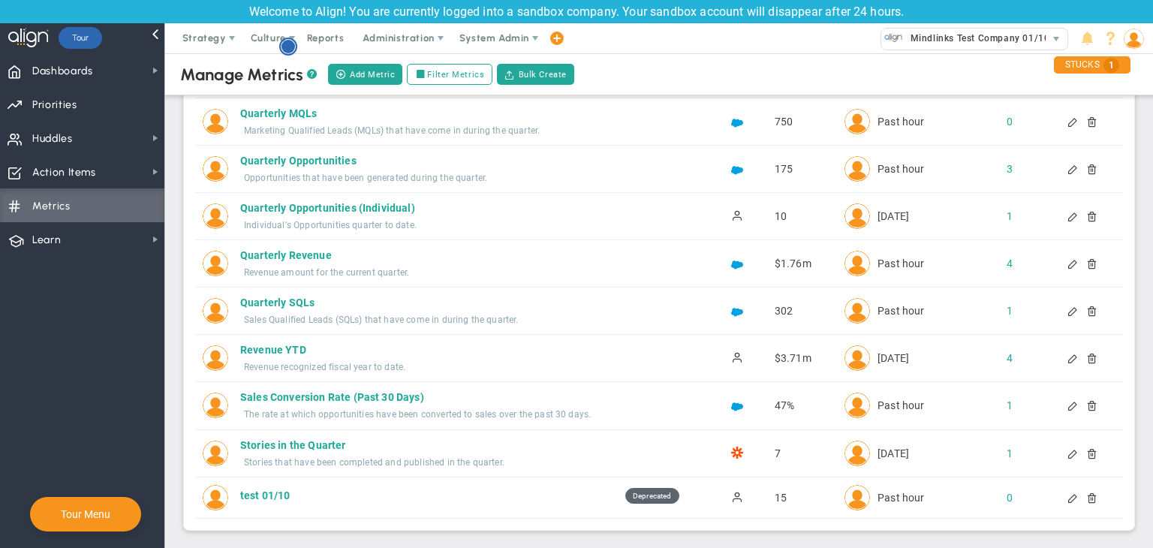
click at [292, 53] on circle "Hotspot (open by clicking or pressing space/enter)" at bounding box center [288, 46] width 17 height 17
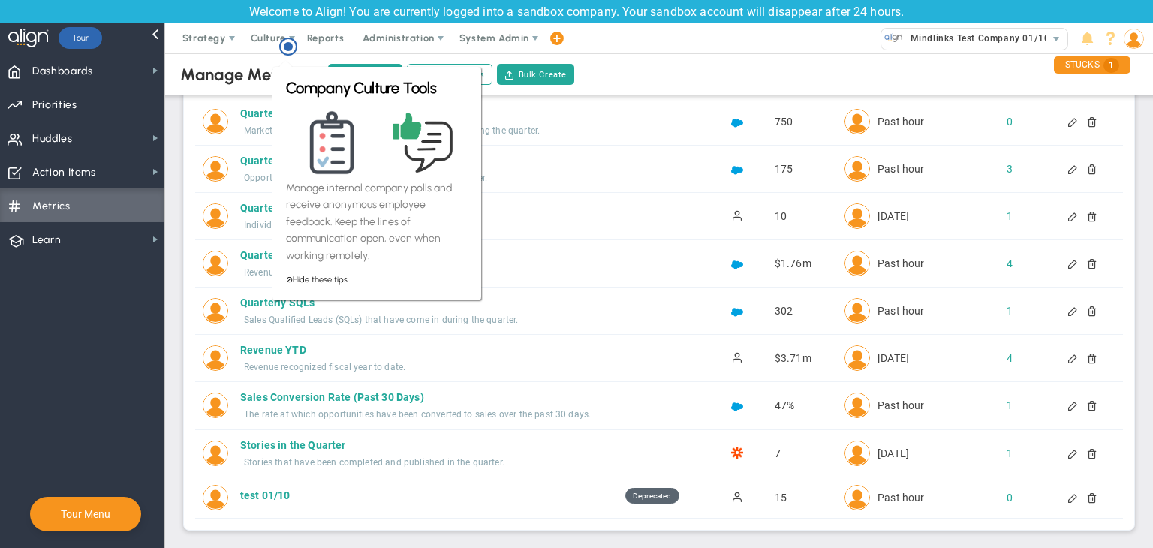
click at [242, 56] on div "Manage Metrics ? Add Metric Filter Metrics Bulk Create" at bounding box center [659, 74] width 1018 height 42
